Goal: Transaction & Acquisition: Purchase product/service

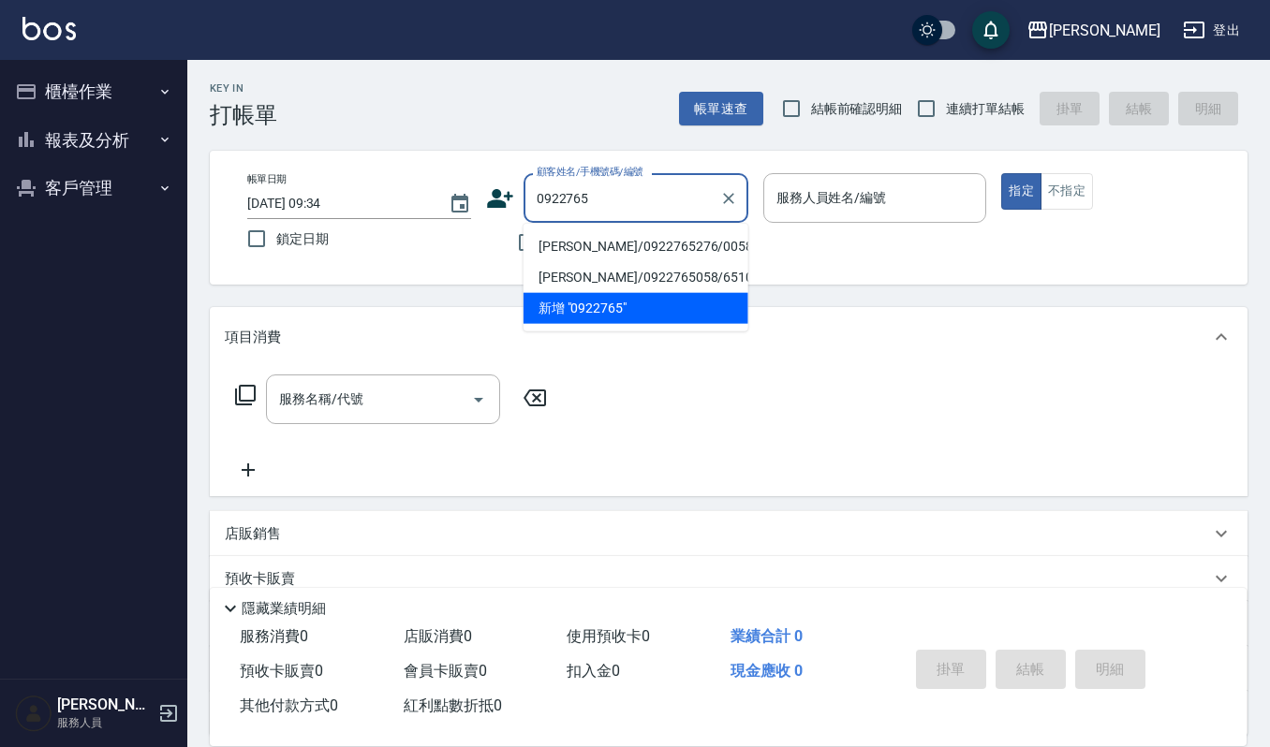
type input "0922765"
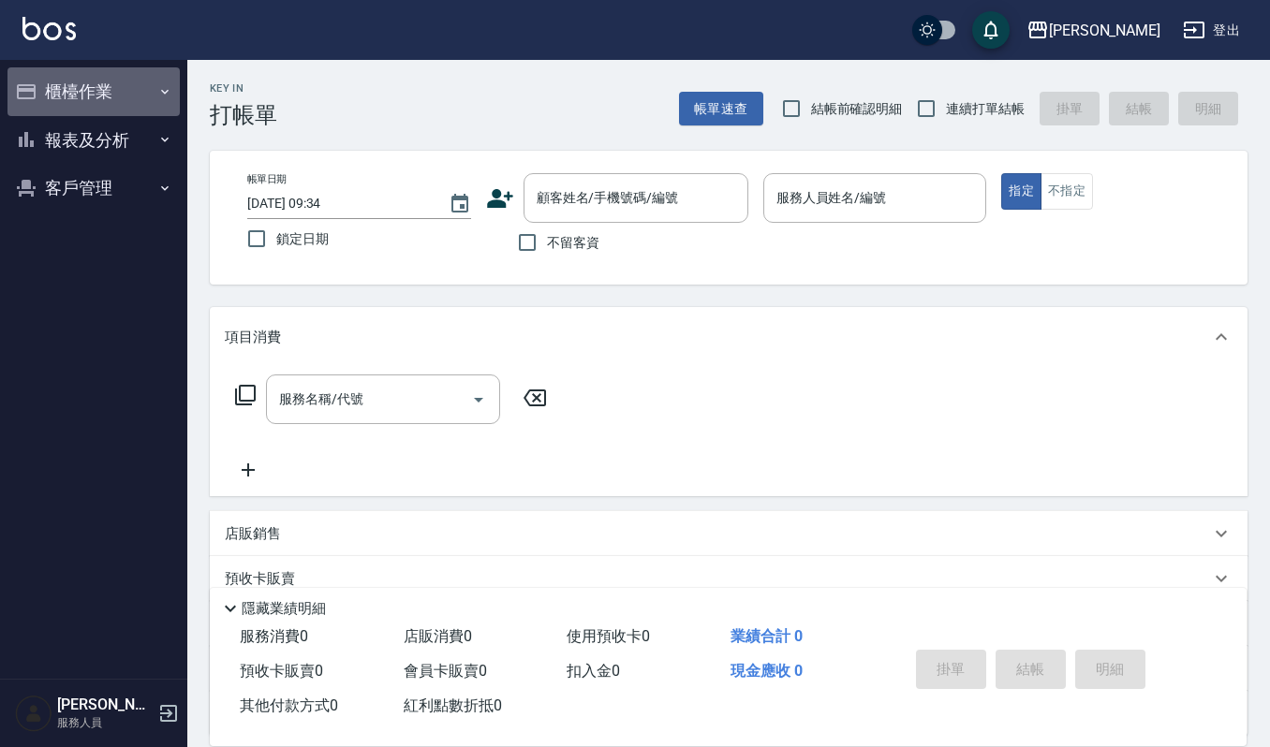
click at [101, 91] on button "櫃檯作業" at bounding box center [93, 91] width 172 height 49
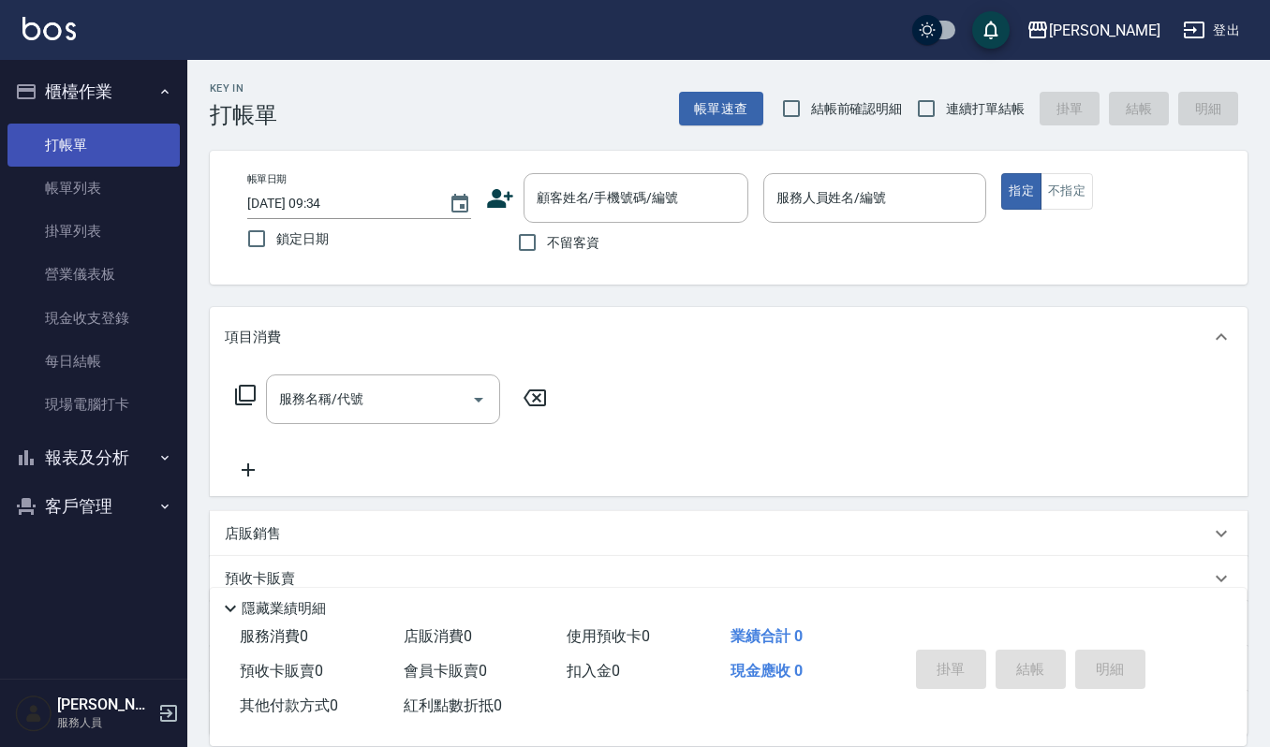
click at [76, 142] on link "打帳單" at bounding box center [93, 145] width 172 height 43
click at [96, 147] on link "打帳單" at bounding box center [93, 145] width 172 height 43
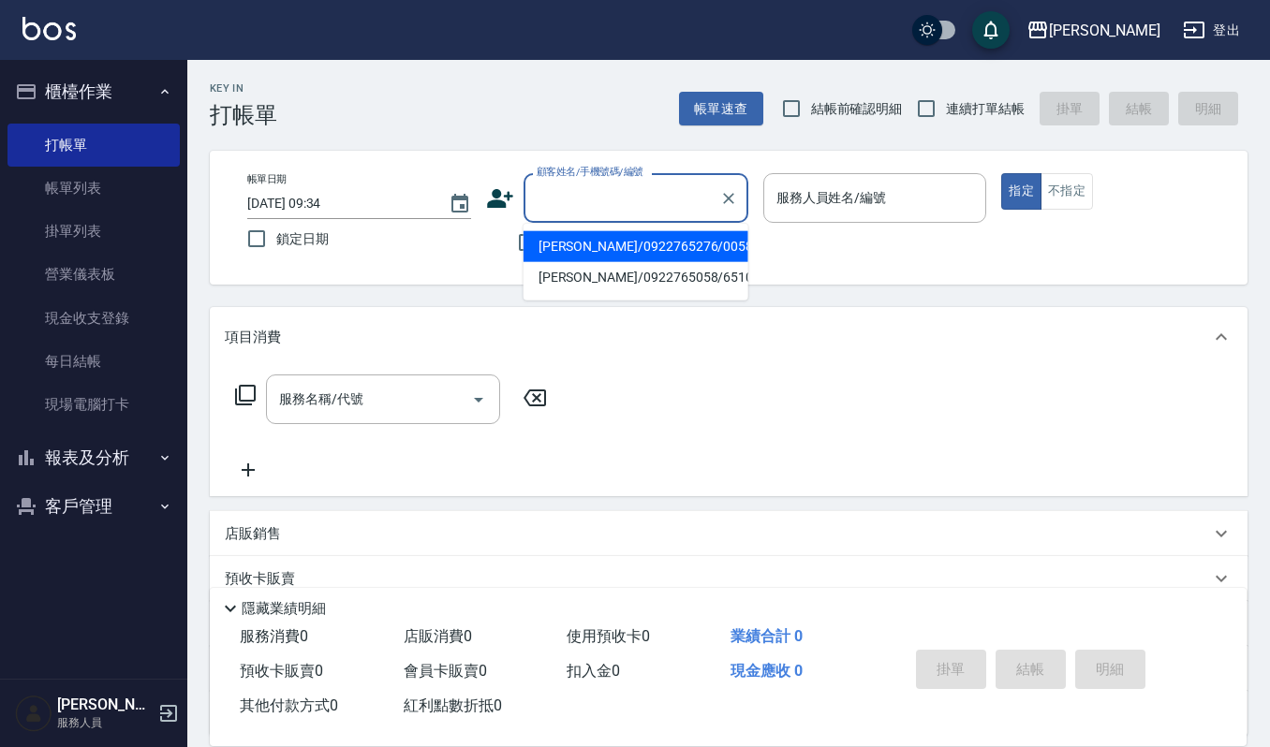
click at [626, 210] on input "顧客姓名/手機號碼/編號" at bounding box center [622, 198] width 180 height 33
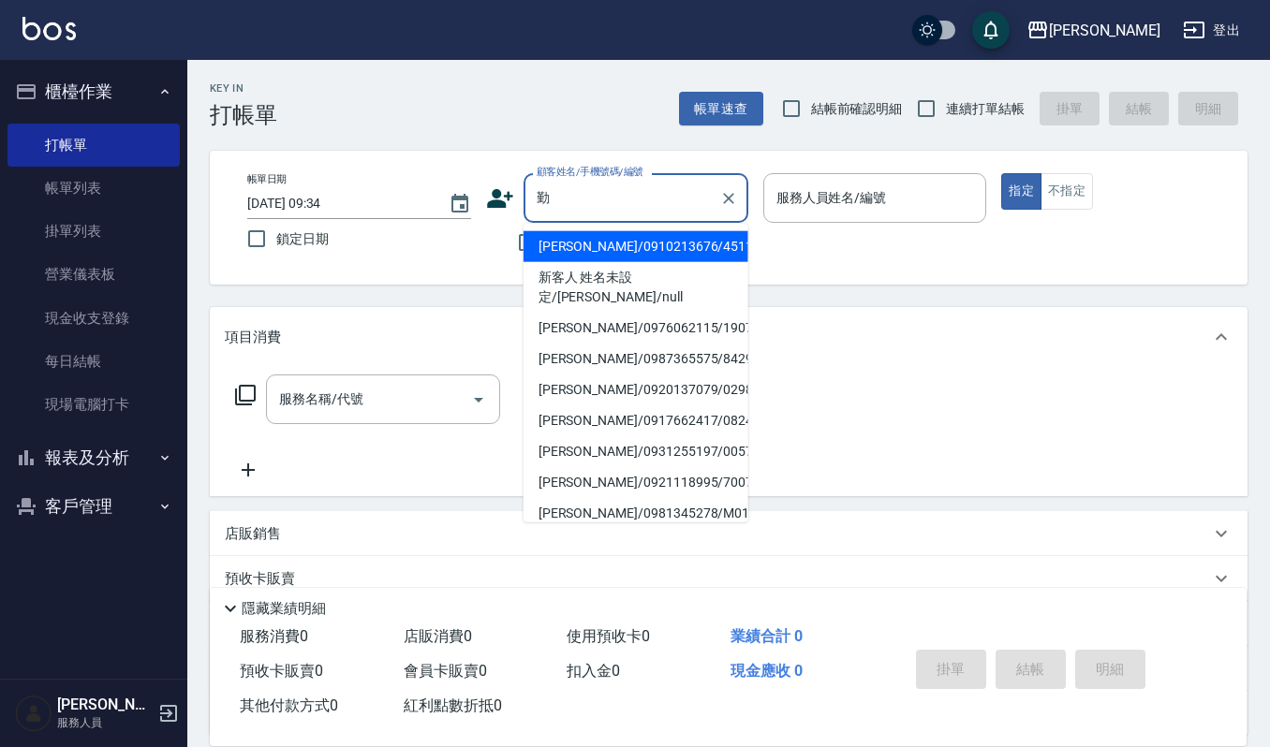
click at [615, 244] on li "[PERSON_NAME]/0910213676/451101" at bounding box center [636, 246] width 225 height 31
type input "[PERSON_NAME]/0910213676/451101"
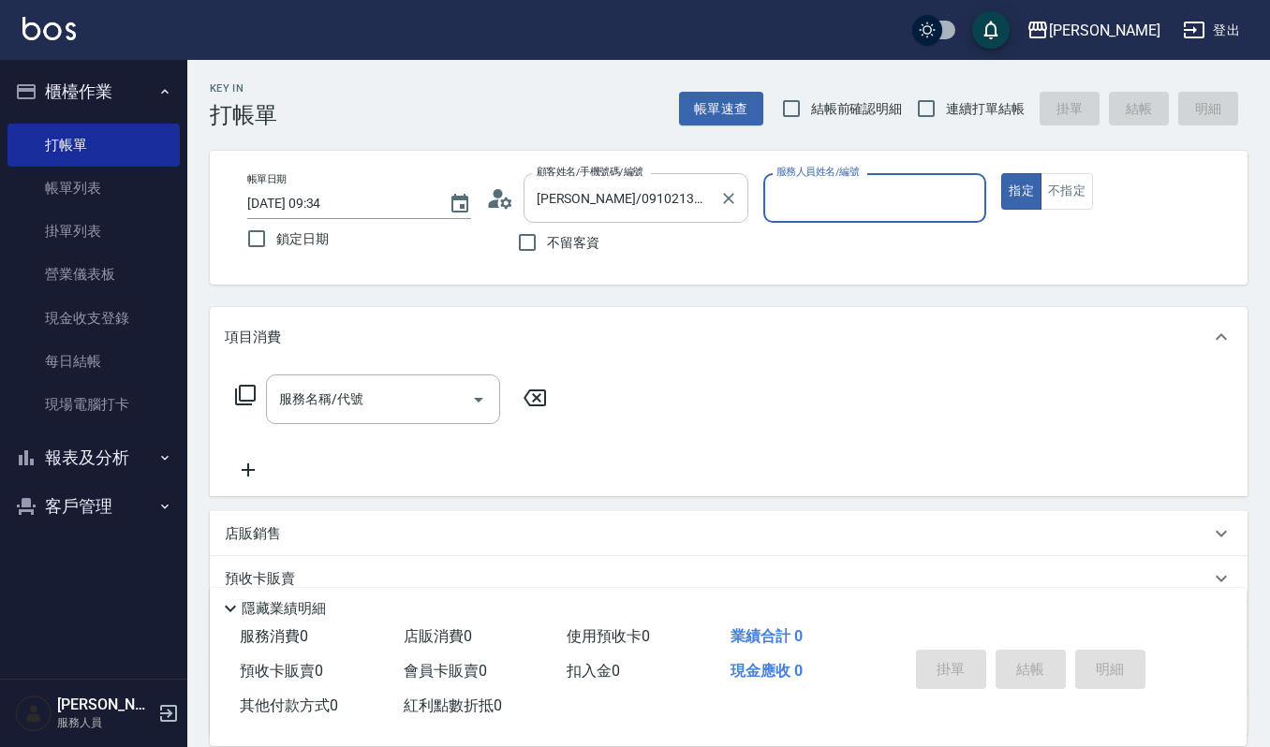
type input "Joalin-6"
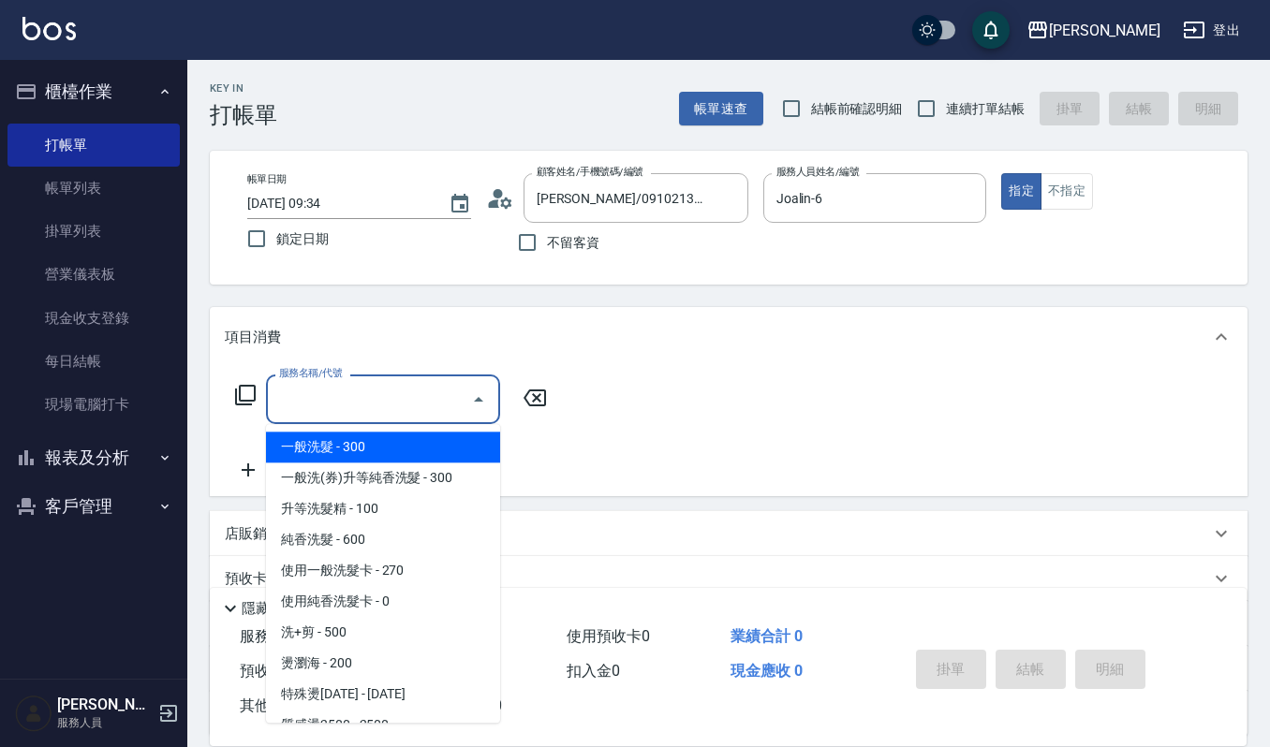
click at [442, 399] on input "服務名稱/代號" at bounding box center [368, 399] width 189 height 33
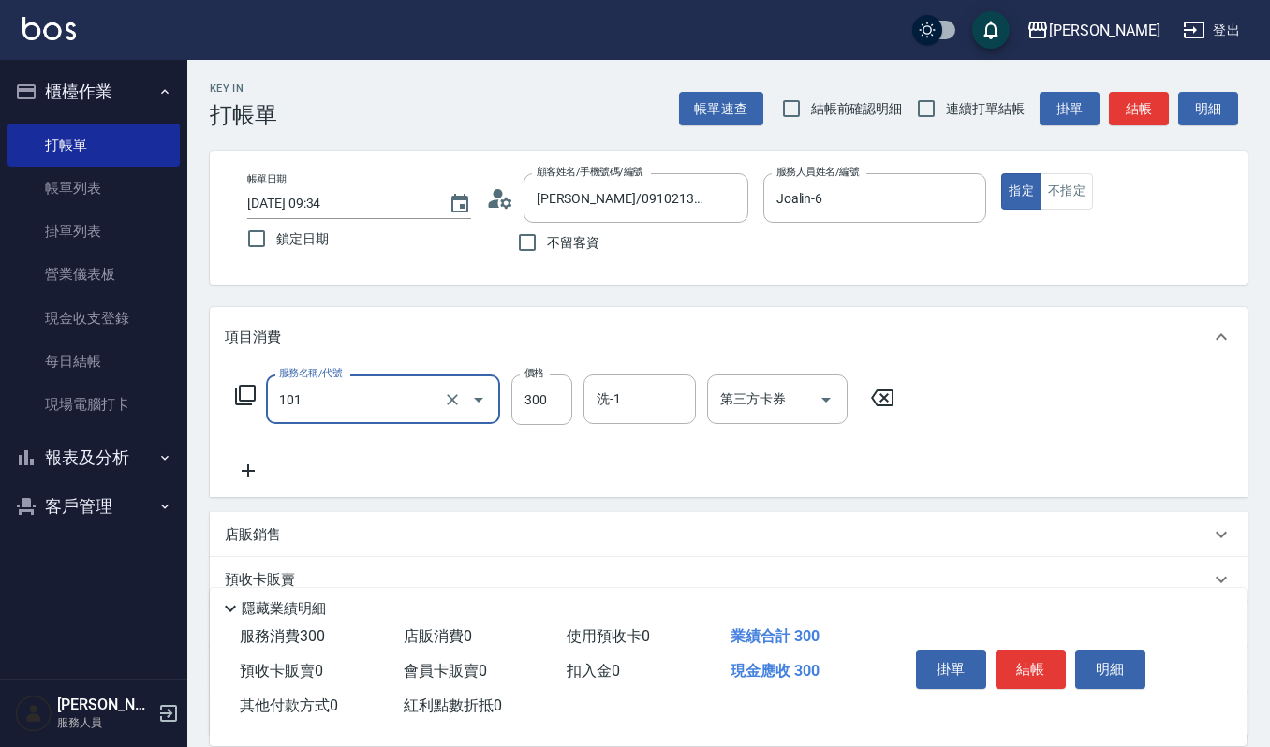
type input "一般洗髮(101)"
type input "270"
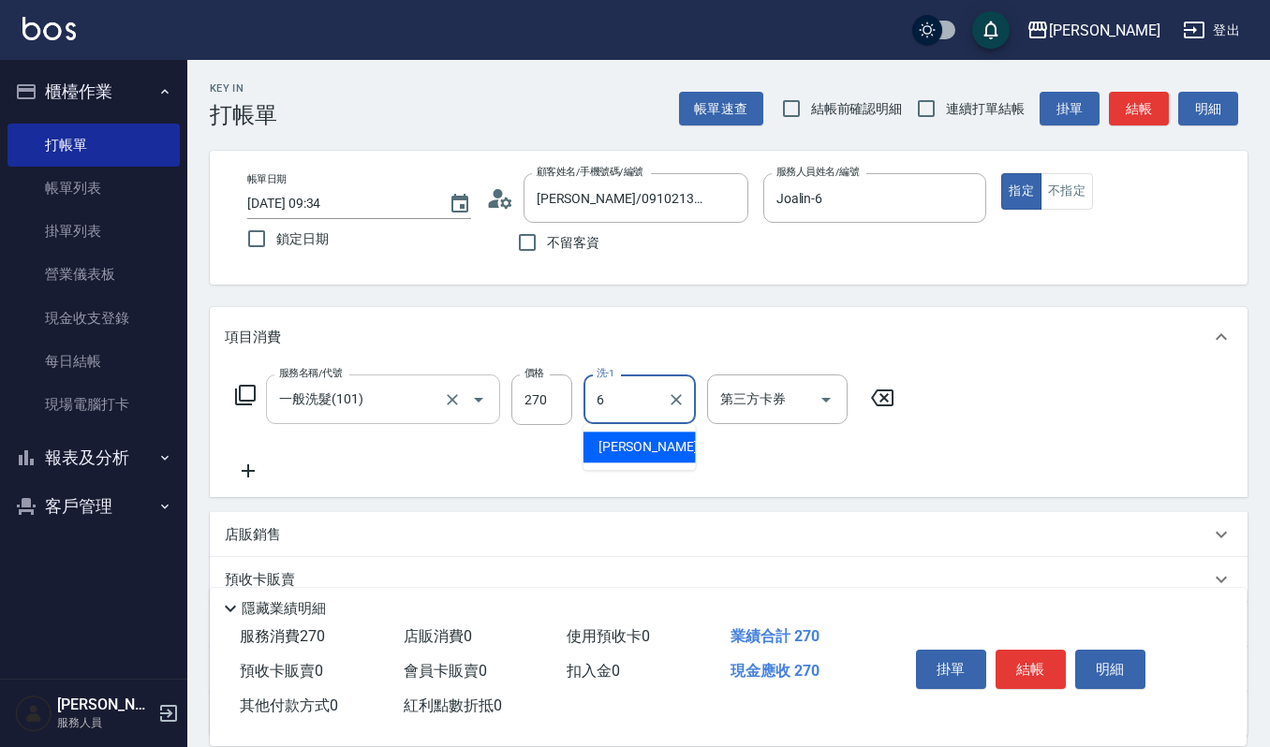
type input "Joalin-6"
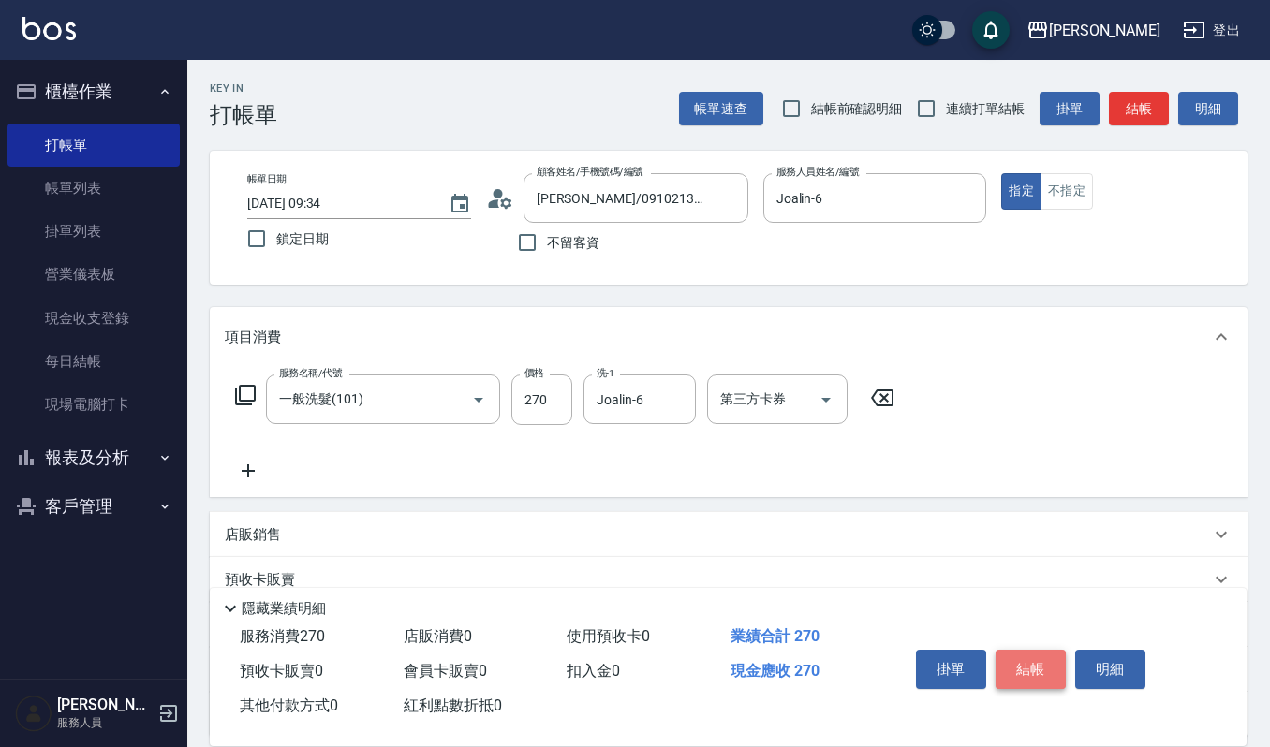
click at [1027, 676] on button "結帳" at bounding box center [1031, 669] width 70 height 39
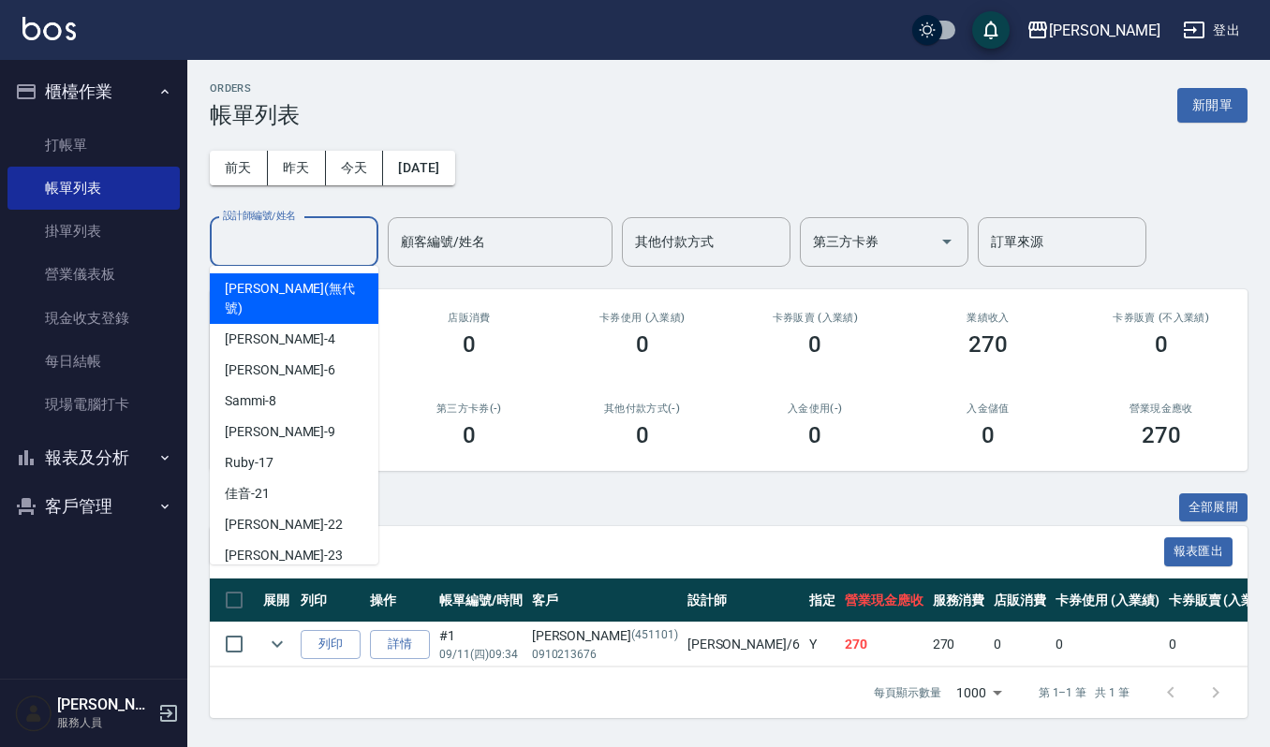
click at [319, 245] on input "設計師編號/姓名" at bounding box center [294, 242] width 152 height 33
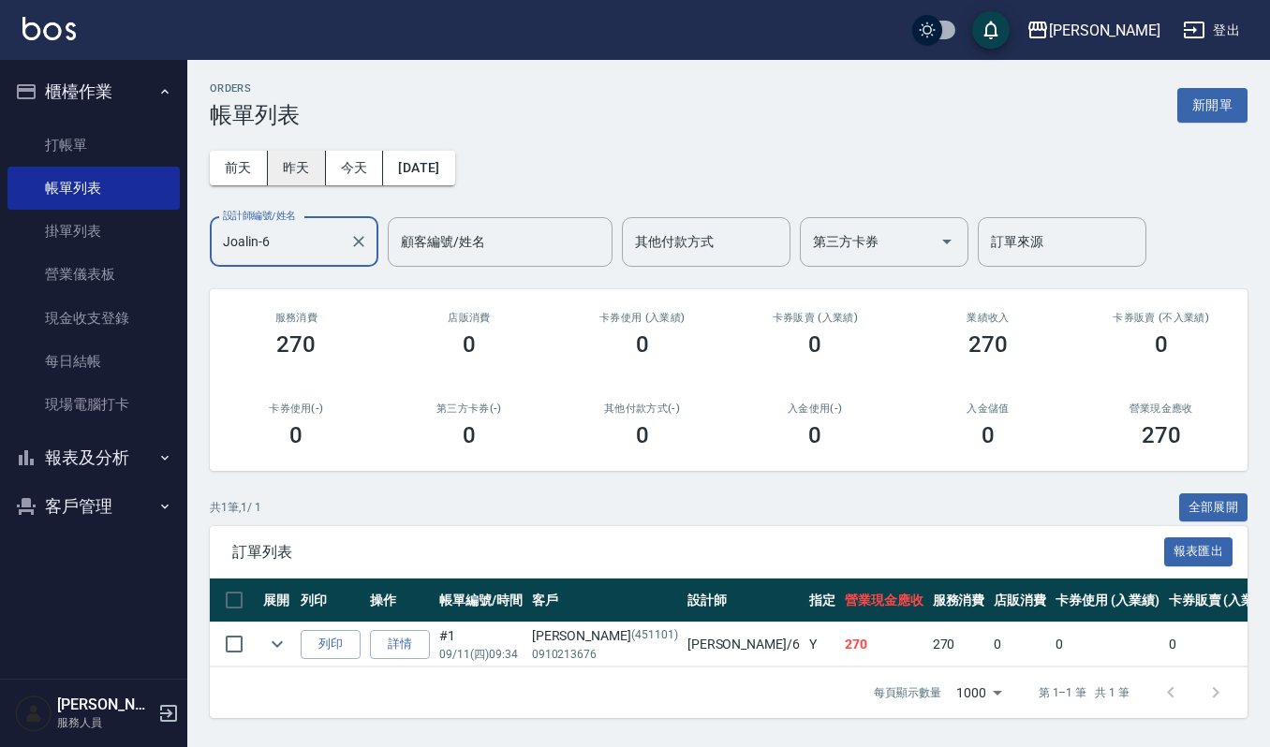
type input "Joalin-6"
click at [302, 173] on button "昨天" at bounding box center [297, 168] width 58 height 35
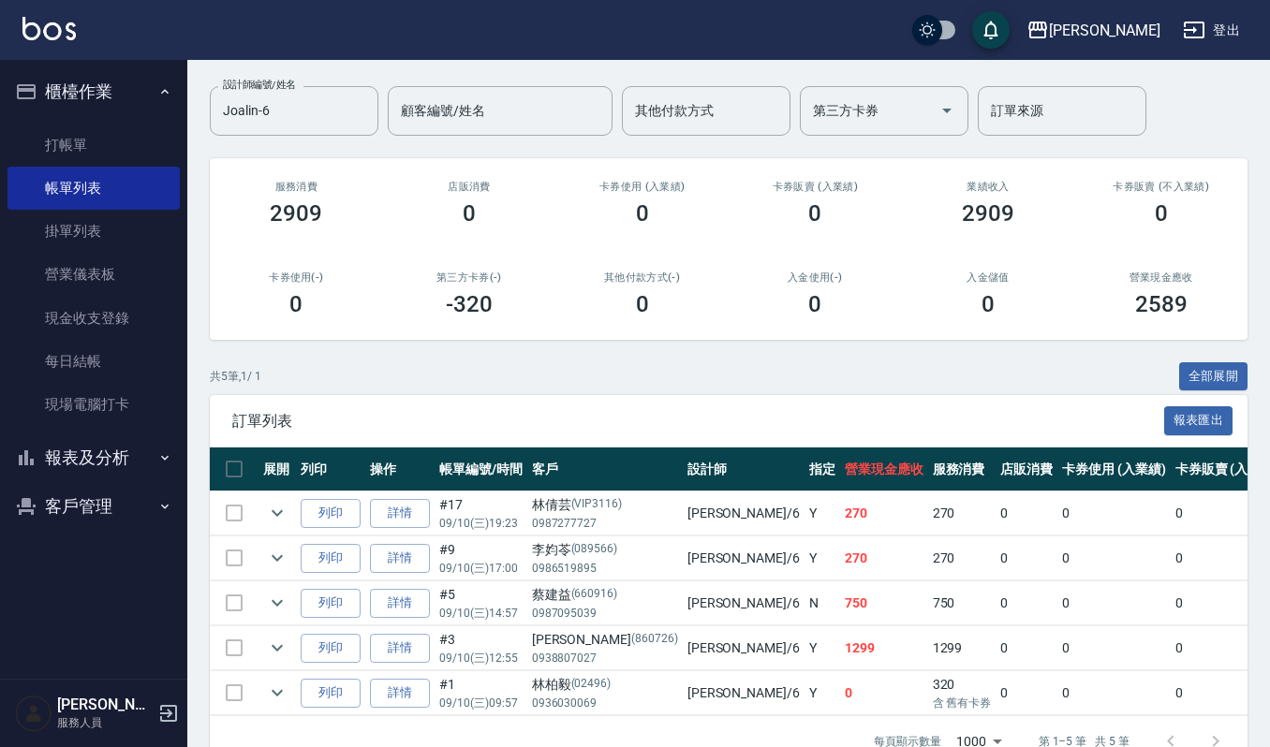
scroll to position [136, 0]
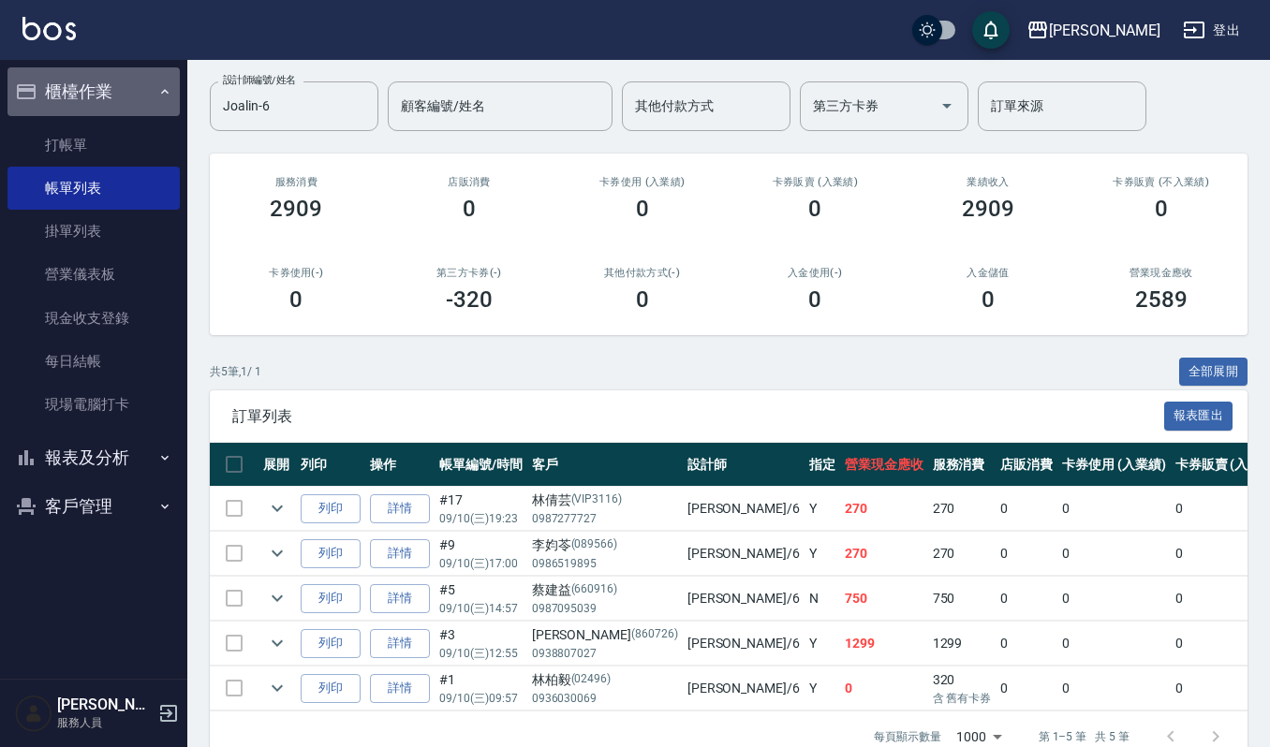
click at [126, 94] on button "櫃檯作業" at bounding box center [93, 91] width 172 height 49
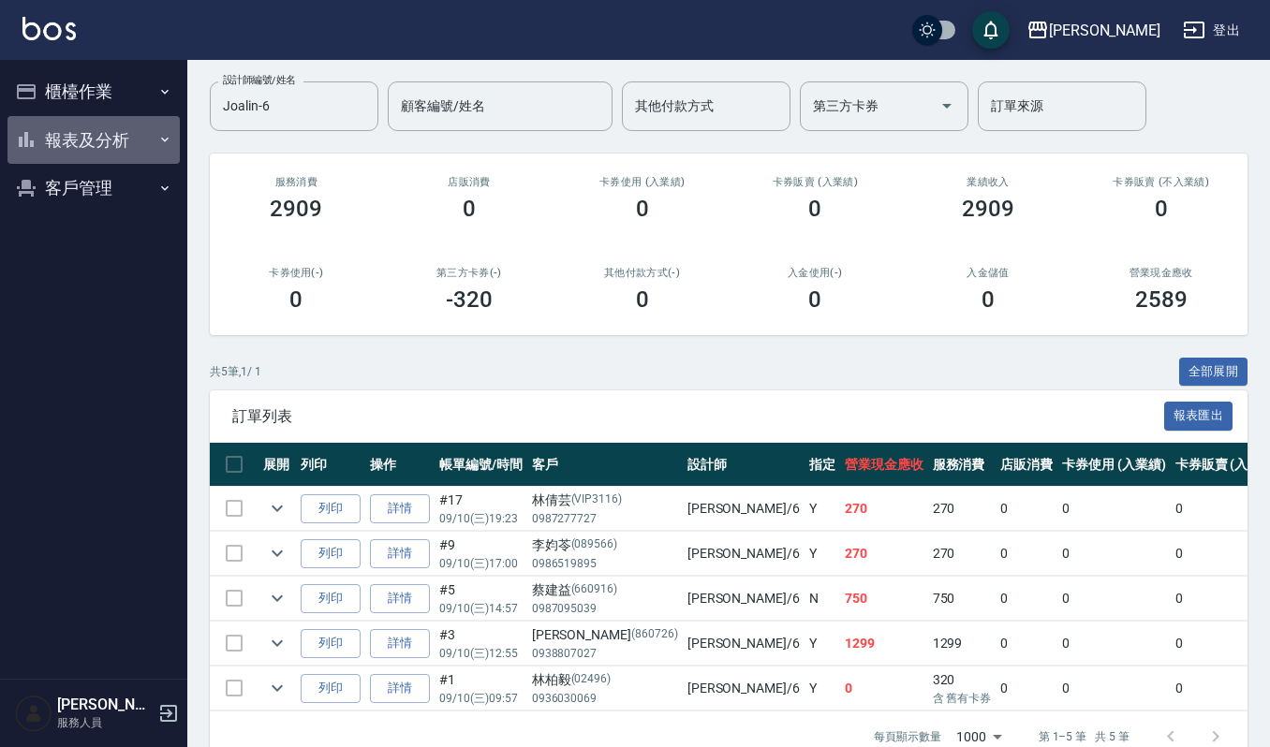
click at [122, 140] on button "報表及分析" at bounding box center [93, 140] width 172 height 49
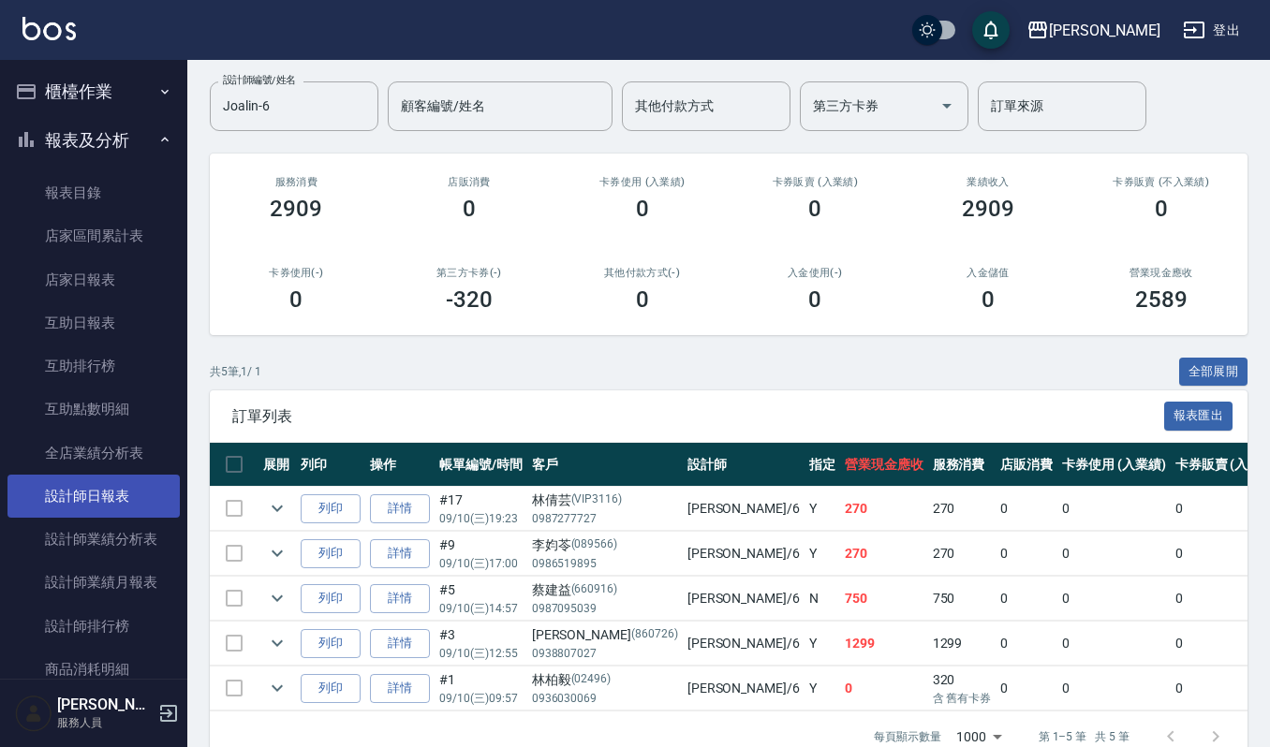
click at [105, 510] on link "設計師日報表" at bounding box center [93, 496] width 172 height 43
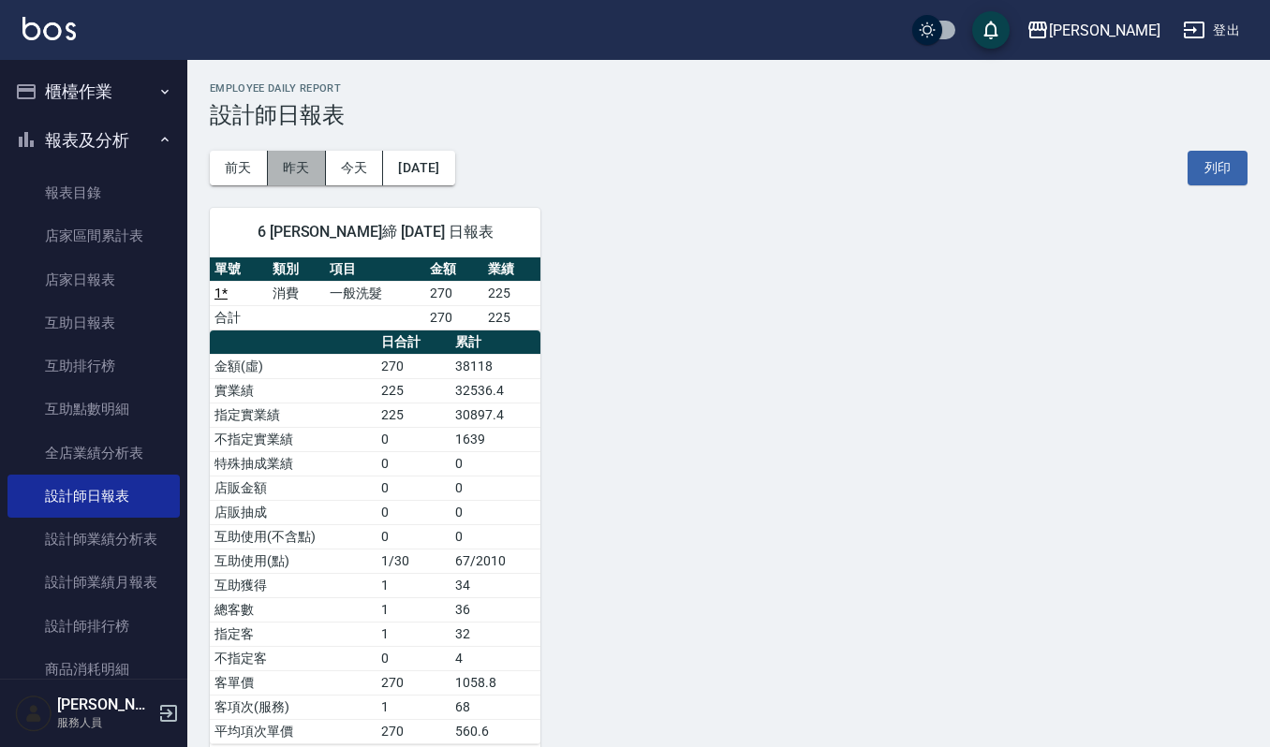
click at [293, 163] on button "昨天" at bounding box center [297, 168] width 58 height 35
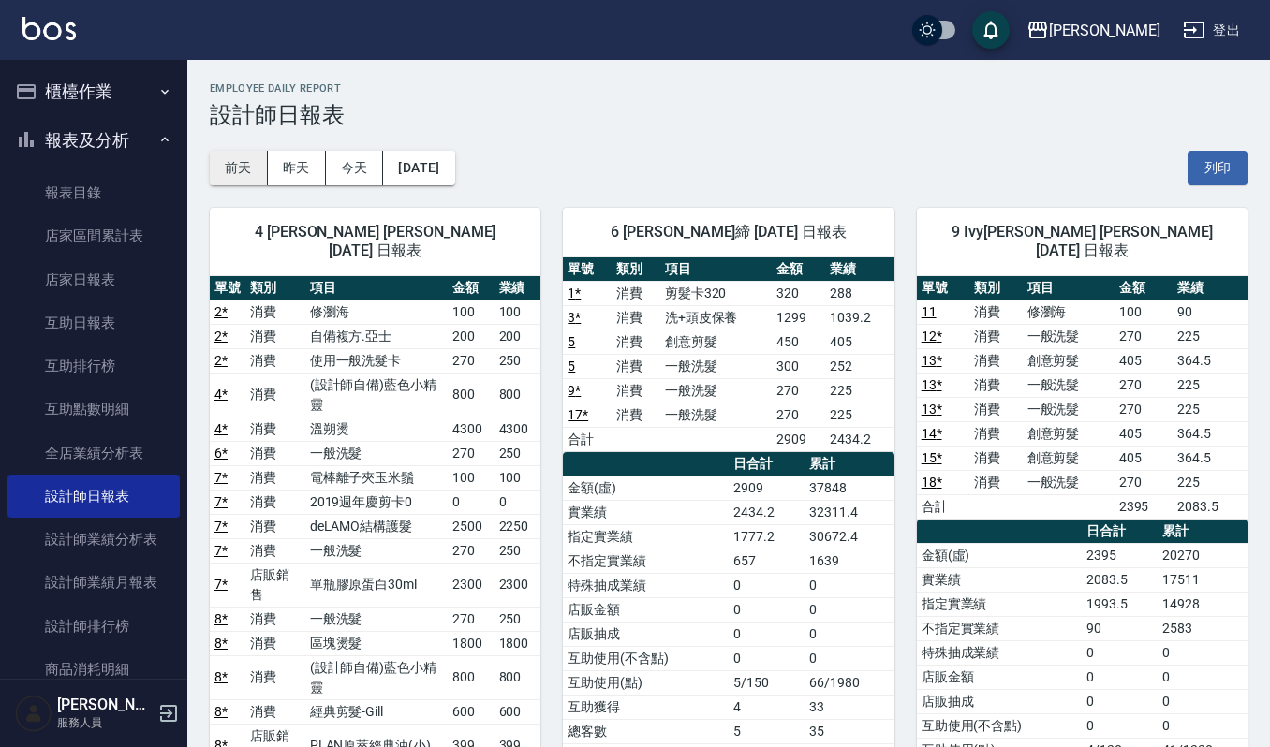
click at [244, 157] on button "前天" at bounding box center [239, 168] width 58 height 35
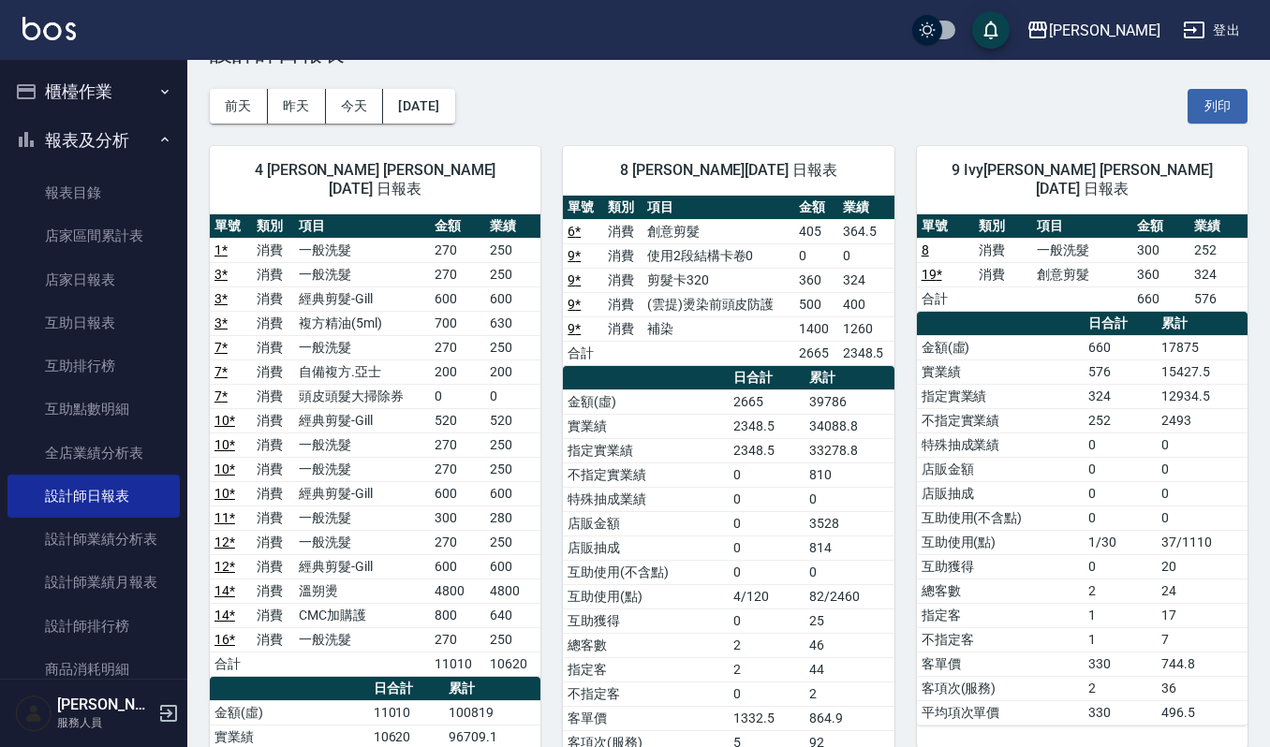
scroll to position [9, 0]
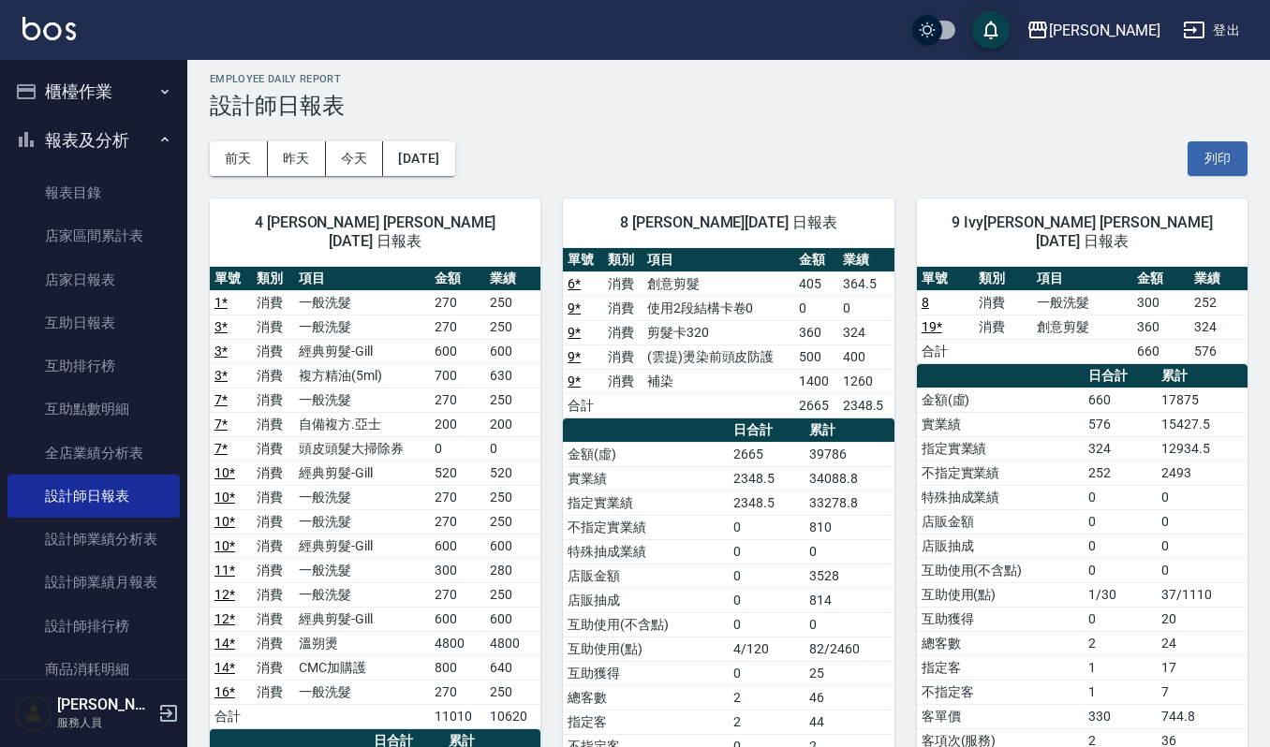
click at [128, 96] on button "櫃檯作業" at bounding box center [93, 91] width 172 height 49
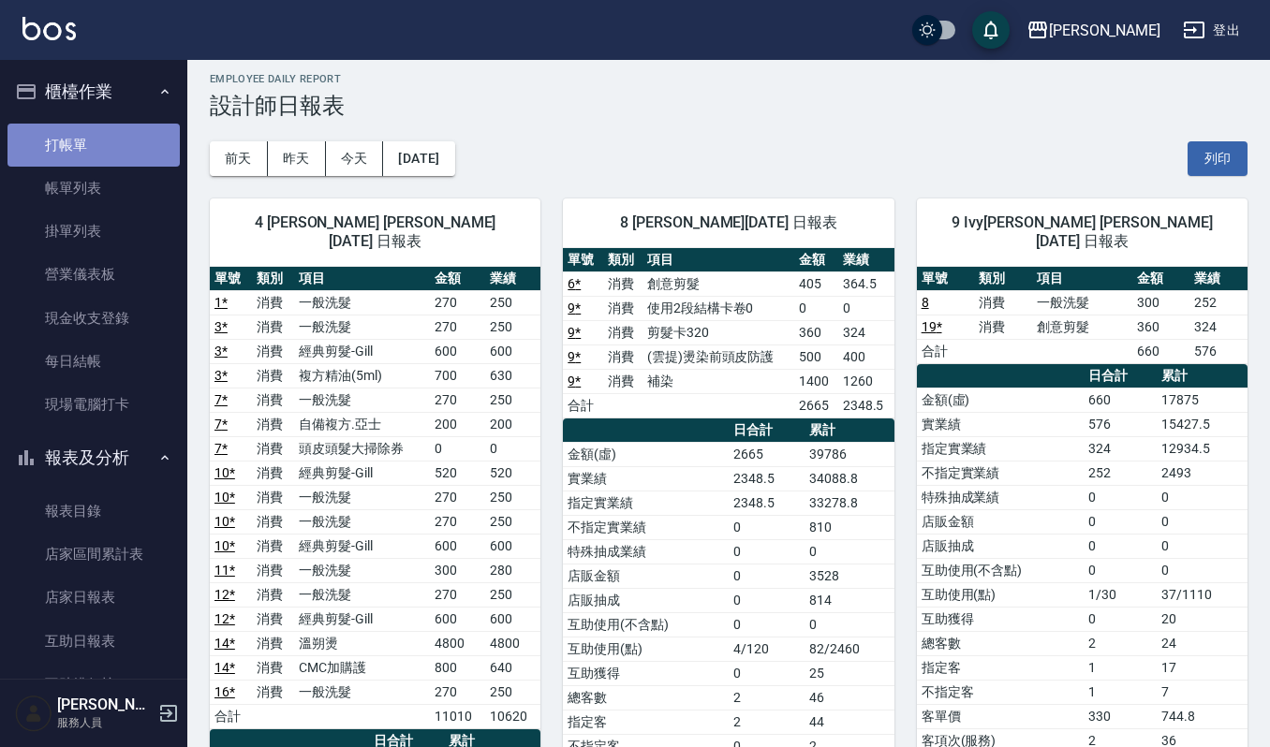
click at [121, 139] on link "打帳單" at bounding box center [93, 145] width 172 height 43
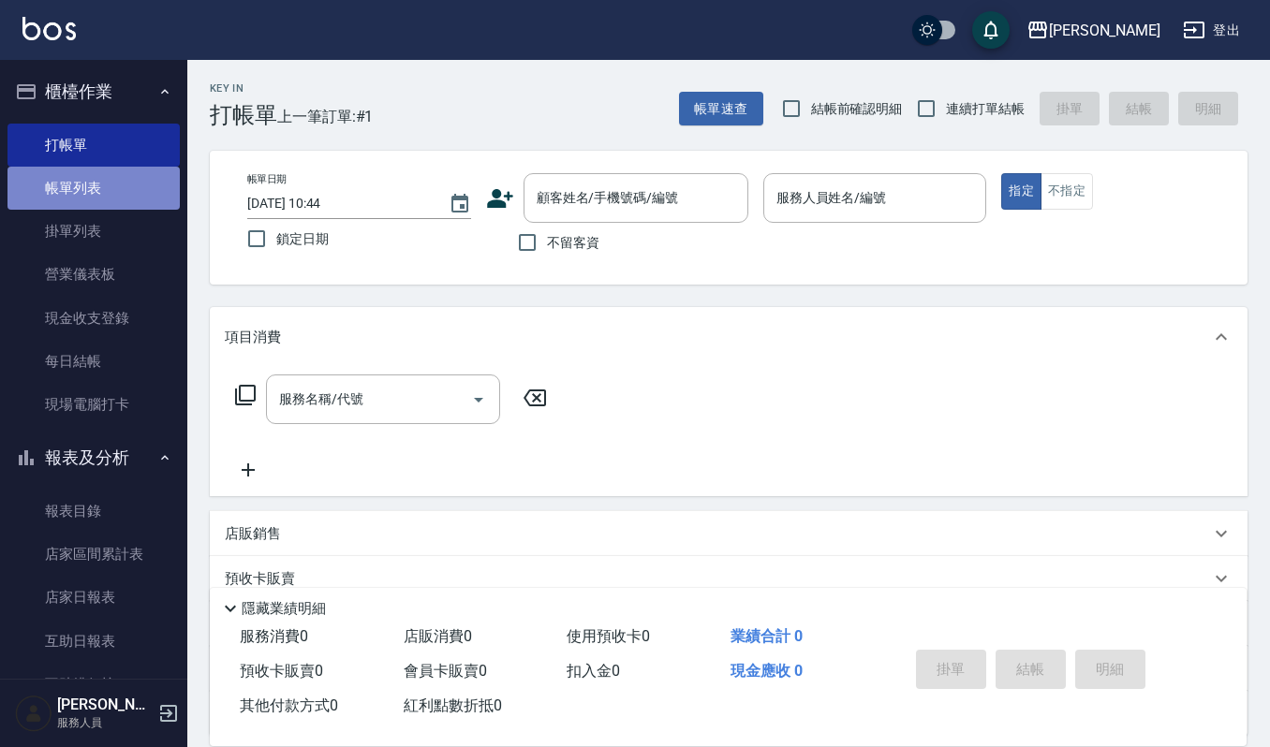
click at [120, 195] on link "帳單列表" at bounding box center [93, 188] width 172 height 43
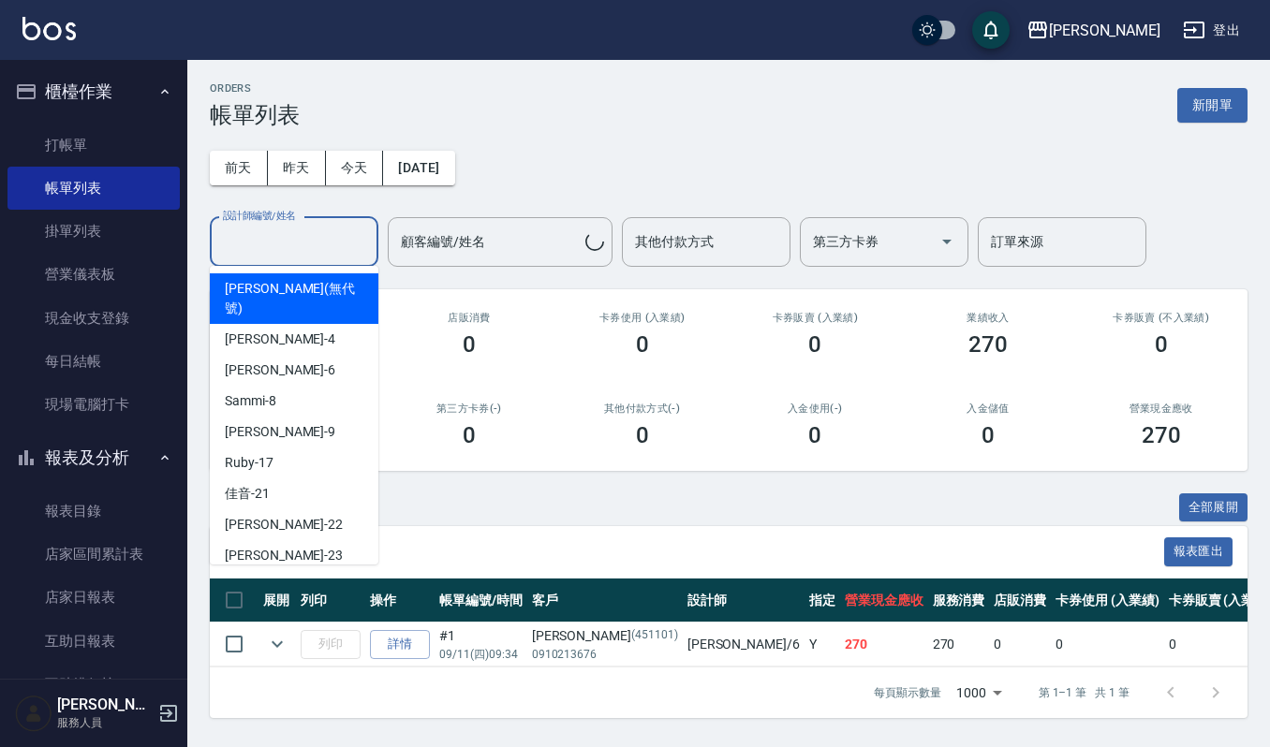
click at [345, 238] on input "設計師編號/姓名" at bounding box center [294, 242] width 152 height 33
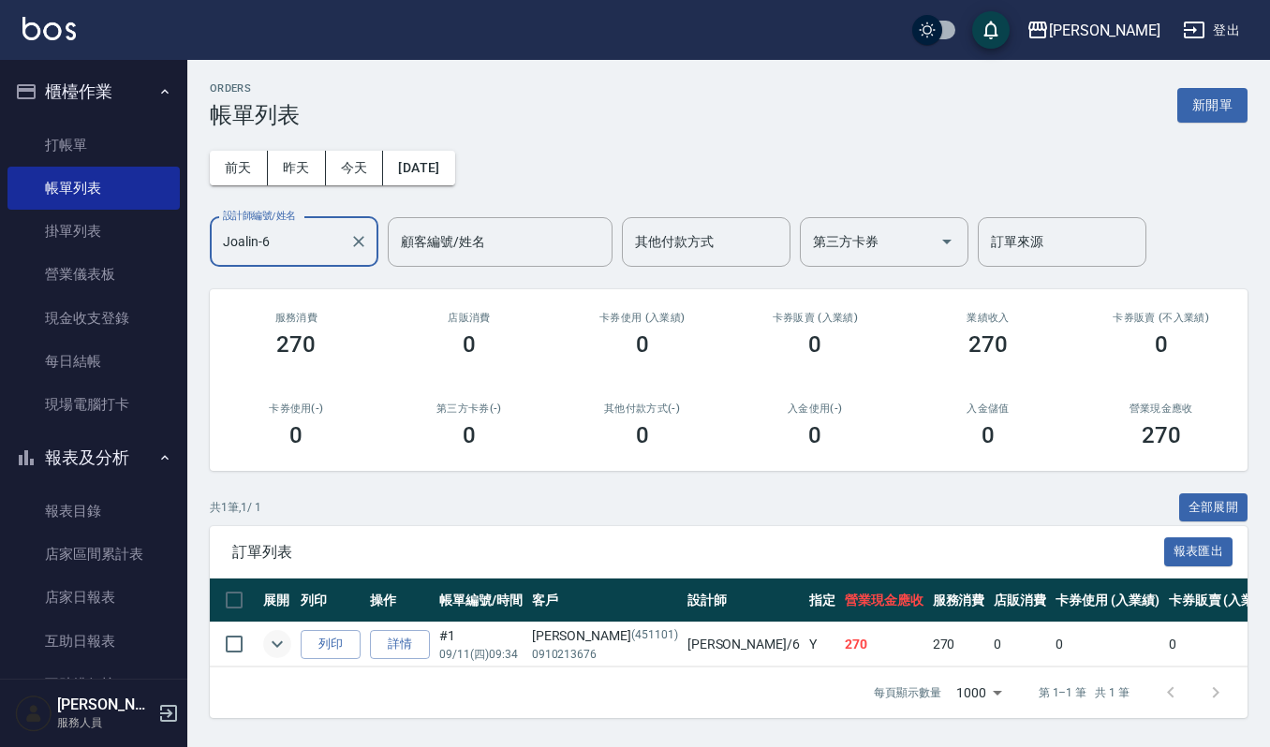
type input "Joalin-6"
click at [281, 643] on icon "expand row" at bounding box center [277, 645] width 11 height 7
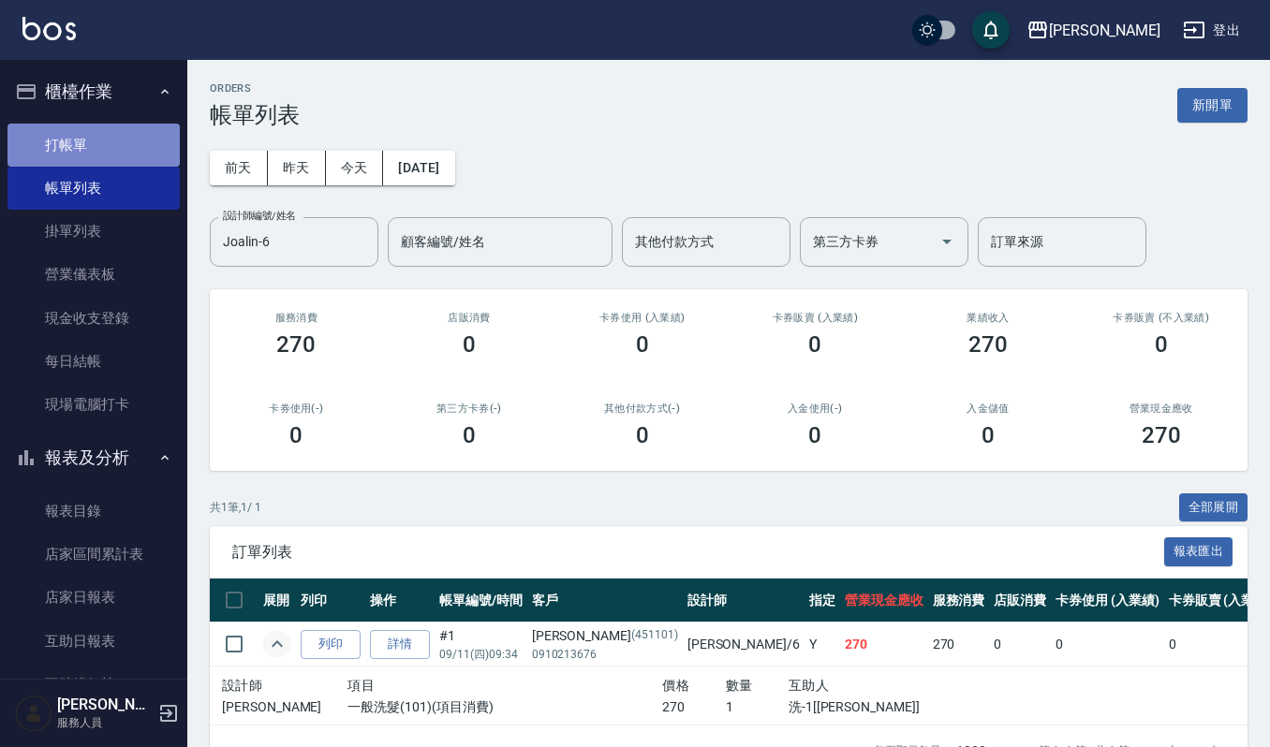
click at [99, 131] on link "打帳單" at bounding box center [93, 145] width 172 height 43
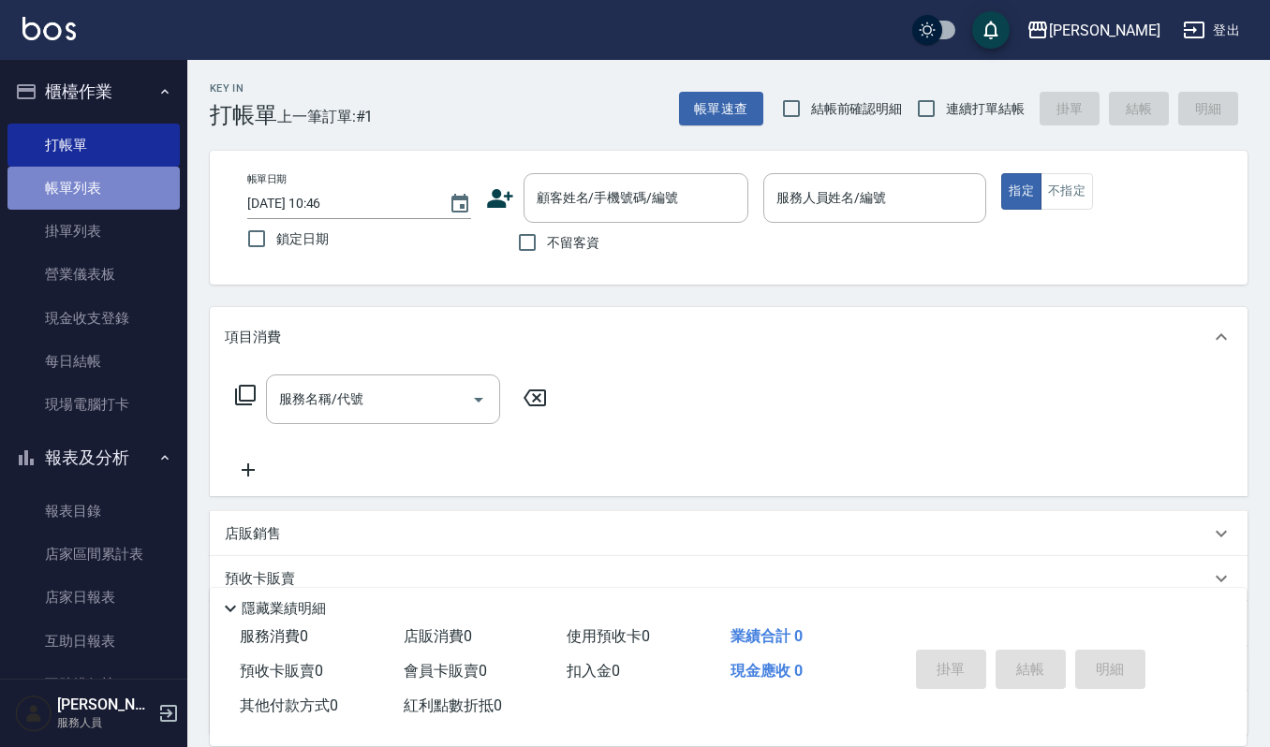
click at [105, 169] on link "帳單列表" at bounding box center [93, 188] width 172 height 43
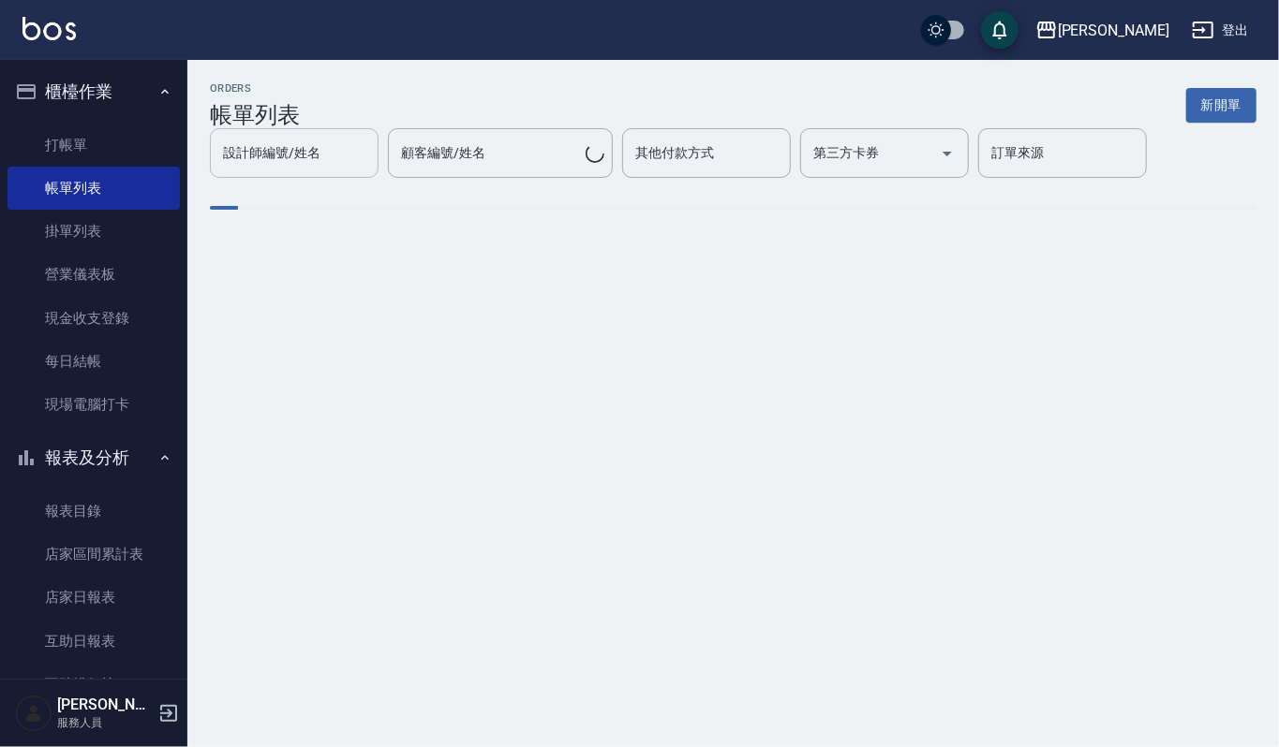
drag, startPoint x: 304, startPoint y: 133, endPoint x: 305, endPoint y: 146, distance: 13.1
click at [304, 136] on div "設計師編號/姓名" at bounding box center [294, 153] width 169 height 50
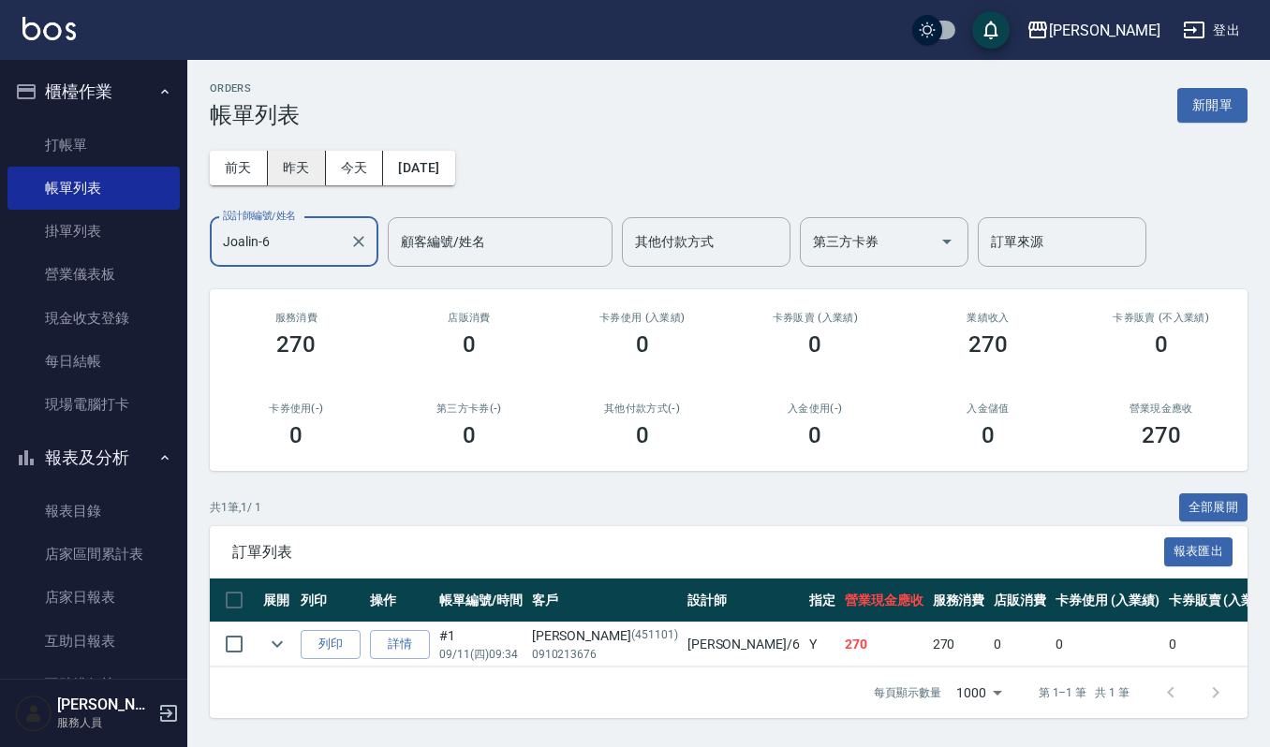
type input "Joalin-6"
click at [301, 157] on button "昨天" at bounding box center [297, 168] width 58 height 35
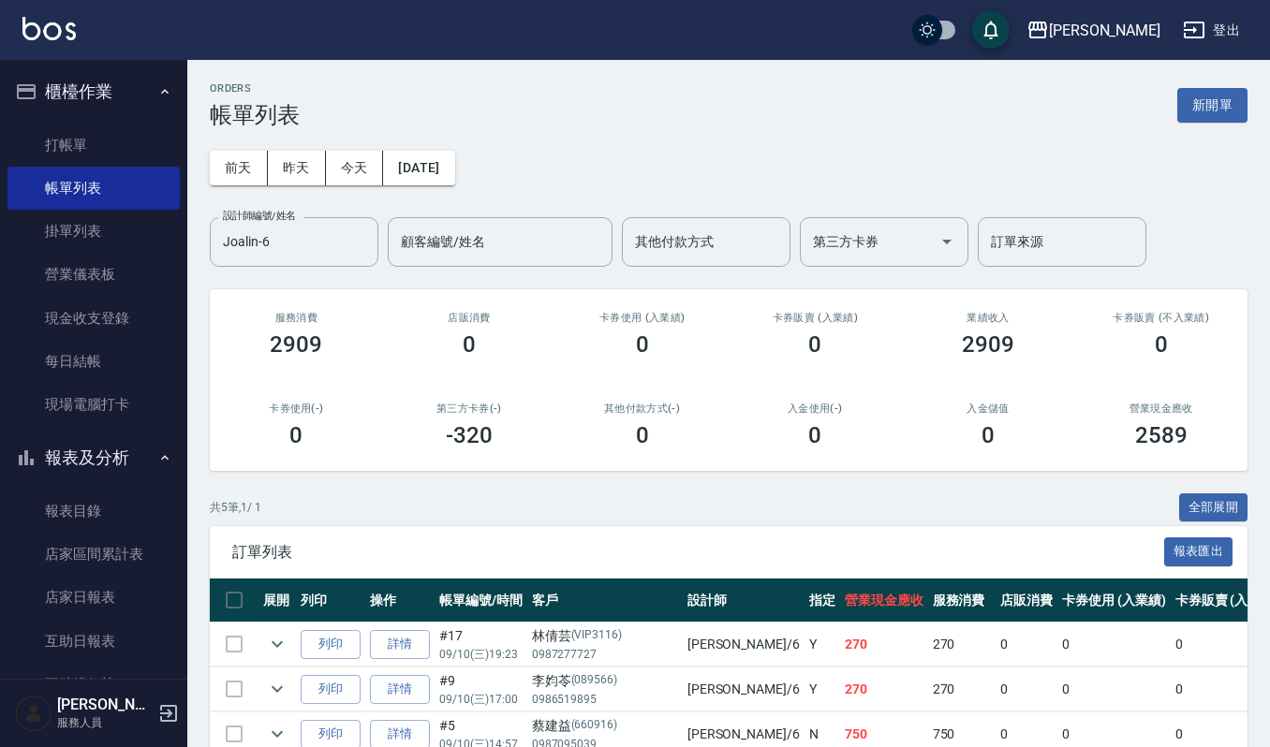
scroll to position [195, 0]
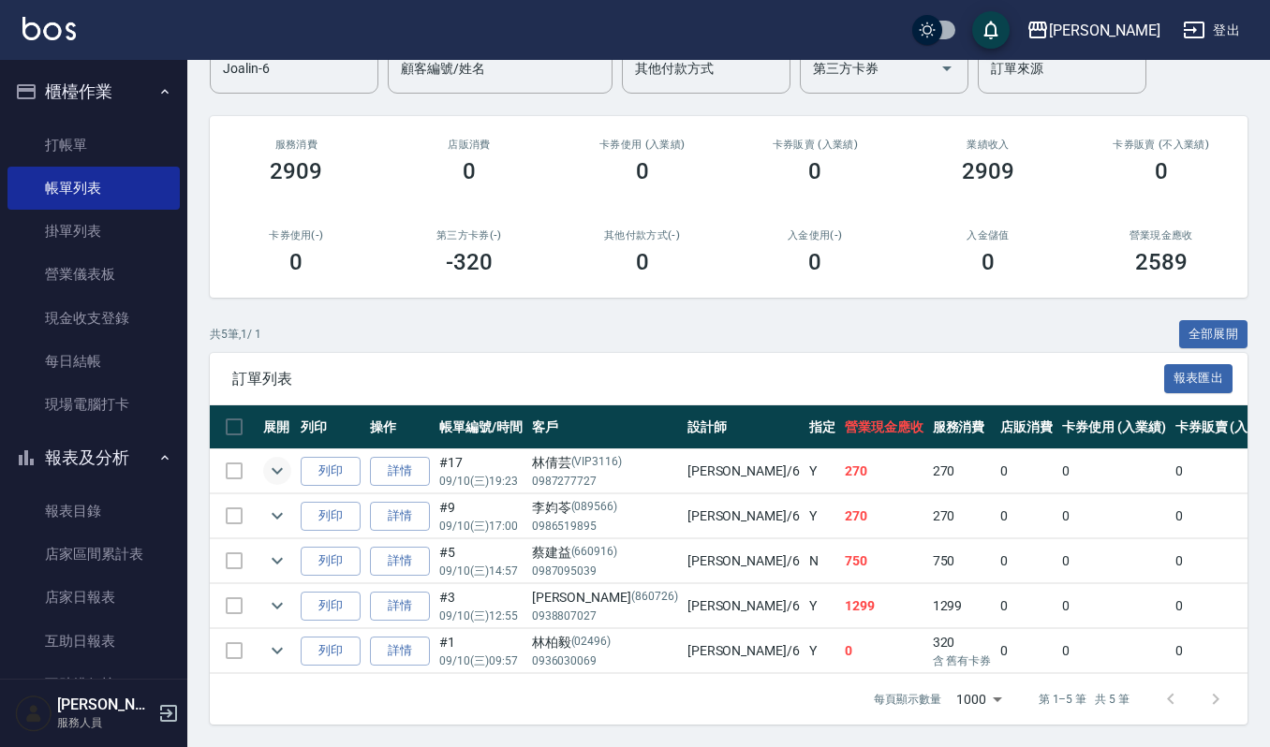
click at [277, 460] on icon "expand row" at bounding box center [277, 471] width 22 height 22
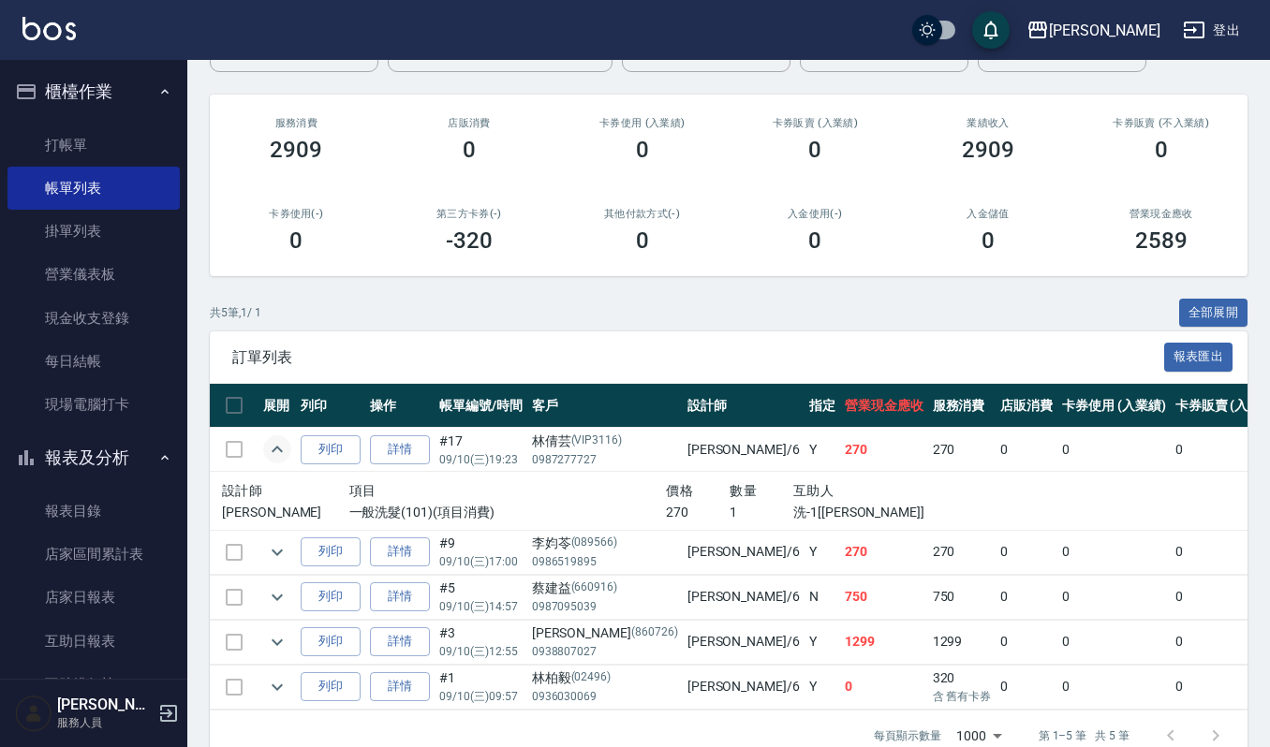
click at [277, 451] on icon "expand row" at bounding box center [277, 449] width 22 height 22
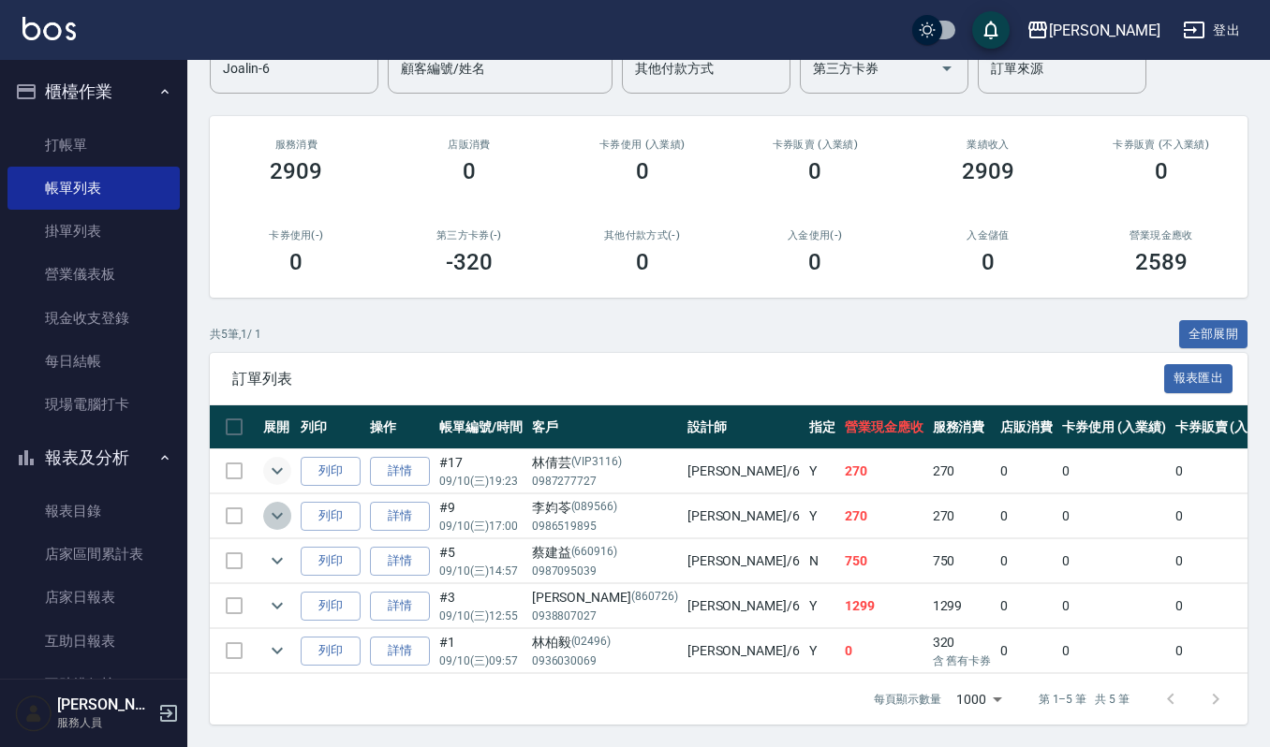
click at [268, 505] on icon "expand row" at bounding box center [277, 516] width 22 height 22
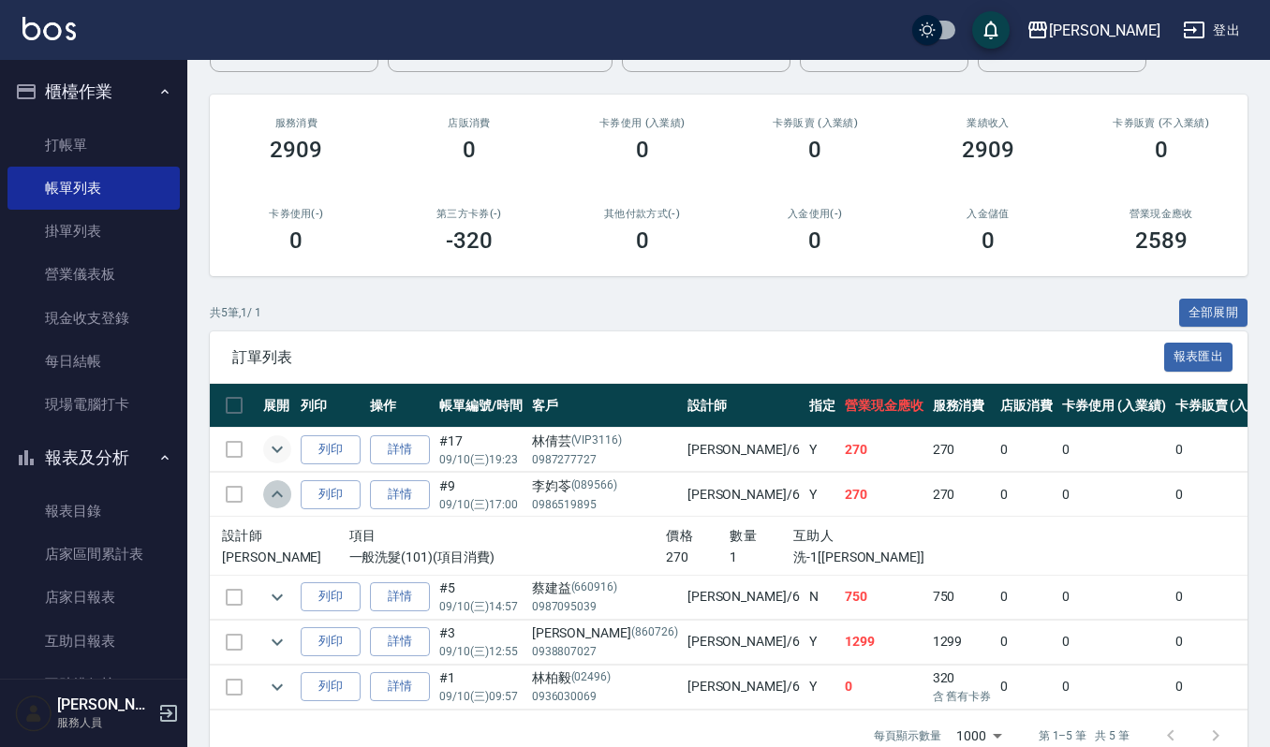
click at [268, 488] on icon "expand row" at bounding box center [277, 494] width 22 height 22
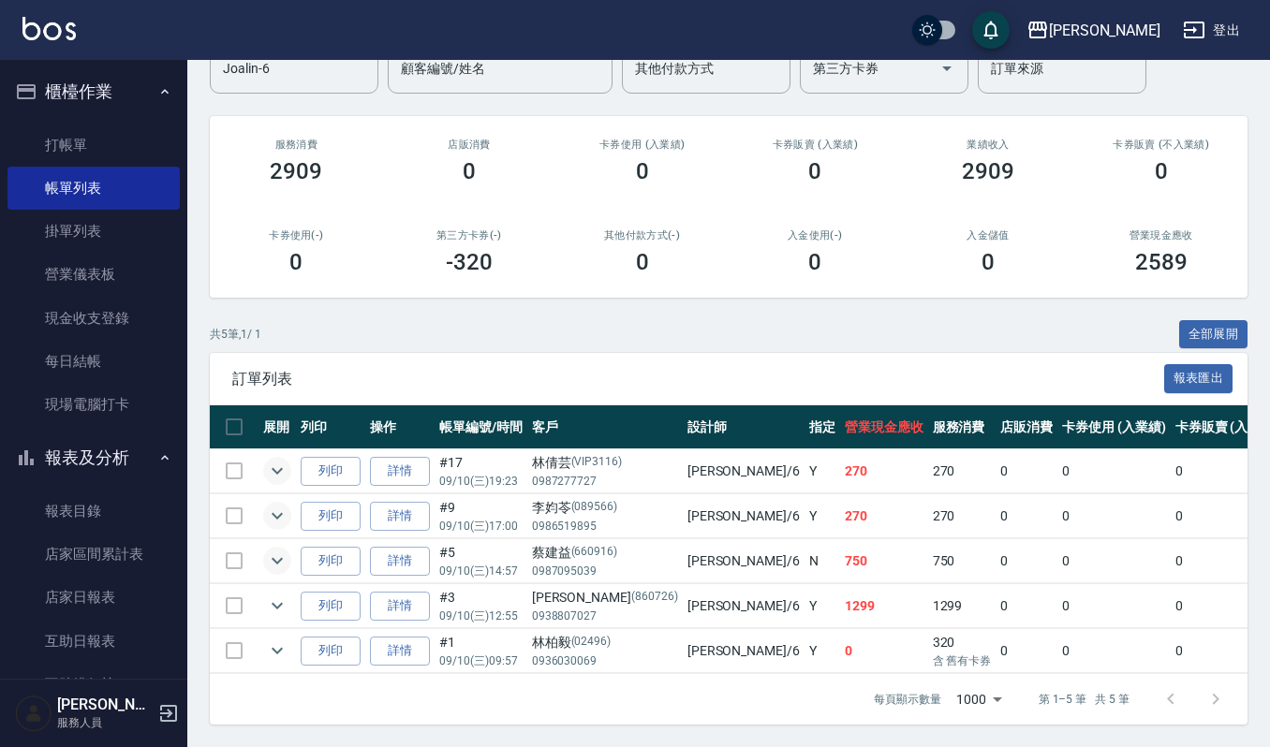
click at [275, 550] on icon "expand row" at bounding box center [277, 561] width 22 height 22
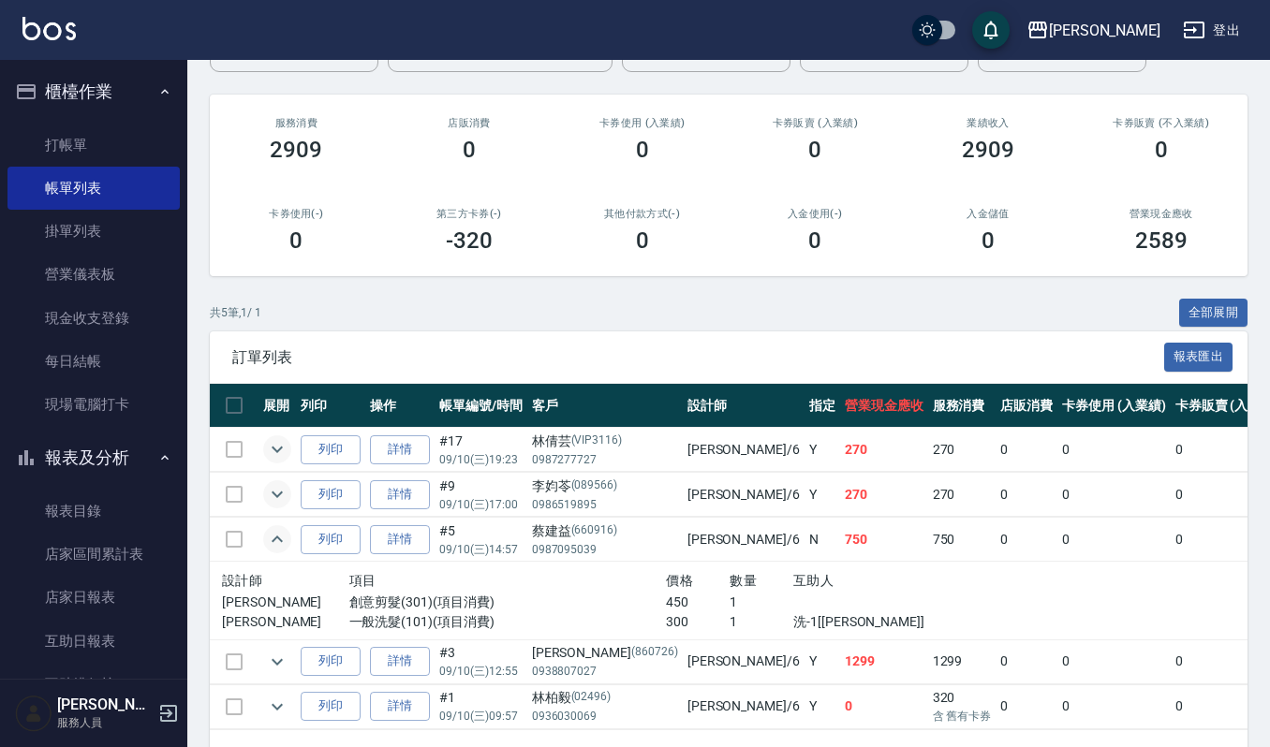
click at [275, 548] on icon "expand row" at bounding box center [277, 539] width 22 height 22
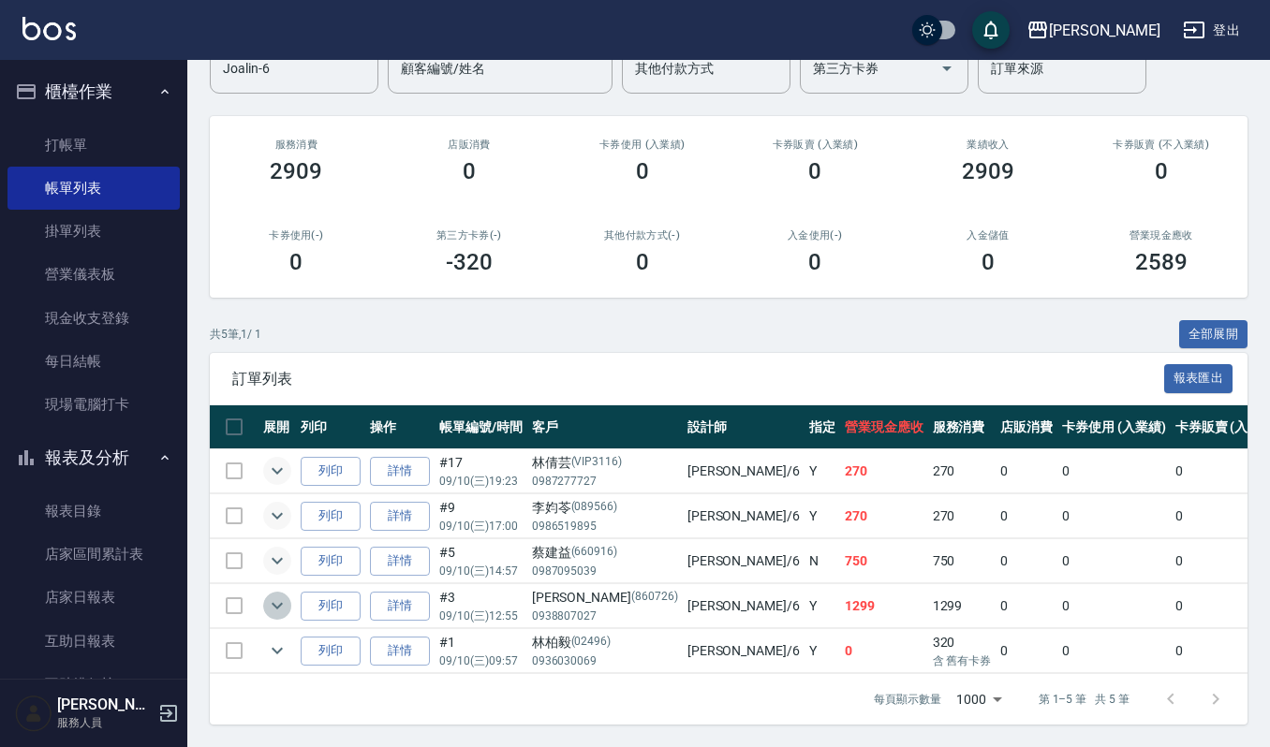
click at [278, 595] on icon "expand row" at bounding box center [277, 606] width 22 height 22
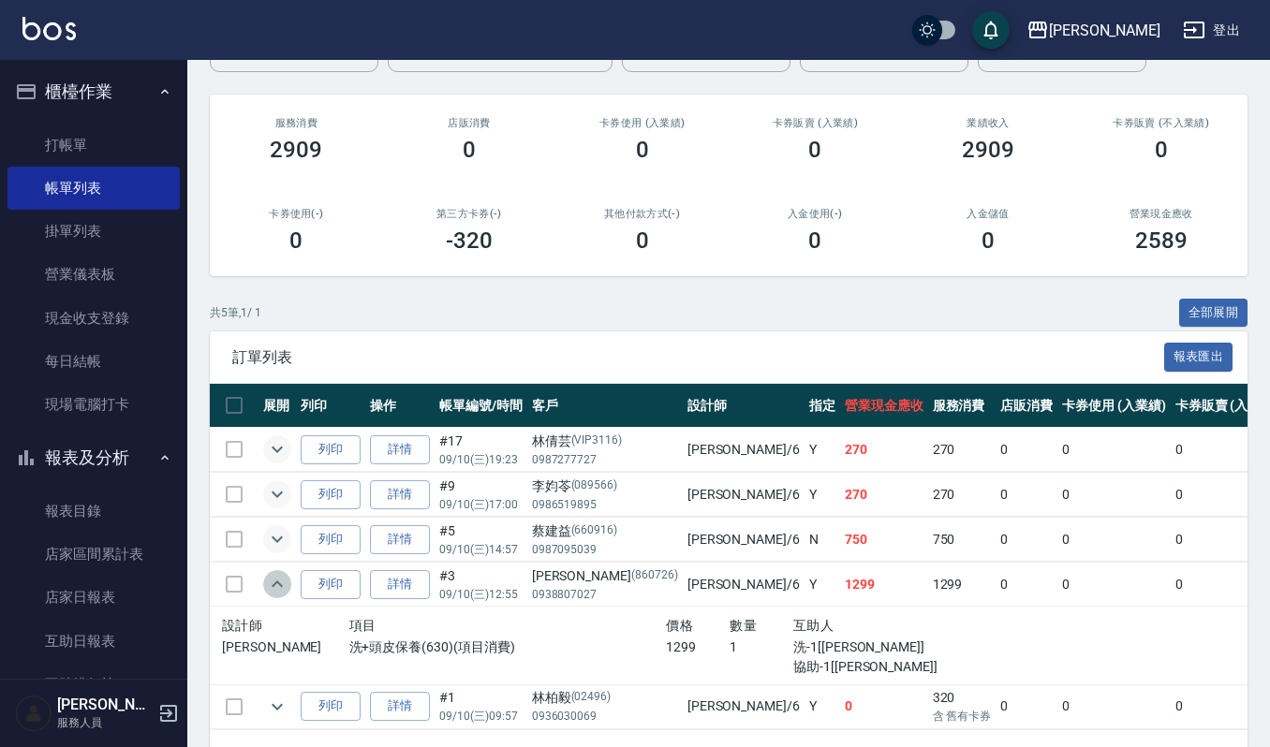
click at [278, 578] on icon "expand row" at bounding box center [277, 584] width 22 height 22
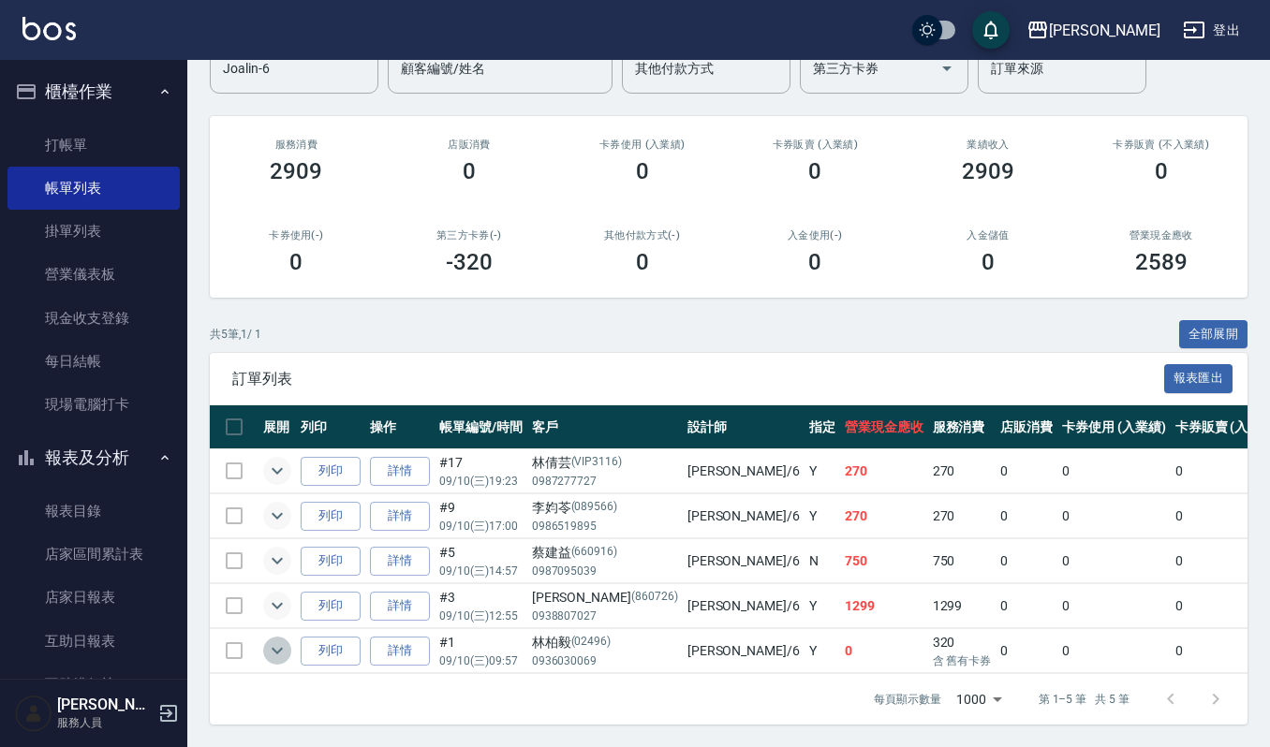
click at [278, 640] on icon "expand row" at bounding box center [277, 651] width 22 height 22
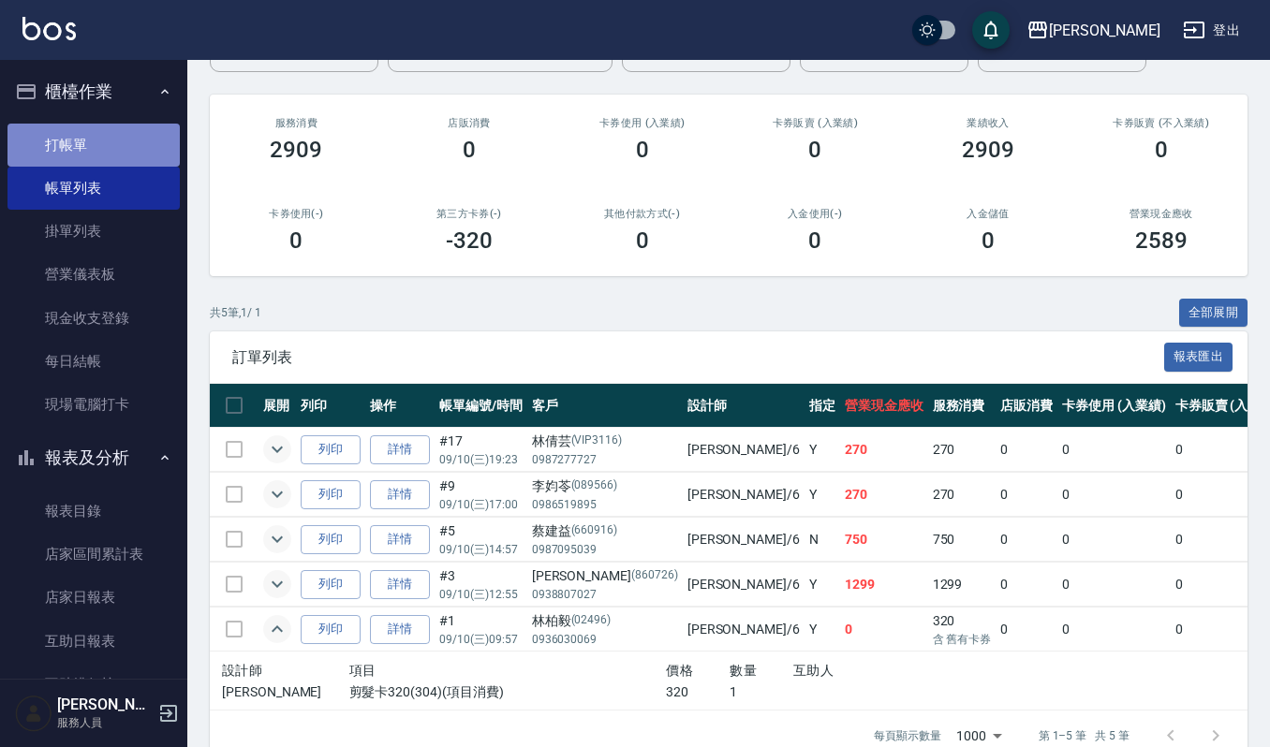
click at [111, 133] on link "打帳單" at bounding box center [93, 145] width 172 height 43
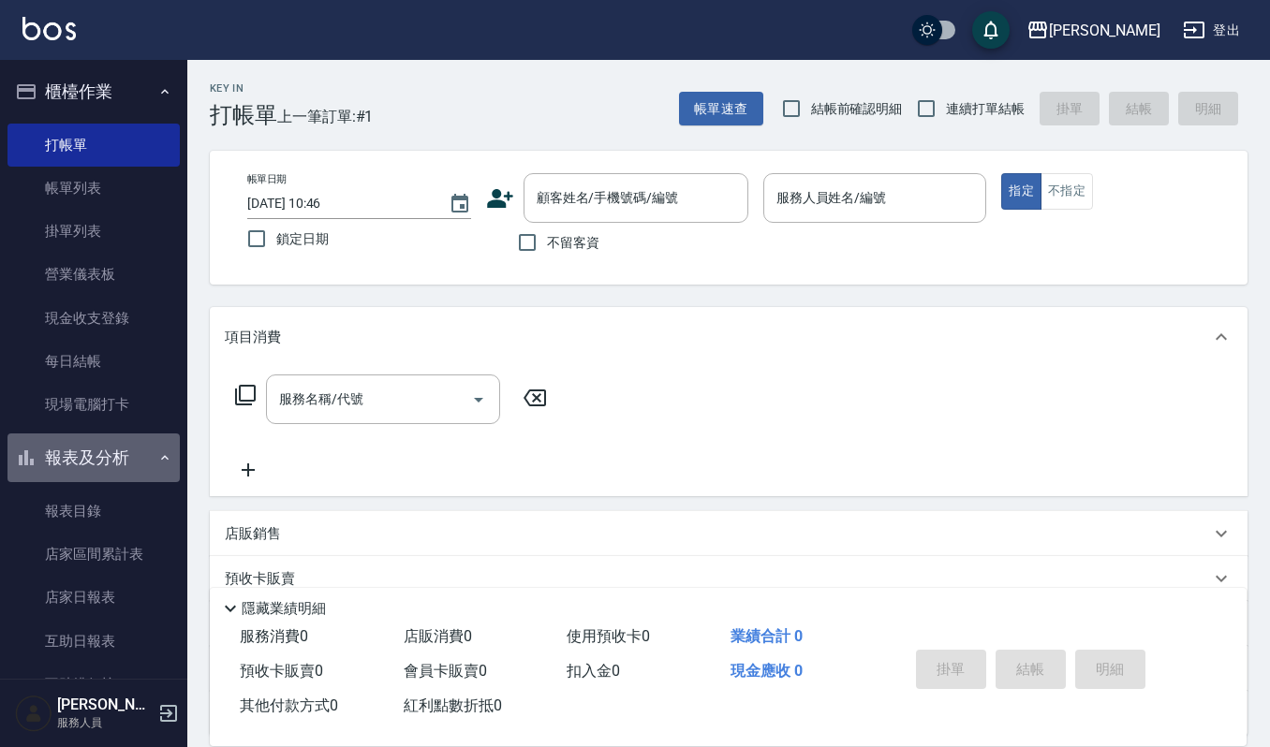
click at [105, 461] on button "報表及分析" at bounding box center [93, 458] width 172 height 49
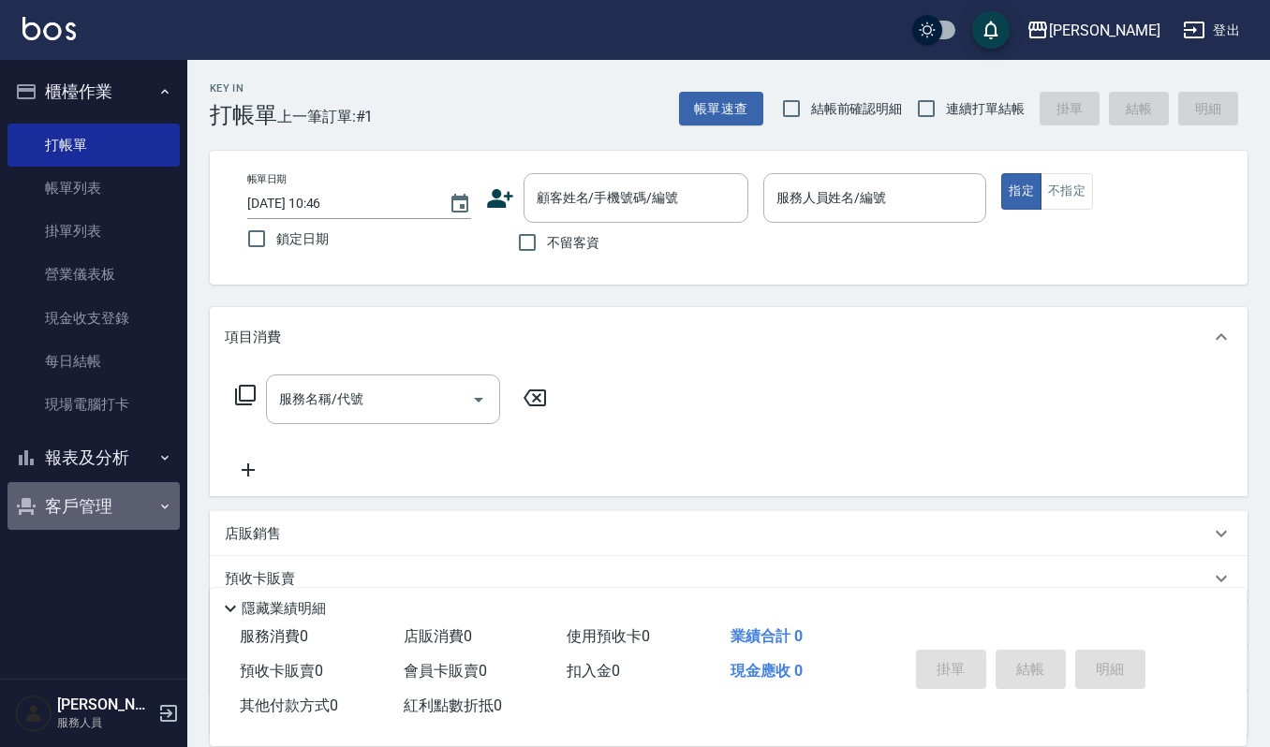
click at [126, 510] on button "客戶管理" at bounding box center [93, 506] width 172 height 49
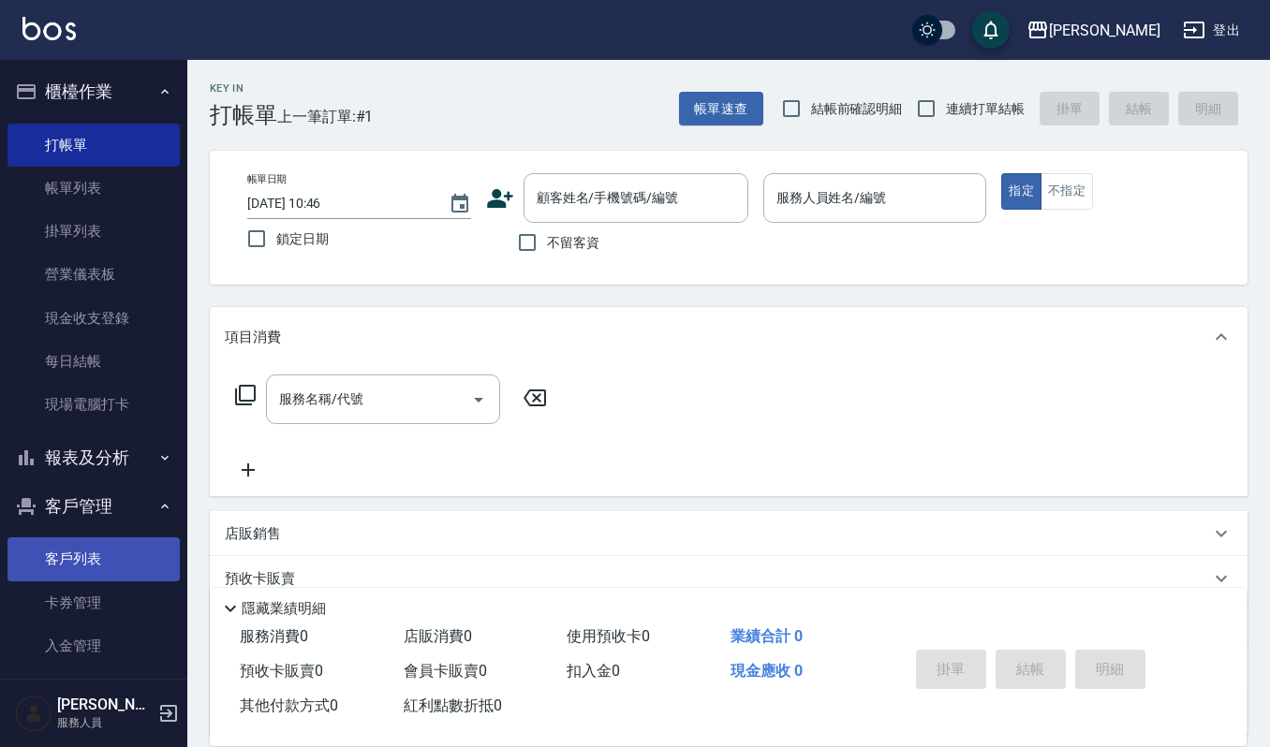
click at [112, 558] on link "客戶列表" at bounding box center [93, 559] width 172 height 43
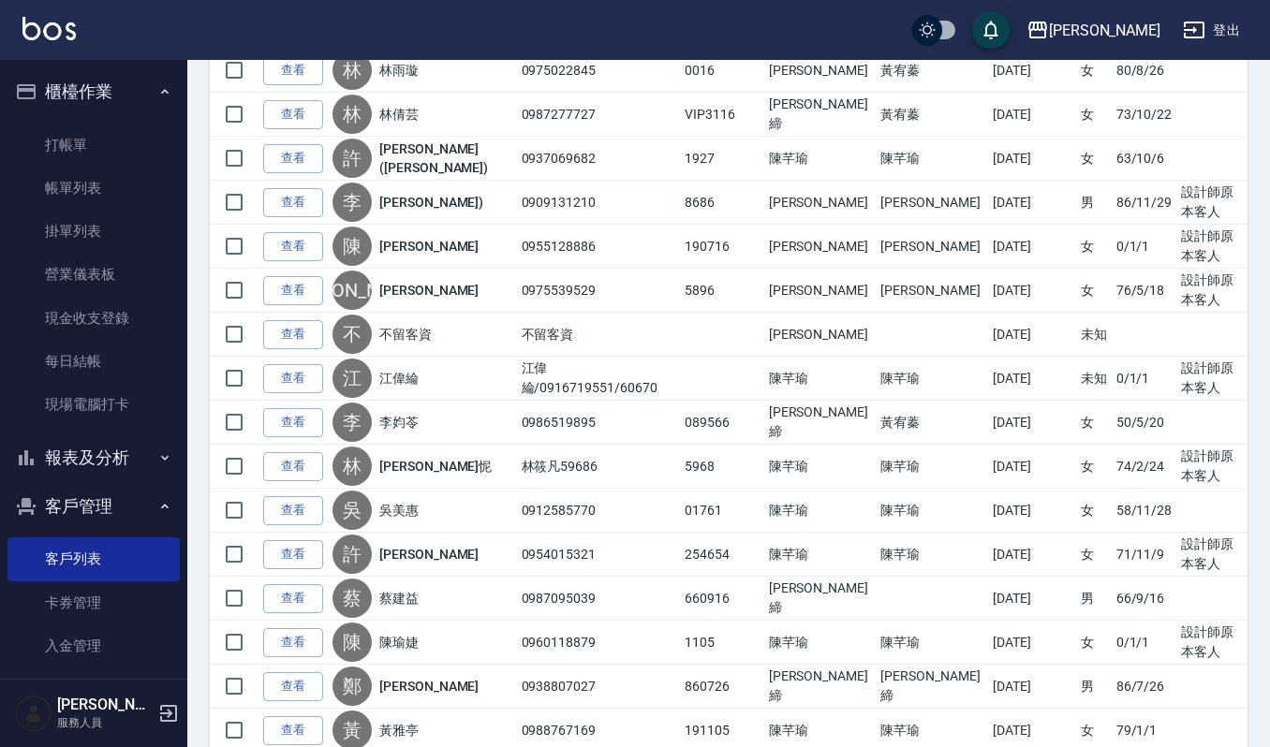
scroll to position [421, 0]
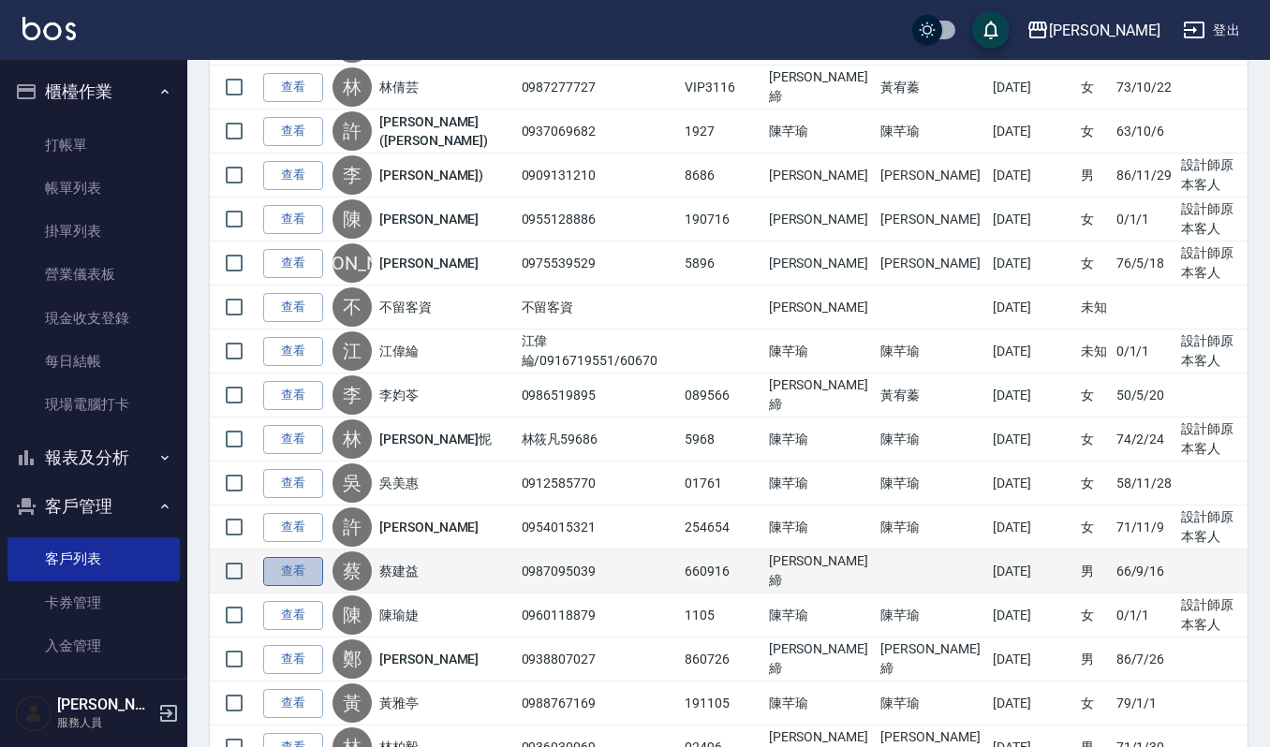
click at [320, 579] on link "查看" at bounding box center [293, 571] width 60 height 29
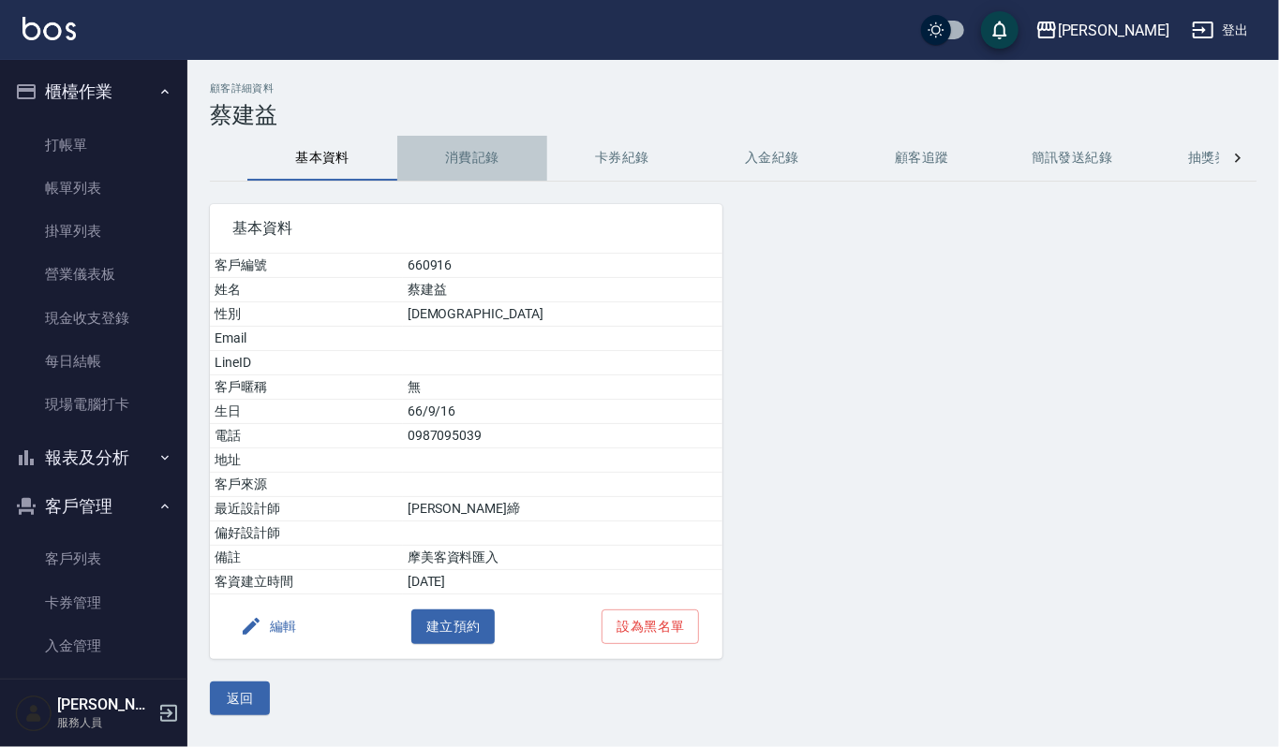
click at [454, 157] on button "消費記錄" at bounding box center [472, 158] width 150 height 45
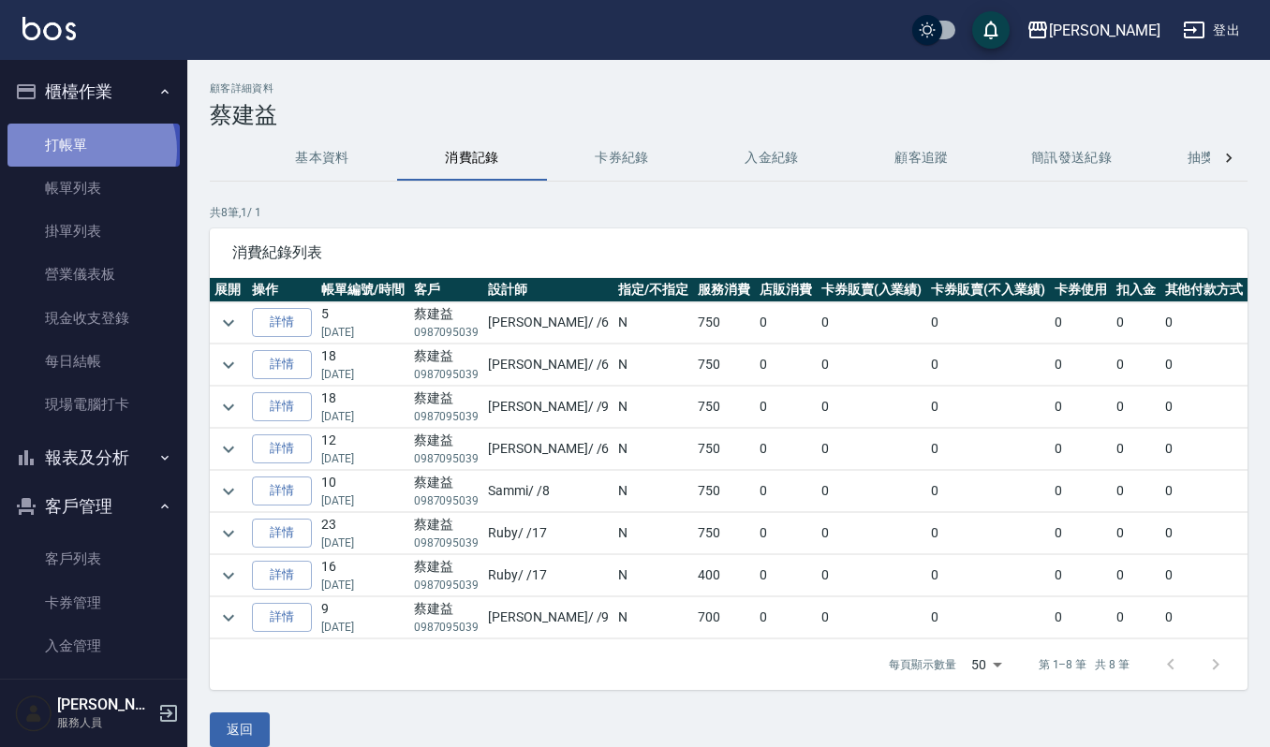
click at [84, 150] on link "打帳單" at bounding box center [93, 145] width 172 height 43
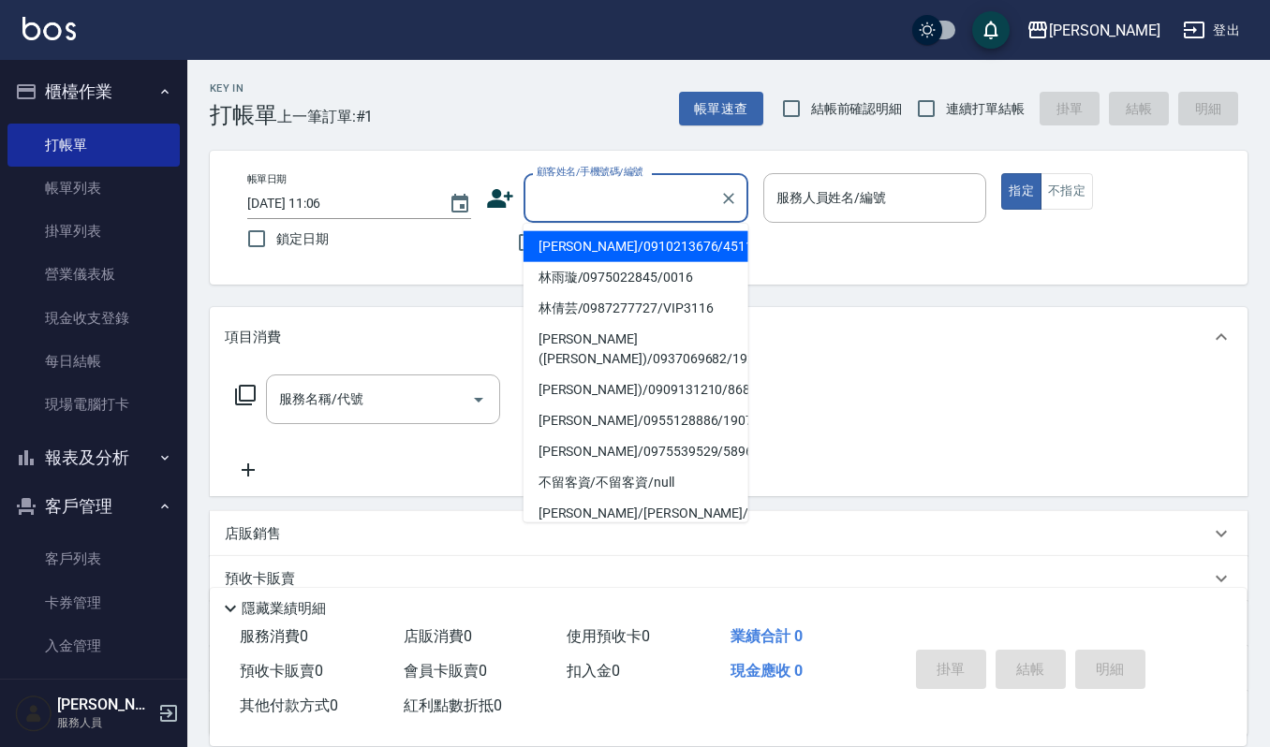
drag, startPoint x: 548, startPoint y: 188, endPoint x: 537, endPoint y: 157, distance: 32.9
click at [543, 176] on div "顧客姓名/手機號碼/編號 顧客姓名/手機號碼/編號" at bounding box center [636, 198] width 225 height 50
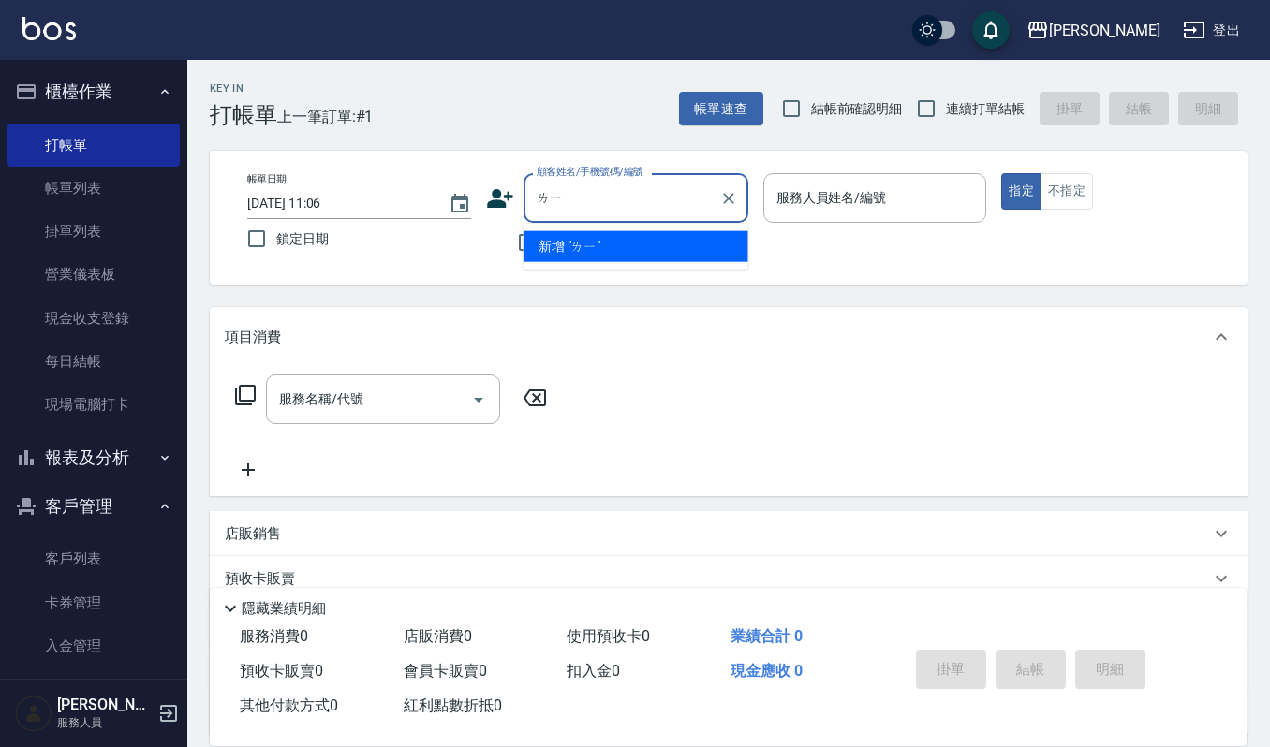
type input "離"
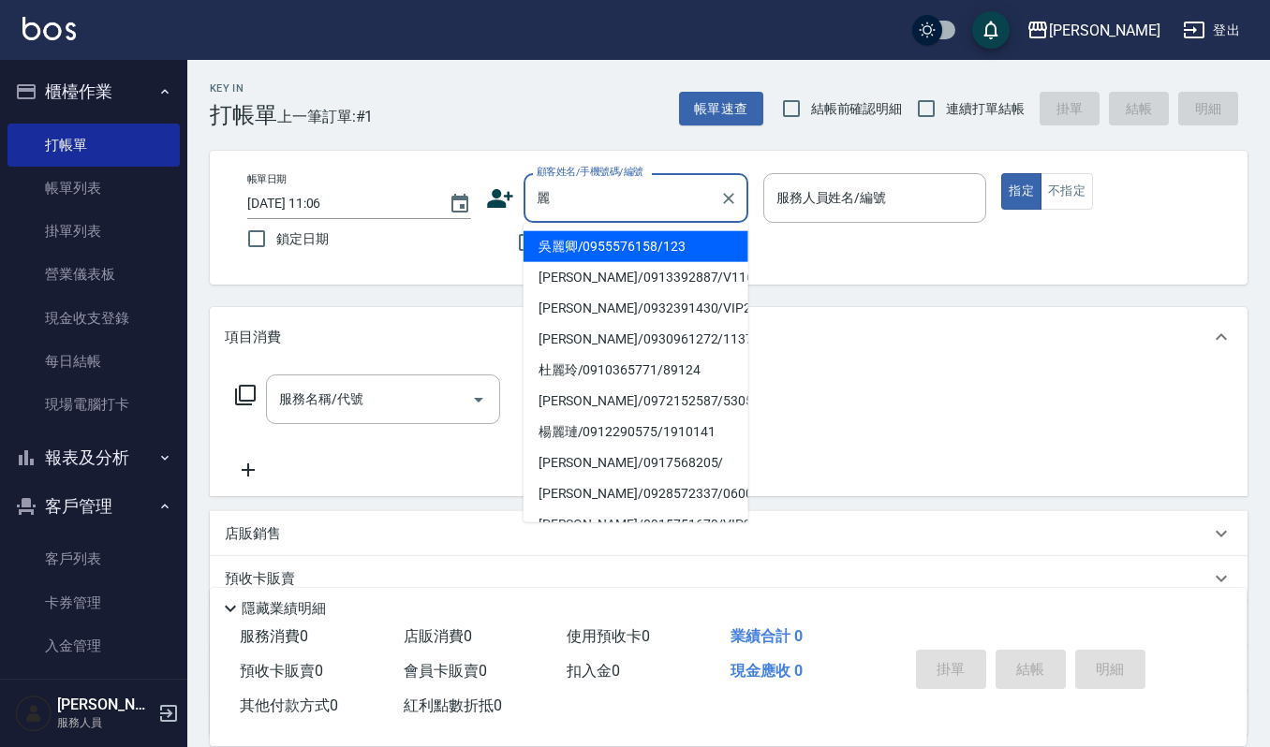
click at [589, 335] on li "[PERSON_NAME]/0930961272/1137" at bounding box center [636, 339] width 225 height 31
type input "[PERSON_NAME]/0930961272/1137"
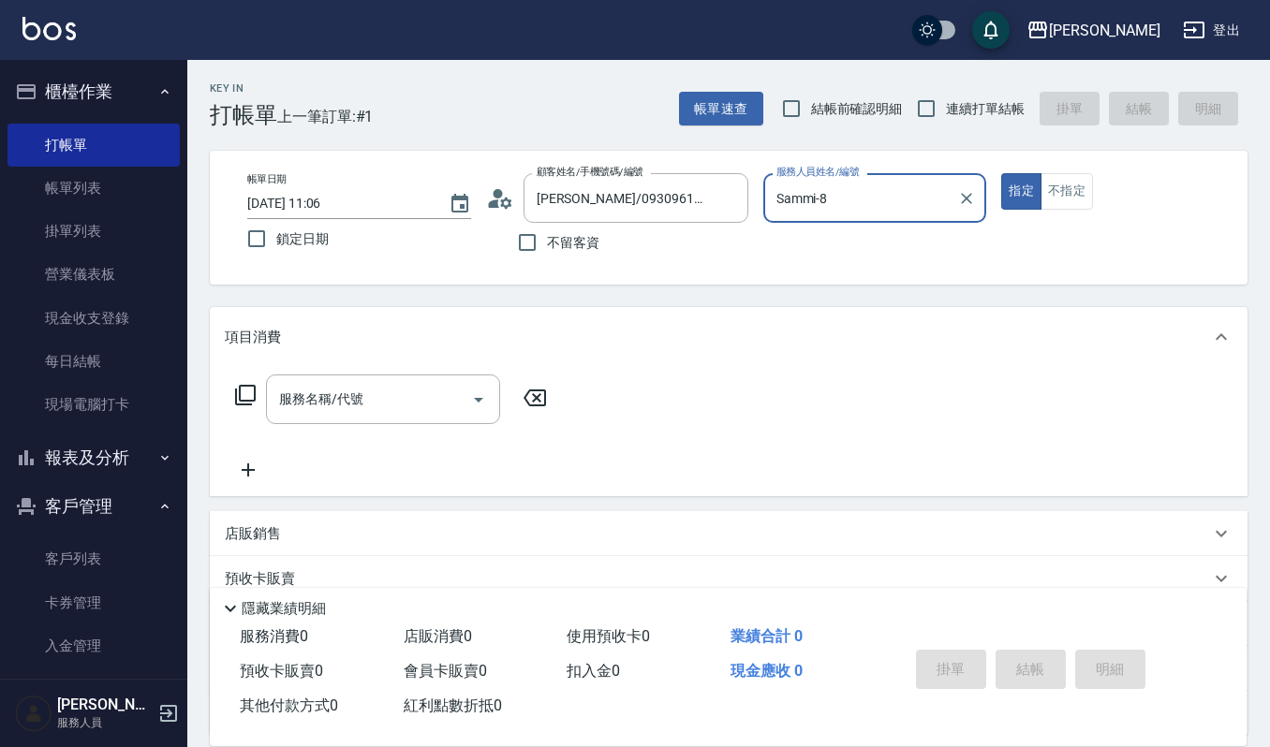
type input "Sammi-8"
click at [478, 395] on icon "Open" at bounding box center [478, 400] width 22 height 22
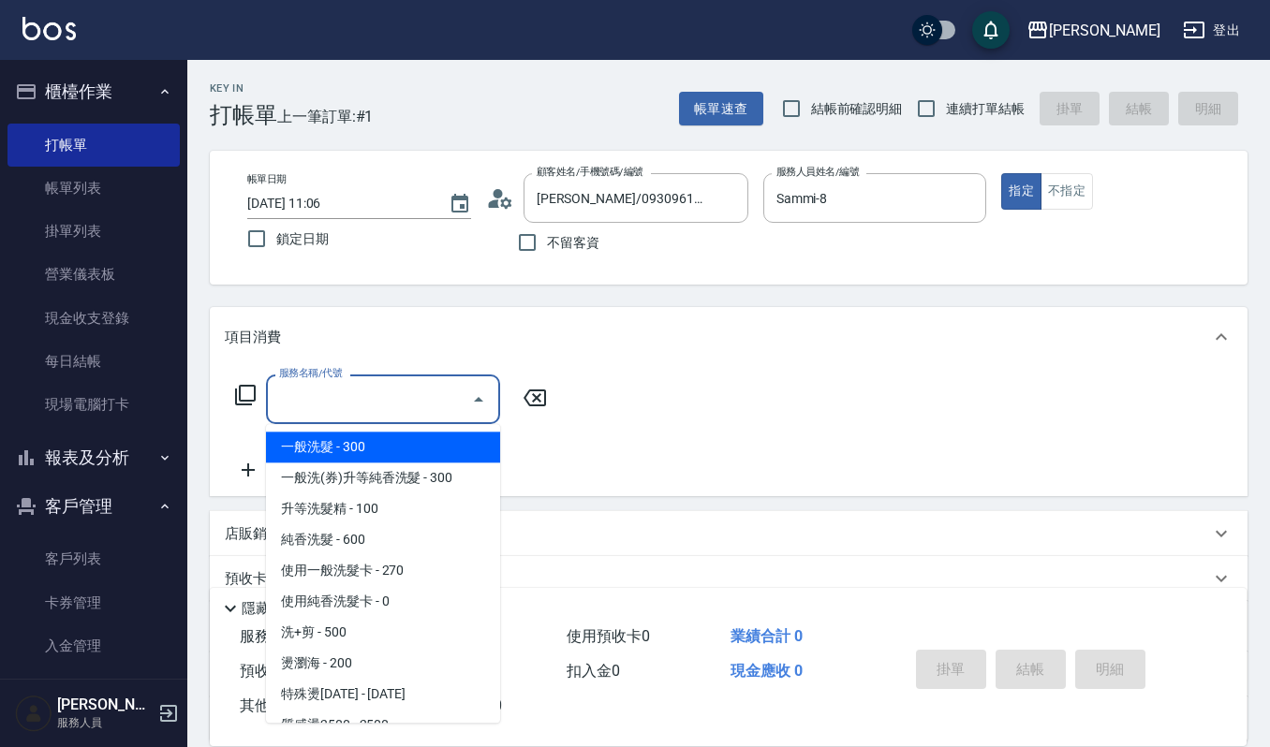
click at [420, 436] on span "一般洗髮 - 300" at bounding box center [383, 447] width 234 height 31
type input "一般洗髮(101)"
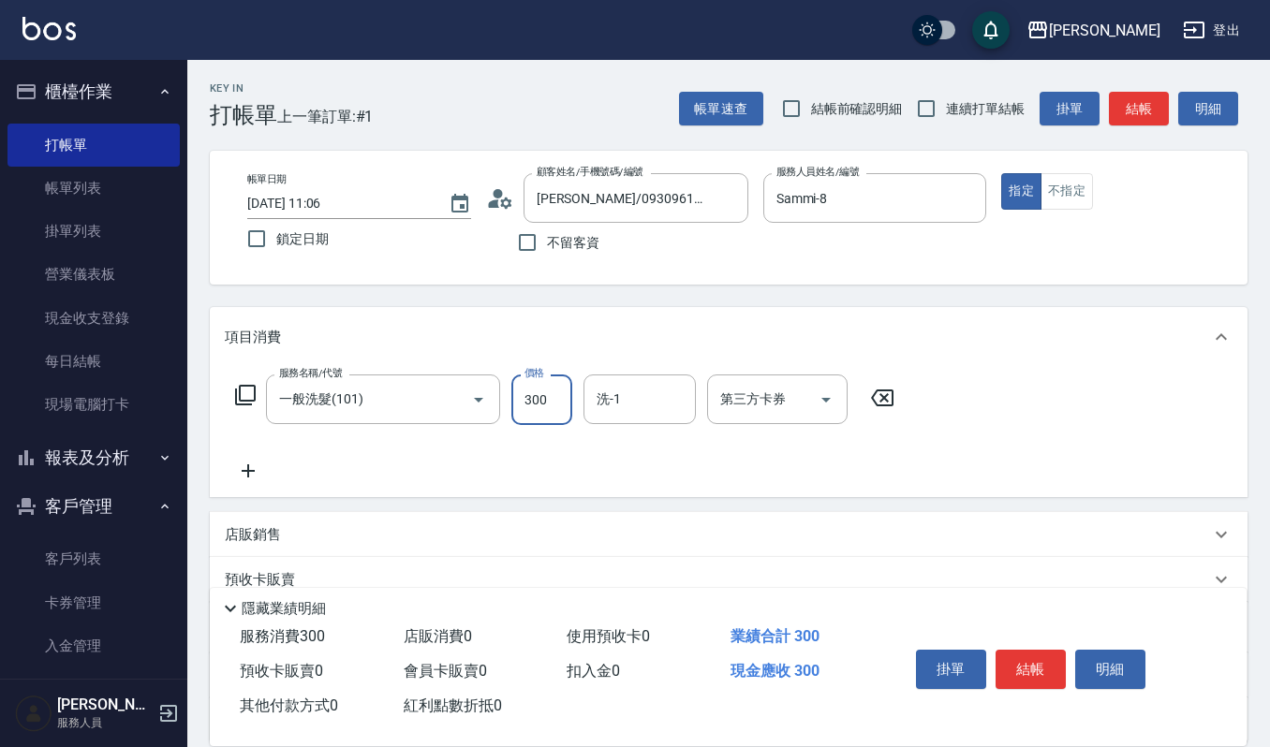
click at [559, 395] on input "300" at bounding box center [541, 400] width 61 height 51
type input "270"
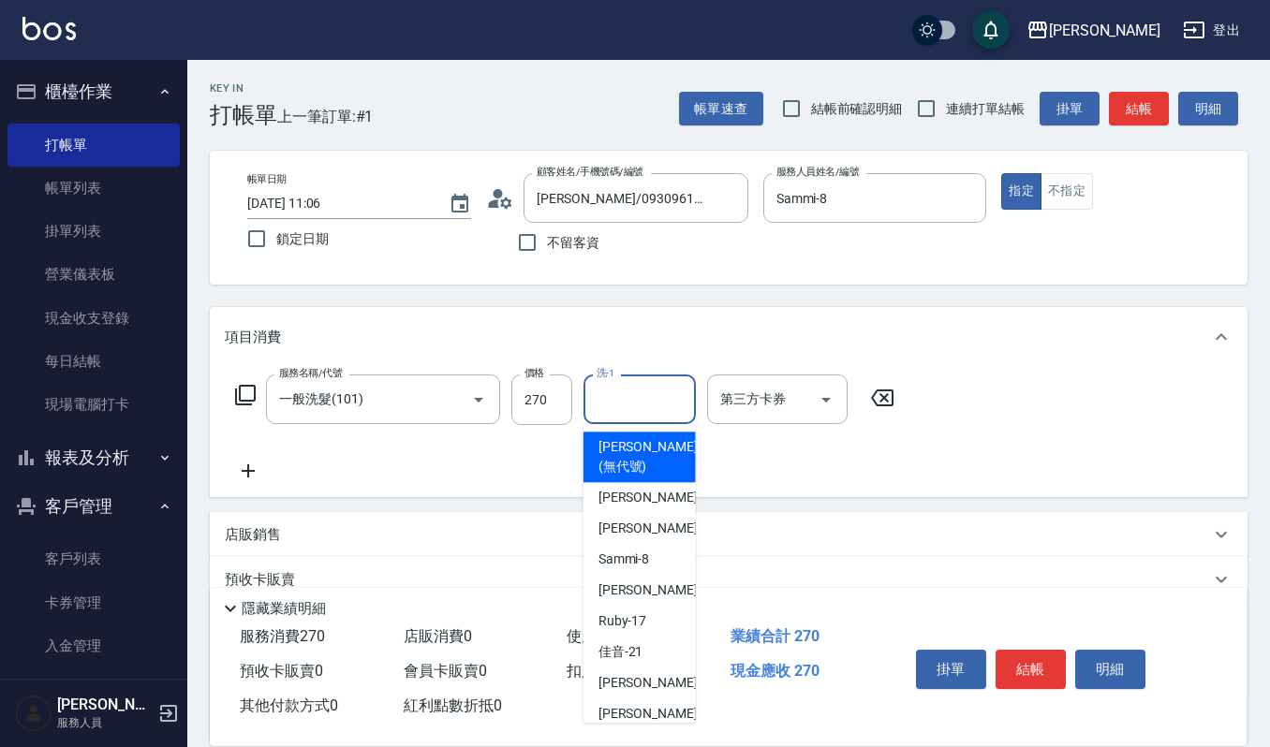
click at [608, 395] on input "洗-1" at bounding box center [640, 399] width 96 height 33
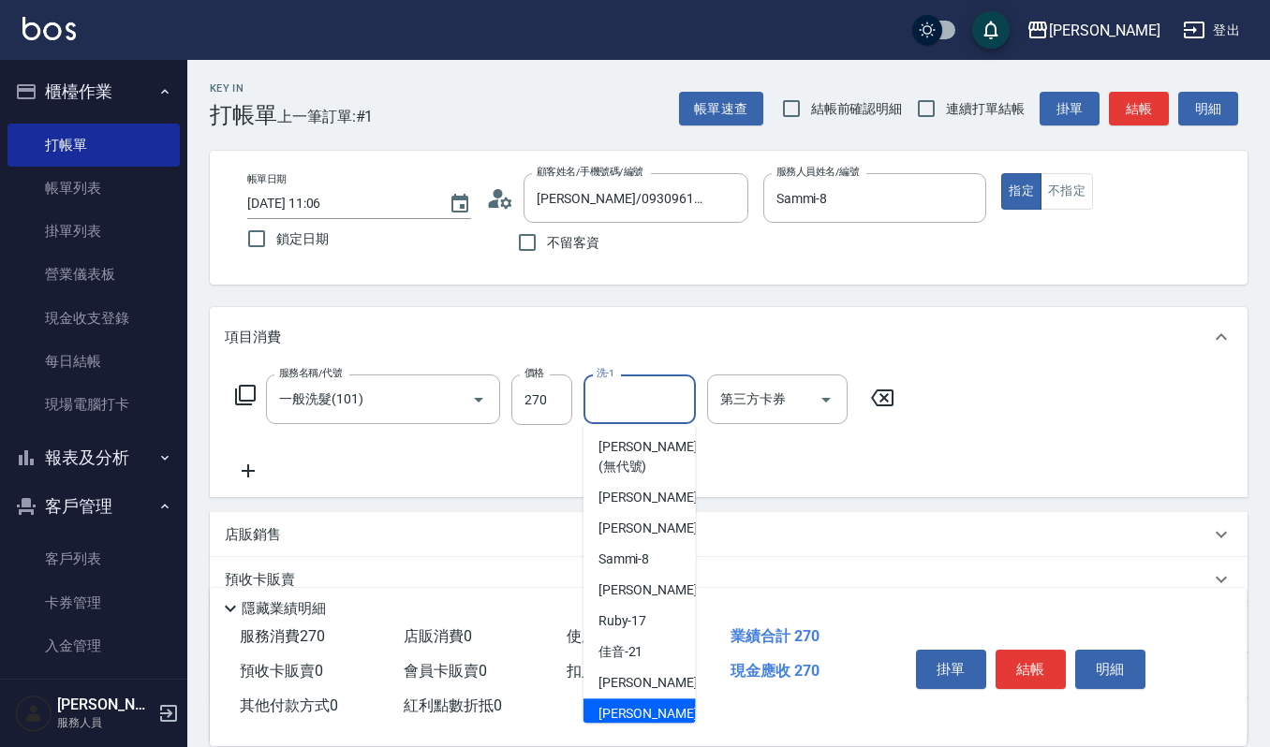
click at [623, 702] on div "[PERSON_NAME] -23" at bounding box center [640, 714] width 112 height 31
type input "[PERSON_NAME]-23"
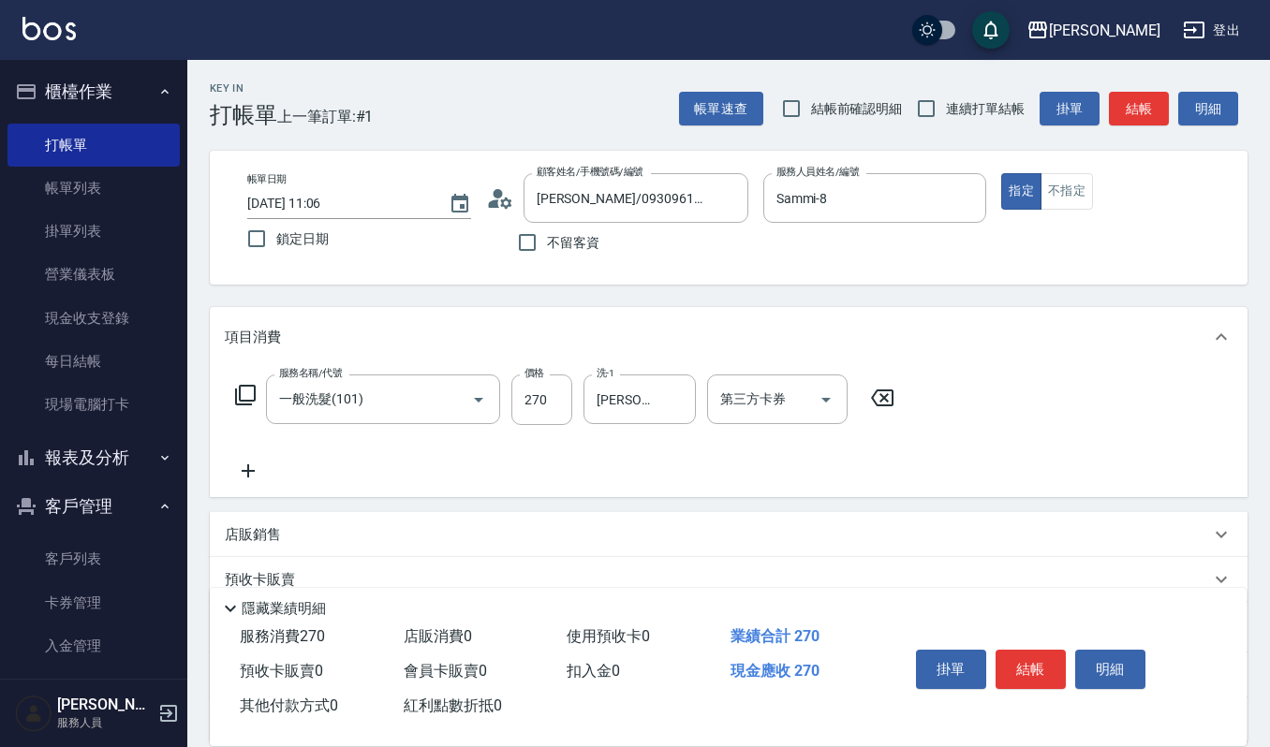
click at [244, 469] on icon at bounding box center [248, 471] width 47 height 22
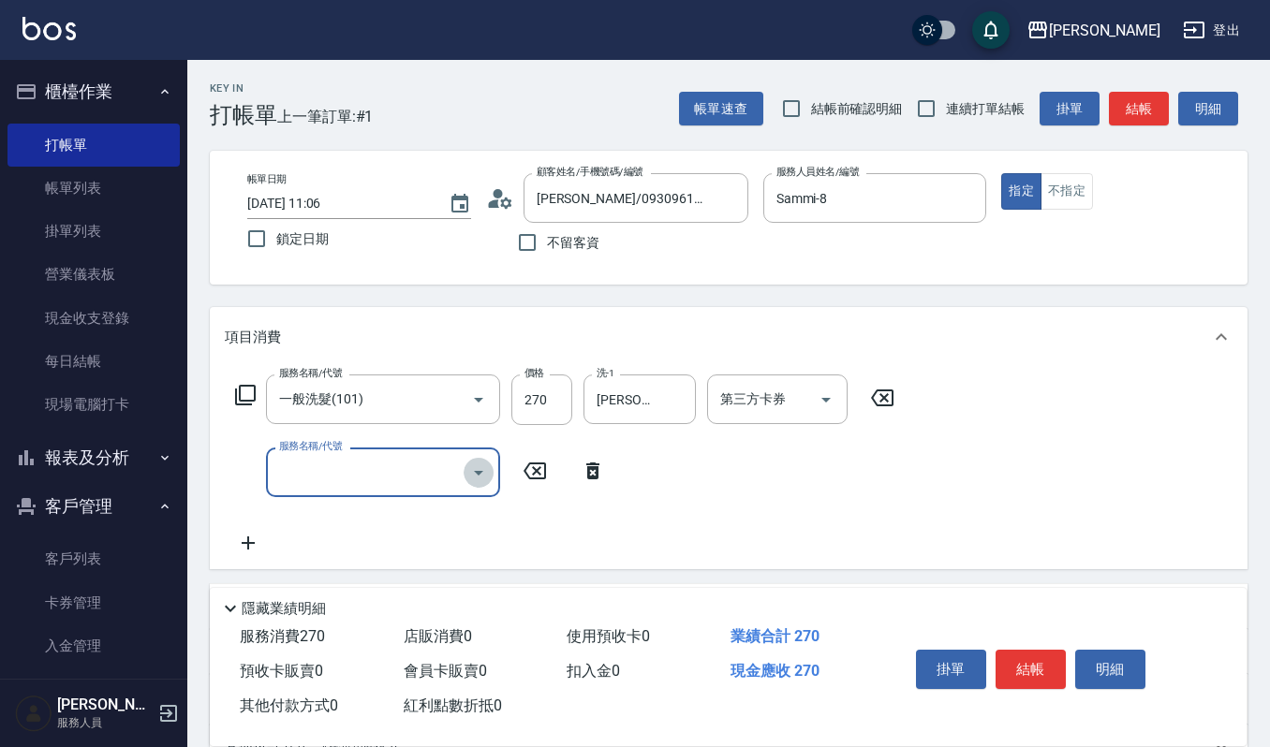
click at [477, 483] on icon "Open" at bounding box center [478, 473] width 22 height 22
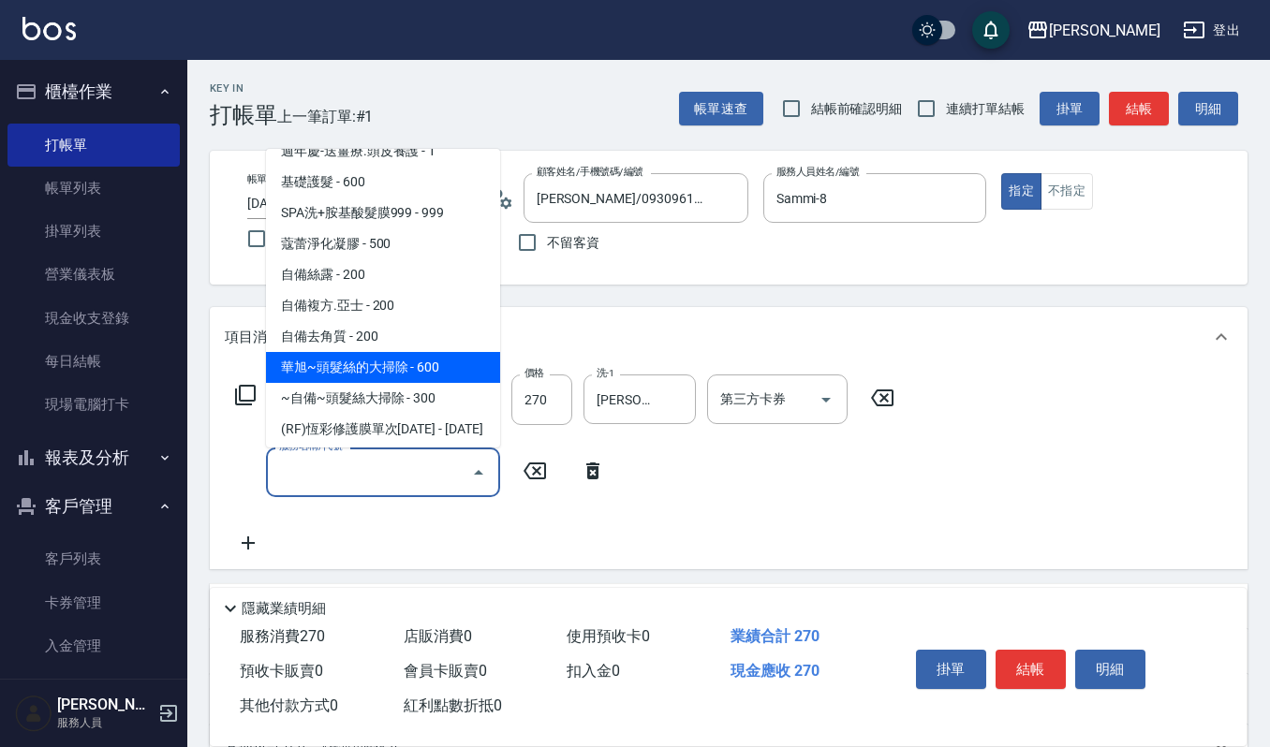
scroll to position [1623, 0]
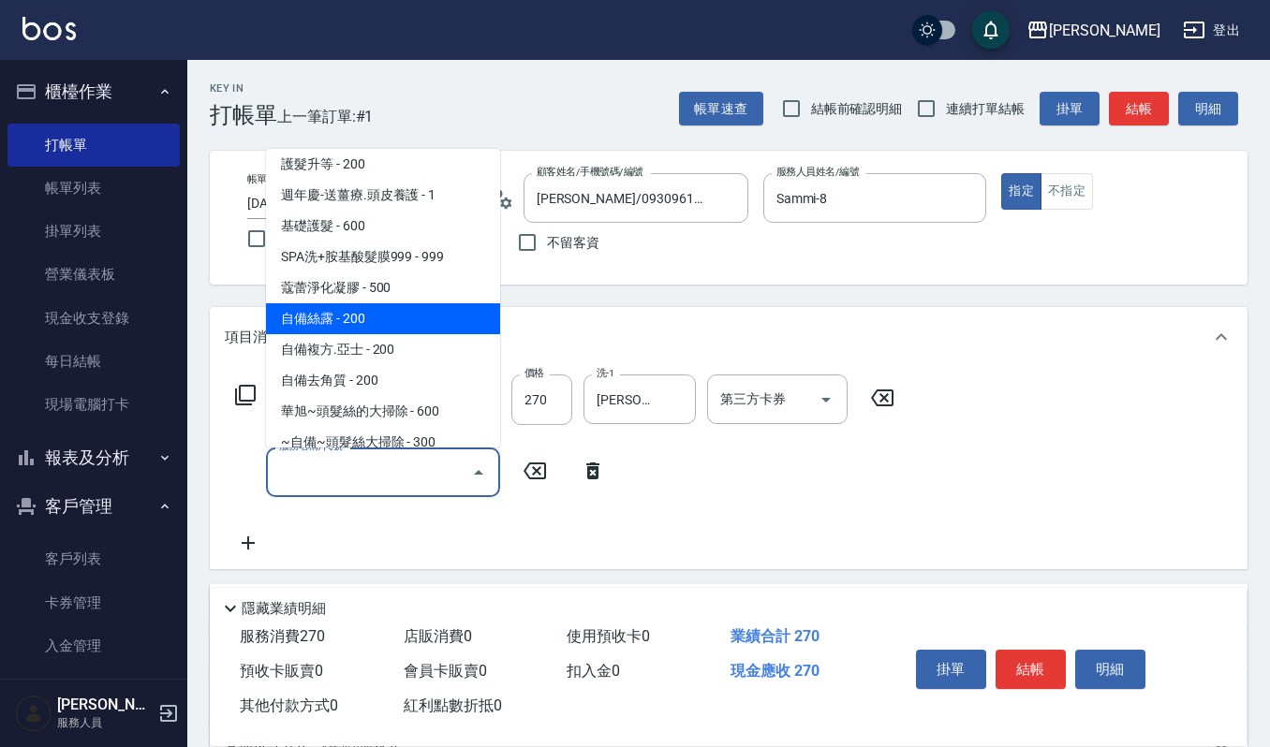
click at [380, 303] on span "自備絲露 - 200" at bounding box center [383, 318] width 234 height 31
type input "自備絲露(531)"
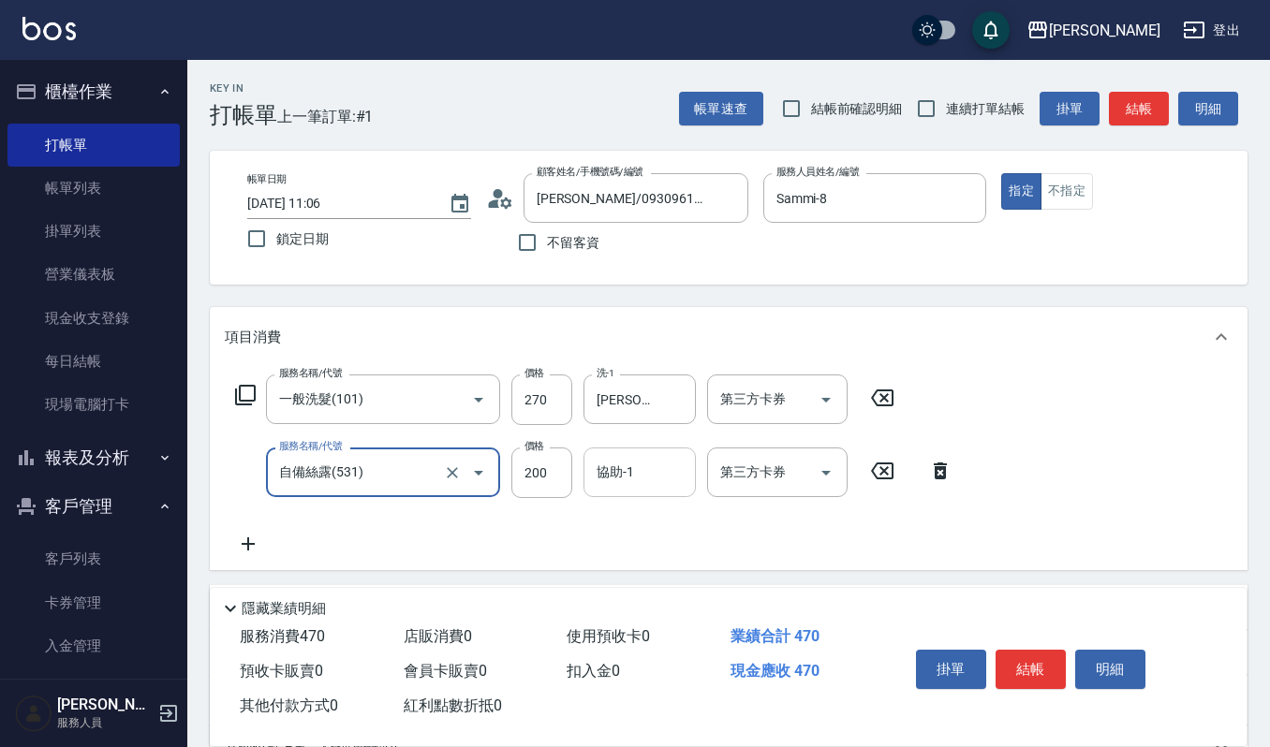
click at [627, 476] on input "協助-1" at bounding box center [640, 472] width 96 height 33
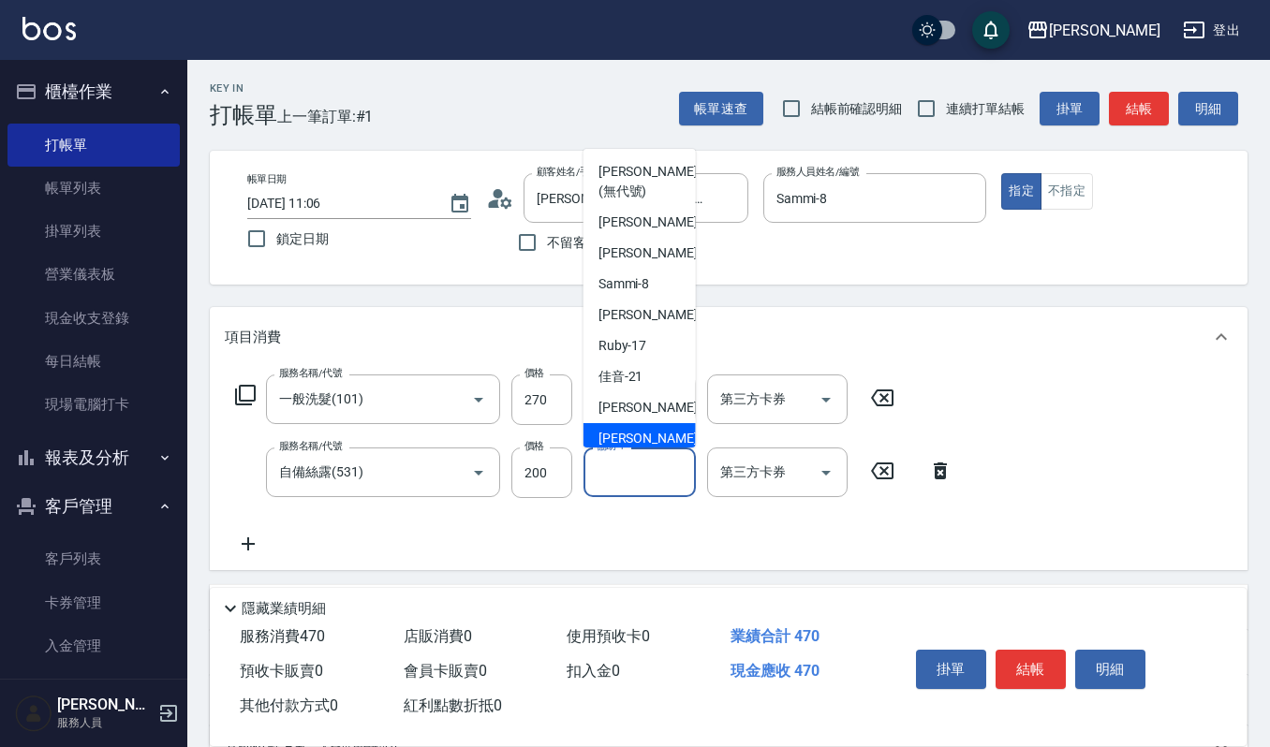
click at [628, 431] on span "[PERSON_NAME] -23" at bounding box center [658, 439] width 118 height 20
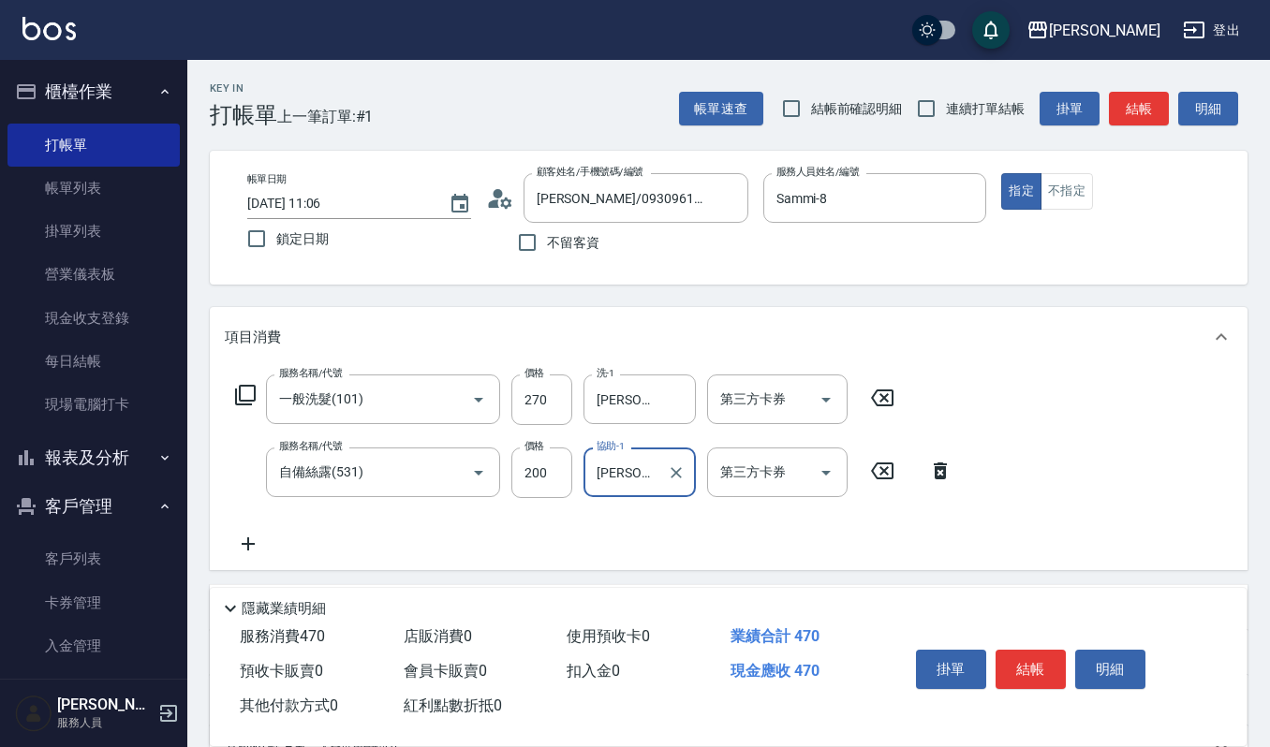
type input "[PERSON_NAME]-23"
click at [1008, 658] on button "結帳" at bounding box center [1031, 669] width 70 height 39
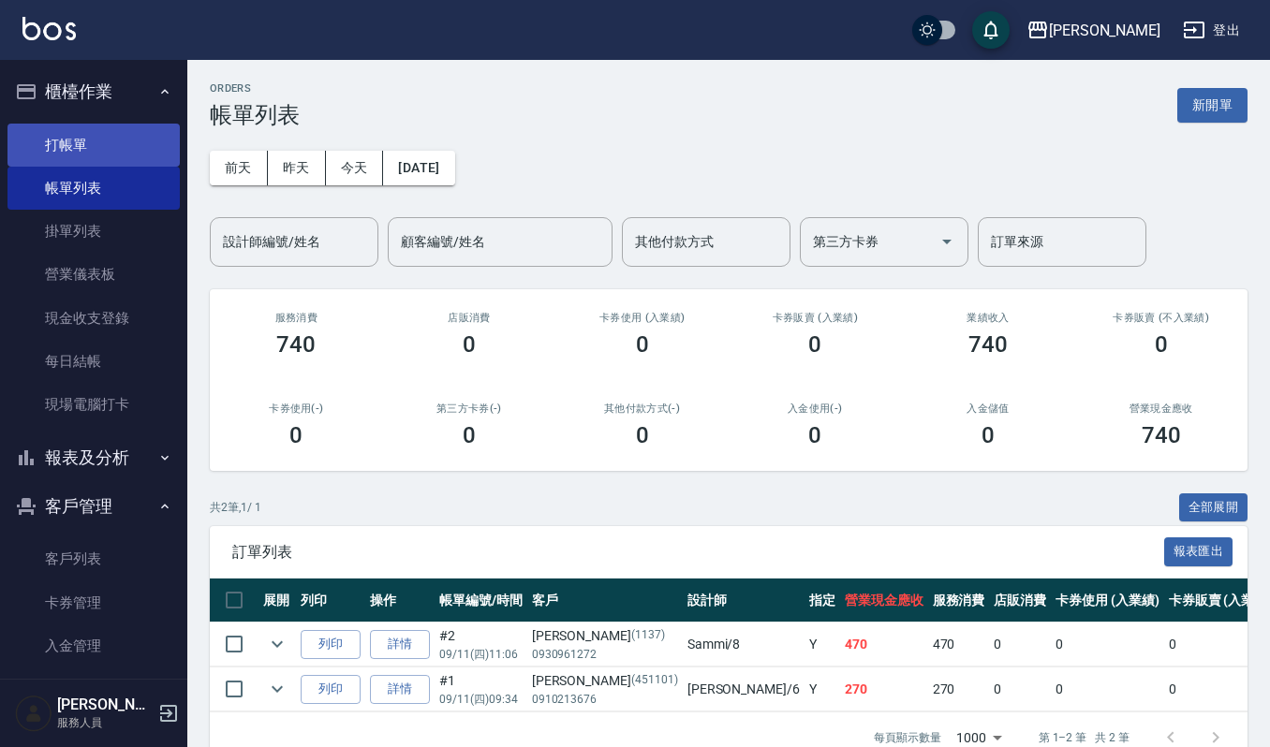
click at [7, 135] on link "打帳單" at bounding box center [93, 145] width 172 height 43
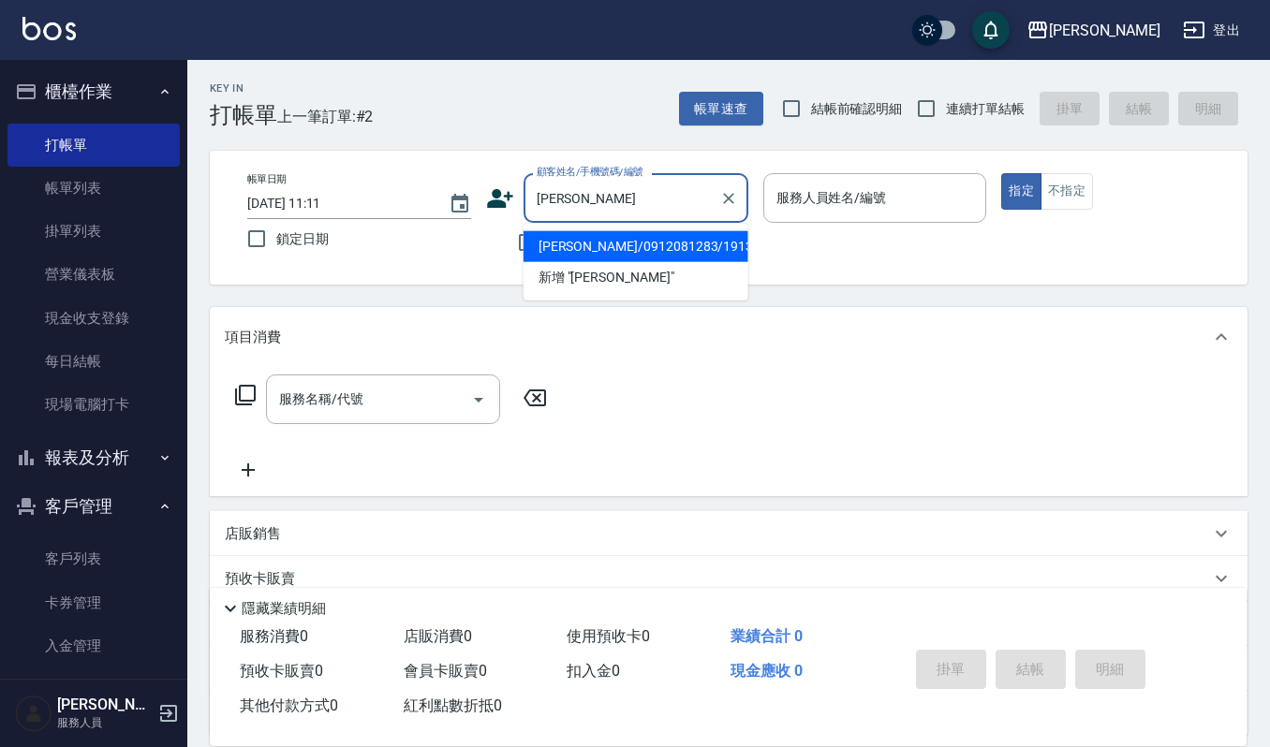
click at [583, 245] on li "[PERSON_NAME]/0912081283/1913" at bounding box center [636, 246] width 225 height 31
type input "[PERSON_NAME]/0912081283/1913"
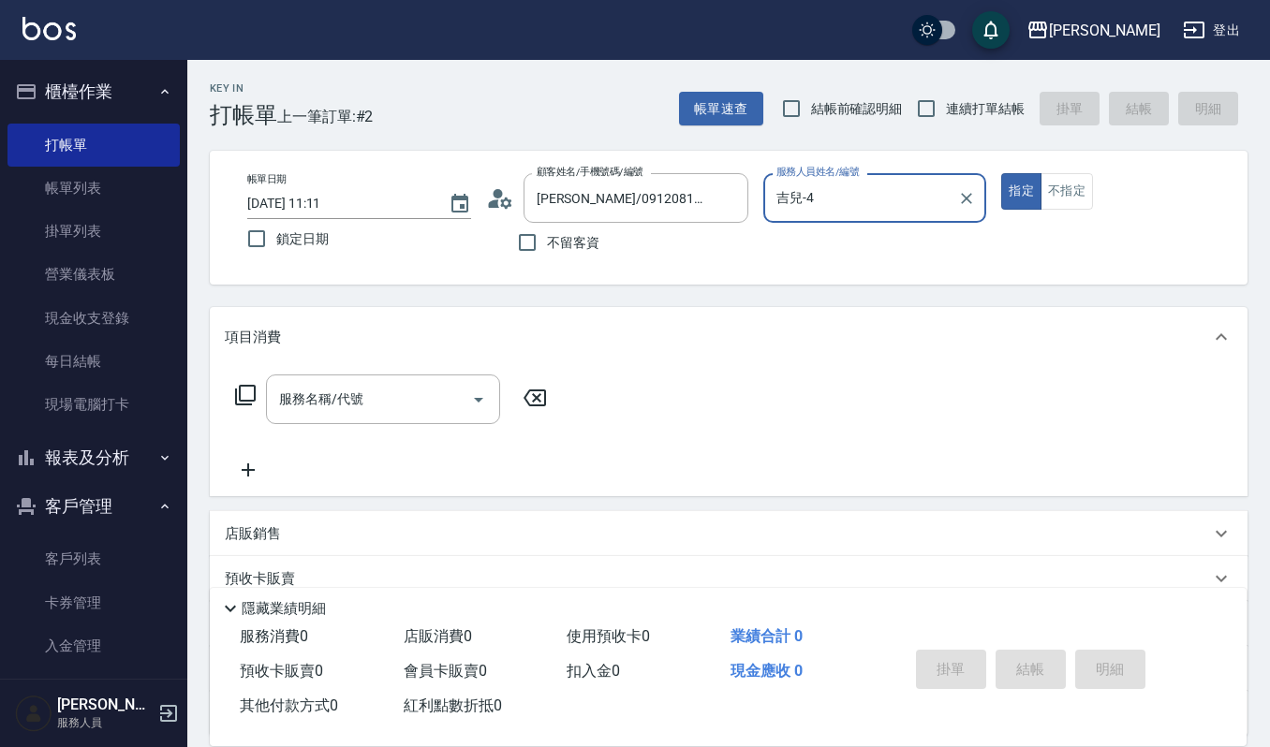
type input "吉兒-4"
click at [459, 453] on body "上越[PERSON_NAME] 登出 櫃檯作業 打帳單 帳單列表 掛單列表 營業儀表板 現金收支登錄 每日結帳 現場電腦打卡 報表及分析 報表目錄 店家區間累…" at bounding box center [635, 459] width 1270 height 918
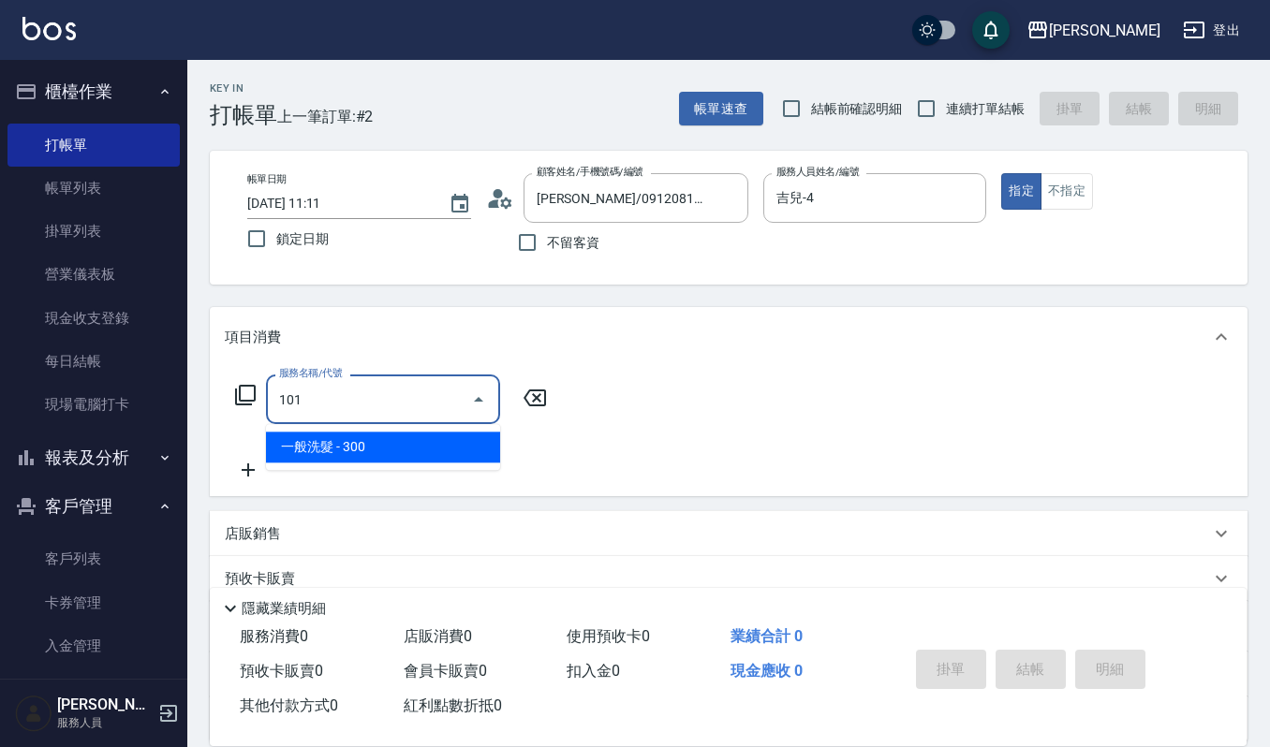
type input "一般洗髮(101)"
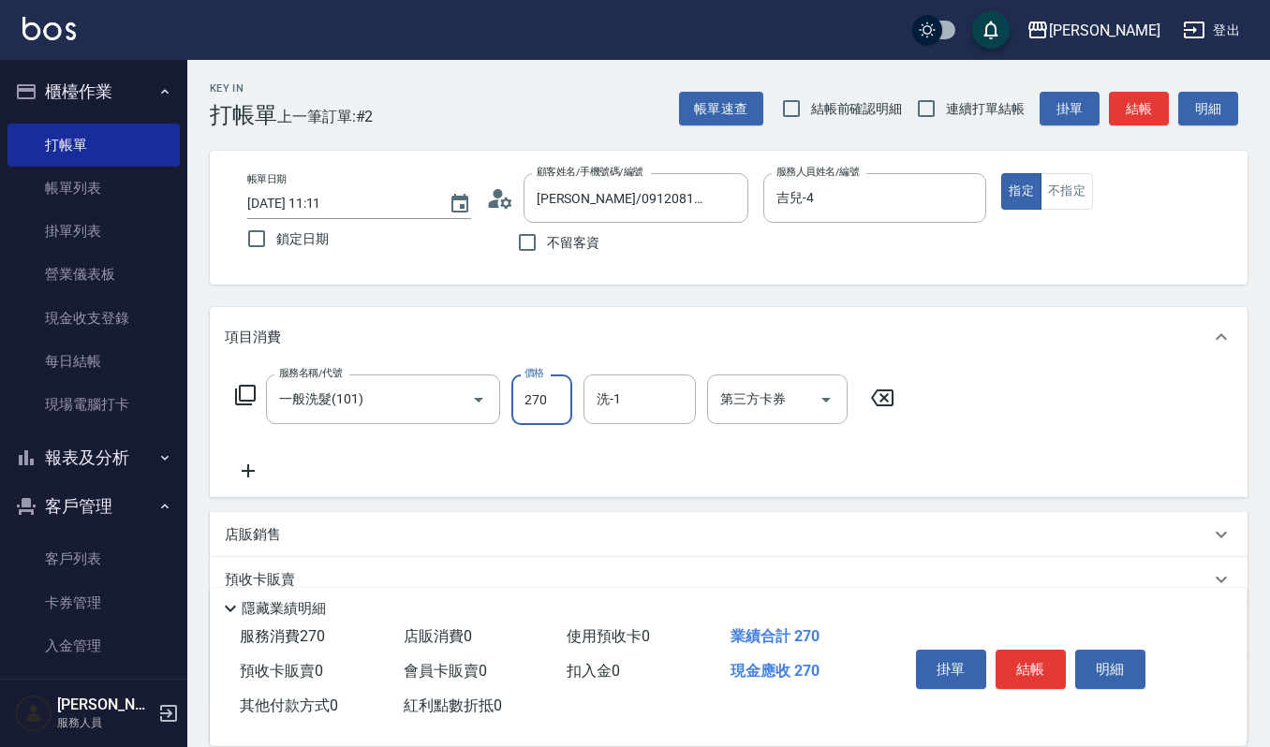
type input "270"
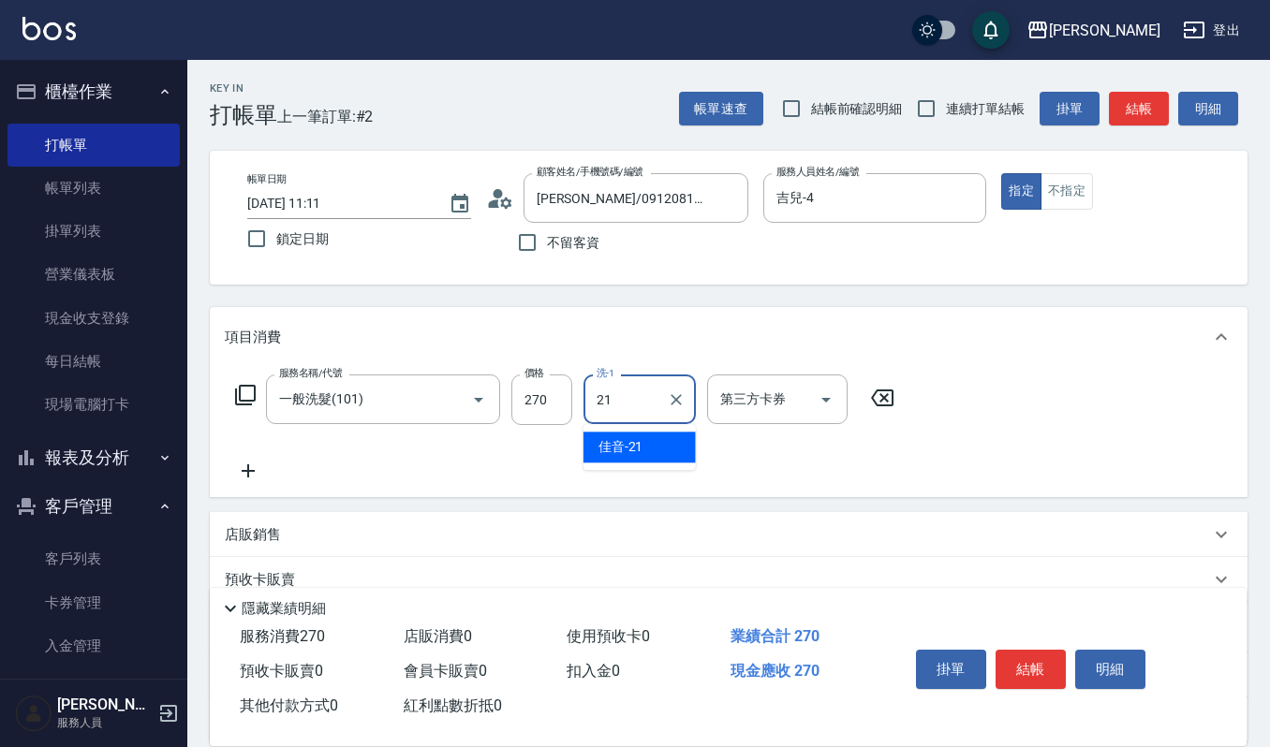
type input "佳音-21"
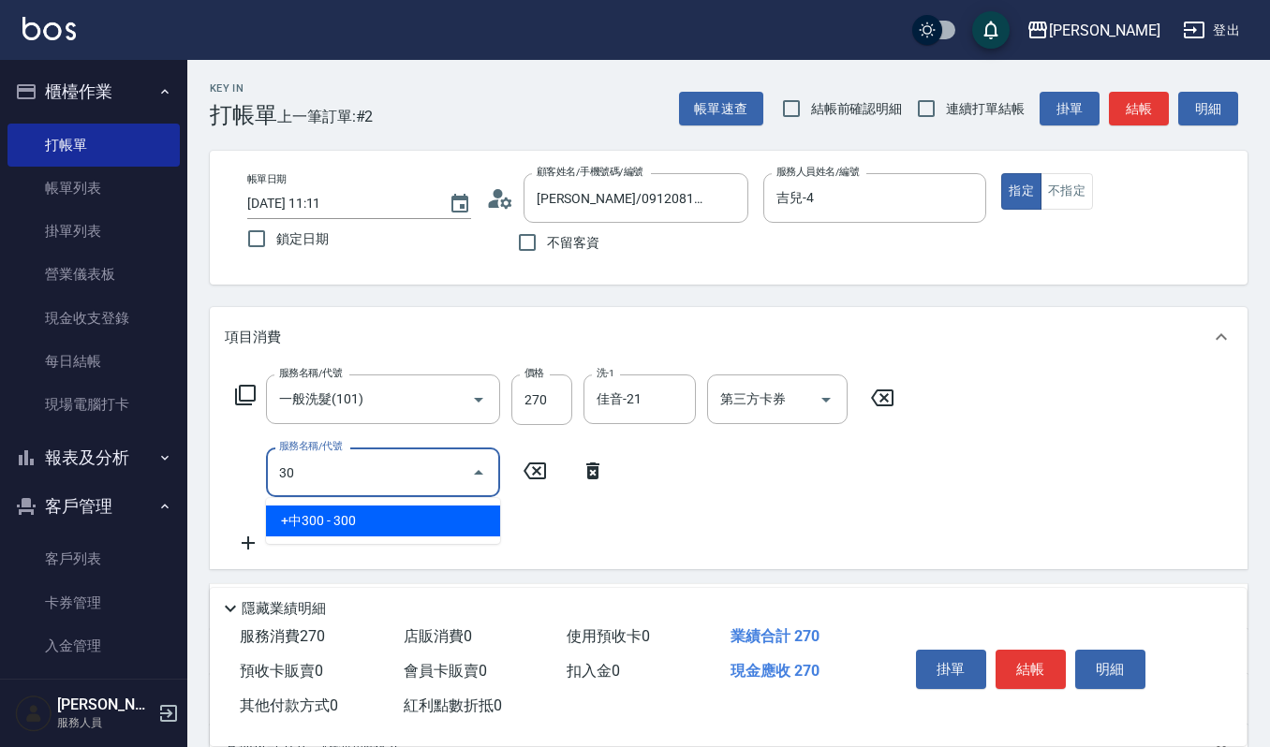
type input "3"
type input "自備複方.亞士(532)"
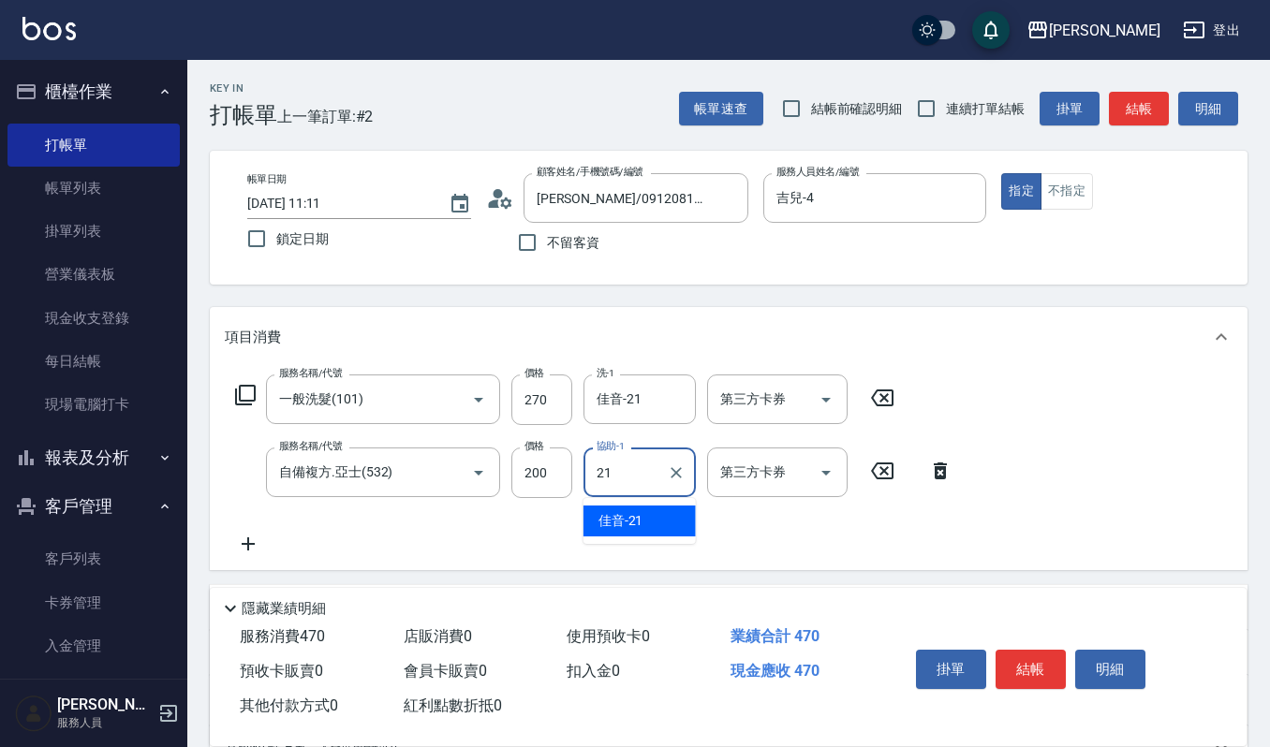
type input "佳音-21"
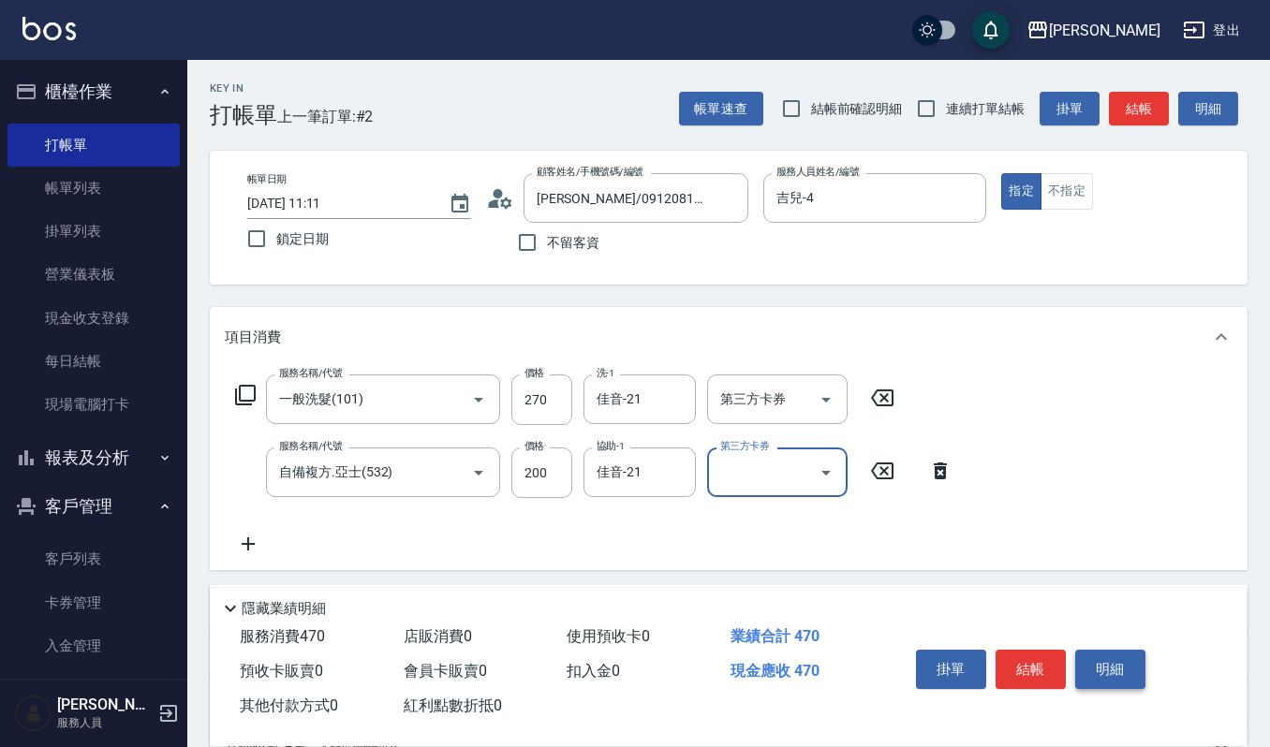
click at [1121, 660] on button "明細" at bounding box center [1110, 669] width 70 height 39
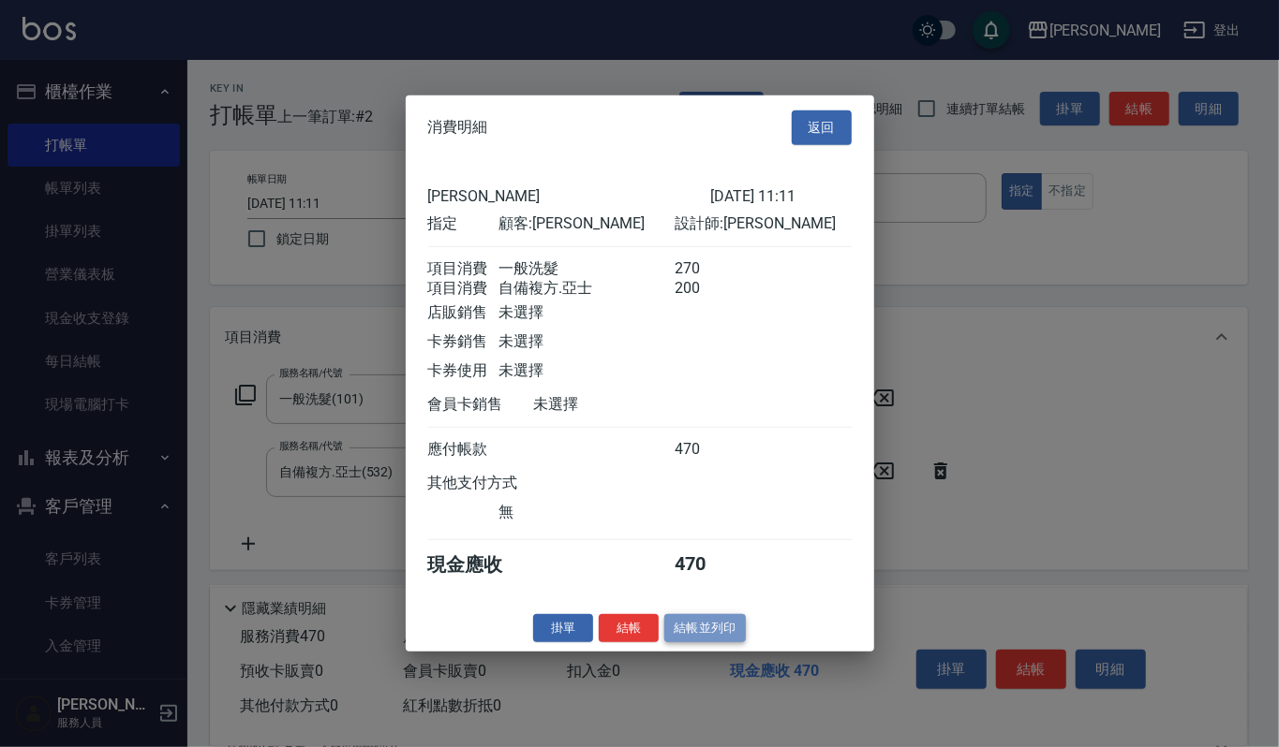
click at [717, 631] on button "結帳並列印" at bounding box center [704, 627] width 81 height 29
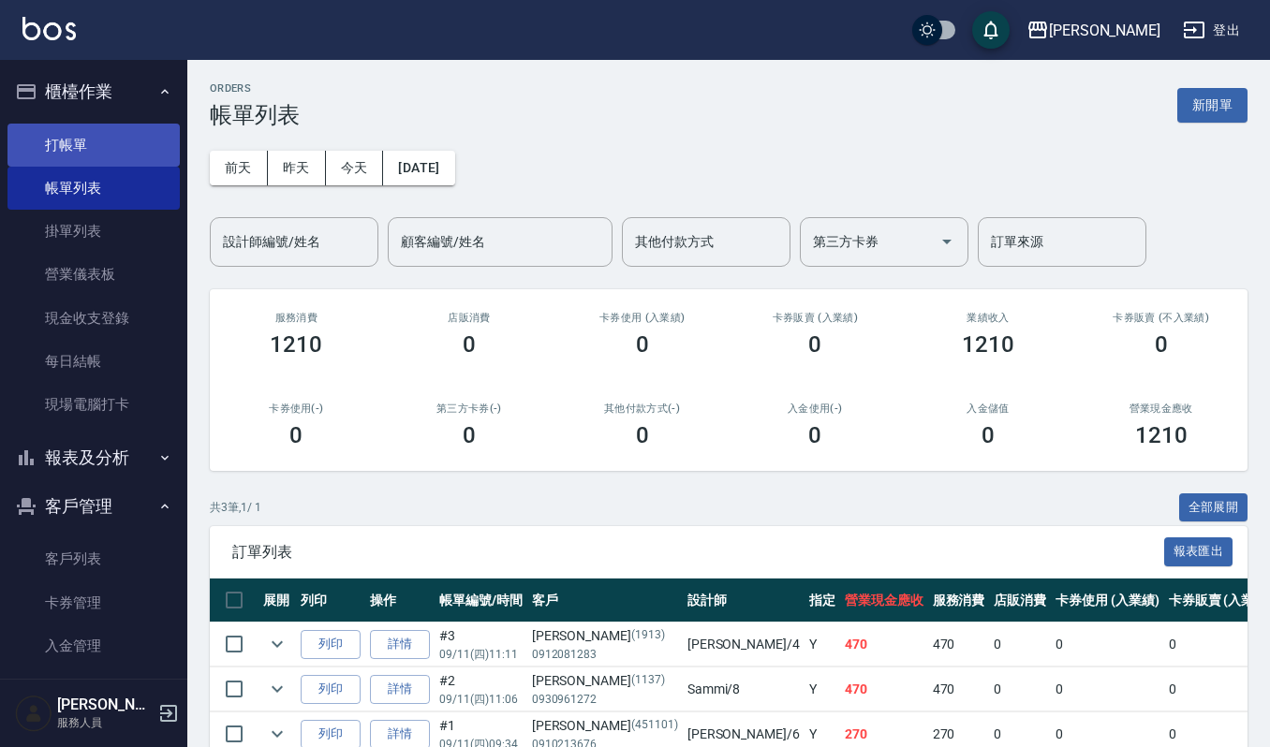
click at [102, 155] on link "打帳單" at bounding box center [93, 145] width 172 height 43
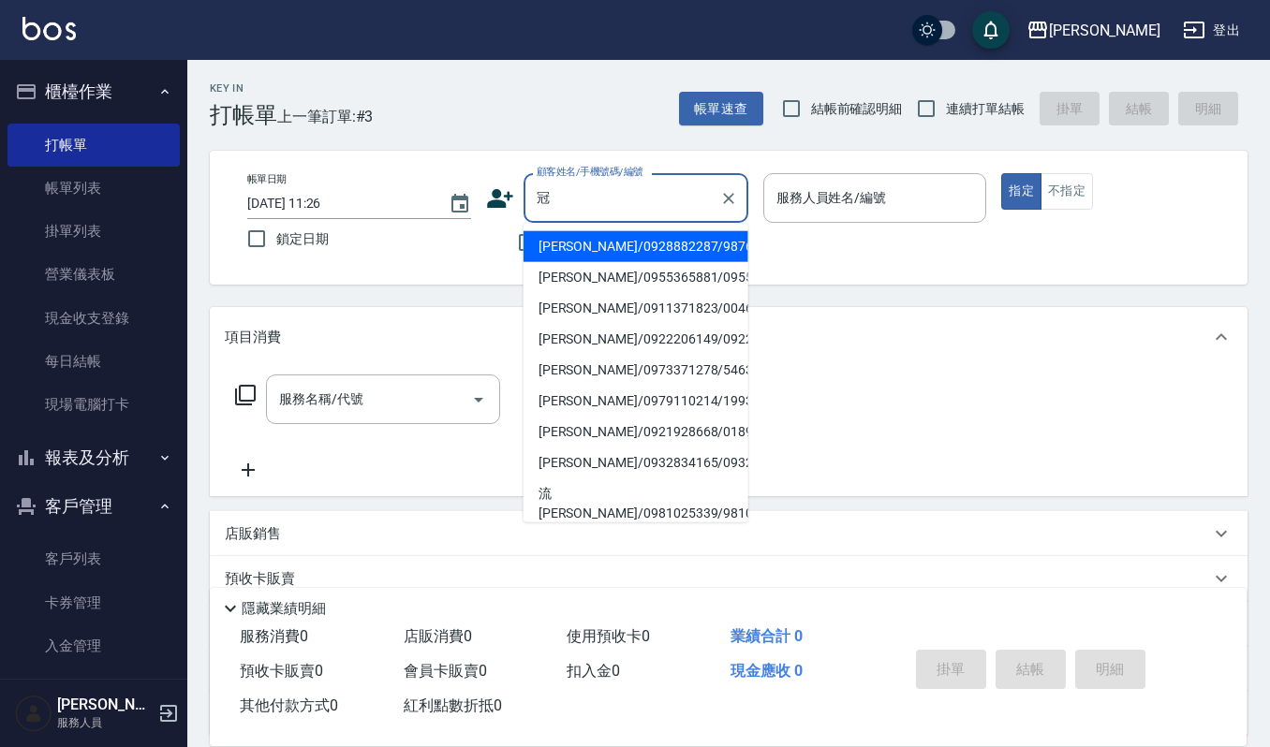
click at [620, 248] on li "[PERSON_NAME]/0928882287/9876" at bounding box center [636, 246] width 225 height 31
type input "[PERSON_NAME]/0928882287/9876"
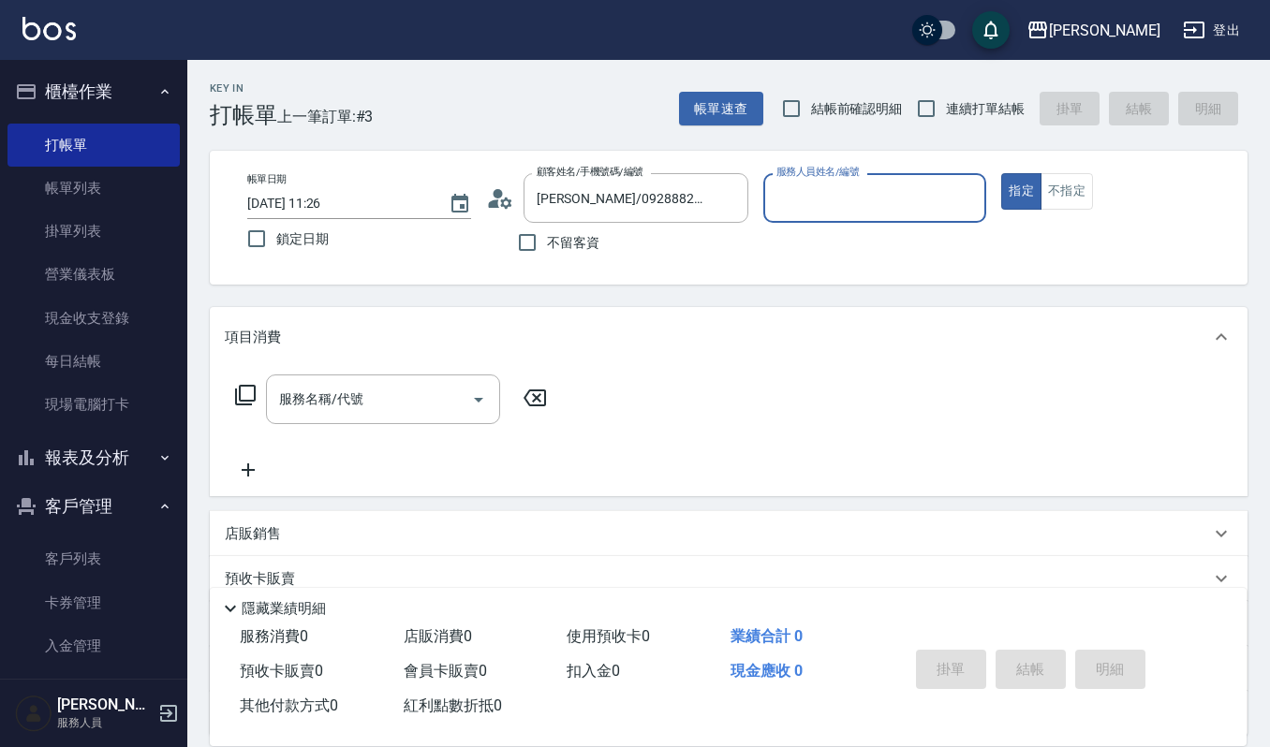
type input "Ruby-17"
click at [416, 394] on input "服務名稱/代號" at bounding box center [368, 399] width 189 height 33
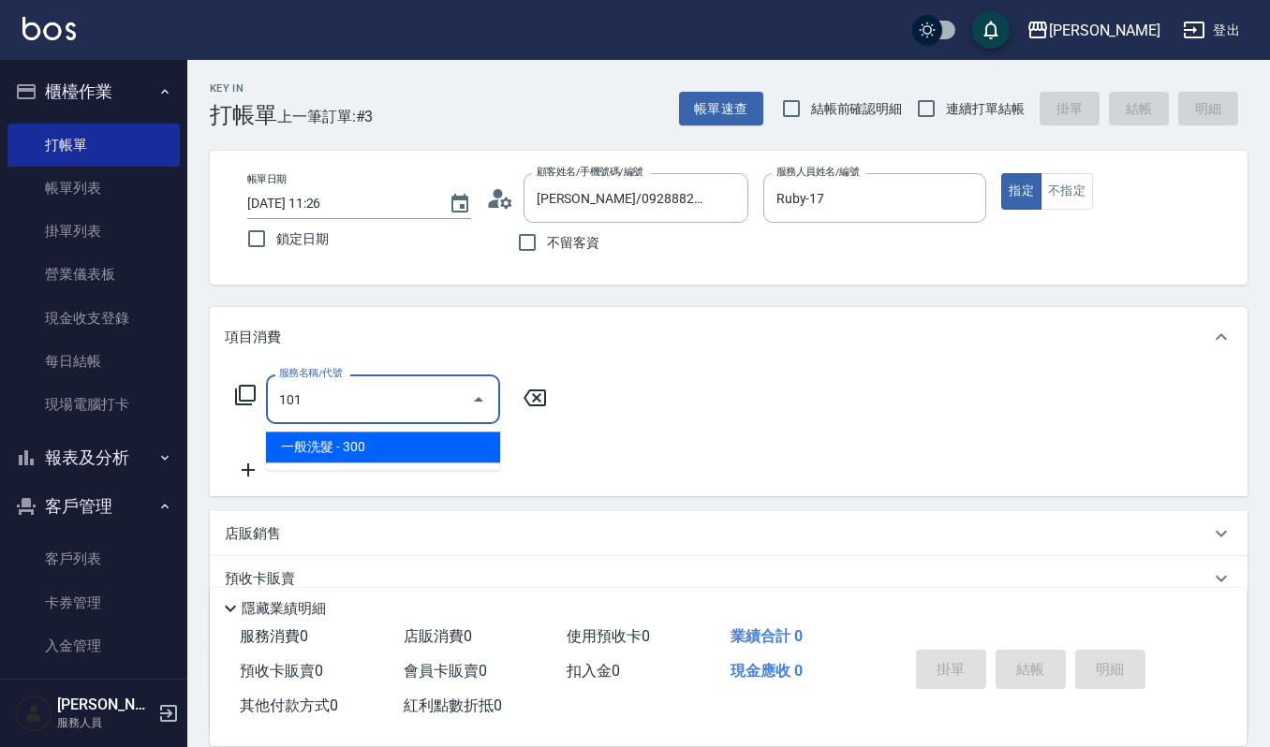
type input "一般洗髮(101)"
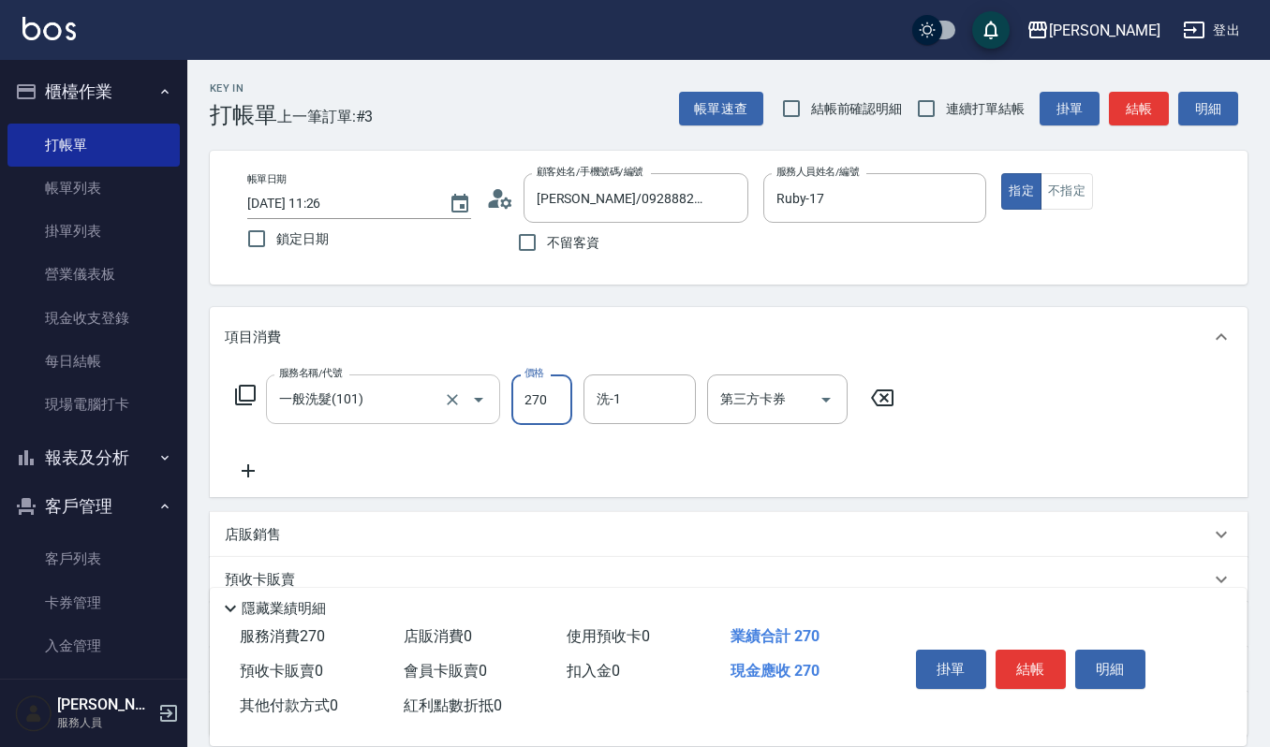
type input "270"
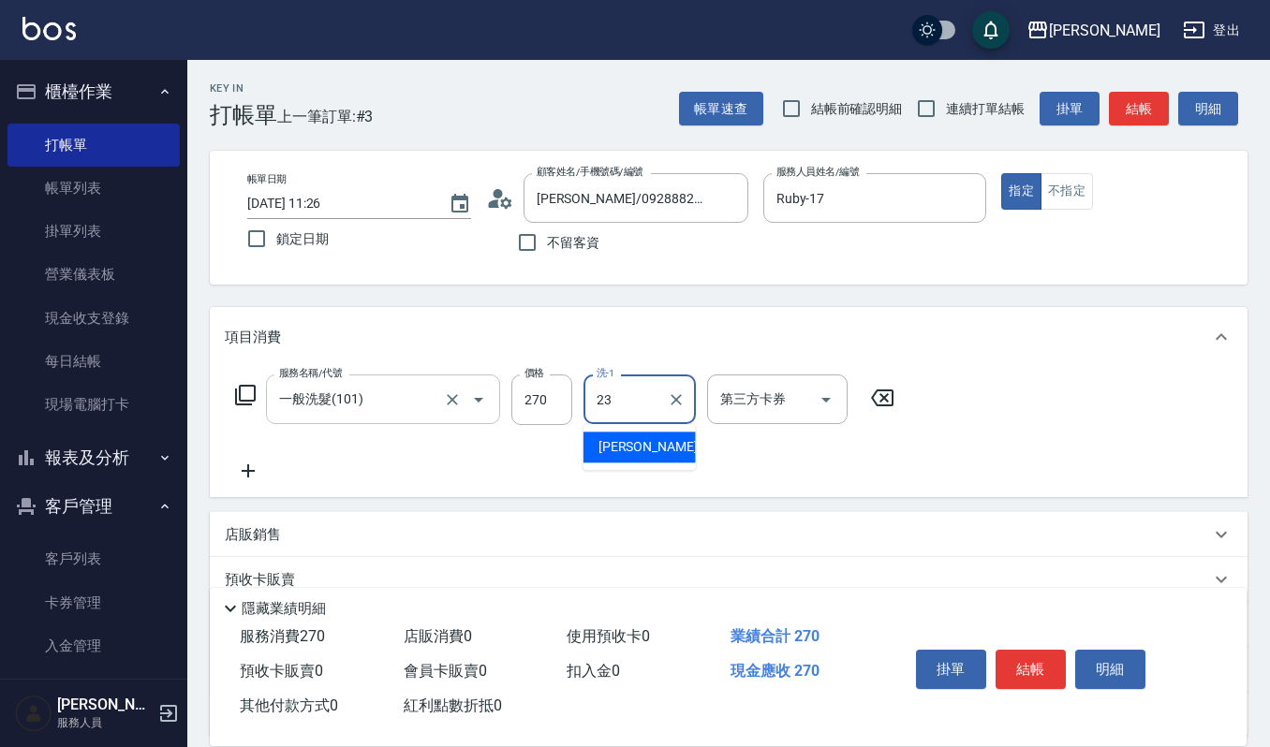
type input "[PERSON_NAME]-23"
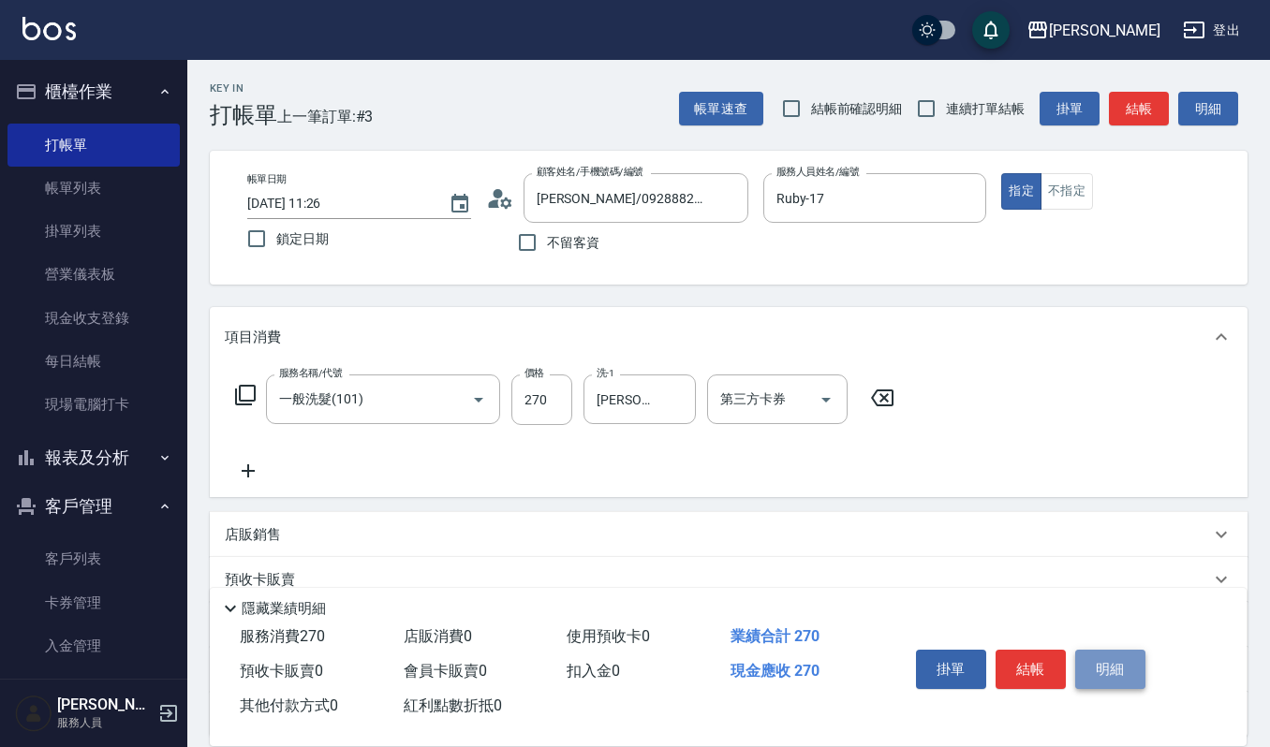
click at [1096, 671] on button "明細" at bounding box center [1110, 669] width 70 height 39
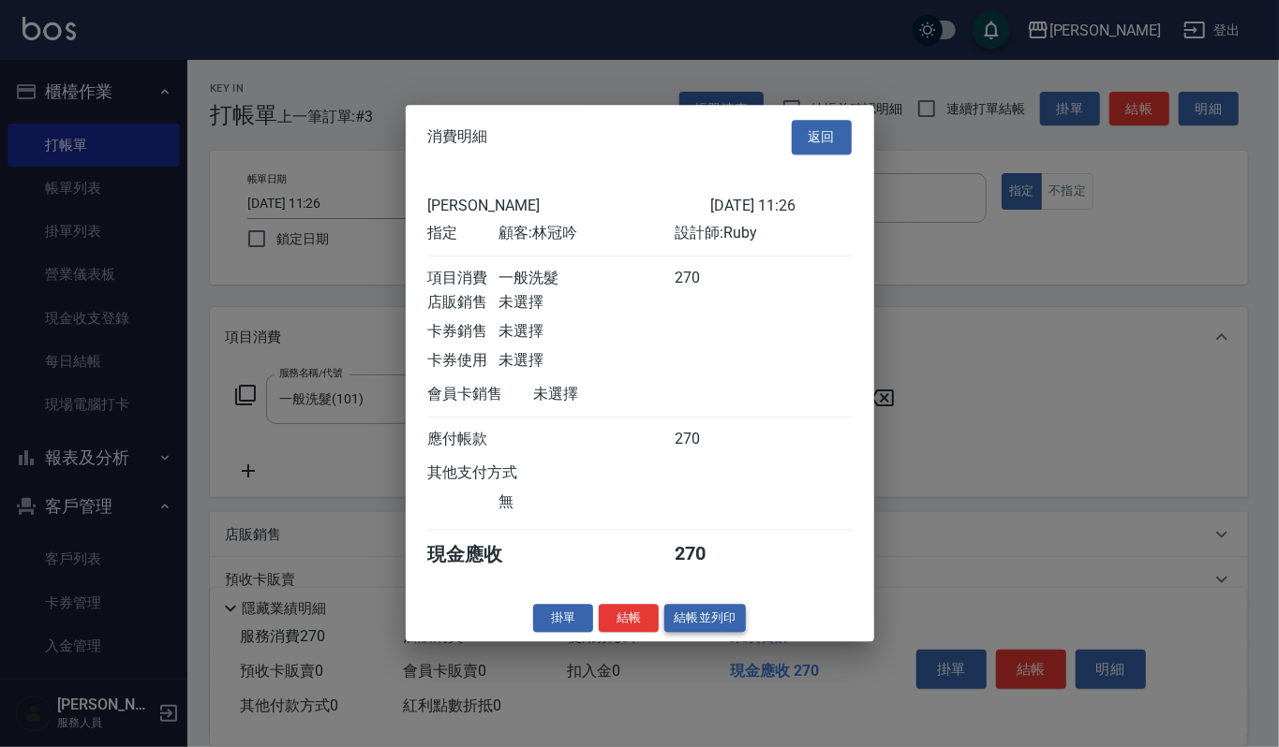
click at [680, 623] on button "結帳並列印" at bounding box center [704, 618] width 81 height 29
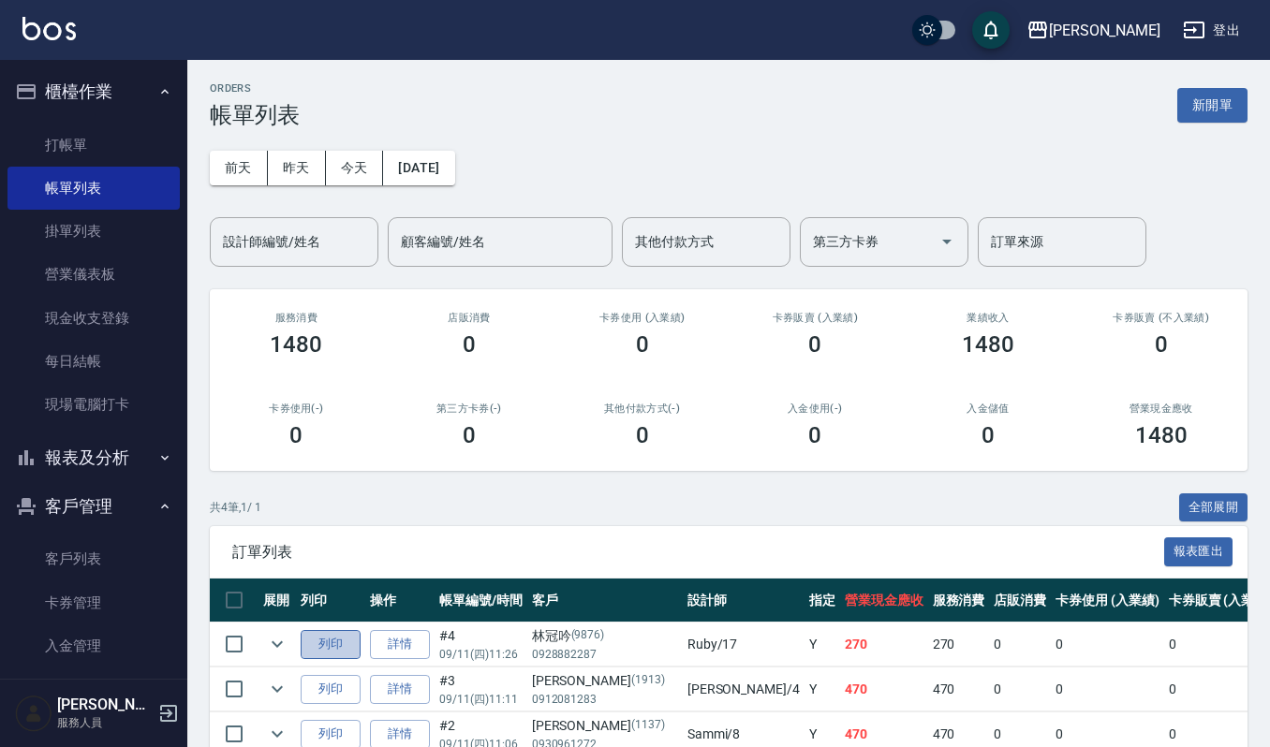
click at [319, 642] on button "列印" at bounding box center [331, 644] width 60 height 29
drag, startPoint x: 297, startPoint y: 218, endPoint x: 279, endPoint y: 257, distance: 42.3
click at [279, 257] on div "設計師編號/姓名" at bounding box center [294, 242] width 169 height 50
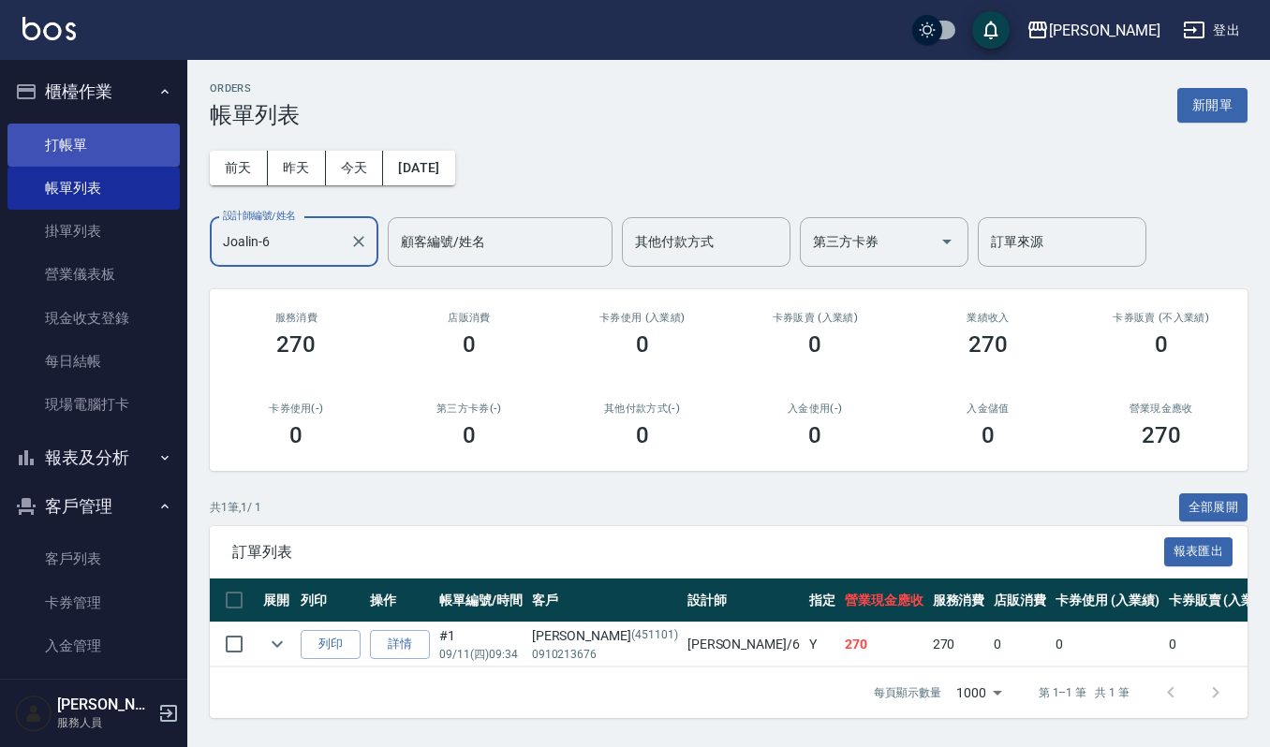
type input "Joalin-6"
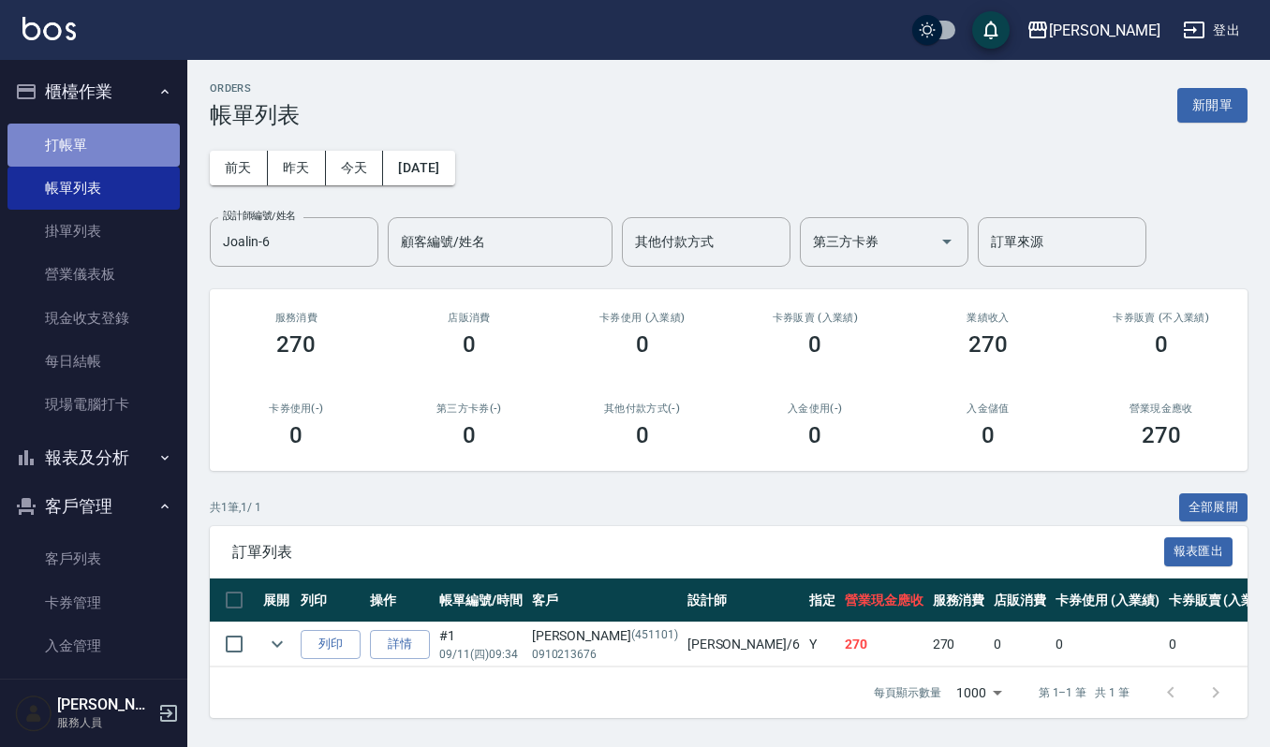
click at [148, 147] on link "打帳單" at bounding box center [93, 145] width 172 height 43
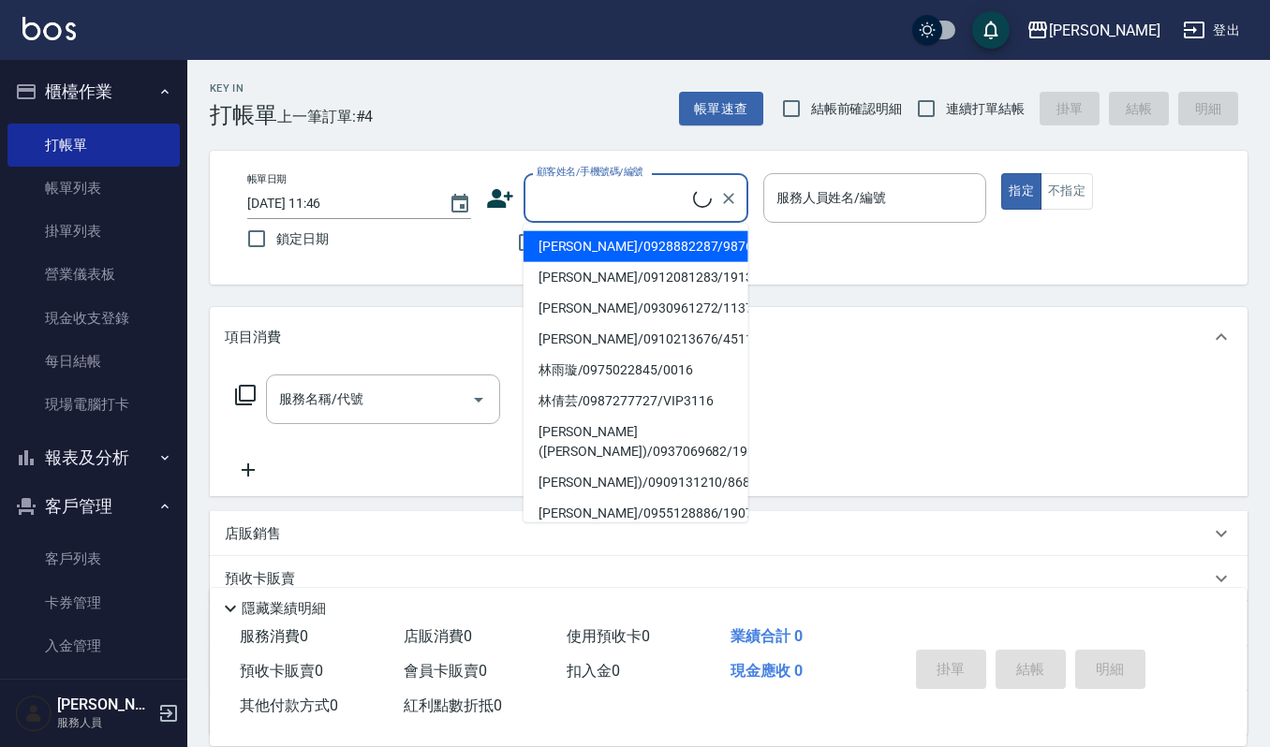
click at [593, 200] on input "顧客姓名/手機號碼/編號" at bounding box center [612, 198] width 161 height 33
click at [553, 197] on input "顧客姓名/手機號碼/編號" at bounding box center [622, 198] width 180 height 33
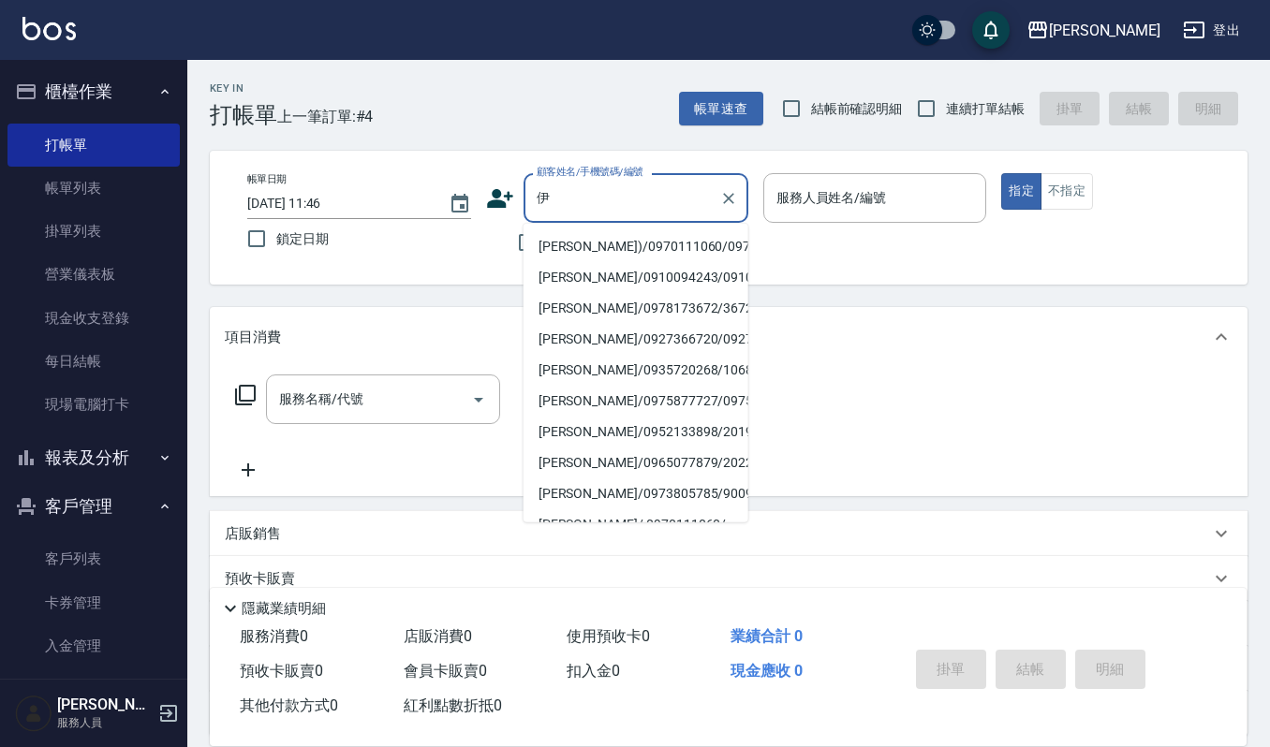
click at [652, 262] on li "[PERSON_NAME])/0970111060/0970111060" at bounding box center [636, 246] width 225 height 31
type input "[PERSON_NAME])/0970111060/0970111060"
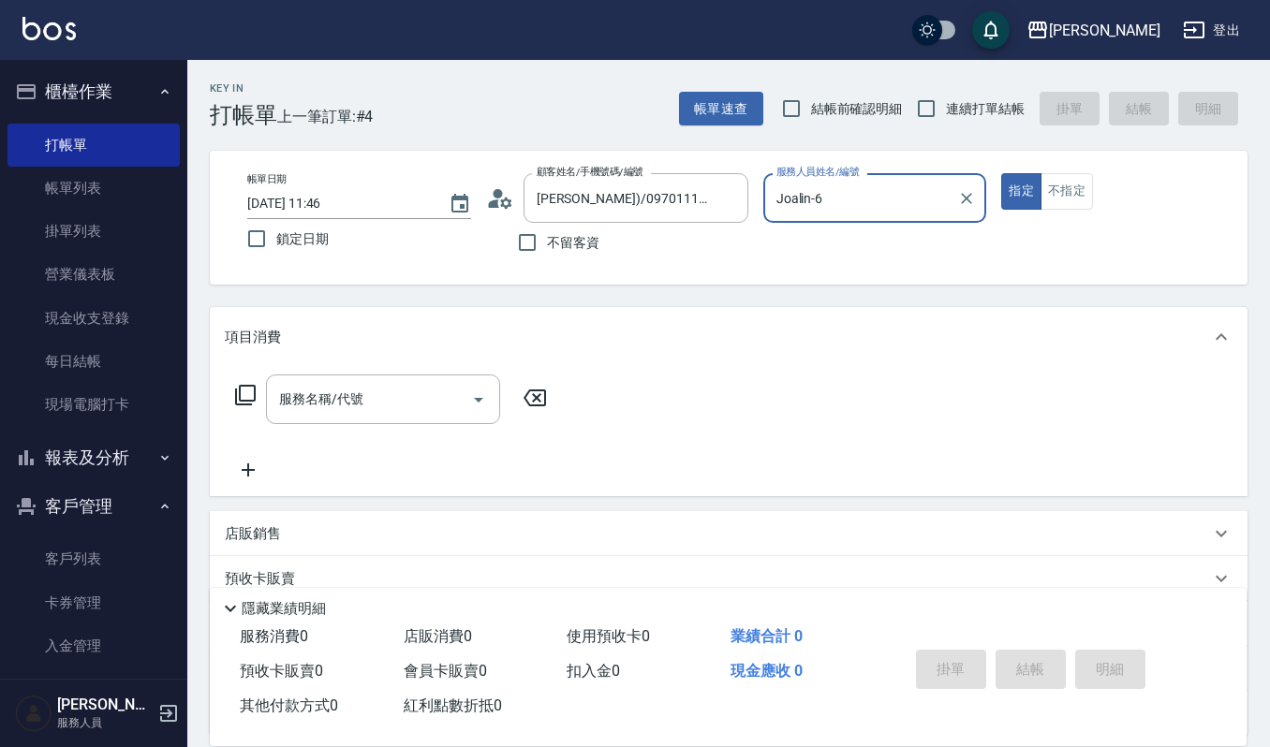
type input "Joalin-6"
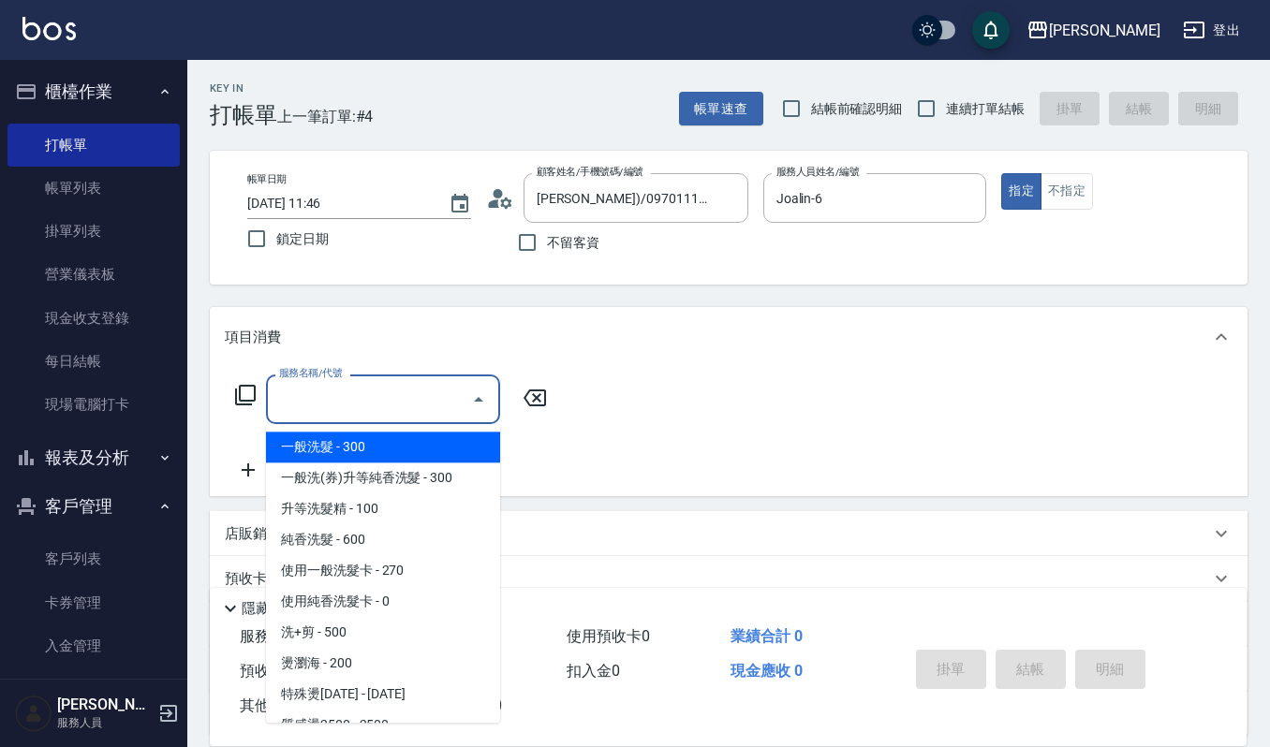
click at [390, 384] on input "服務名稱/代號" at bounding box center [368, 399] width 189 height 33
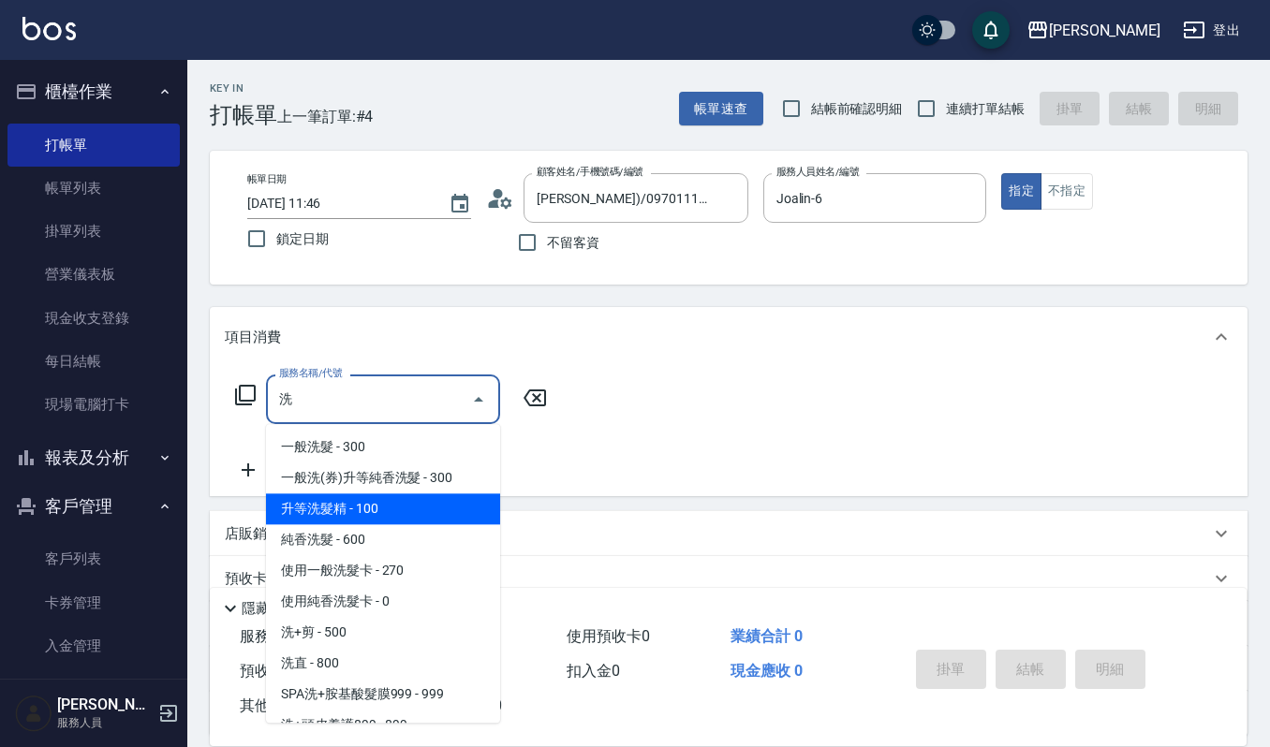
type input "洗"
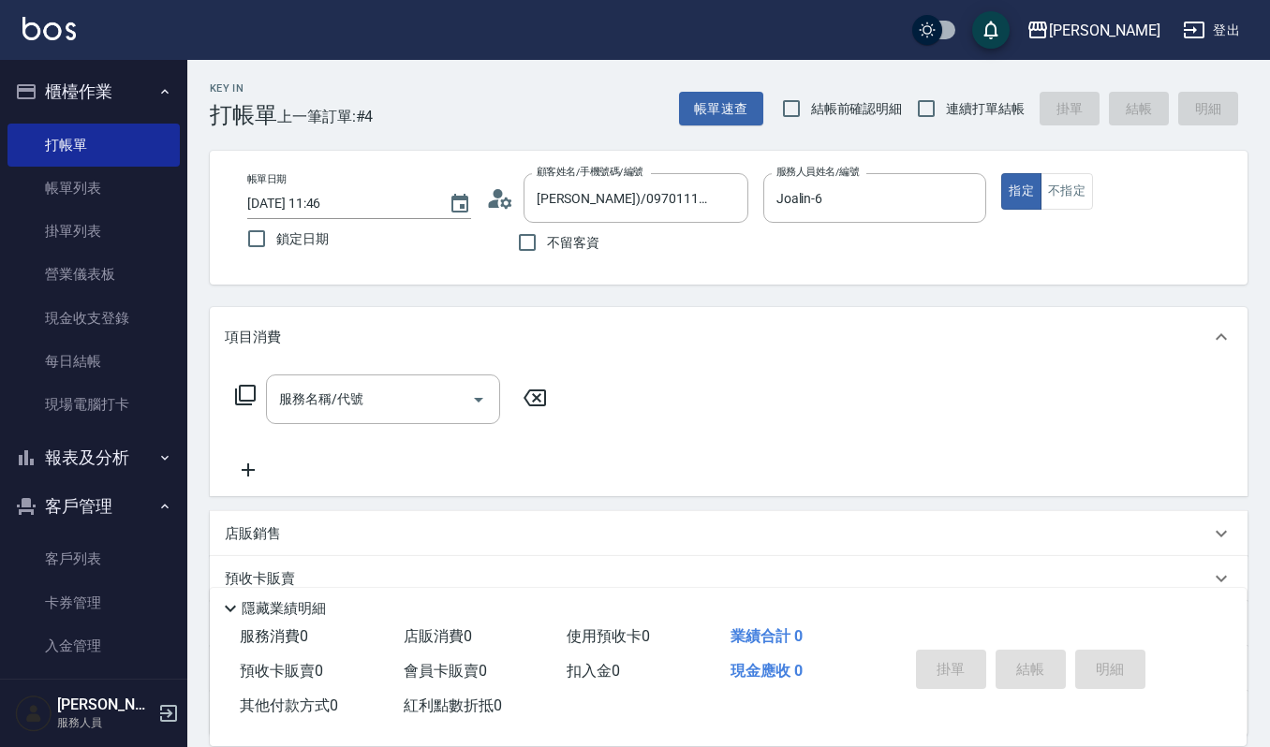
click at [500, 523] on div "店販銷售" at bounding box center [729, 533] width 1038 height 45
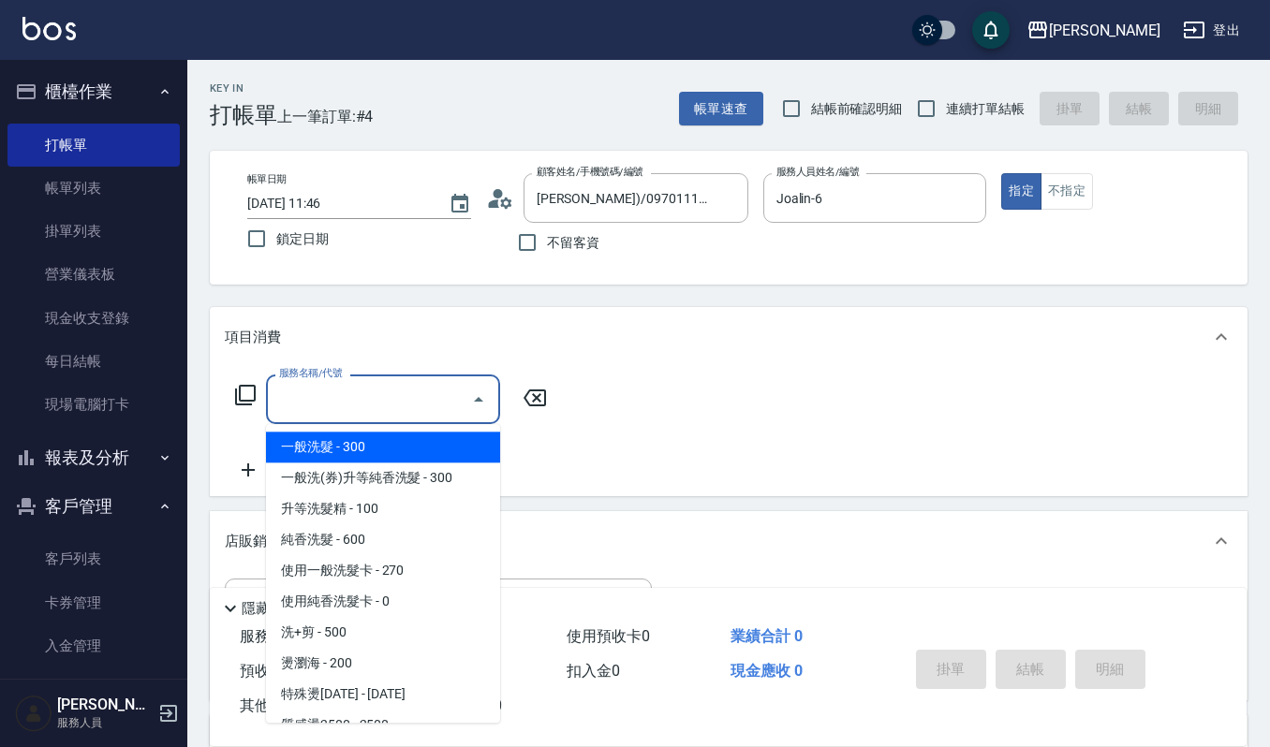
click at [388, 407] on input "服務名稱/代號" at bounding box center [368, 399] width 189 height 33
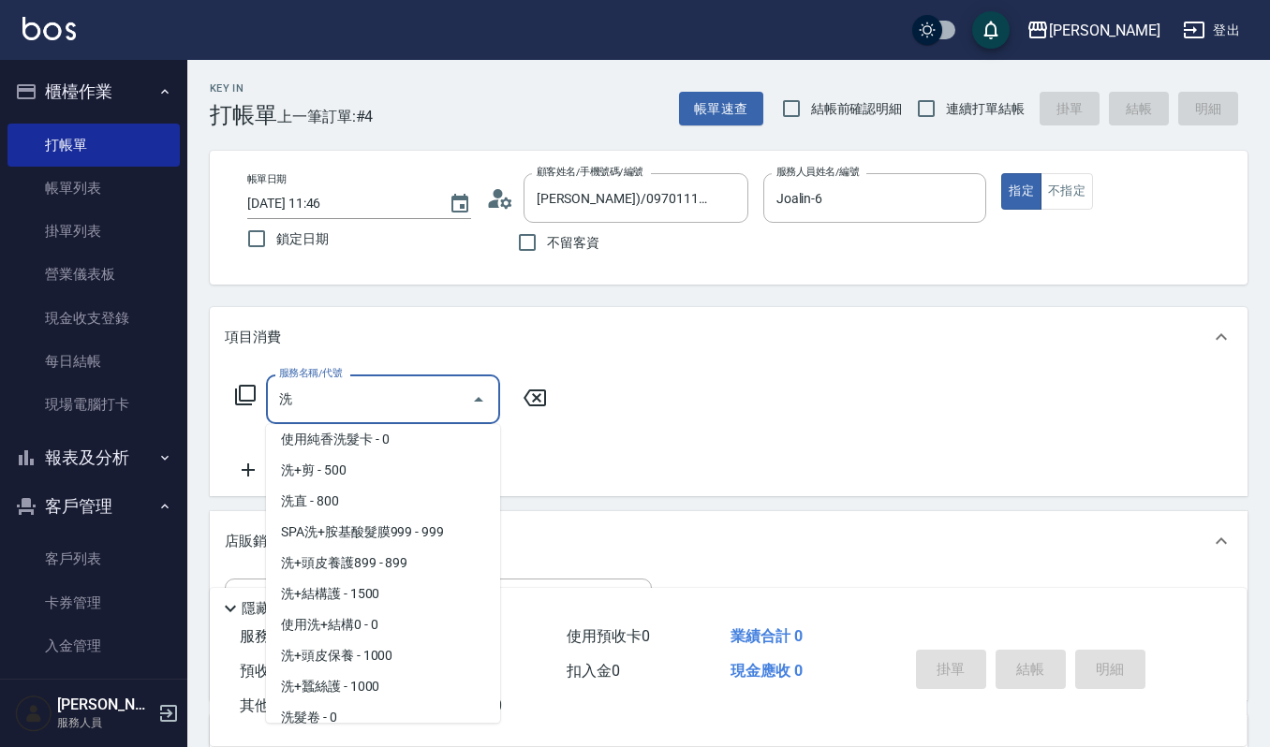
scroll to position [148, 0]
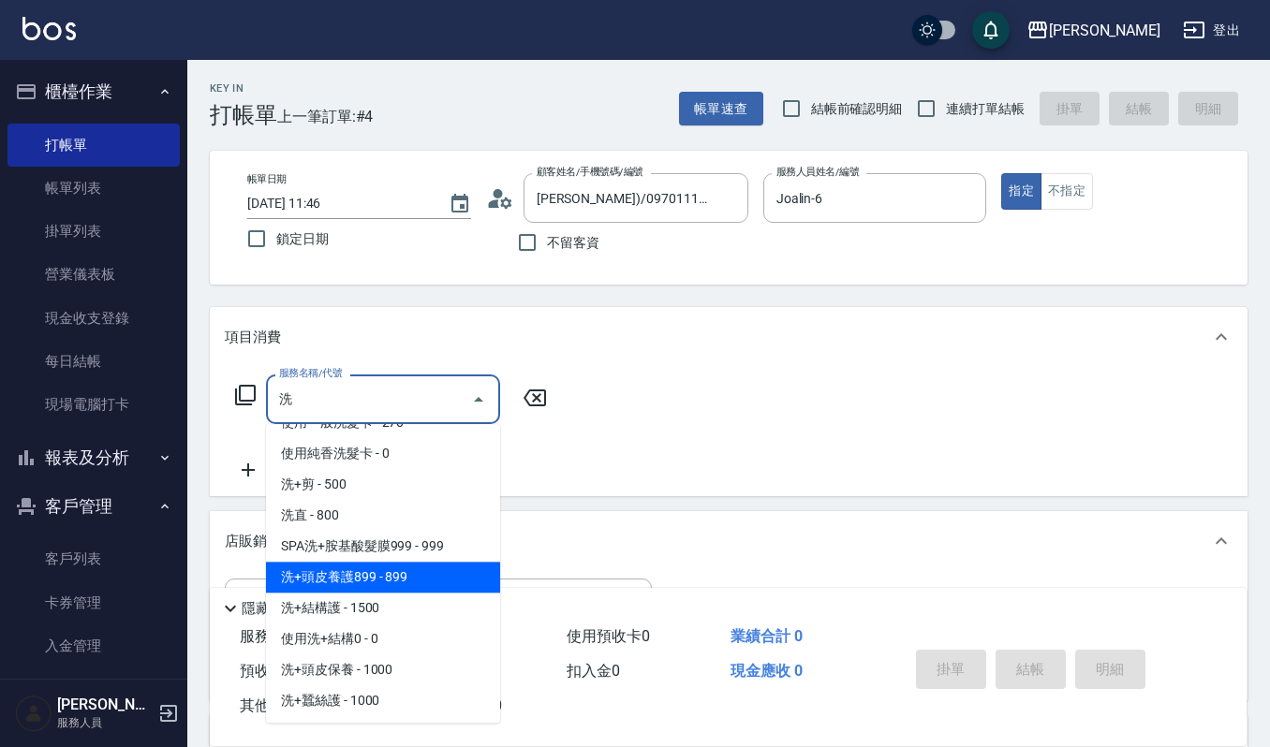
click at [443, 582] on span "洗+頭皮養護899 - 899" at bounding box center [383, 577] width 234 height 31
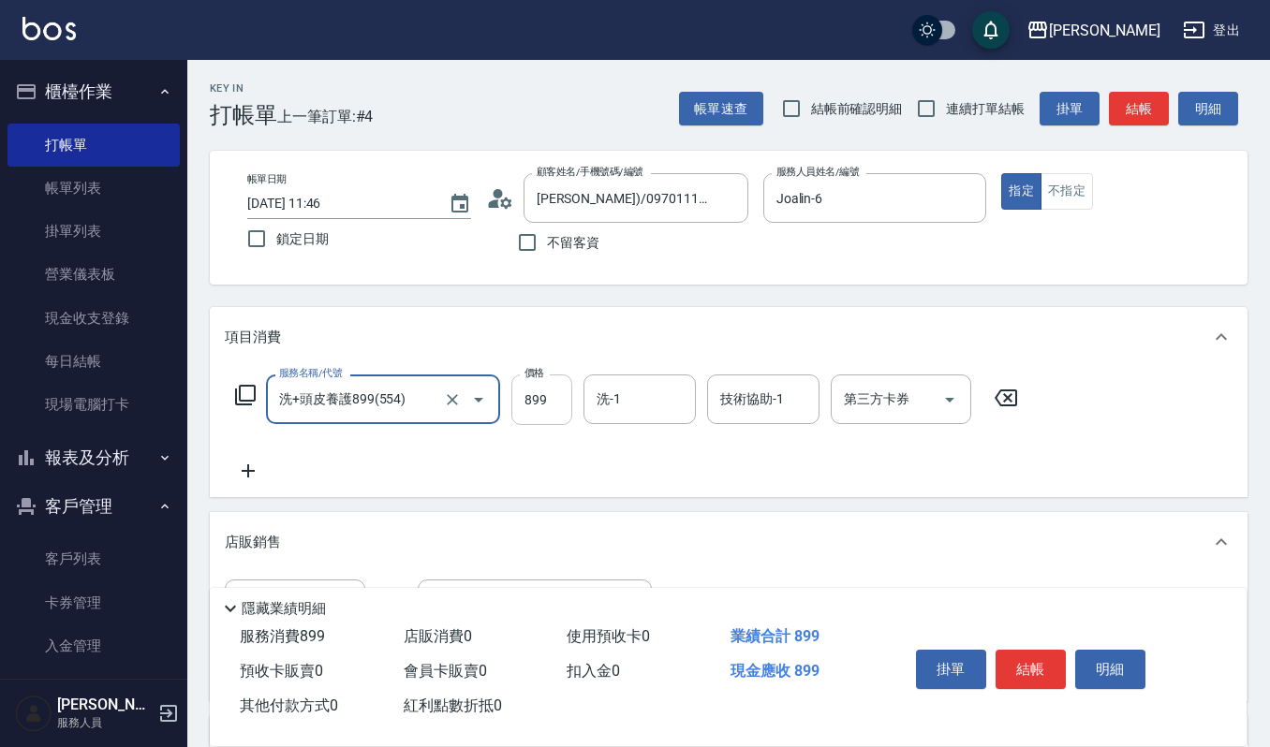
type input "洗+頭皮養護899(554)"
click at [552, 399] on input "899" at bounding box center [541, 400] width 61 height 51
type input "1299"
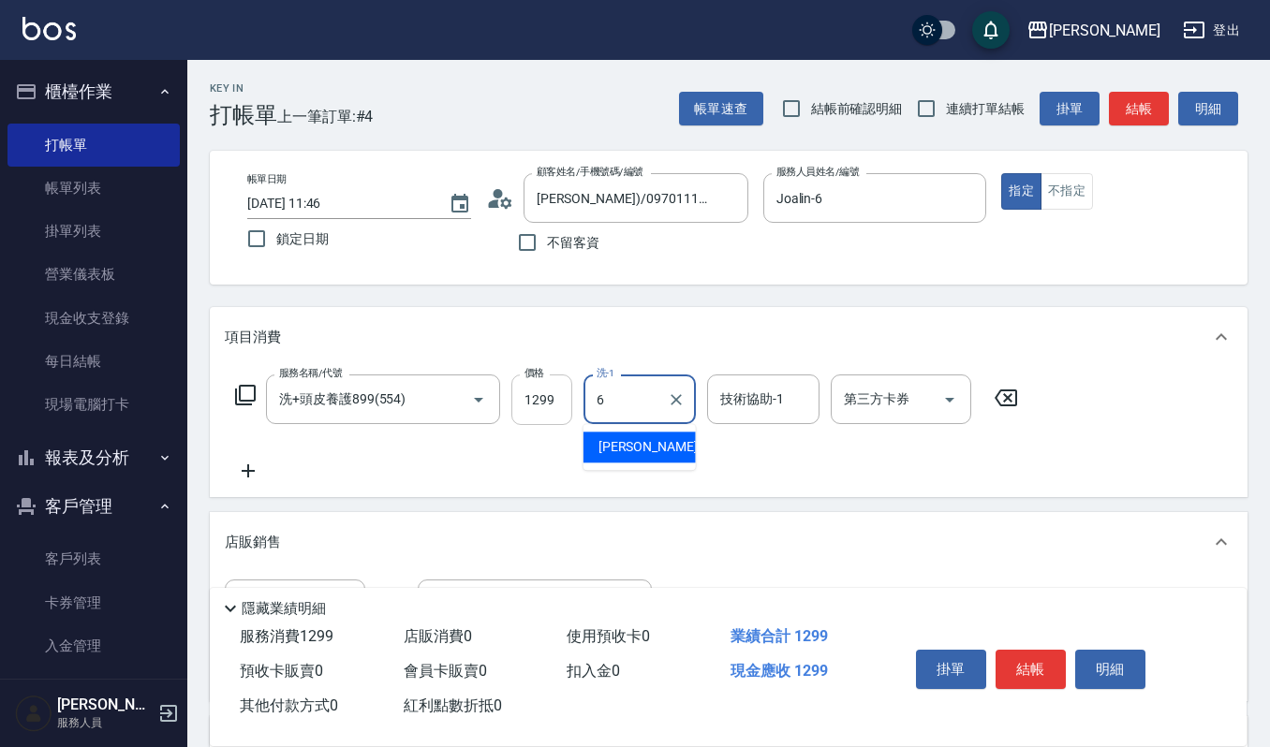
type input "Joalin-6"
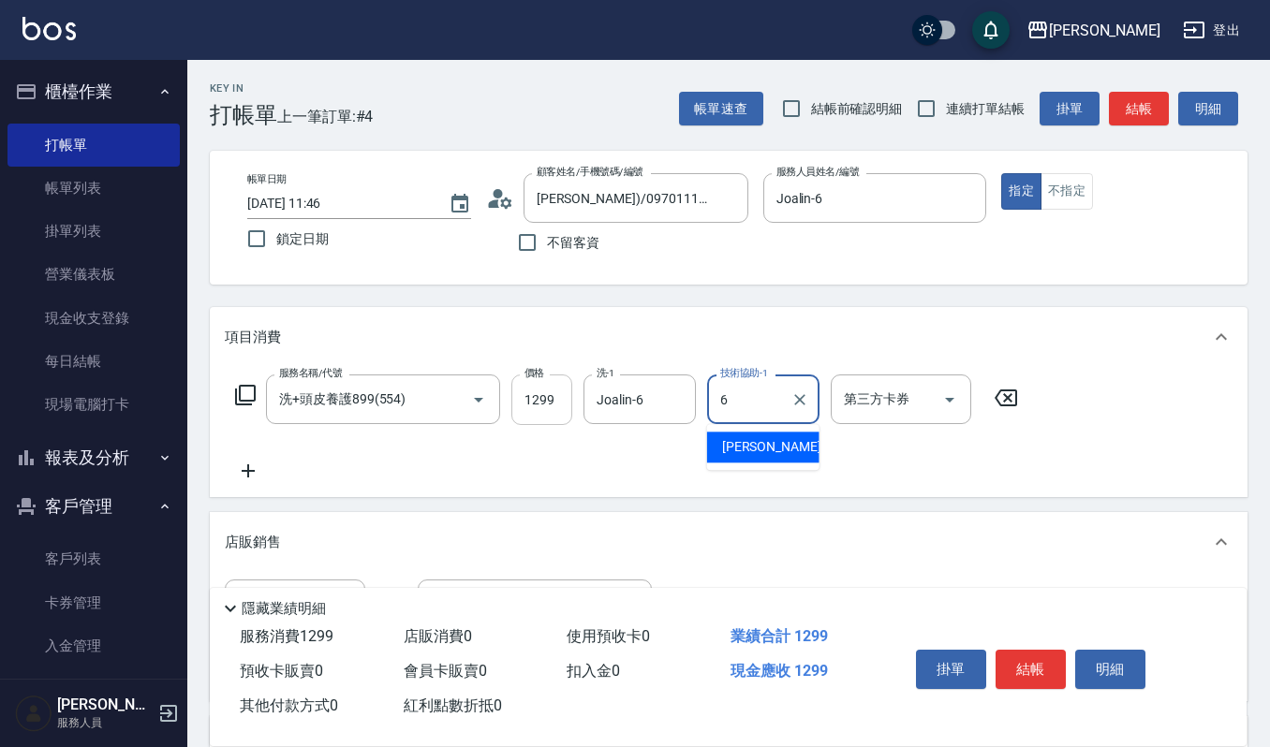
type input "Joalin-6"
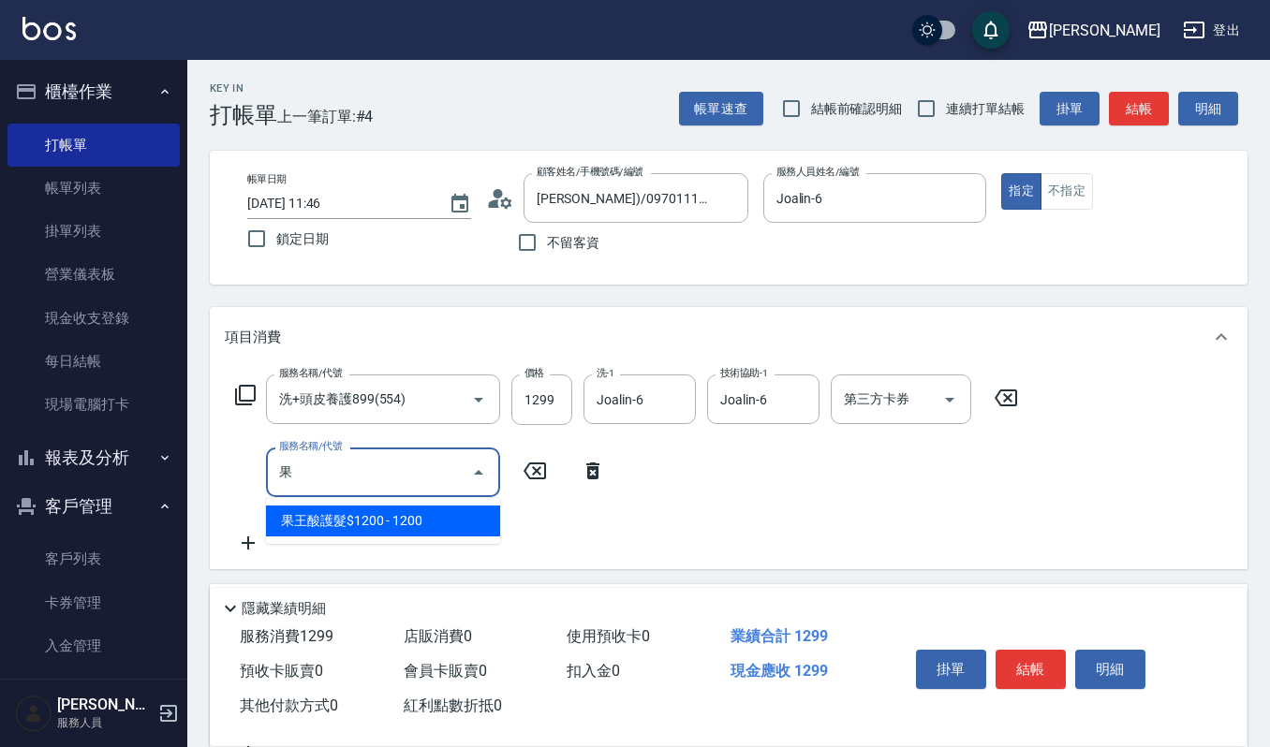
click at [421, 528] on span "果王酸護髮$1200 - 1200" at bounding box center [383, 521] width 234 height 31
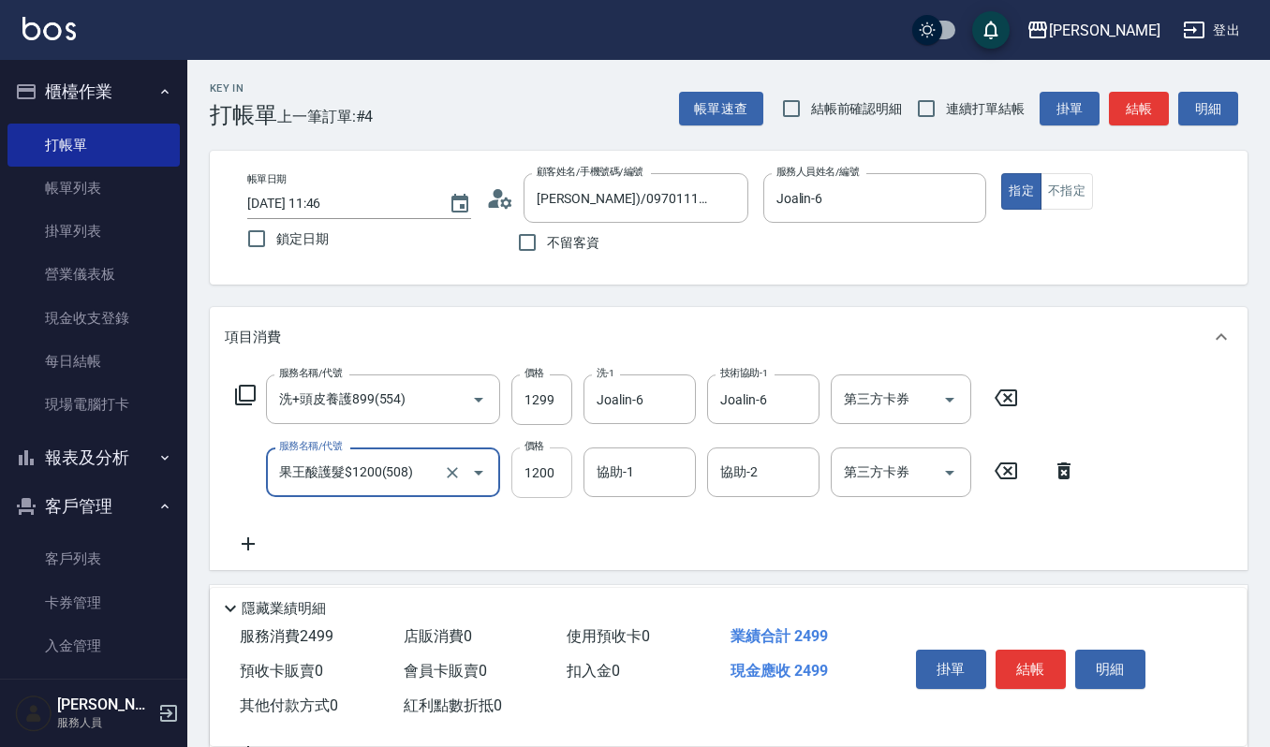
type input "果王酸護髮$1200(508)"
click at [553, 476] on input "1200" at bounding box center [541, 473] width 61 height 51
type input "1000"
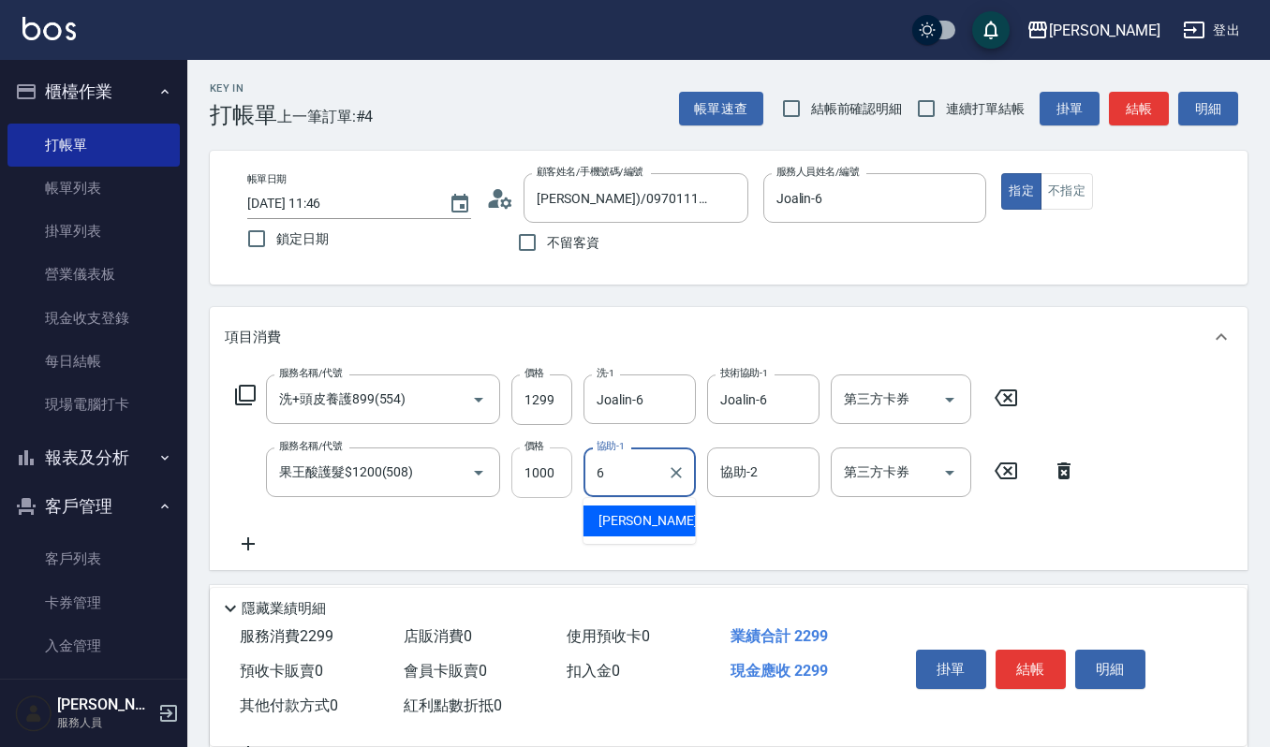
type input "Joalin-6"
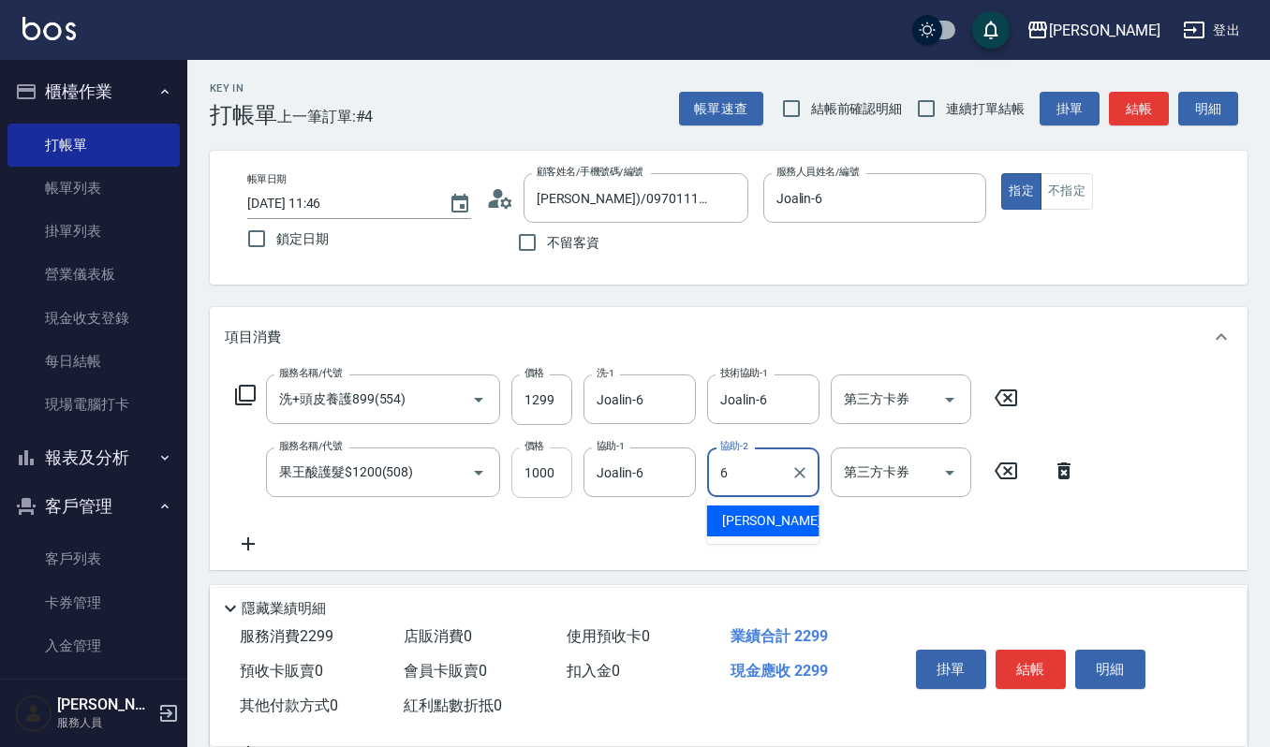
type input "Joalin-6"
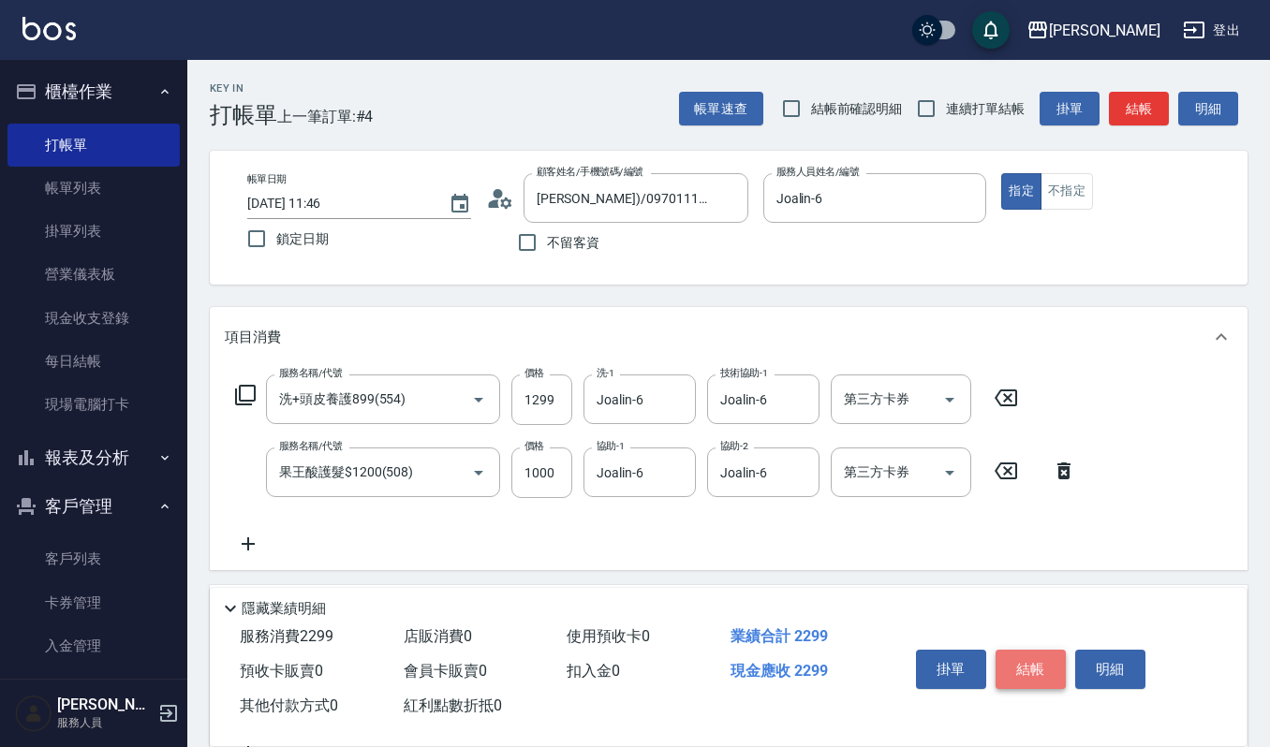
click at [1039, 665] on button "結帳" at bounding box center [1031, 669] width 70 height 39
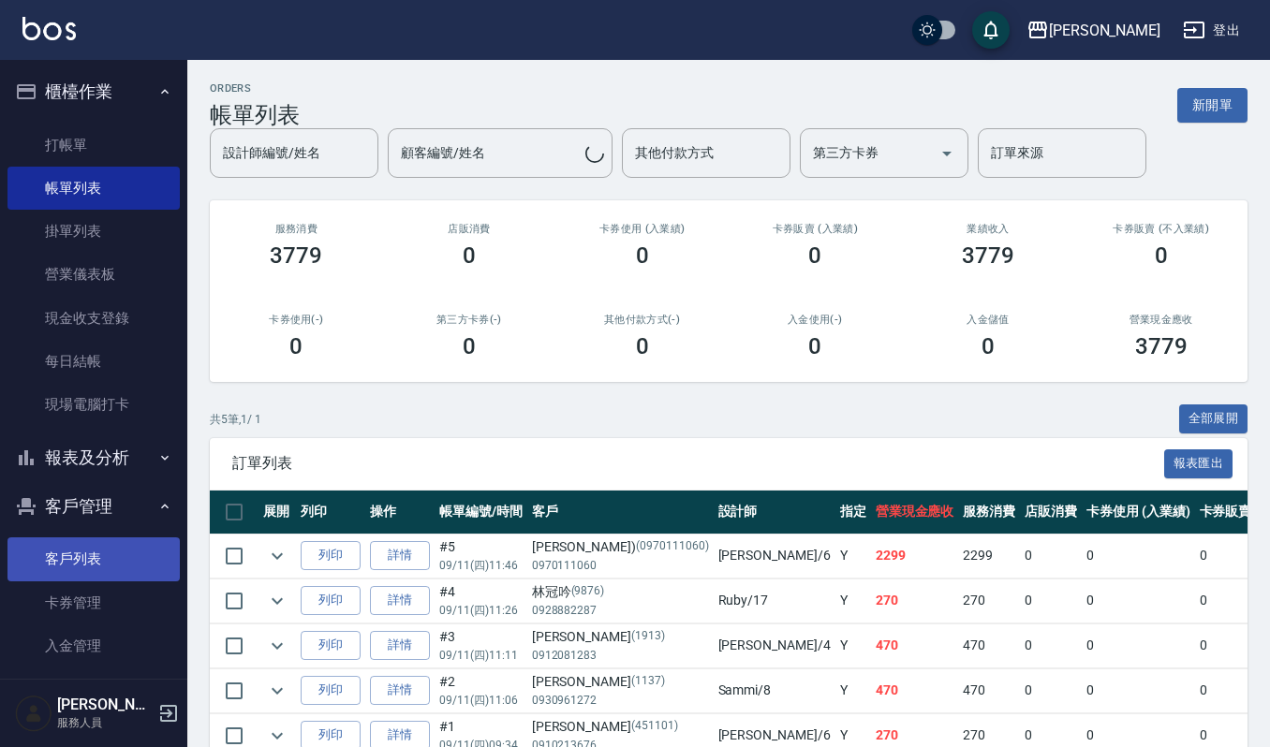
click at [88, 552] on link "客戶列表" at bounding box center [93, 559] width 172 height 43
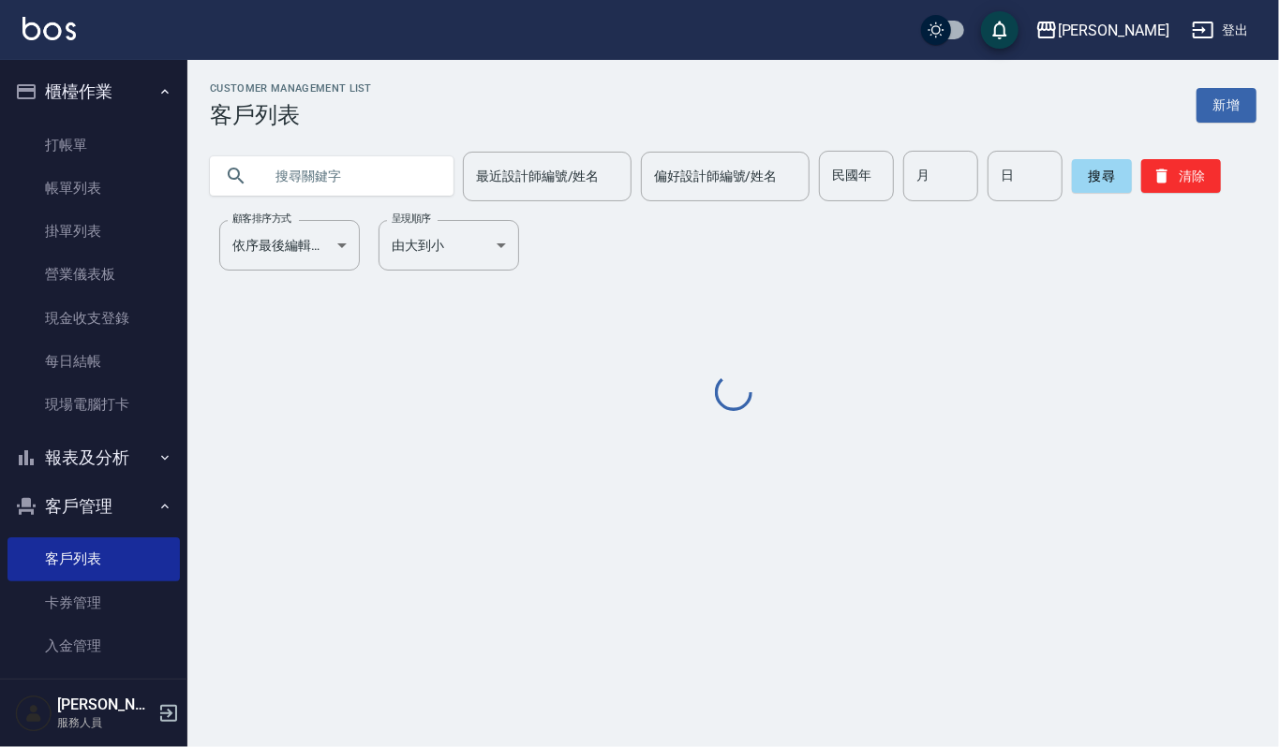
click at [394, 187] on input "text" at bounding box center [350, 176] width 176 height 51
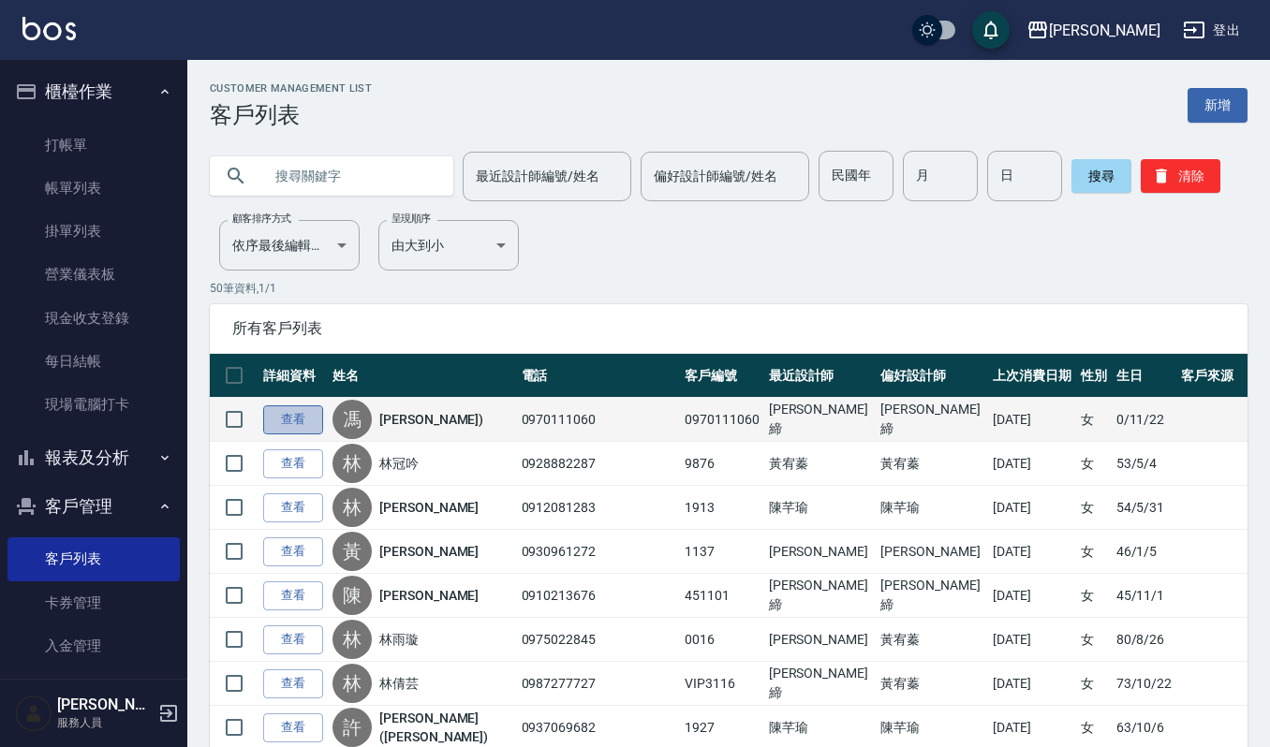
click at [290, 423] on link "查看" at bounding box center [293, 420] width 60 height 29
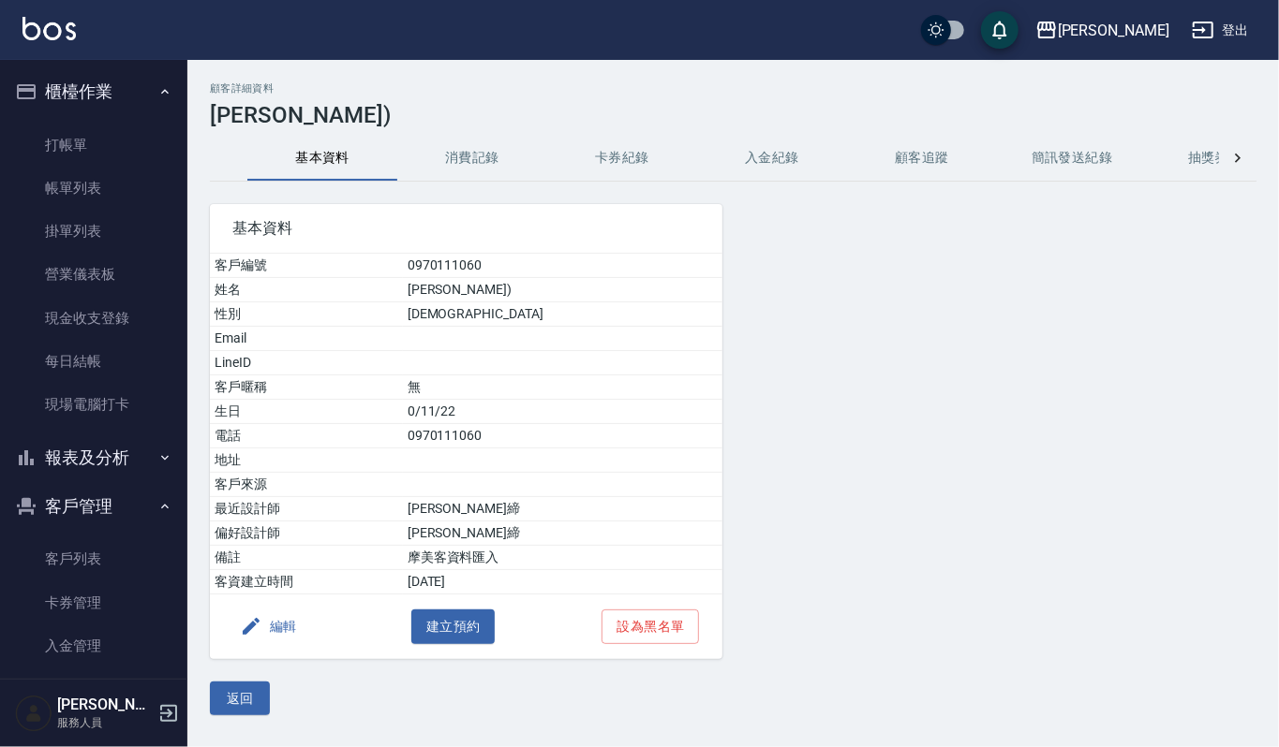
click at [485, 161] on button "消費記錄" at bounding box center [472, 158] width 150 height 45
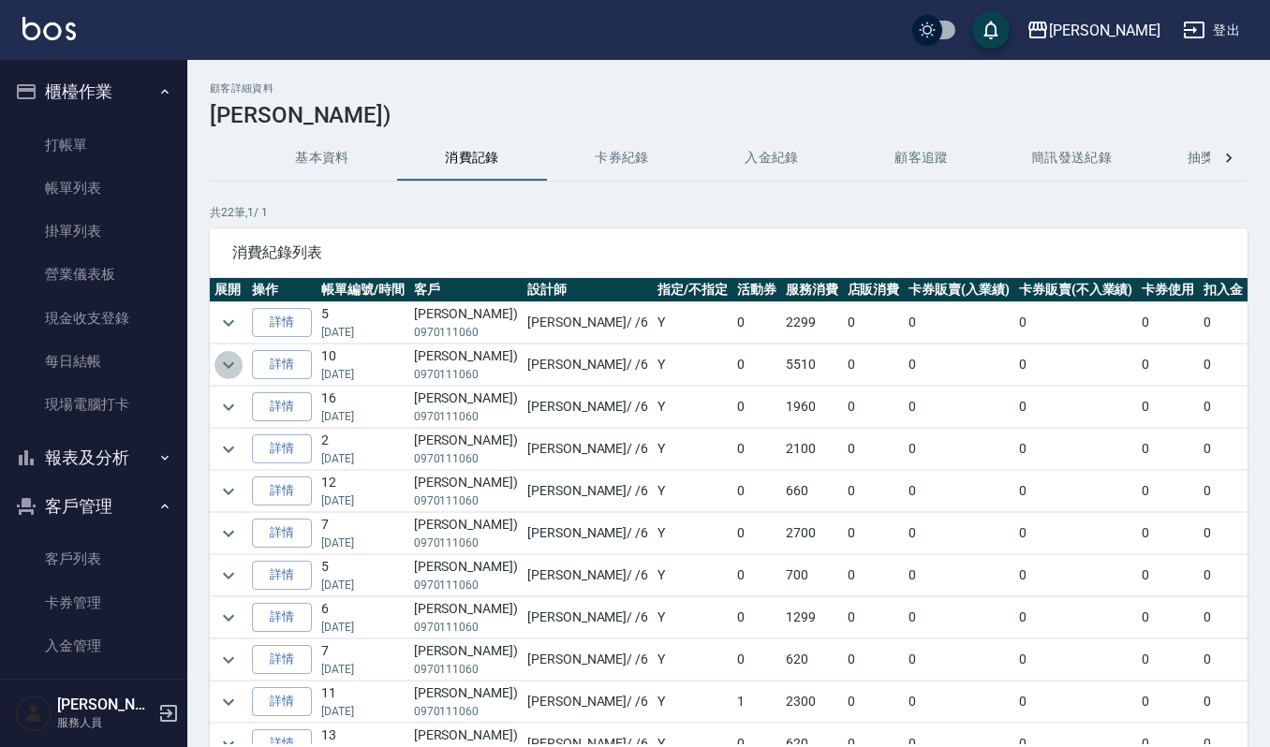
click at [230, 362] on icon "expand row" at bounding box center [228, 365] width 22 height 22
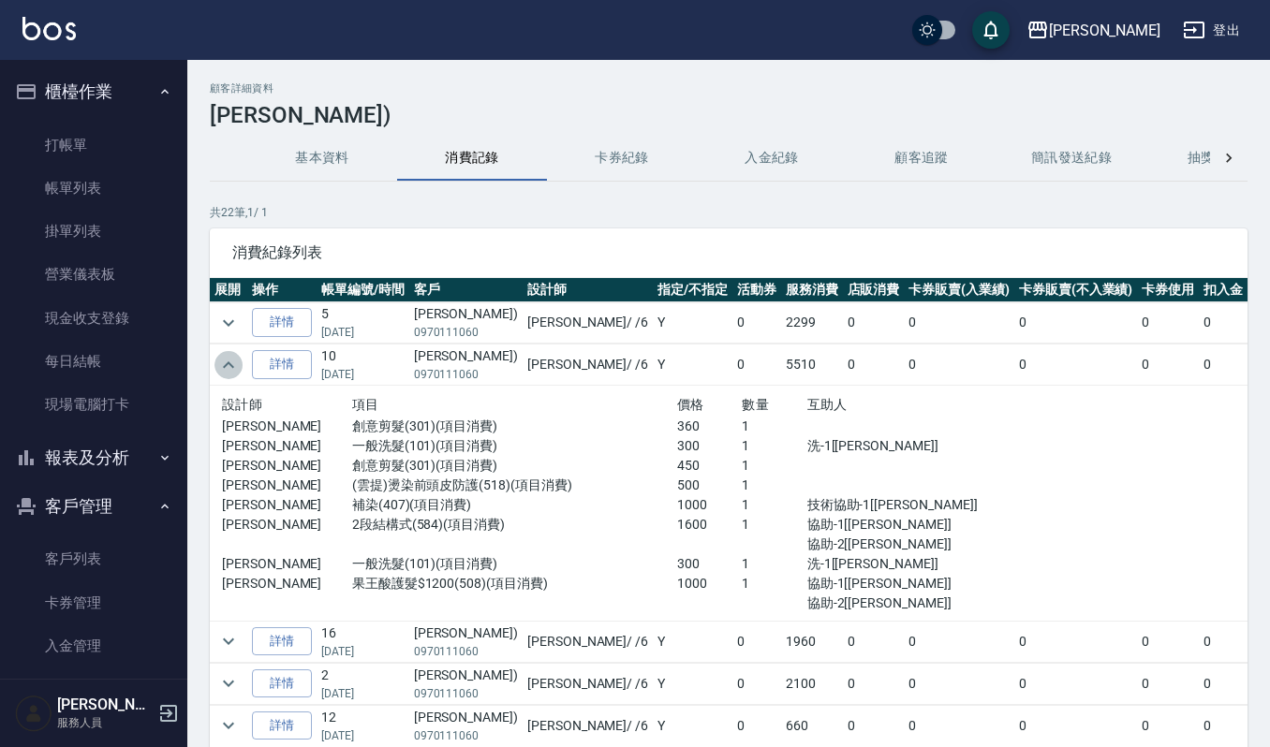
click at [223, 373] on icon "expand row" at bounding box center [228, 365] width 22 height 22
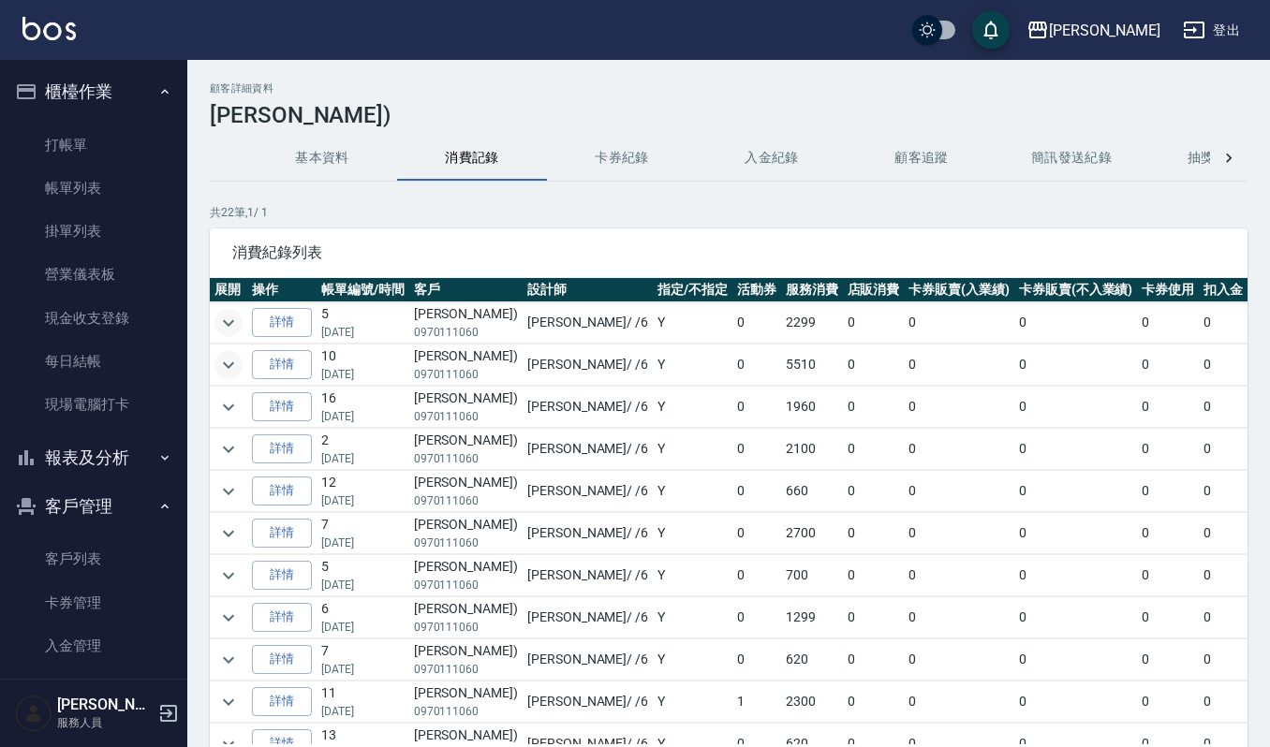
click at [218, 326] on icon "expand row" at bounding box center [228, 323] width 22 height 22
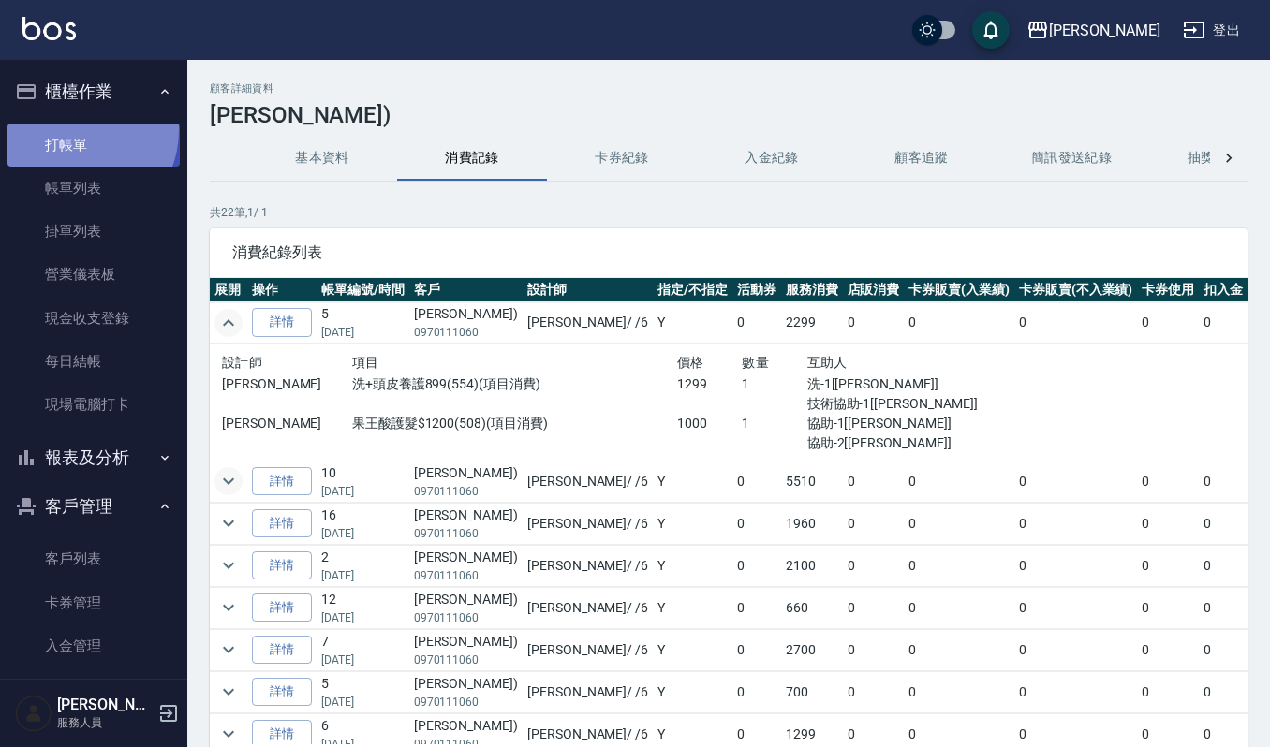
click at [75, 129] on link "打帳單" at bounding box center [93, 145] width 172 height 43
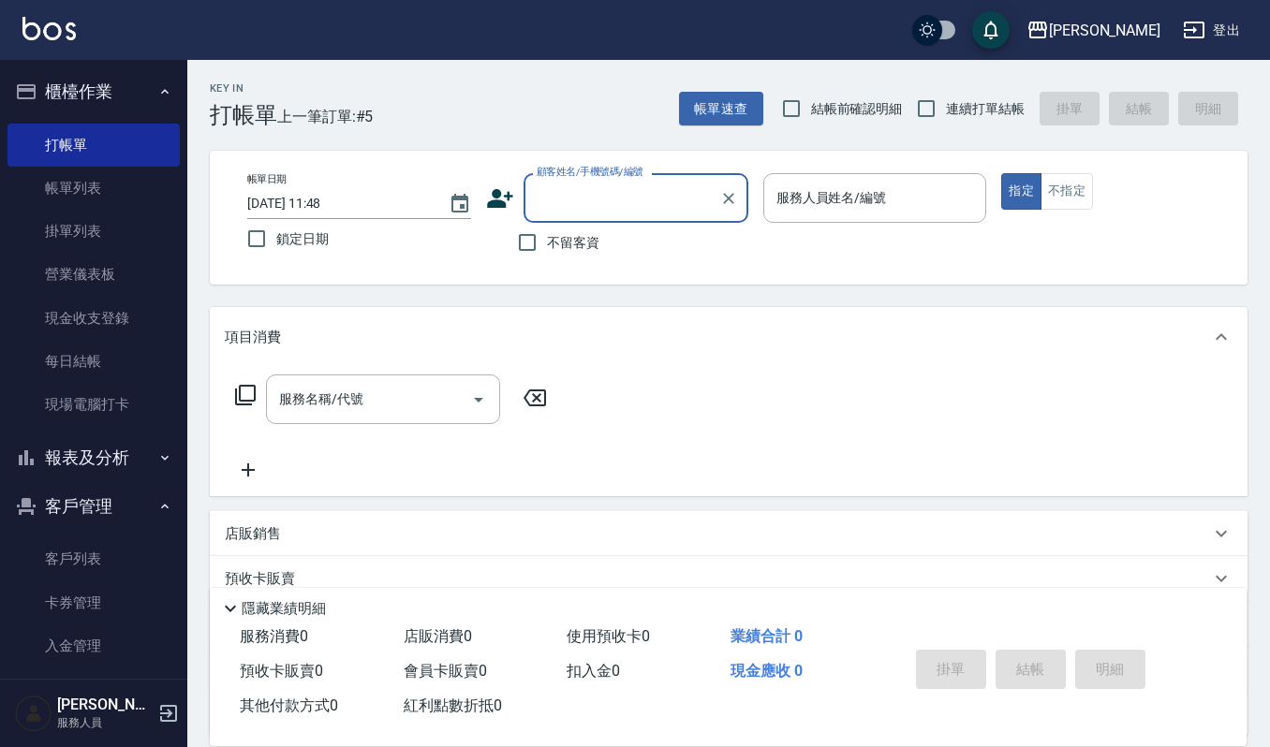
click at [583, 185] on input "顧客姓名/手機號碼/編號" at bounding box center [622, 198] width 180 height 33
type input "亞"
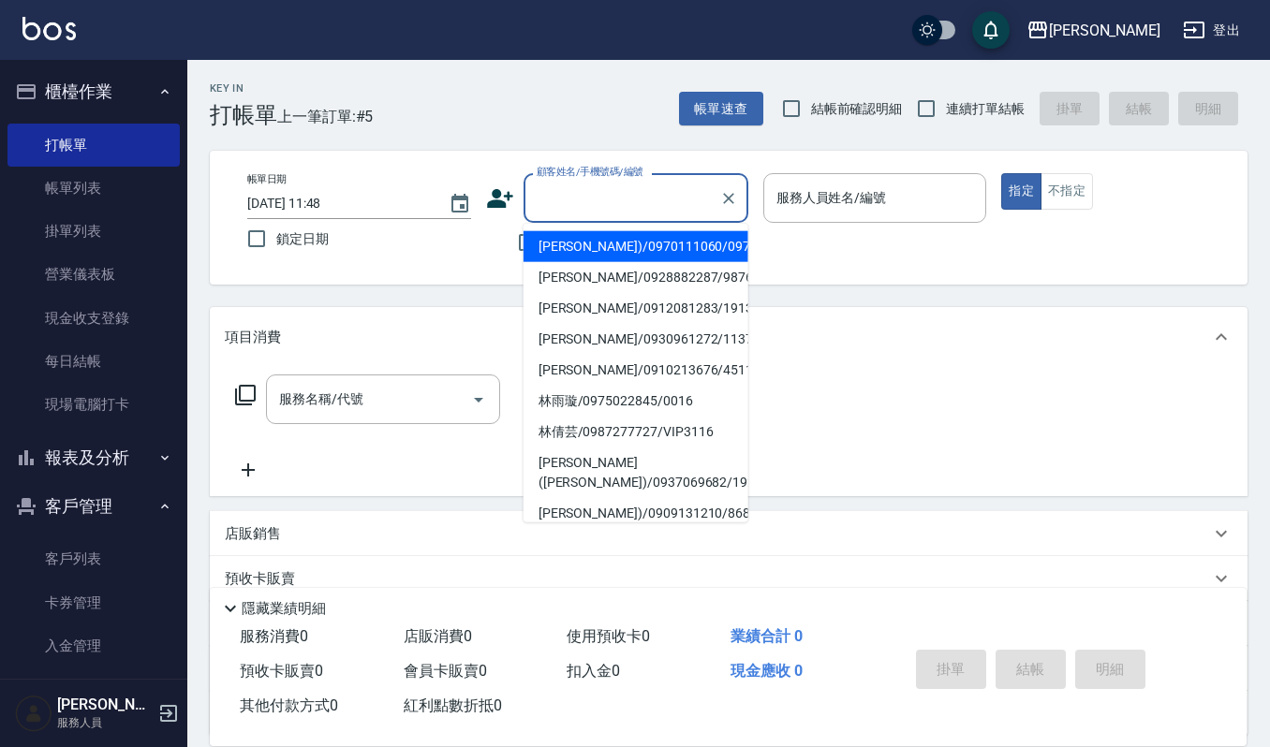
type input "ㄗ"
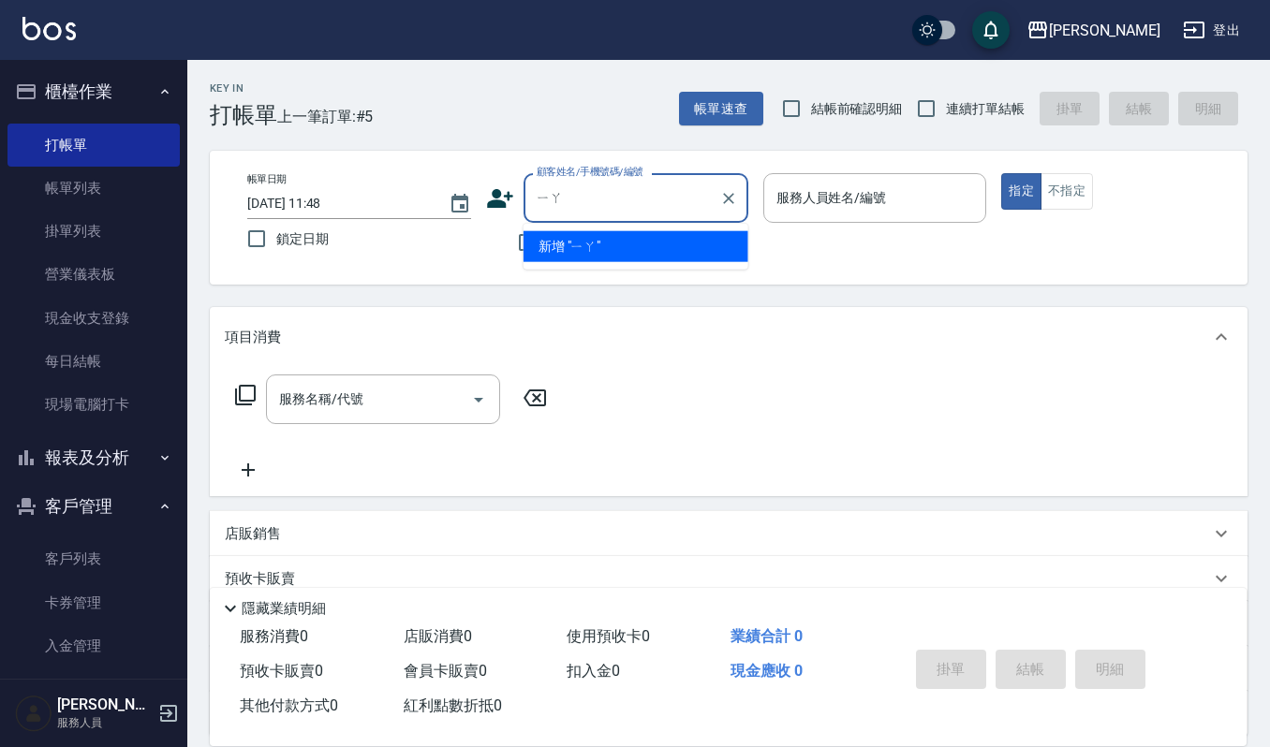
type input "牙"
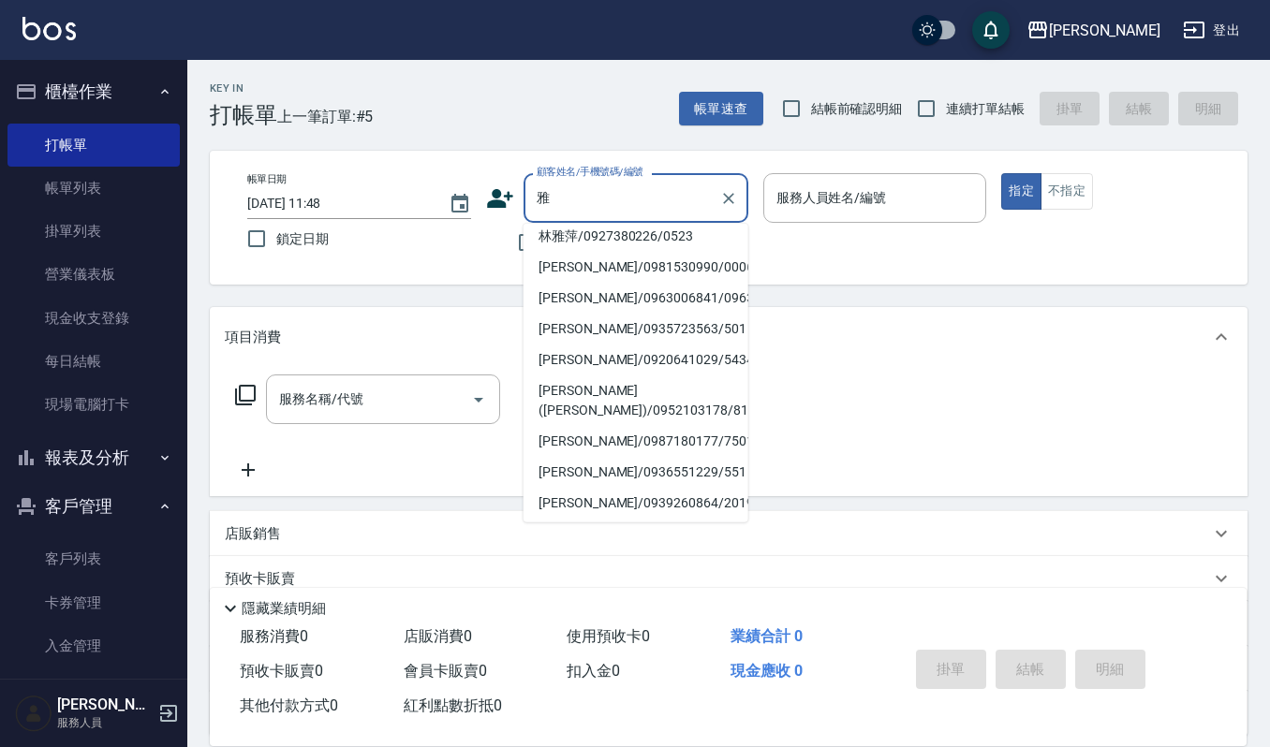
scroll to position [373, 0]
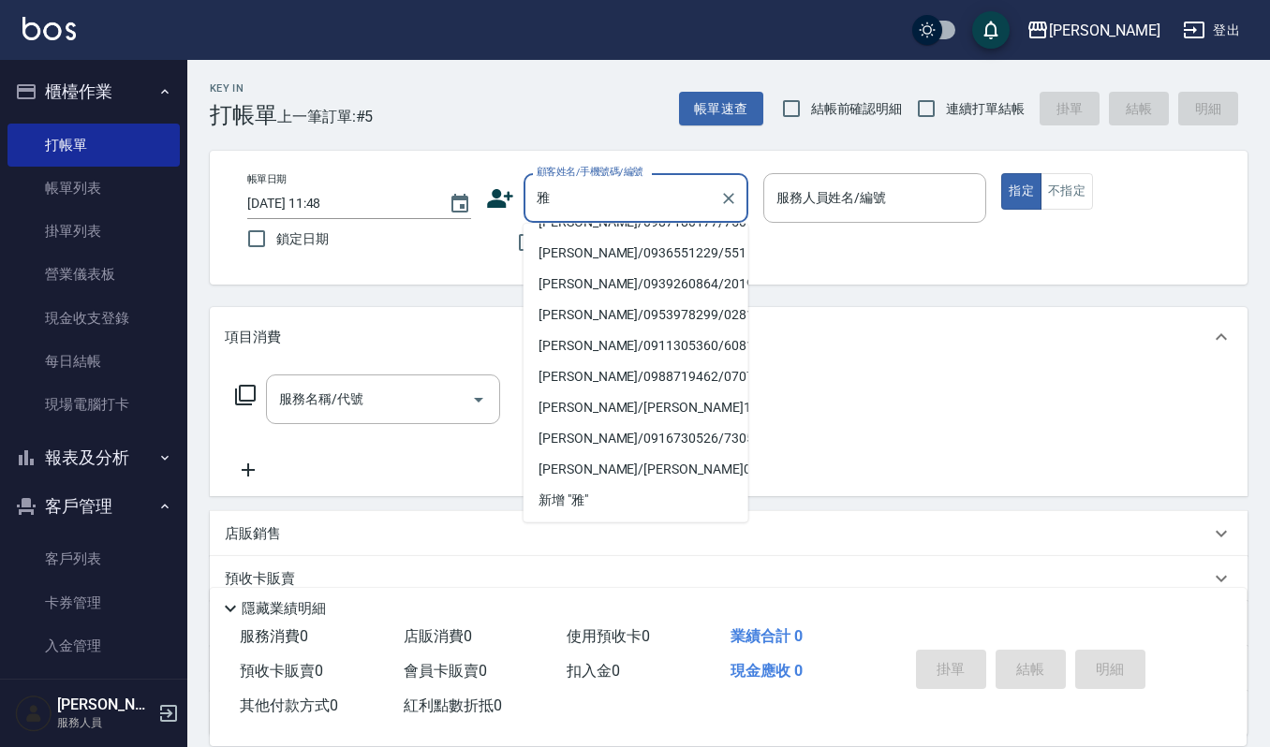
click at [592, 469] on ul "[PERSON_NAME]([PERSON_NAME])/0937069682/1927 [PERSON_NAME]/0988767169/191105 [P…" at bounding box center [636, 373] width 225 height 299
click at [592, 469] on li "[PERSON_NAME]/[PERSON_NAME]090821/090821" at bounding box center [636, 469] width 225 height 31
type input "[PERSON_NAME]/[PERSON_NAME]090821/090821"
type input "Sammi-8"
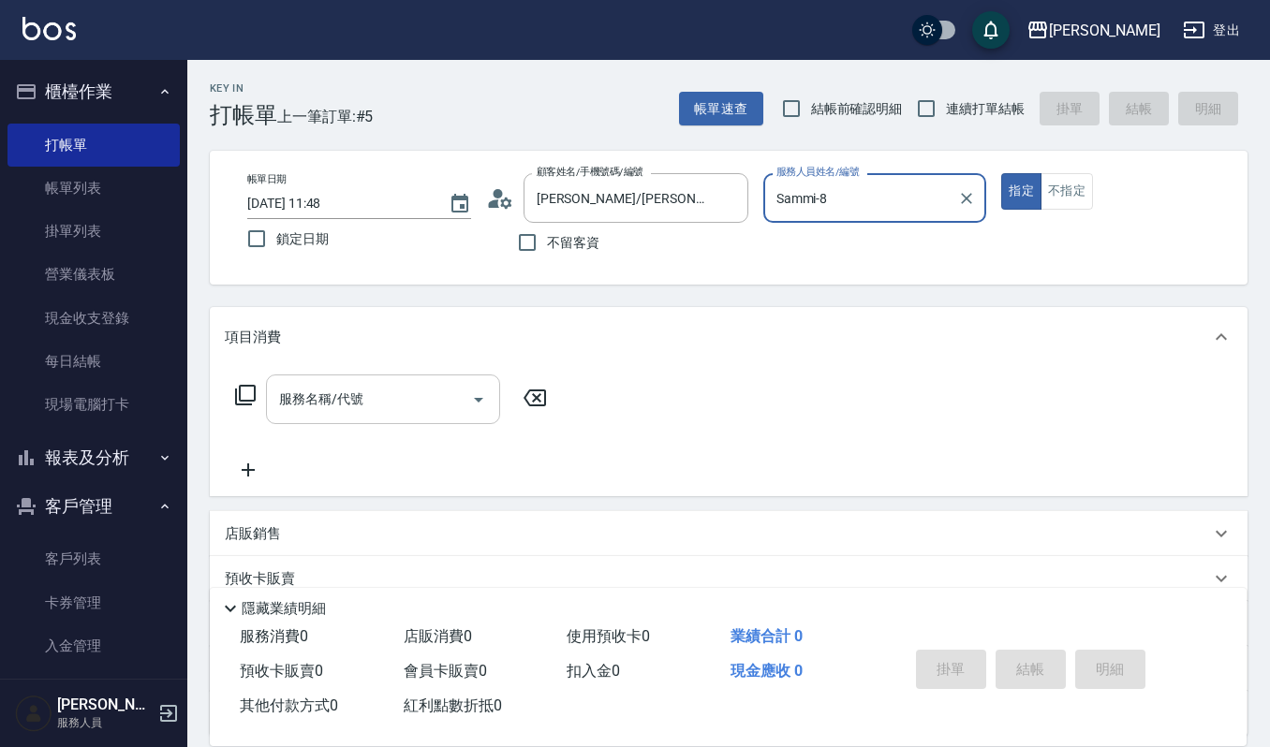
click at [474, 401] on icon "Open" at bounding box center [478, 400] width 22 height 22
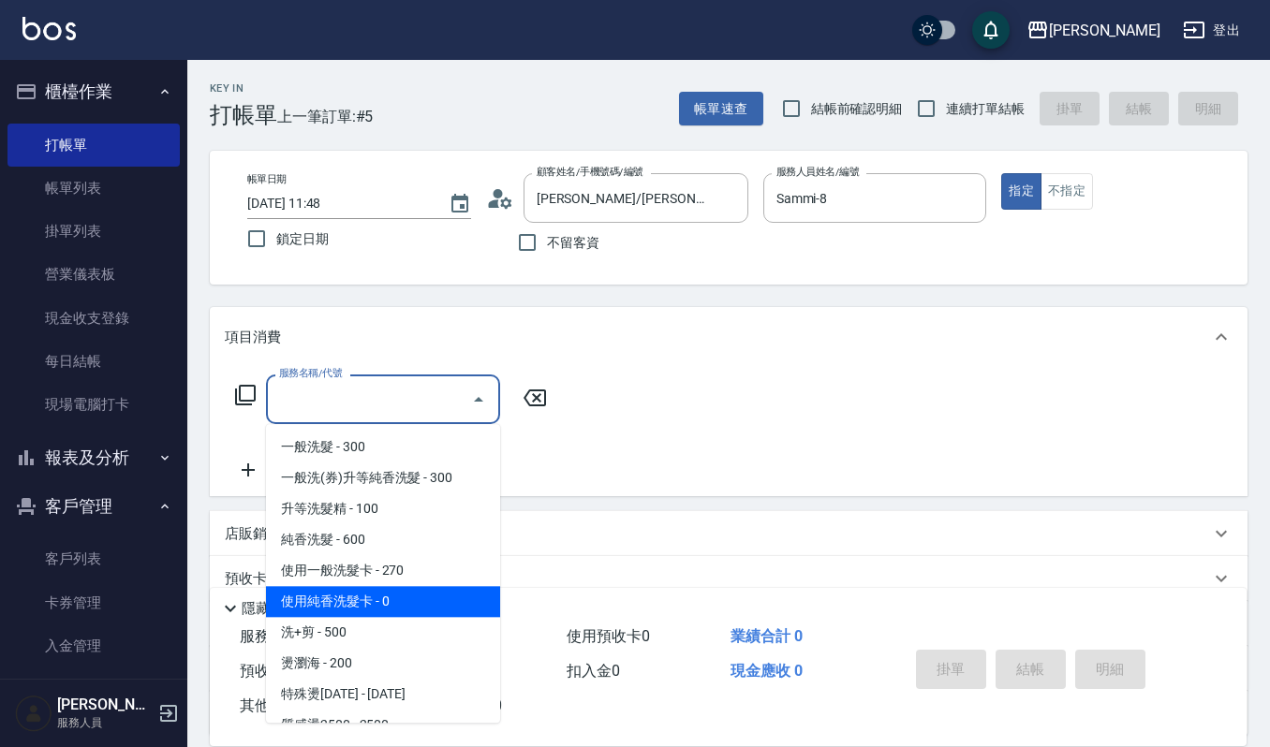
scroll to position [624, 0]
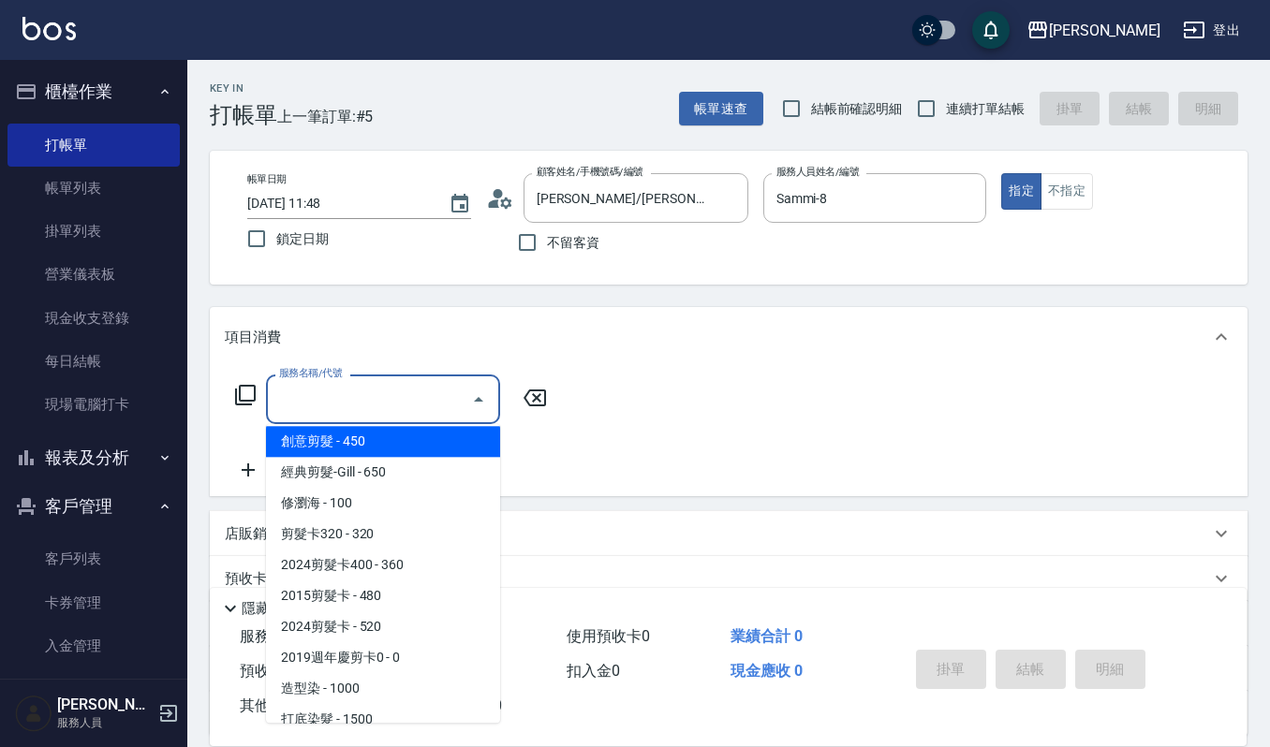
click at [431, 447] on span "創意剪髮 - 450" at bounding box center [383, 441] width 234 height 31
type input "創意剪髮(301)"
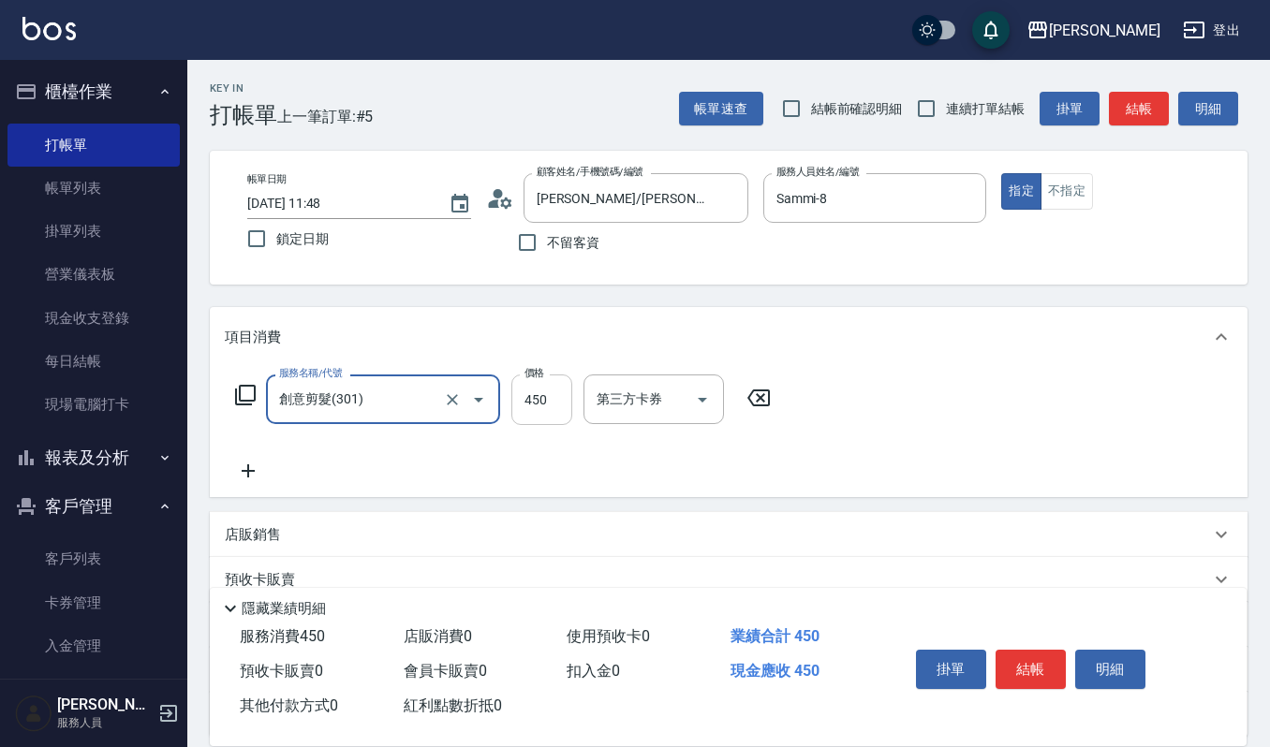
click at [558, 401] on input "450" at bounding box center [541, 400] width 61 height 51
type input "405"
click at [1024, 674] on button "結帳" at bounding box center [1031, 669] width 70 height 39
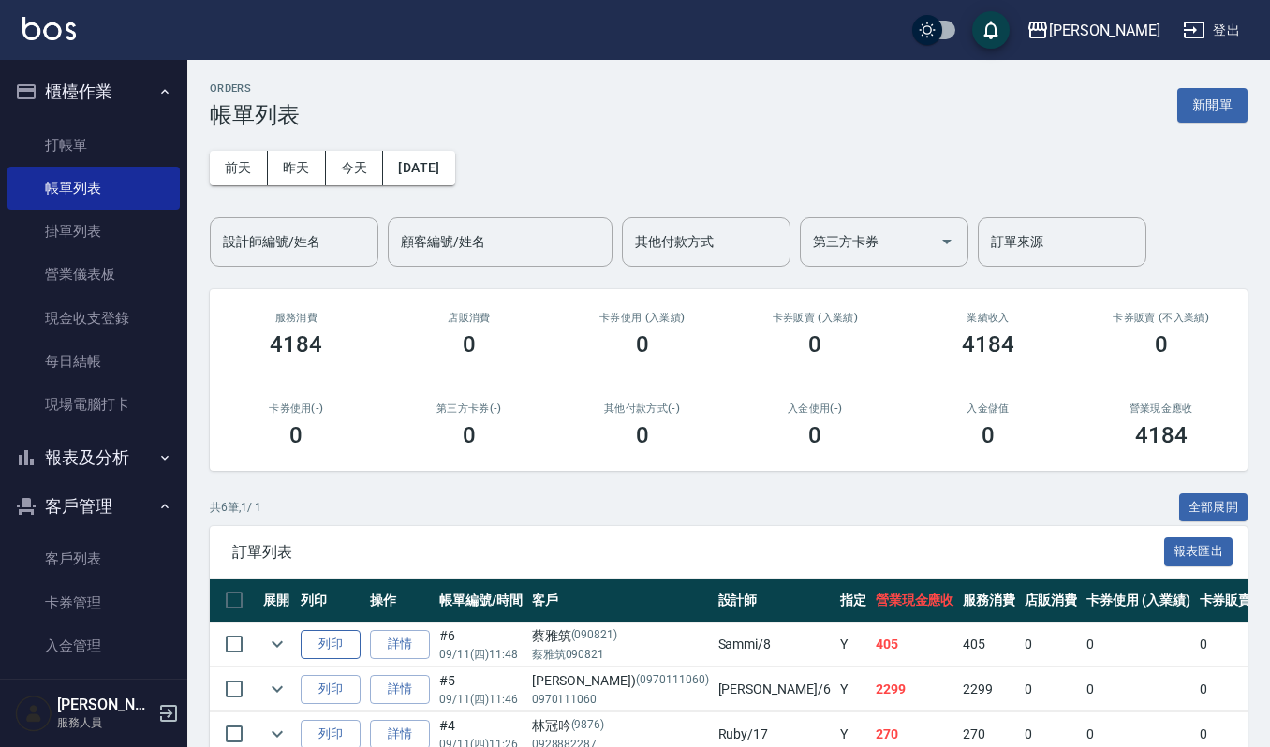
click at [331, 646] on button "列印" at bounding box center [331, 644] width 60 height 29
click at [1060, 142] on div "[DATE] [DATE] [DATE] [DATE] 設計師編號/姓名 設計師編號/姓名 顧客編號/姓名 顧客編號/姓名 其他付款方式 其他付款方式 第三方…" at bounding box center [729, 197] width 1038 height 139
click at [324, 240] on input "設計師編號/姓名" at bounding box center [294, 242] width 152 height 33
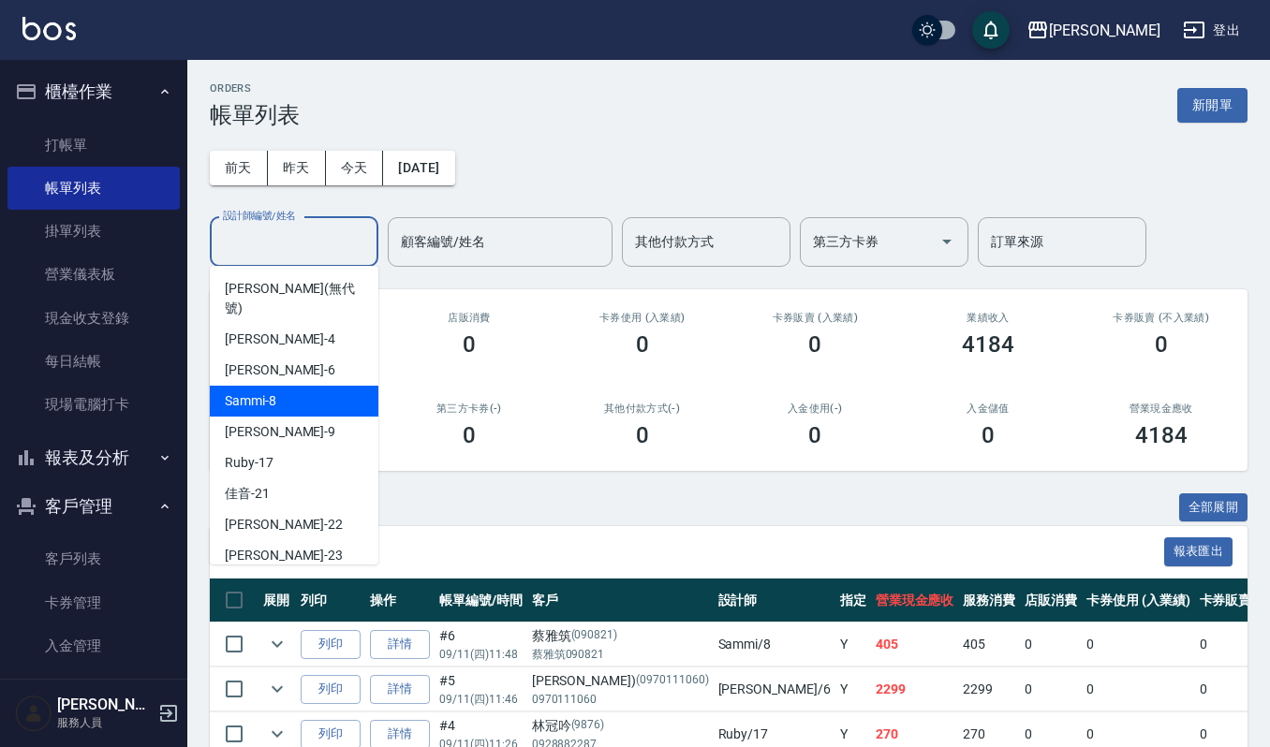
click at [317, 394] on div "Sammi -8" at bounding box center [294, 401] width 169 height 31
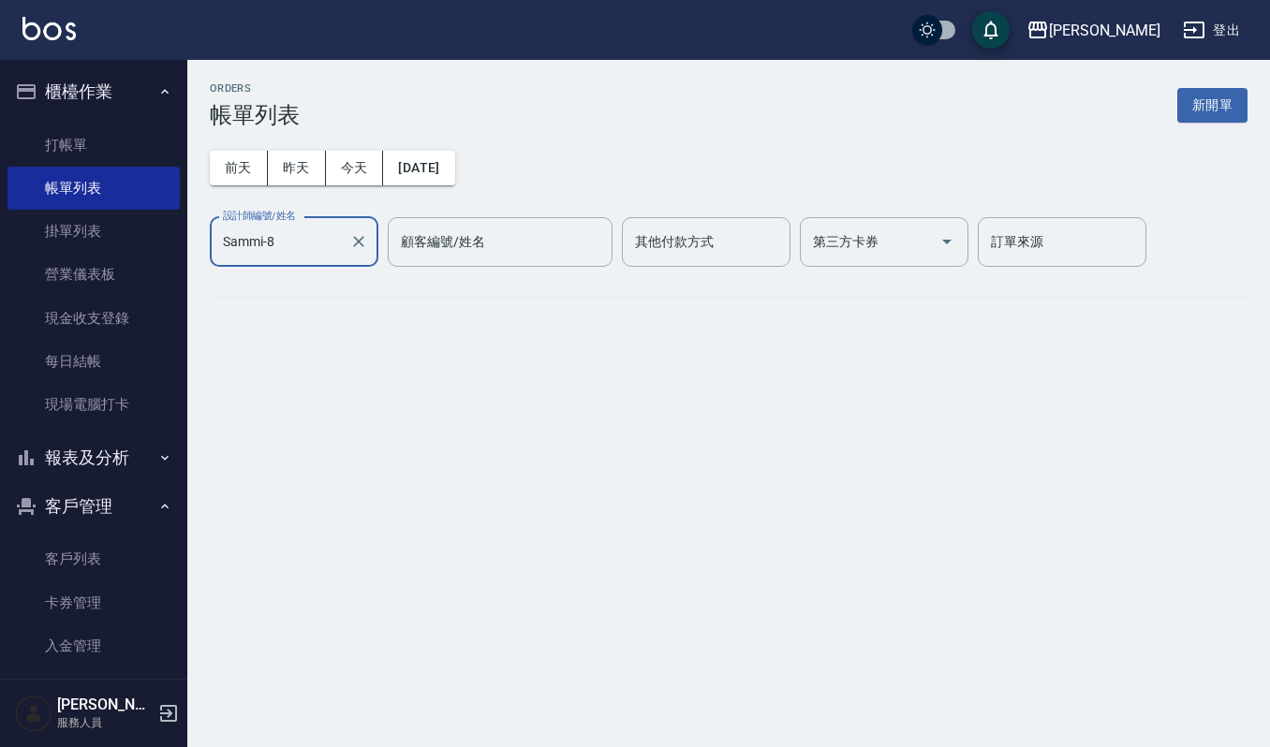
type input "Sammi-8"
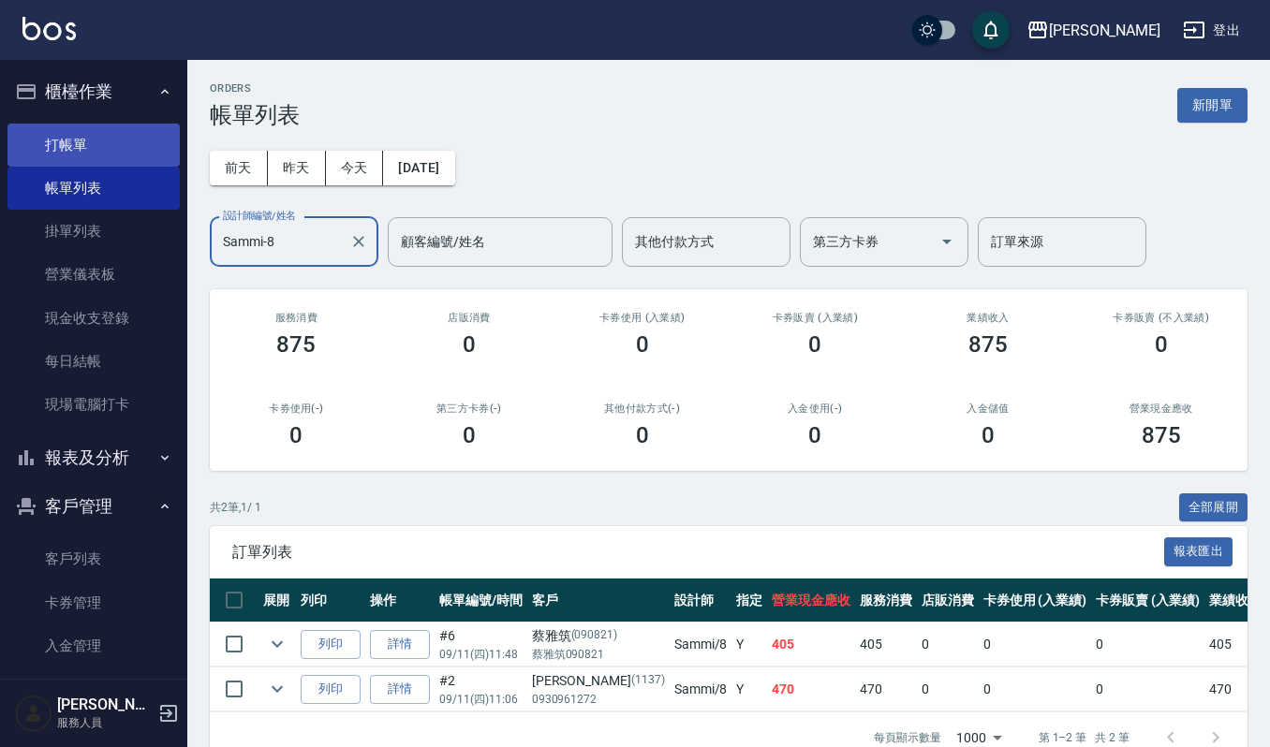
click at [75, 150] on link "打帳單" at bounding box center [93, 145] width 172 height 43
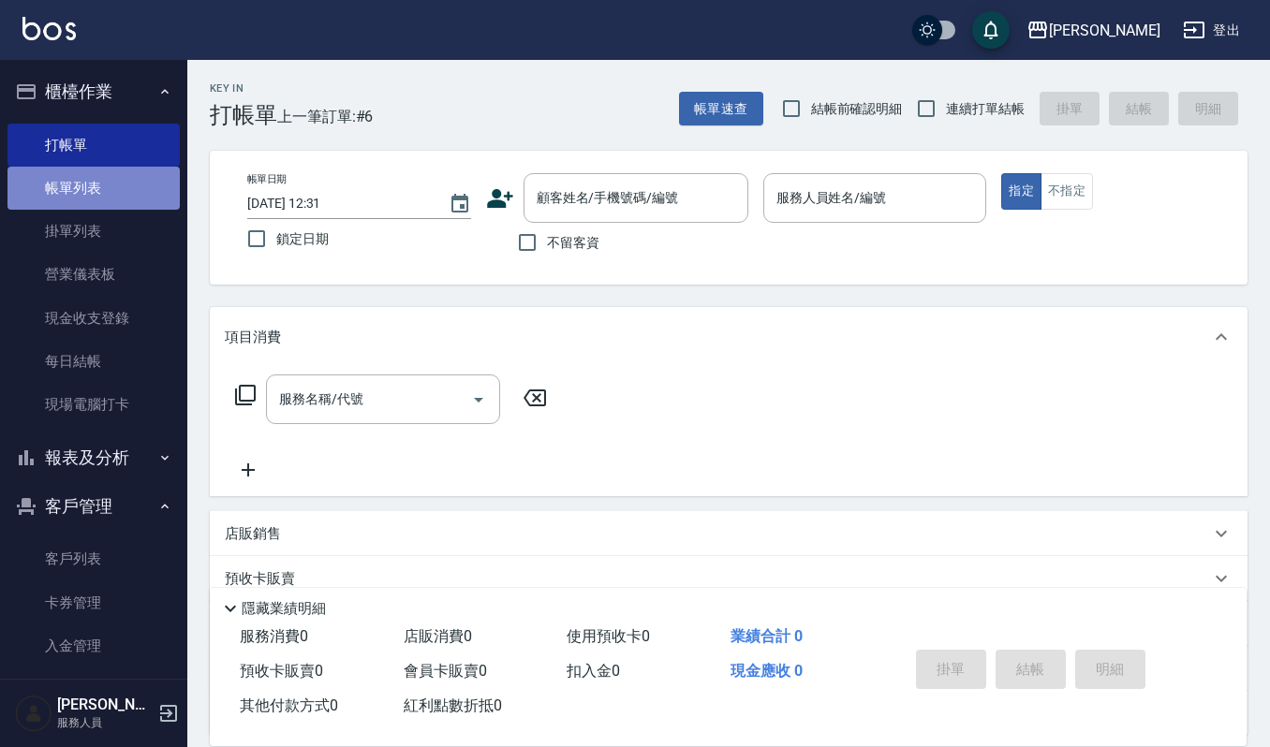
click at [106, 195] on link "帳單列表" at bounding box center [93, 188] width 172 height 43
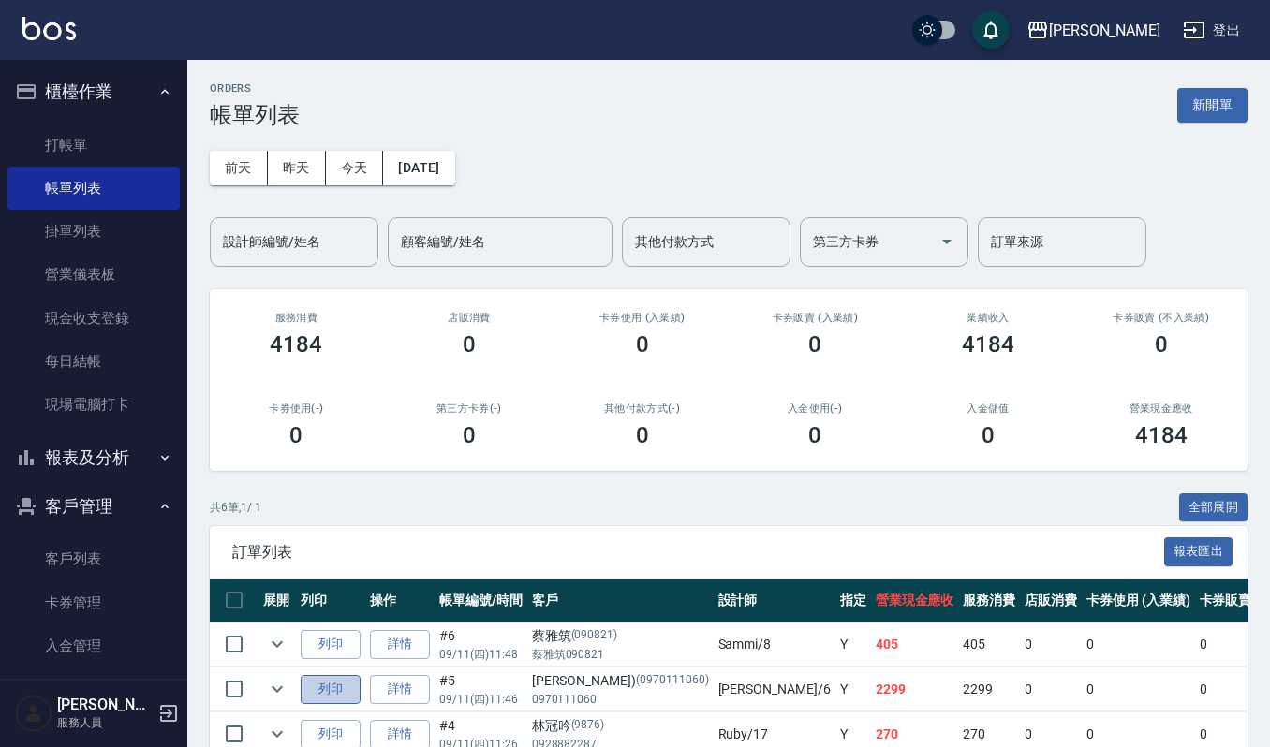
click at [331, 691] on button "列印" at bounding box center [331, 689] width 60 height 29
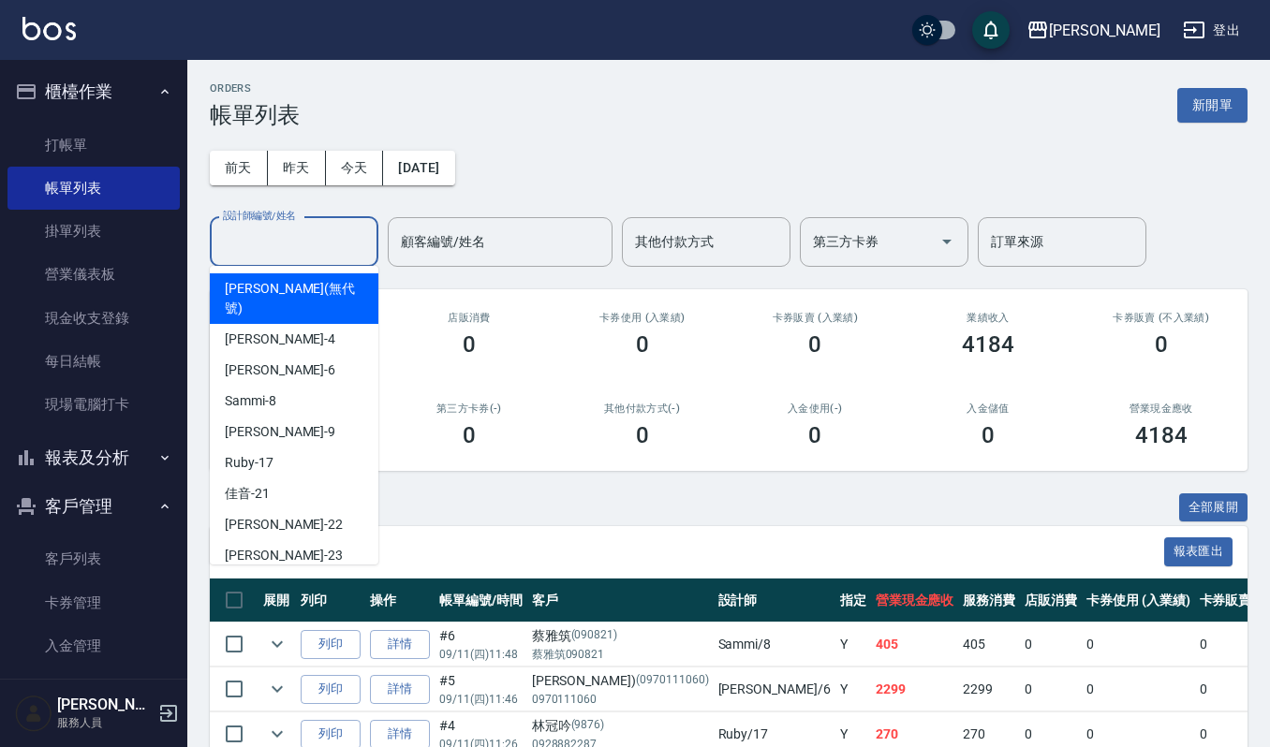
click at [282, 241] on input "設計師編號/姓名" at bounding box center [294, 242] width 152 height 33
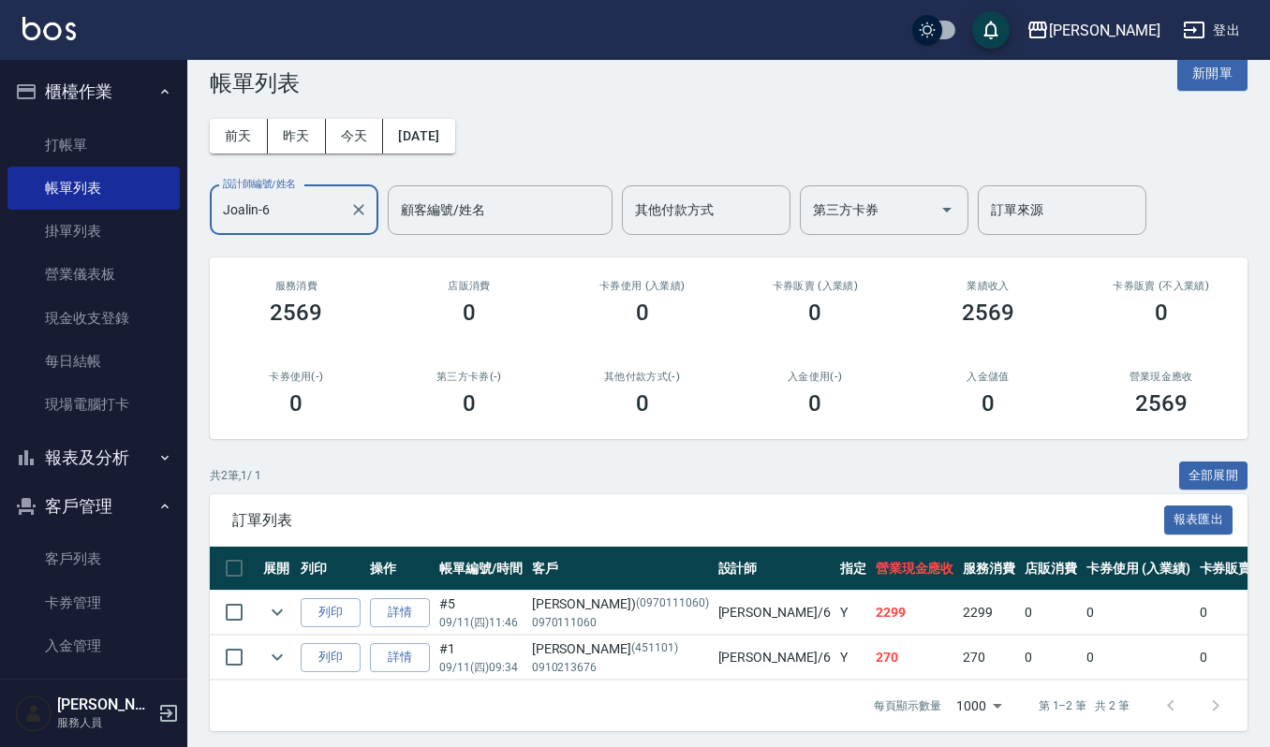
scroll to position [58, 0]
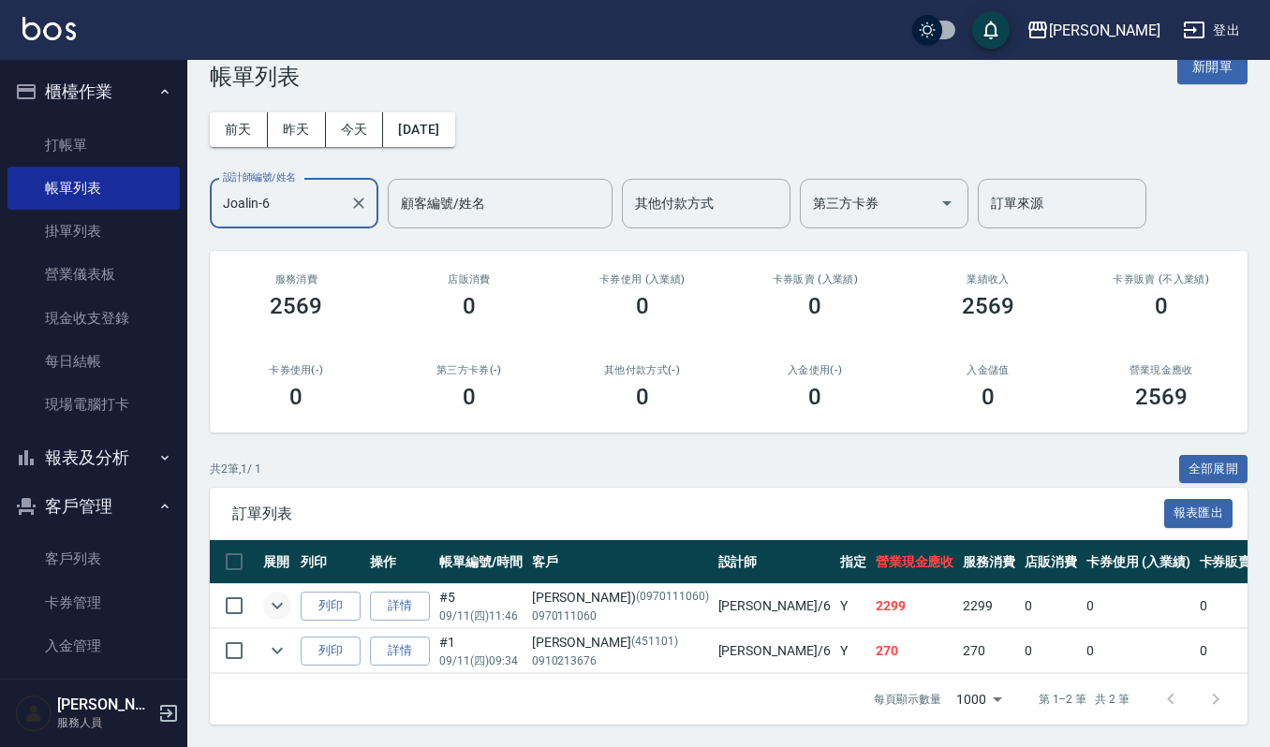
type input "Joalin-6"
click at [288, 592] on button "expand row" at bounding box center [277, 606] width 28 height 28
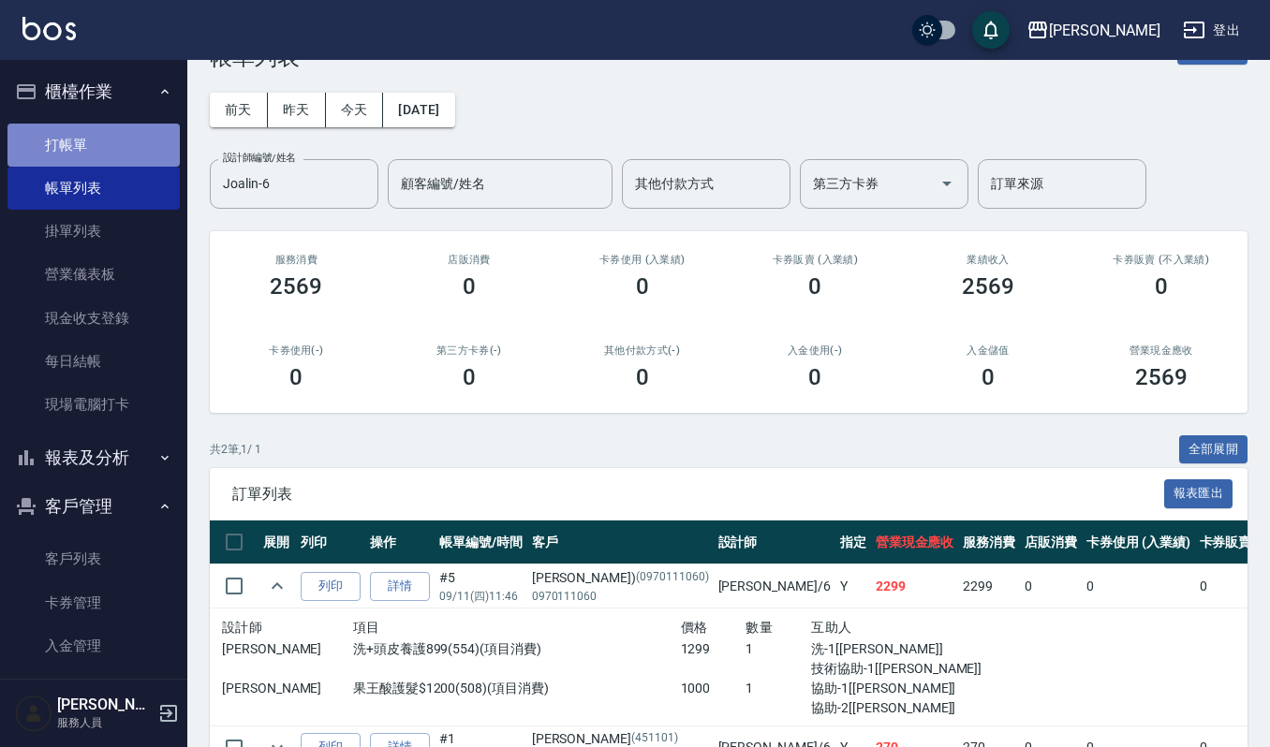
click at [124, 140] on link "打帳單" at bounding box center [93, 145] width 172 height 43
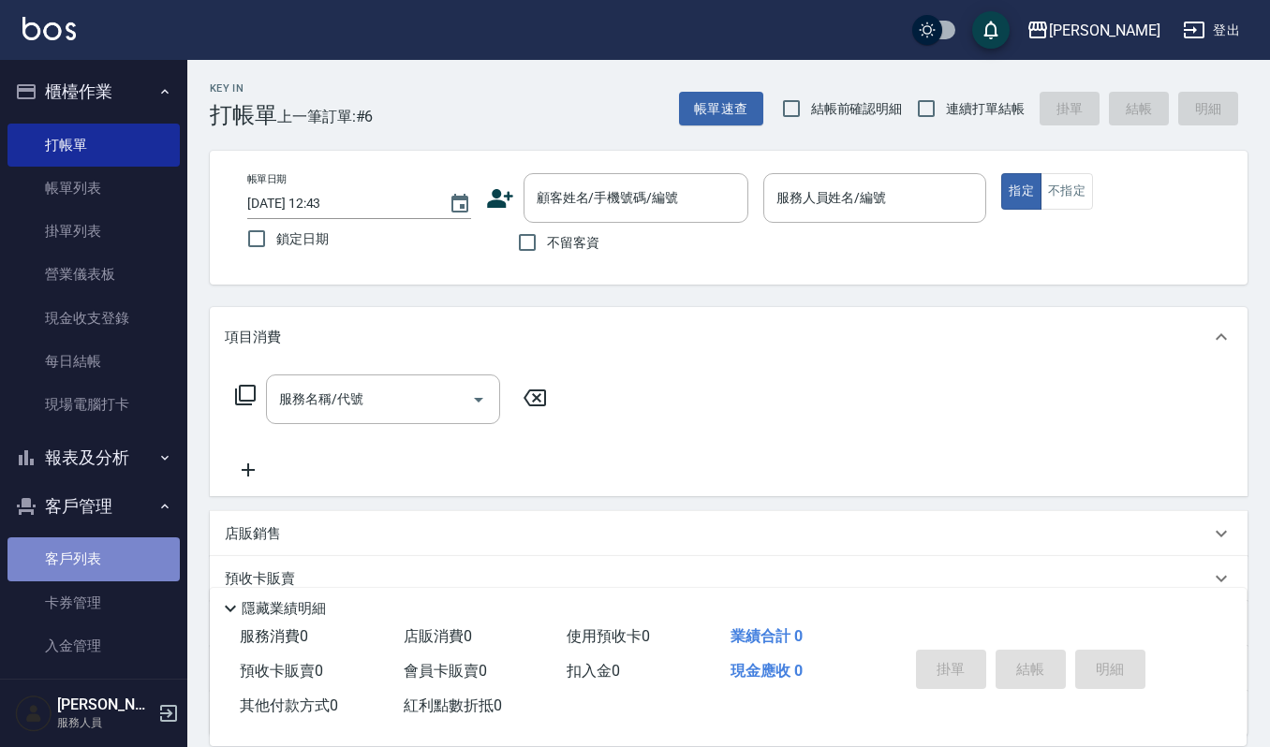
click at [144, 553] on link "客戶列表" at bounding box center [93, 559] width 172 height 43
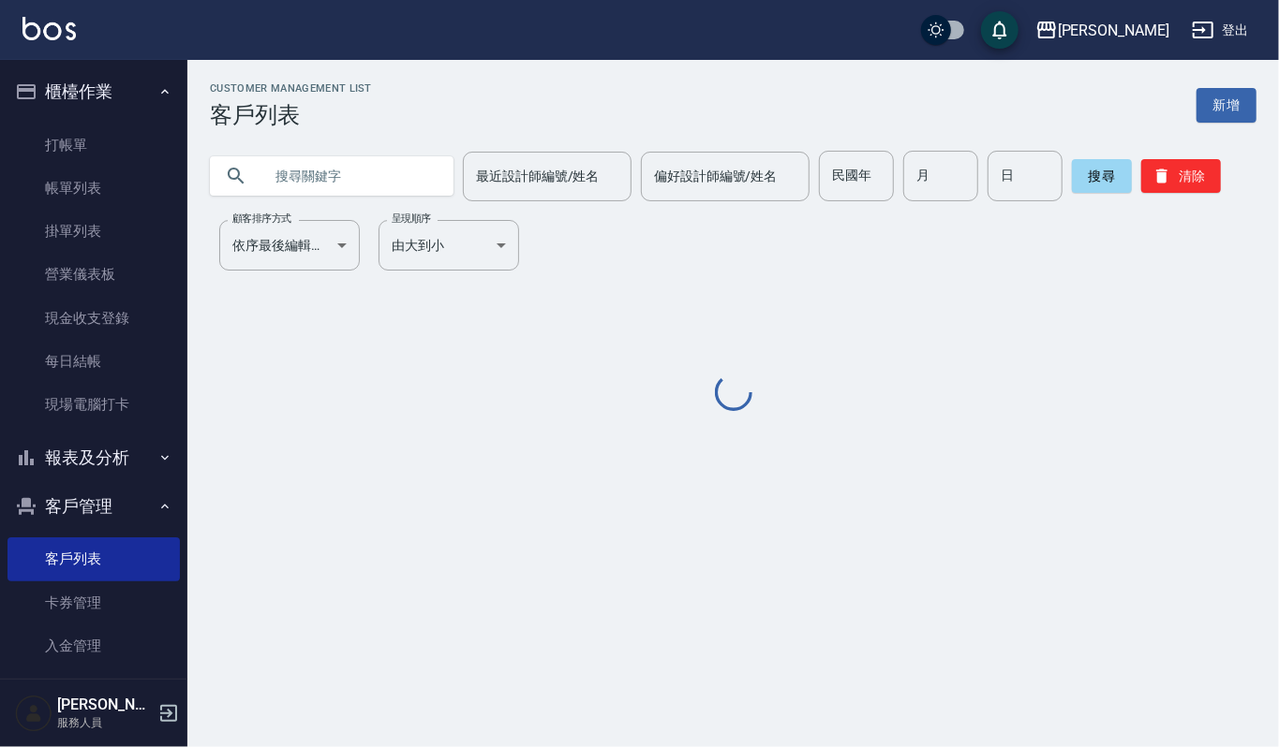
click at [387, 181] on input "text" at bounding box center [350, 176] width 176 height 51
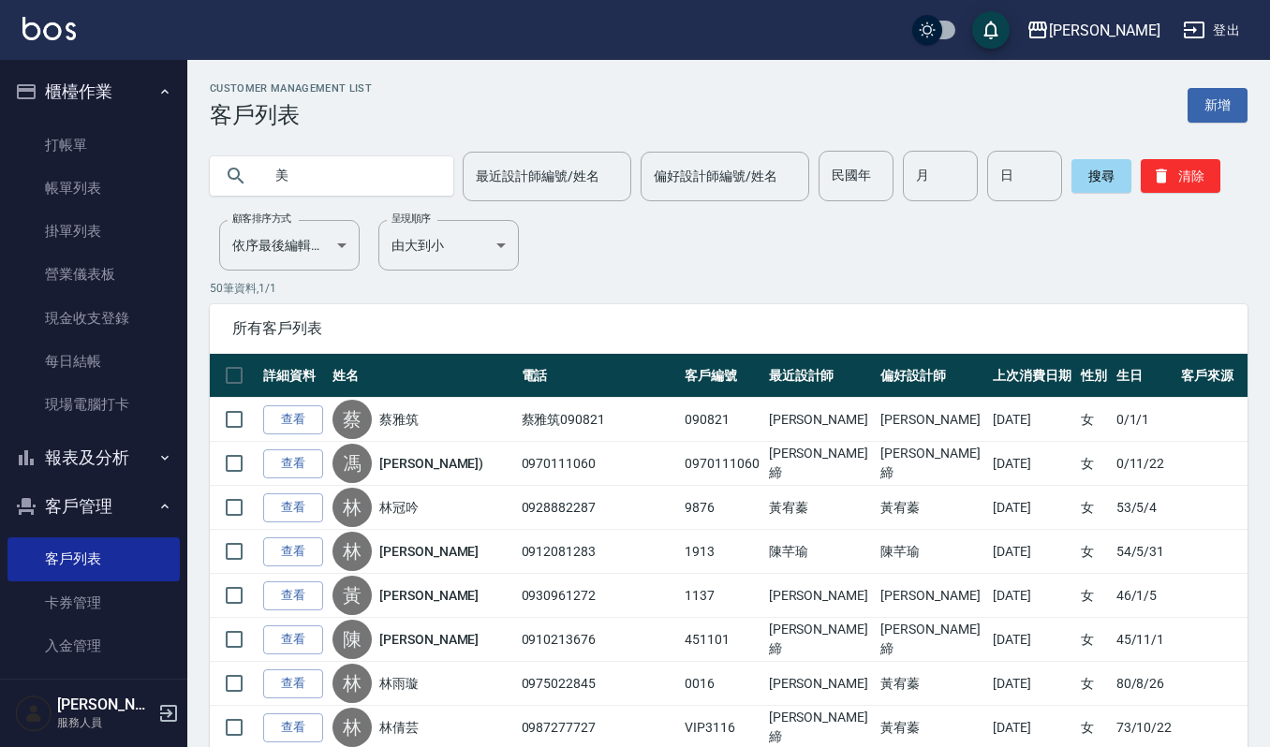
click at [373, 193] on input "美" at bounding box center [350, 176] width 176 height 51
type input "美惠"
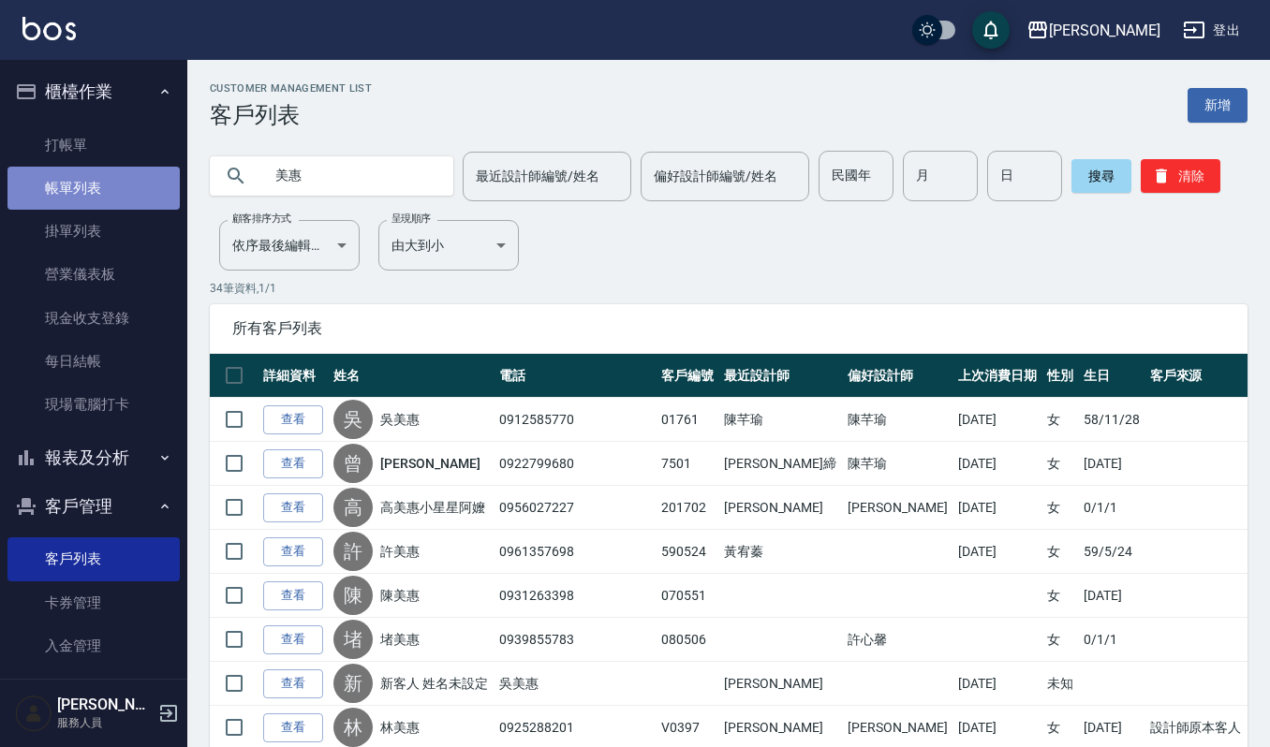
click at [103, 170] on link "帳單列表" at bounding box center [93, 188] width 172 height 43
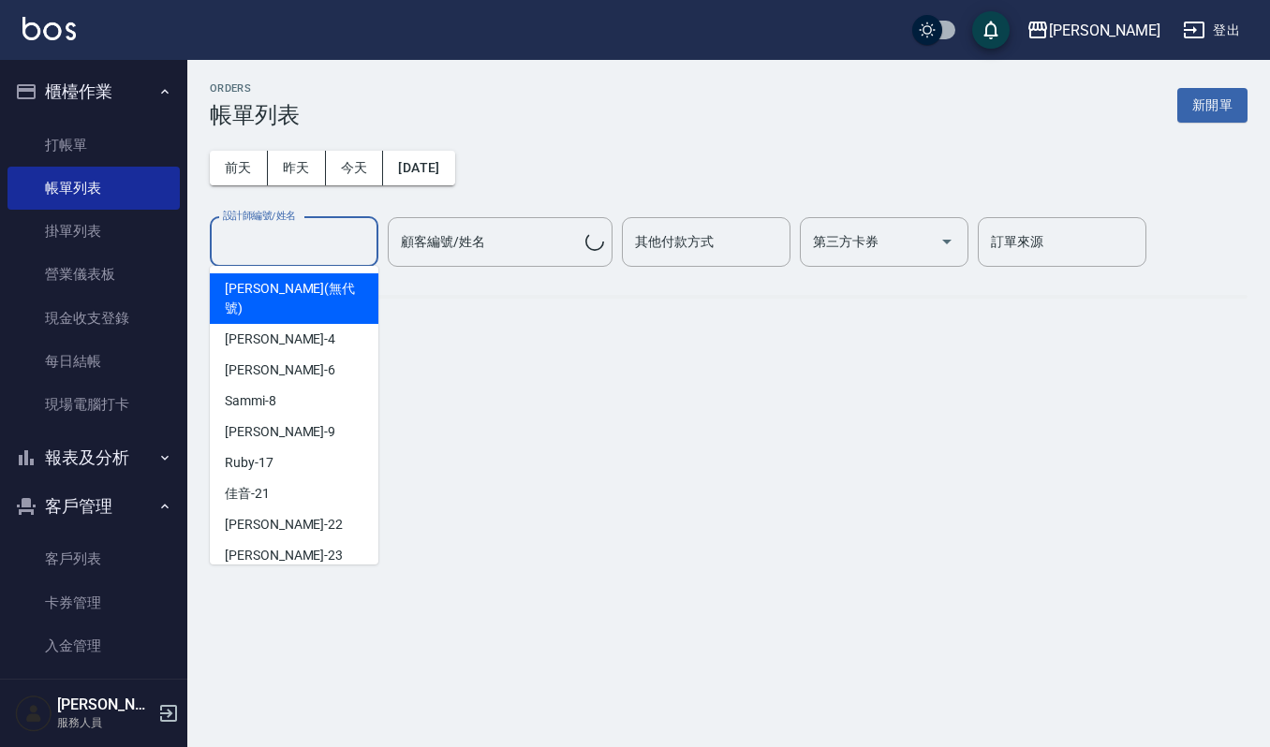
click at [302, 247] on input "設計師編號/姓名" at bounding box center [294, 242] width 152 height 33
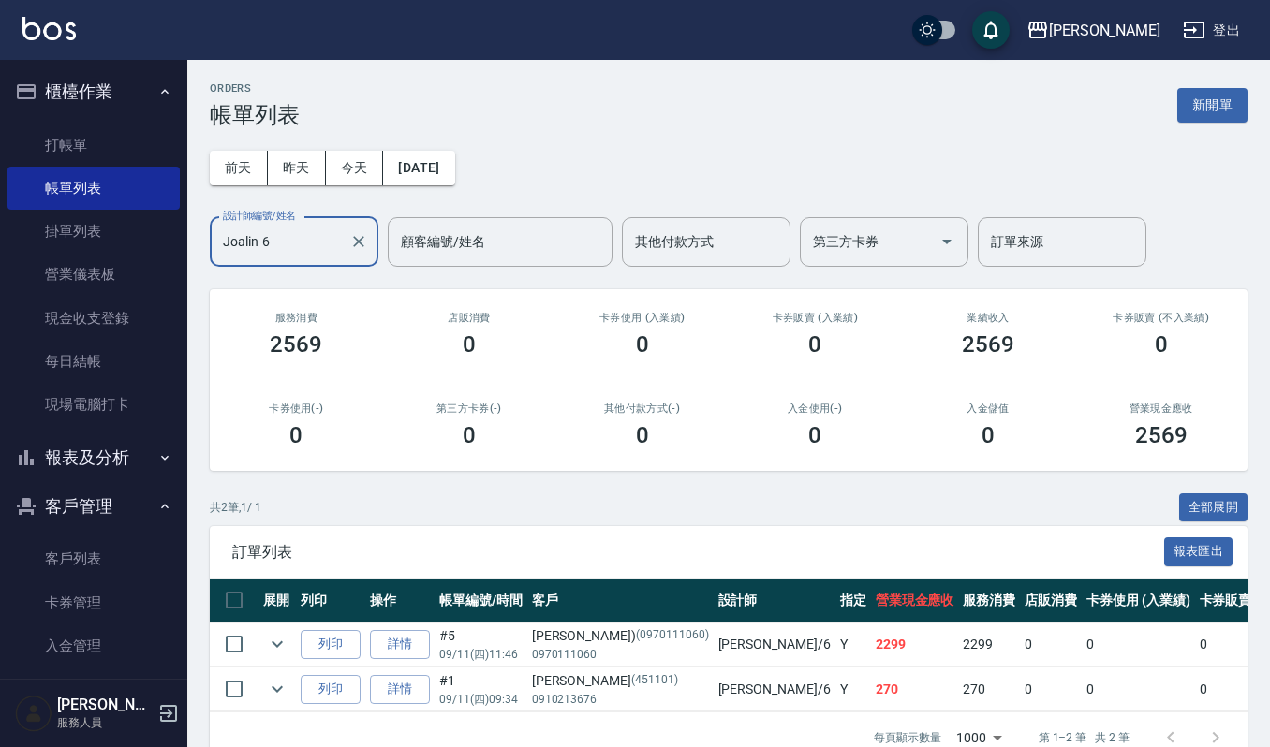
scroll to position [58, 0]
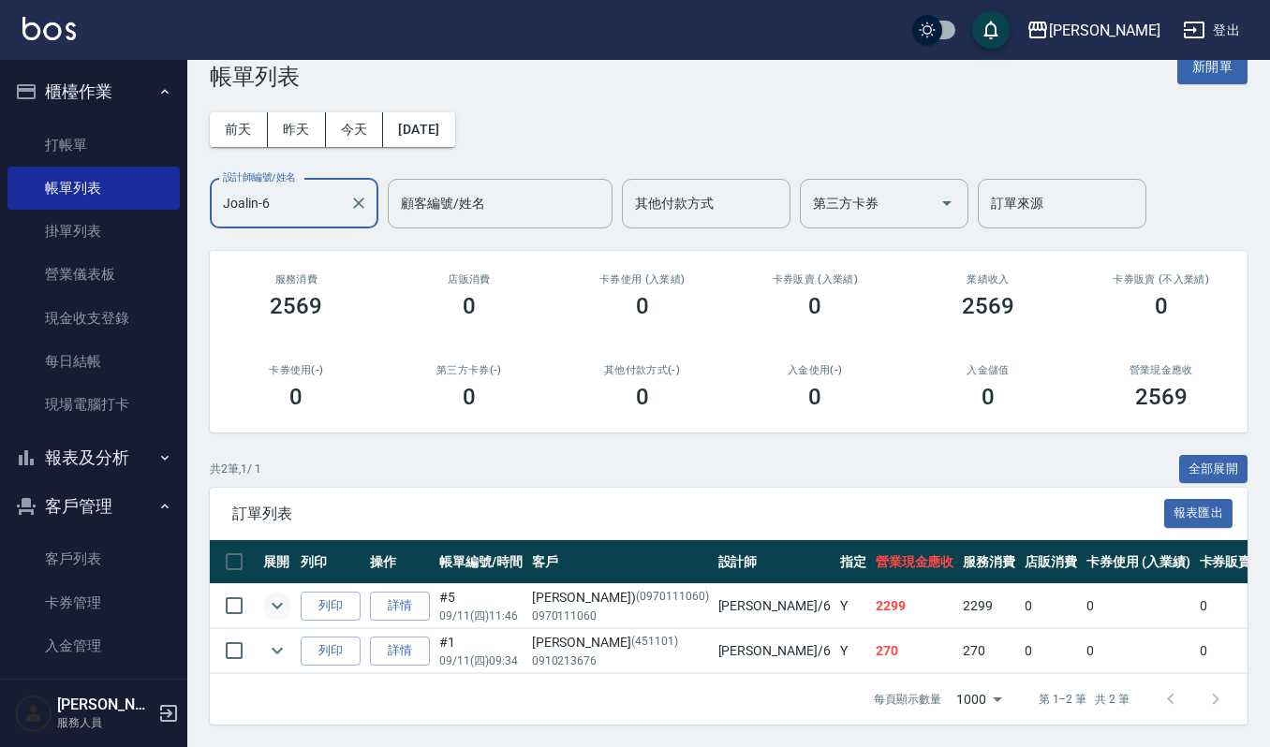
type input "Joalin-6"
click at [268, 595] on icon "expand row" at bounding box center [277, 606] width 22 height 22
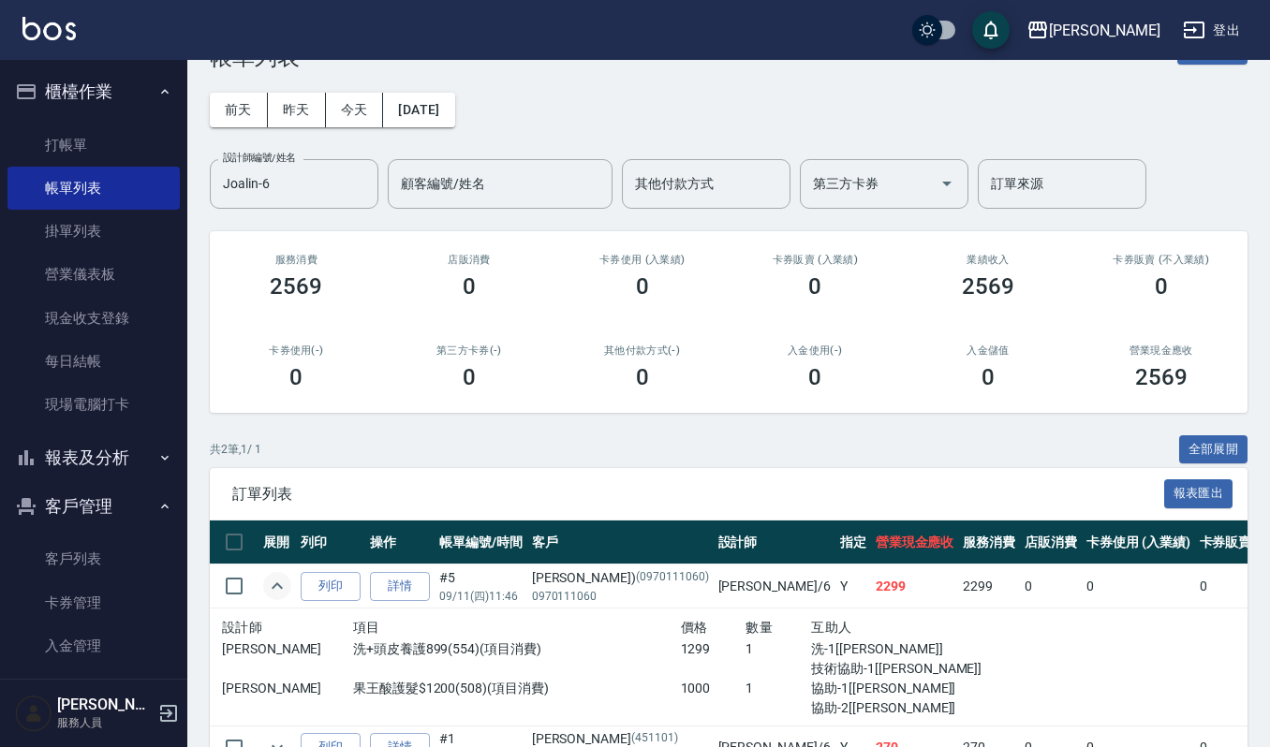
click at [277, 582] on icon "expand row" at bounding box center [277, 586] width 22 height 22
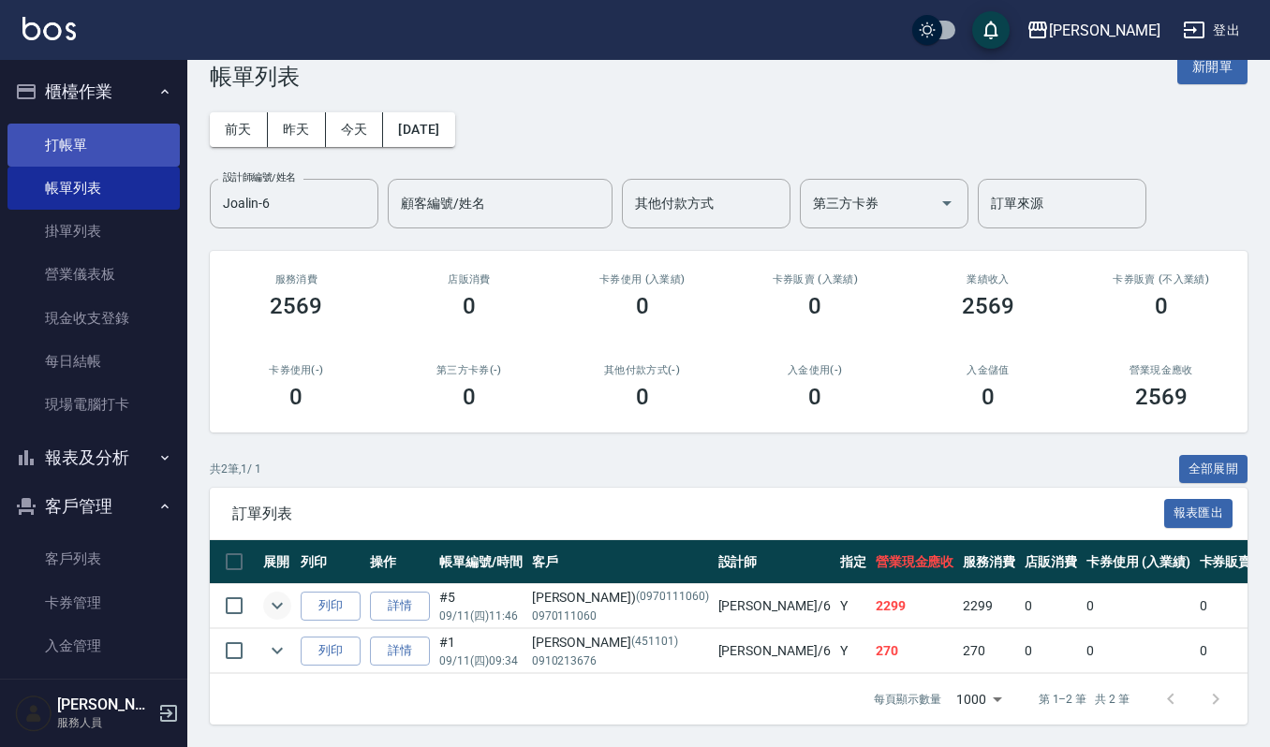
click at [68, 129] on link "打帳單" at bounding box center [93, 145] width 172 height 43
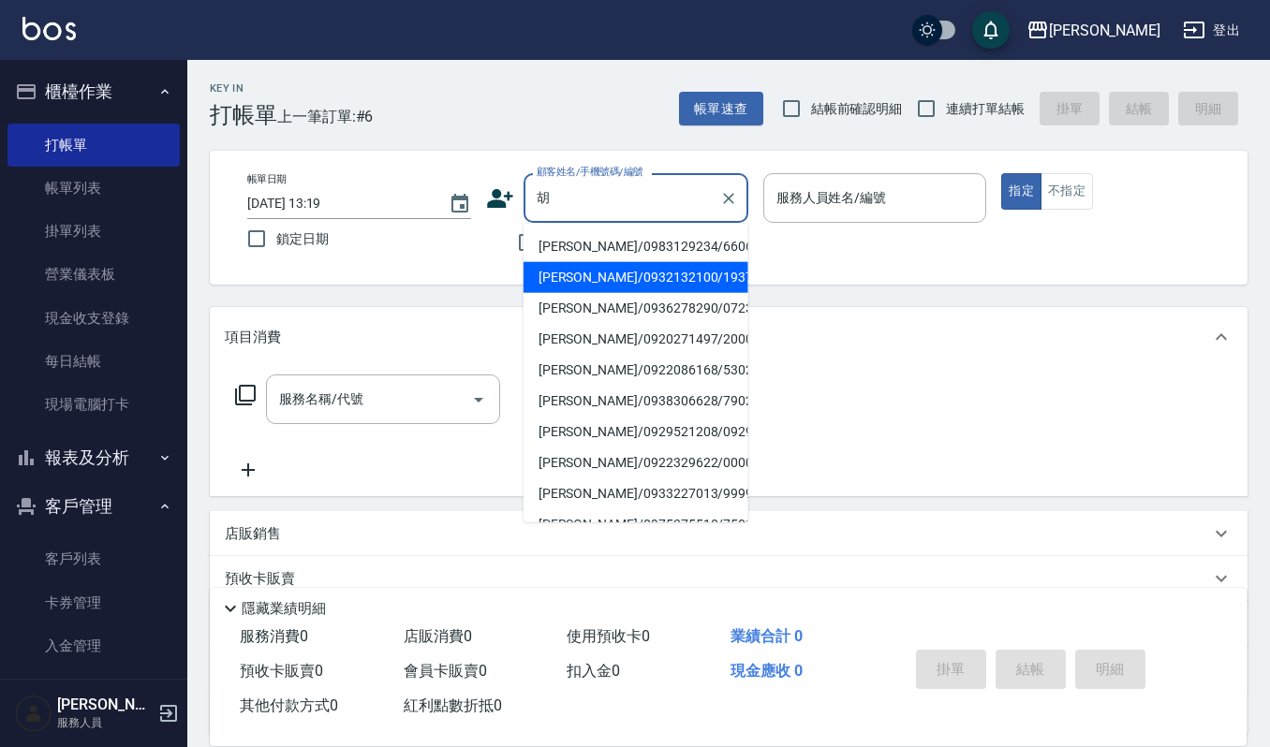
click at [644, 282] on li "[PERSON_NAME]/0932132100/1937" at bounding box center [636, 277] width 225 height 31
type input "[PERSON_NAME]/0932132100/1937"
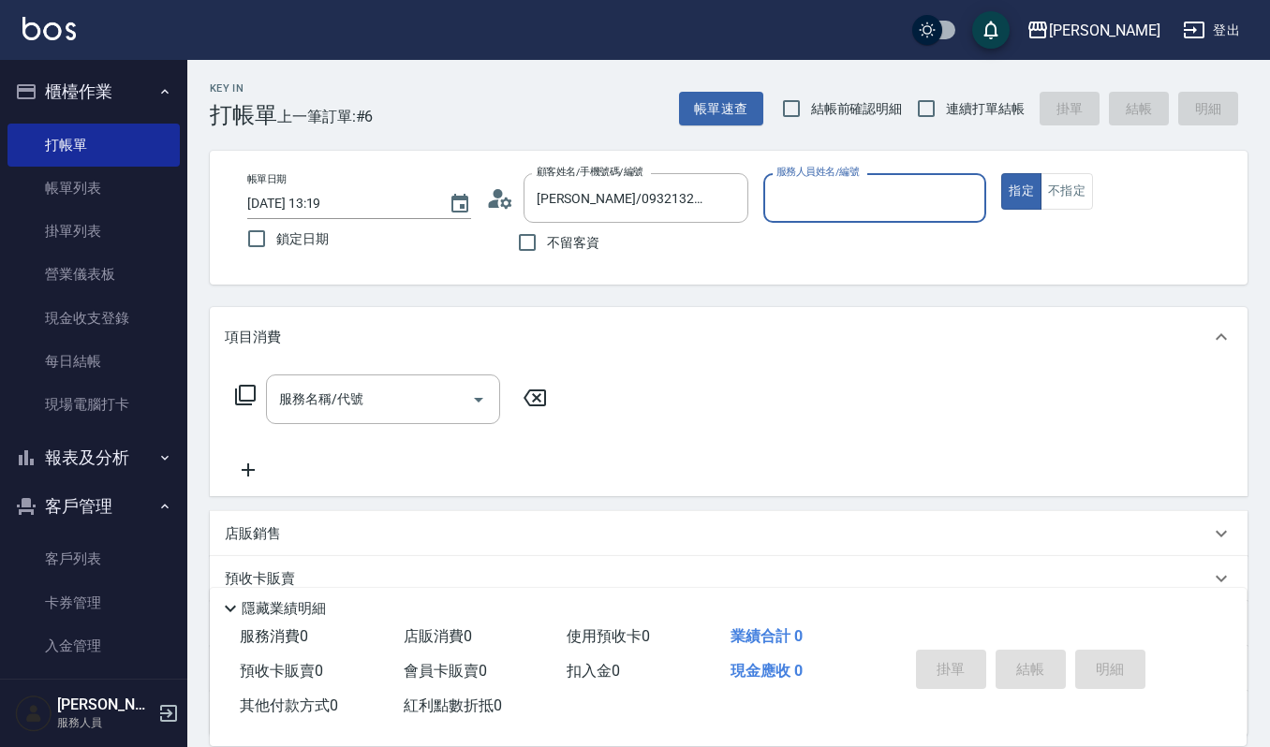
type input "吉兒-4"
click at [440, 403] on input "服務名稱/代號" at bounding box center [368, 399] width 189 height 33
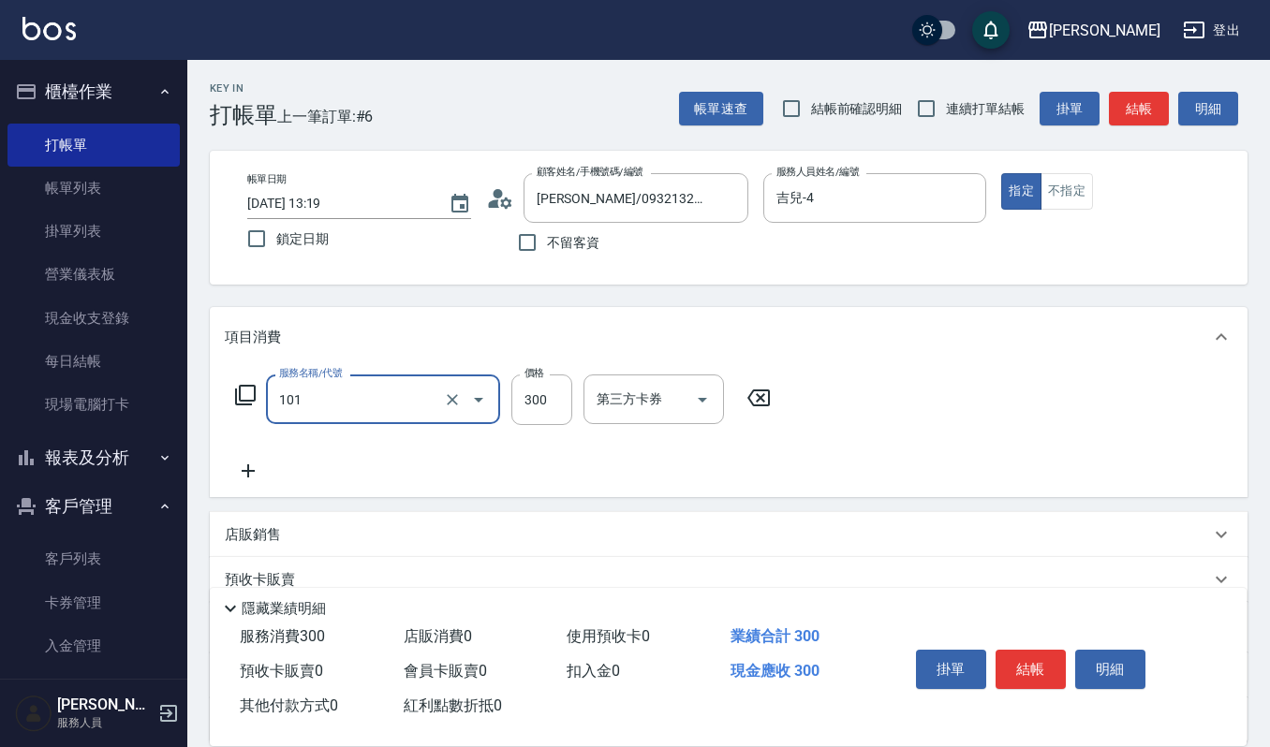
type input "一般洗髮(101)"
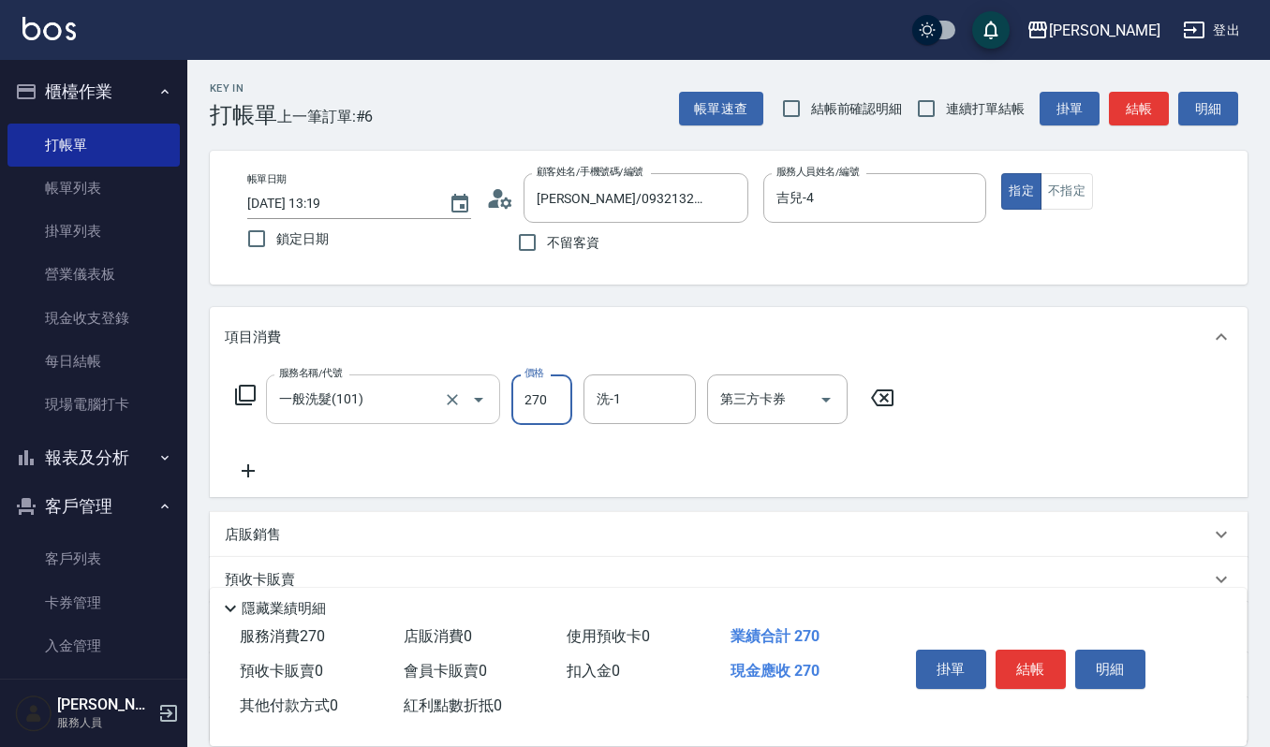
type input "270"
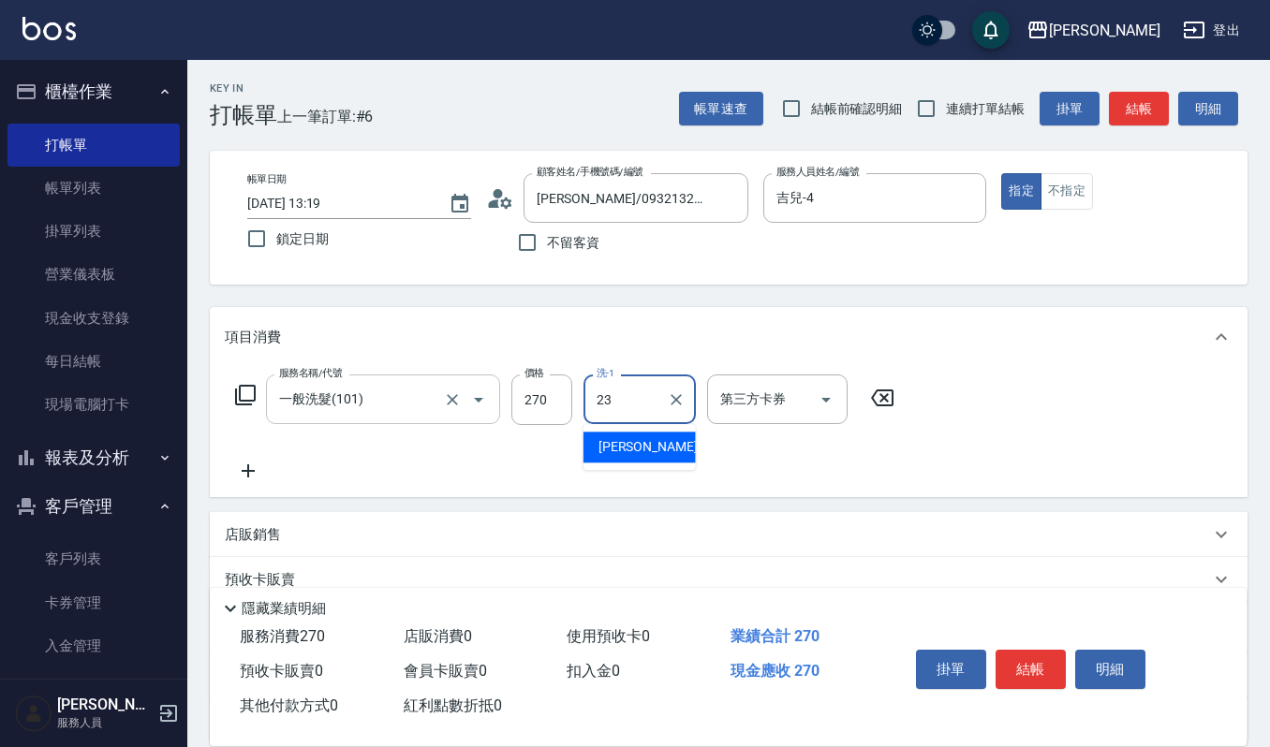
type input "[PERSON_NAME]-23"
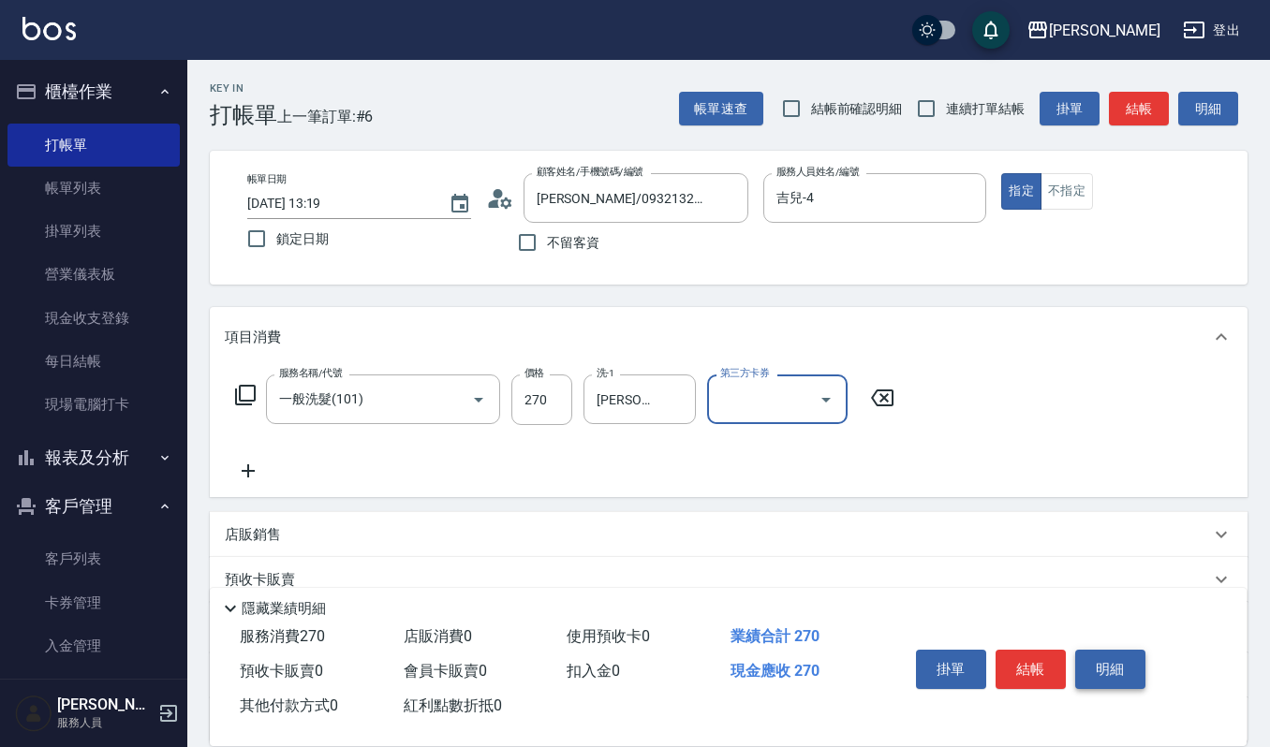
click at [1075, 659] on button "明細" at bounding box center [1110, 669] width 70 height 39
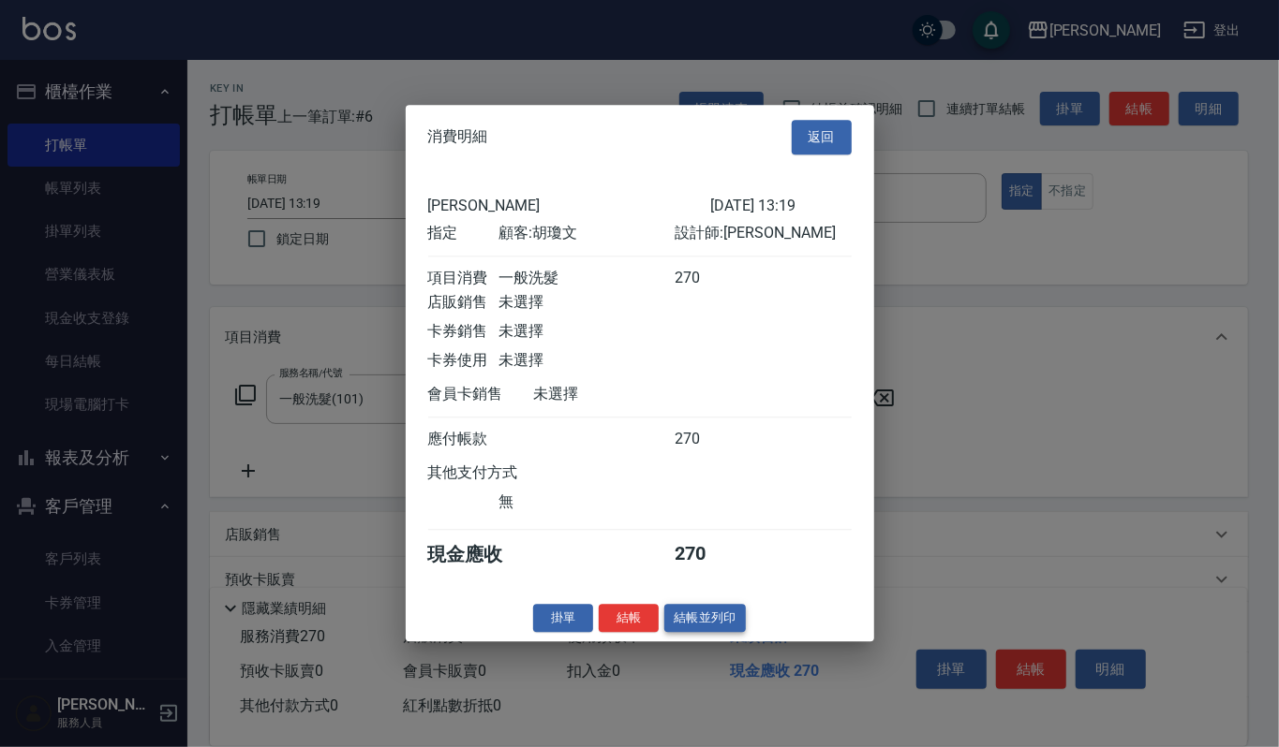
click at [721, 618] on button "結帳並列印" at bounding box center [704, 618] width 81 height 29
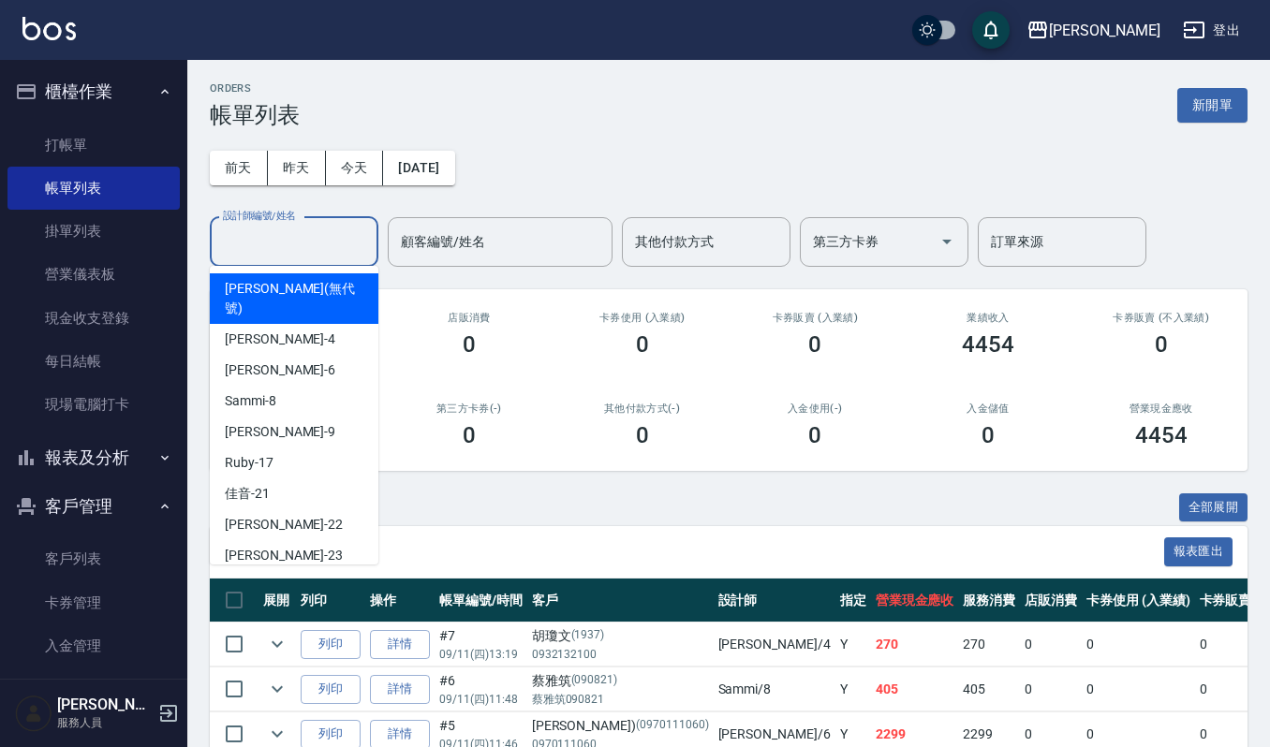
click at [296, 240] on input "設計師編號/姓名" at bounding box center [294, 242] width 152 height 33
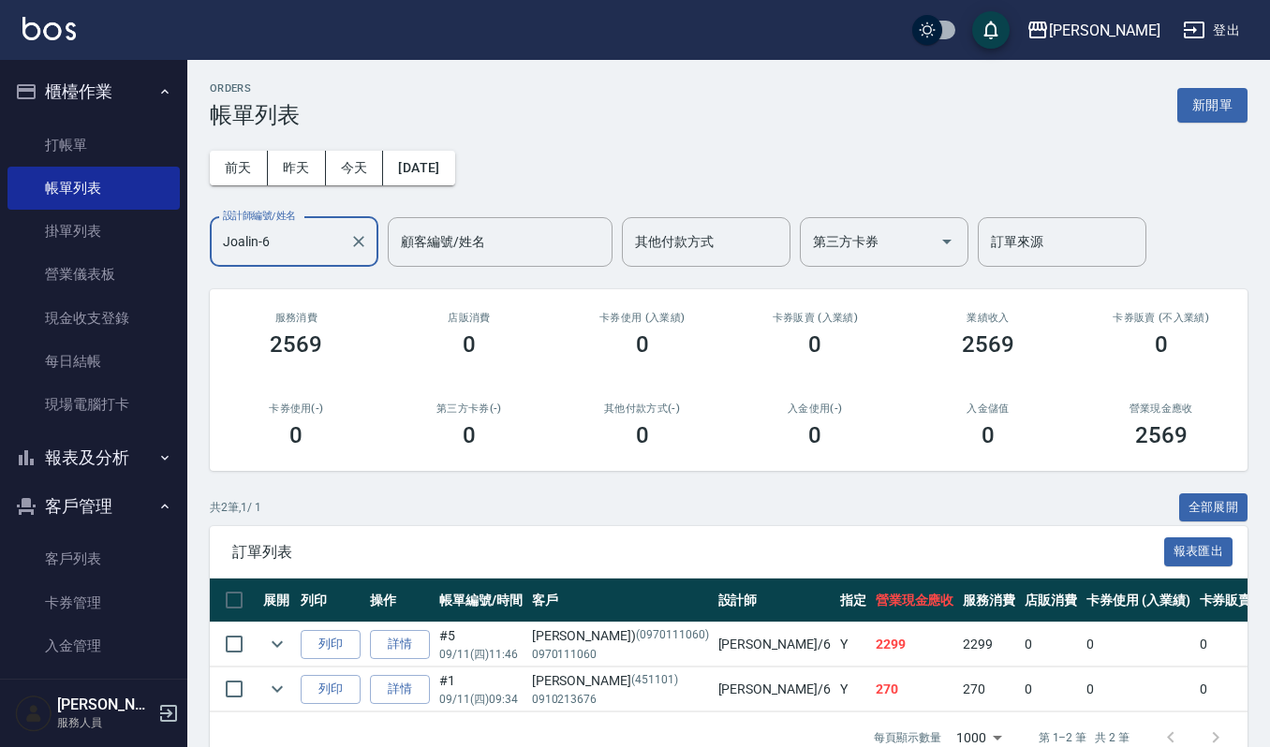
type input "Joalin-6"
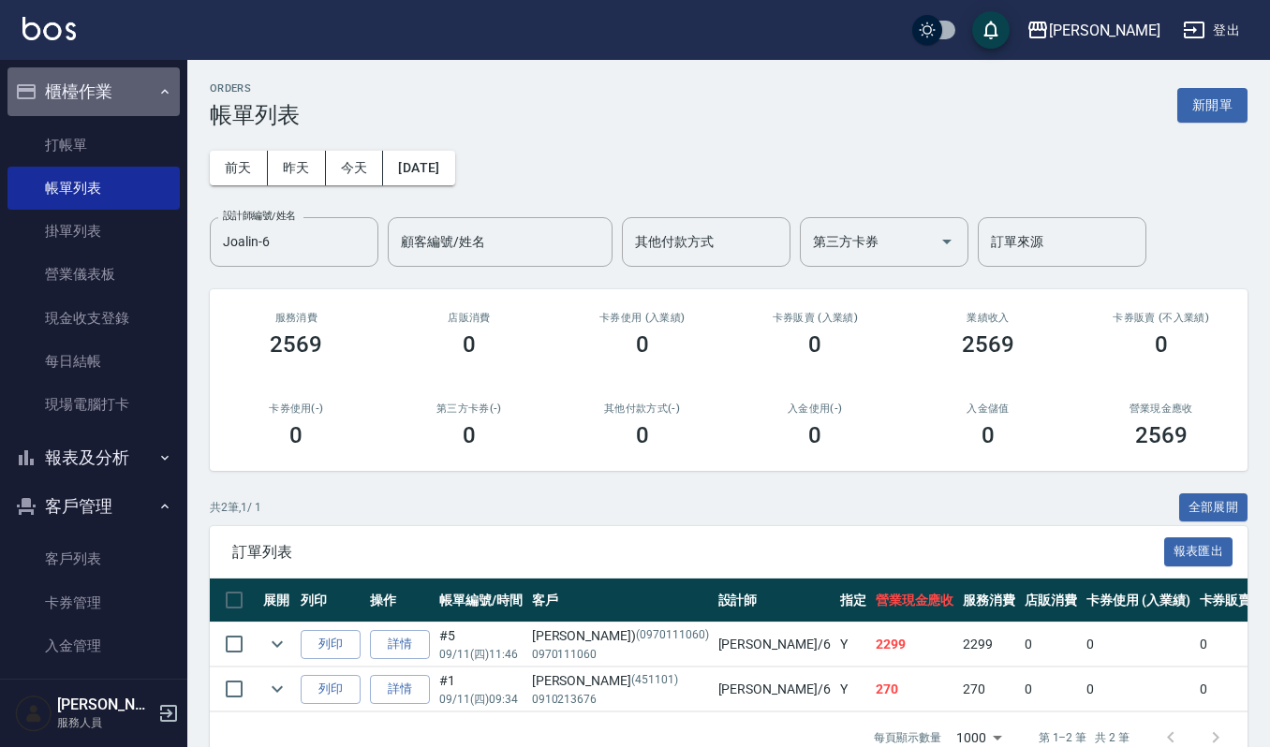
click at [132, 86] on button "櫃檯作業" at bounding box center [93, 91] width 172 height 49
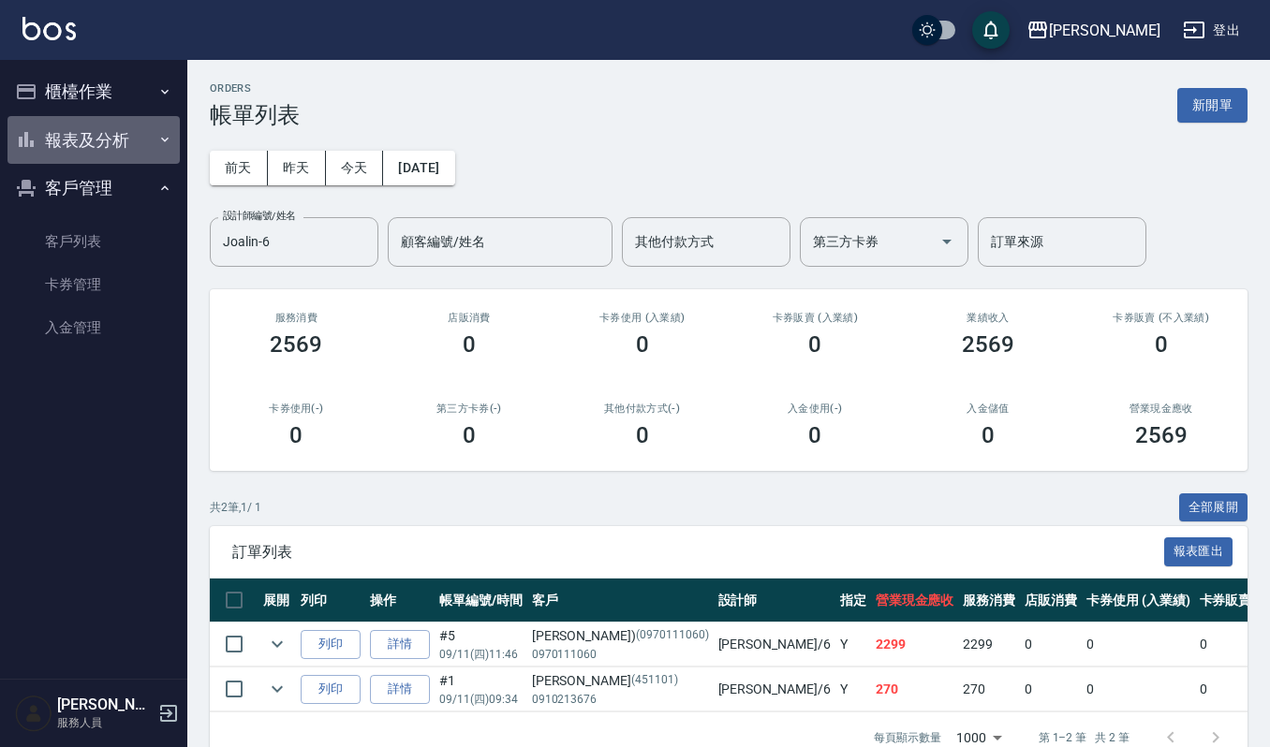
click at [144, 140] on button "報表及分析" at bounding box center [93, 140] width 172 height 49
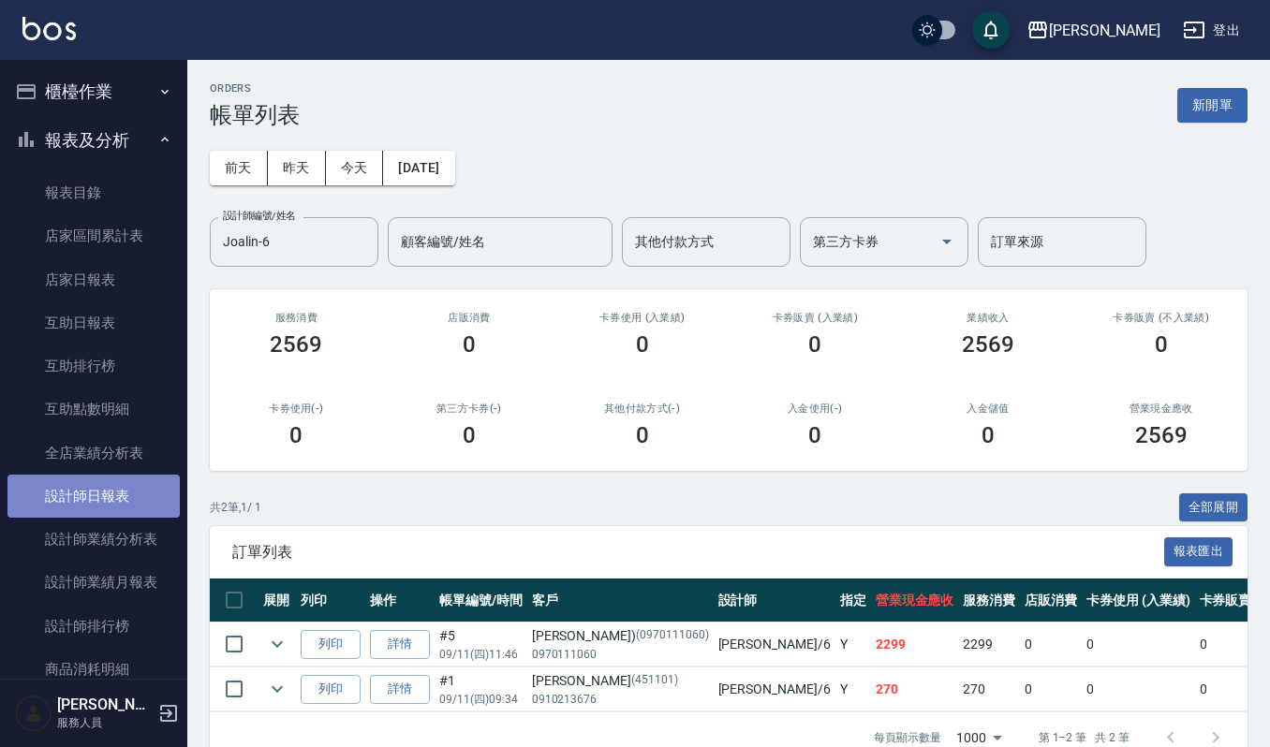
click at [140, 495] on link "設計師日報表" at bounding box center [93, 496] width 172 height 43
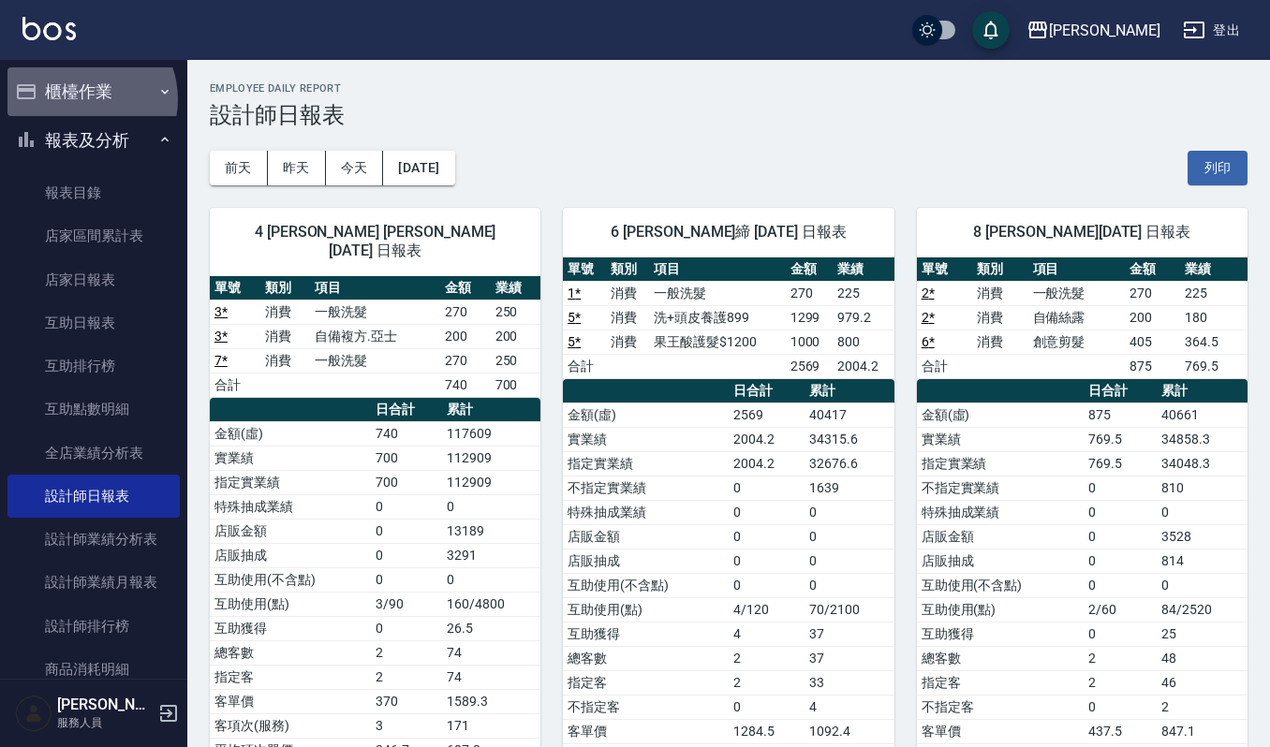
click at [80, 99] on button "櫃檯作業" at bounding box center [93, 91] width 172 height 49
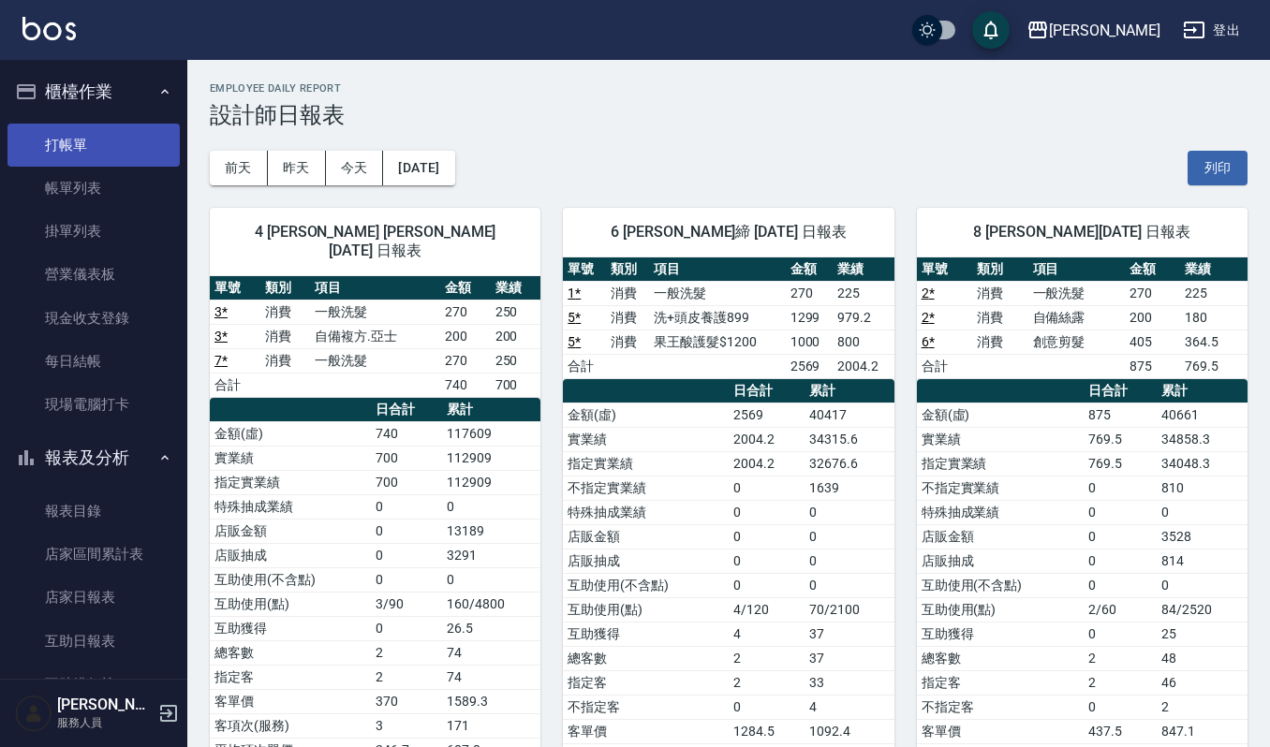
click at [102, 147] on link "打帳單" at bounding box center [93, 145] width 172 height 43
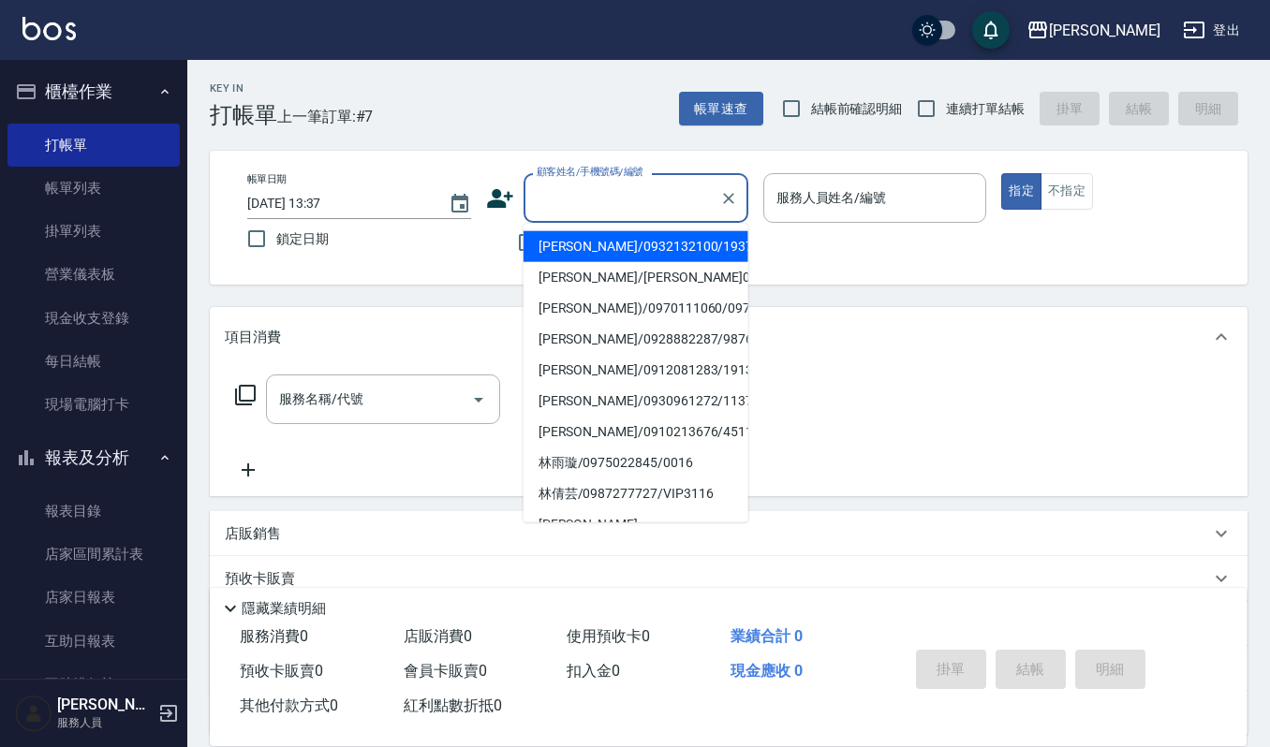
click at [624, 200] on input "顧客姓名/手機號碼/編號" at bounding box center [622, 198] width 180 height 33
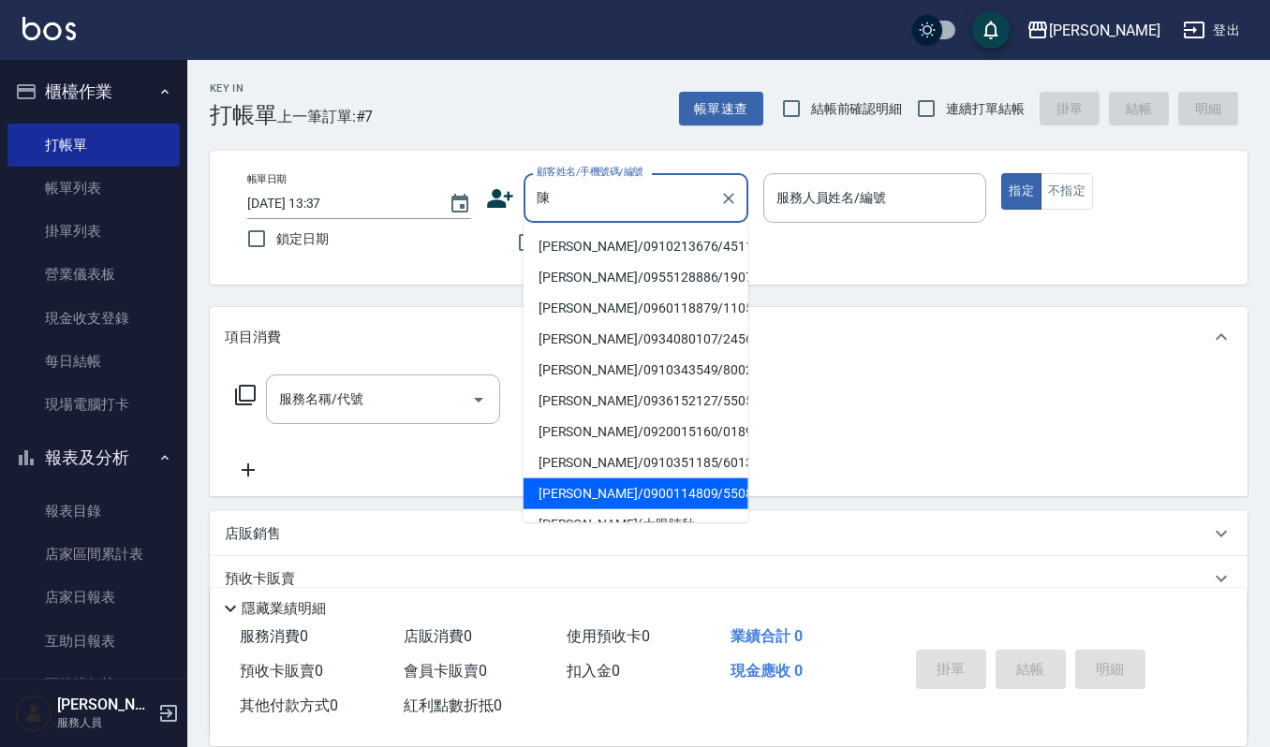
click at [628, 481] on li "[PERSON_NAME]/0900114809/550818" at bounding box center [636, 494] width 225 height 31
type input "[PERSON_NAME]/0900114809/550818"
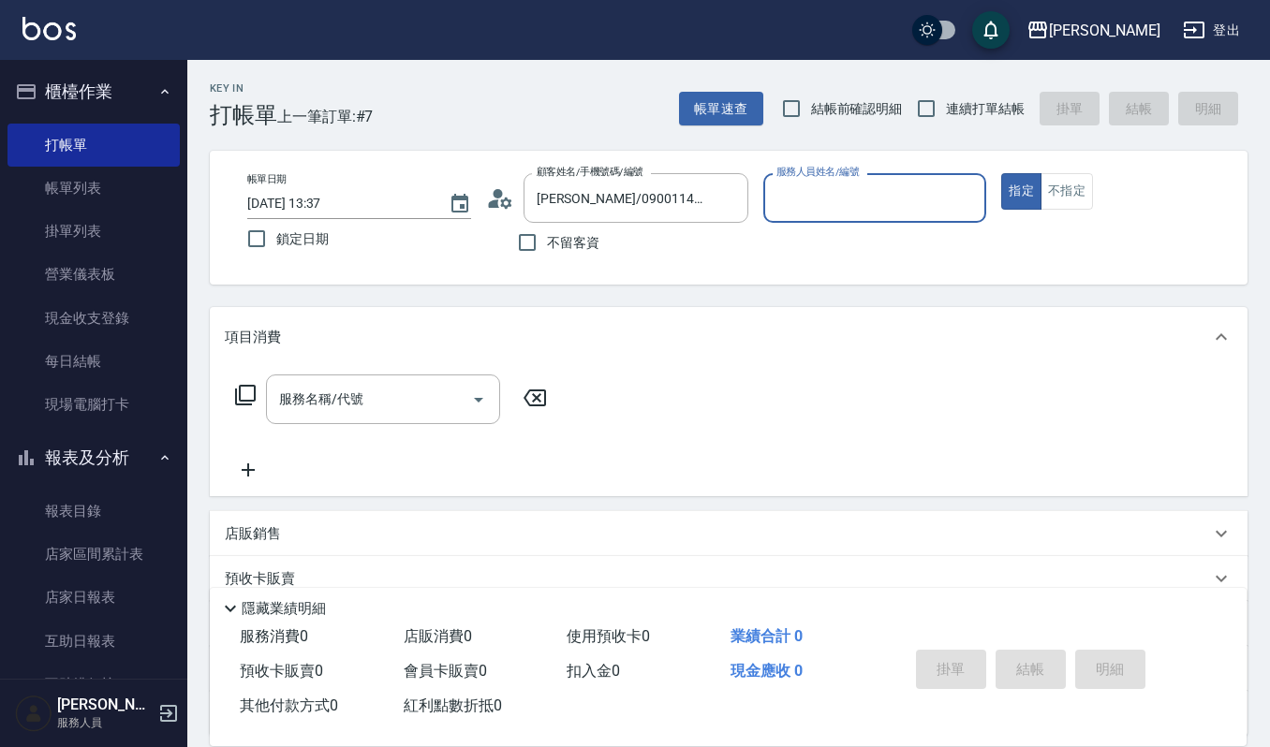
type input "Sammi-8"
click at [481, 402] on icon "Open" at bounding box center [478, 400] width 22 height 22
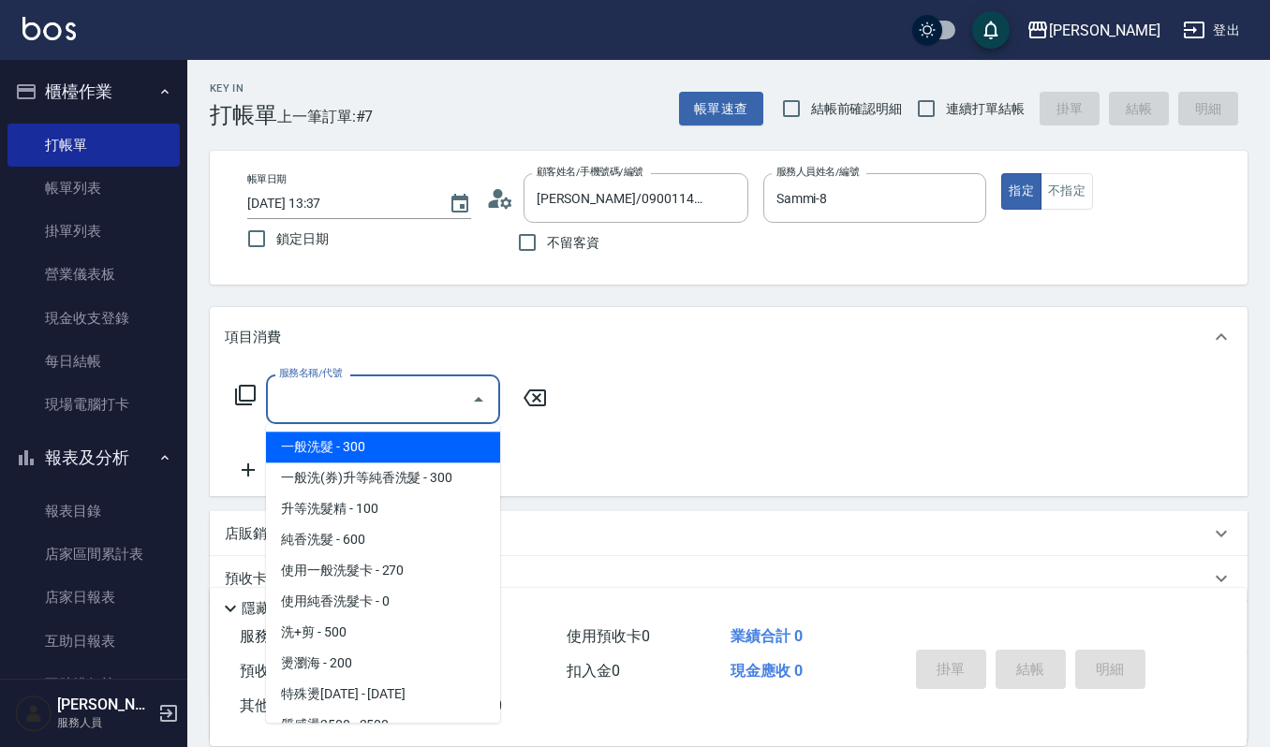
click at [297, 454] on span "一般洗髮 - 300" at bounding box center [383, 447] width 234 height 31
type input "一般洗髮(101)"
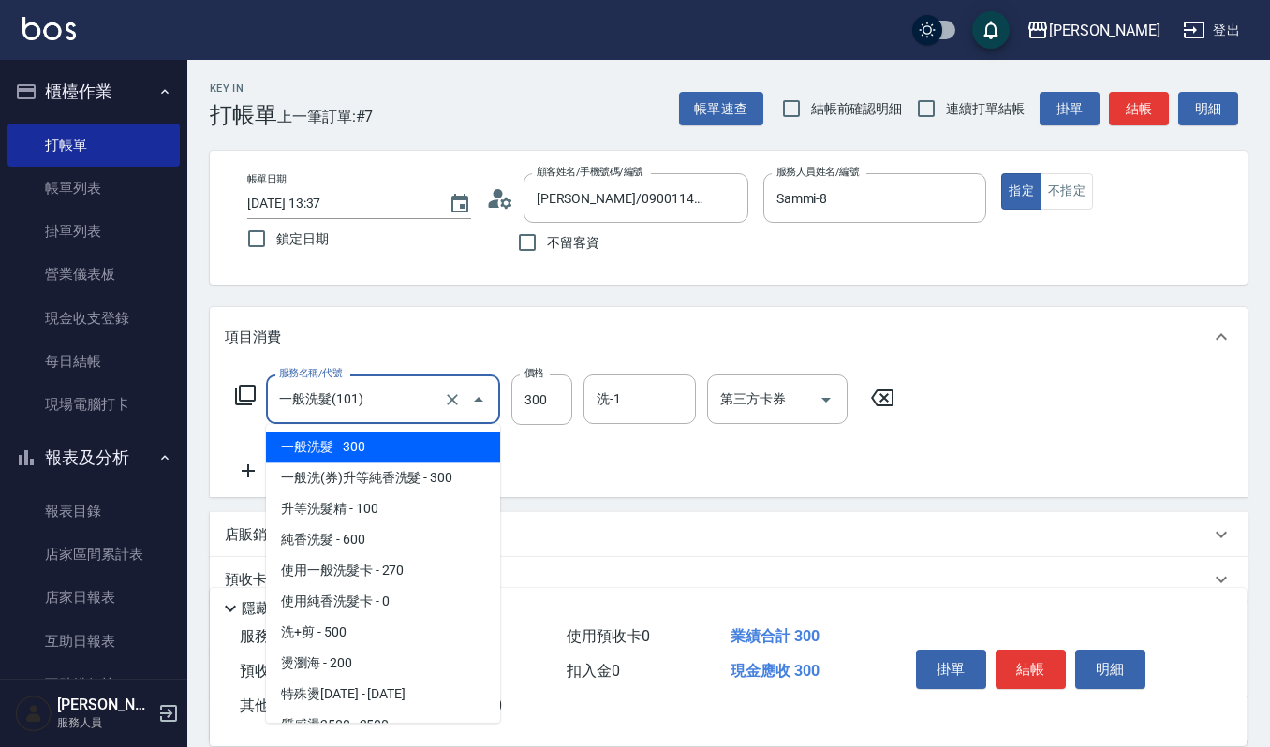
click at [406, 393] on input "一般洗髮(101)" at bounding box center [356, 399] width 165 height 33
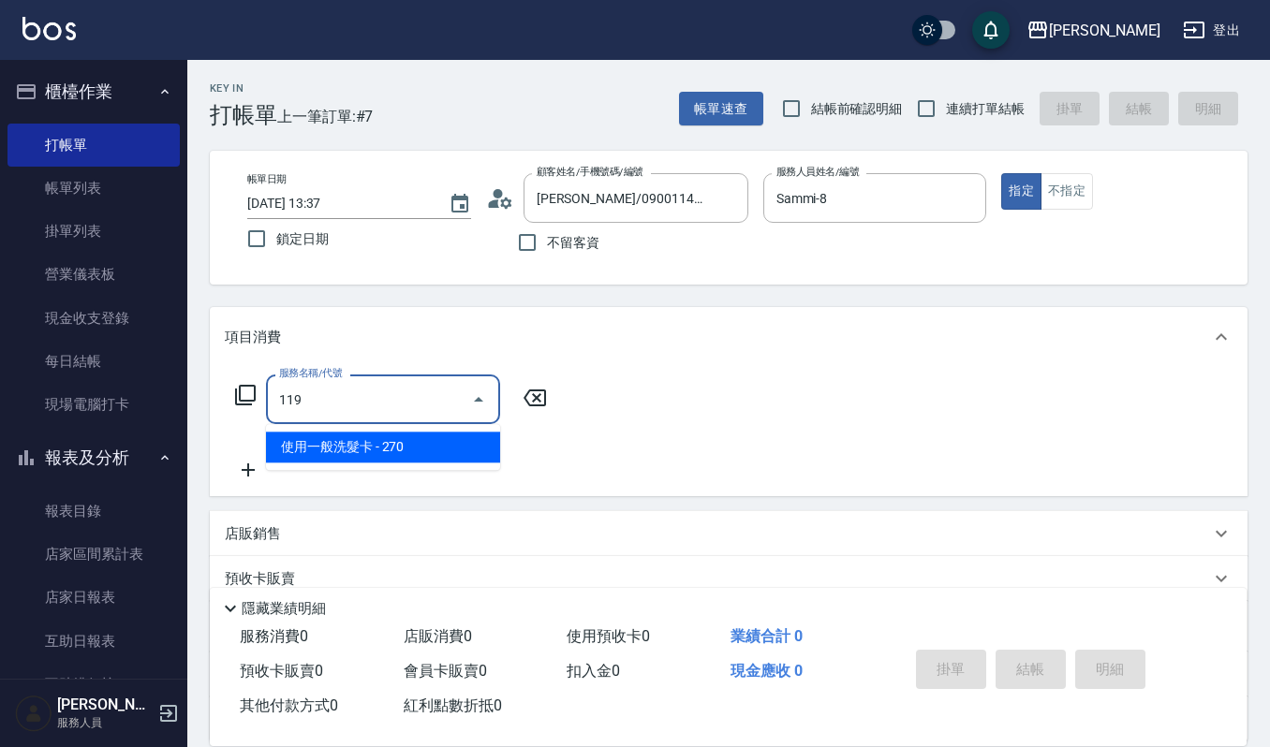
click at [380, 454] on span "使用一般洗髮卡 - 270" at bounding box center [383, 447] width 234 height 31
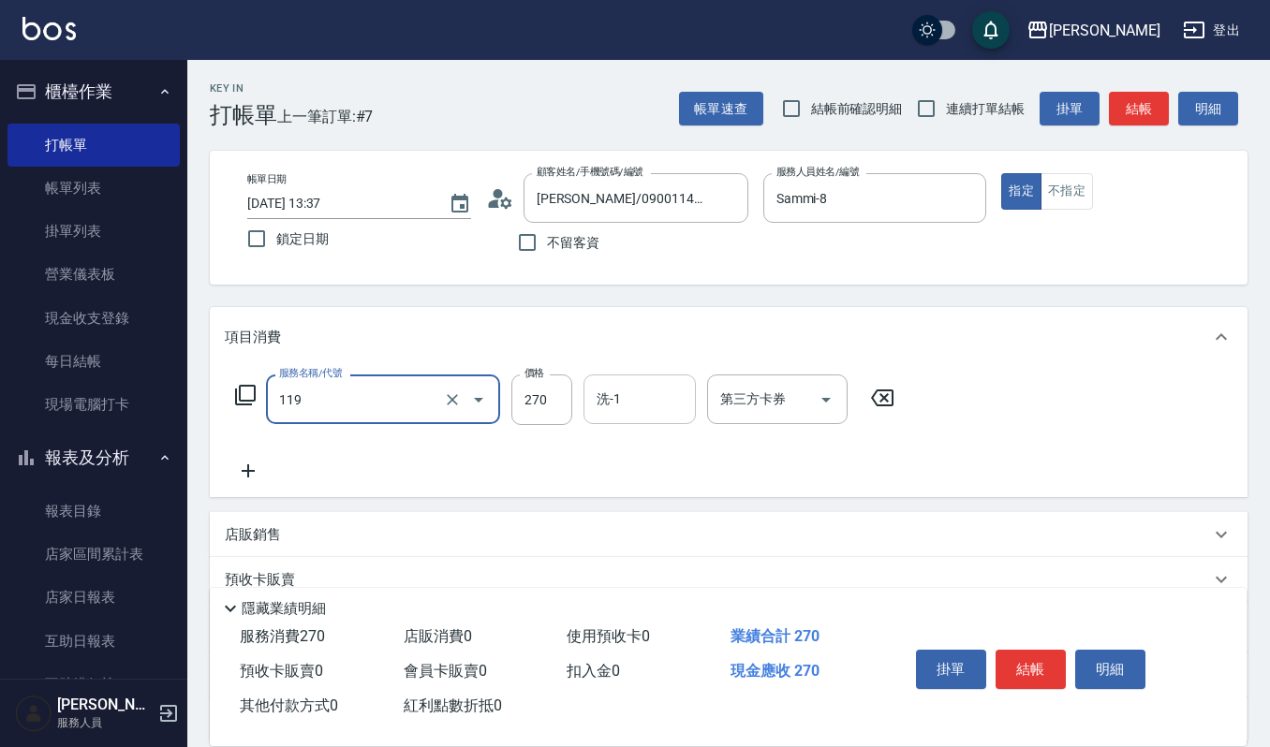
type input "使用一般洗髮卡(119)"
click at [618, 392] on input "洗-1" at bounding box center [640, 399] width 96 height 33
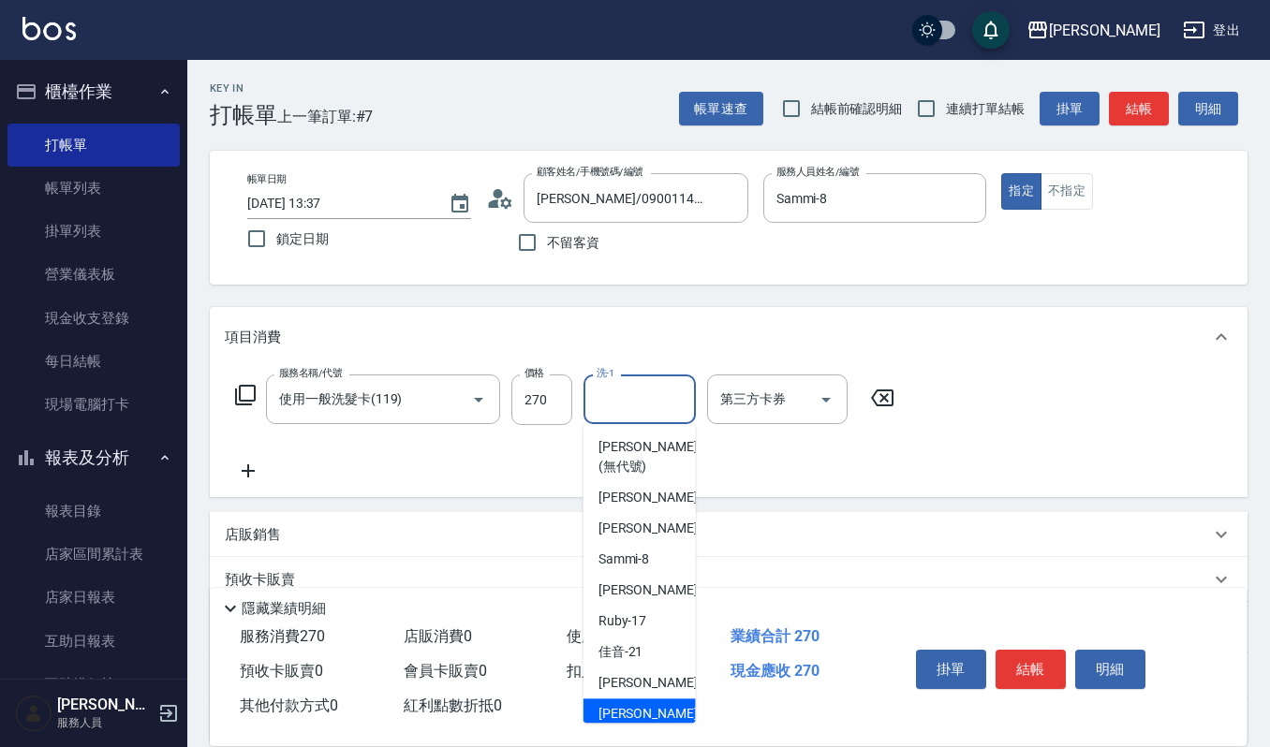
click at [630, 717] on span "[PERSON_NAME] -23" at bounding box center [658, 714] width 118 height 20
type input "[PERSON_NAME]-23"
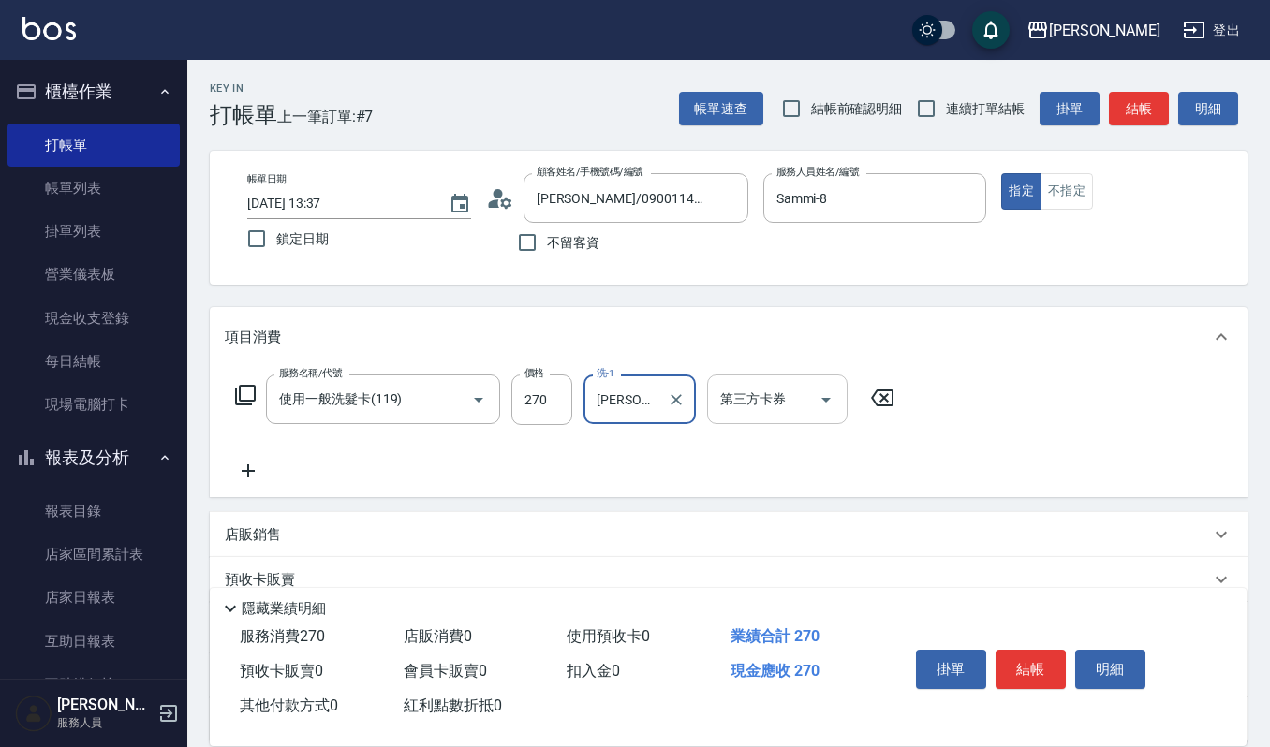
click at [830, 392] on icon "Open" at bounding box center [826, 400] width 22 height 22
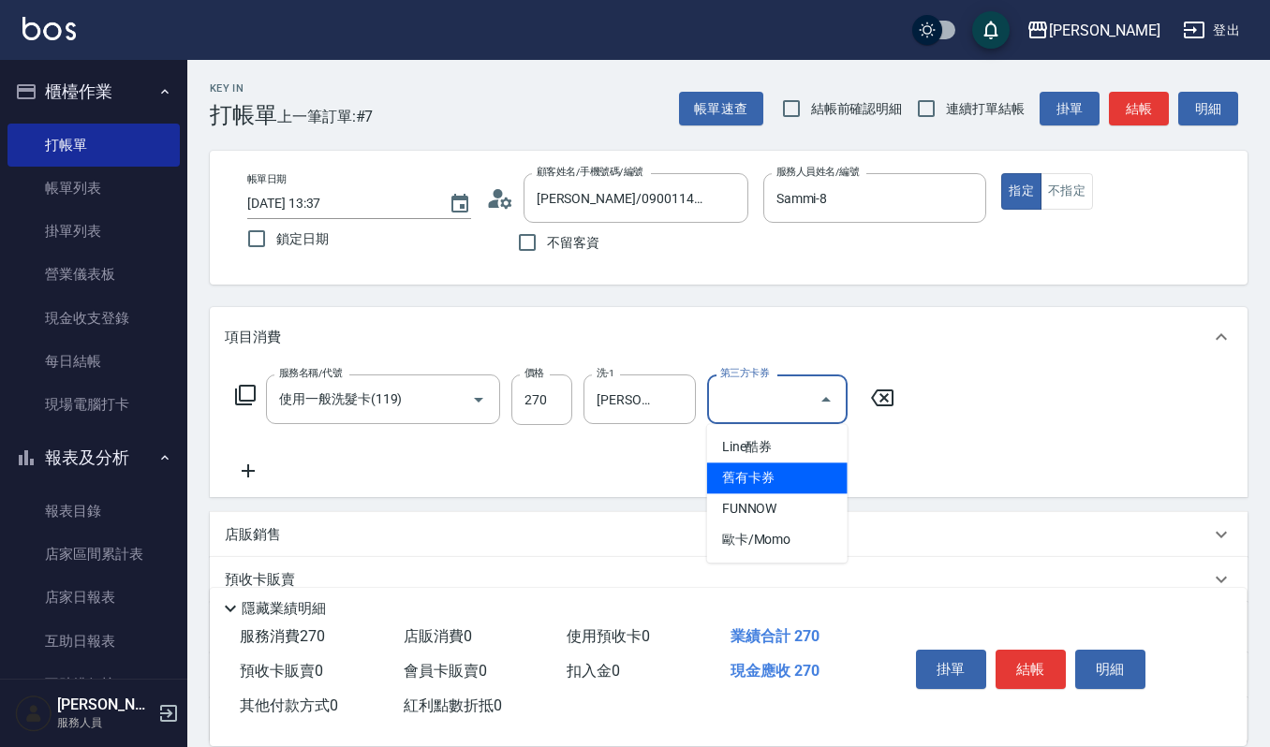
click at [757, 472] on span "舊有卡券" at bounding box center [777, 478] width 140 height 31
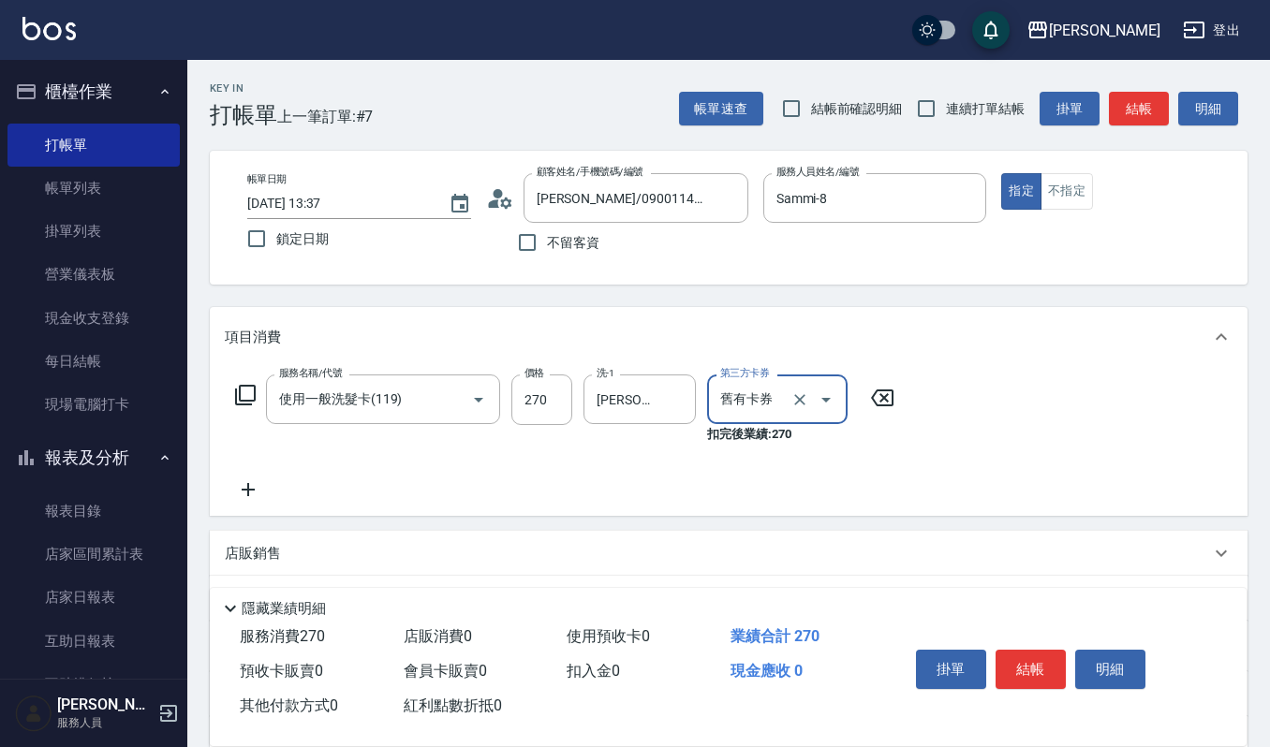
type input "舊有卡券"
click at [247, 487] on icon at bounding box center [248, 489] width 13 height 13
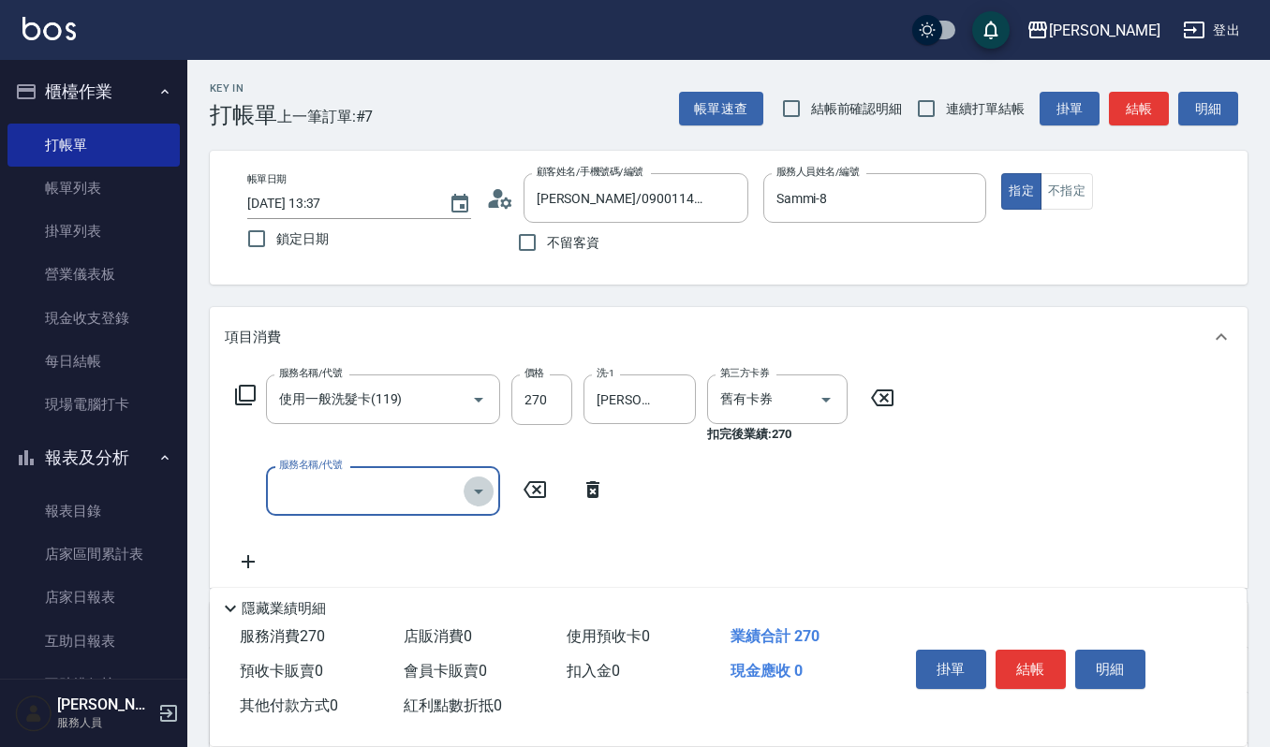
click at [478, 491] on icon "Open" at bounding box center [478, 492] width 9 height 5
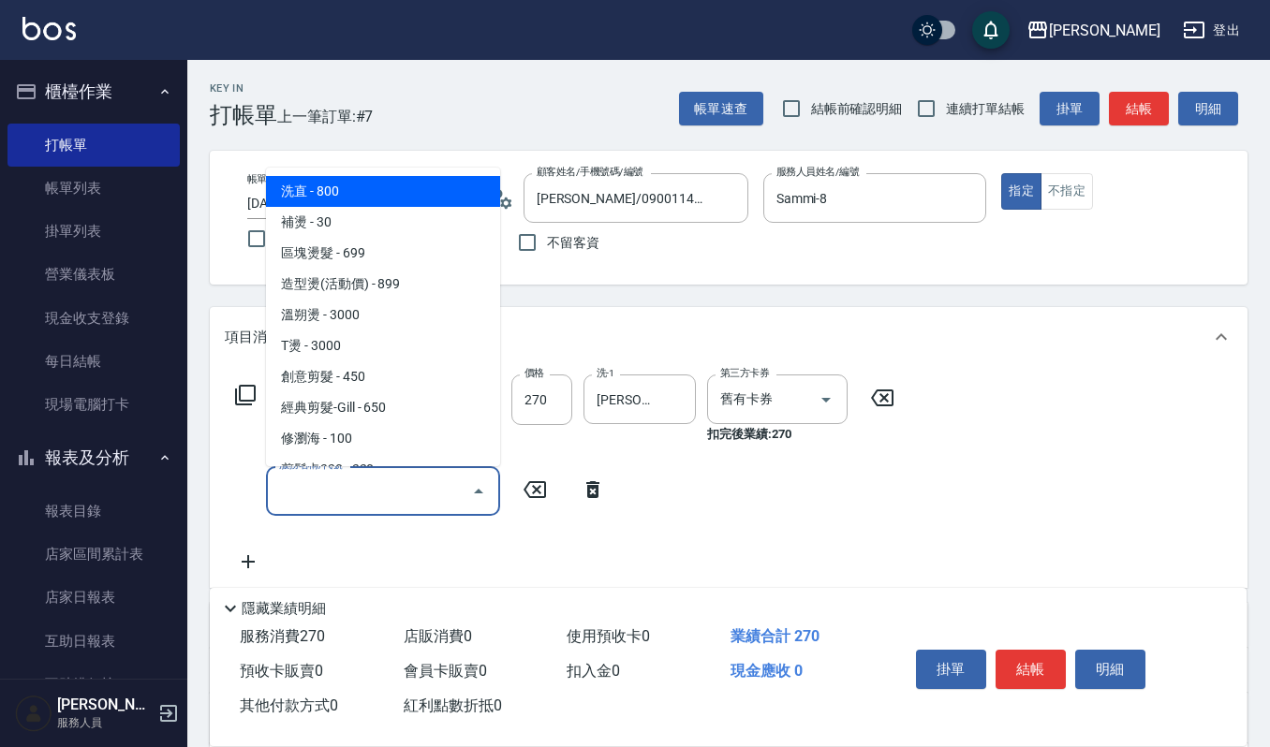
scroll to position [499, 0]
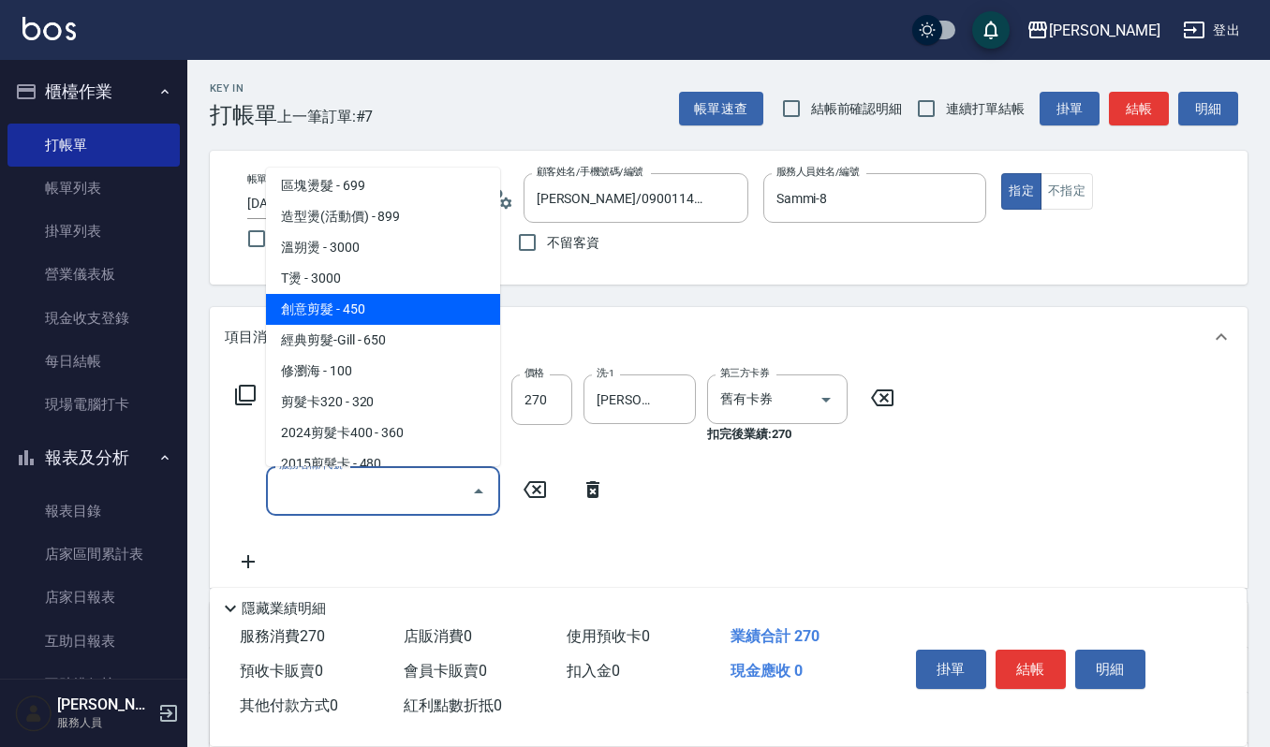
click at [361, 304] on span "創意剪髮 - 450" at bounding box center [383, 309] width 234 height 31
type input "創意剪髮(301)"
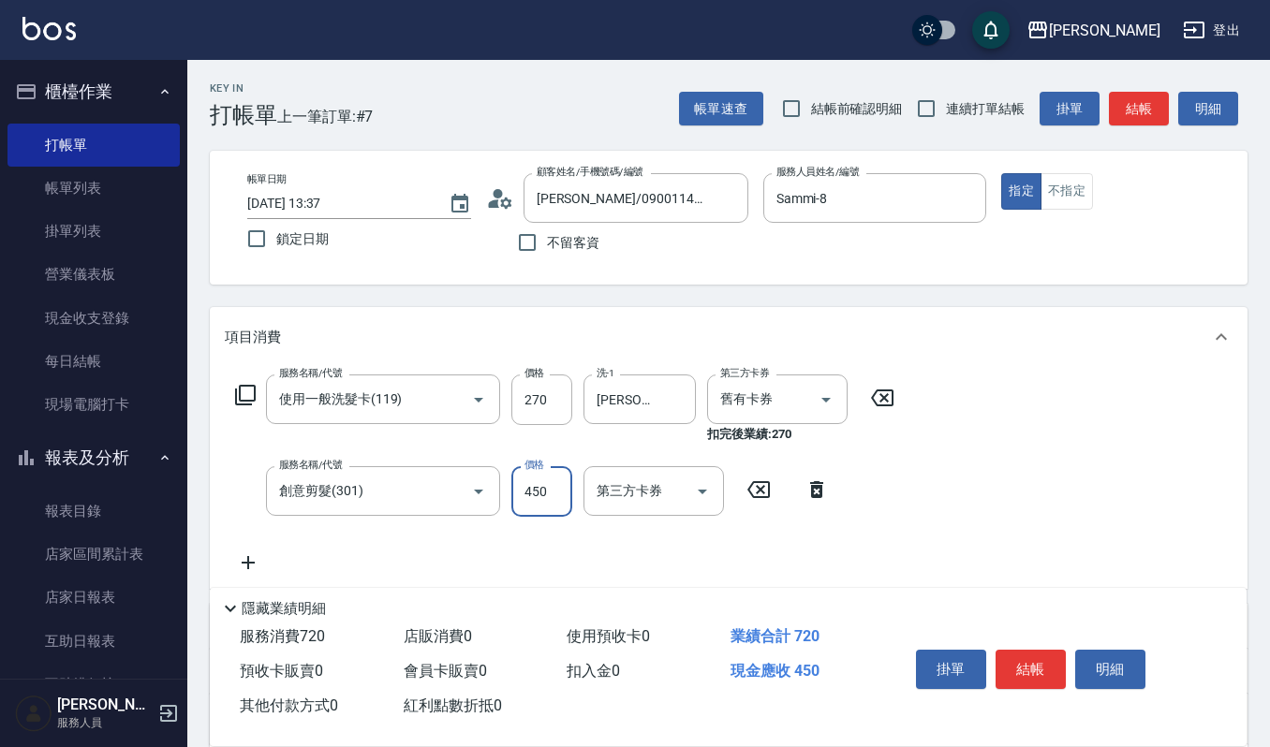
click at [549, 485] on input "450" at bounding box center [541, 491] width 61 height 51
type input "405"
click at [255, 560] on icon at bounding box center [248, 563] width 47 height 22
click at [485, 566] on icon "Open" at bounding box center [478, 565] width 22 height 22
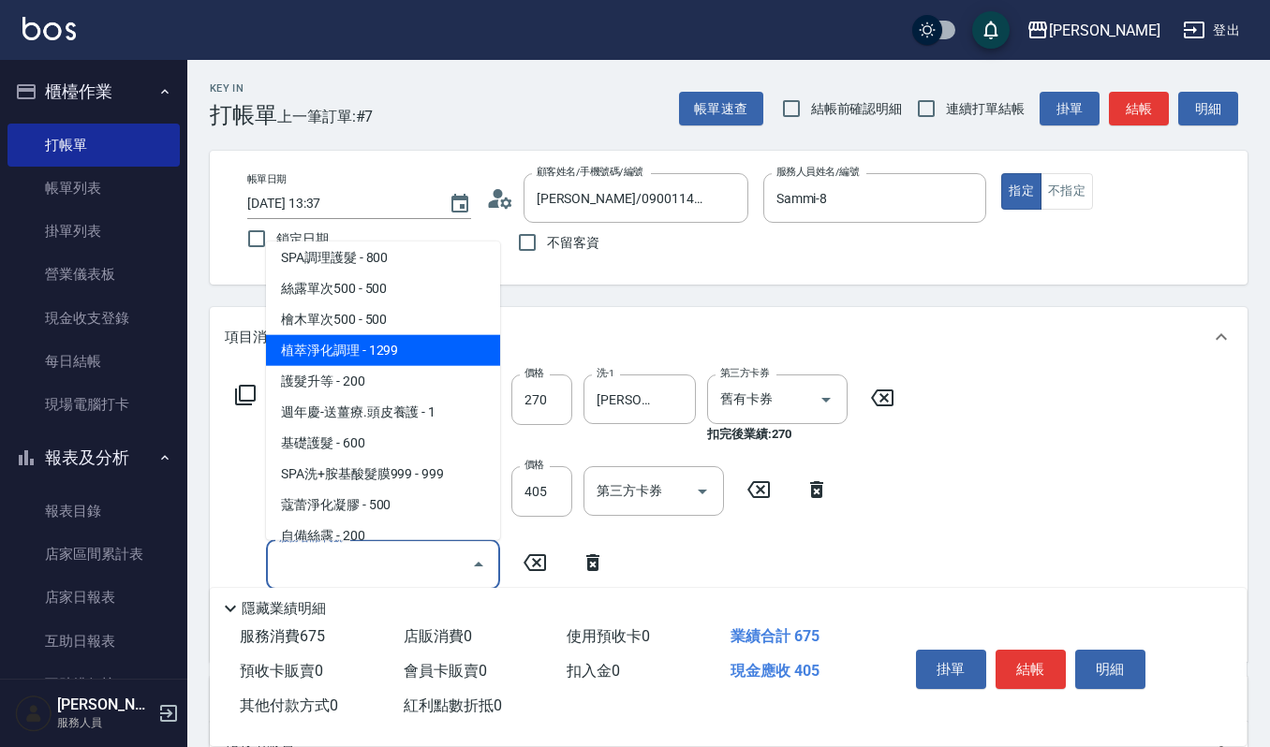
scroll to position [1373, 0]
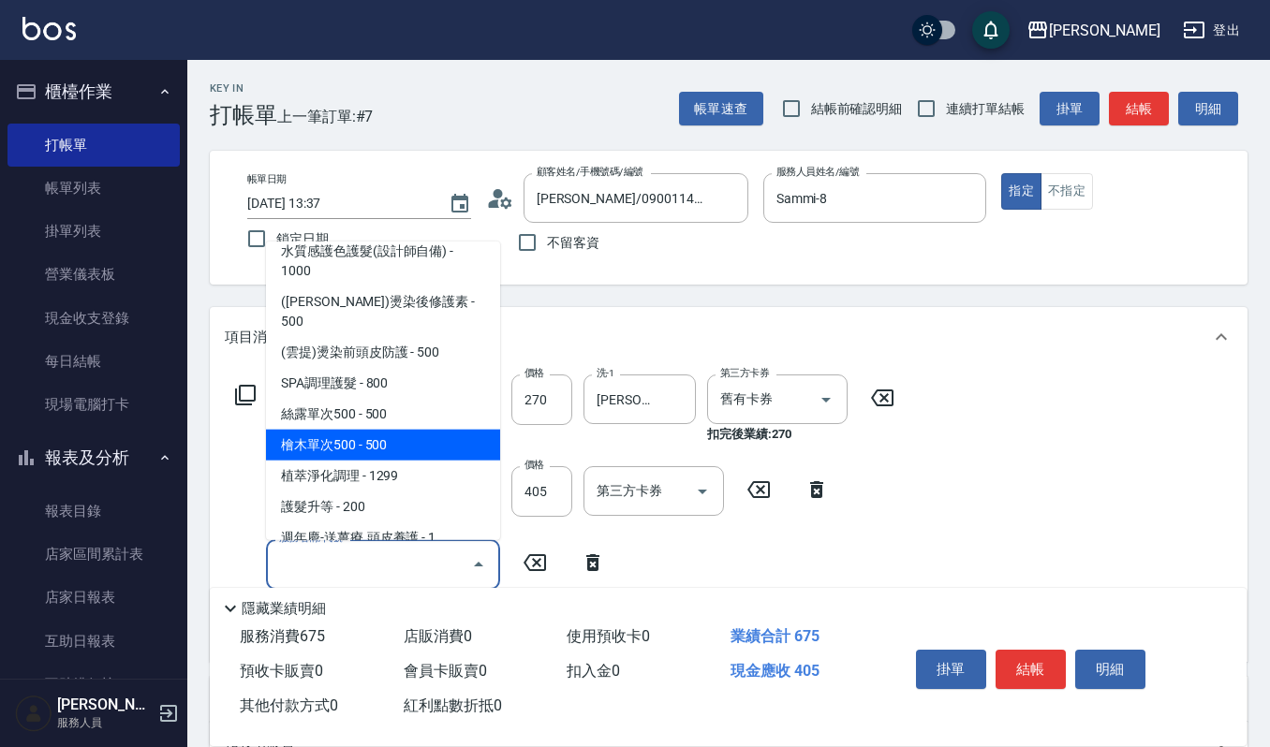
click at [421, 429] on span "檜木單次500 - 500" at bounding box center [383, 444] width 234 height 31
type input "檜木單次500(522)"
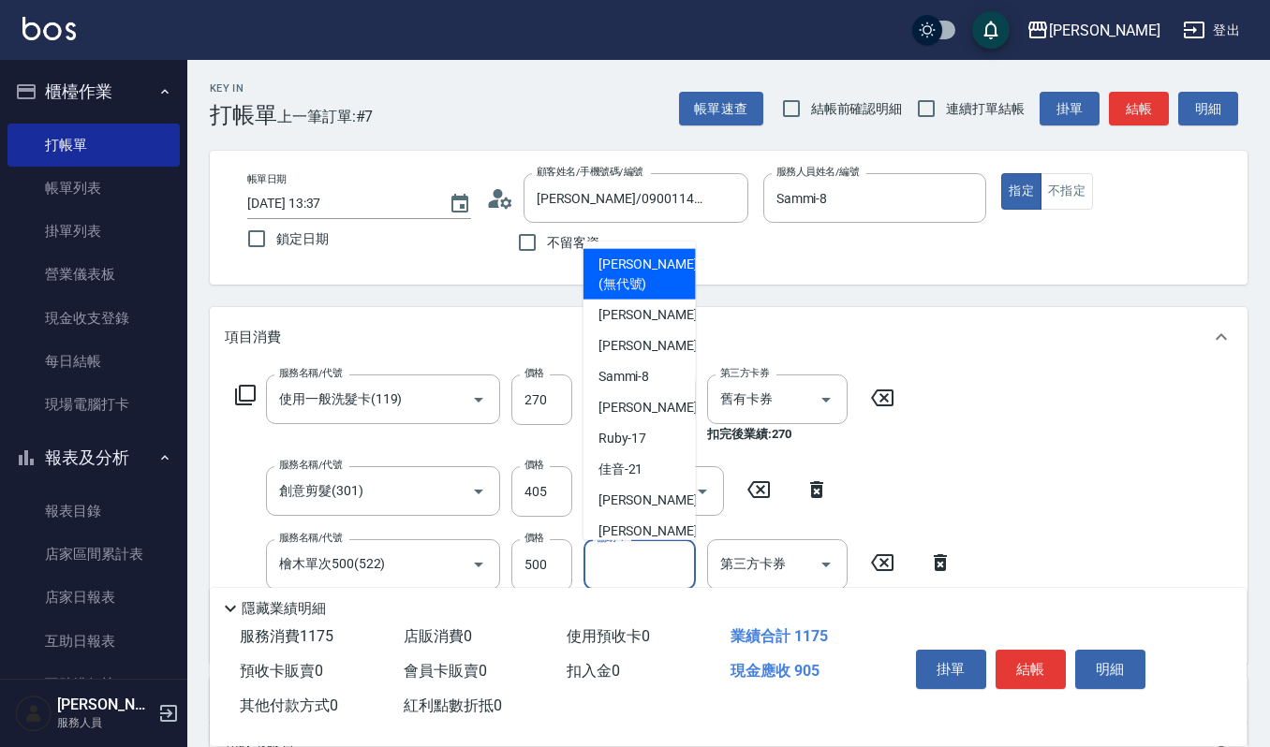
click at [607, 559] on input "協助-1" at bounding box center [640, 564] width 96 height 33
click at [634, 521] on span "[PERSON_NAME] -23" at bounding box center [658, 531] width 118 height 20
type input "[PERSON_NAME]-23"
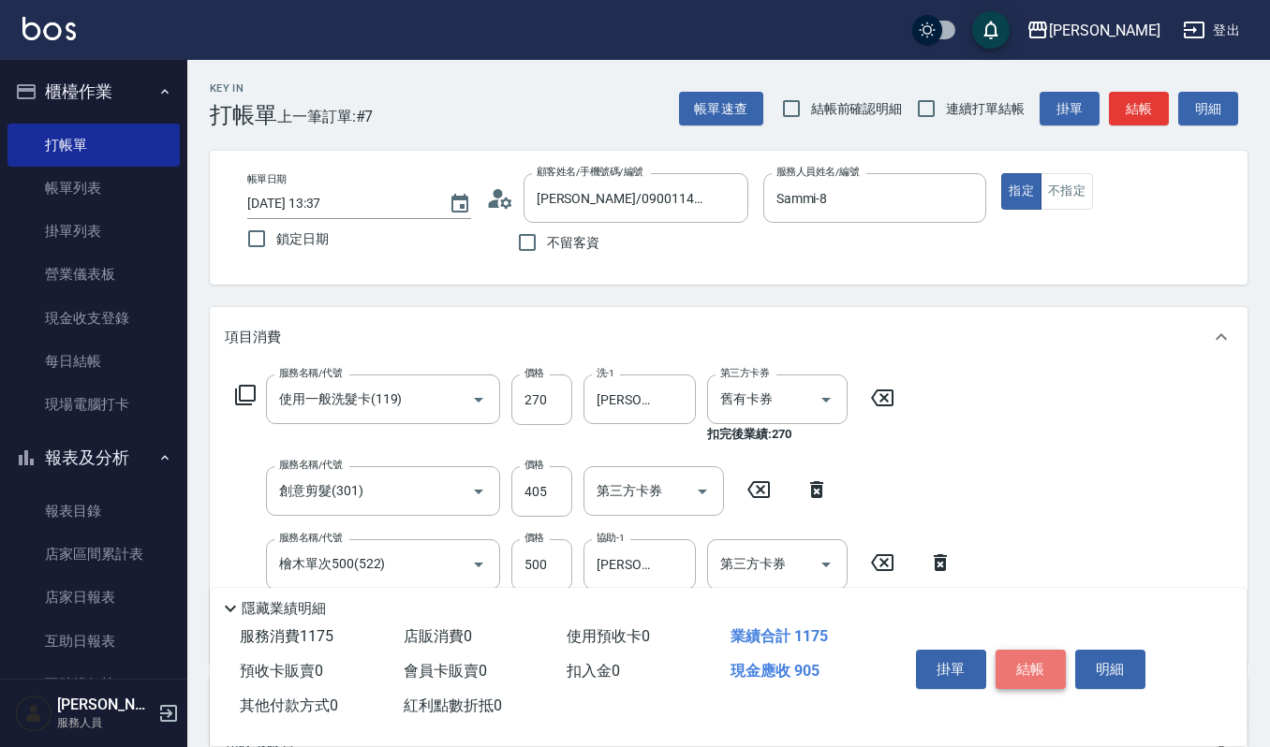
click at [1024, 664] on button "結帳" at bounding box center [1031, 669] width 70 height 39
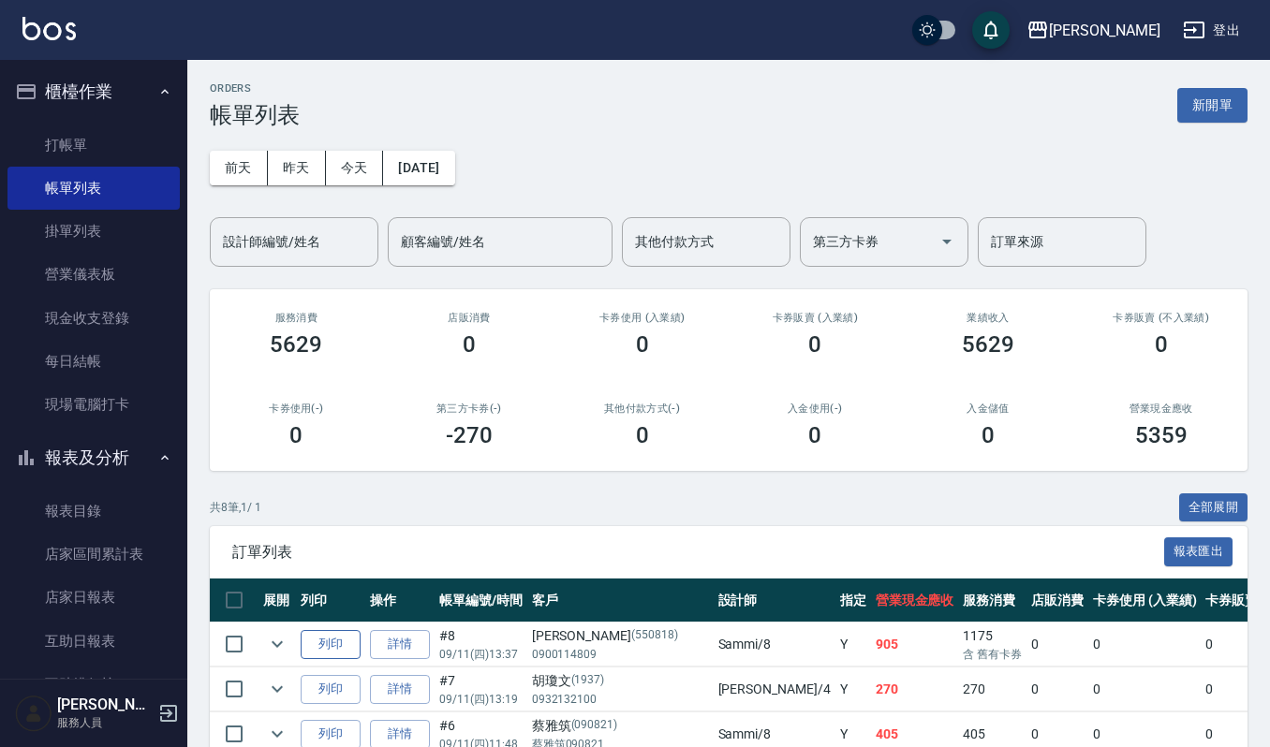
click at [331, 634] on button "列印" at bounding box center [331, 644] width 60 height 29
click at [121, 140] on link "打帳單" at bounding box center [93, 145] width 172 height 43
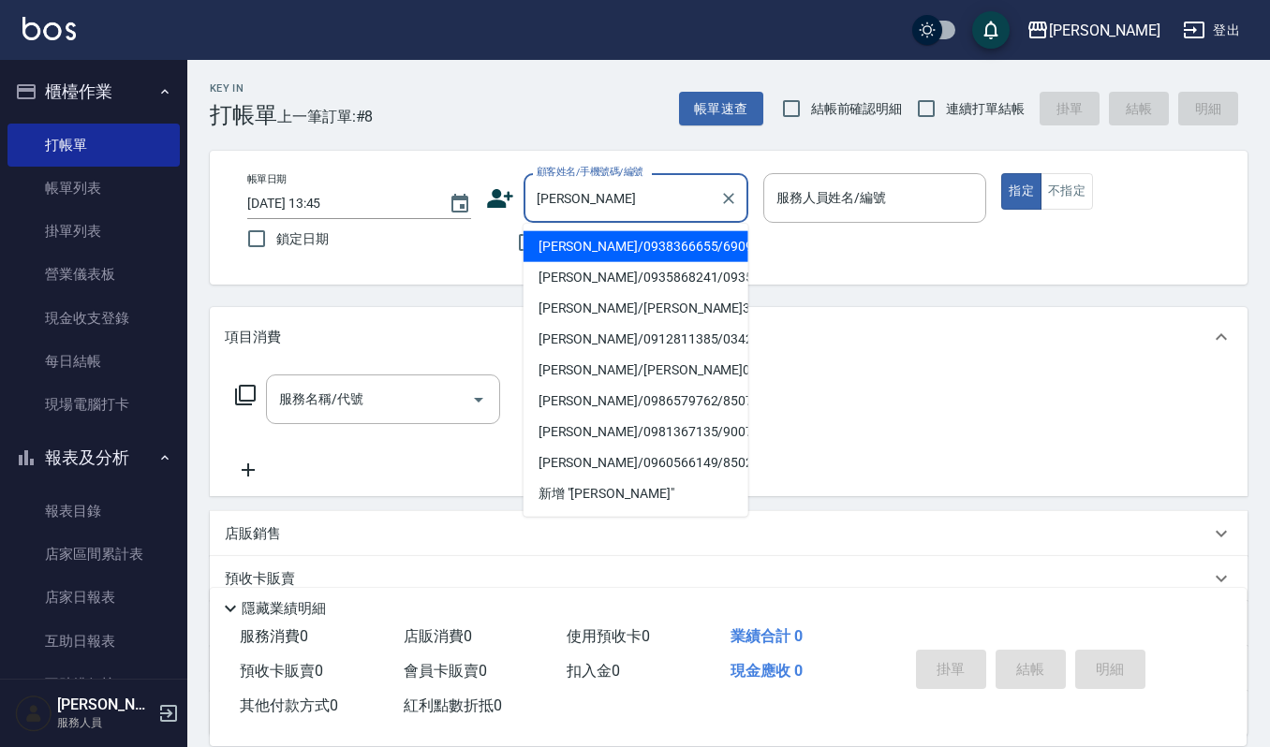
type input "[PERSON_NAME]/0938366655/690914"
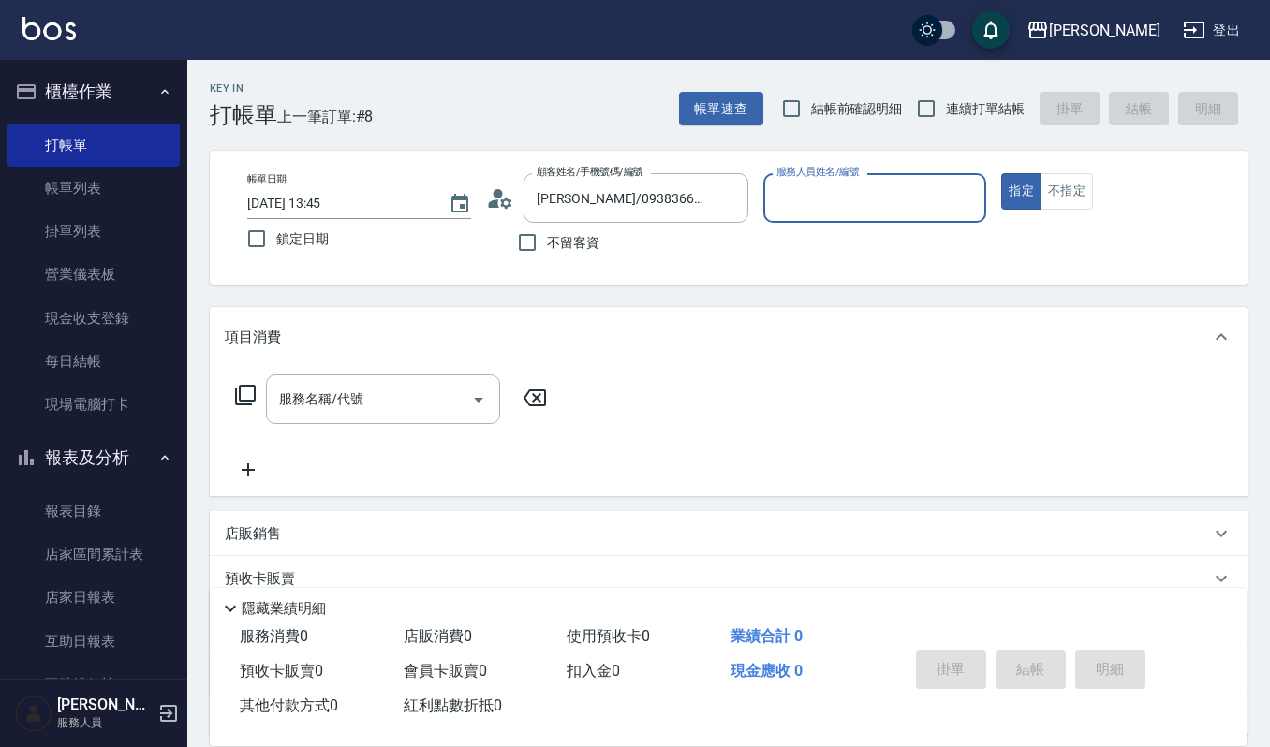
type input "吉兒-4"
click at [1001, 173] on button "指定" at bounding box center [1021, 191] width 40 height 37
type button "true"
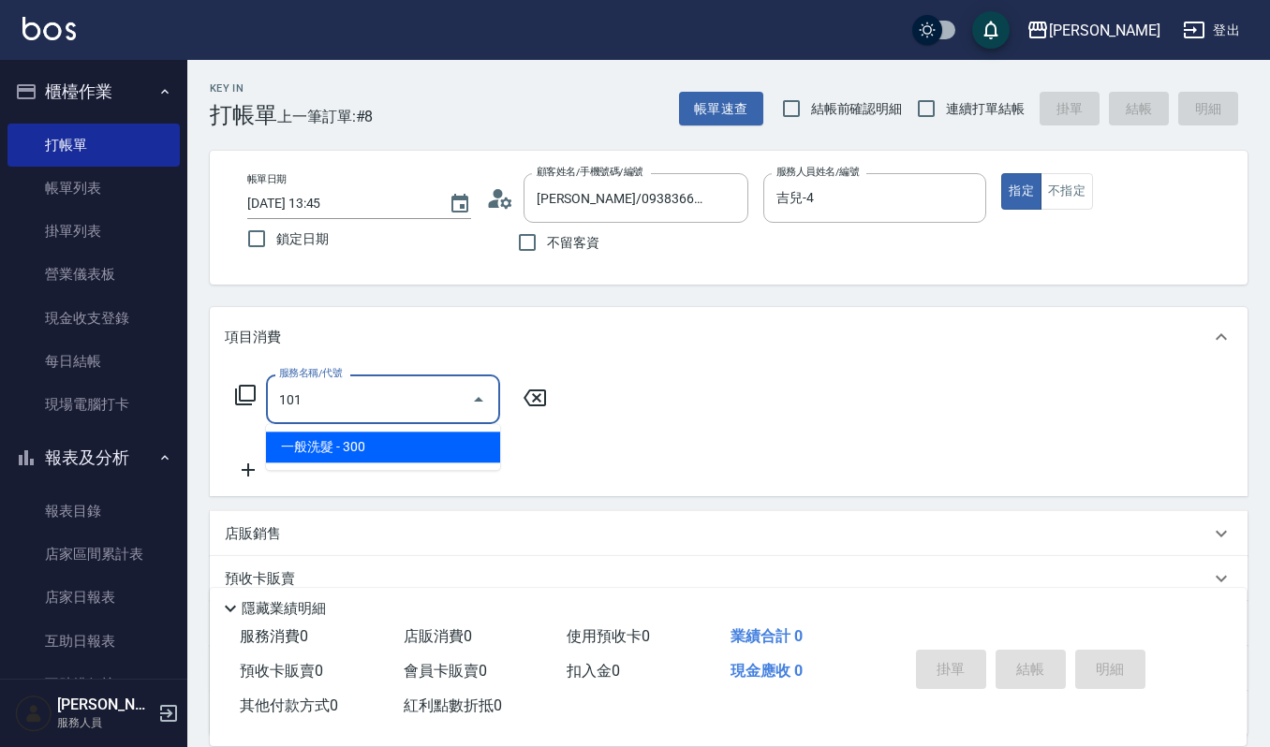
type input "一般洗髮(101)"
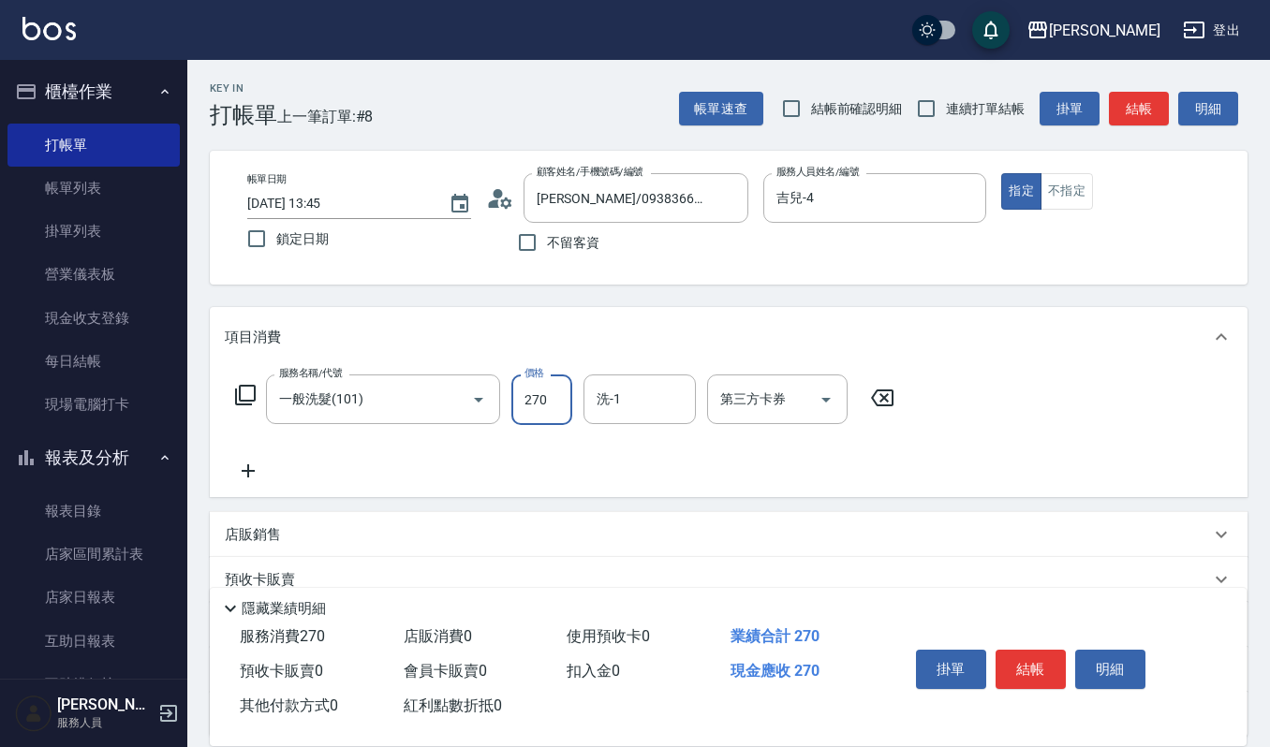
type input "270"
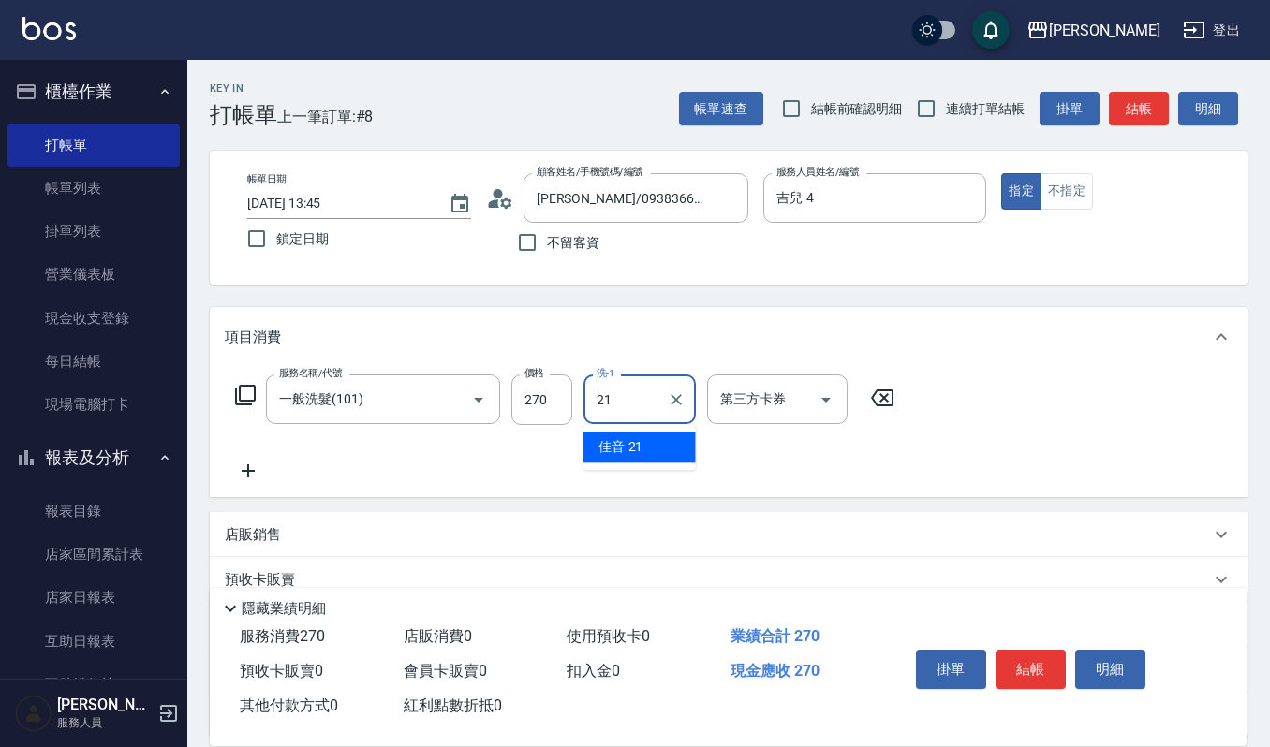
type input "佳音-21"
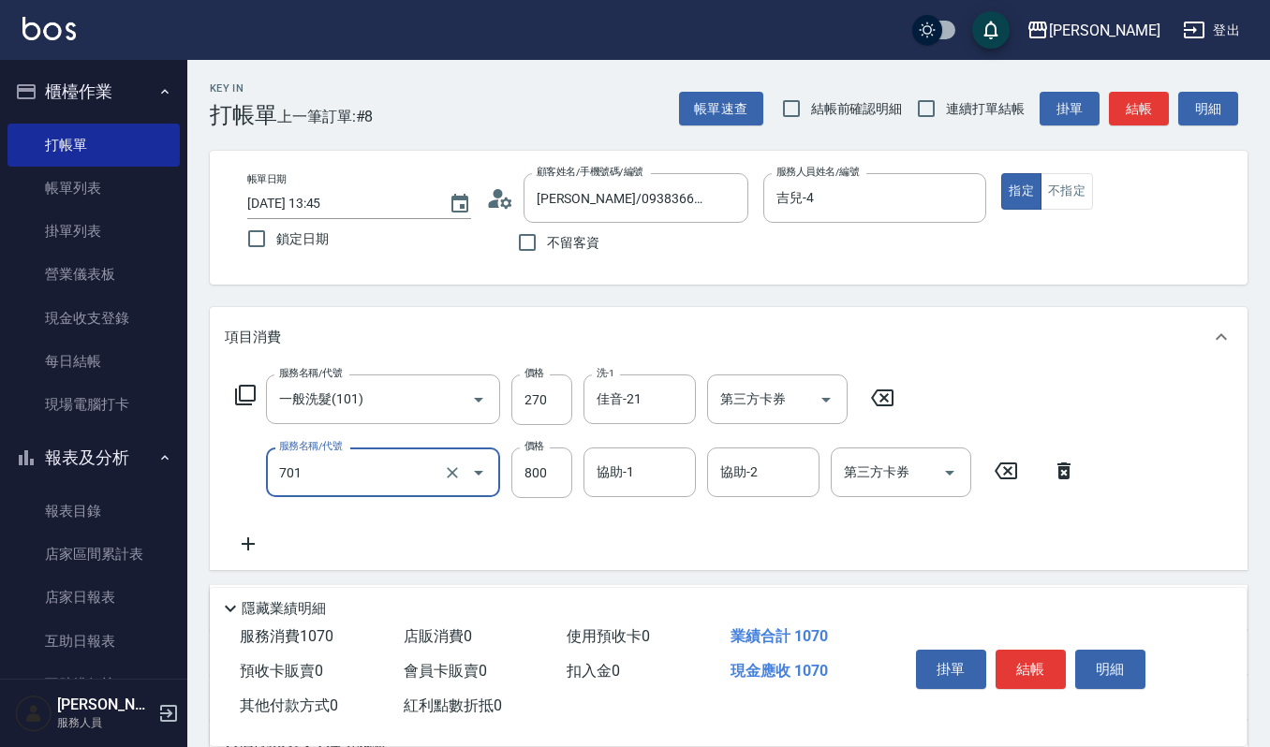
type input "CMC加購護(701)"
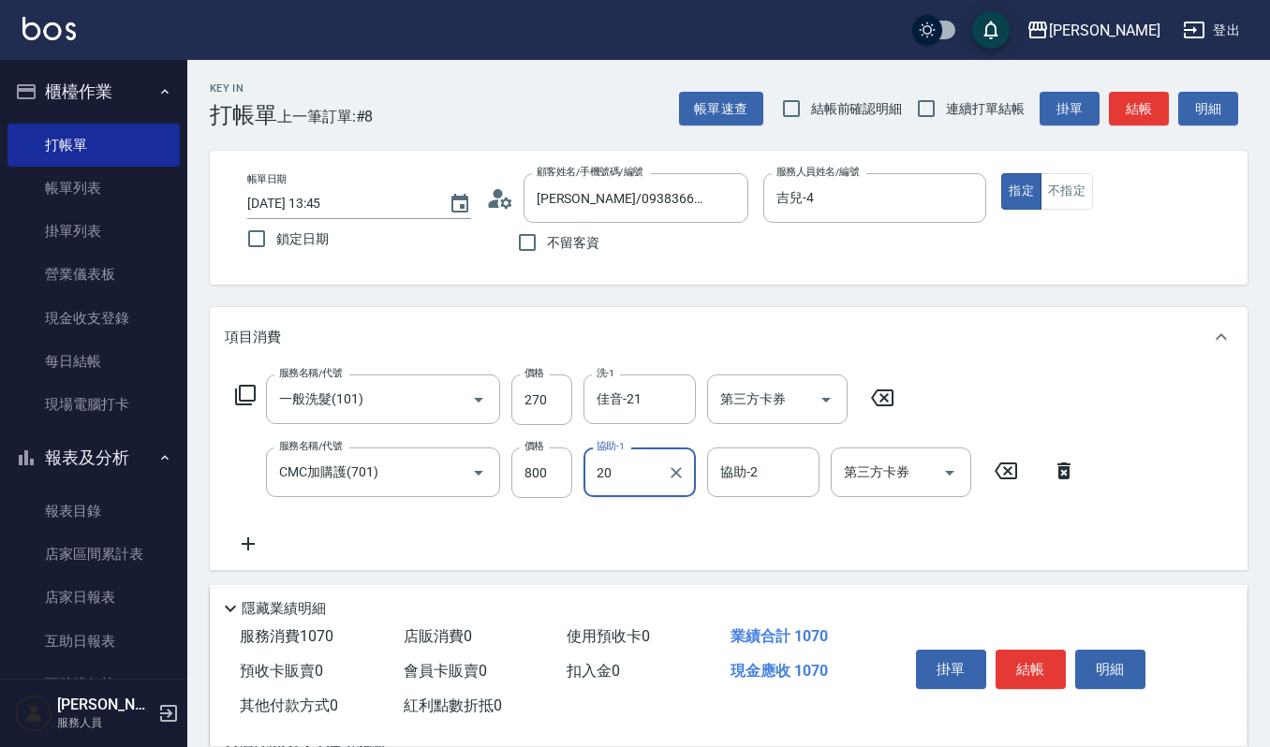
type input "20"
click at [641, 480] on input "協助-1" at bounding box center [640, 472] width 96 height 33
type input "佳音-21"
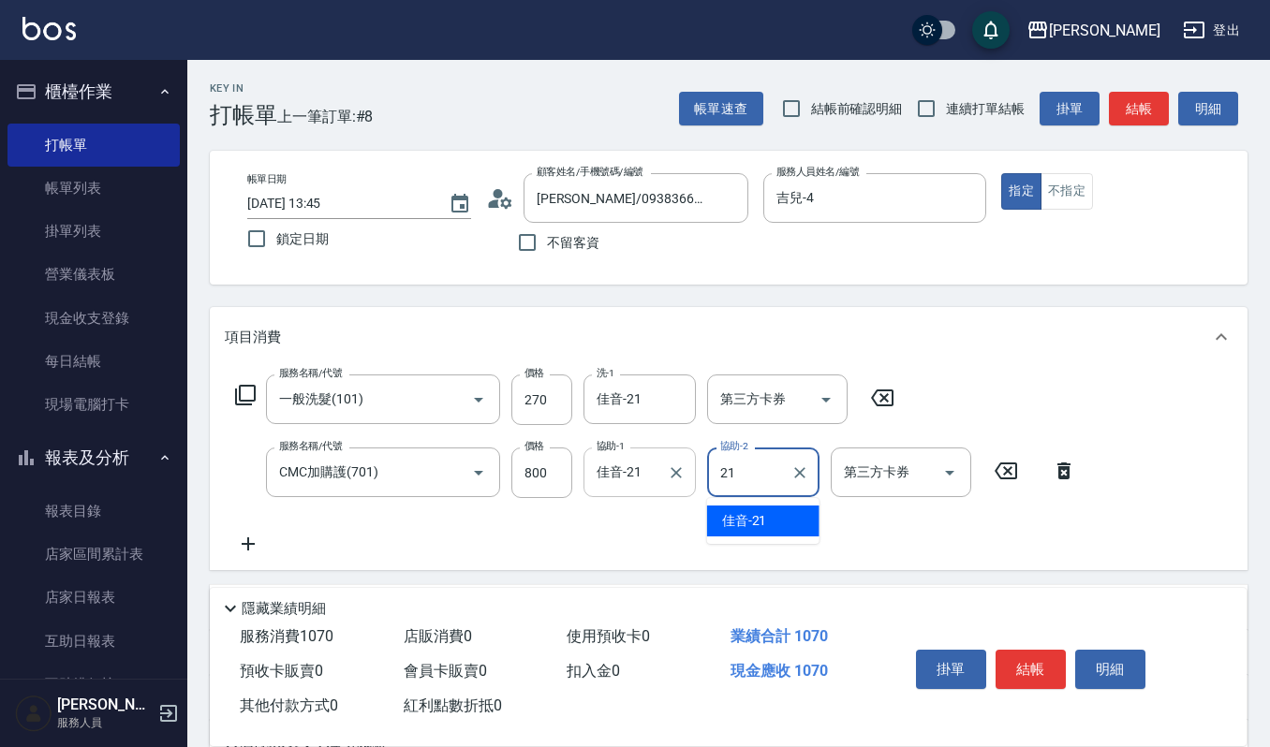
type input "佳音-21"
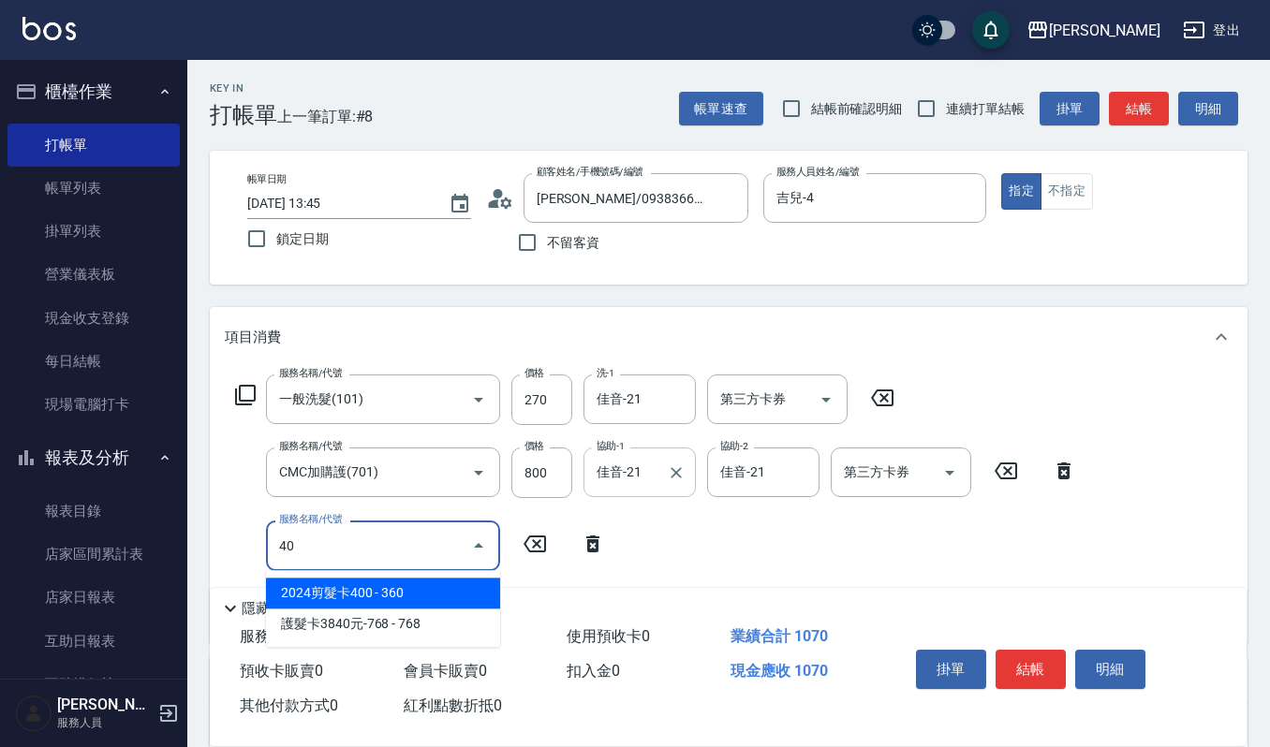
type input "4"
type input "區"
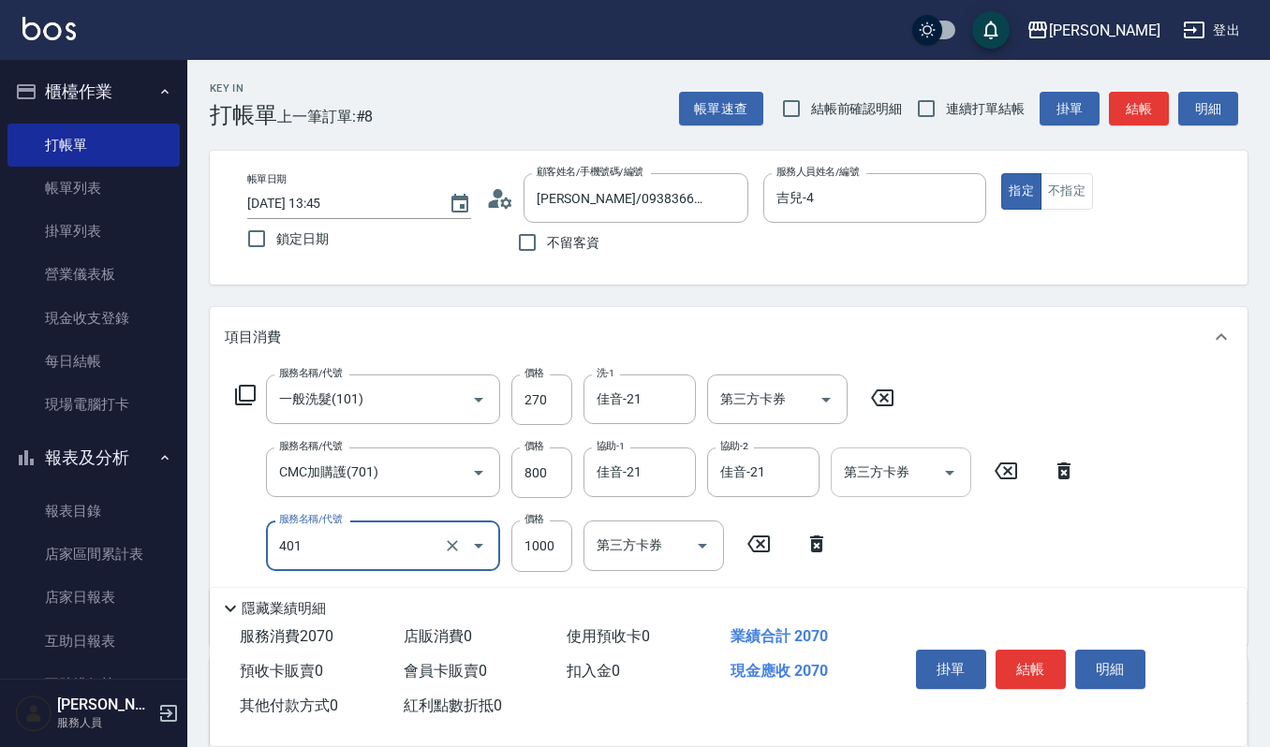
type input "造型染(401)"
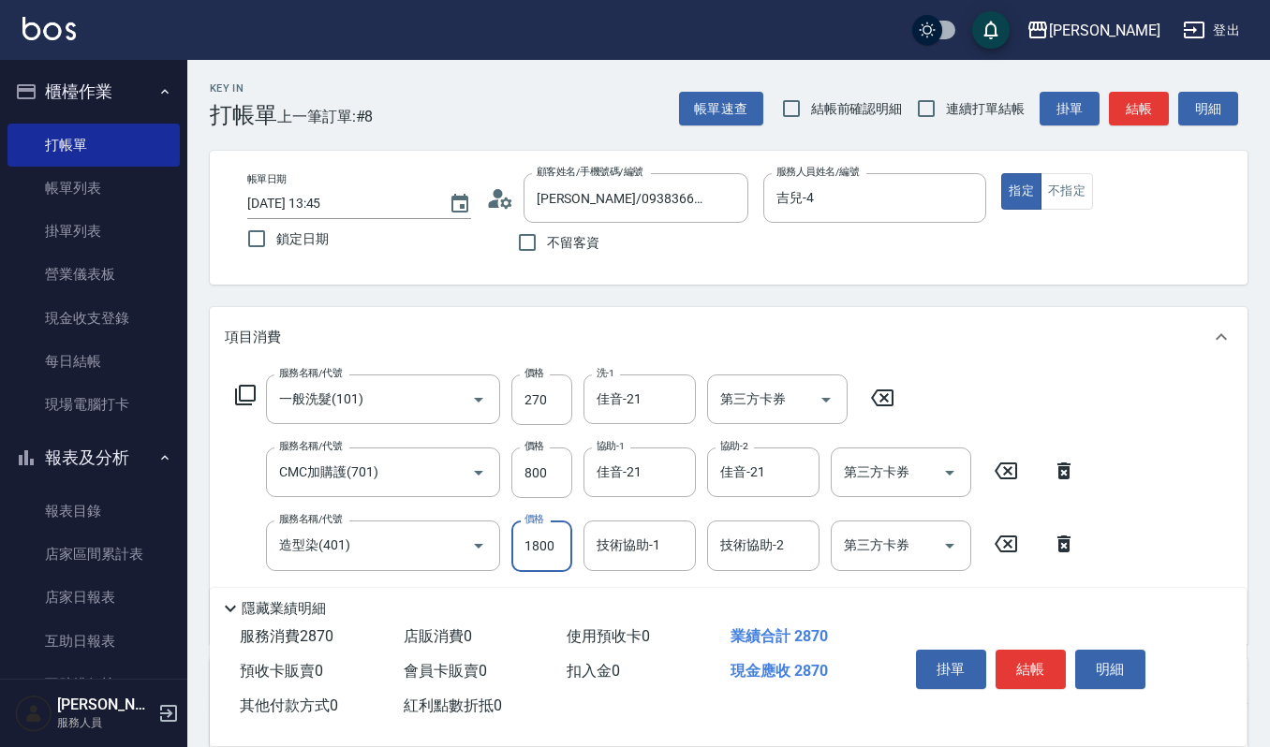
type input "1800"
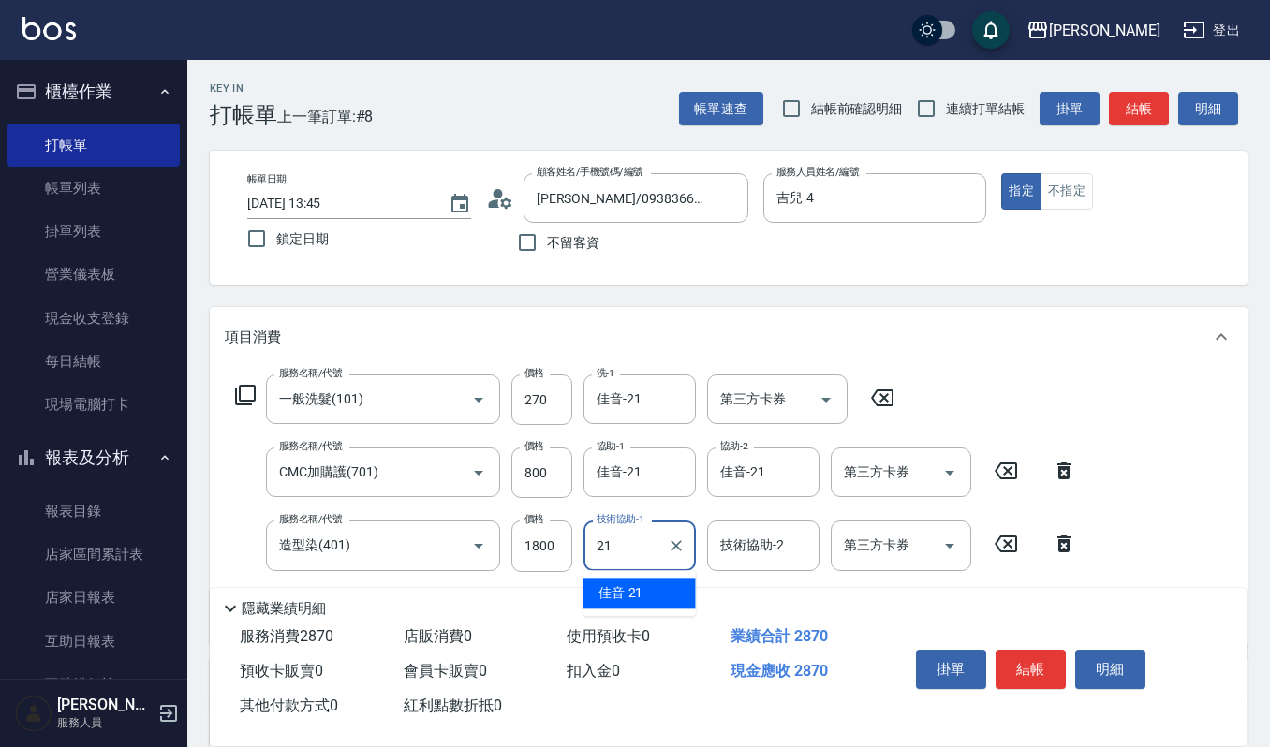
type input "佳音-21"
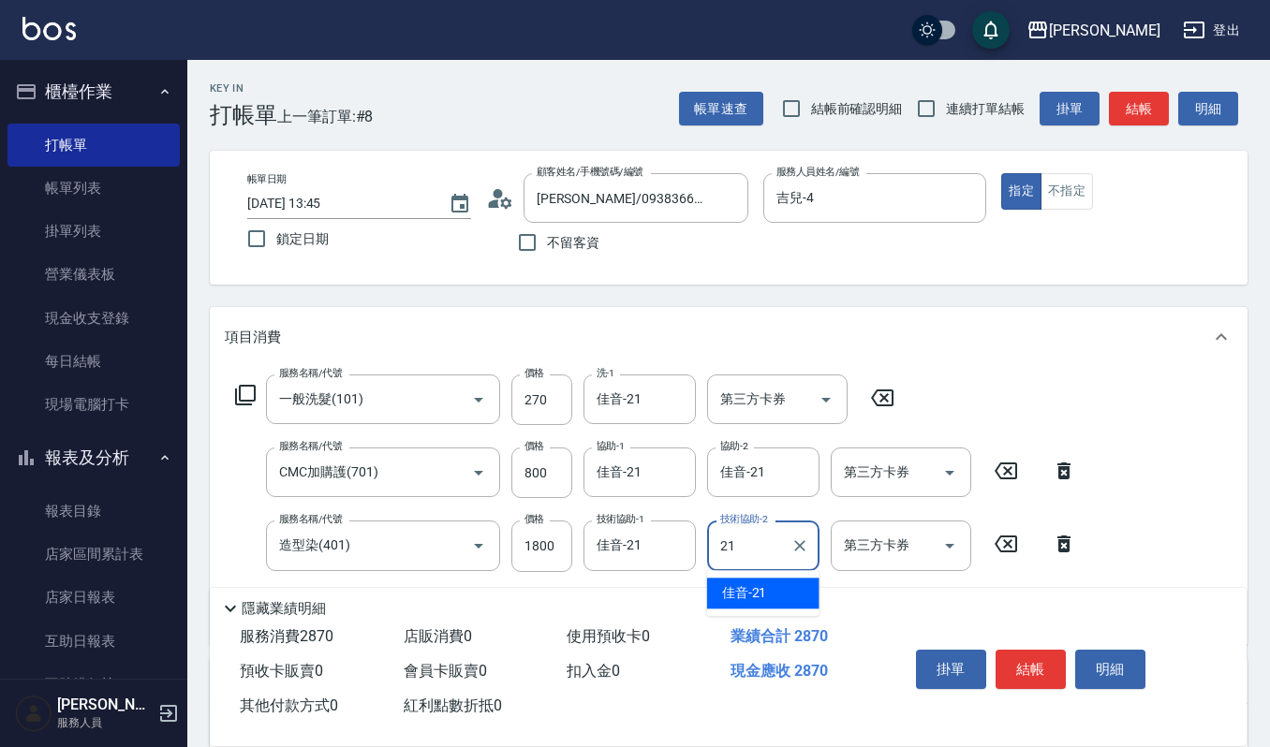
type input "佳音-21"
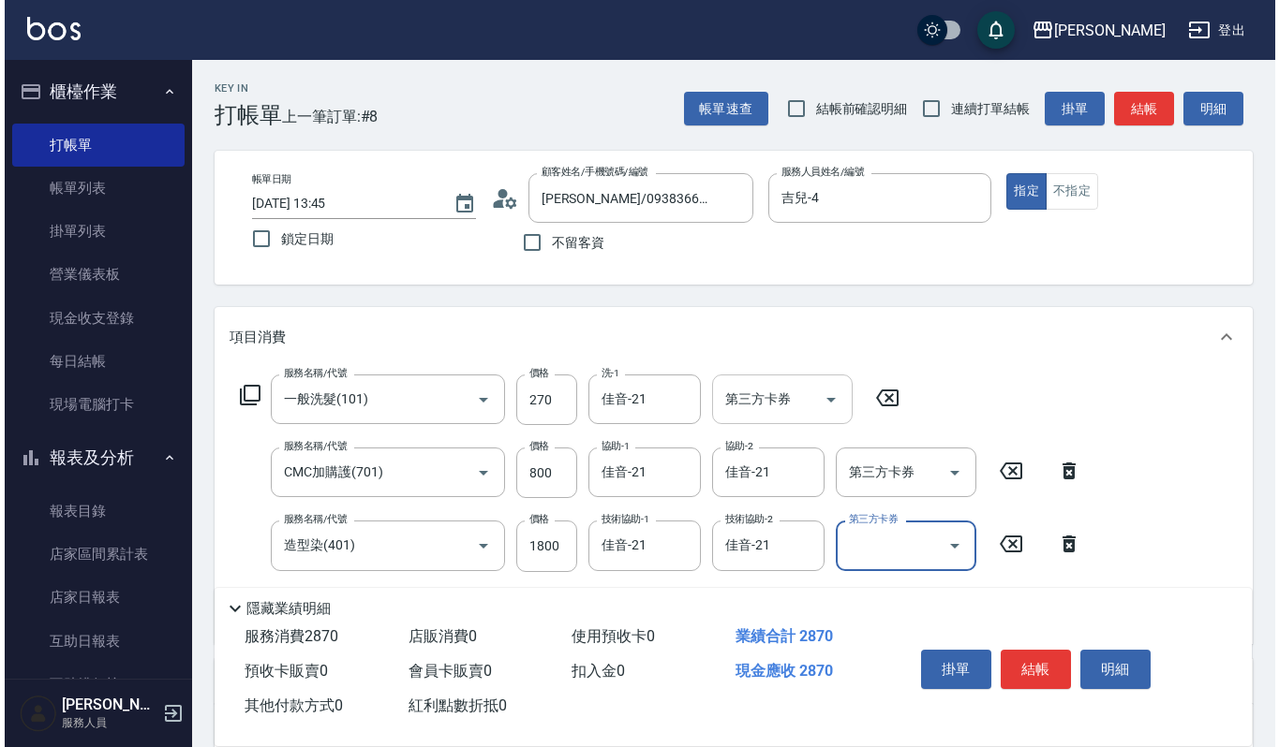
scroll to position [125, 0]
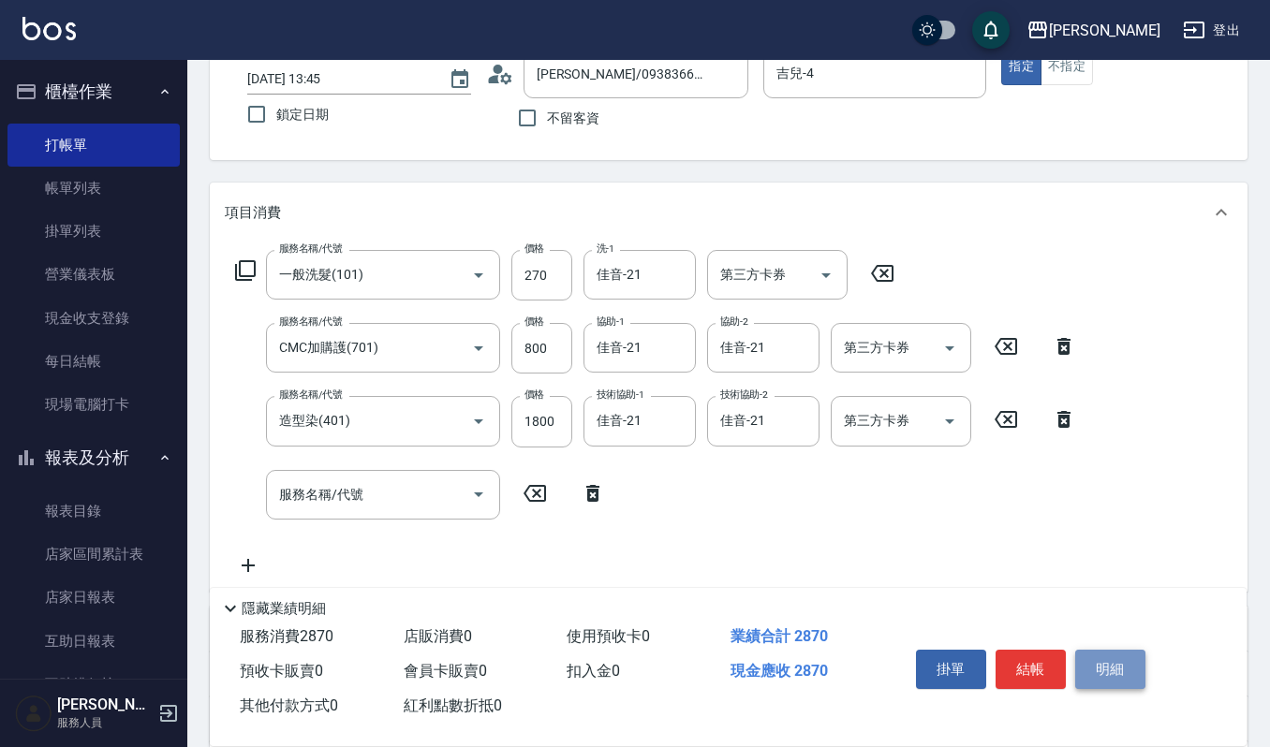
click at [1100, 675] on button "明細" at bounding box center [1110, 669] width 70 height 39
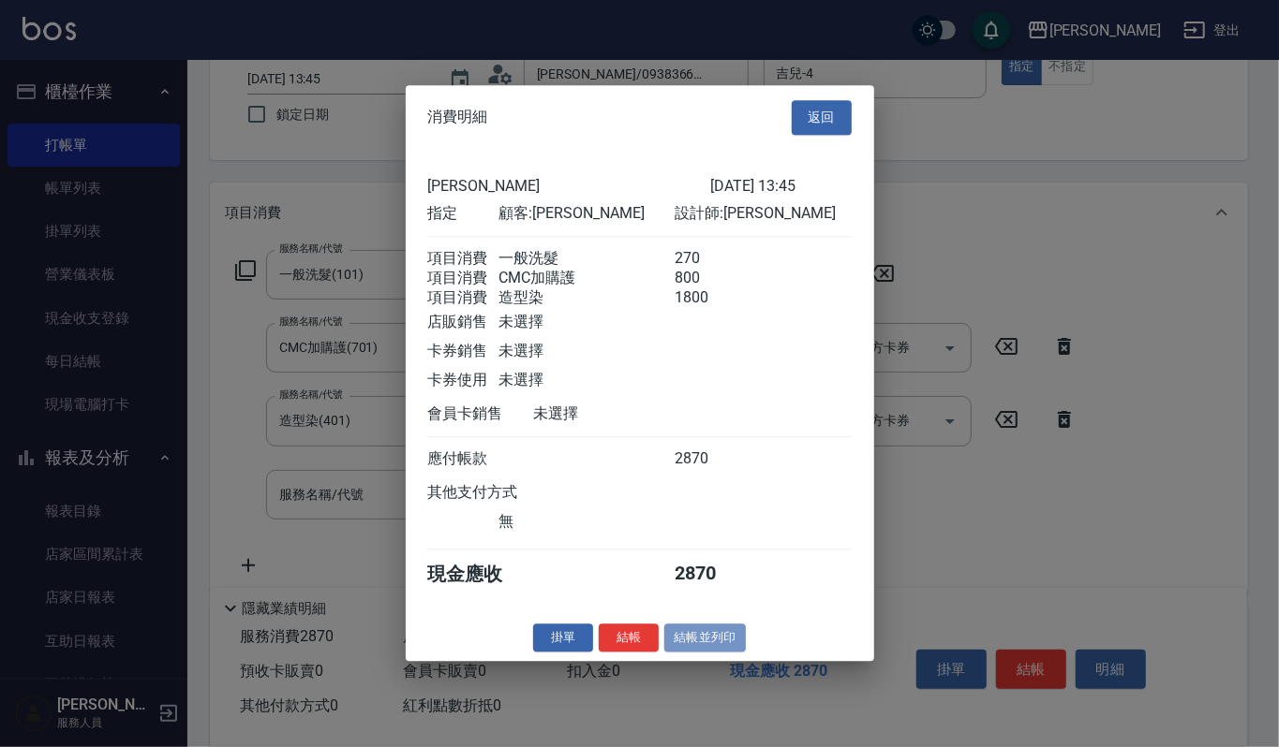
click at [679, 645] on button "結帳並列印" at bounding box center [704, 638] width 81 height 29
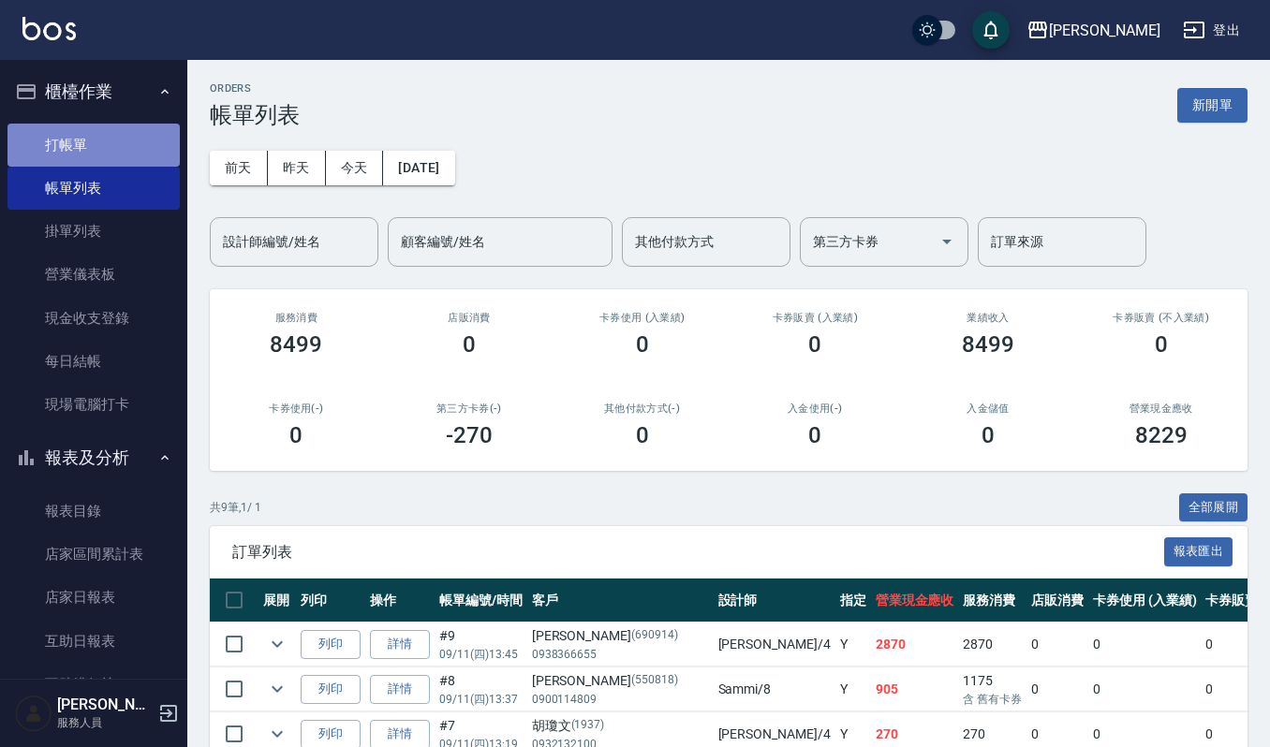
click at [124, 131] on link "打帳單" at bounding box center [93, 145] width 172 height 43
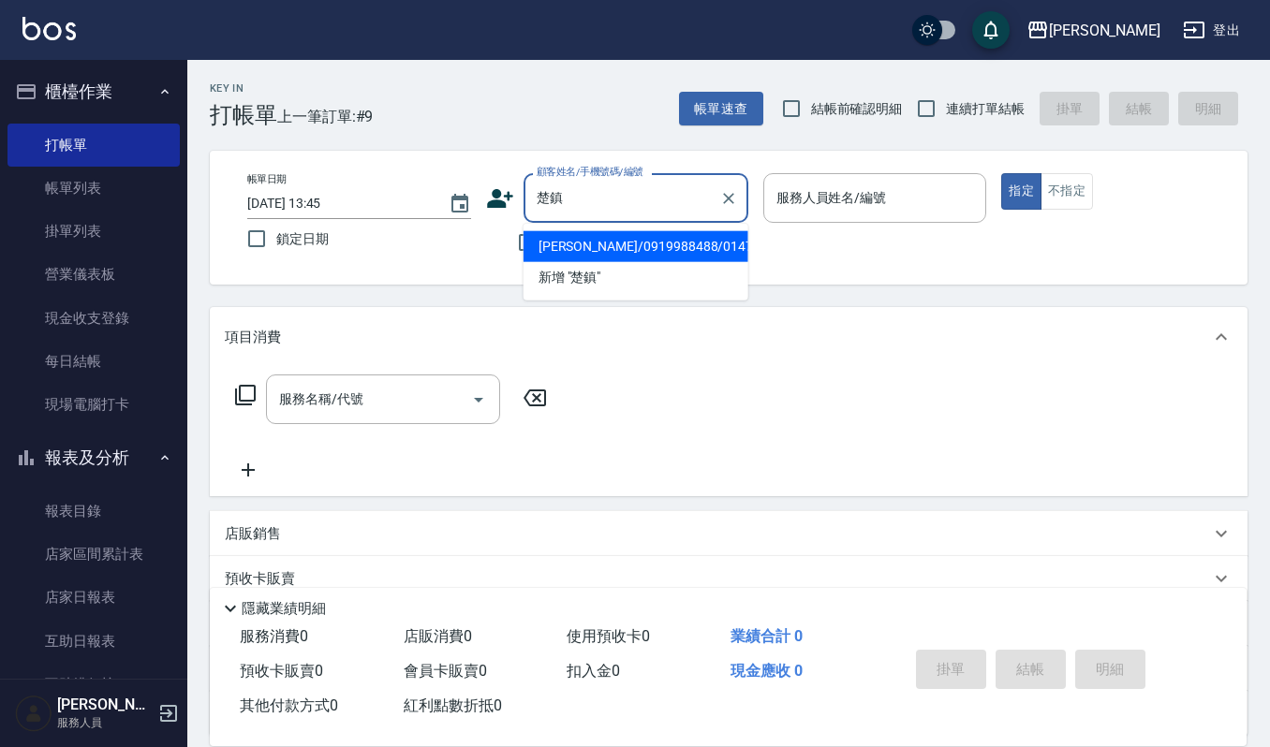
click at [574, 249] on li "[PERSON_NAME]/0919988488/014730" at bounding box center [636, 246] width 225 height 31
type input "[PERSON_NAME]/0919988488/014730"
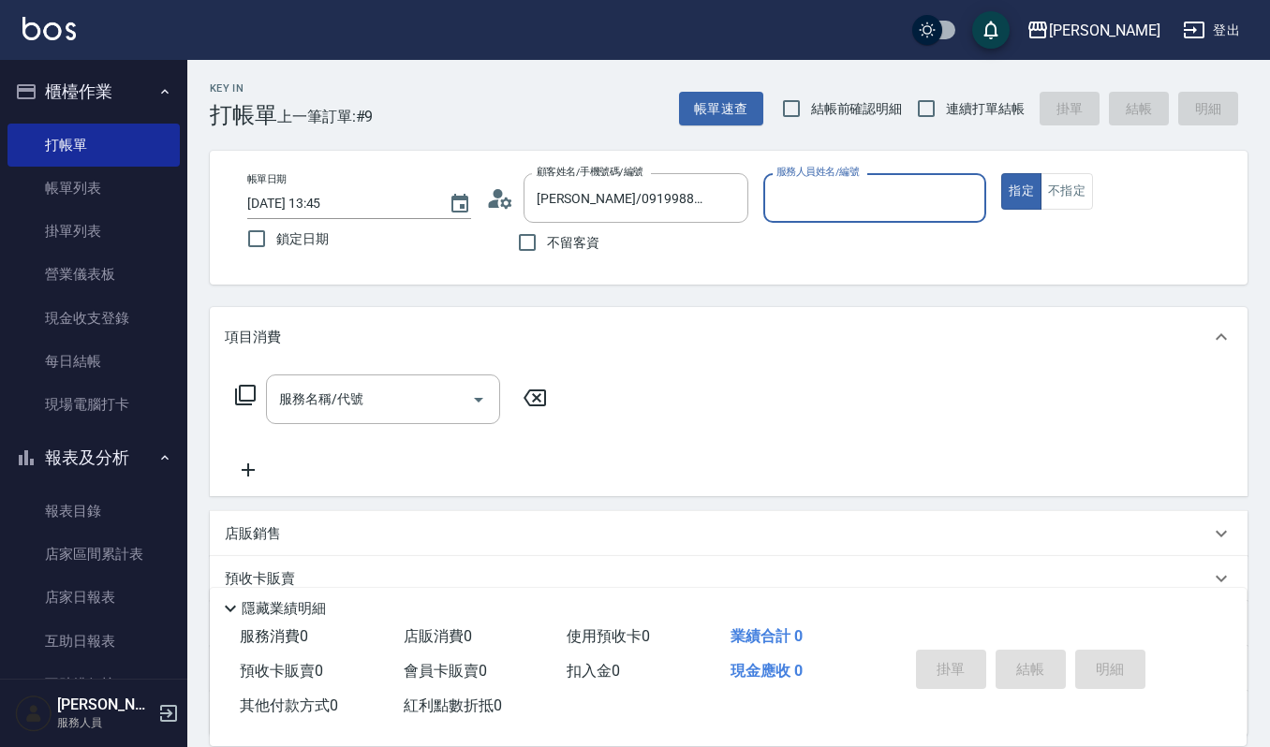
type input "吉兒-4"
click at [433, 418] on div "服務名稱/代號" at bounding box center [383, 400] width 234 height 50
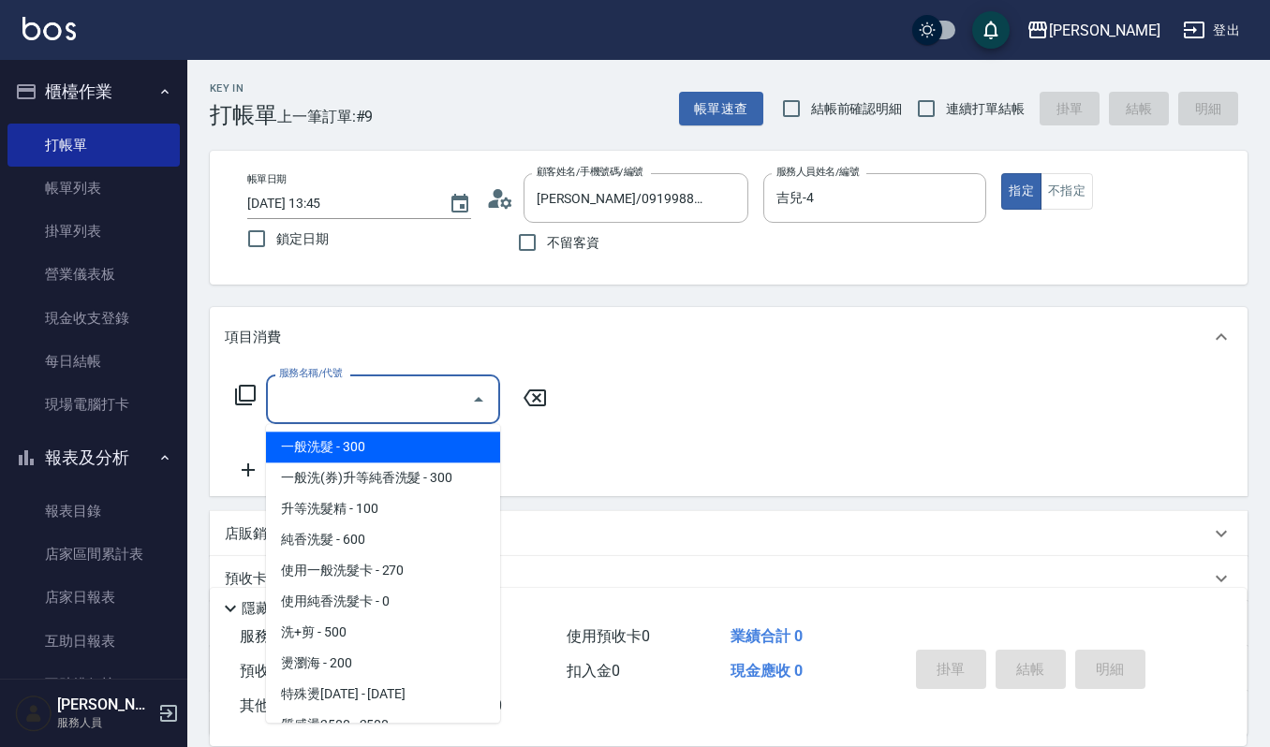
click at [508, 283] on div "帳單日期 [DATE] 13:45 鎖定日期 顧客姓名/手機號碼/編號 [PERSON_NAME]/0919988488/014730 顧客姓名/手機號碼/編…" at bounding box center [729, 218] width 1038 height 134
click at [364, 398] on input "服務名稱/代號" at bounding box center [368, 399] width 189 height 33
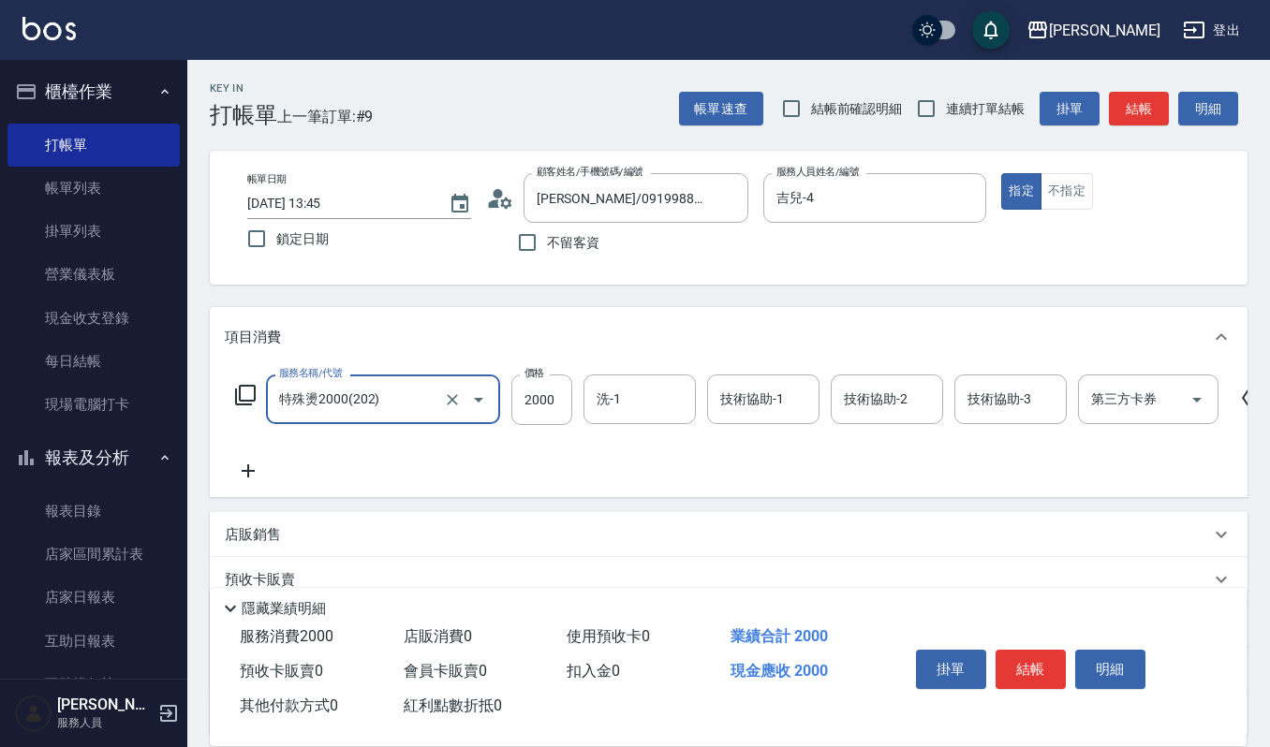
type input "特殊燙2000(202)"
type input "2500"
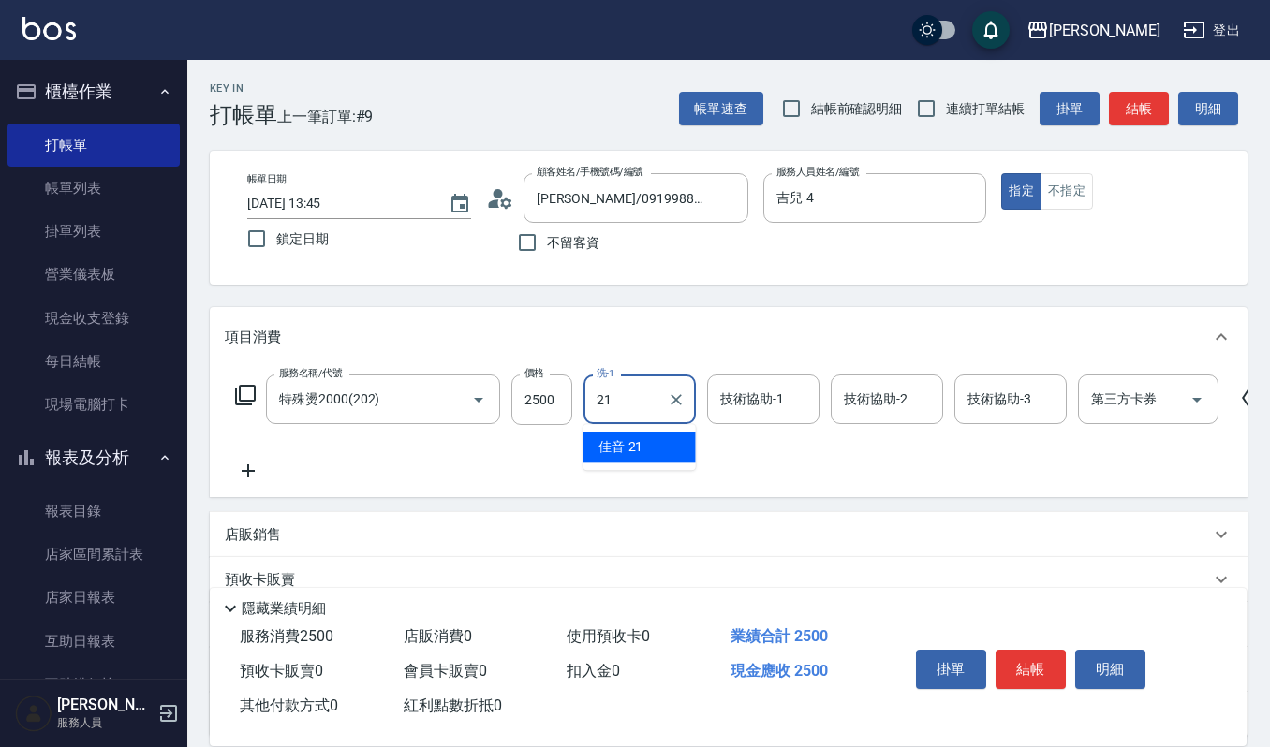
type input "佳音-21"
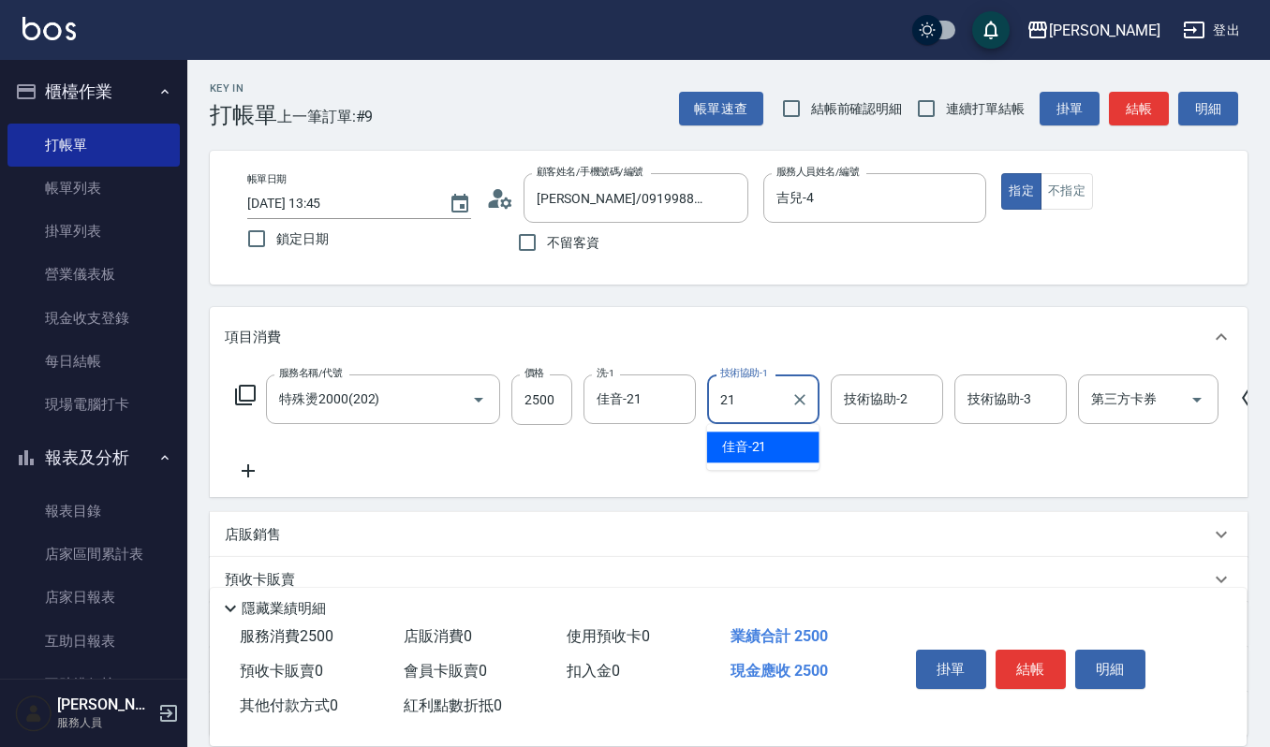
type input "佳音-21"
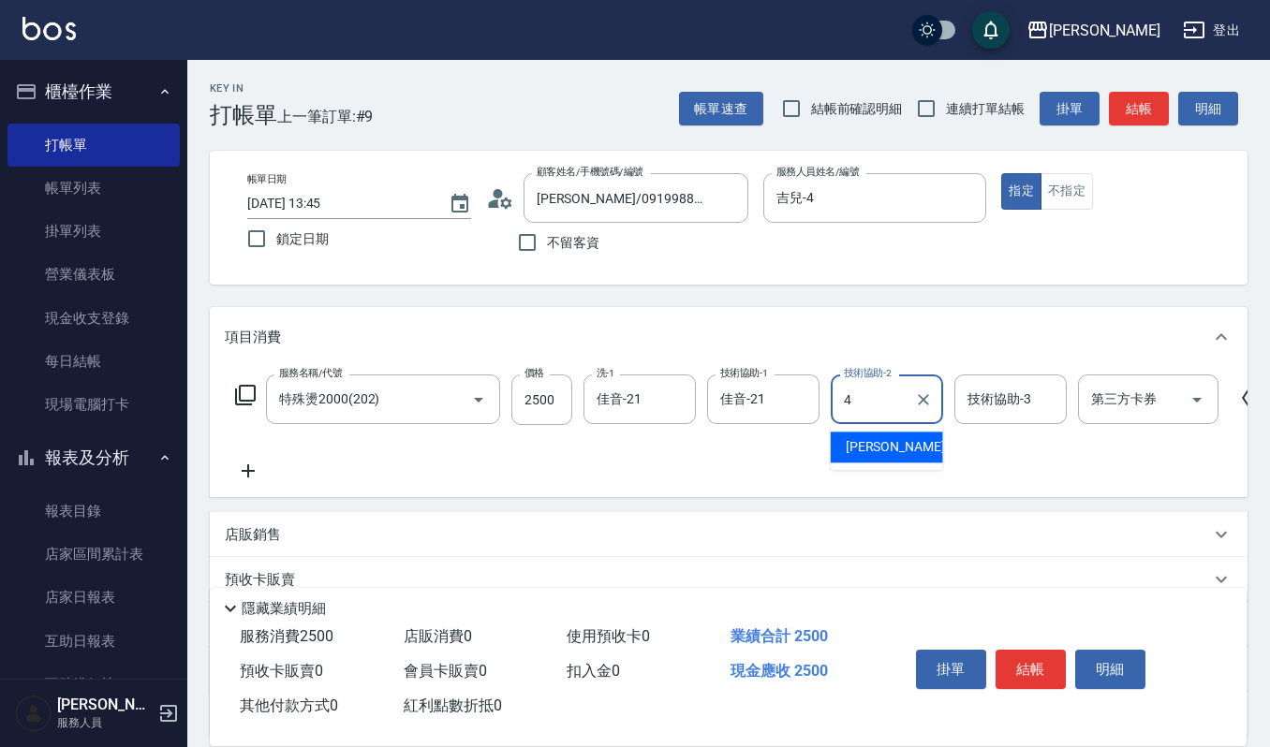
type input "吉兒-4"
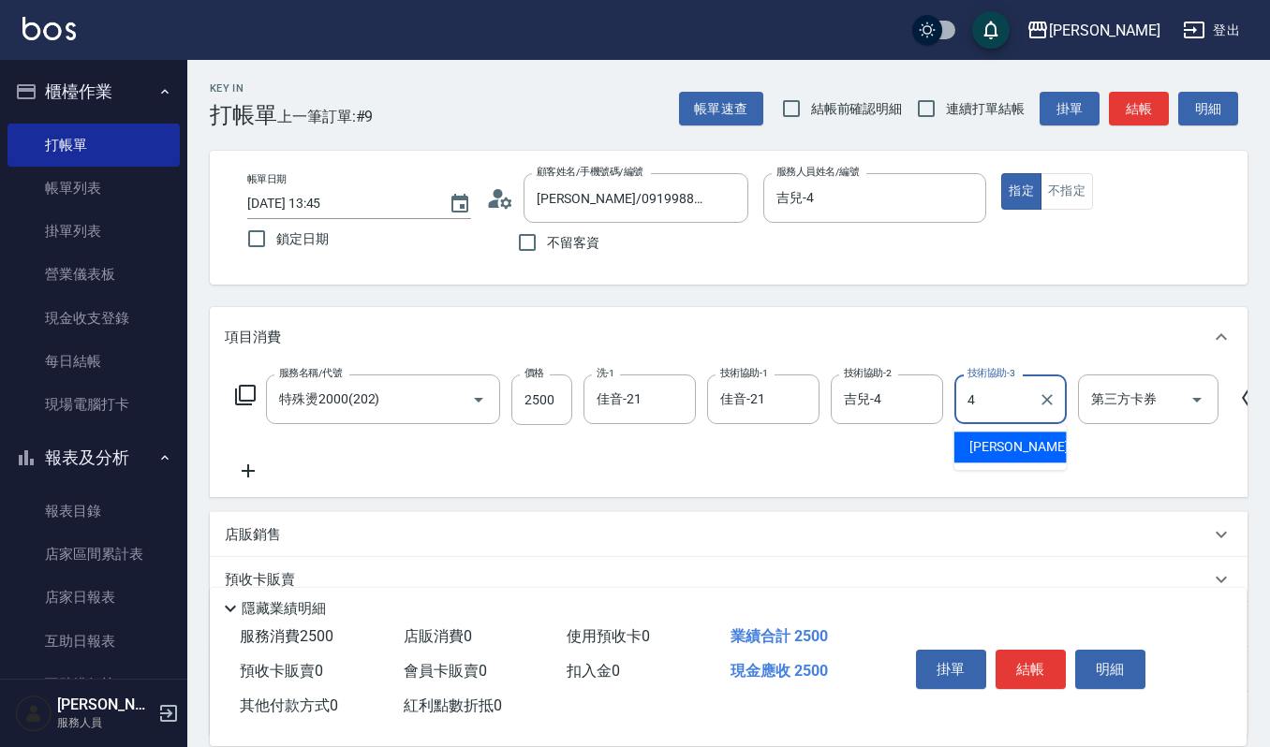
type input "吉兒-4"
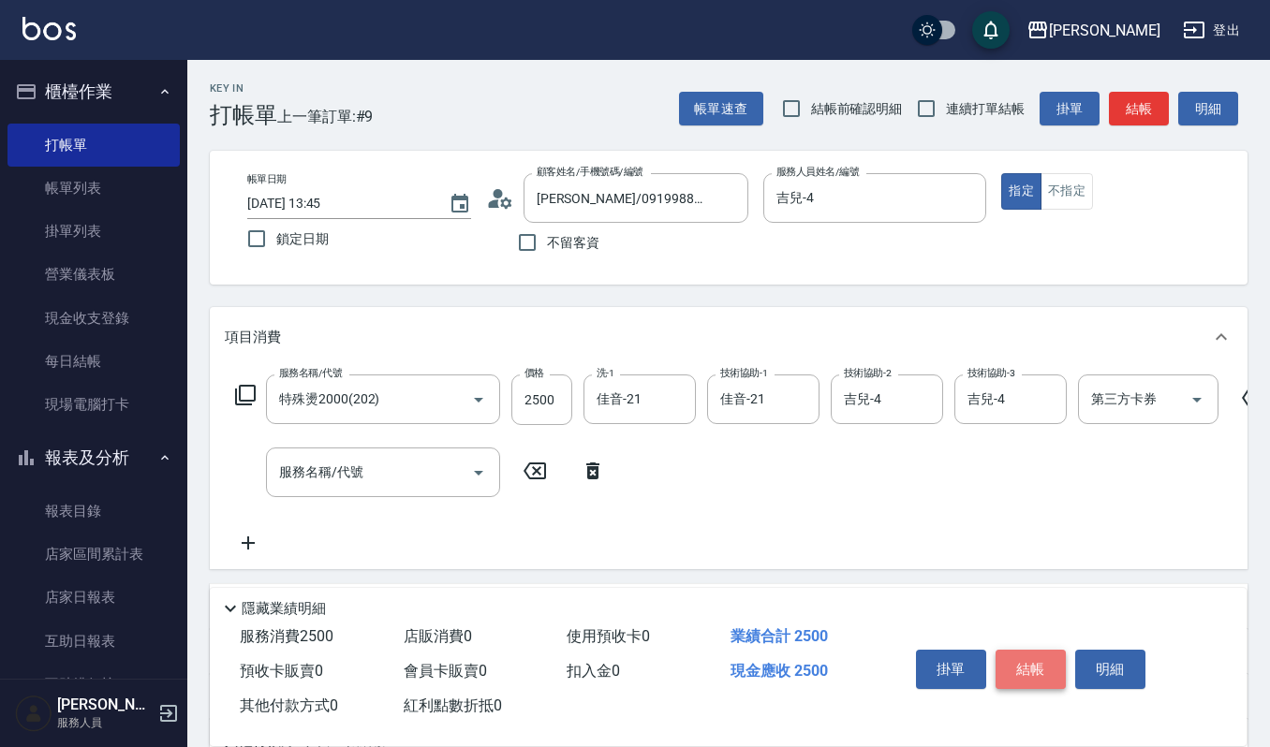
click at [1045, 653] on button "結帳" at bounding box center [1031, 669] width 70 height 39
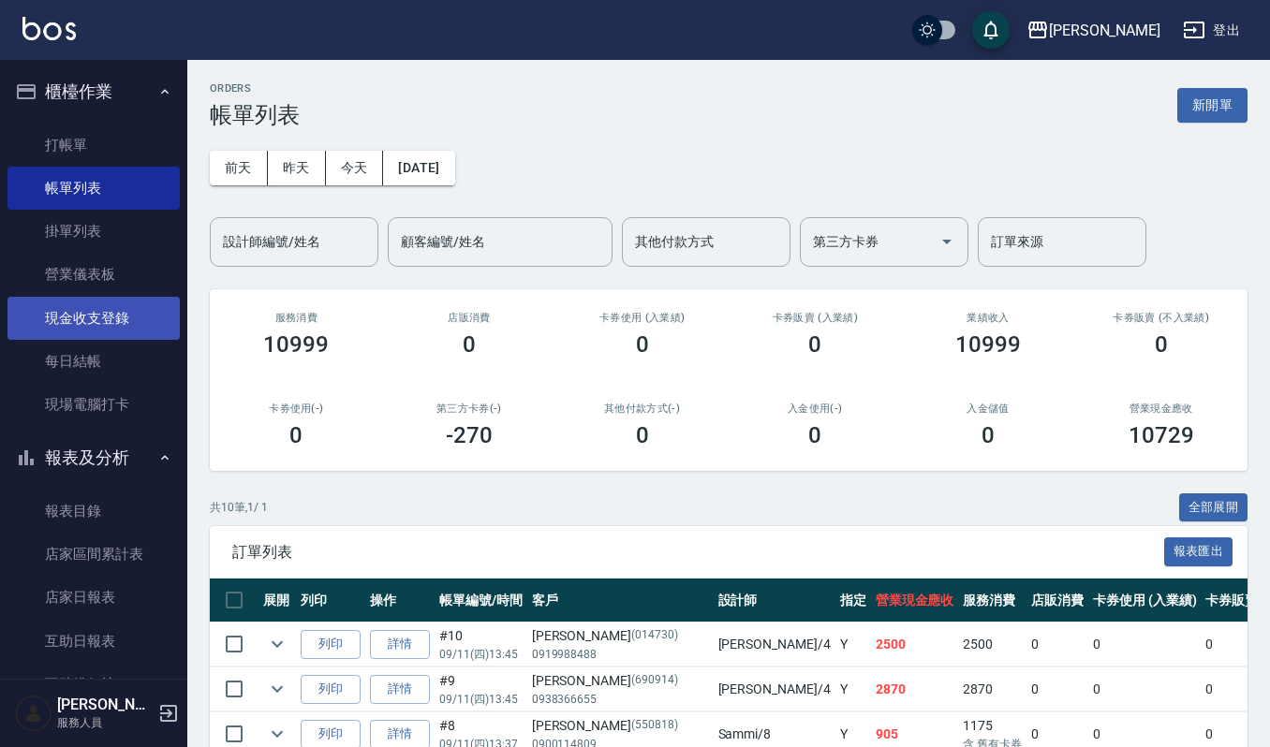
click at [131, 307] on link "現金收支登錄" at bounding box center [93, 318] width 172 height 43
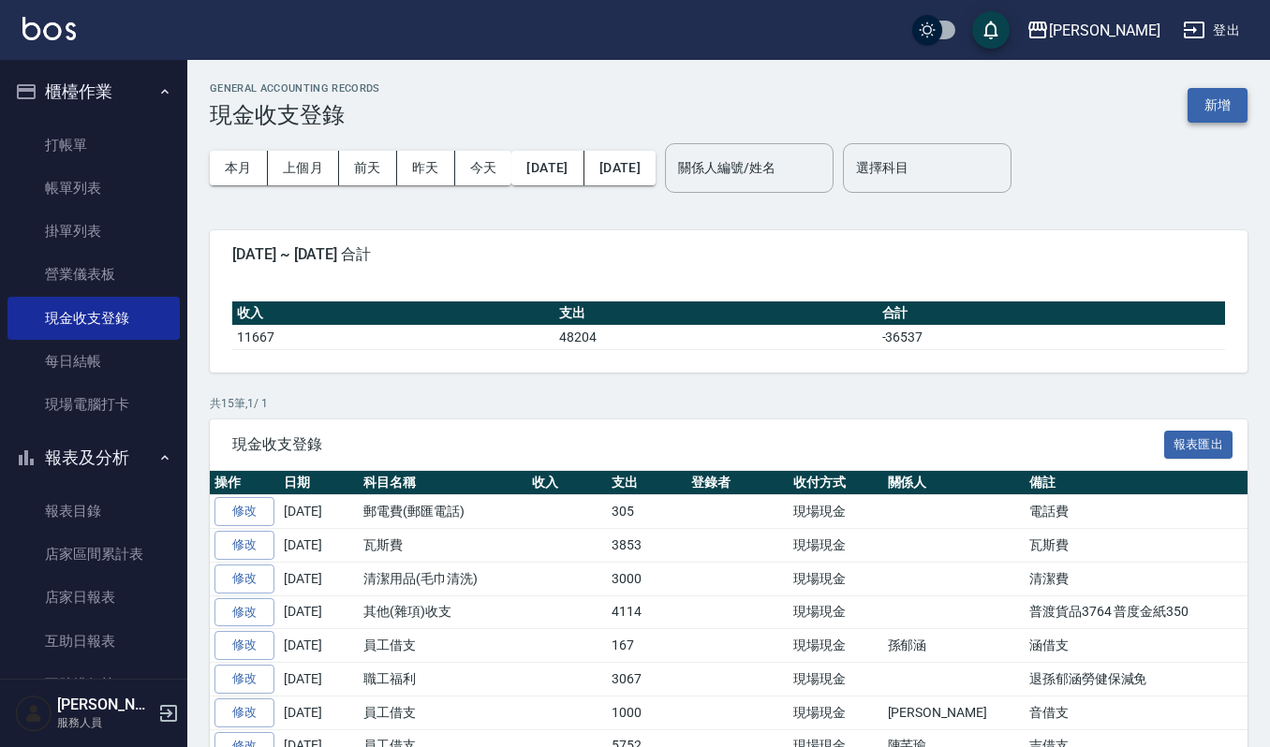
click at [1214, 106] on button "新增" at bounding box center [1218, 105] width 60 height 35
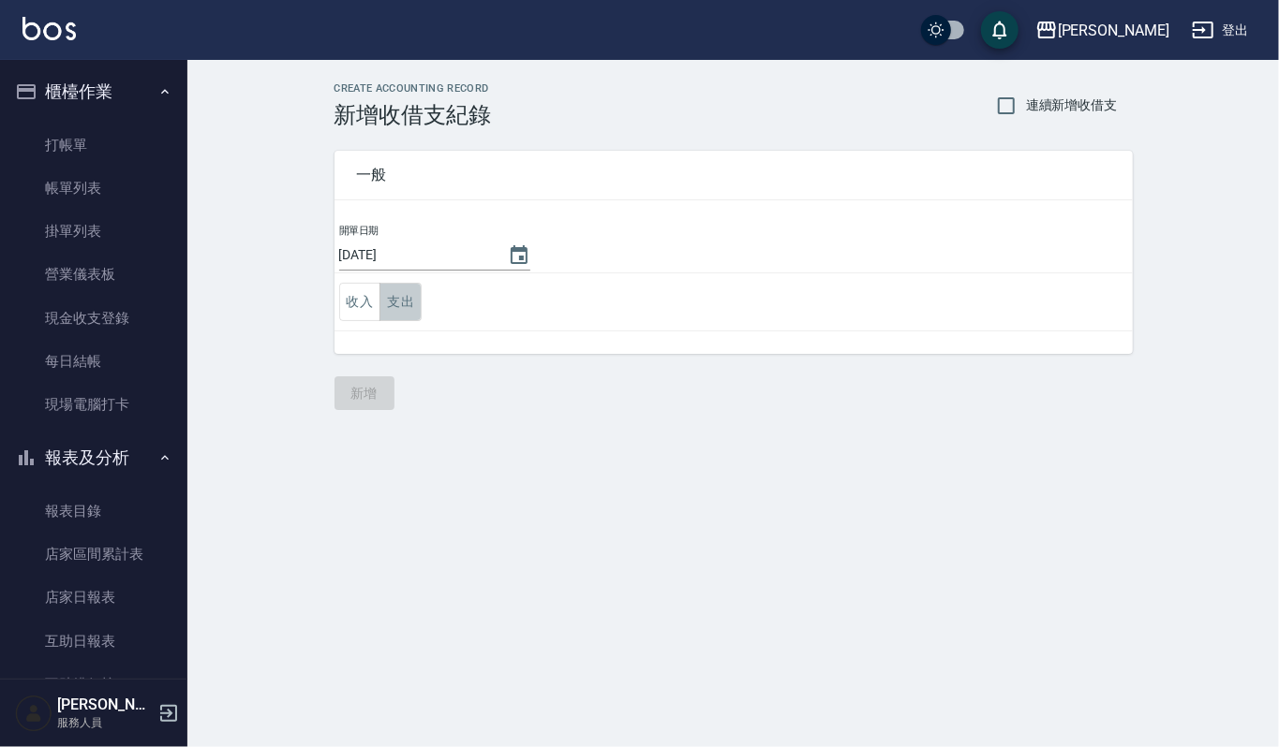
click at [392, 298] on button "支出" at bounding box center [400, 302] width 42 height 38
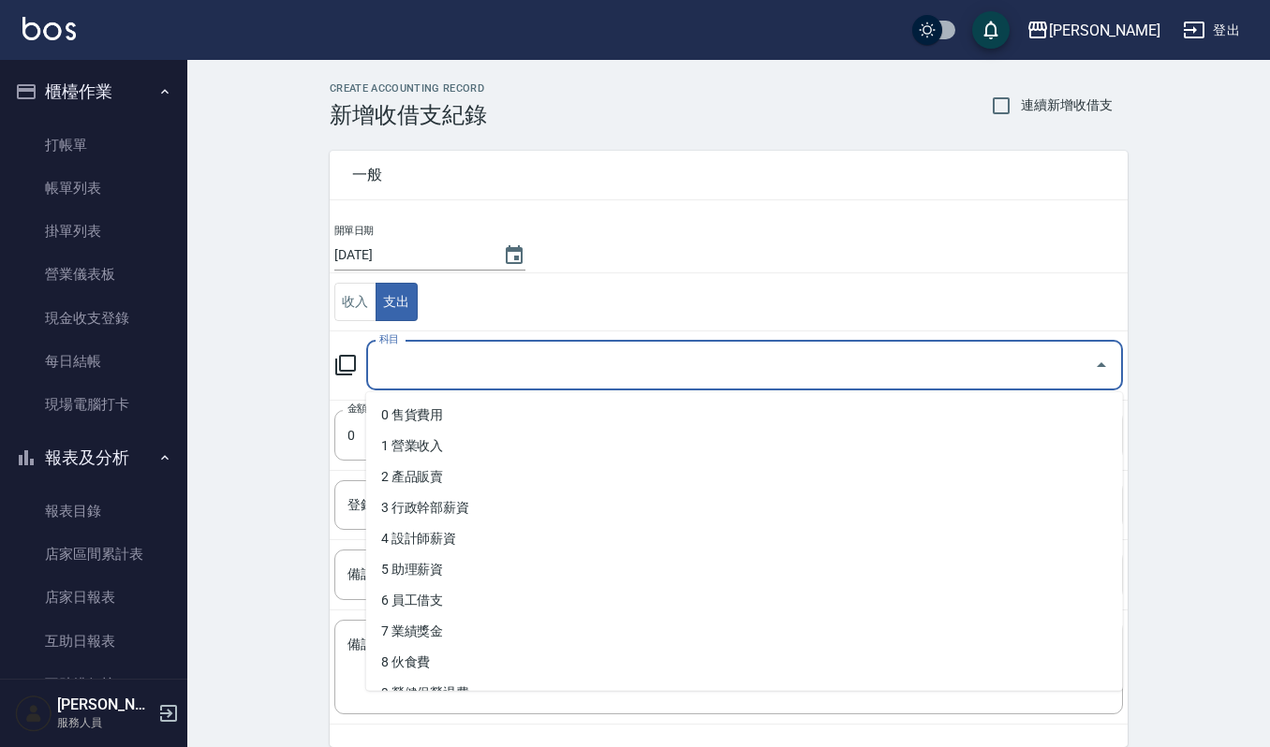
click at [414, 378] on input "科目" at bounding box center [731, 365] width 712 height 33
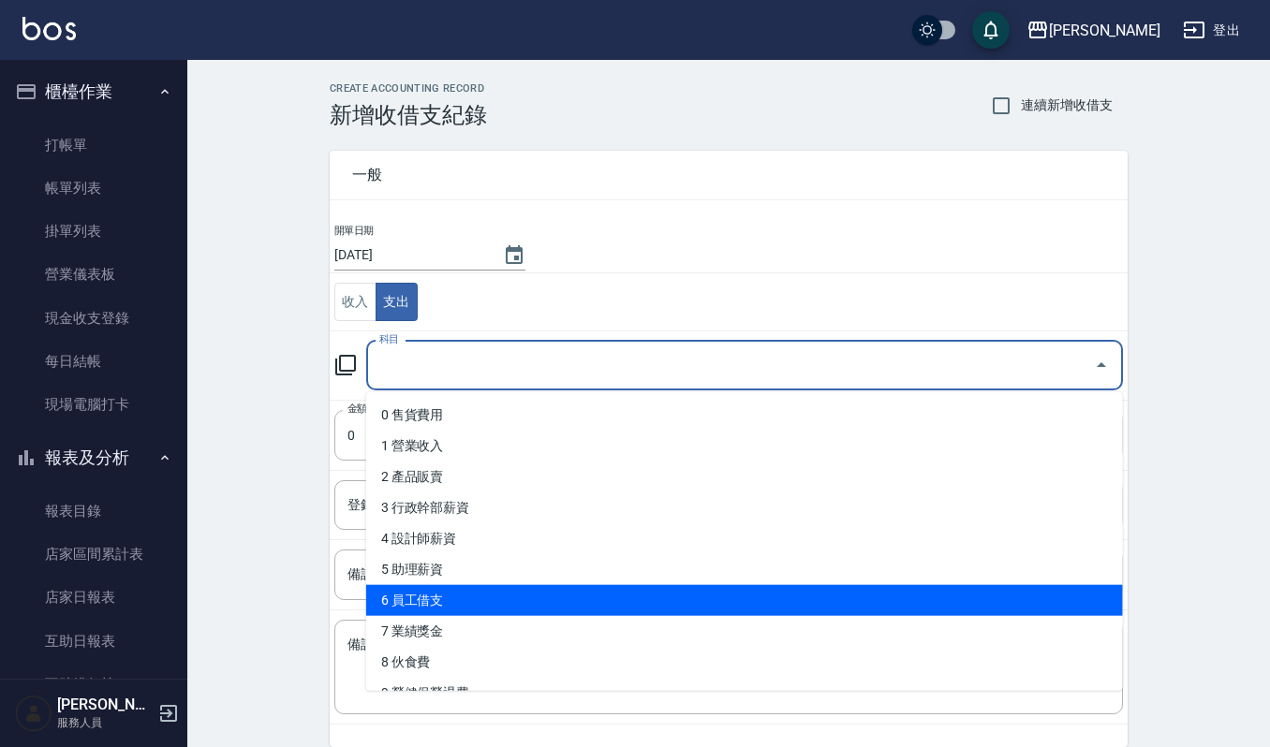
click at [458, 596] on li "6 員工借支" at bounding box center [744, 600] width 757 height 31
type input "6 員工借支"
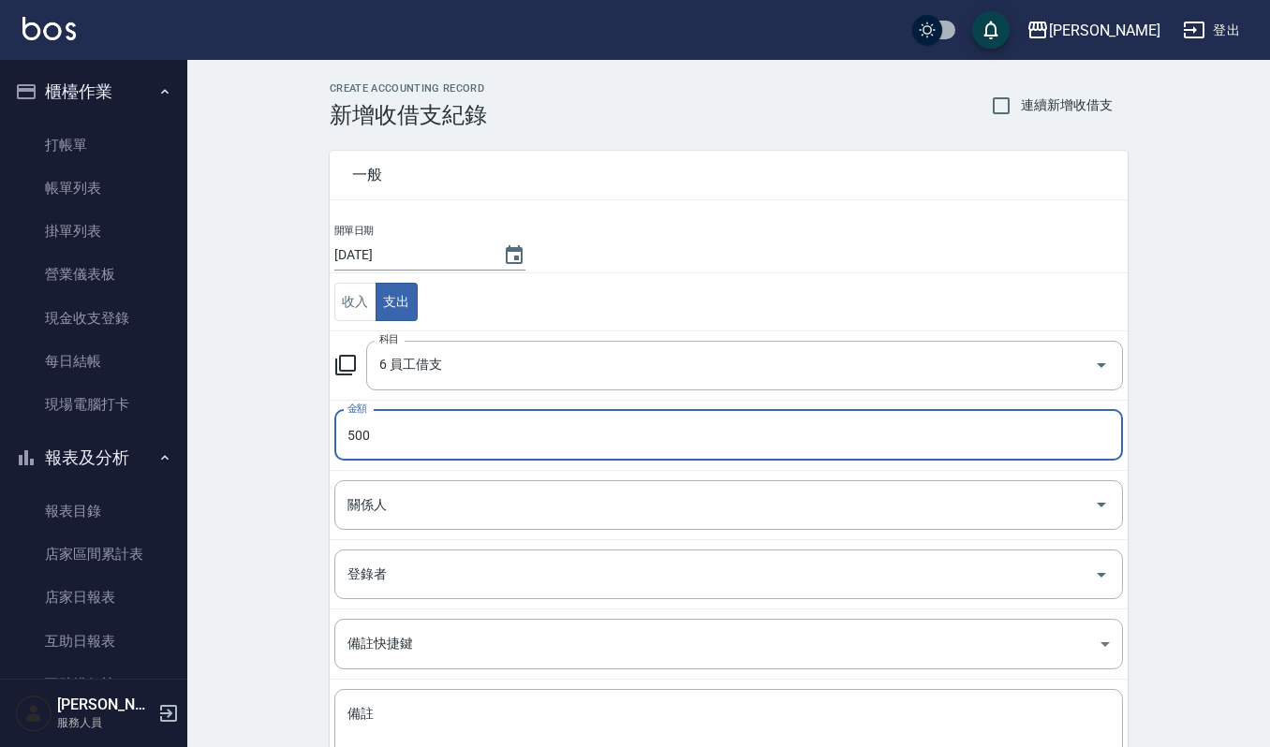
type input "500"
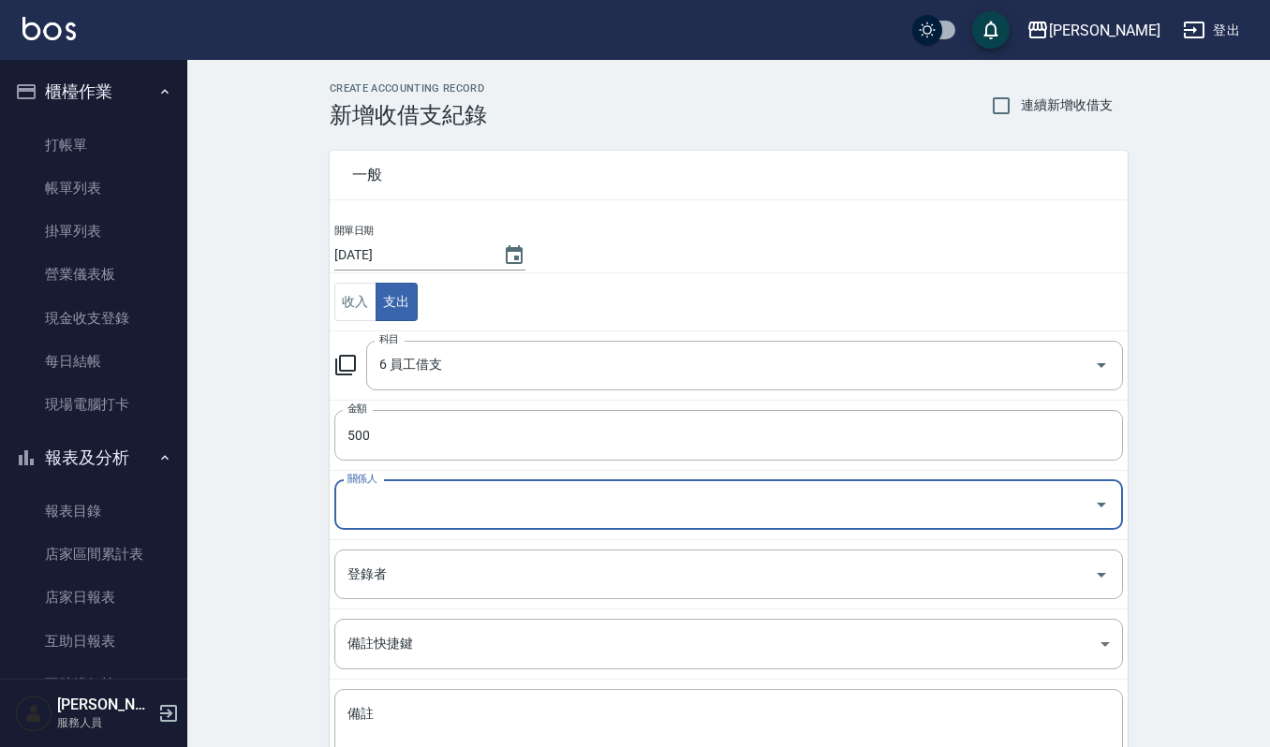
click at [412, 511] on input "關係人" at bounding box center [715, 505] width 744 height 33
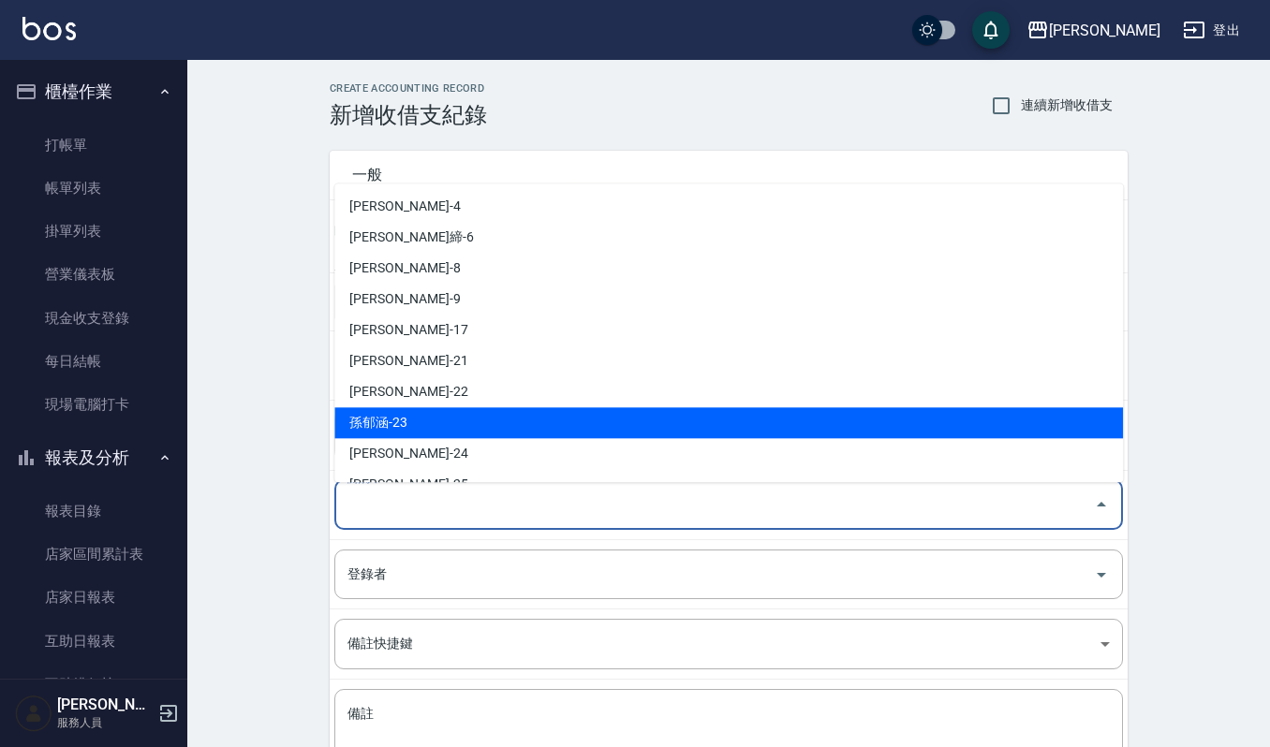
click at [436, 417] on li "[PERSON_NAME]-23" at bounding box center [728, 422] width 789 height 31
type input "[PERSON_NAME]-23"
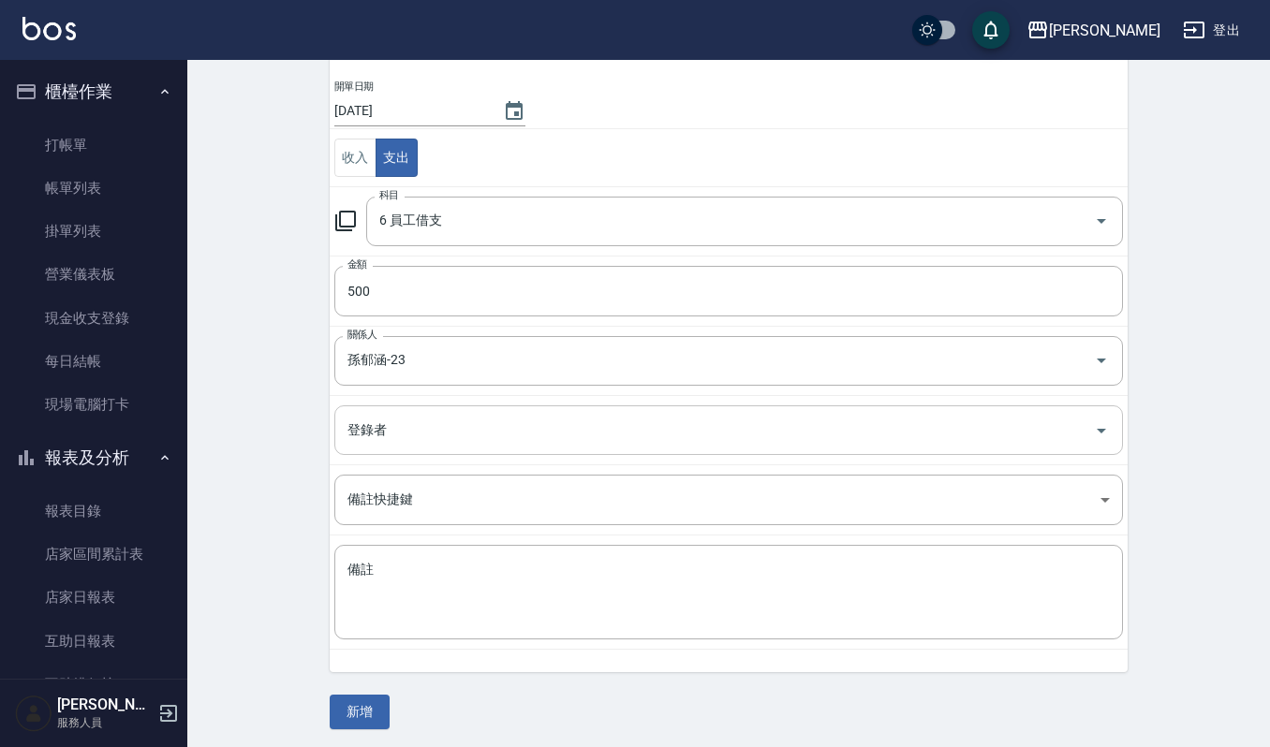
scroll to position [151, 0]
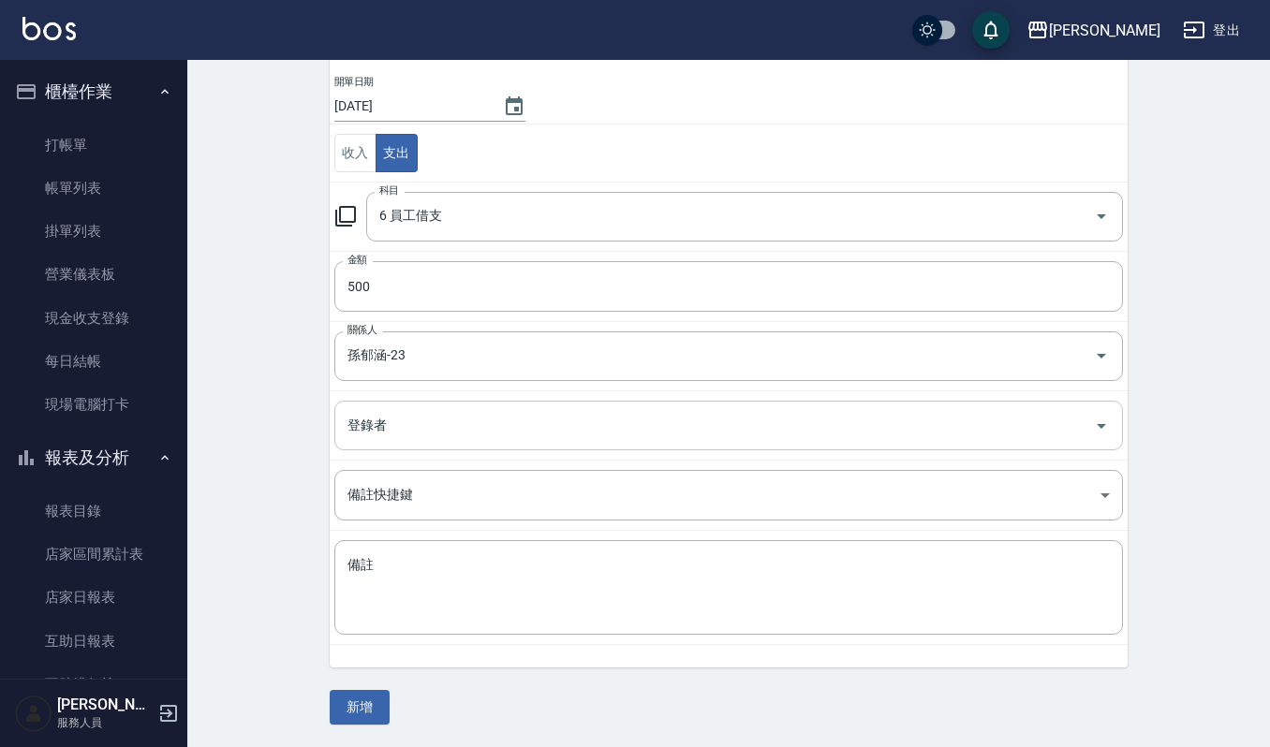
click at [443, 417] on input "登錄者" at bounding box center [715, 425] width 744 height 33
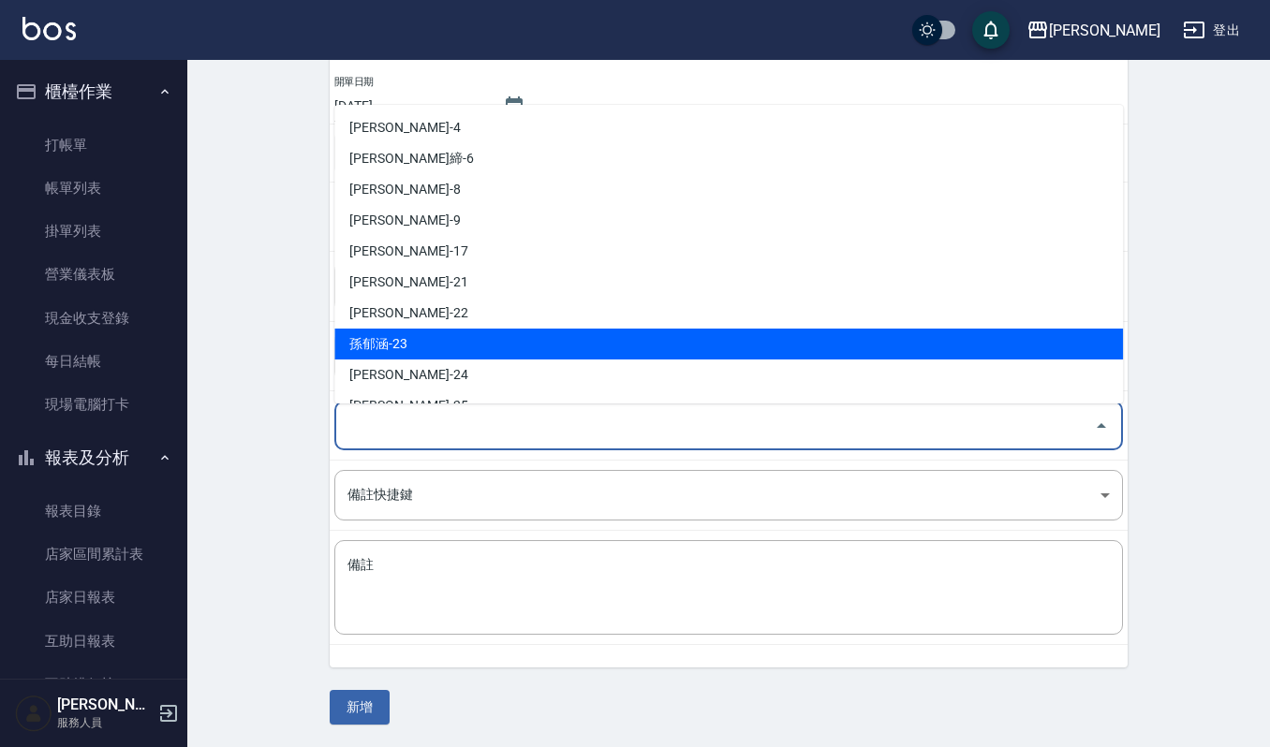
click at [417, 337] on li "[PERSON_NAME]-23" at bounding box center [728, 344] width 789 height 31
type input "[PERSON_NAME]-23"
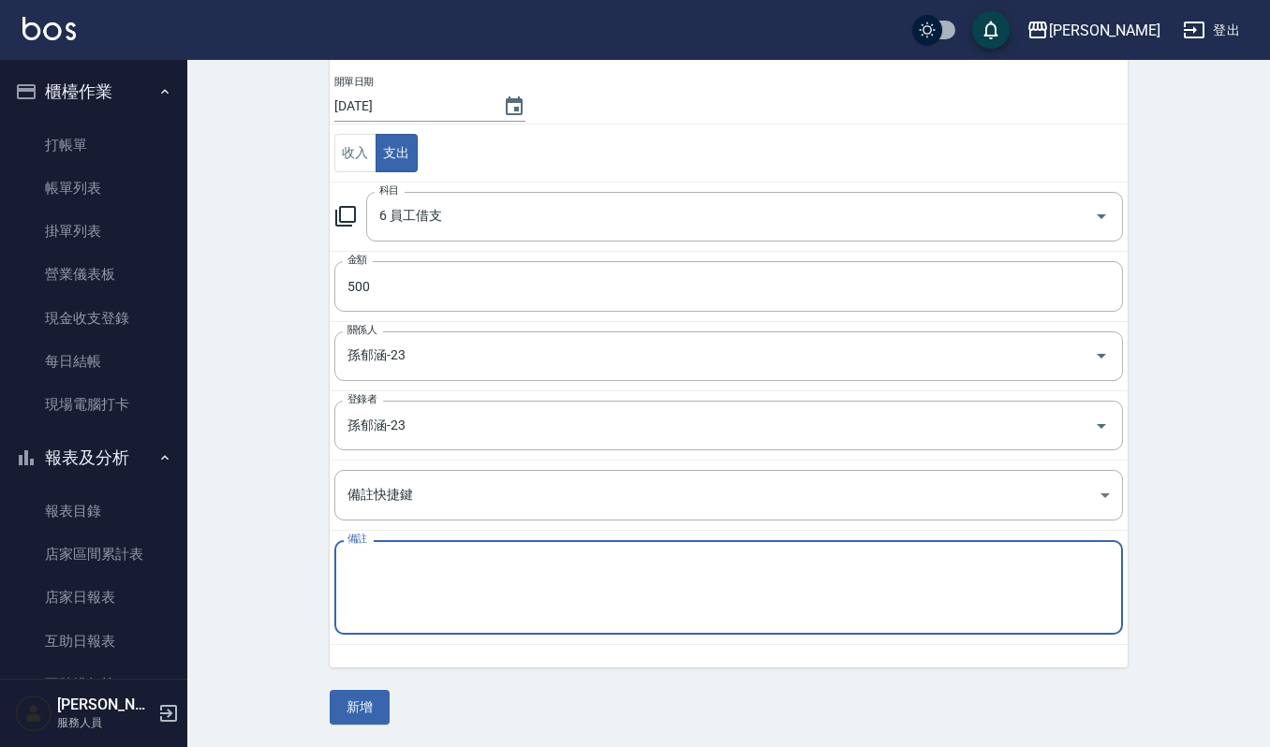
click at [446, 579] on textarea "備註" at bounding box center [728, 588] width 762 height 64
type textarea "m"
type textarea "[PERSON_NAME]借500"
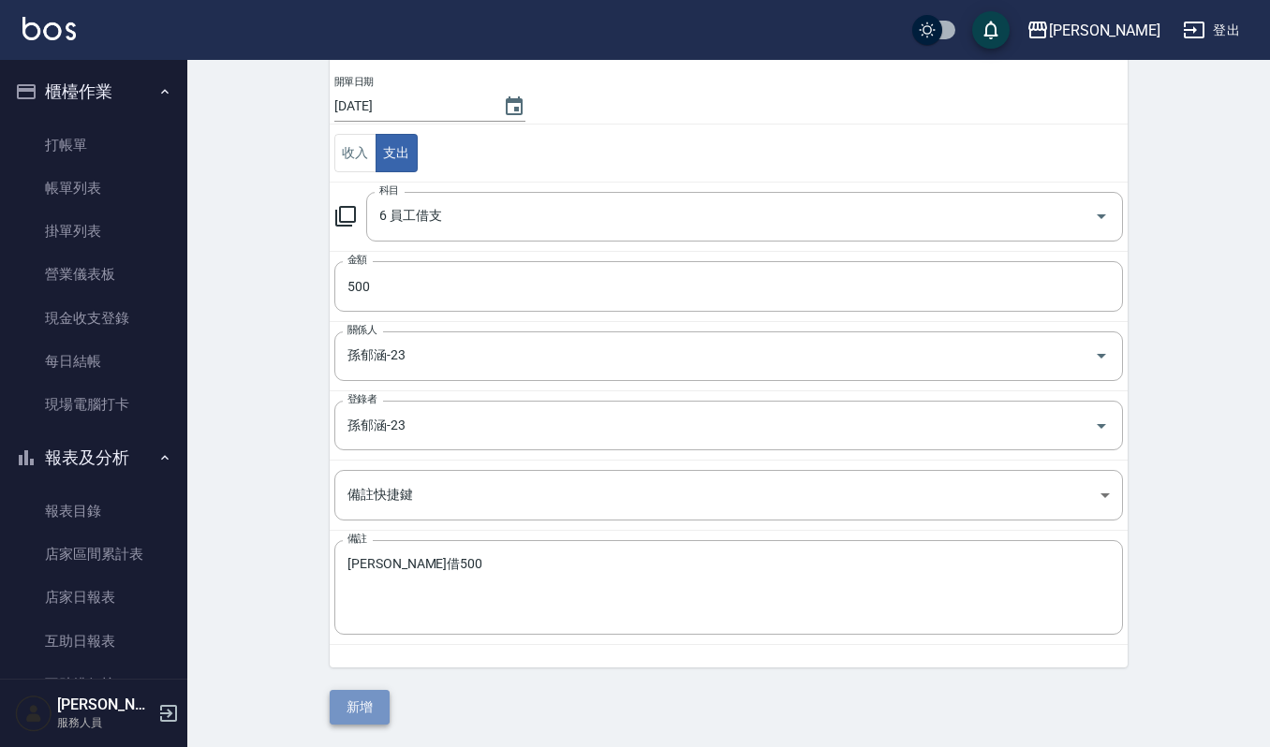
click at [369, 697] on button "新增" at bounding box center [360, 707] width 60 height 35
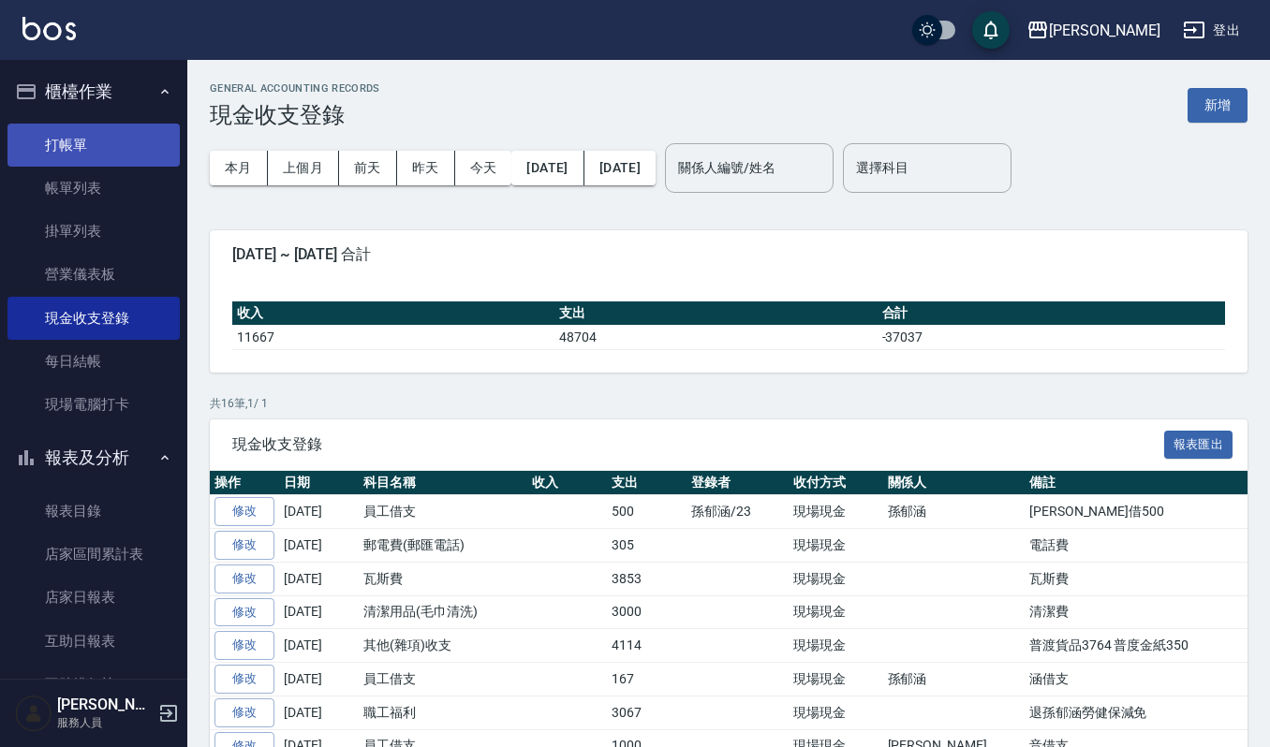
click at [98, 147] on link "打帳單" at bounding box center [93, 145] width 172 height 43
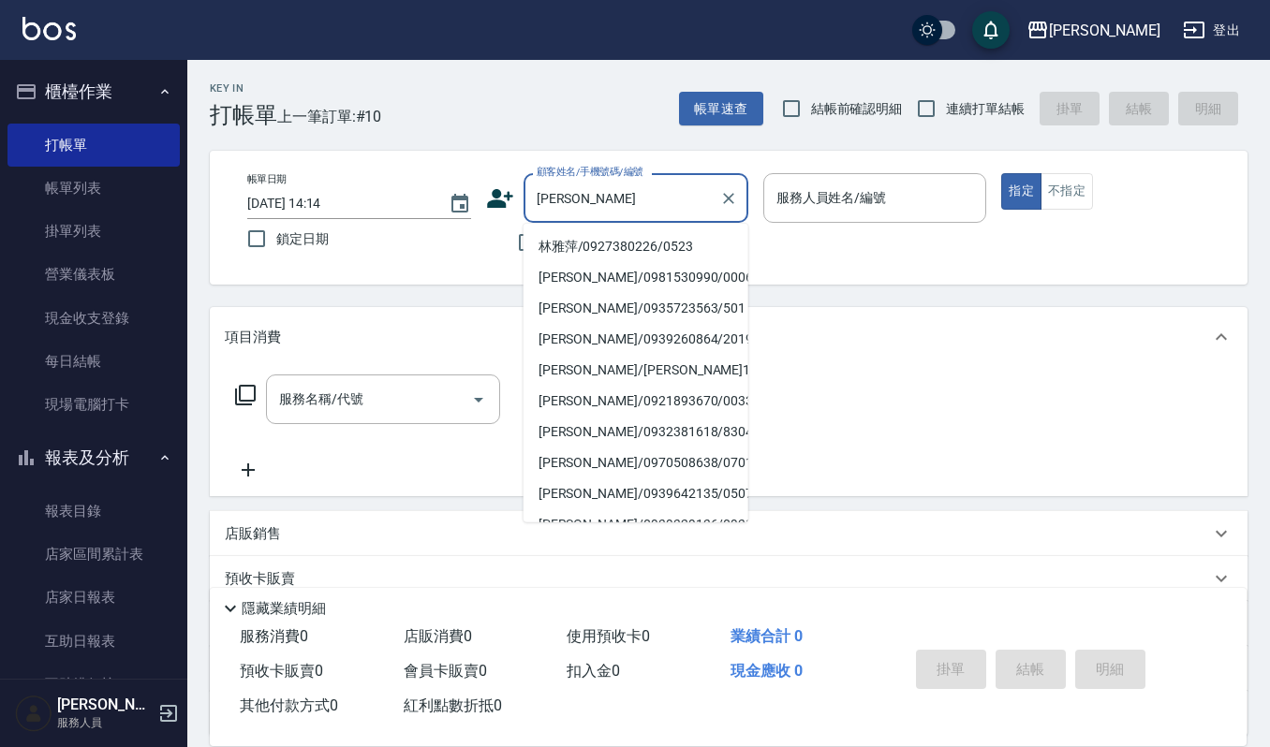
type input "林雅萍/0927380226/0523"
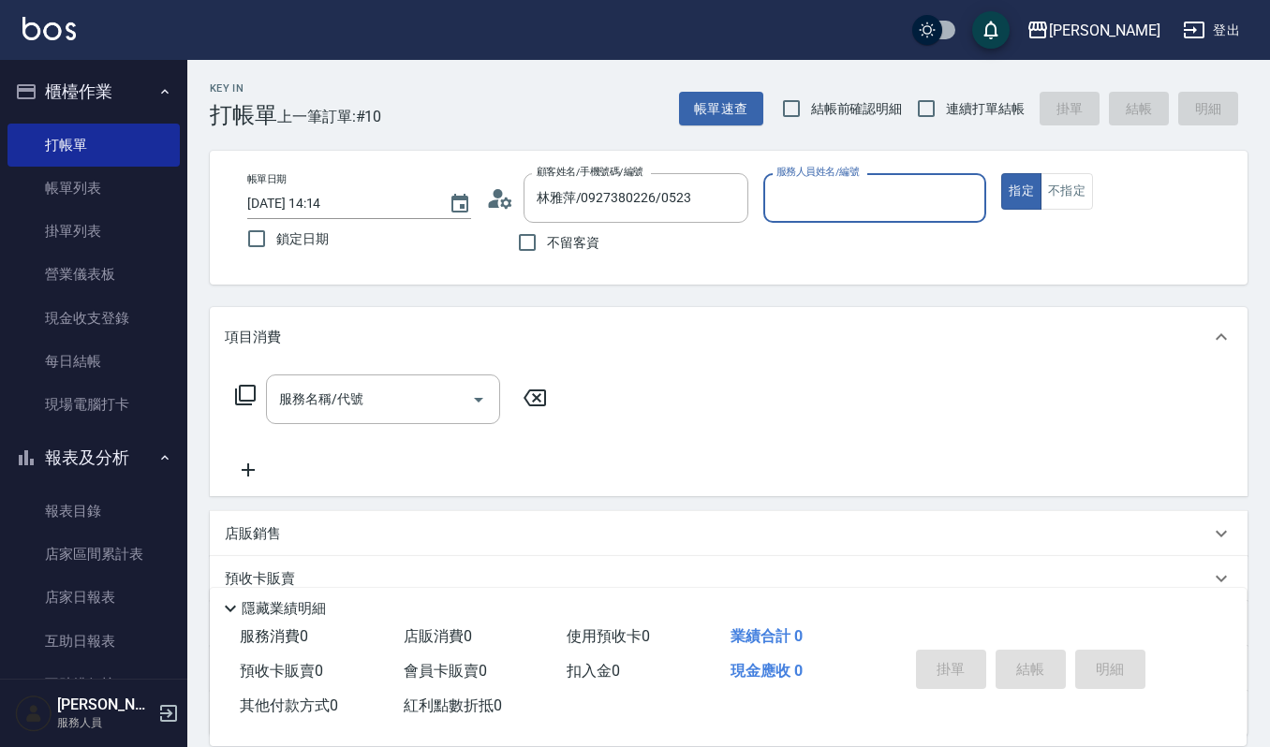
type input "Ruby-17"
click at [710, 200] on div "[PERSON_NAME]/0927380226/0523 顧客姓名/手機號碼/編號" at bounding box center [636, 198] width 225 height 50
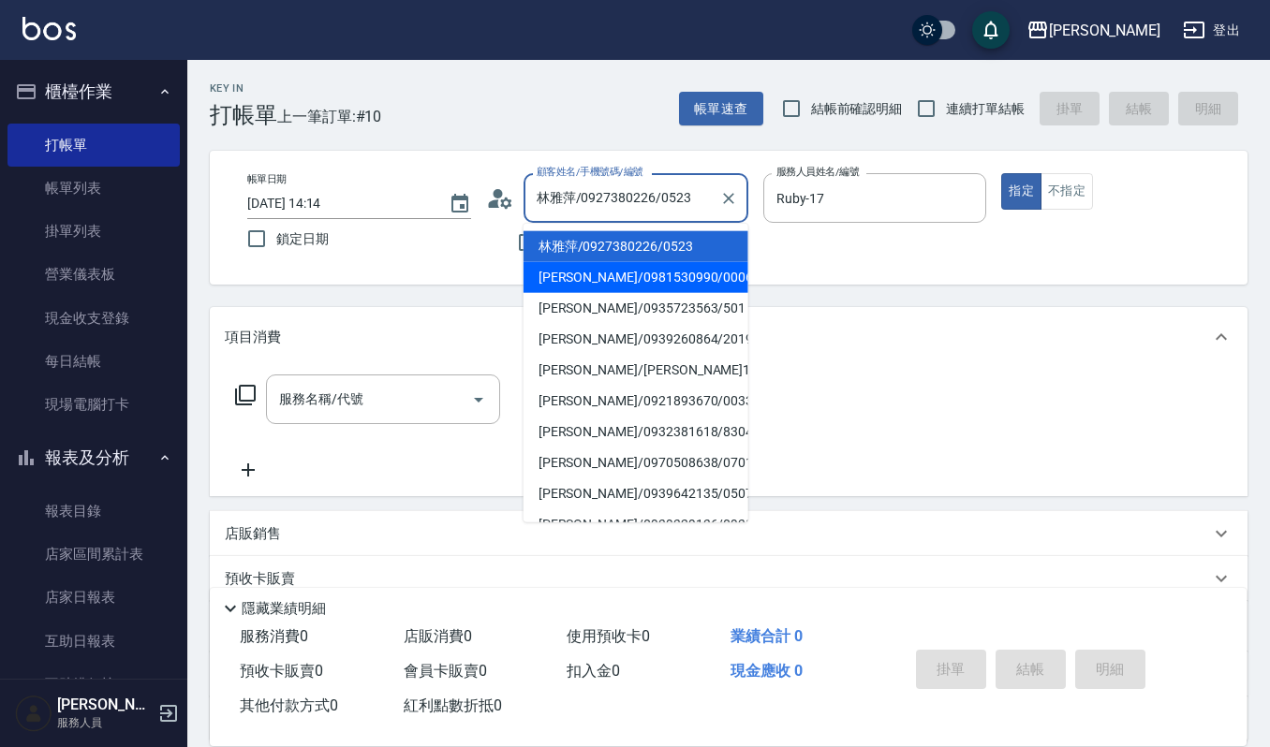
click at [568, 268] on li "[PERSON_NAME]/0981530990/00061" at bounding box center [636, 277] width 225 height 31
type input "[PERSON_NAME]/0981530990/00061"
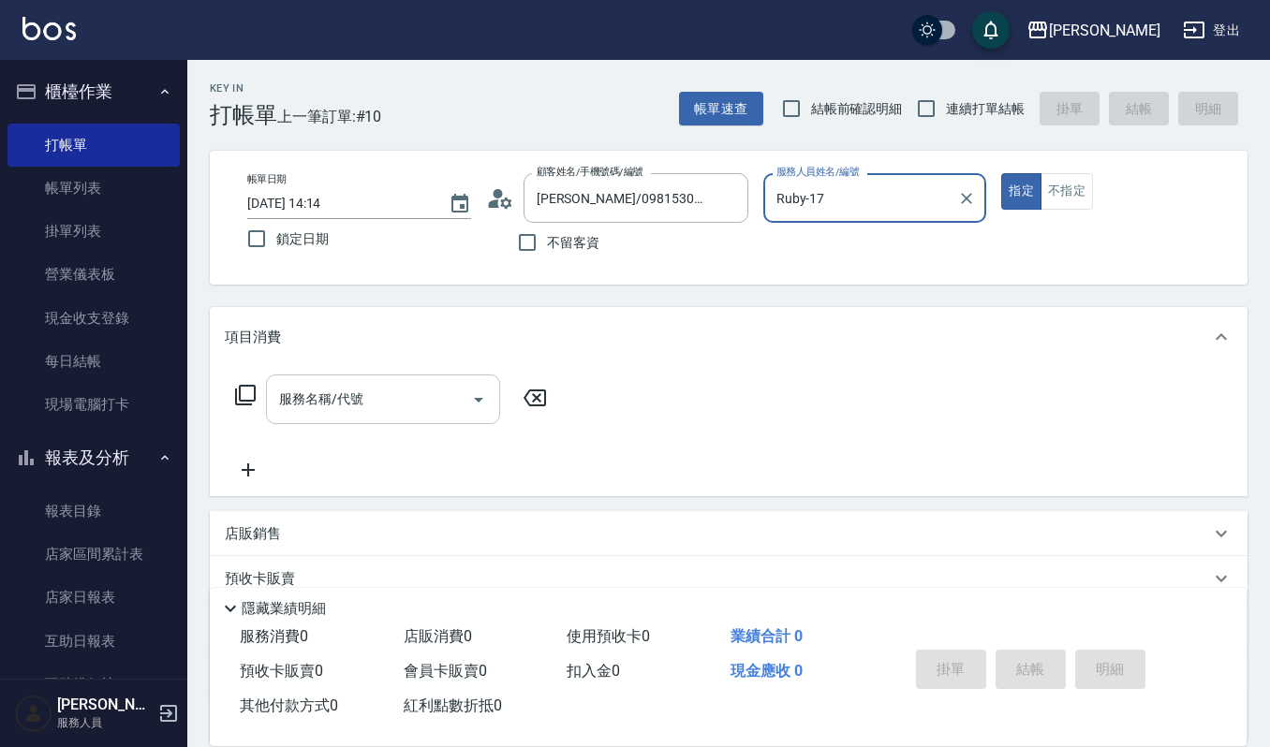
click at [416, 402] on input "服務名稱/代號" at bounding box center [368, 399] width 189 height 33
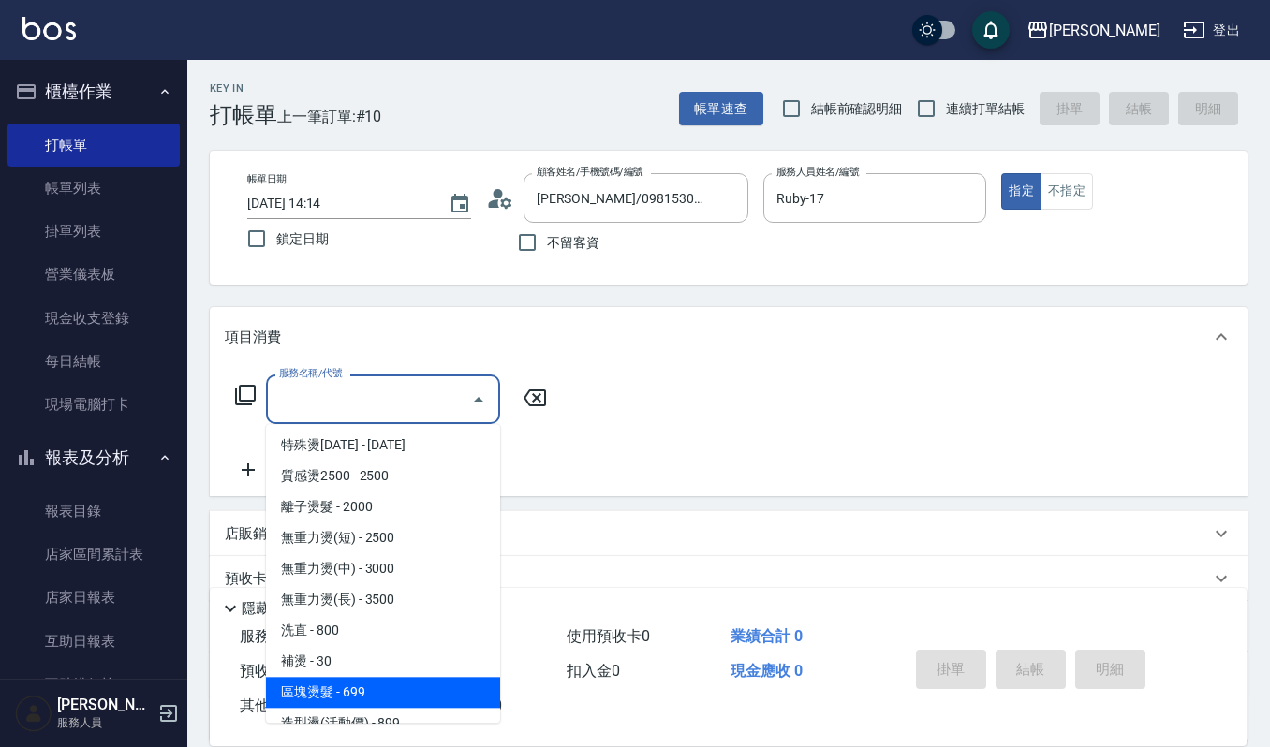
scroll to position [375, 0]
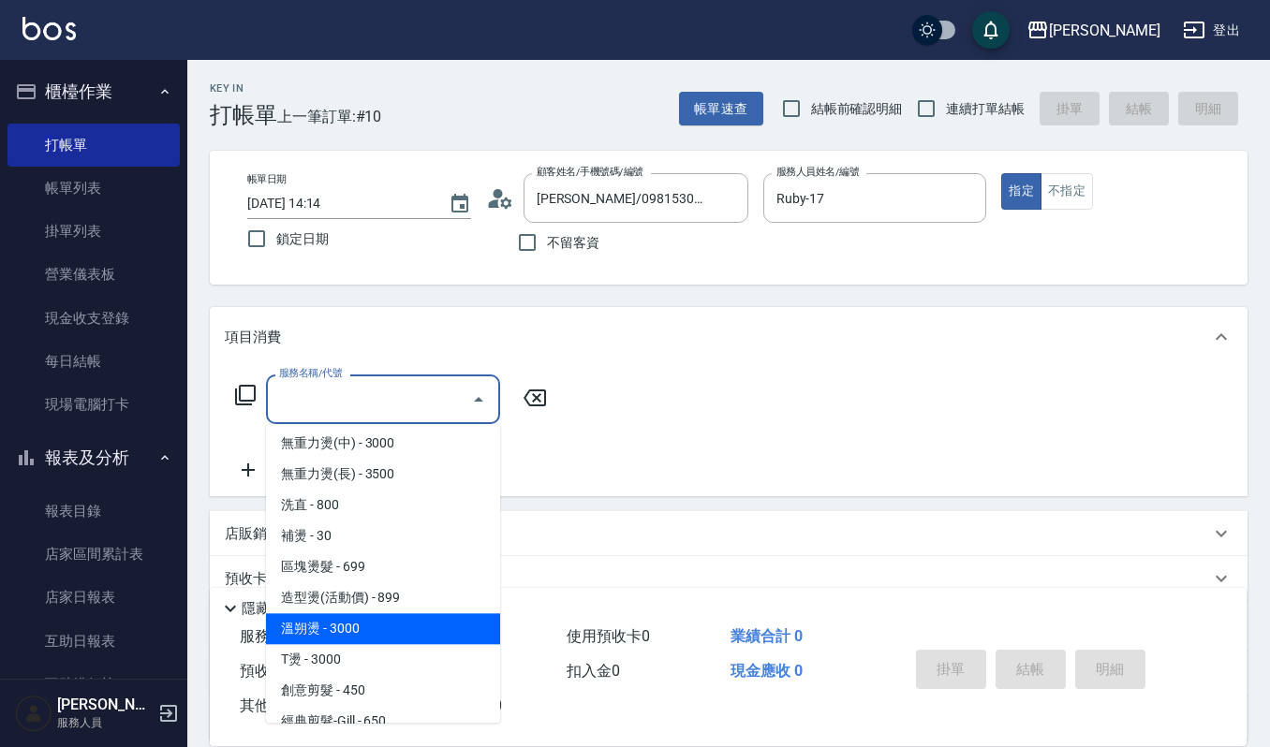
click at [309, 631] on span "溫朔燙 - 3000" at bounding box center [383, 628] width 234 height 31
type input "溫朔燙(220)"
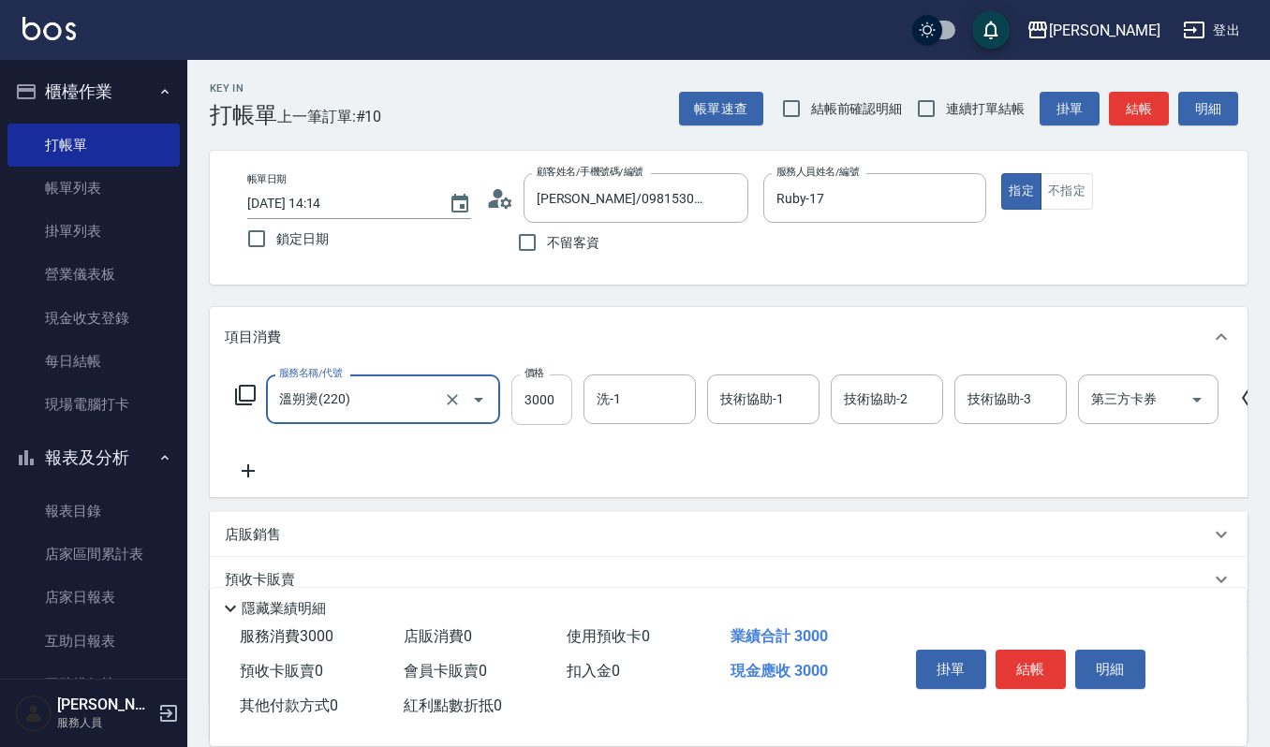
click at [553, 407] on input "3000" at bounding box center [541, 400] width 61 height 51
type input "3500"
type input "Ruby-17"
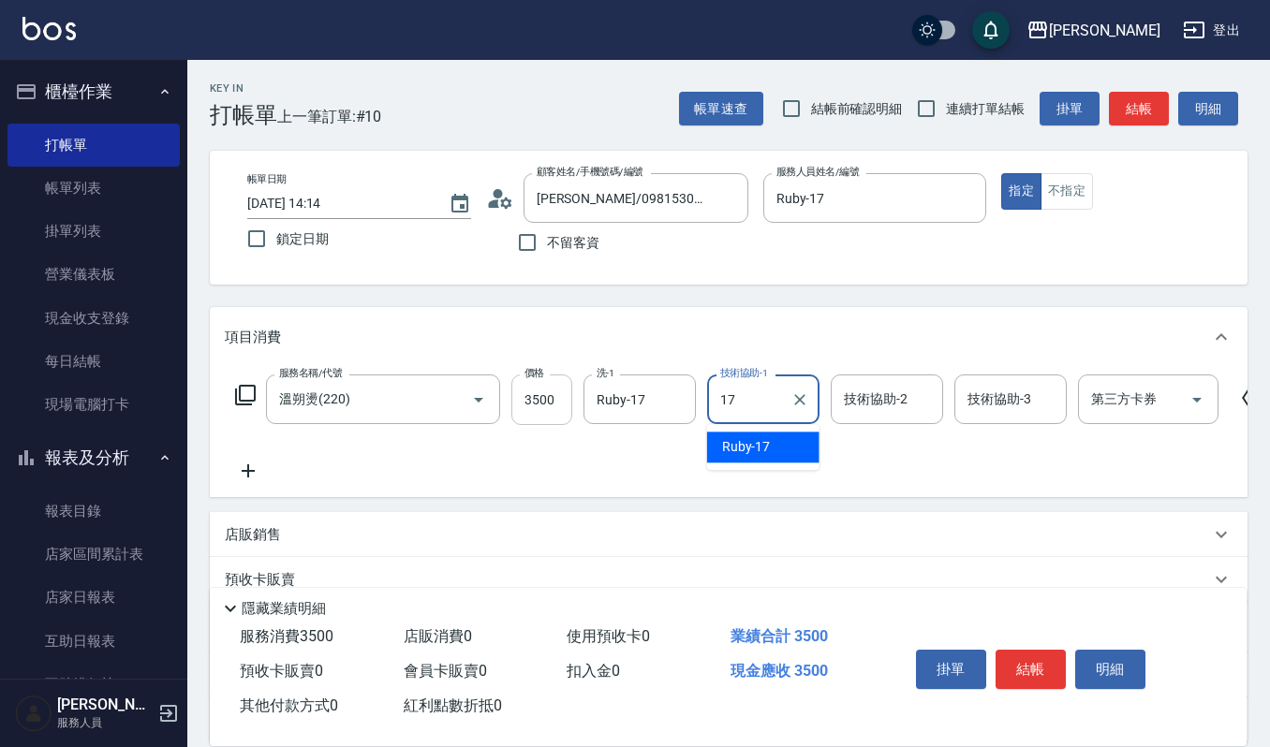
type input "Ruby-17"
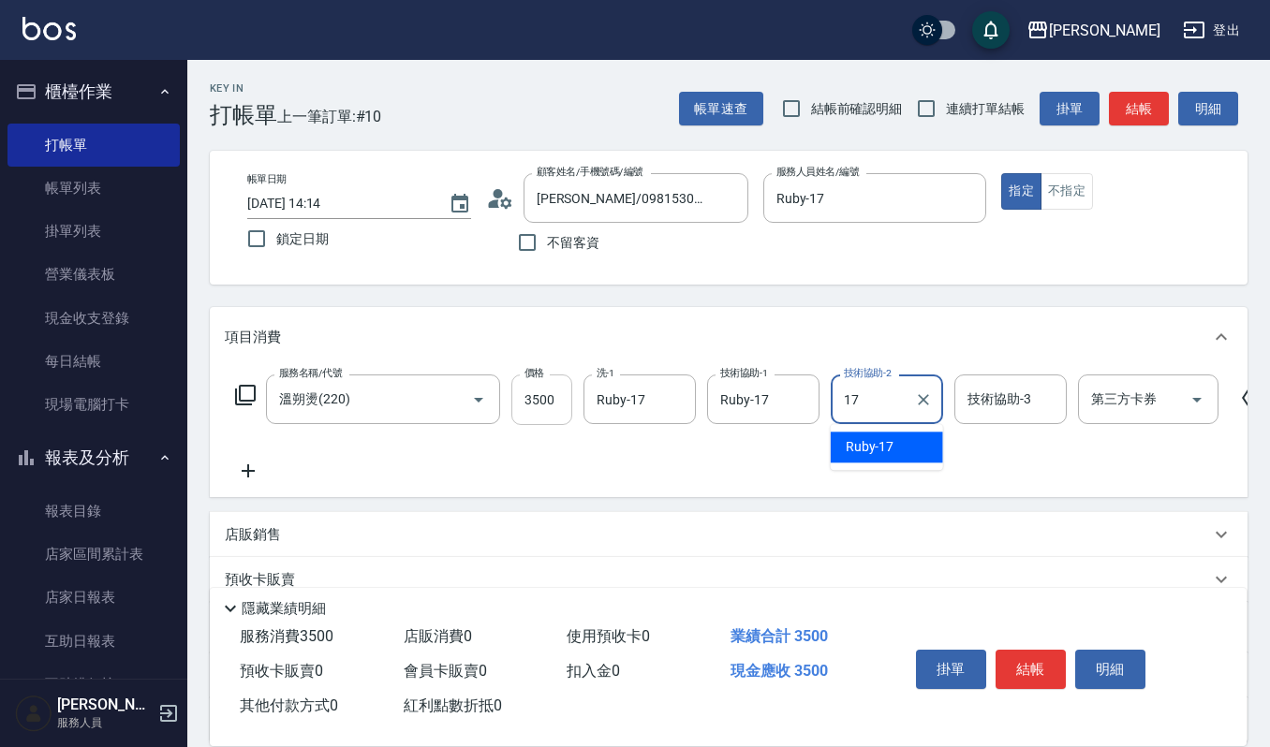
type input "Ruby-17"
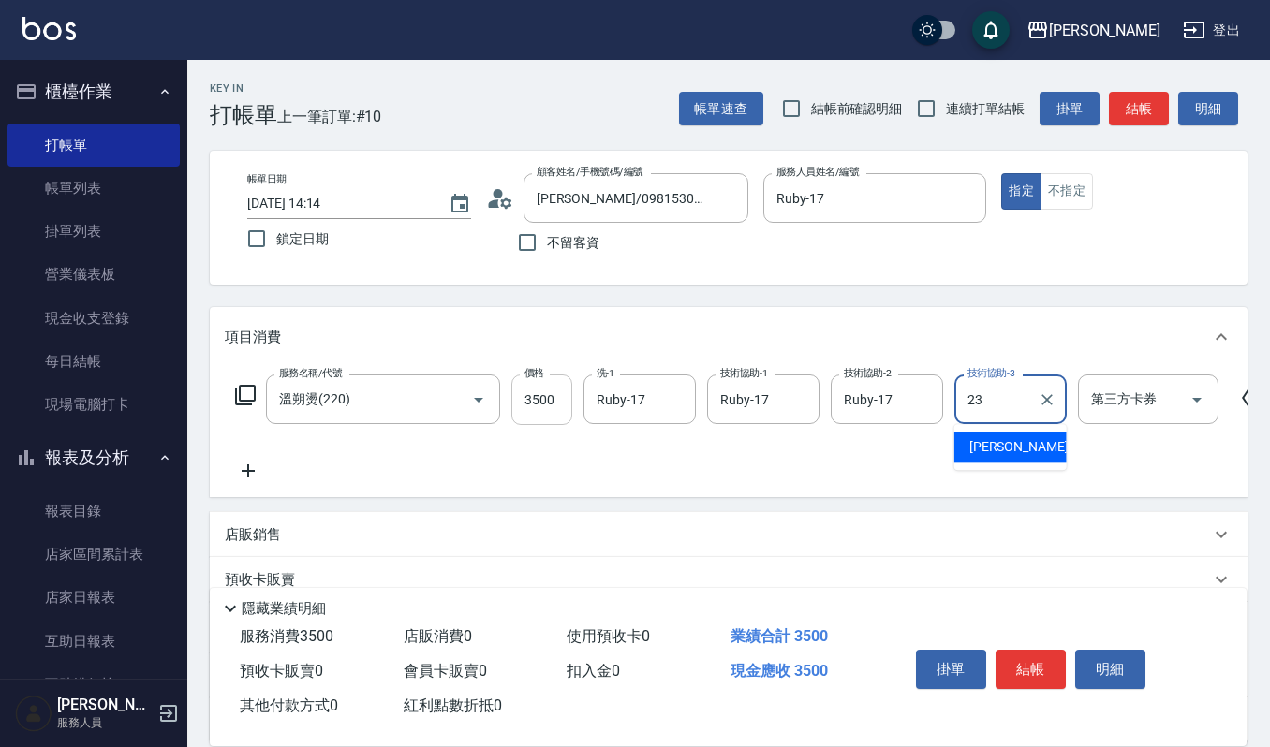
type input "[PERSON_NAME]-23"
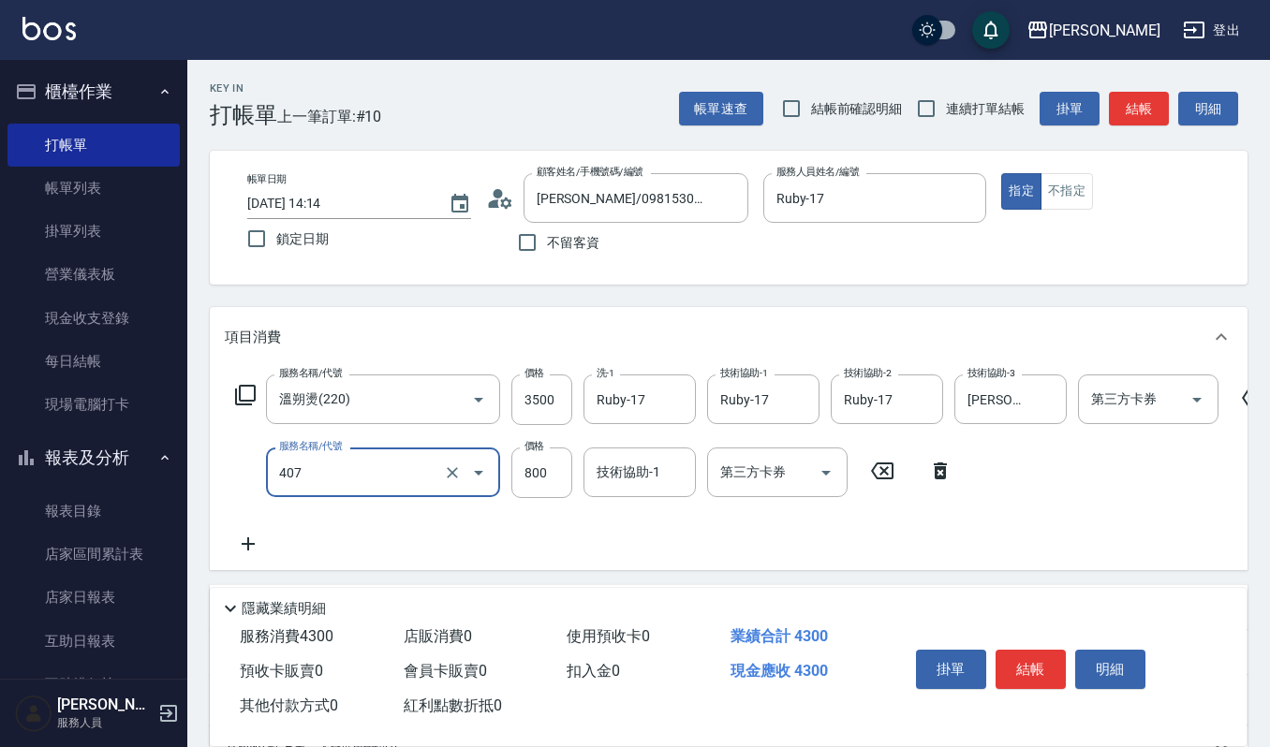
type input "補染(407)"
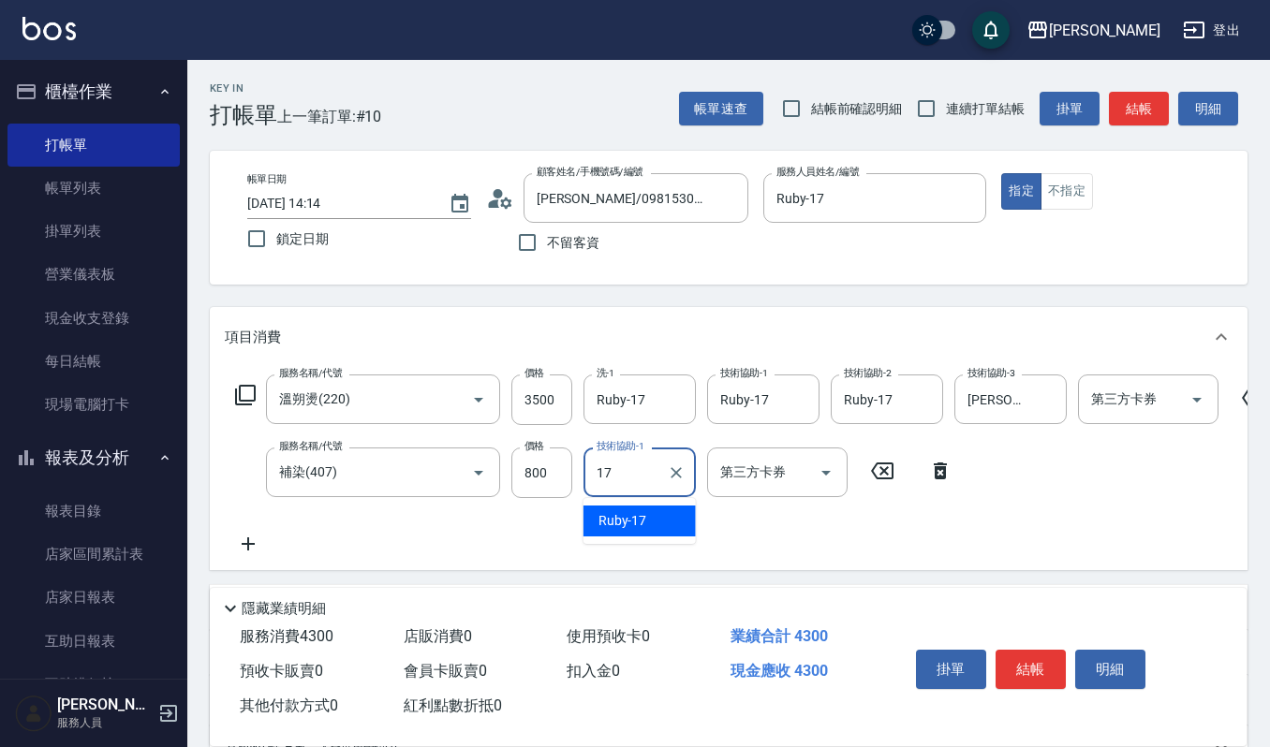
type input "Ruby-17"
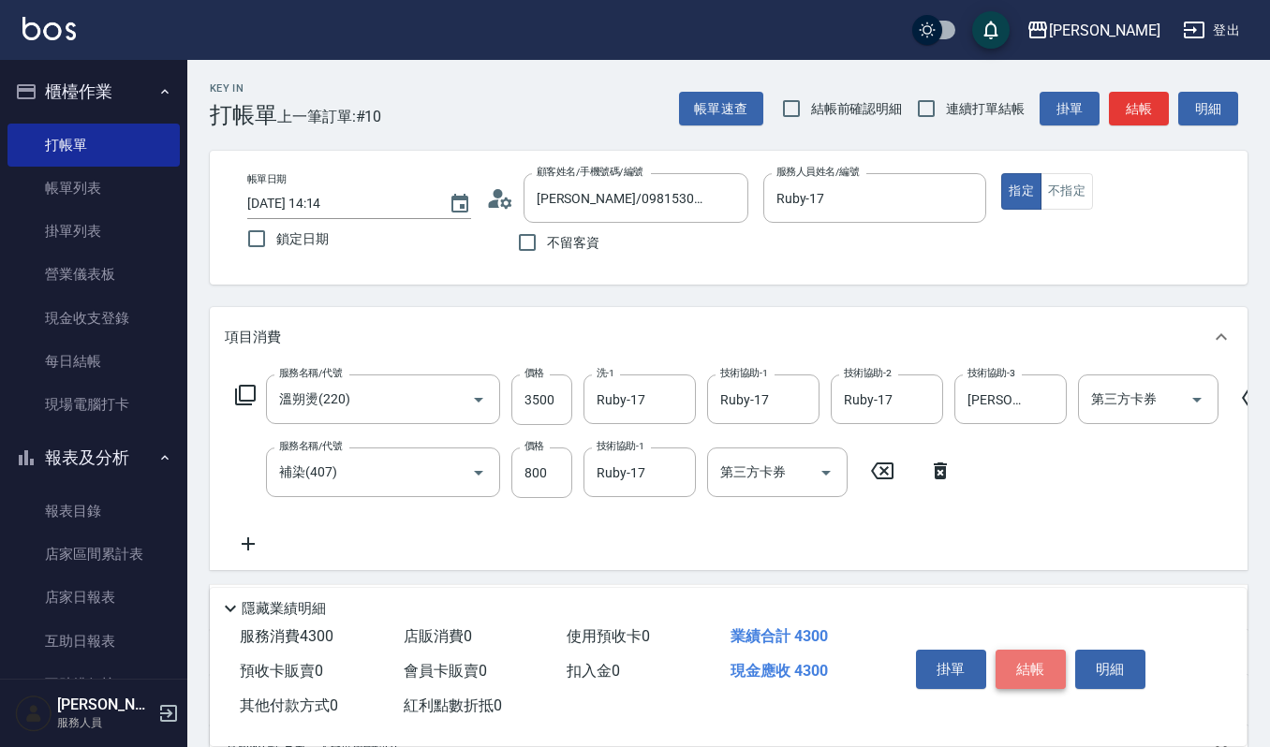
click at [1010, 663] on button "結帳" at bounding box center [1031, 669] width 70 height 39
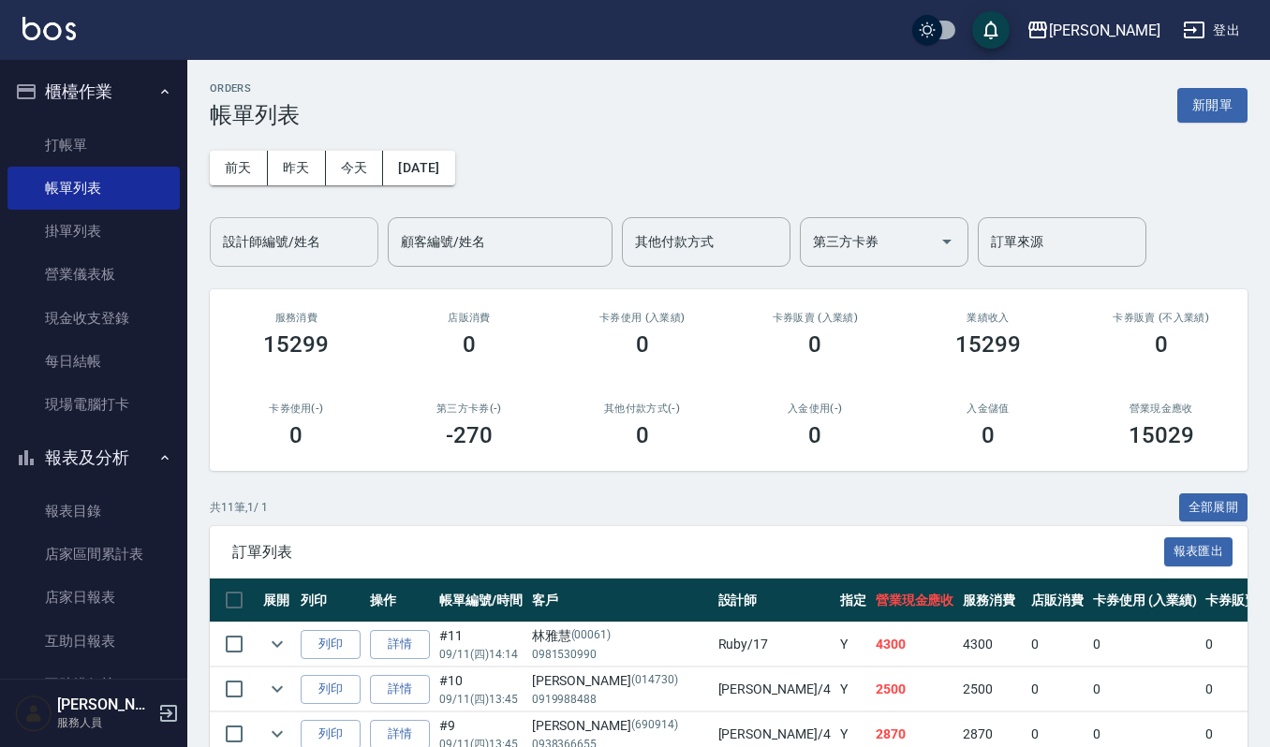
click at [318, 238] on input "設計師編號/姓名" at bounding box center [294, 242] width 152 height 33
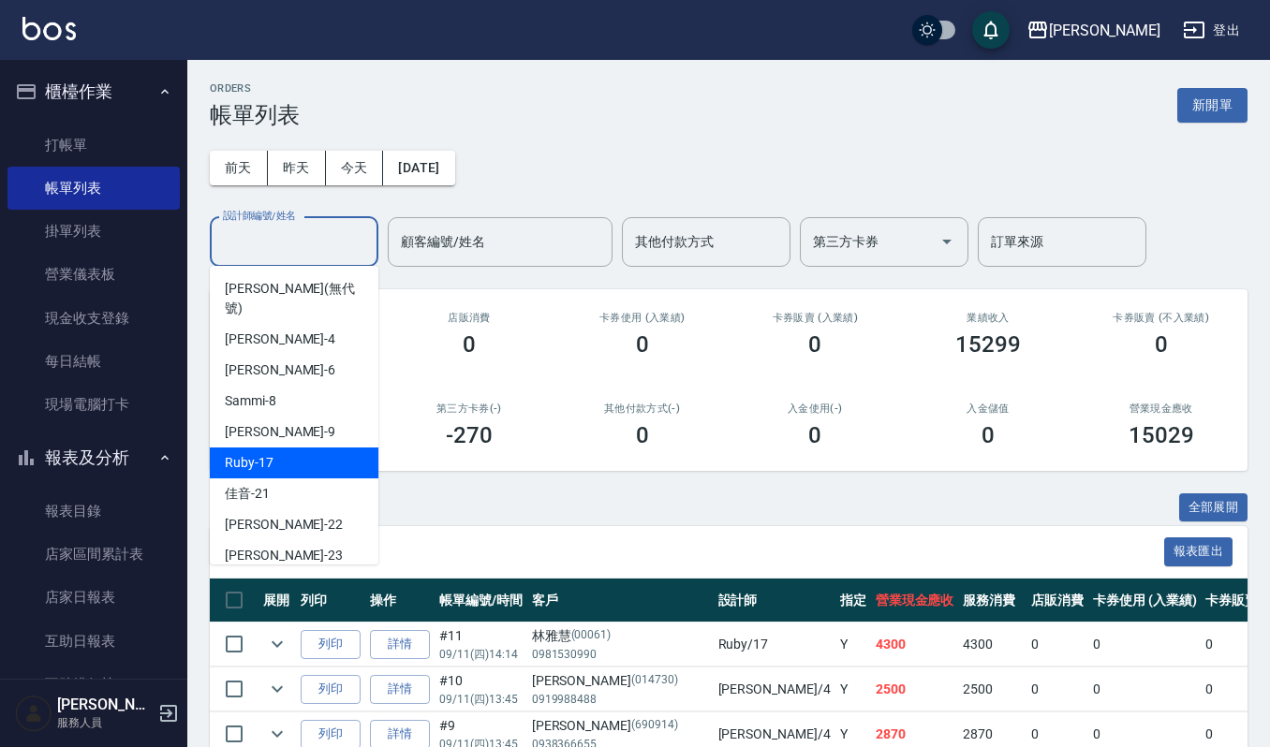
click at [281, 448] on div "Ruby -17" at bounding box center [294, 463] width 169 height 31
type input "Ruby-17"
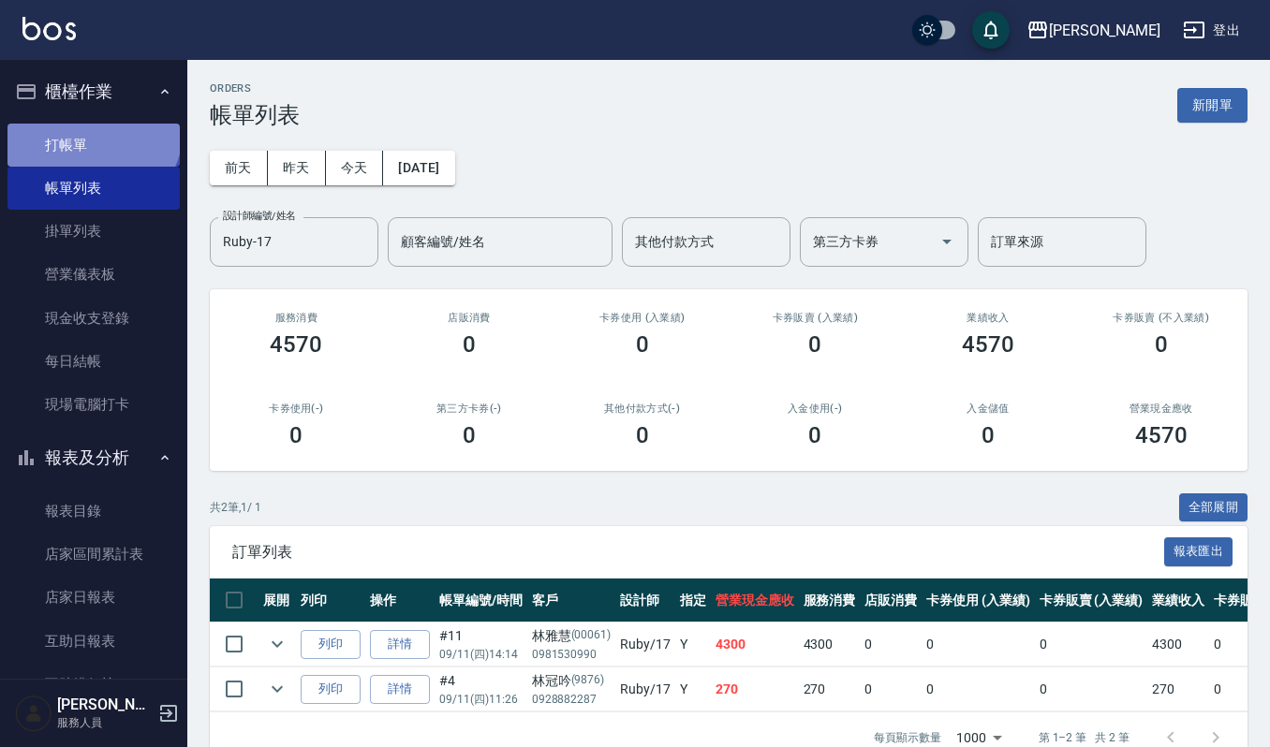
click at [91, 127] on link "打帳單" at bounding box center [93, 145] width 172 height 43
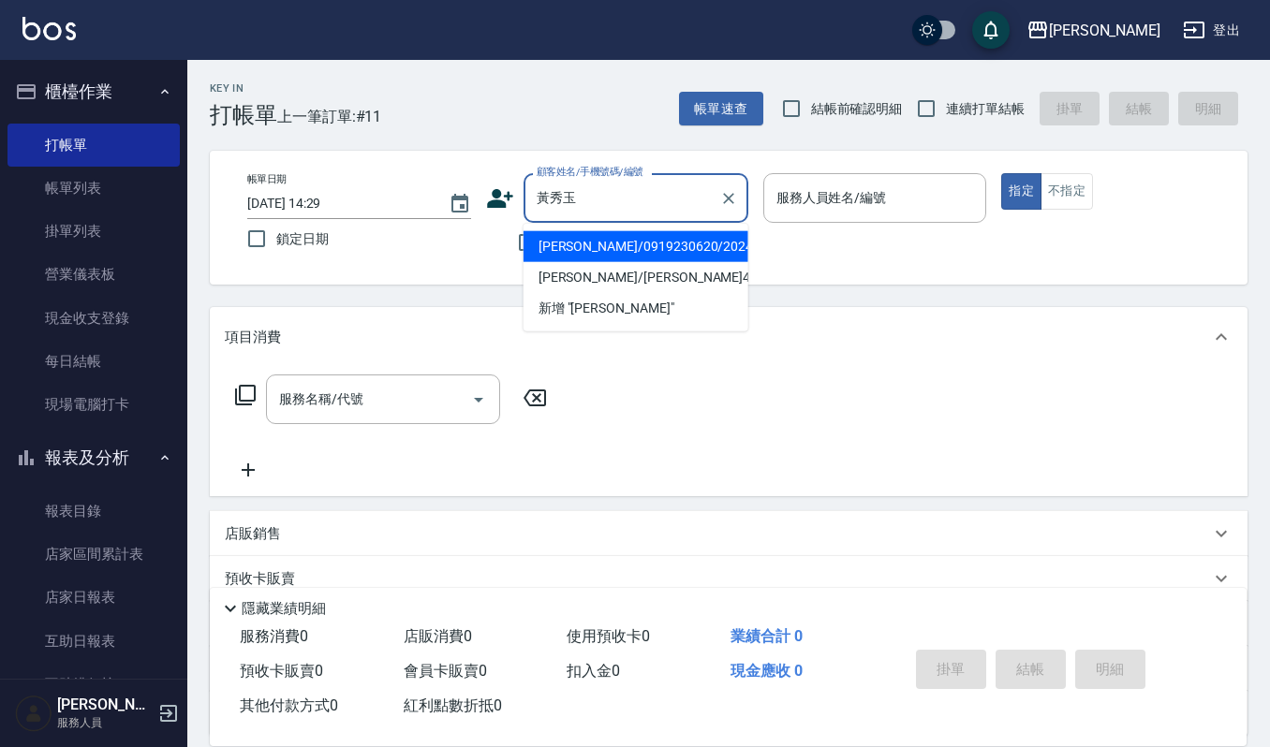
click at [678, 256] on li "[PERSON_NAME]/0919230620/20240715" at bounding box center [636, 246] width 225 height 31
type input "[PERSON_NAME]/0919230620/20240715"
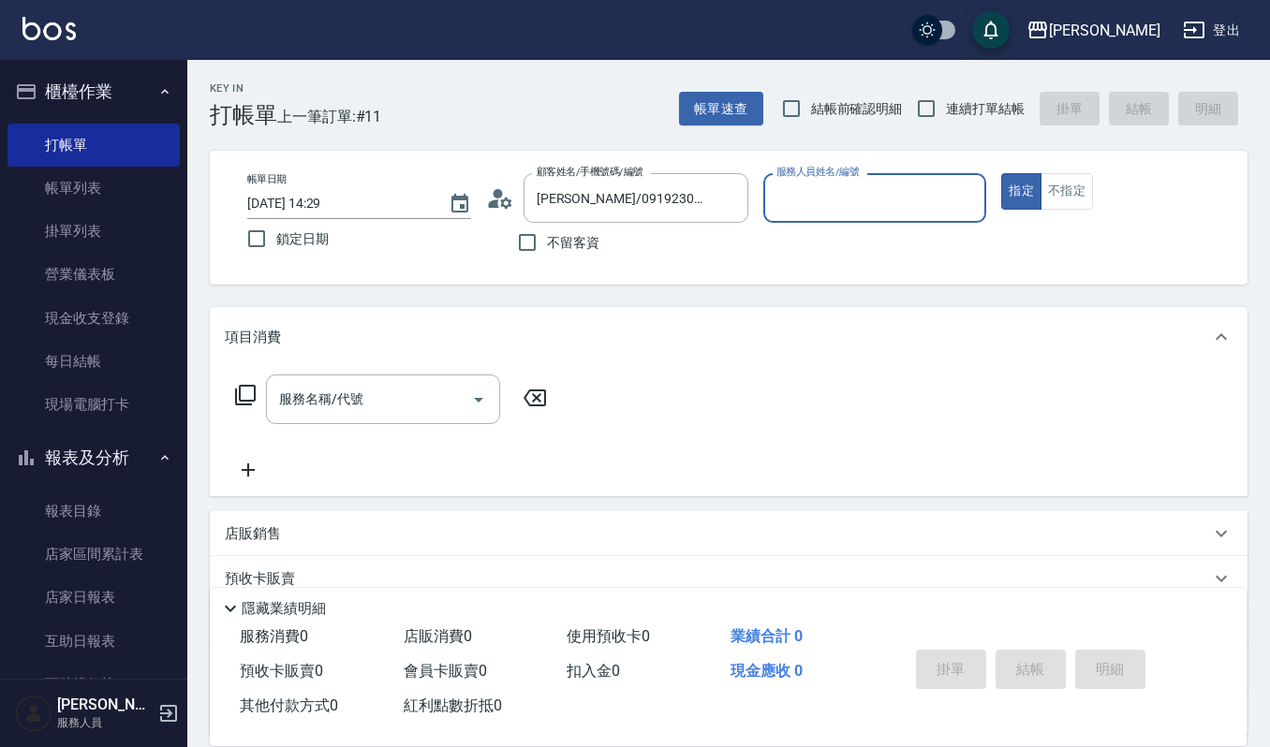
type input "吉兒-4"
click at [680, 193] on input "[PERSON_NAME]/0919230620/20240715" at bounding box center [622, 198] width 180 height 33
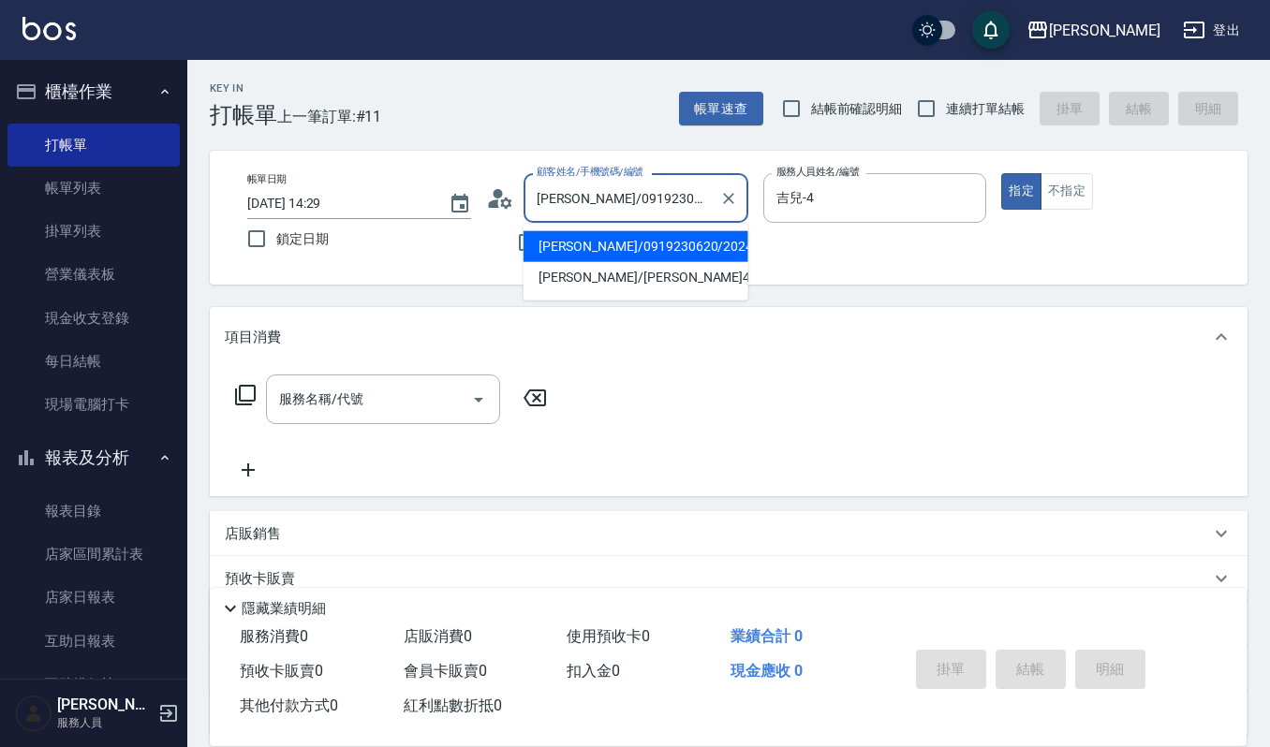
click at [680, 193] on input "[PERSON_NAME]/0919230620/20240715" at bounding box center [622, 198] width 180 height 33
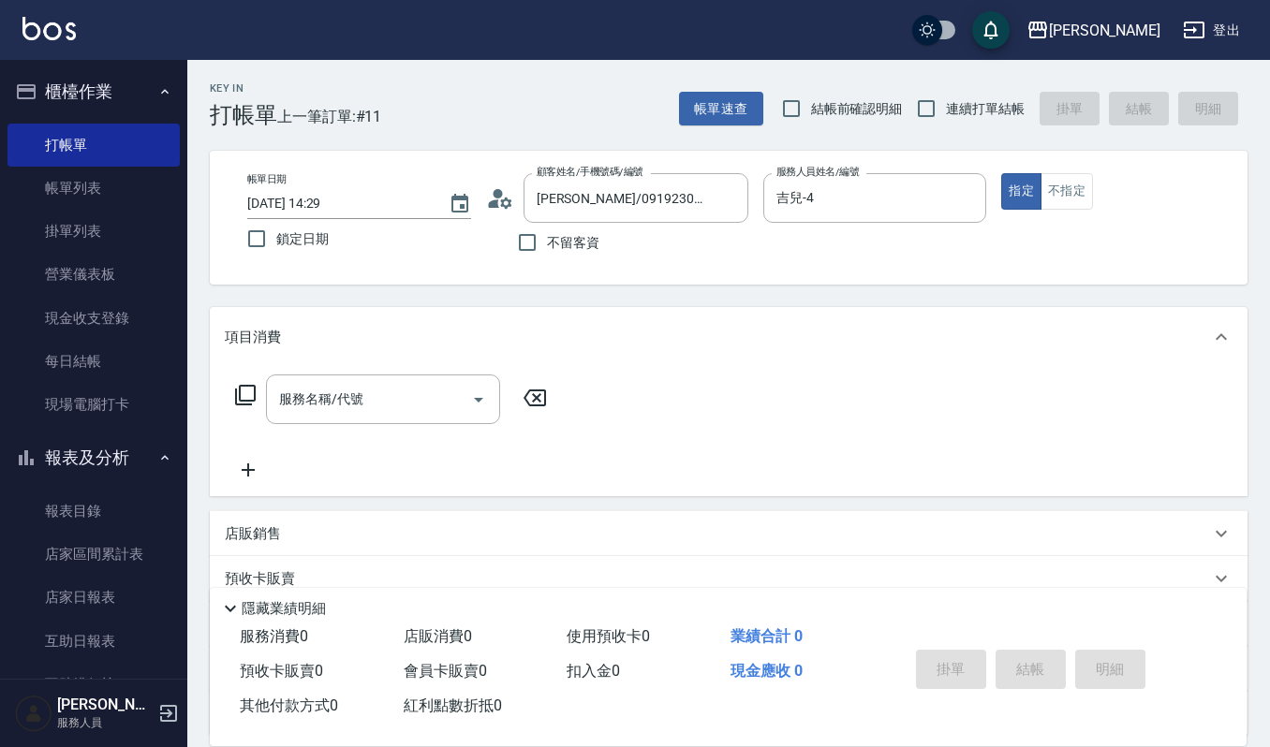
click at [376, 368] on div "服務名稱/代號 服務名稱/代號" at bounding box center [729, 431] width 1038 height 129
drag, startPoint x: 384, startPoint y: 376, endPoint x: 1278, endPoint y: 333, distance: 894.5
click at [428, 384] on div "服務名稱/代號" at bounding box center [383, 400] width 234 height 50
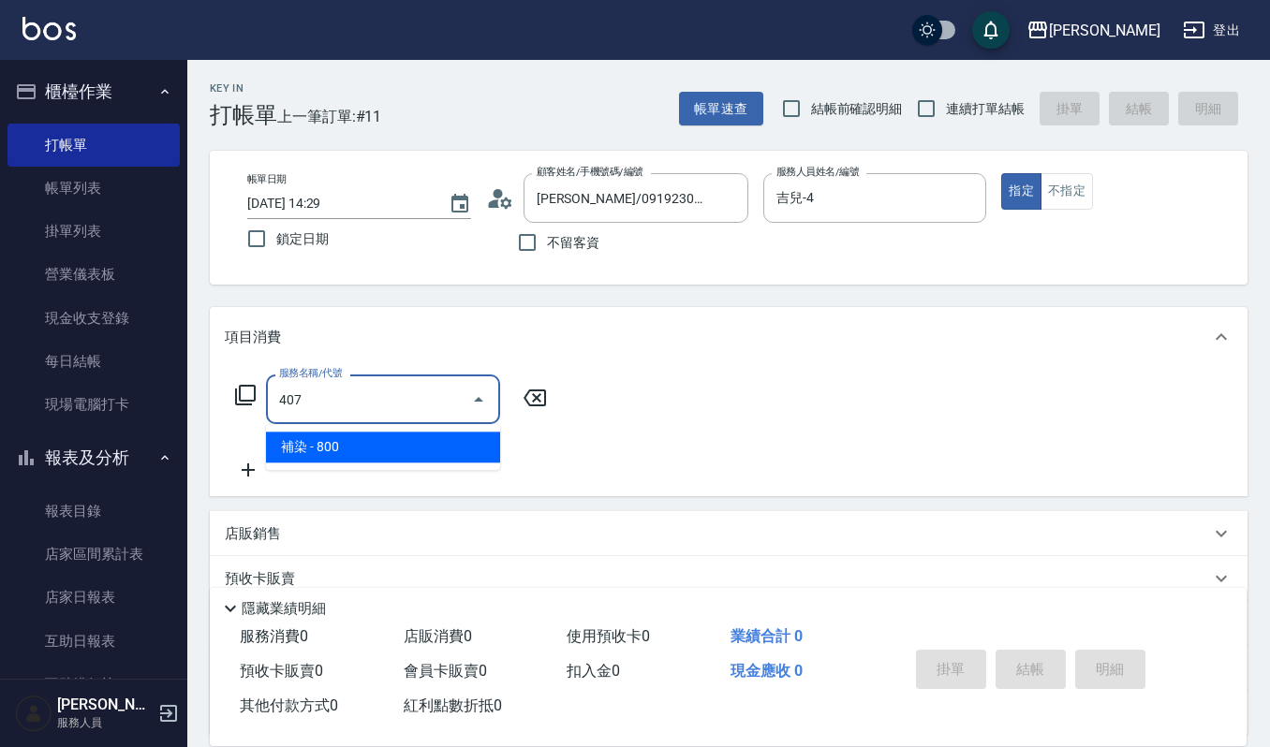
type input "補染(407)"
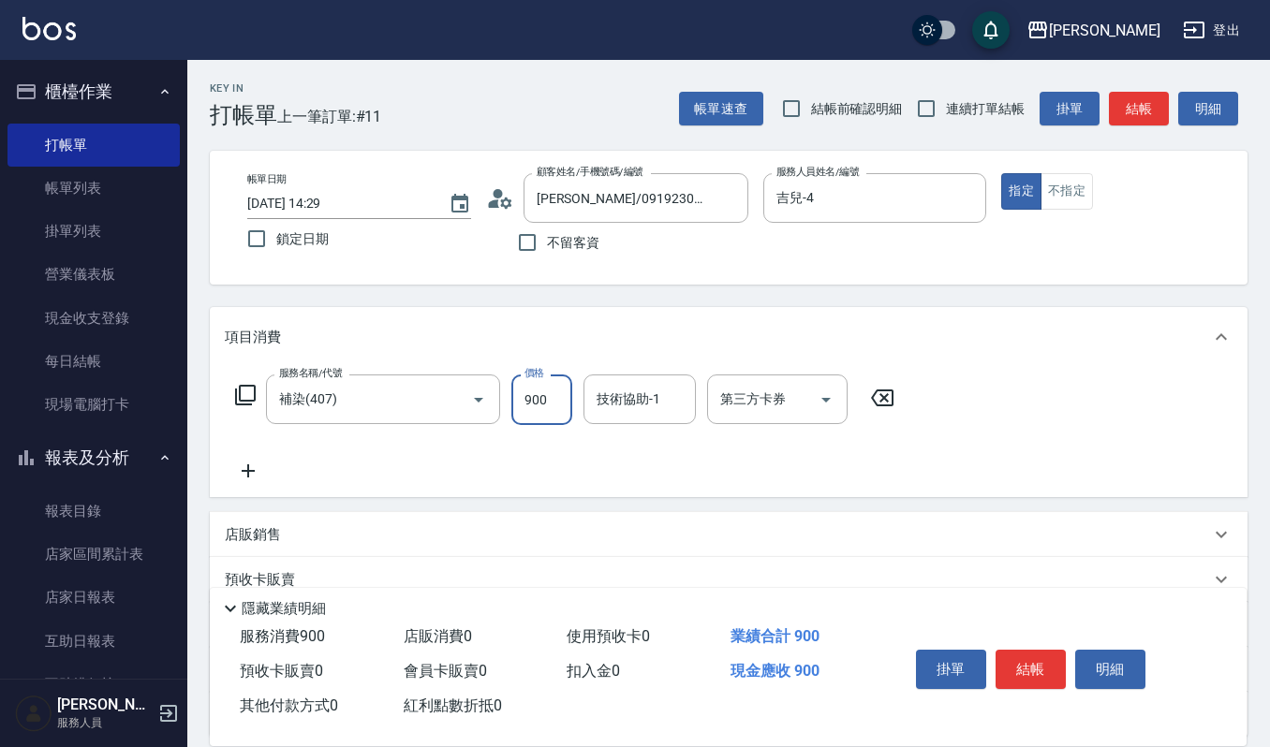
type input "900"
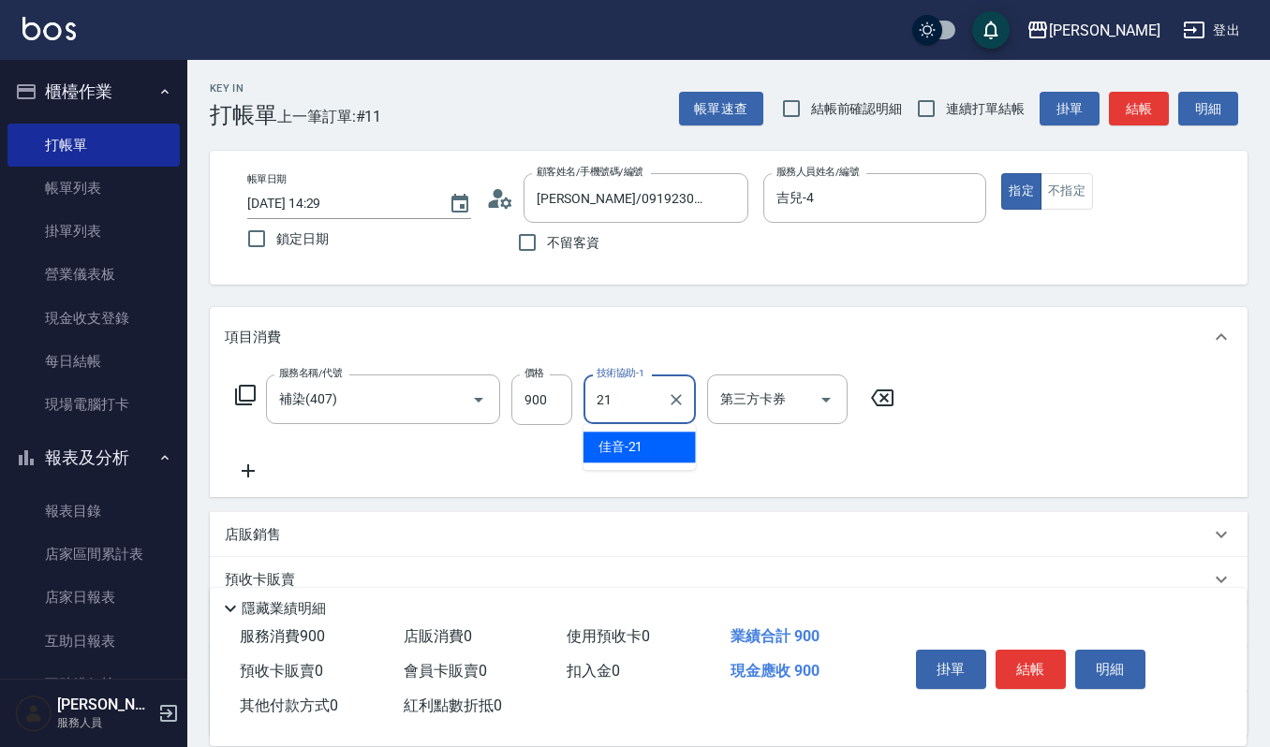
type input "佳音-21"
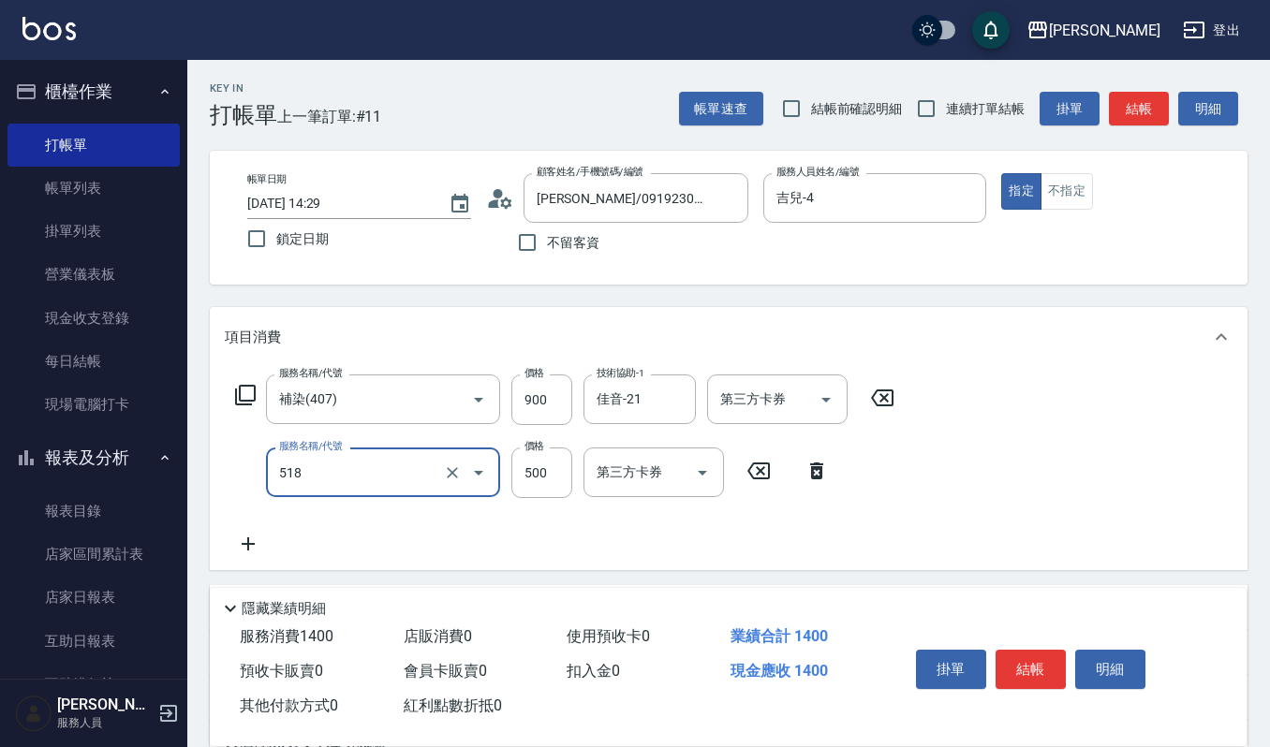
type input "(雲提)燙染前頭皮防護(518)"
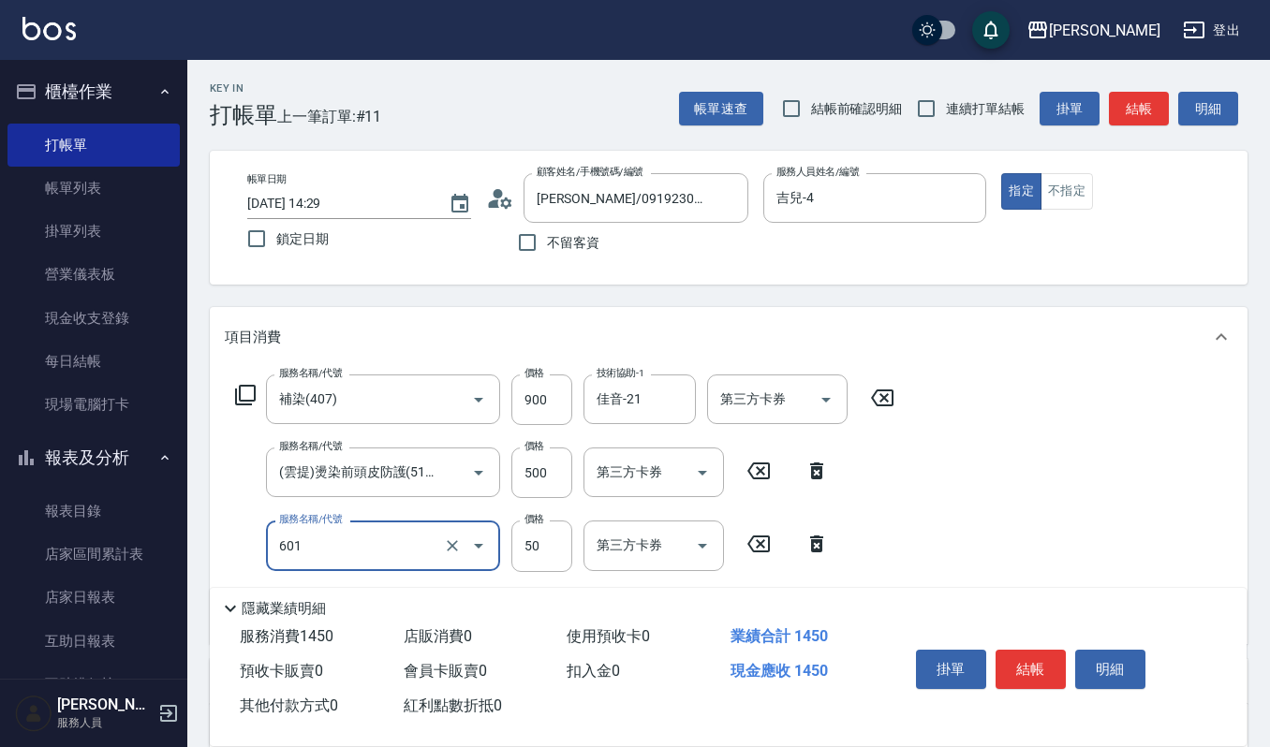
type input "上捲子(601)"
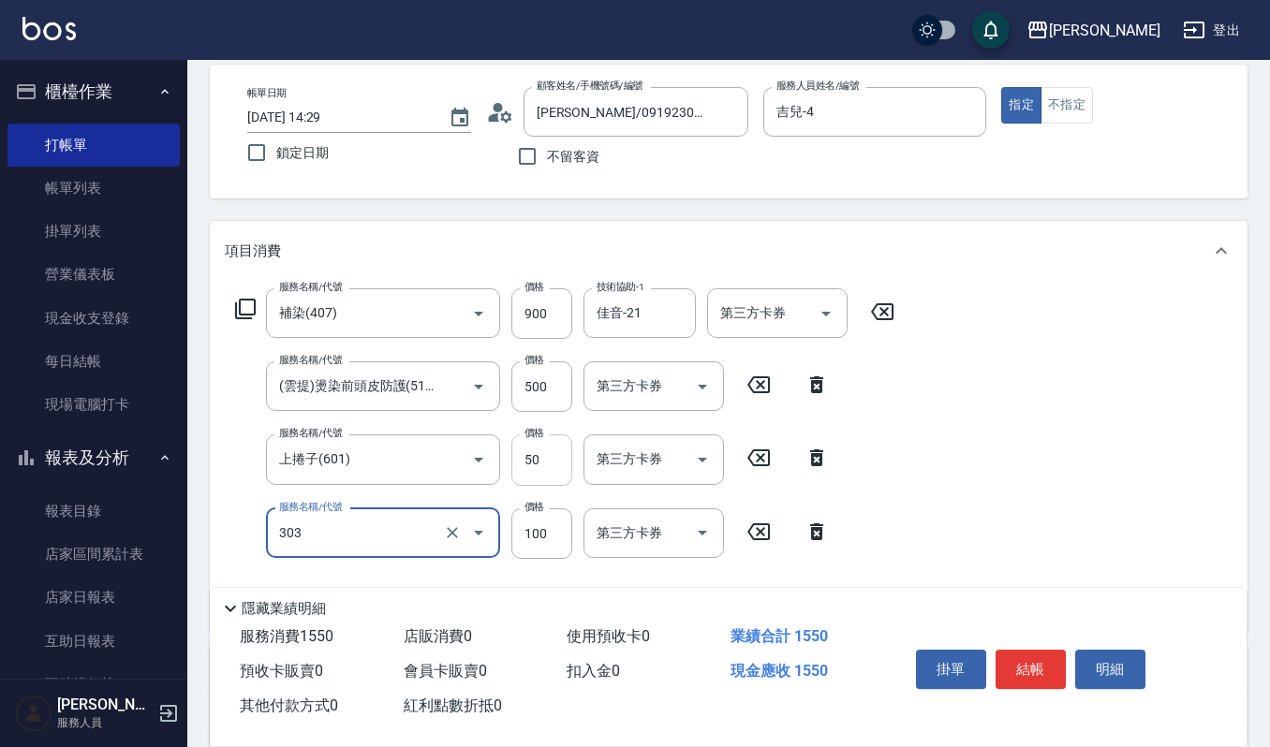
scroll to position [125, 0]
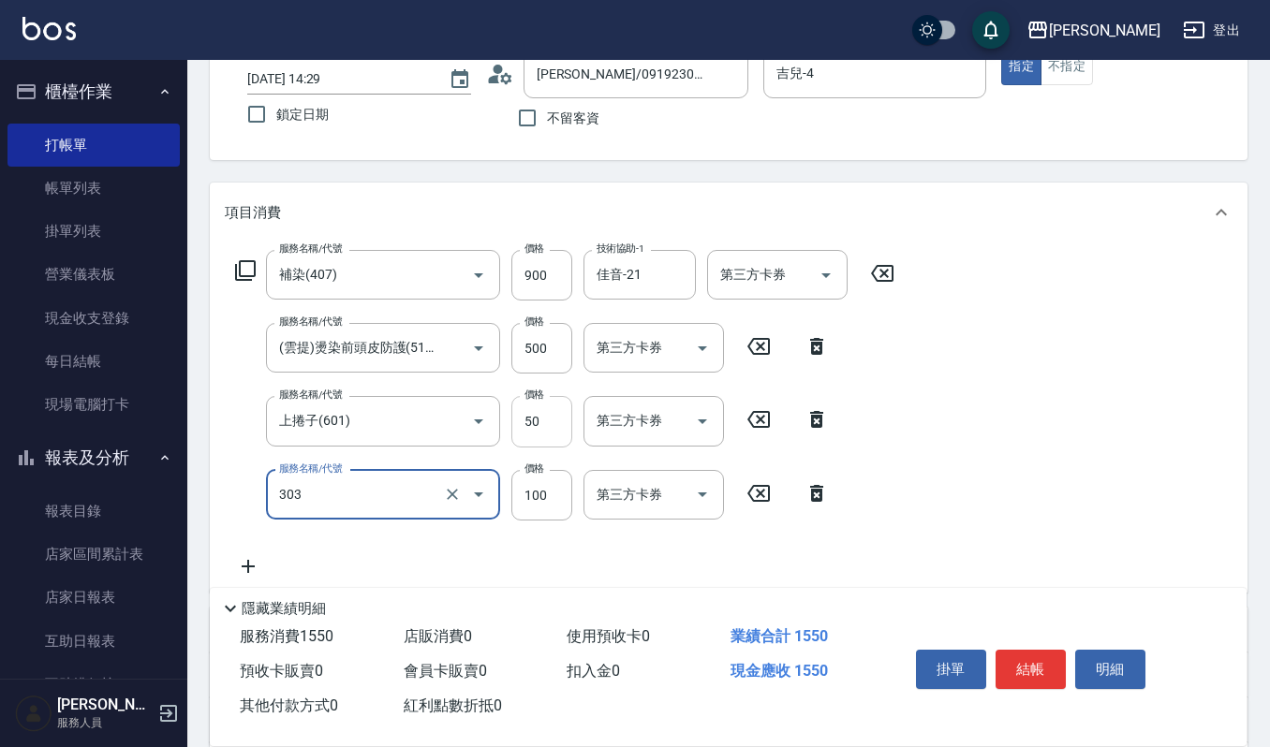
type input "修瀏海(303)"
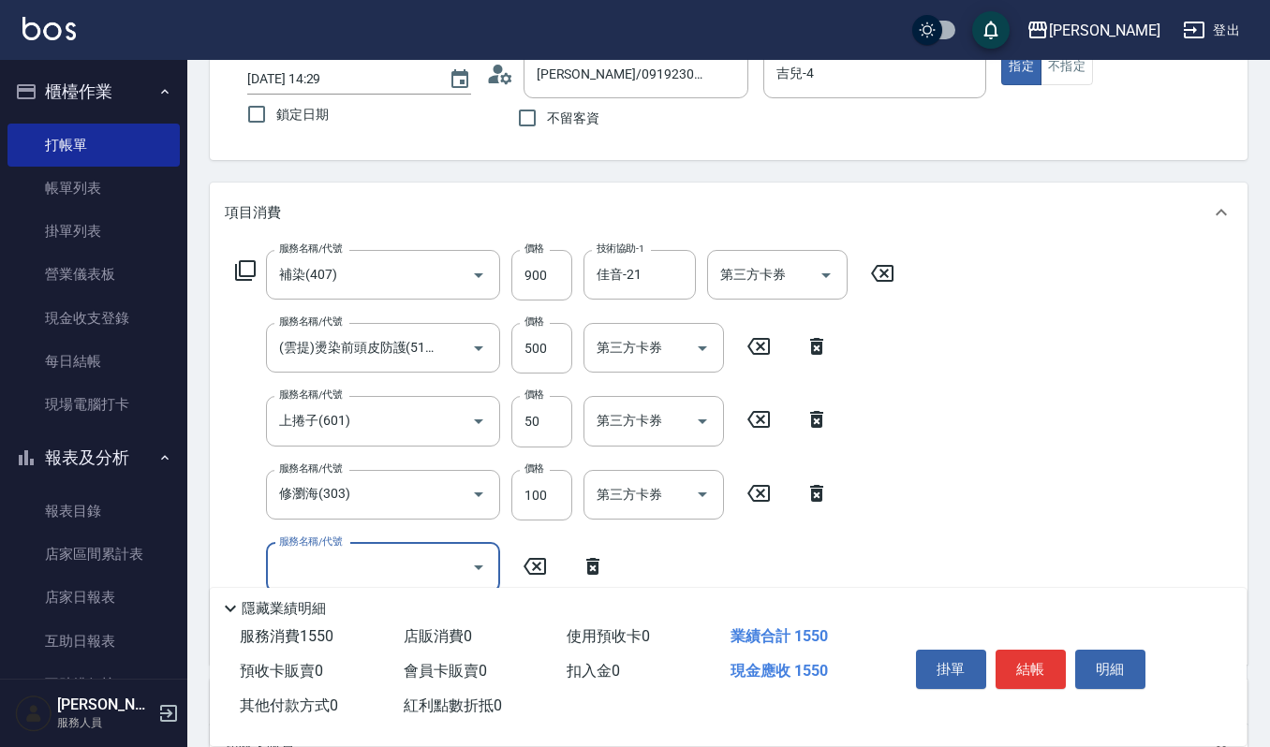
scroll to position [0, 0]
type input "一般洗髮(101)"
type input "270"
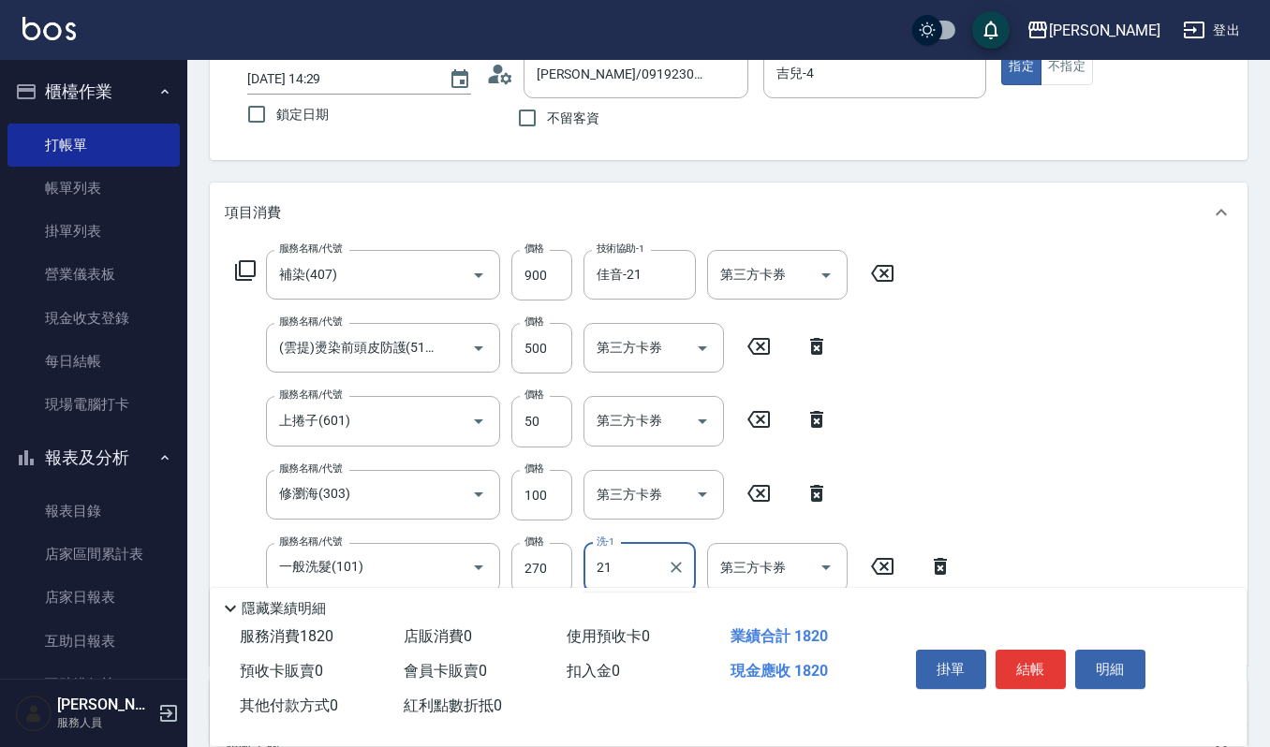
type input "佳音-21"
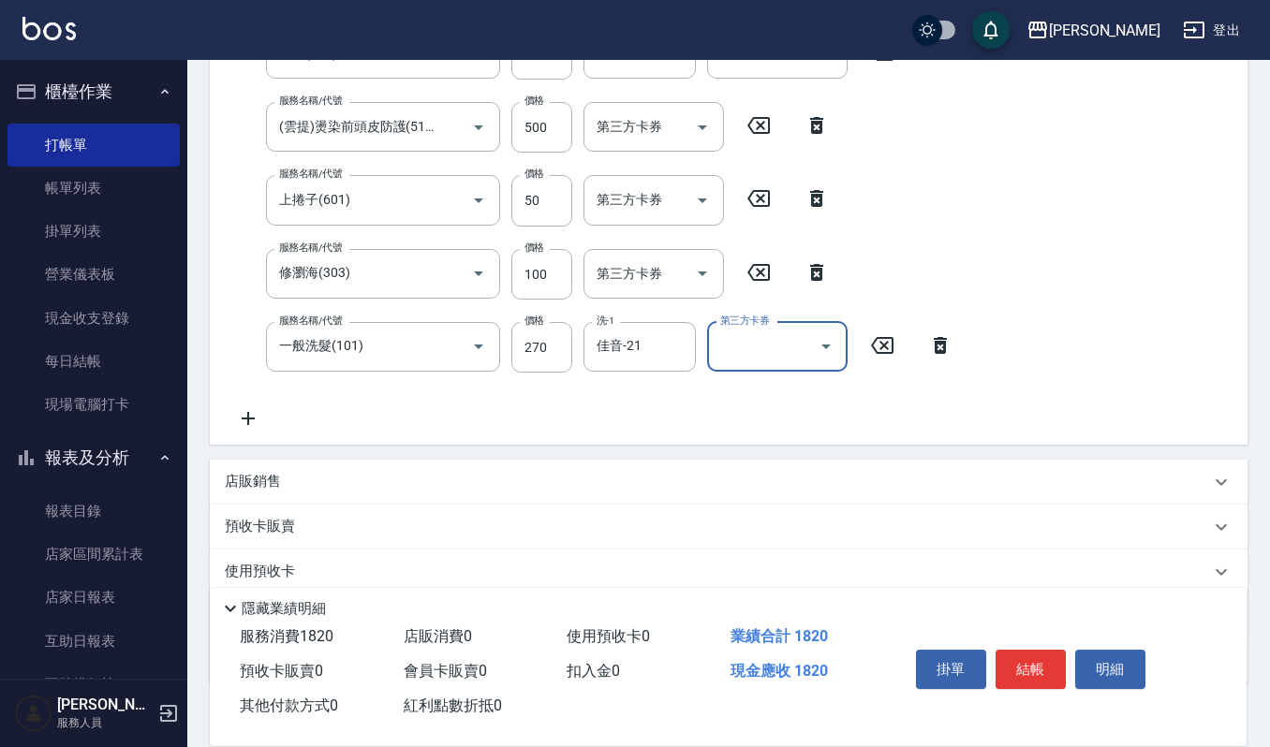
scroll to position [375, 0]
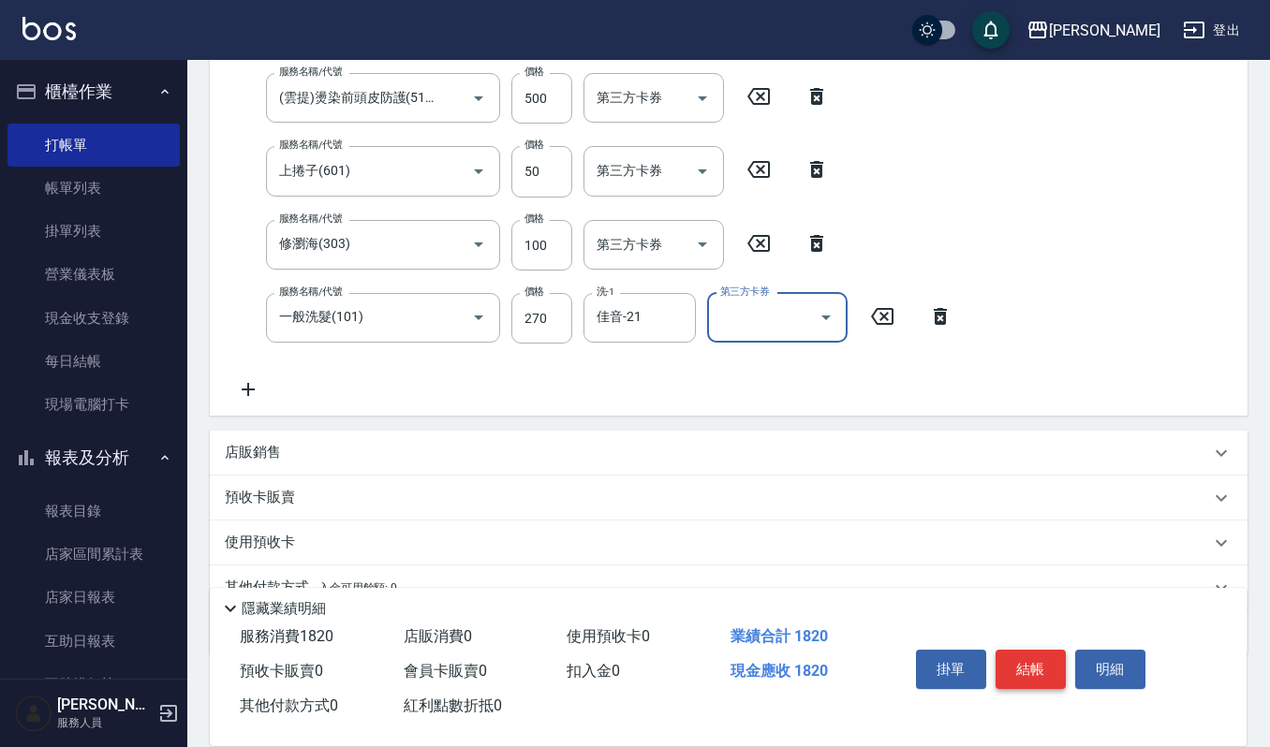
click at [1016, 663] on button "結帳" at bounding box center [1031, 669] width 70 height 39
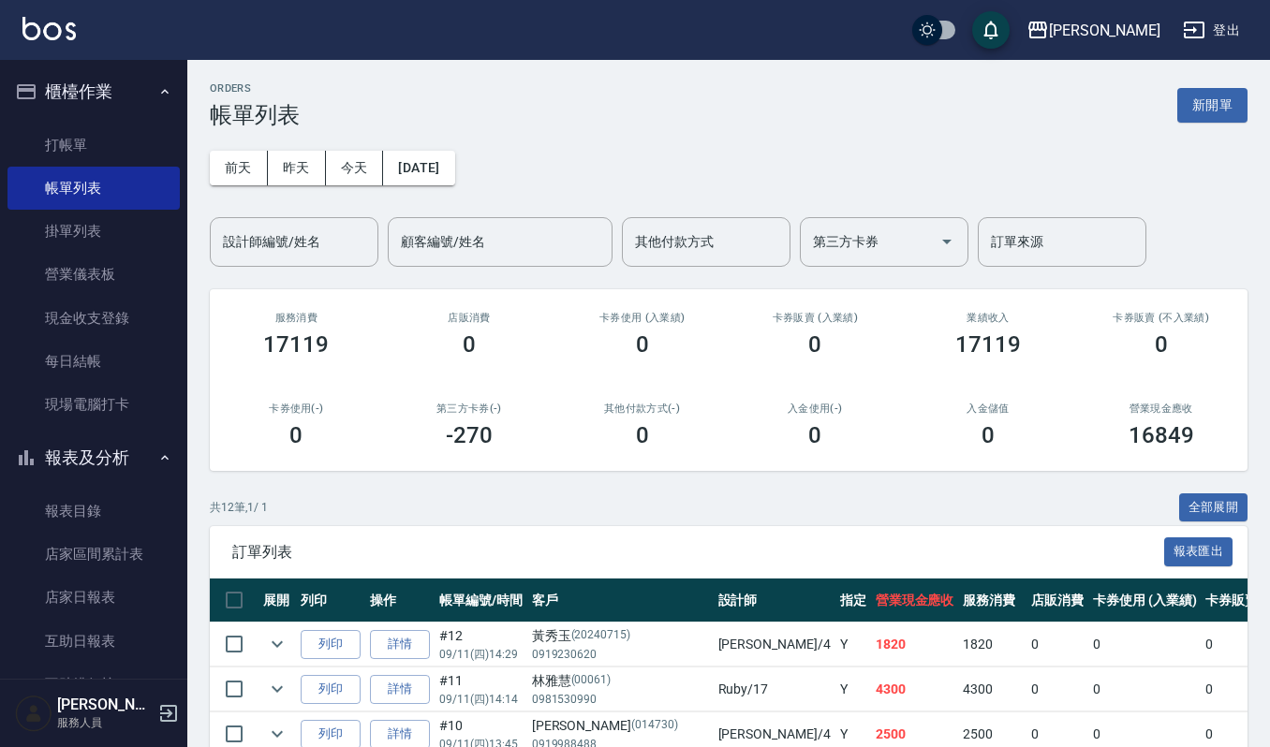
click at [332, 564] on div "訂單列表 報表匯出" at bounding box center [729, 552] width 1038 height 52
click at [337, 631] on button "列印" at bounding box center [331, 644] width 60 height 29
click at [91, 144] on link "打帳單" at bounding box center [93, 145] width 172 height 43
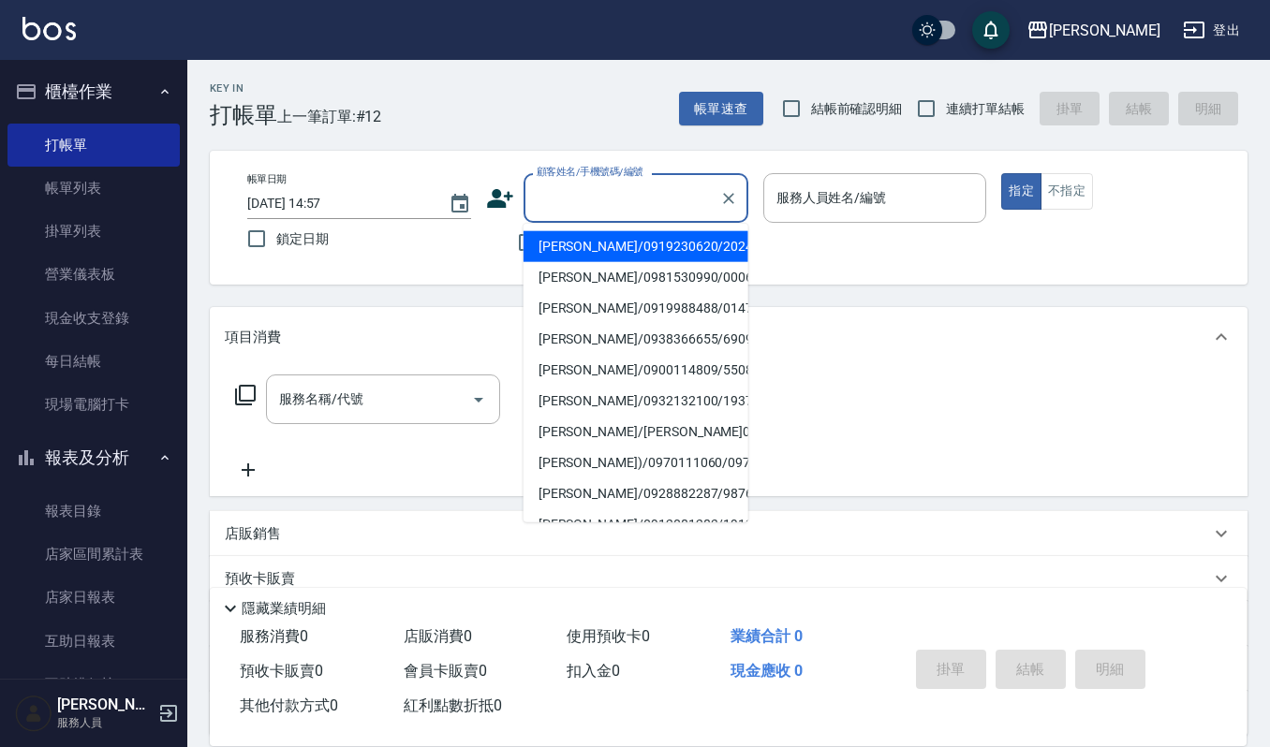
click at [628, 208] on input "顧客姓名/手機號碼/編號" at bounding box center [622, 198] width 180 height 33
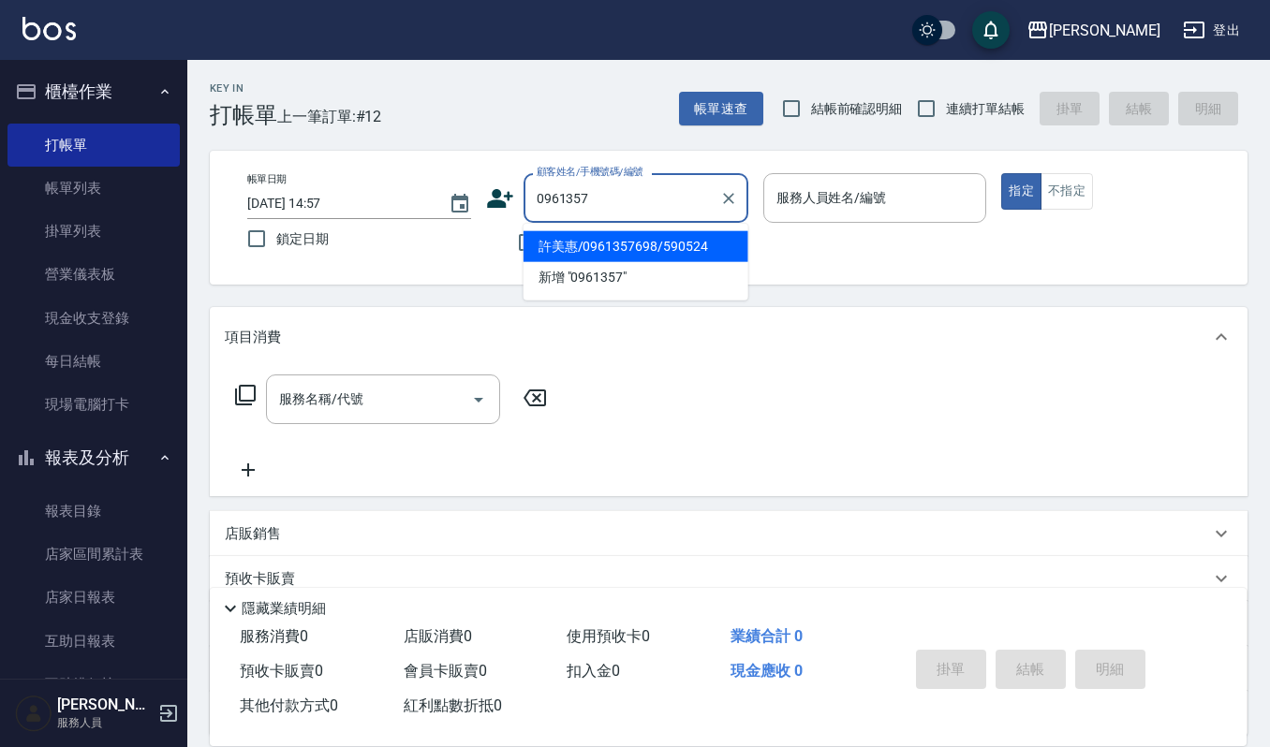
type input "許美惠/0961357698/590524"
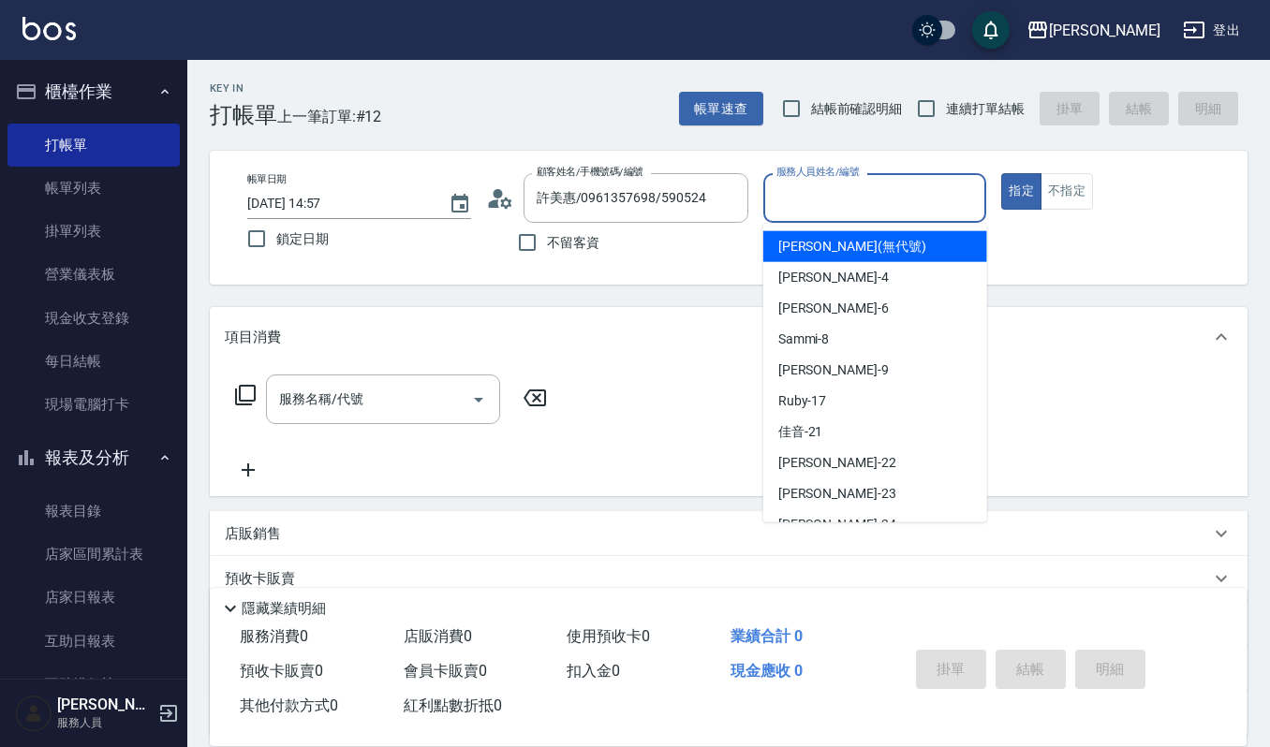
click at [830, 200] on input "服務人員姓名/編號" at bounding box center [875, 198] width 207 height 33
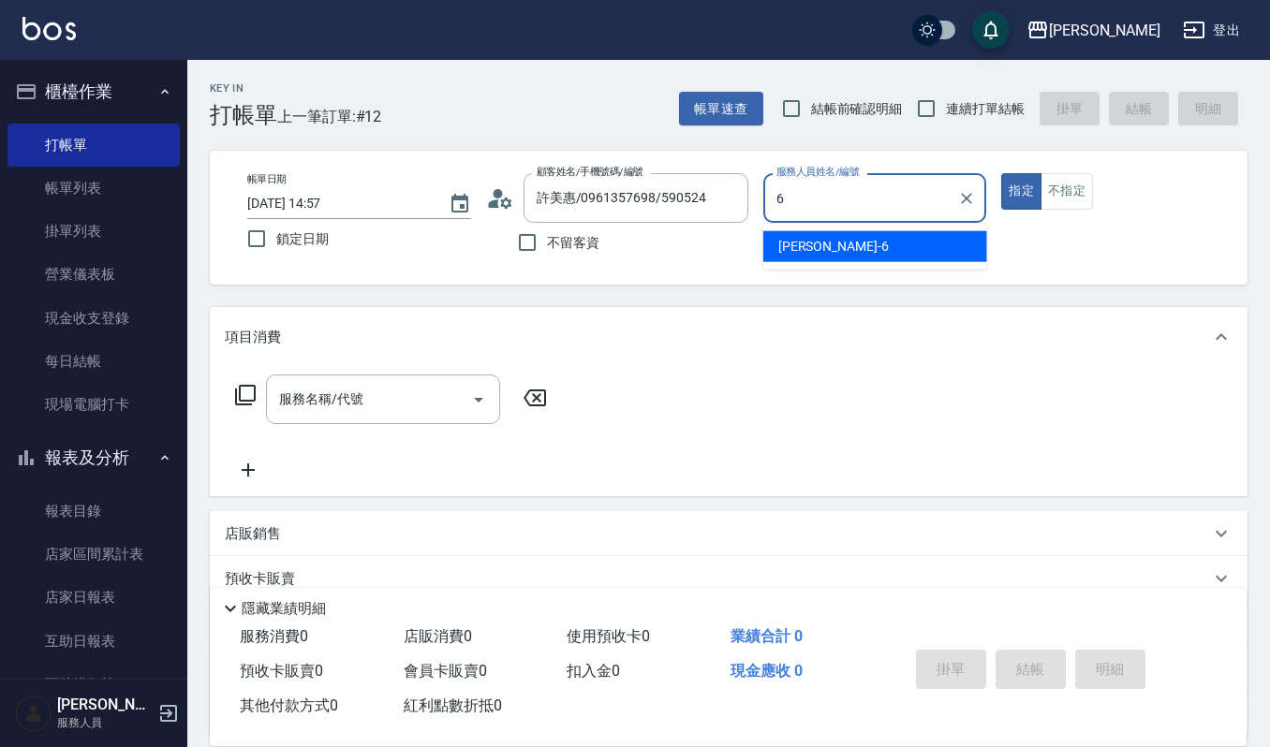
type input "Joalin-6"
type button "true"
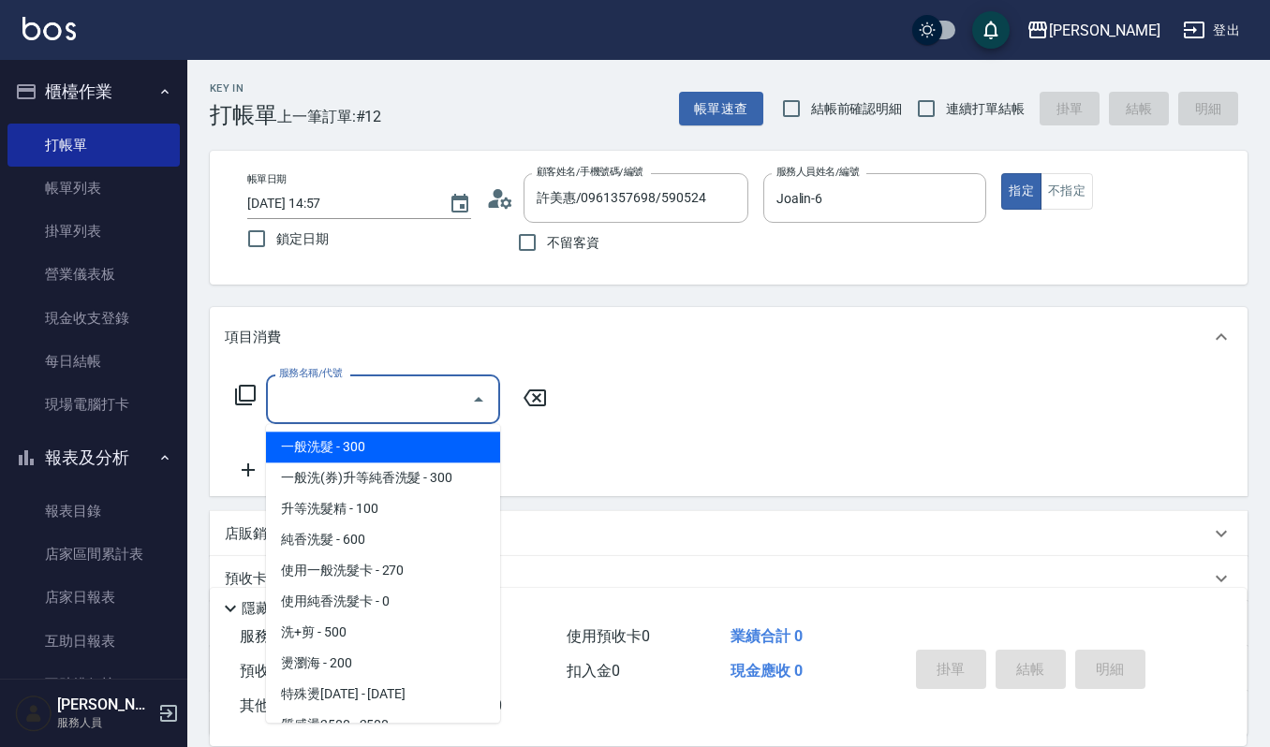
click at [331, 401] on input "服務名稱/代號" at bounding box center [368, 399] width 189 height 33
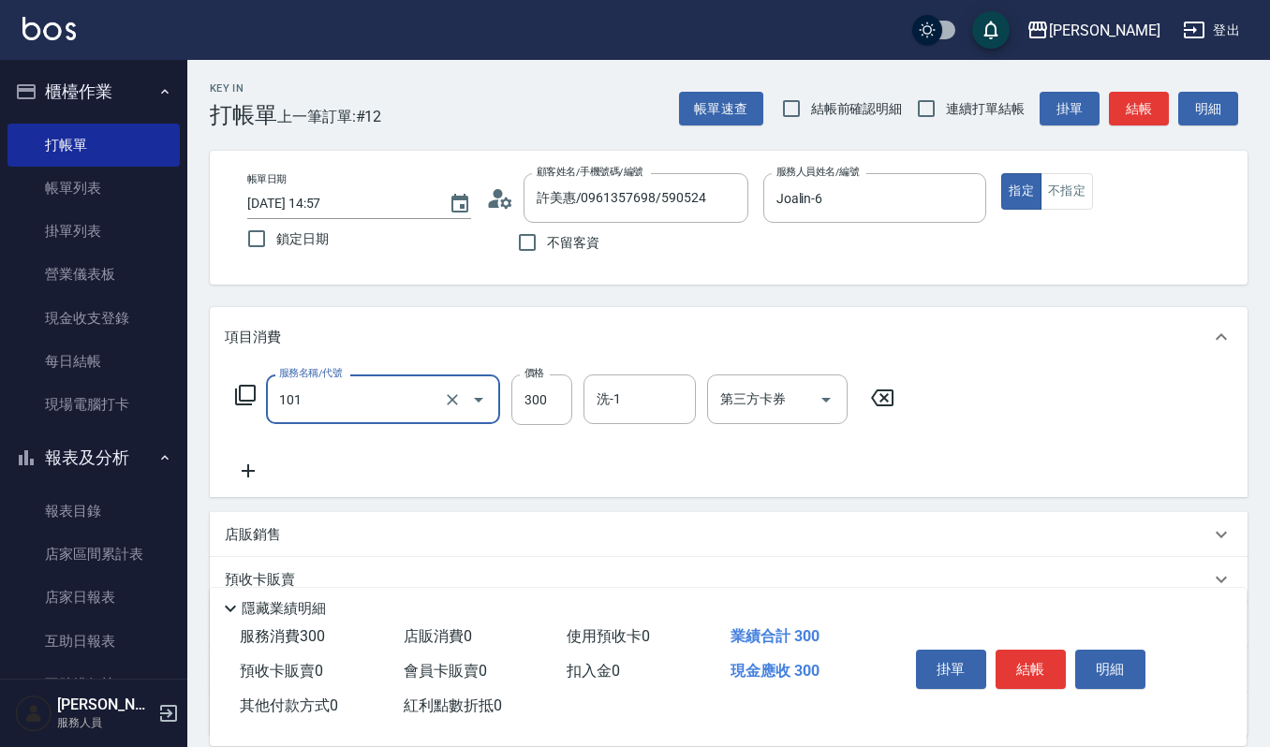
type input "一般洗髮(101)"
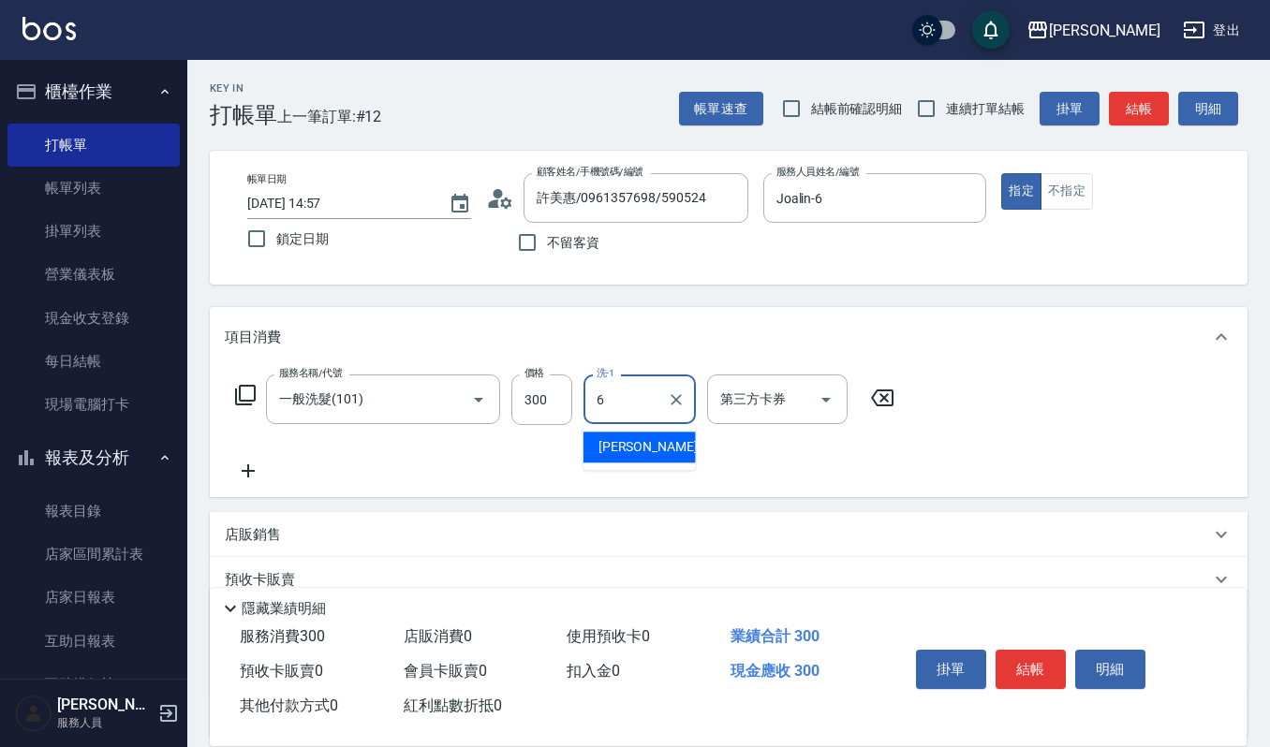
type input "Joalin-6"
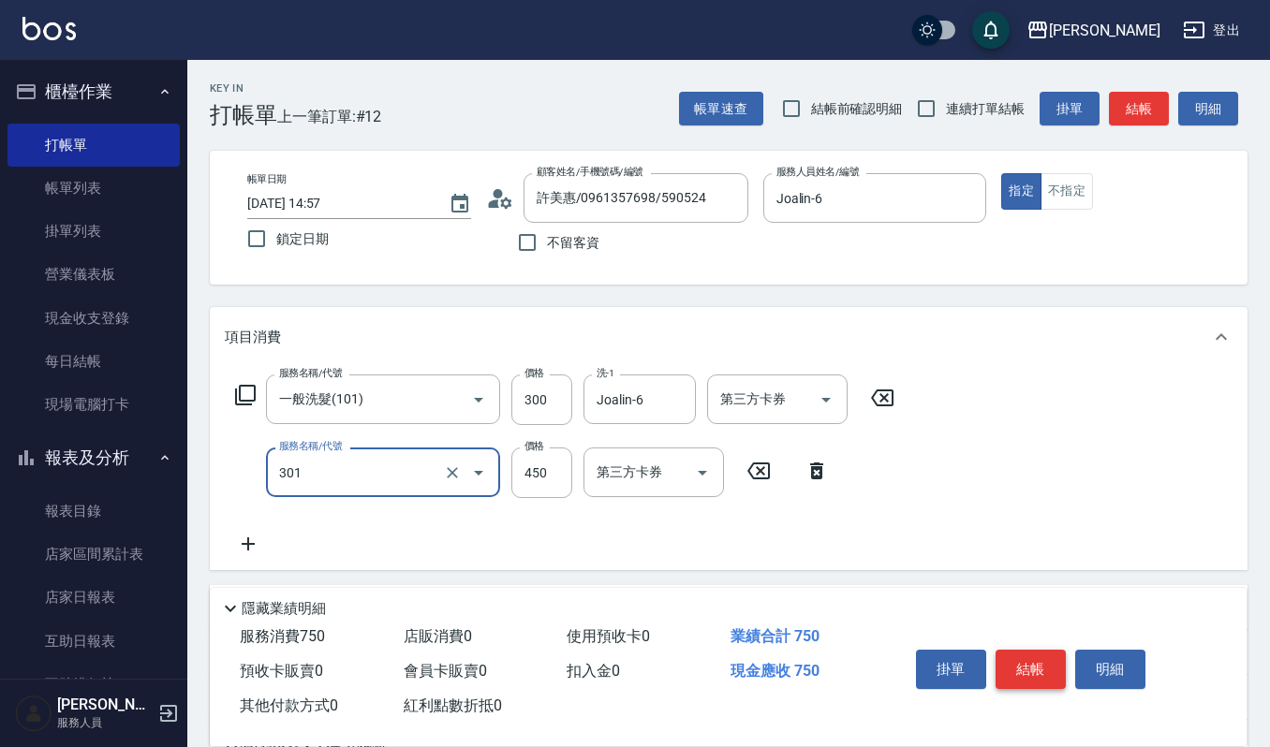
type input "創意剪髮(301)"
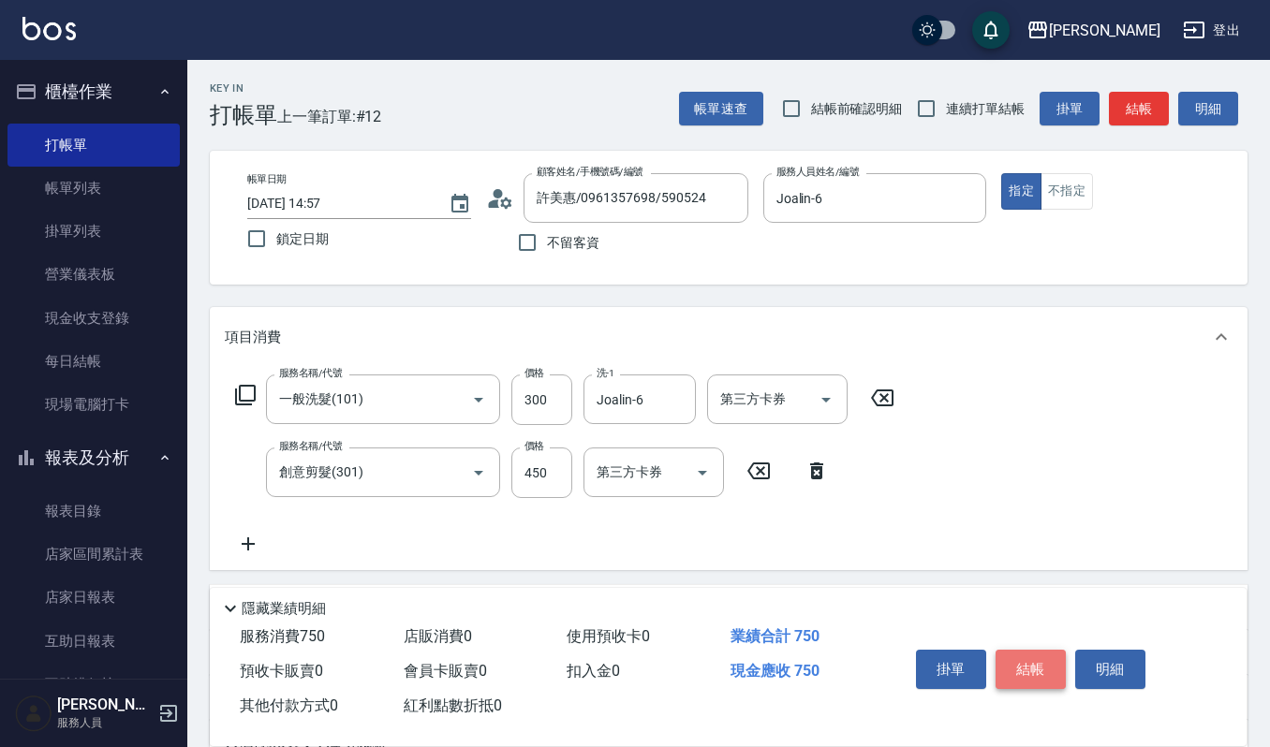
click at [1036, 660] on button "結帳" at bounding box center [1031, 669] width 70 height 39
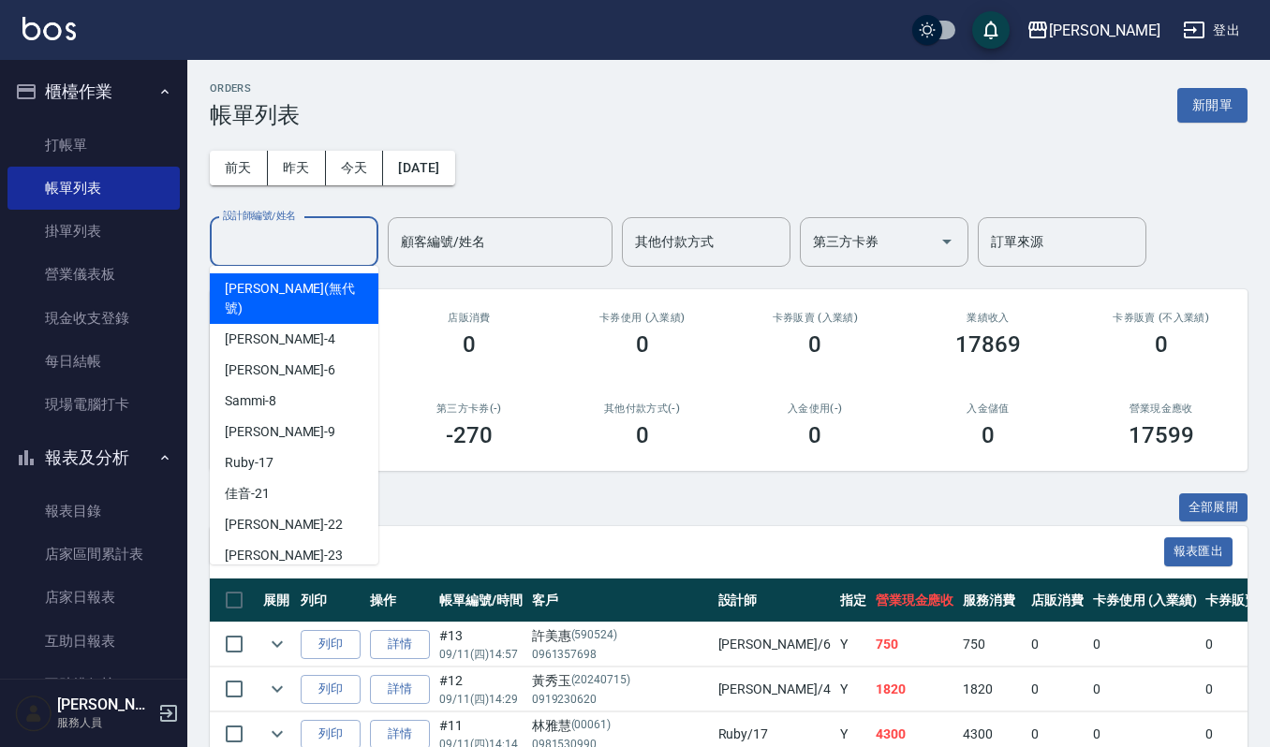
click at [282, 248] on input "設計師編號/姓名" at bounding box center [294, 242] width 152 height 33
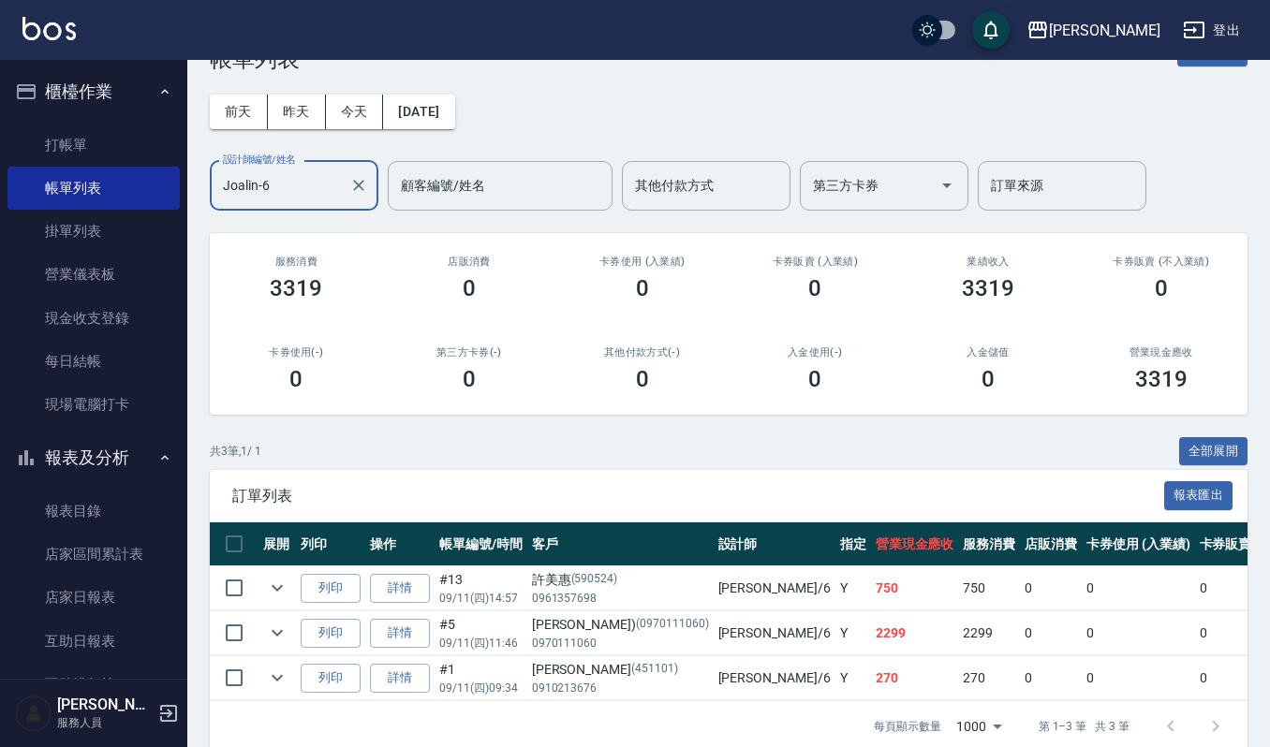
scroll to position [103, 0]
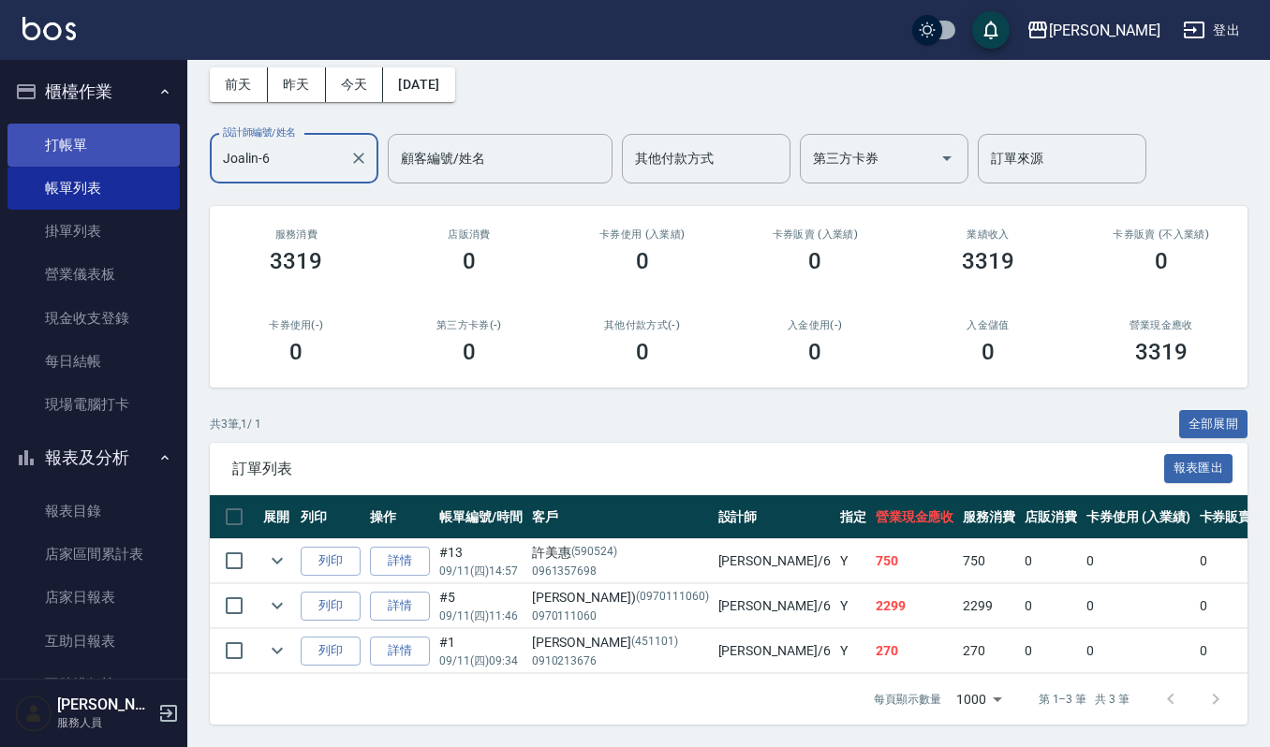
type input "Joalin-6"
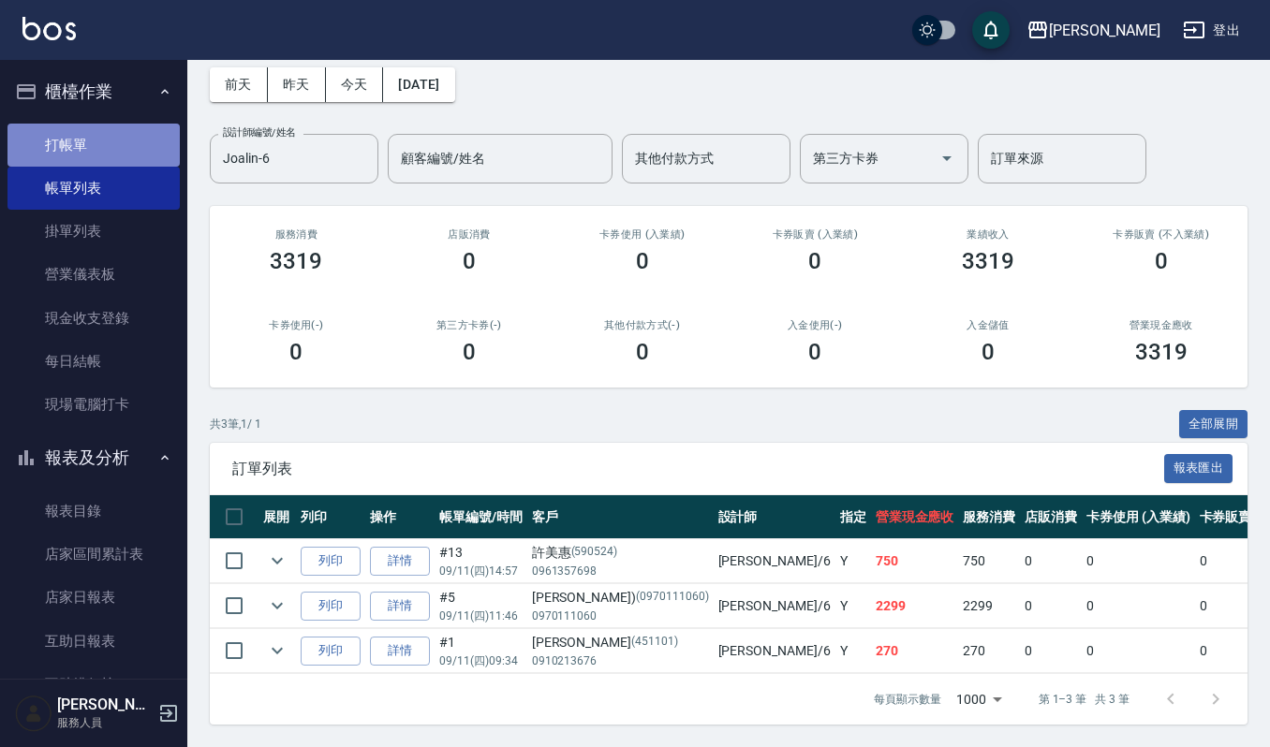
drag, startPoint x: 103, startPoint y: 158, endPoint x: 114, endPoint y: 151, distance: 13.5
click at [105, 158] on link "打帳單" at bounding box center [93, 145] width 172 height 43
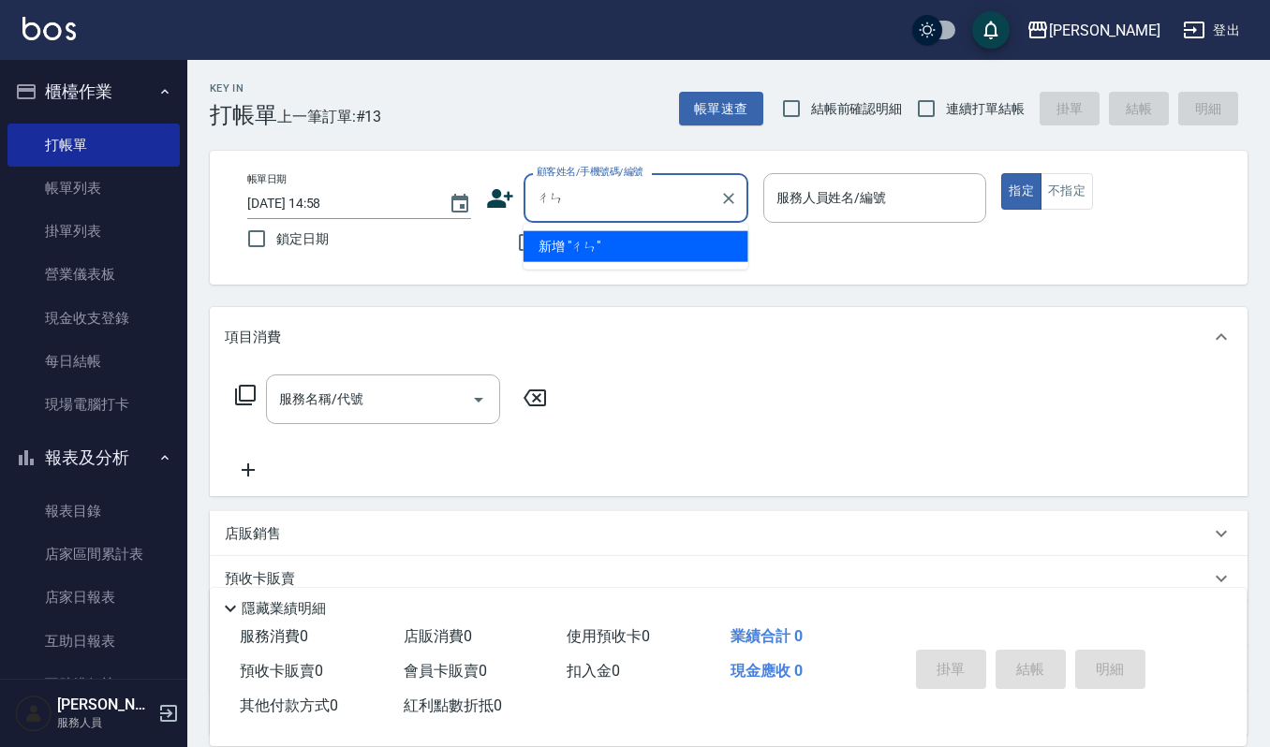
type input "伧"
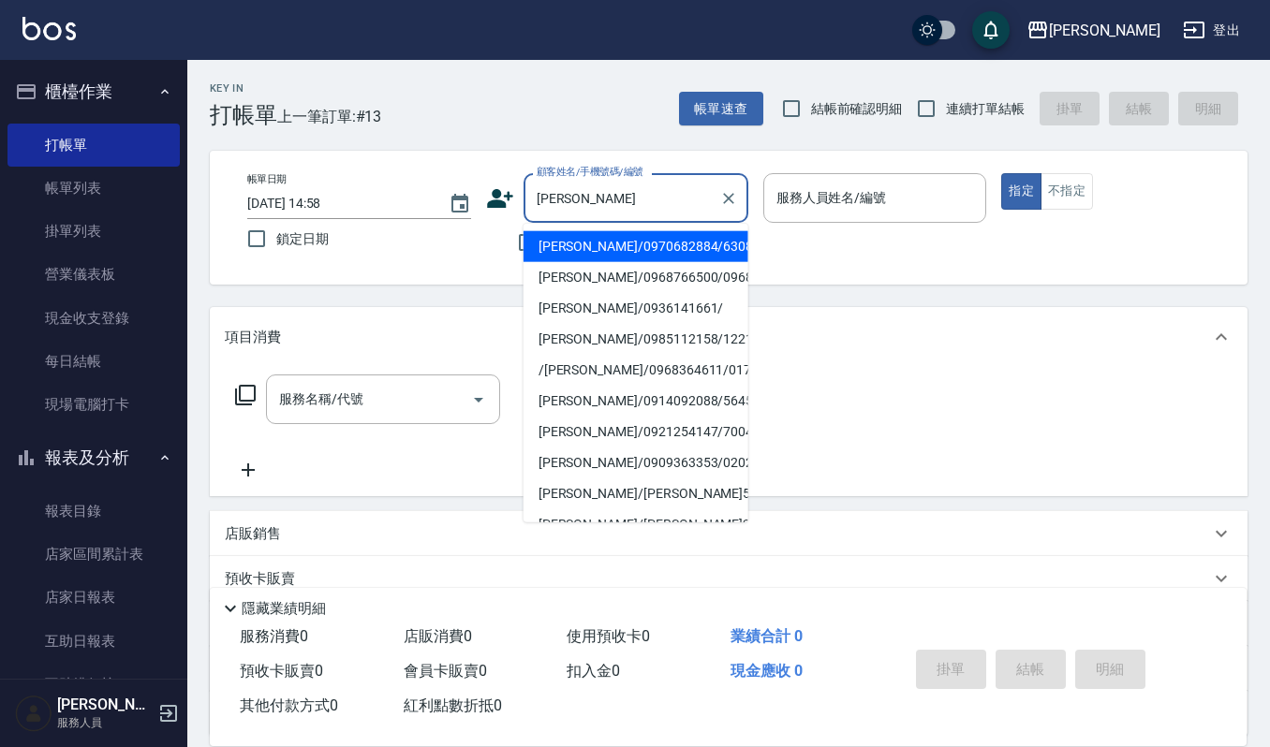
click at [635, 241] on li "[PERSON_NAME]/0970682884/630816" at bounding box center [636, 246] width 225 height 31
type input "[PERSON_NAME]/0970682884/630816"
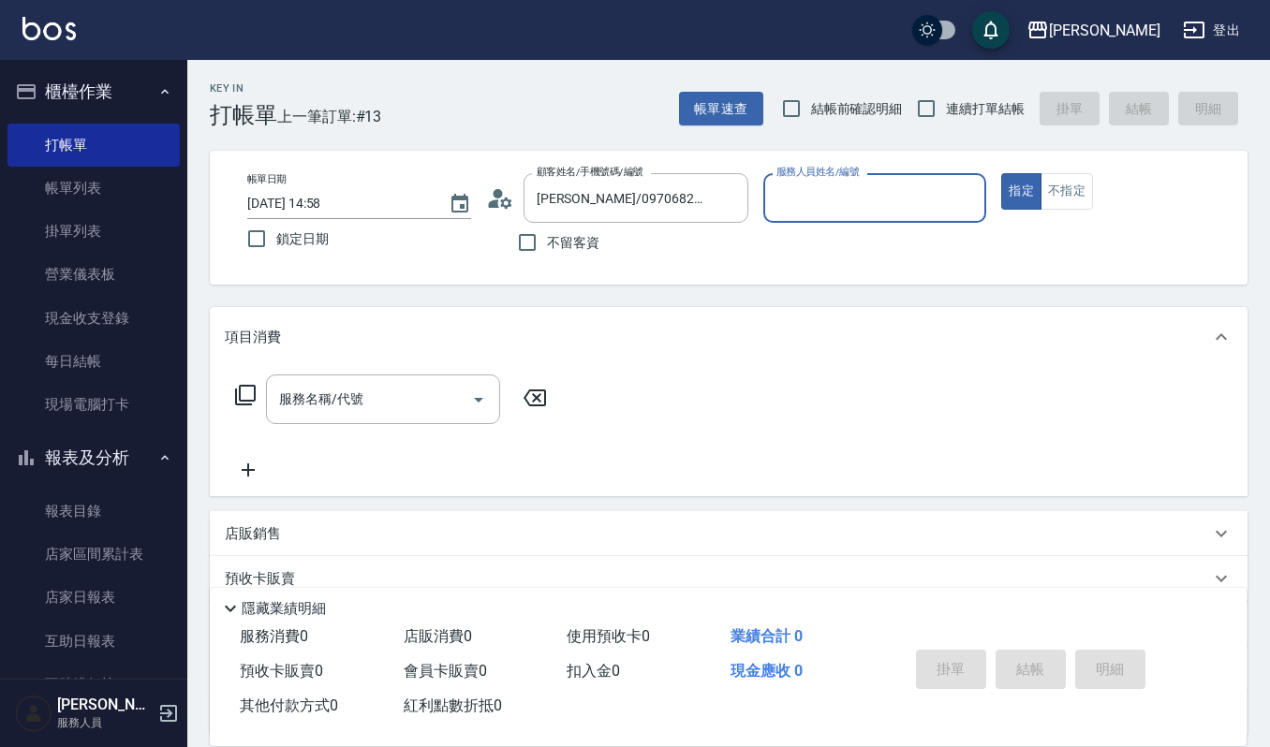
type input "吉兒-4"
click at [361, 403] on input "服務名稱/代號" at bounding box center [368, 399] width 189 height 33
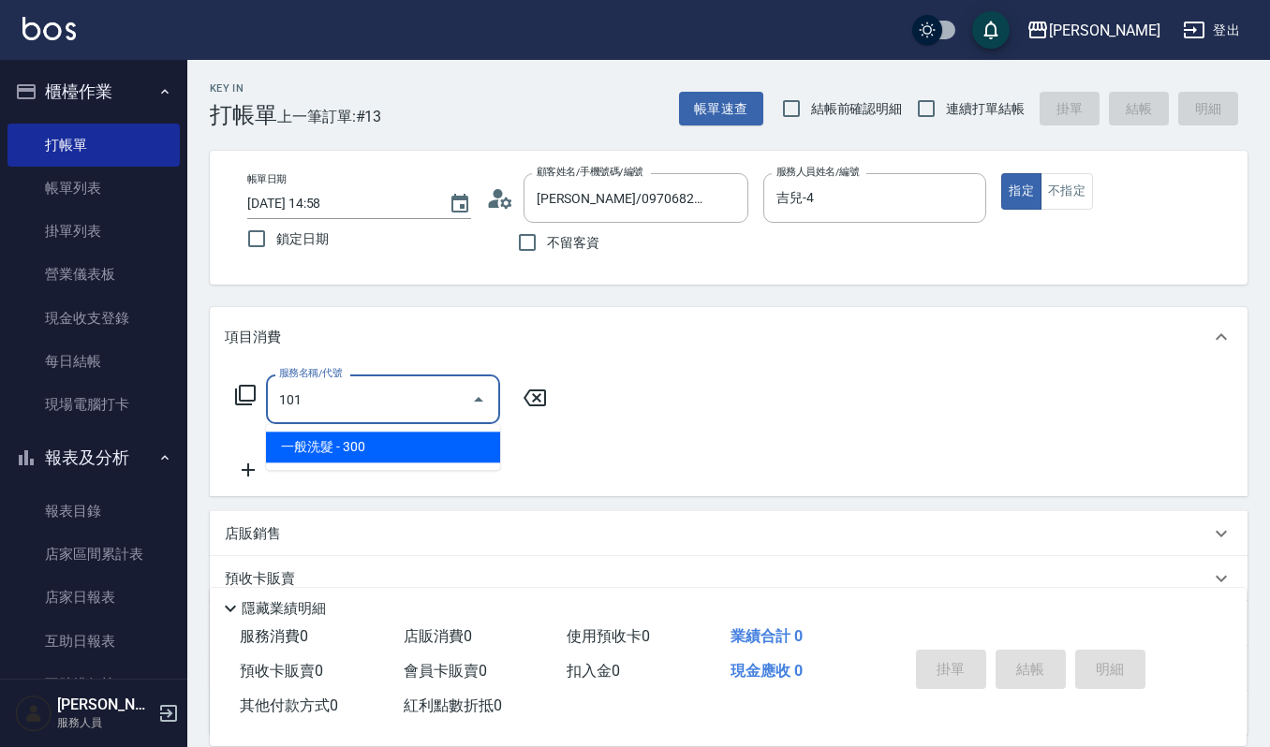
type input "一般洗髮(101)"
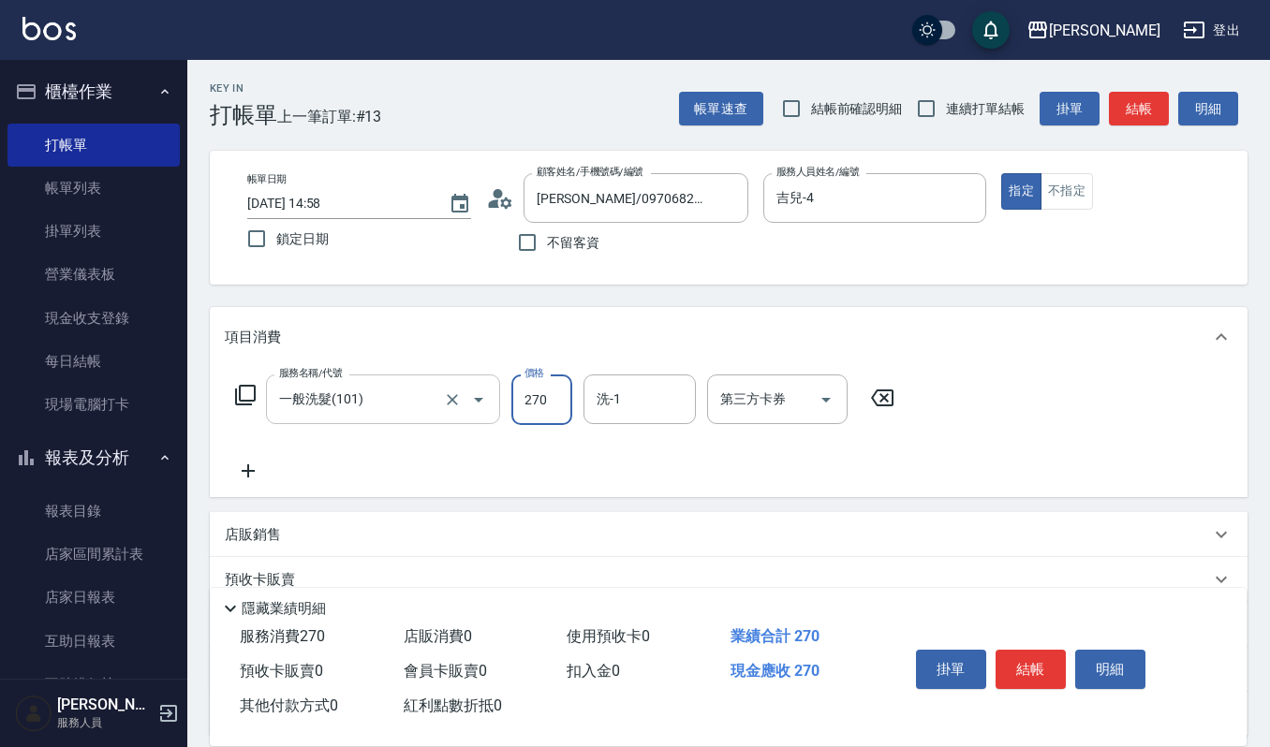
type input "270"
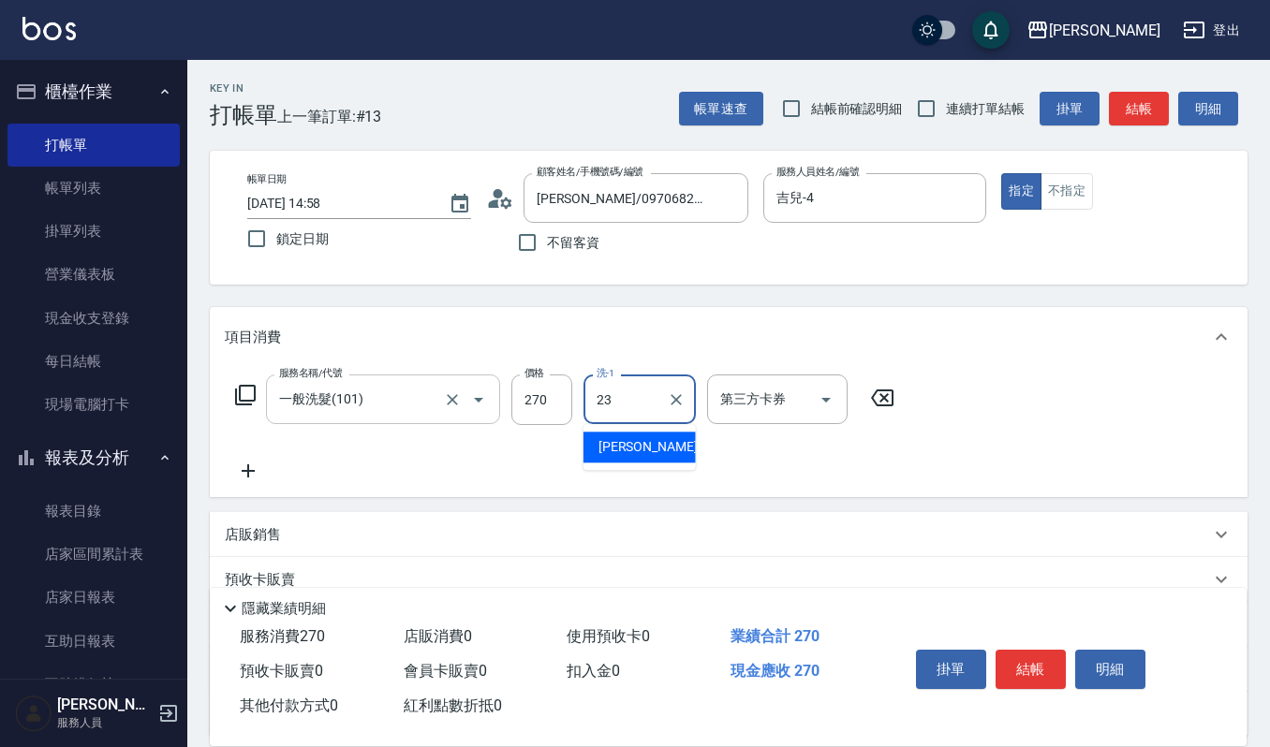
type input "[PERSON_NAME]-23"
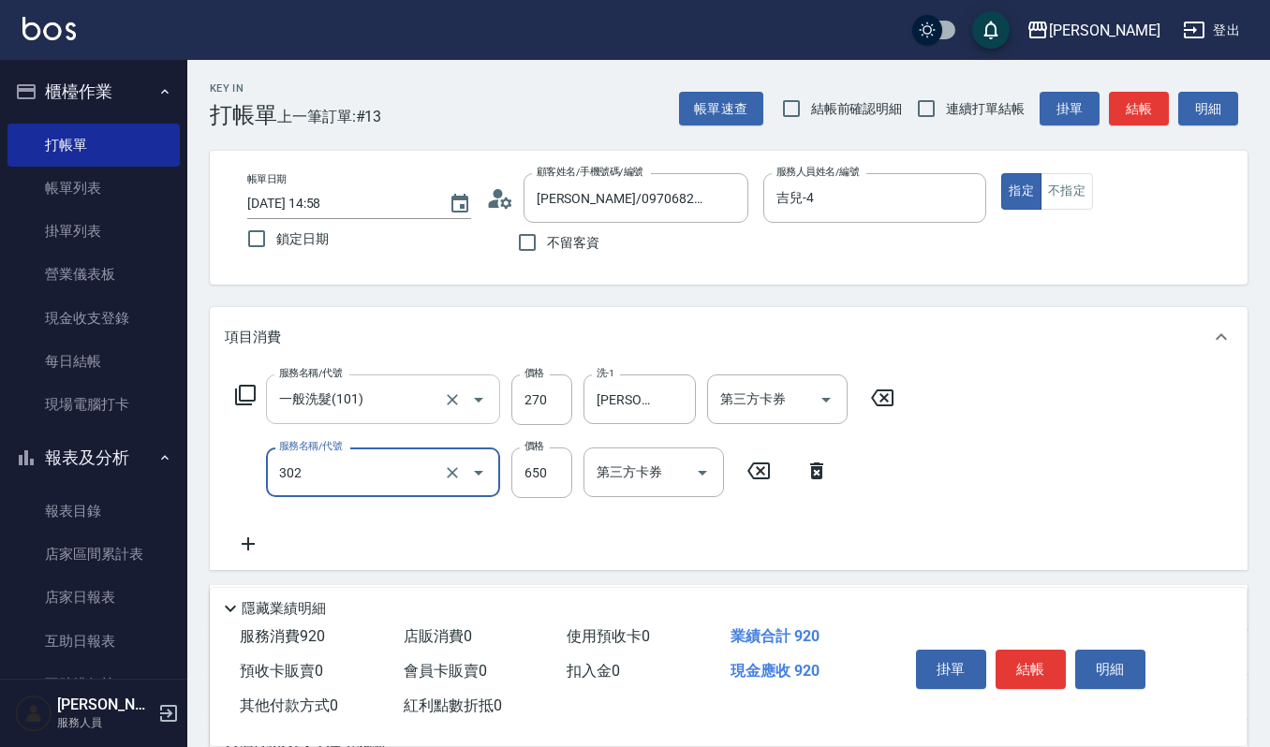
type input "經典剪髮-Gill(302)"
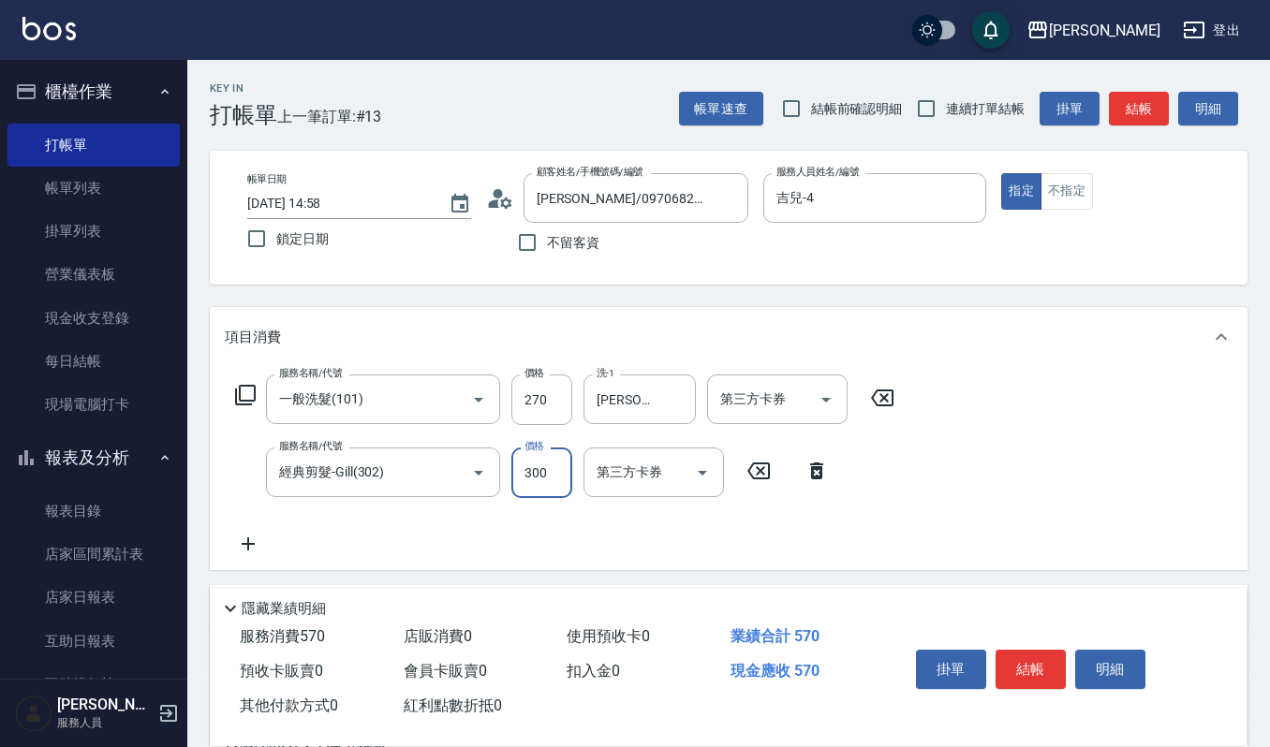
type input "300"
click at [1109, 654] on button "明細" at bounding box center [1110, 669] width 70 height 39
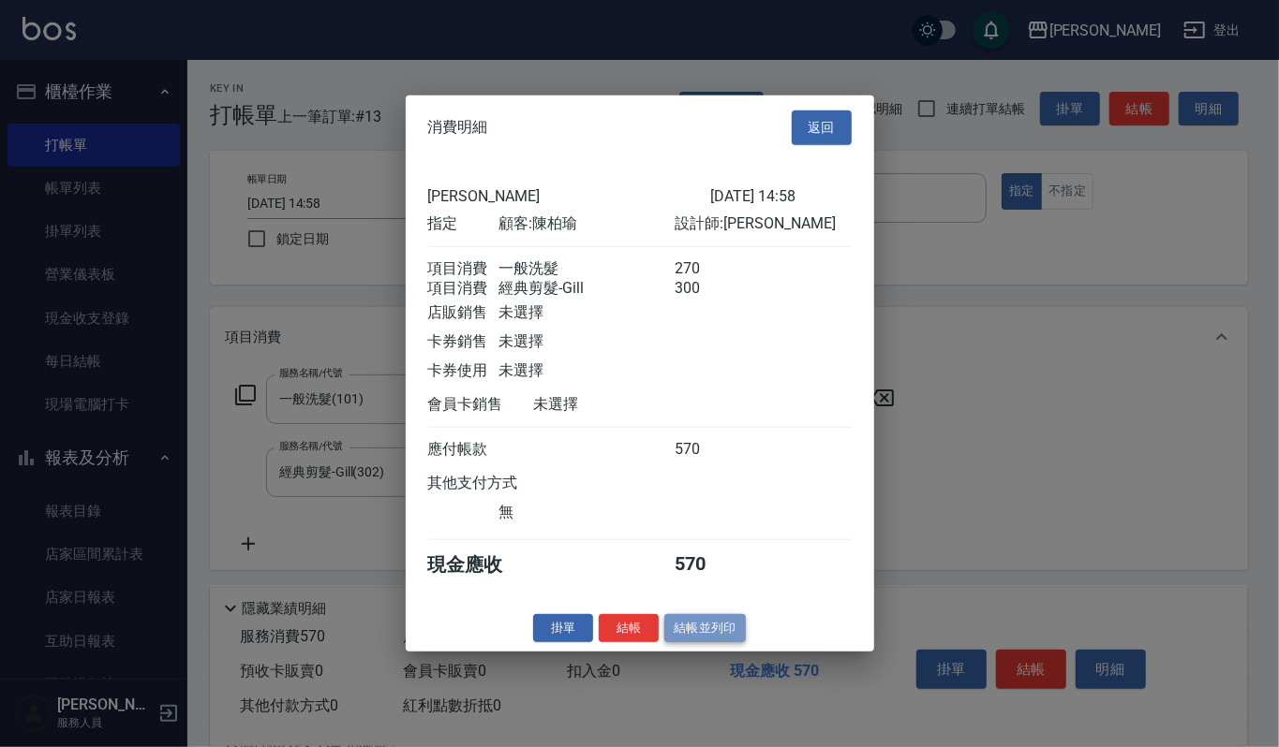
click at [686, 630] on button "結帳並列印" at bounding box center [704, 627] width 81 height 29
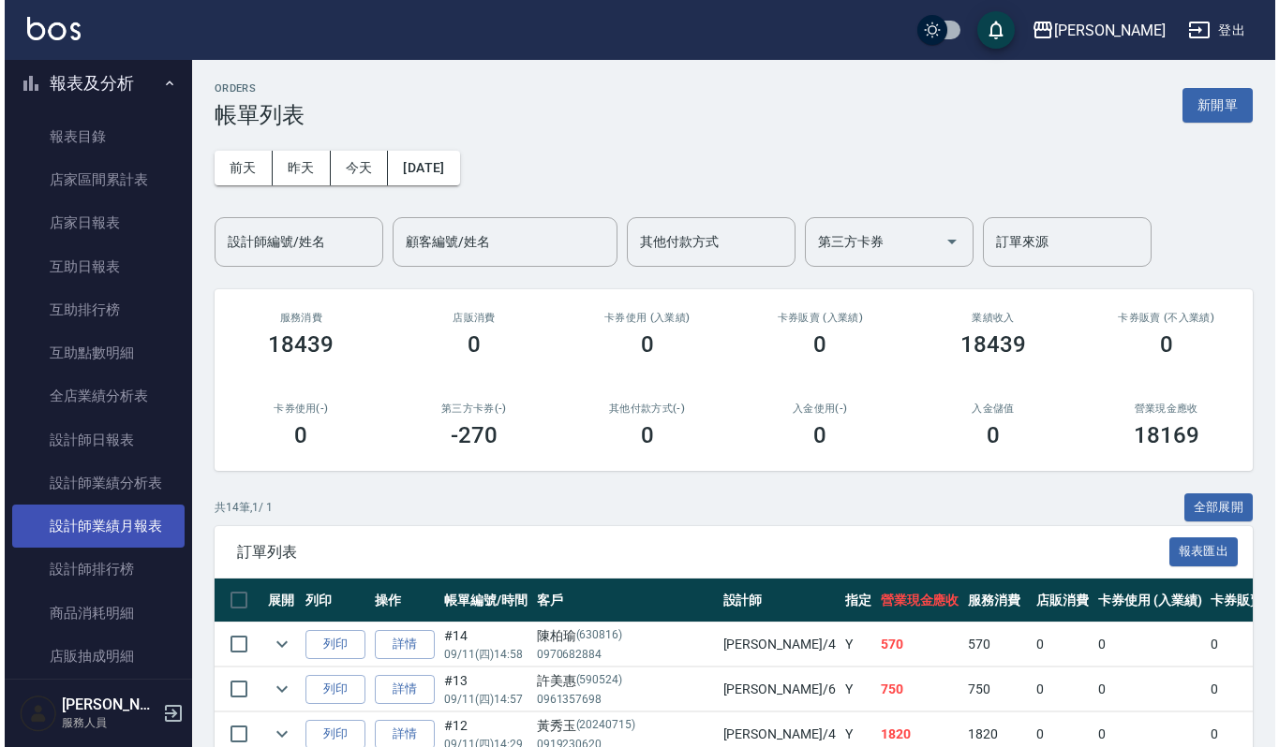
scroll to position [639, 0]
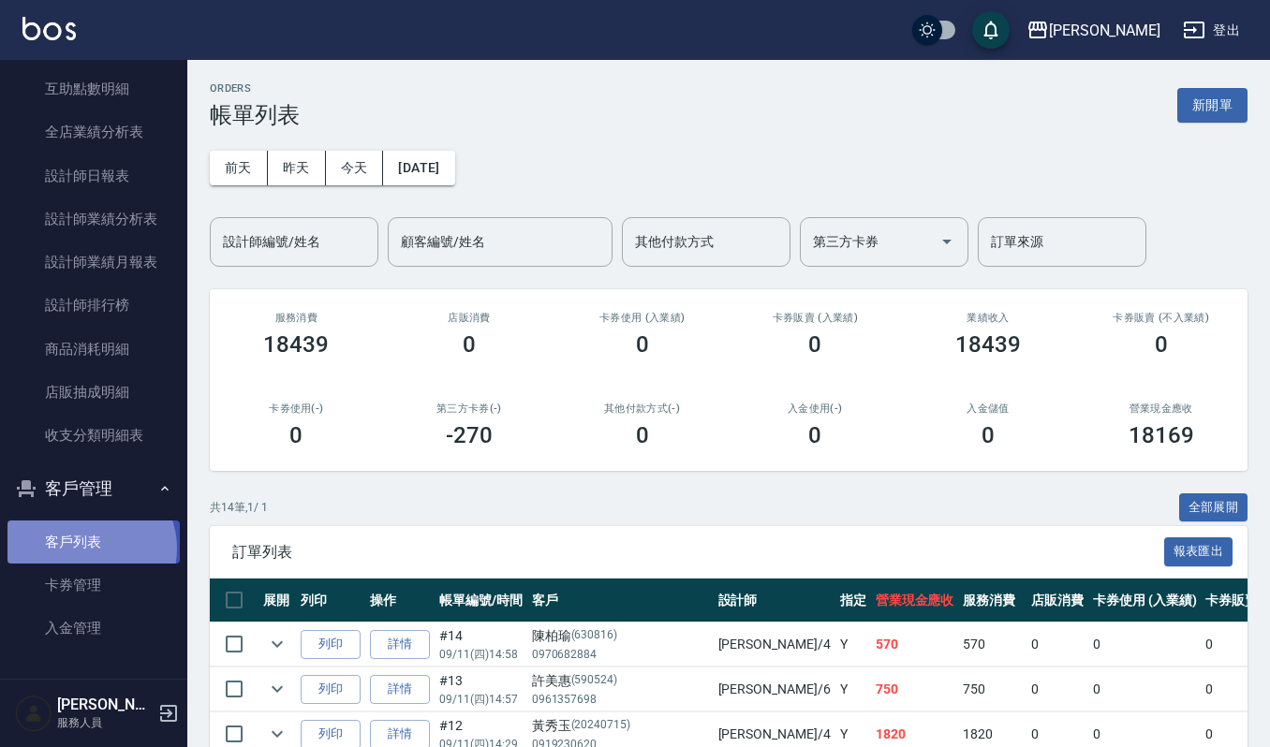
click at [86, 548] on link "客戶列表" at bounding box center [93, 542] width 172 height 43
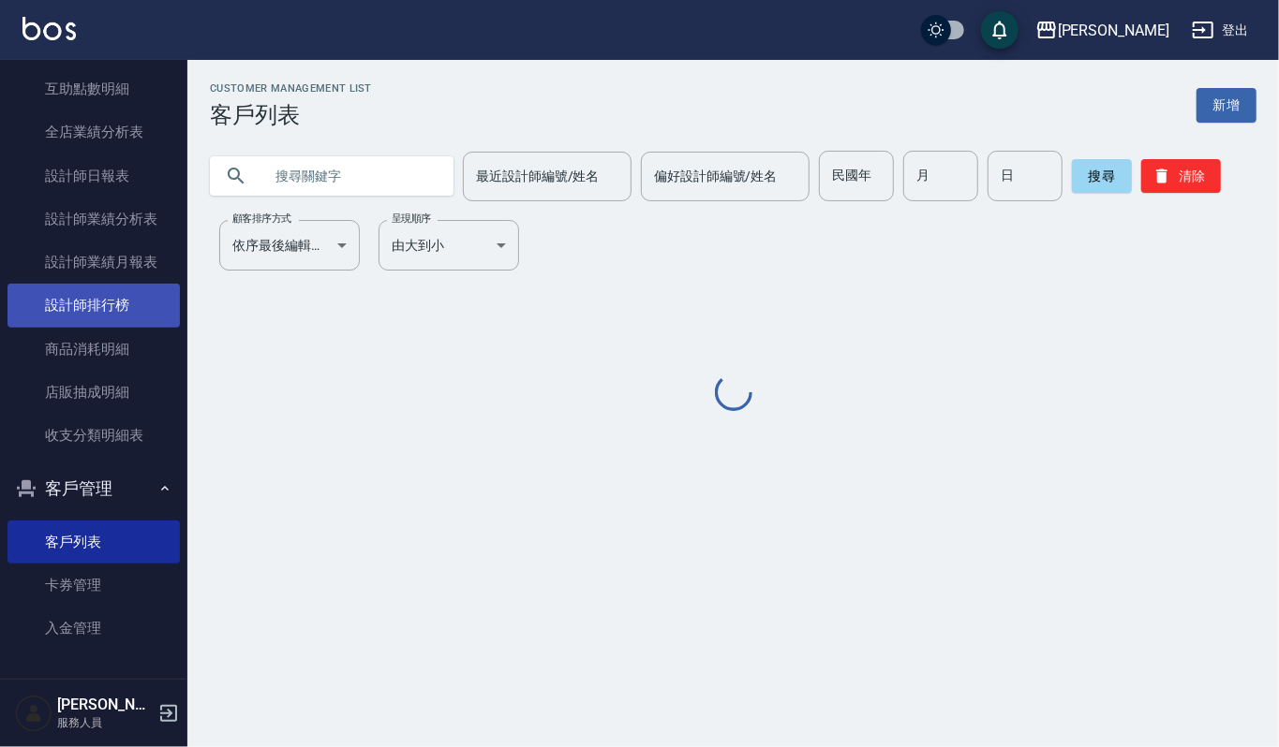
click at [125, 313] on link "設計師排行榜" at bounding box center [93, 305] width 172 height 43
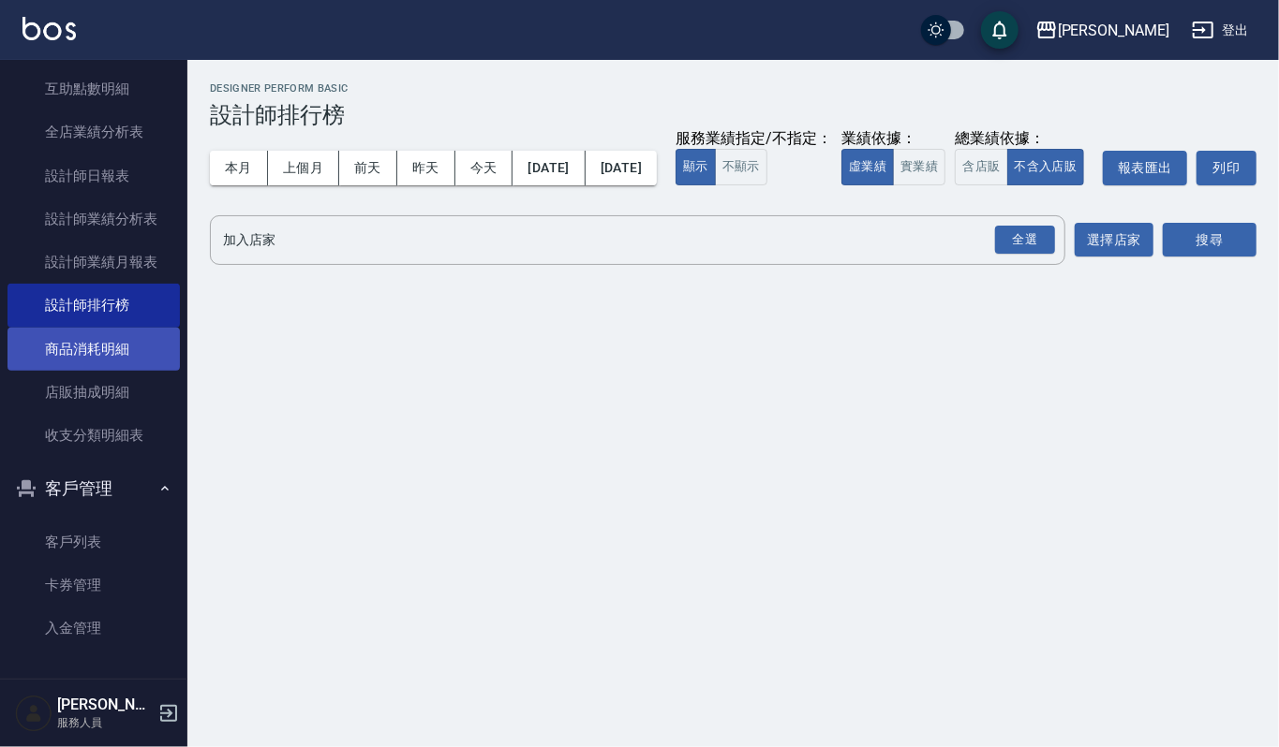
click at [106, 337] on link "商品消耗明細" at bounding box center [93, 349] width 172 height 43
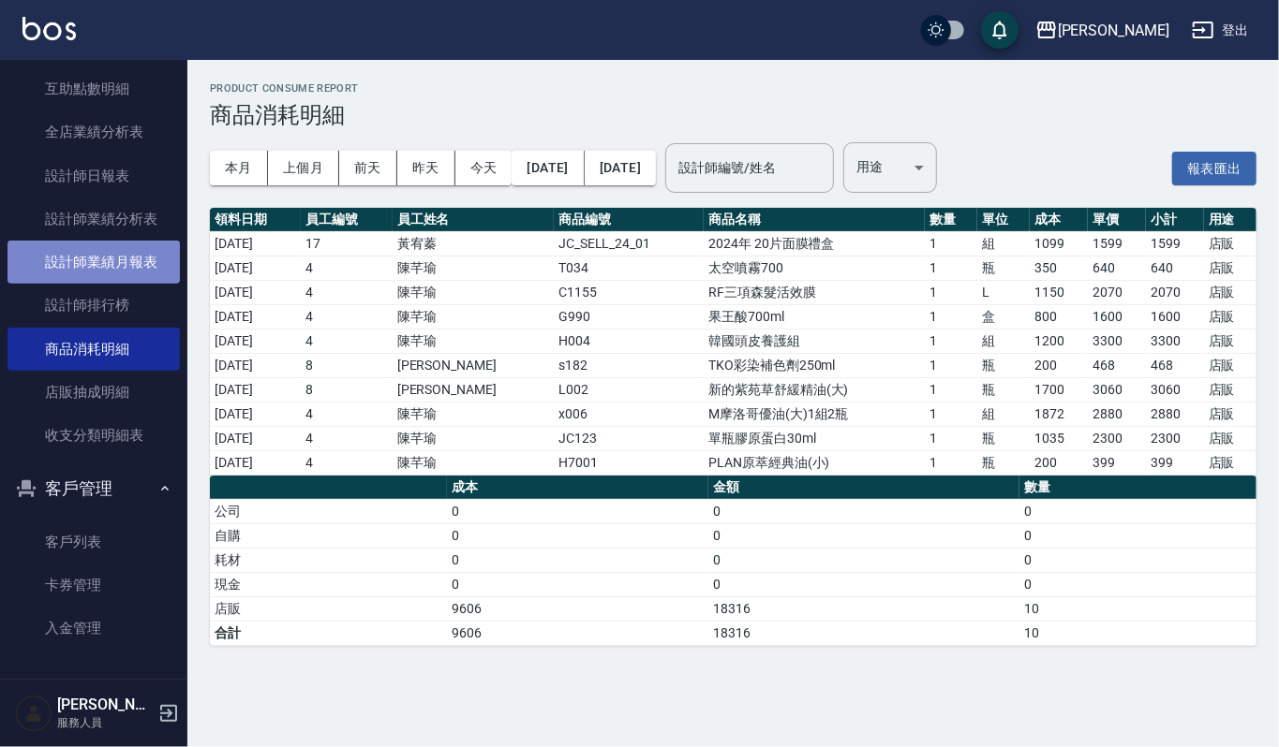
click at [120, 253] on link "設計師業績月報表" at bounding box center [93, 262] width 172 height 43
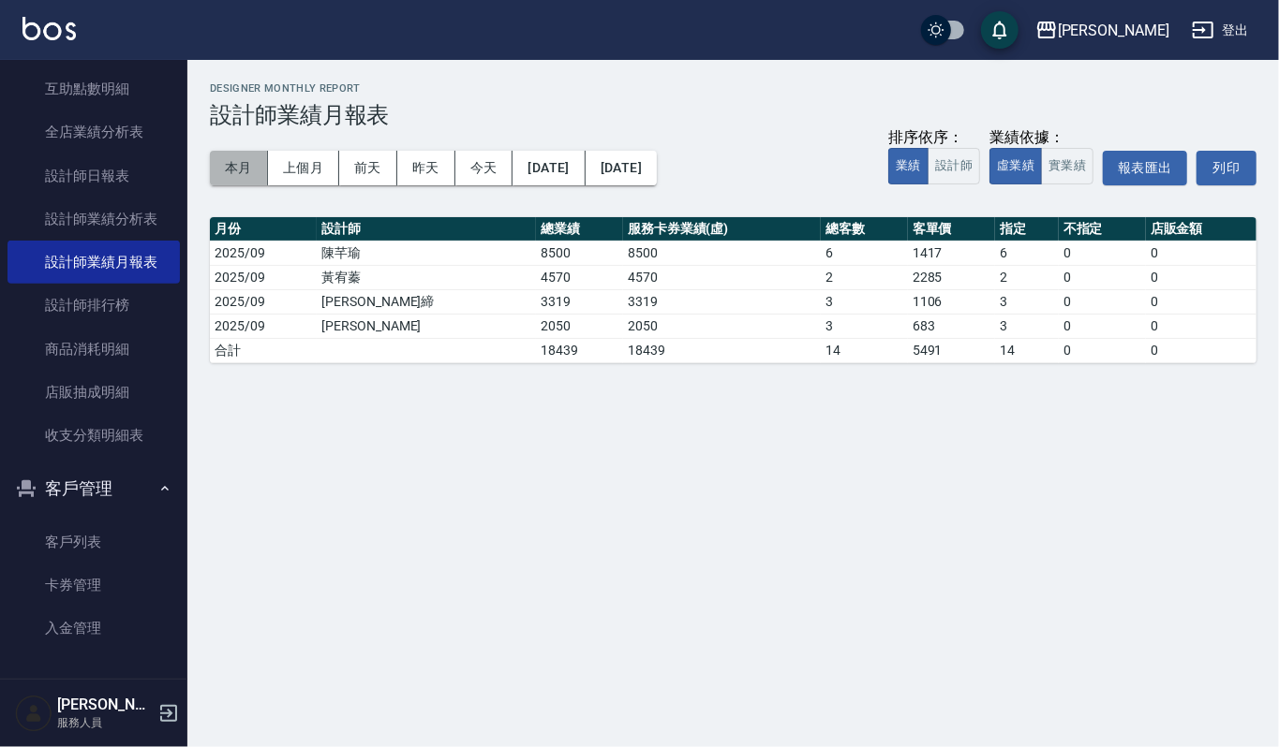
click at [247, 174] on button "本月" at bounding box center [239, 168] width 58 height 35
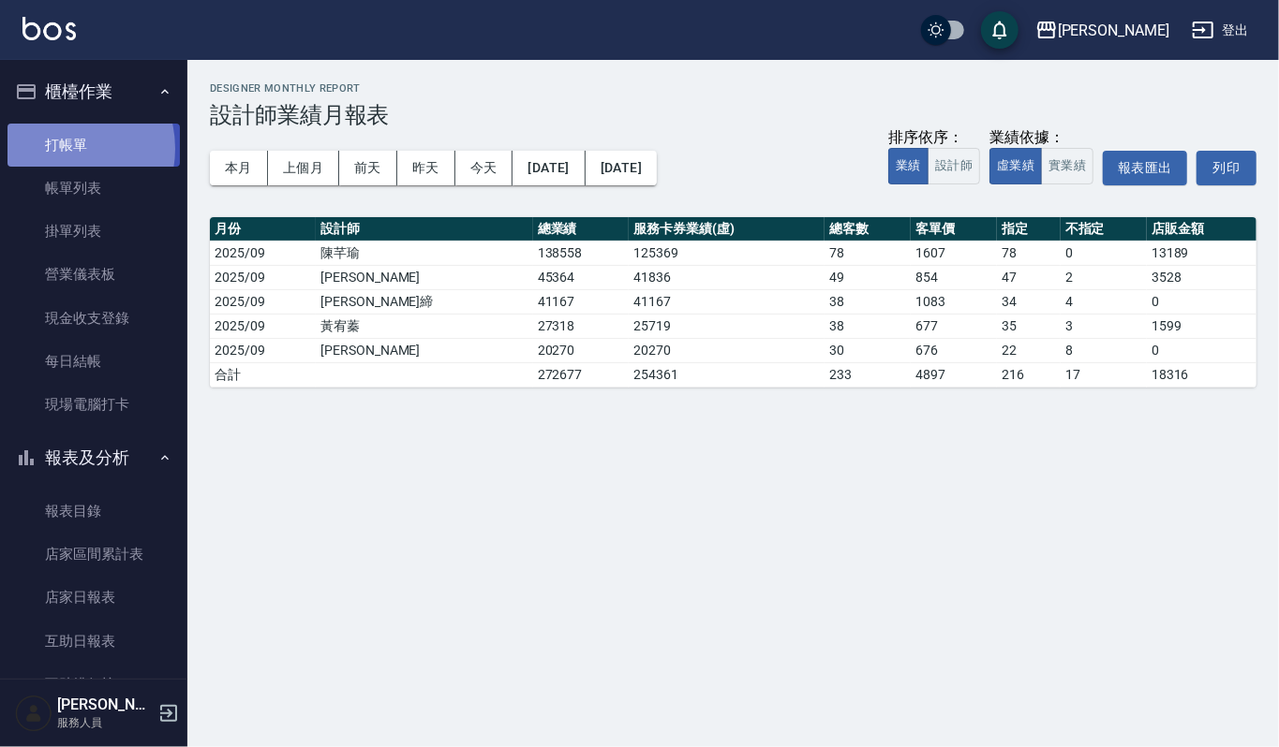
click at [62, 148] on link "打帳單" at bounding box center [93, 145] width 172 height 43
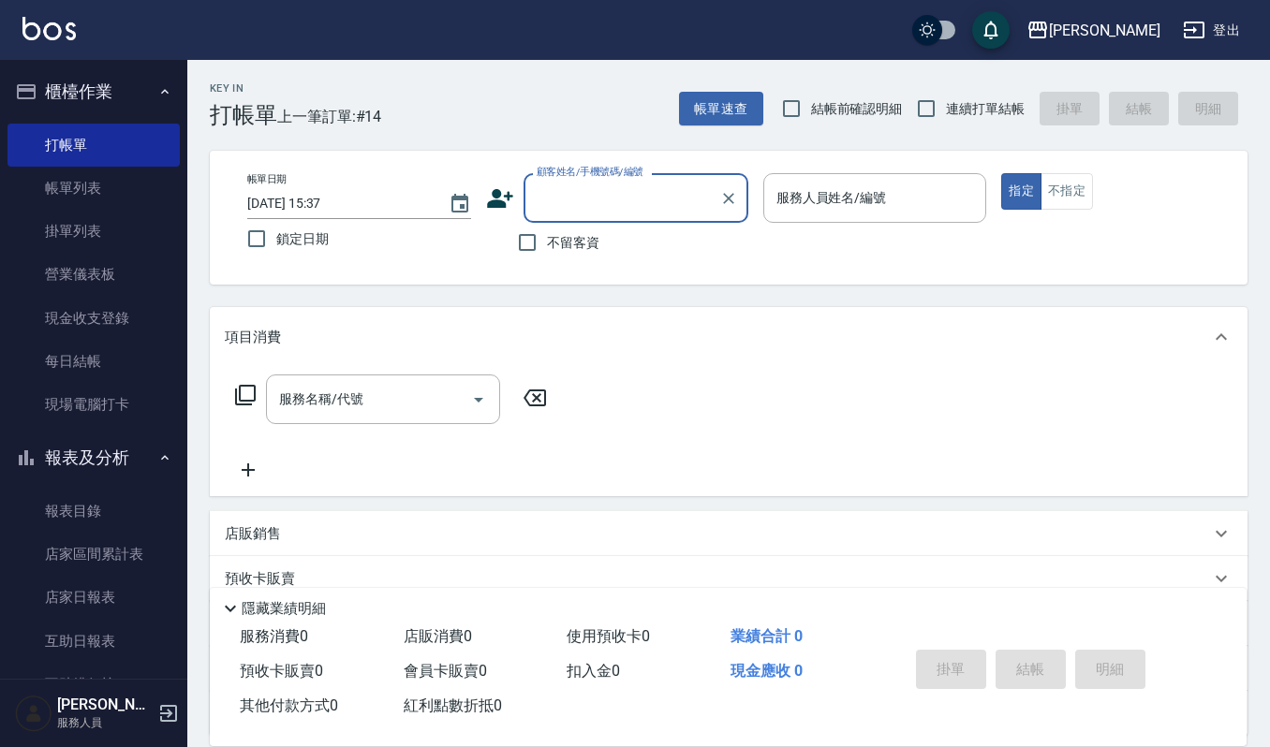
type input "ㄝ"
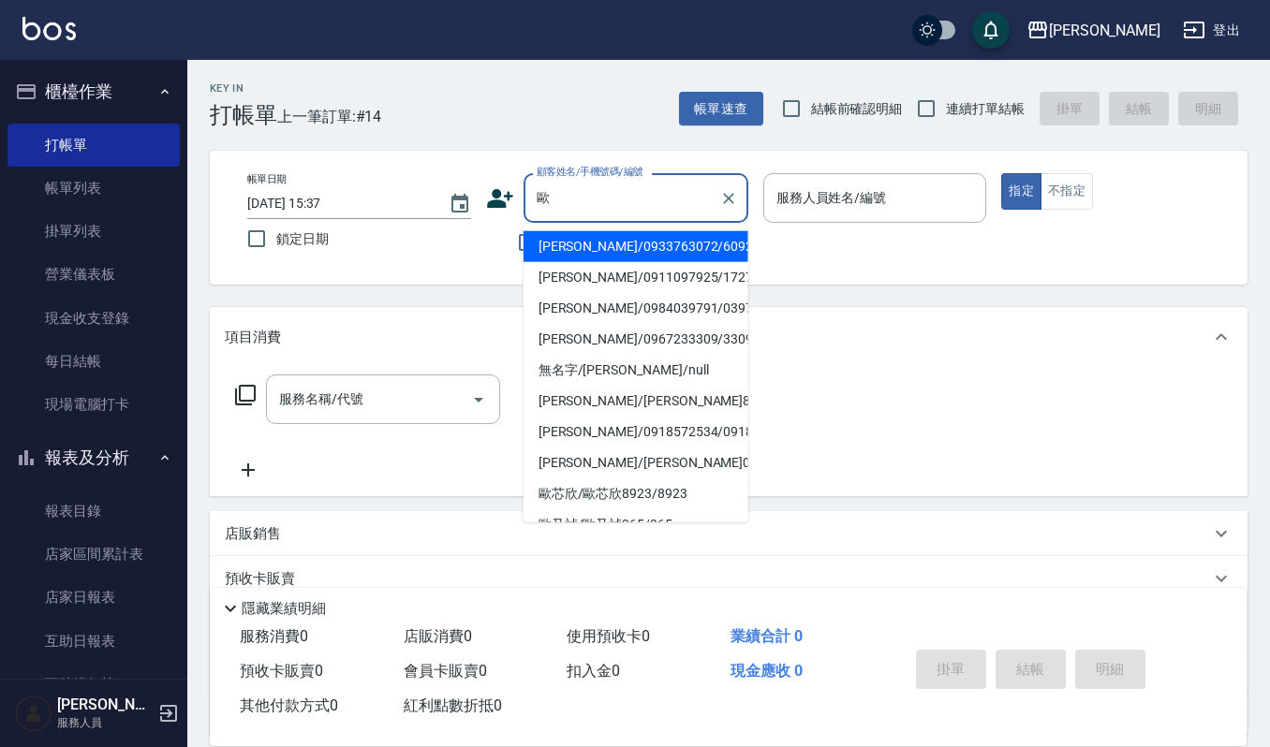
click at [661, 247] on li "[PERSON_NAME]/0933763072/609225" at bounding box center [636, 246] width 225 height 31
type input "[PERSON_NAME]/0933763072/609225"
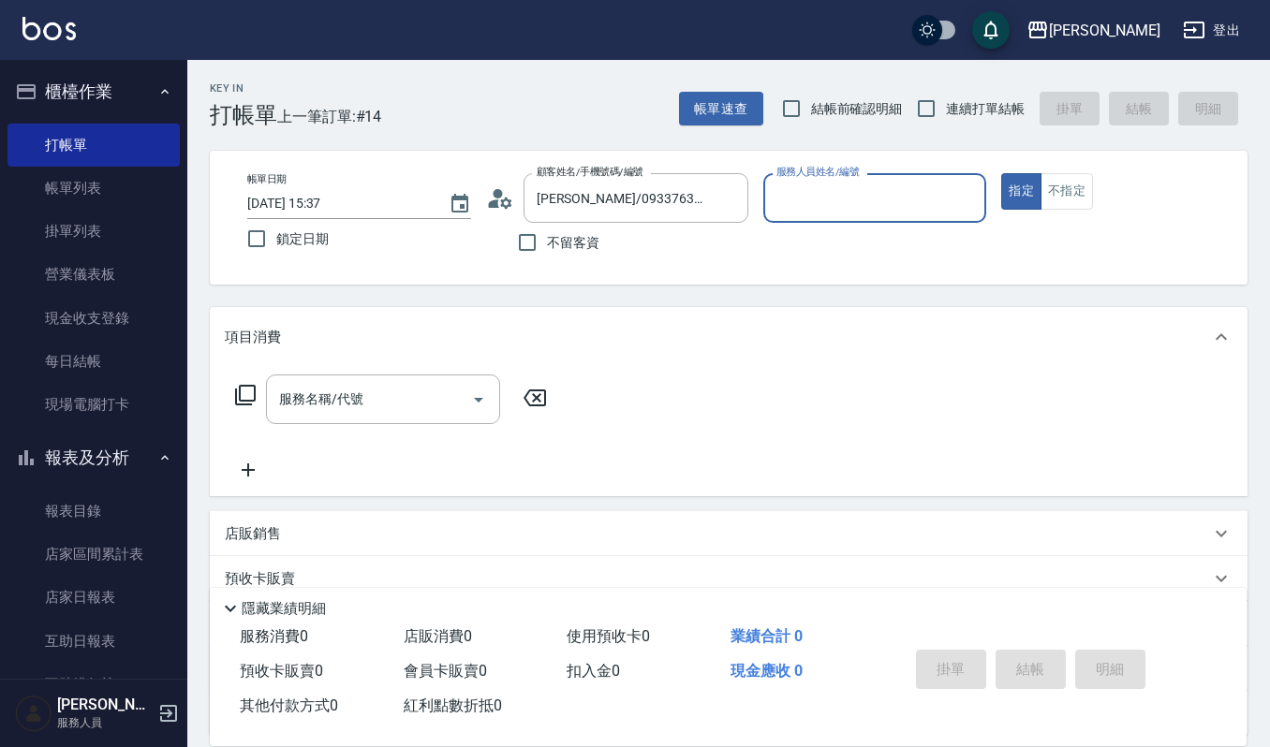
type input "吉兒-4"
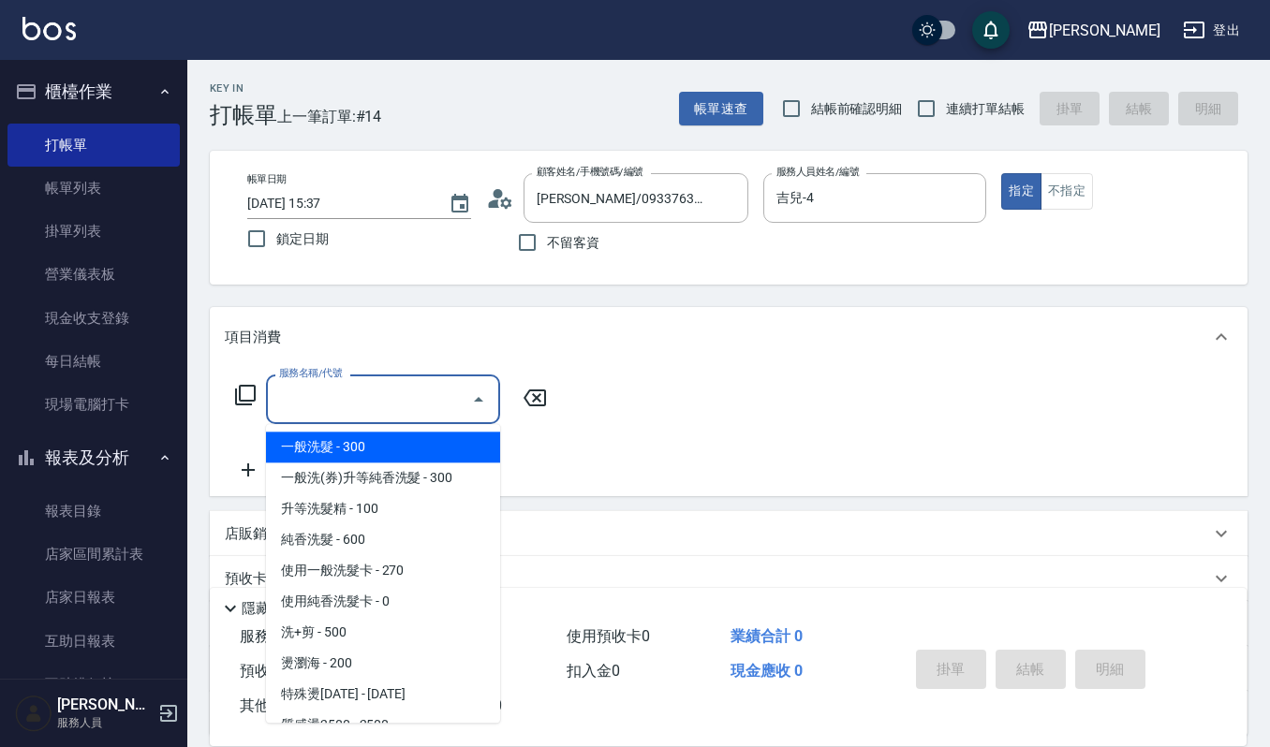
click at [399, 416] on input "服務名稱/代號" at bounding box center [368, 399] width 189 height 33
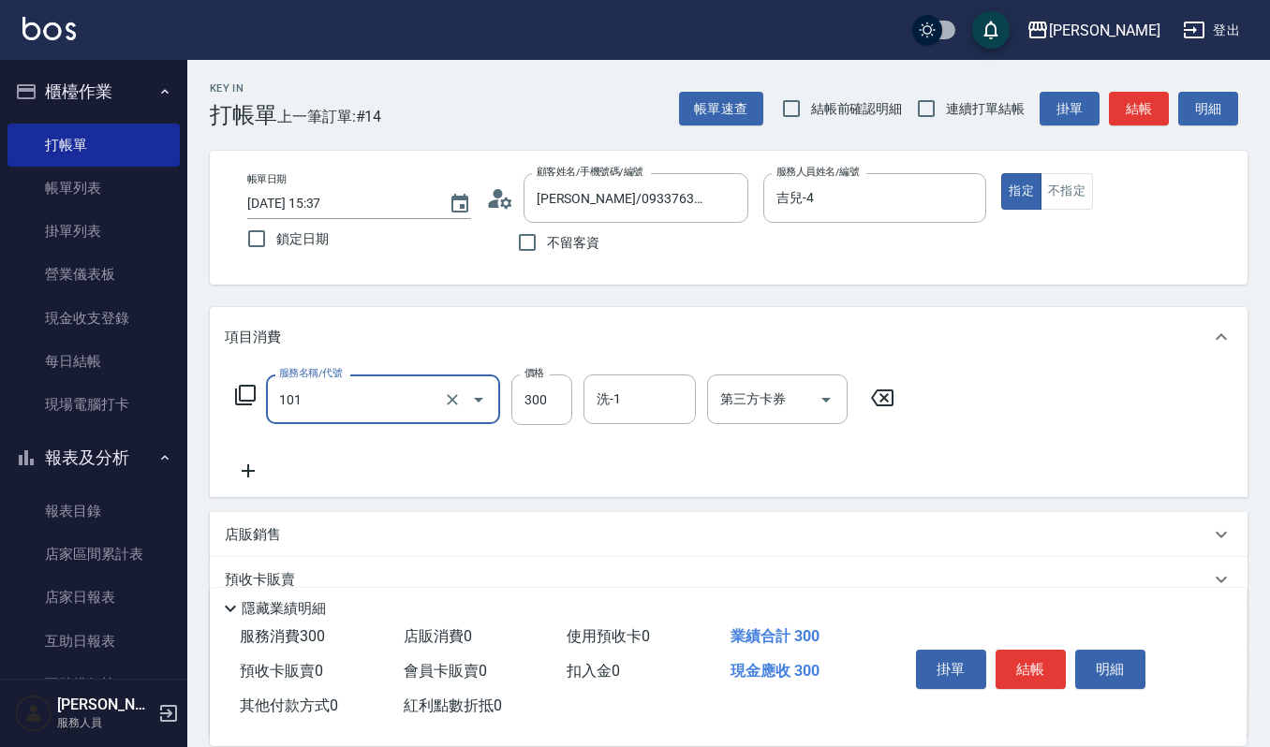
type input "一般洗髮(101)"
type input "270"
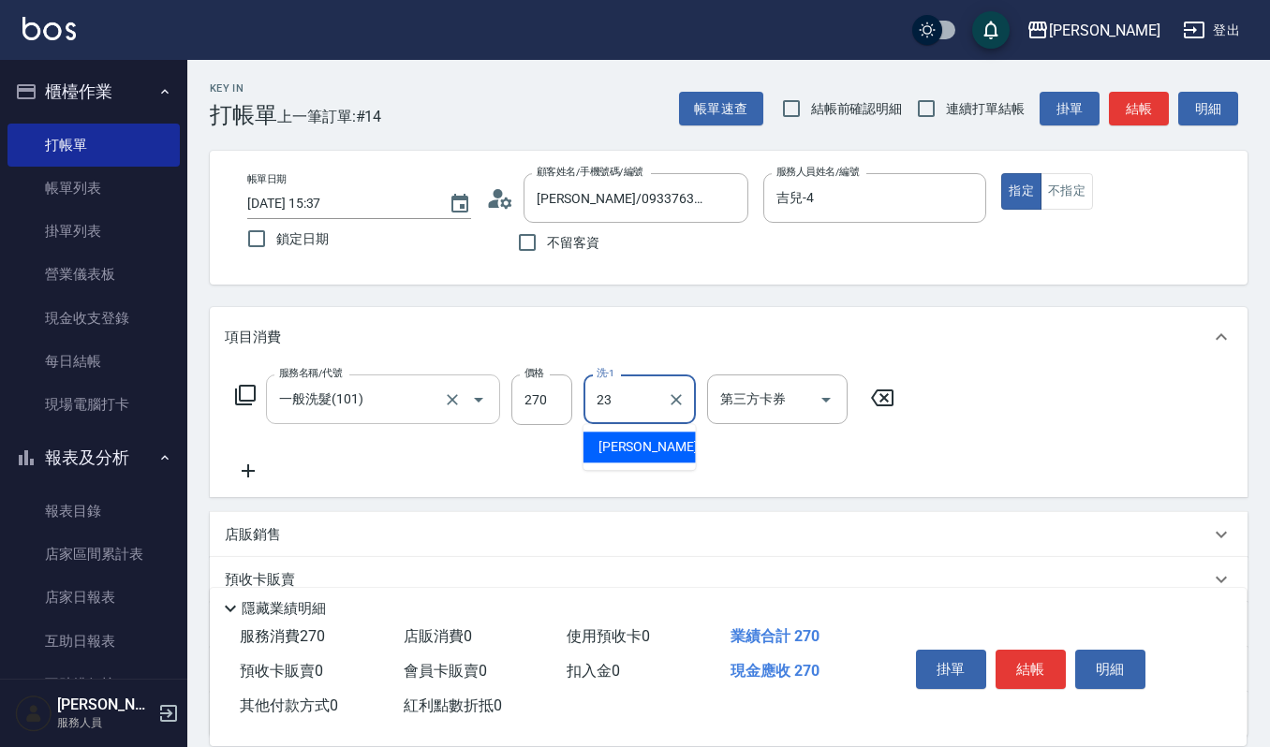
type input "[PERSON_NAME]-23"
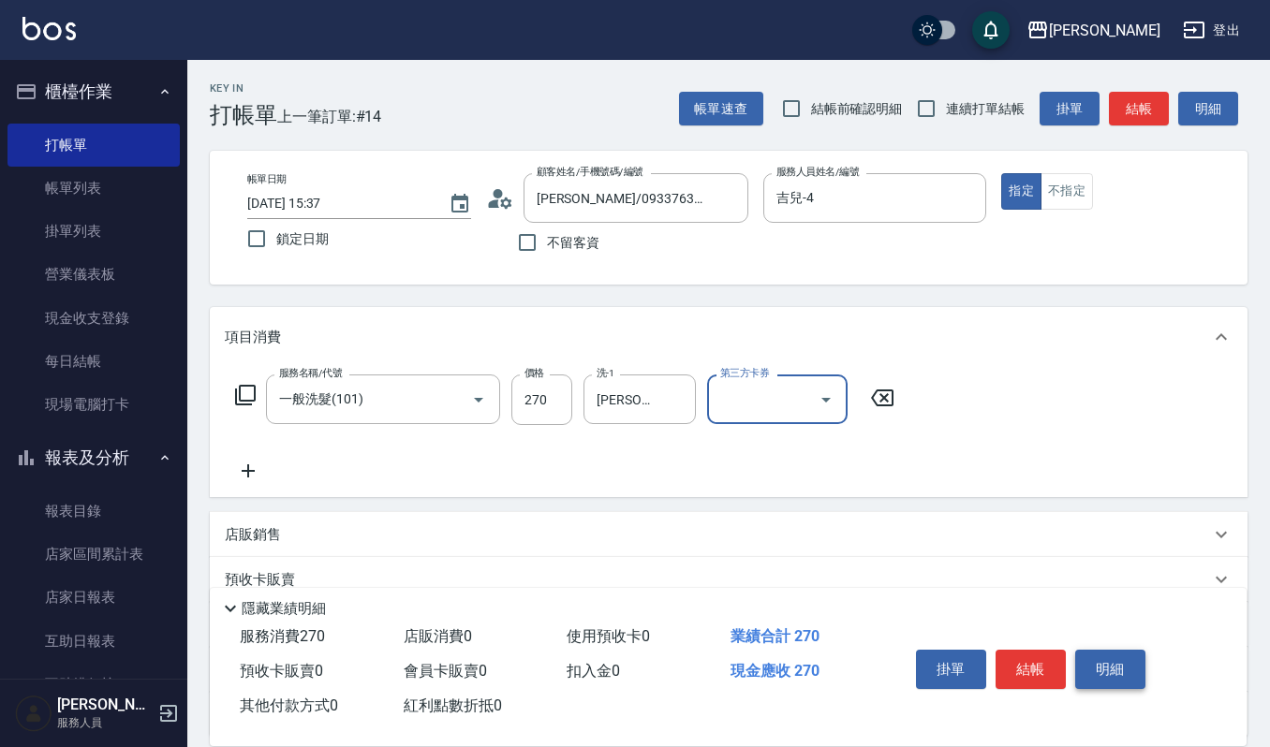
click at [1110, 657] on button "明細" at bounding box center [1110, 669] width 70 height 39
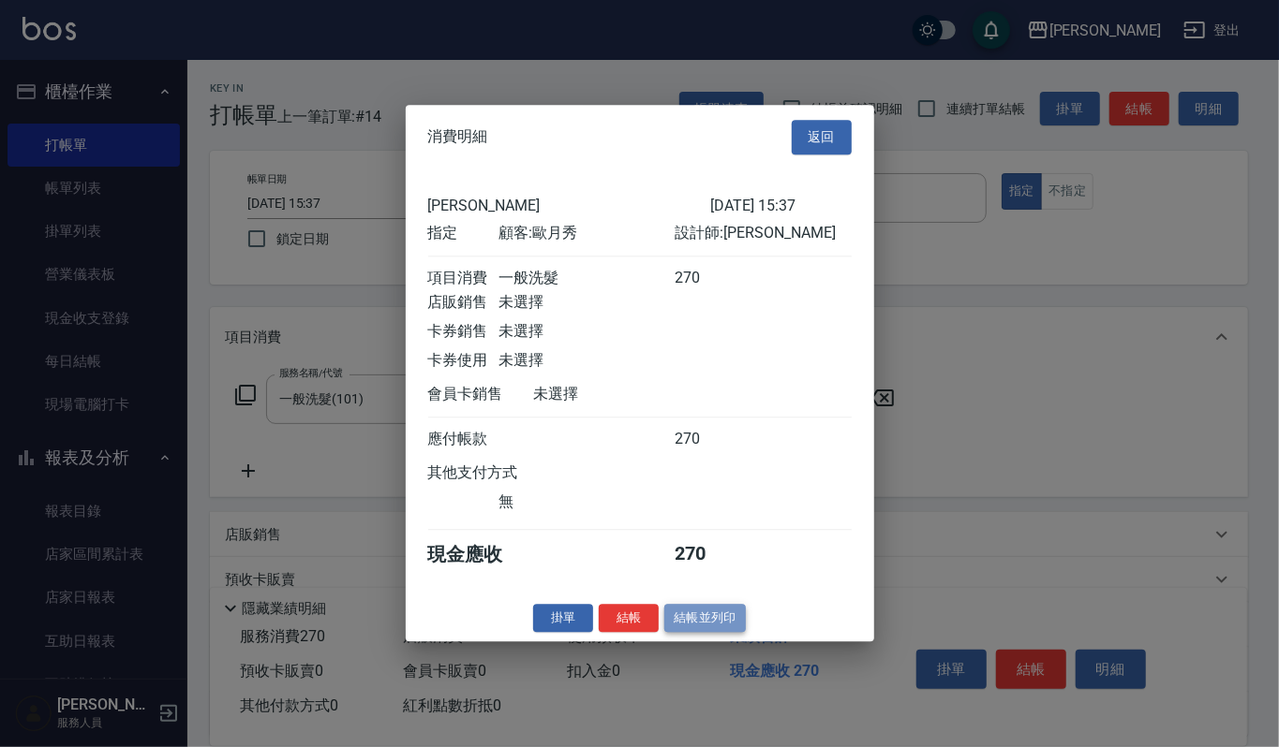
click at [697, 633] on button "結帳並列印" at bounding box center [704, 618] width 81 height 29
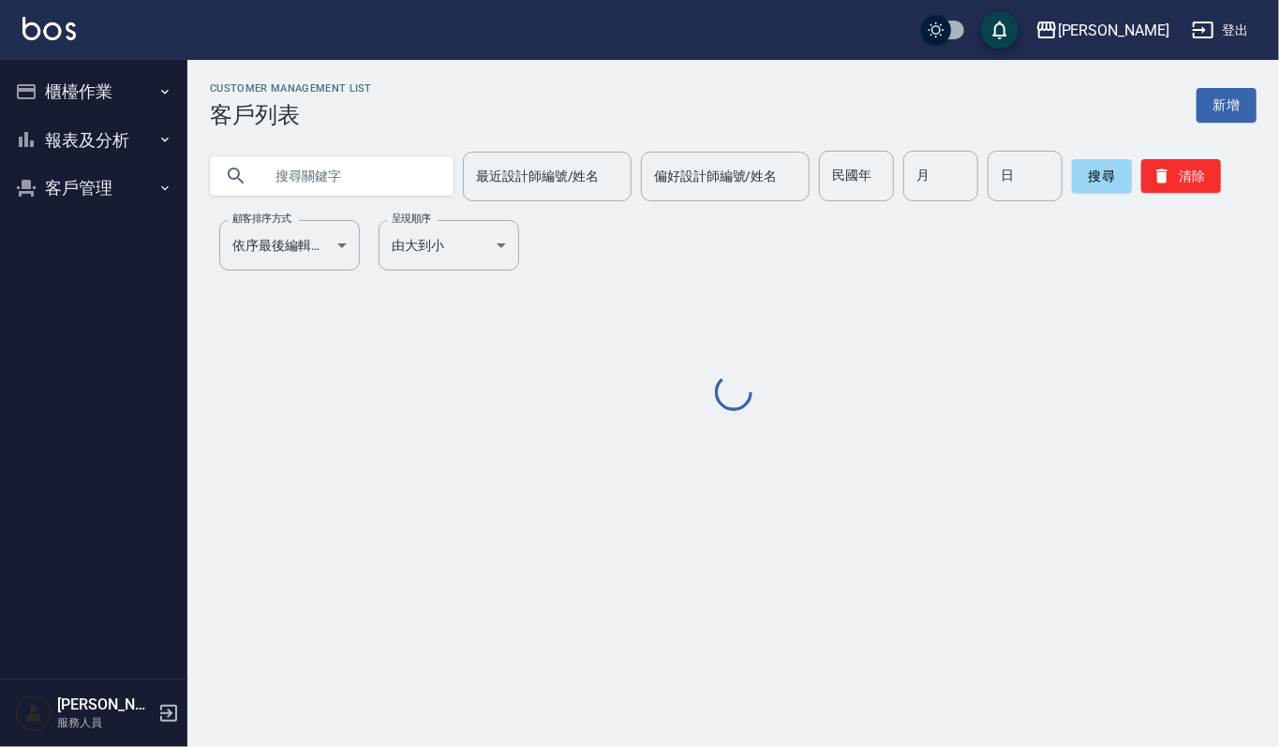
click at [323, 180] on input "text" at bounding box center [350, 176] width 176 height 51
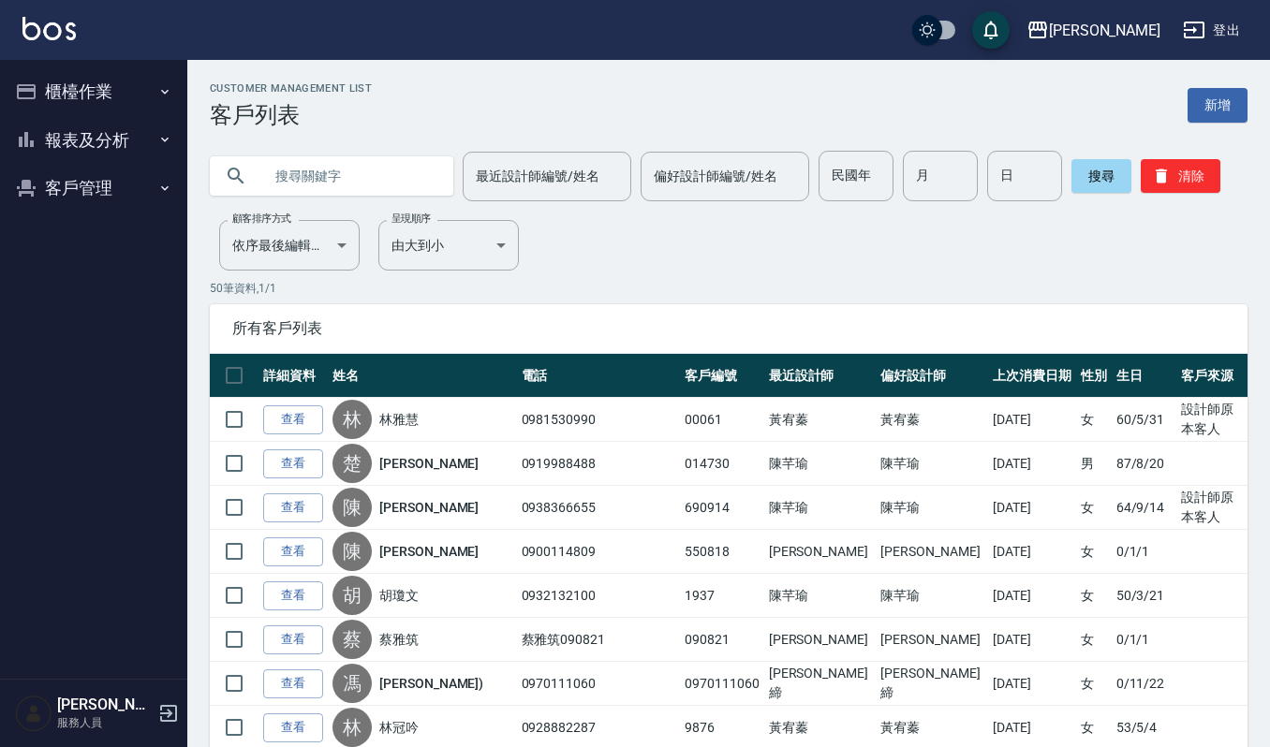
paste input "20240715"
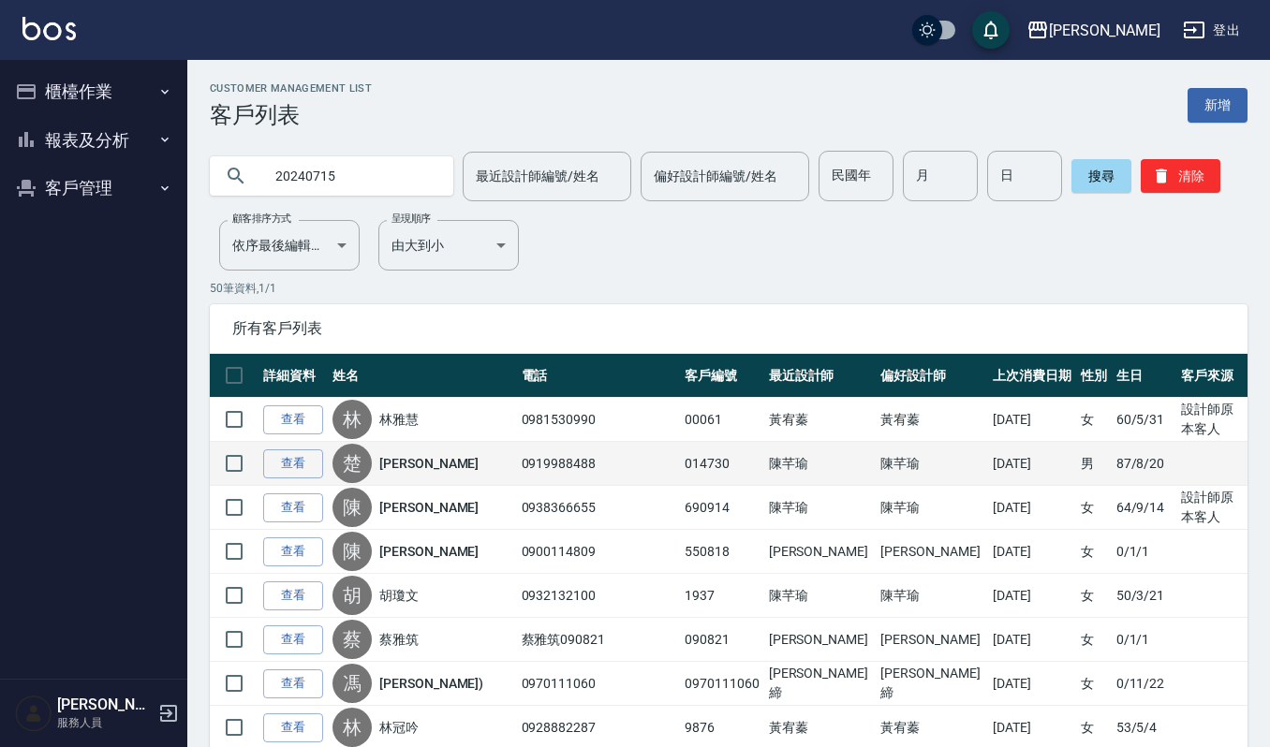
type input "20240715"
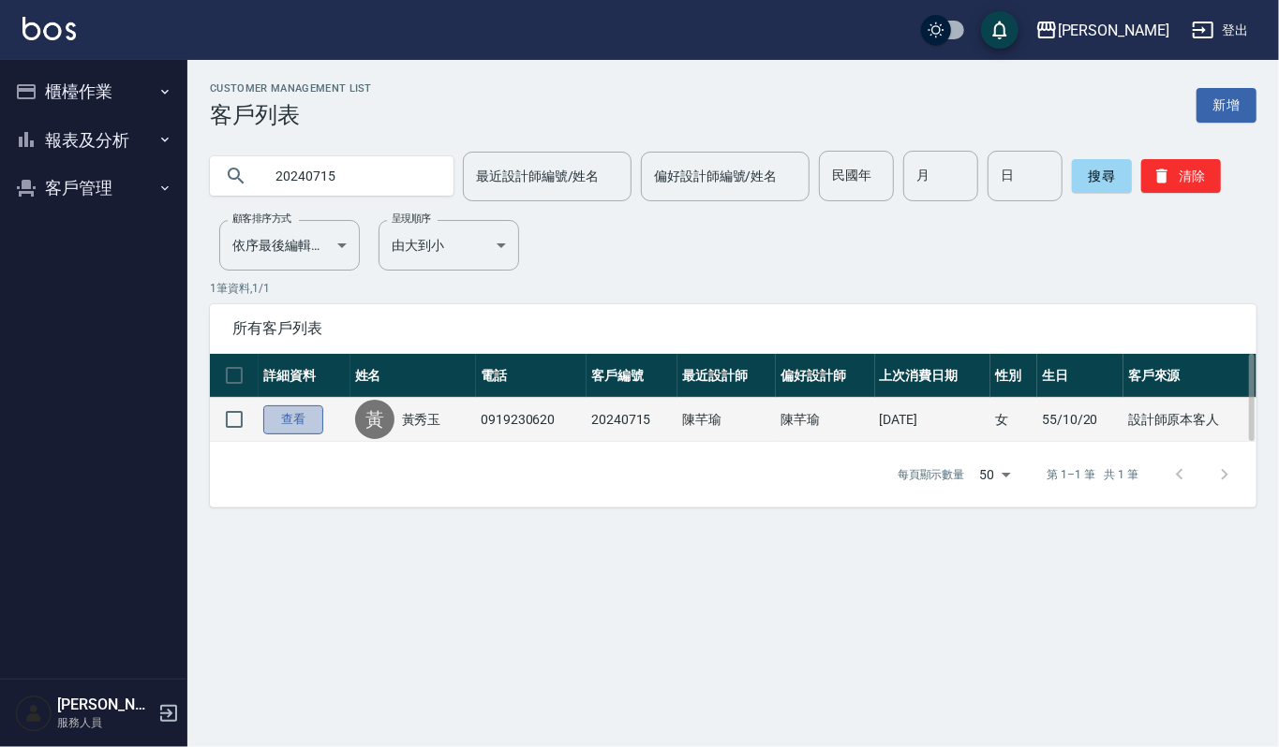
click at [298, 421] on link "查看" at bounding box center [293, 420] width 60 height 29
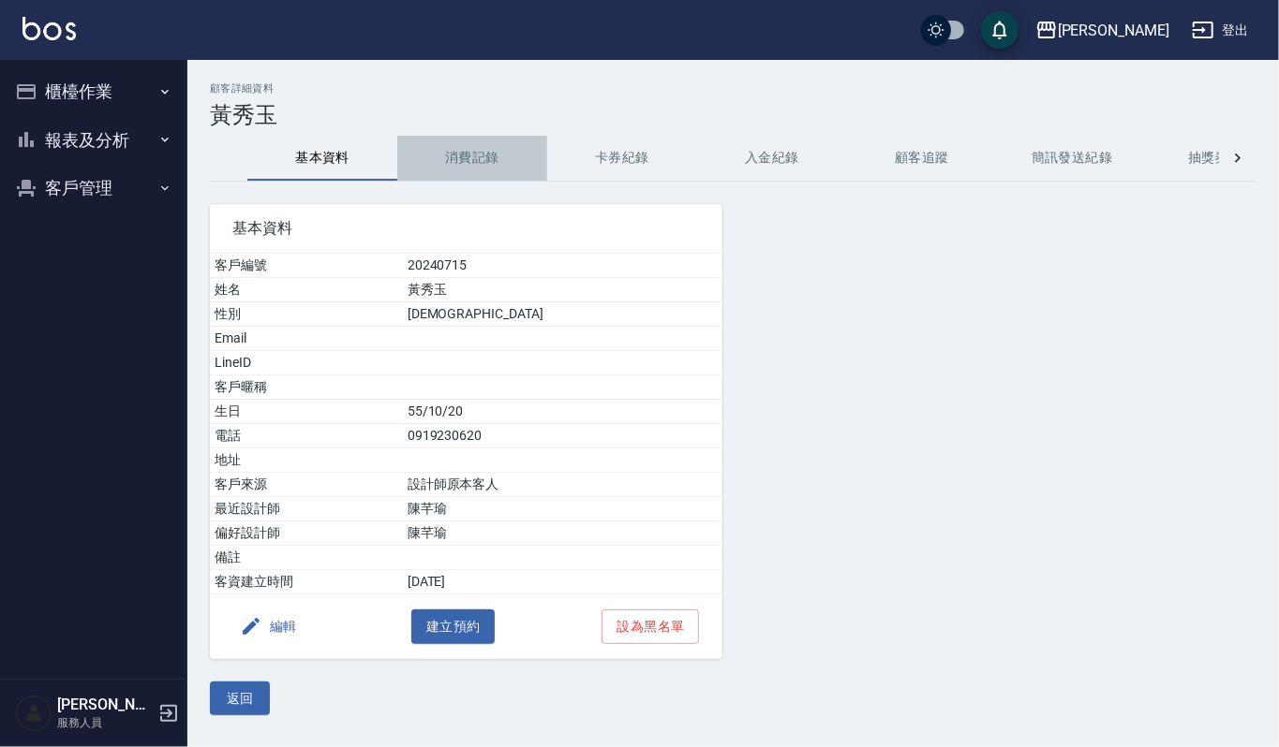
click at [457, 172] on button "消費記錄" at bounding box center [472, 158] width 150 height 45
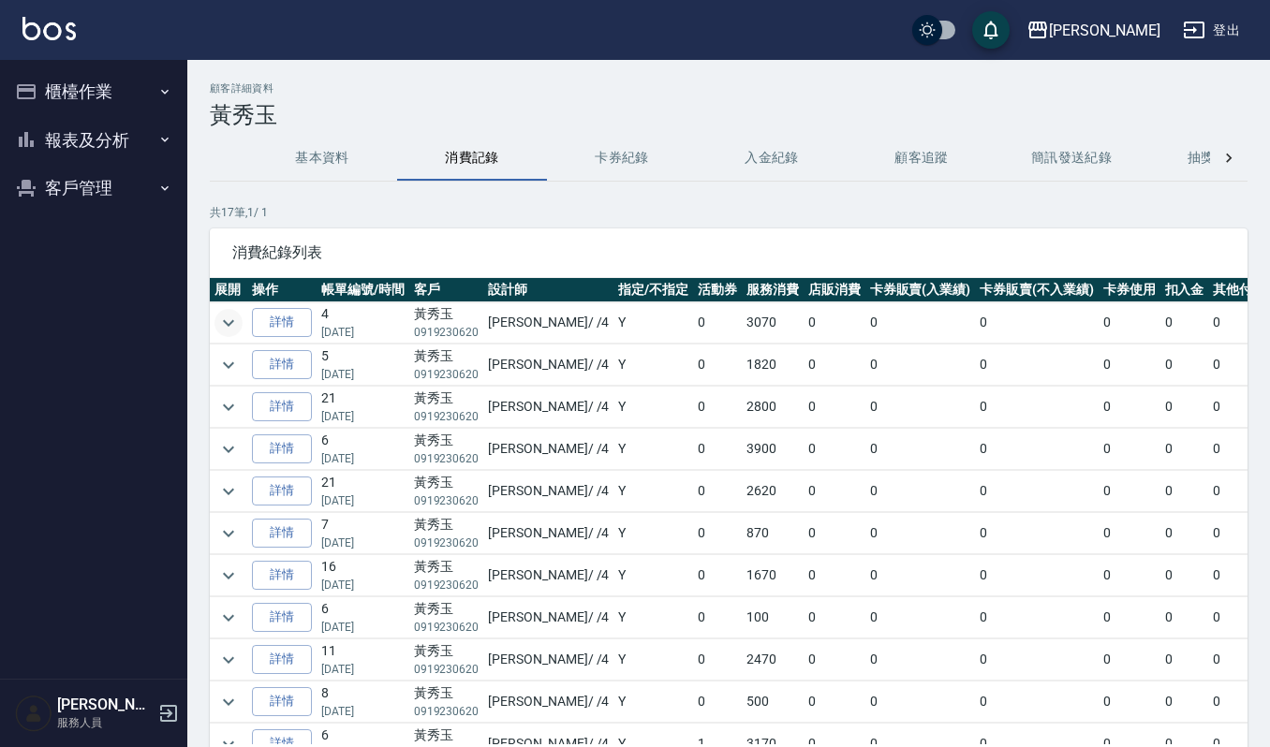
click at [218, 320] on icon "expand row" at bounding box center [228, 323] width 22 height 22
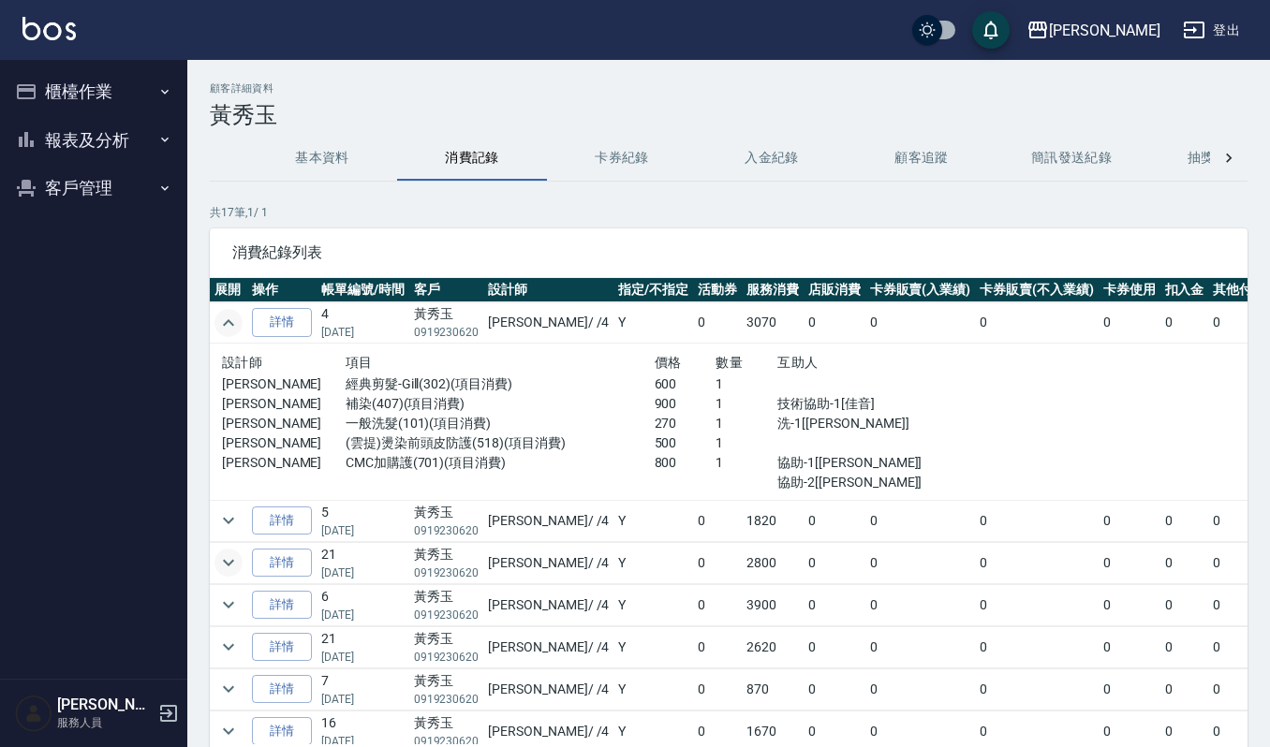
click at [225, 567] on icon "expand row" at bounding box center [228, 563] width 22 height 22
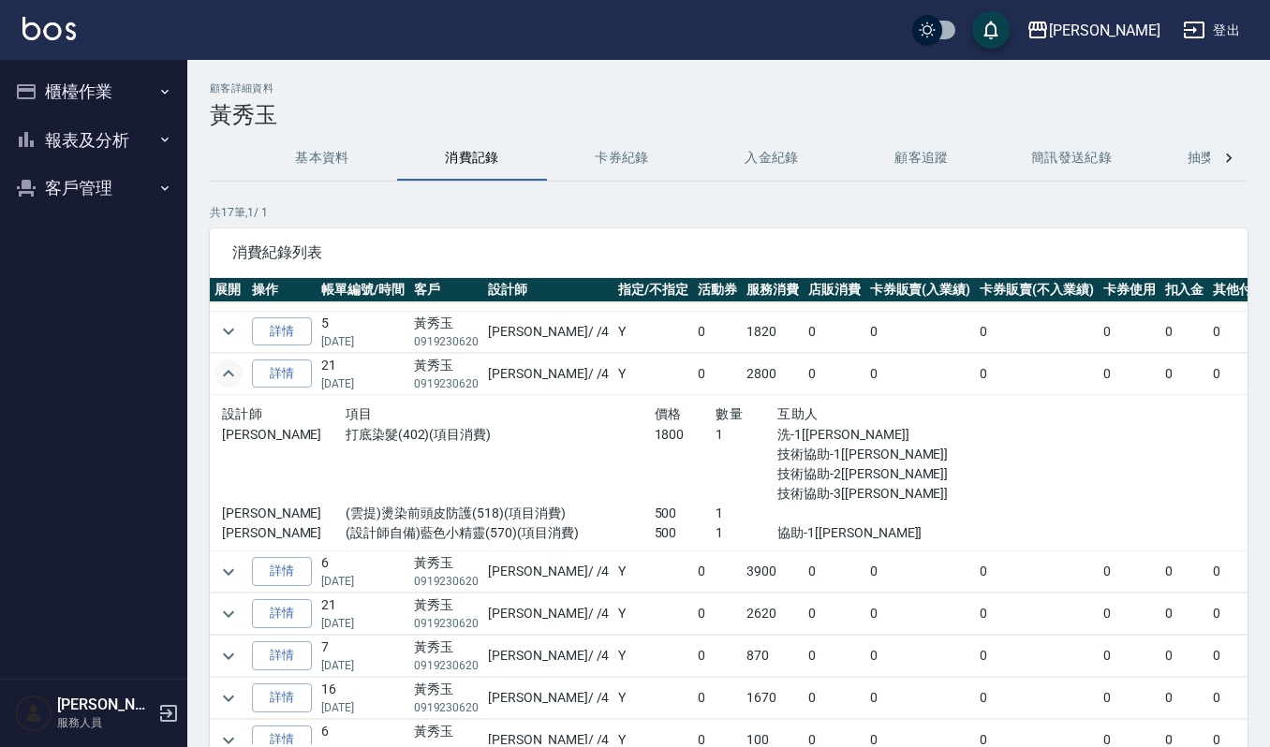
scroll to position [249, 0]
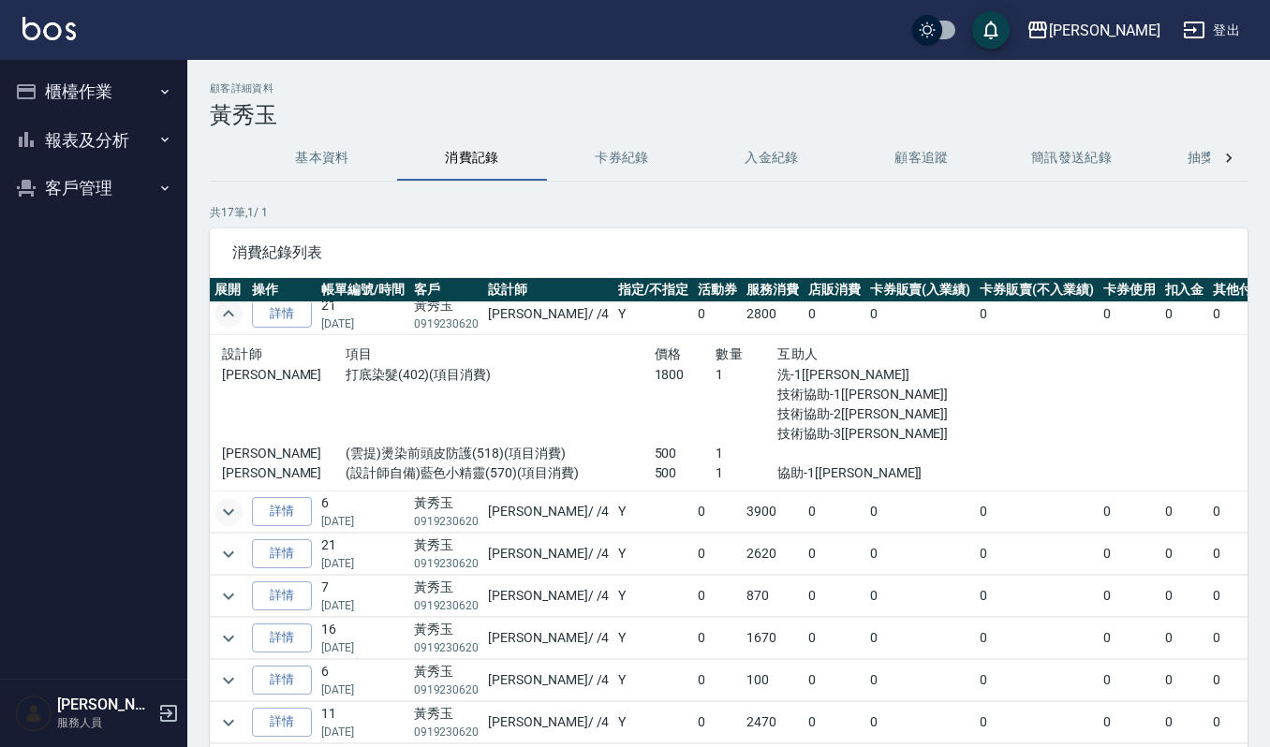
click at [222, 506] on icon "expand row" at bounding box center [228, 512] width 22 height 22
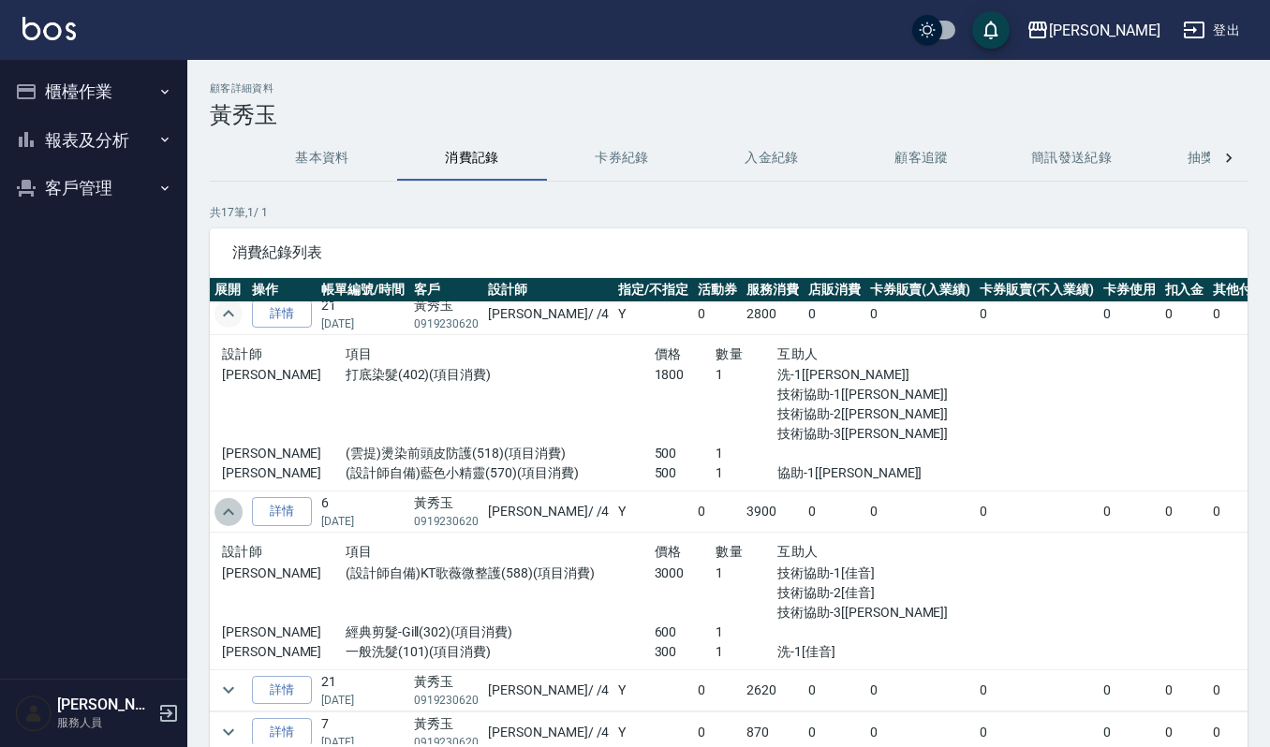
click at [222, 506] on icon "expand row" at bounding box center [228, 512] width 22 height 22
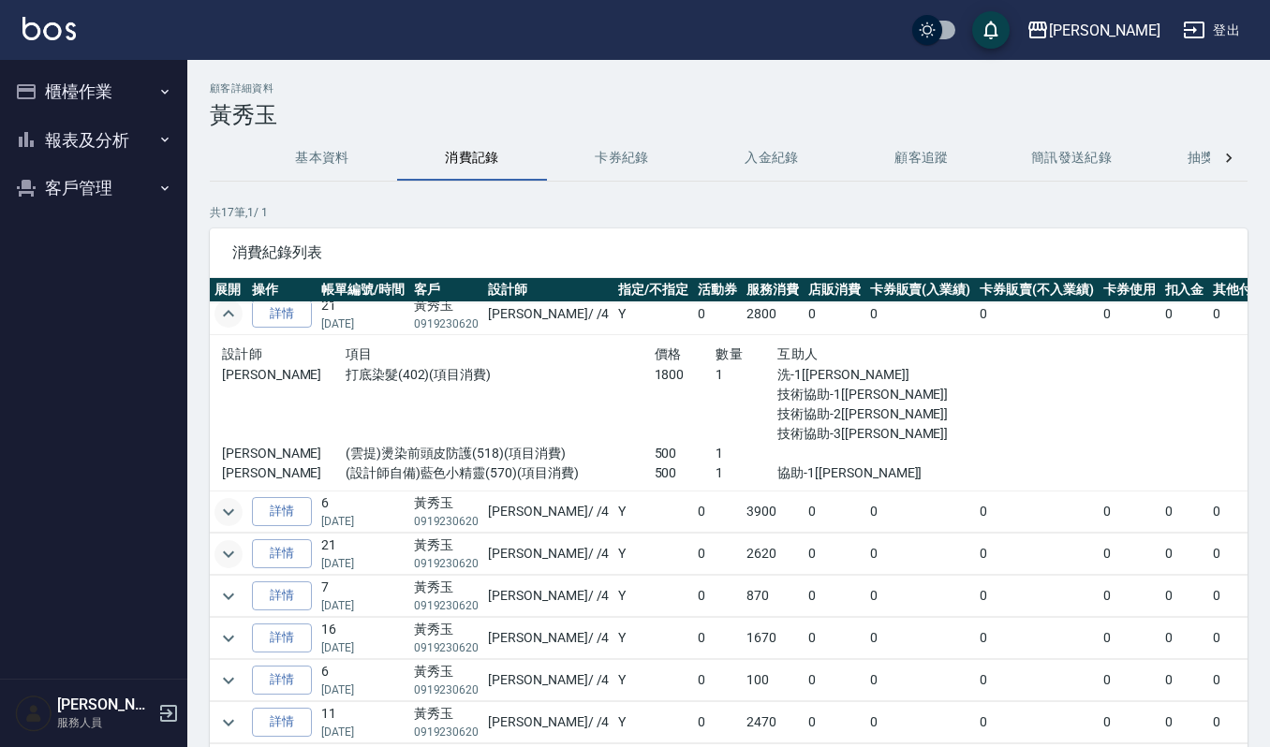
click at [227, 562] on icon "expand row" at bounding box center [228, 554] width 22 height 22
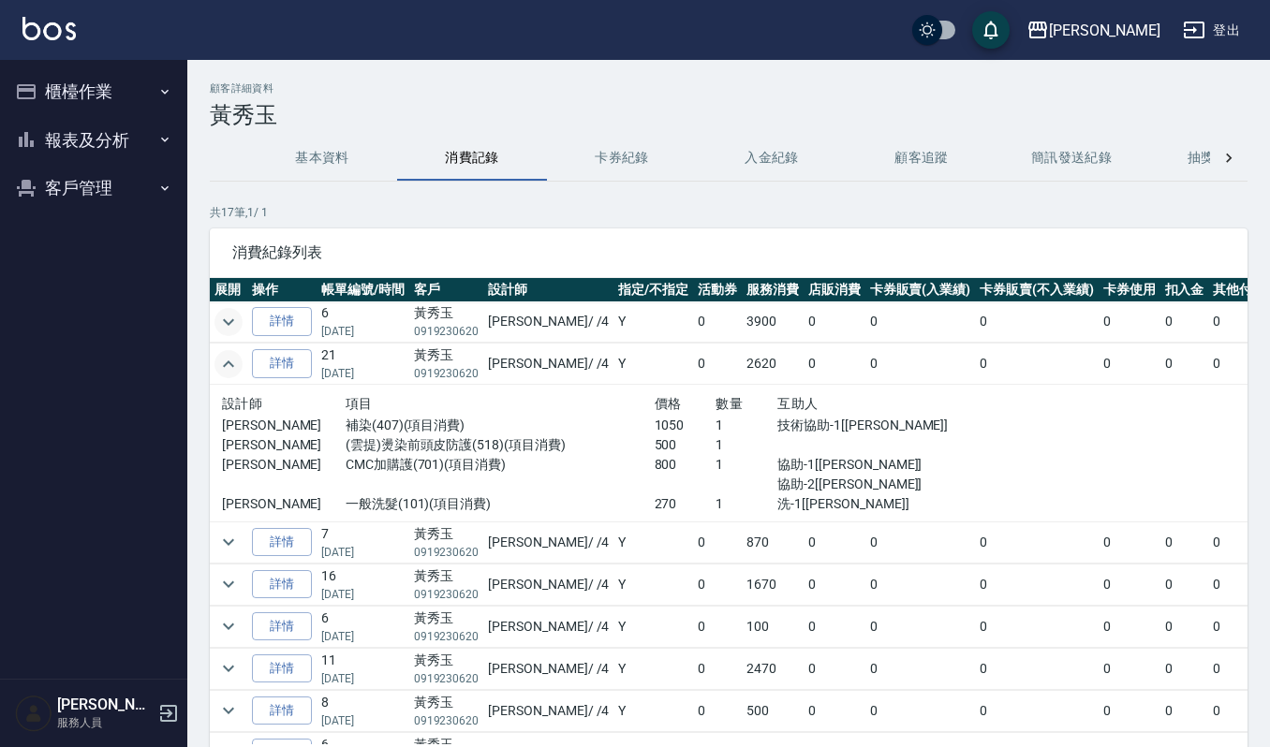
scroll to position [499, 0]
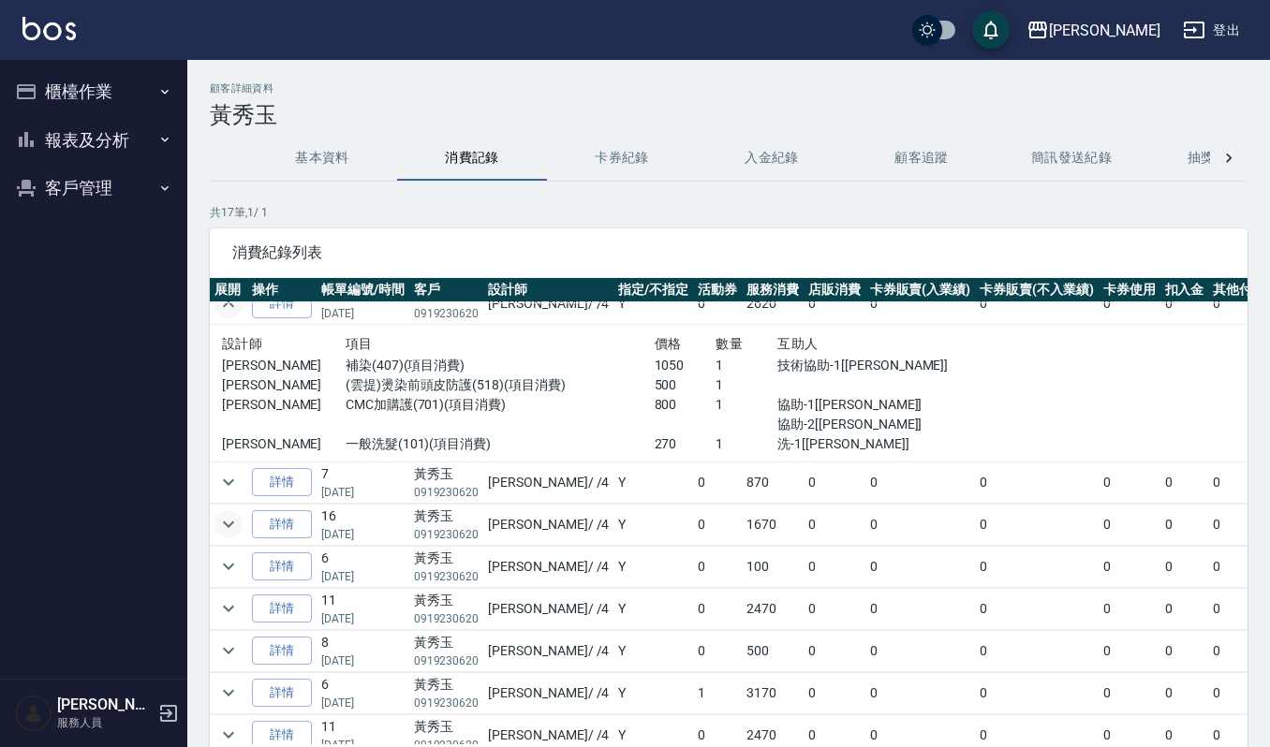
click at [232, 536] on icon "expand row" at bounding box center [228, 524] width 22 height 22
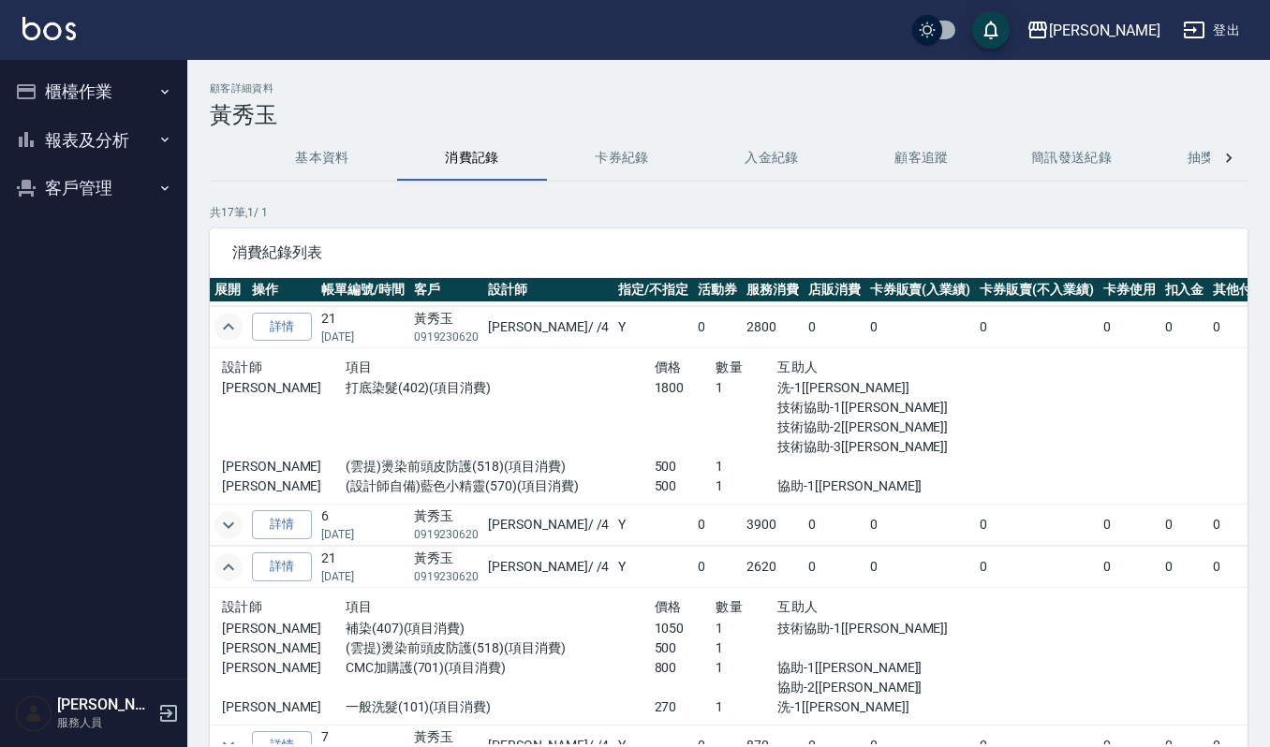
scroll to position [0, 0]
